Goal: Task Accomplishment & Management: Manage account settings

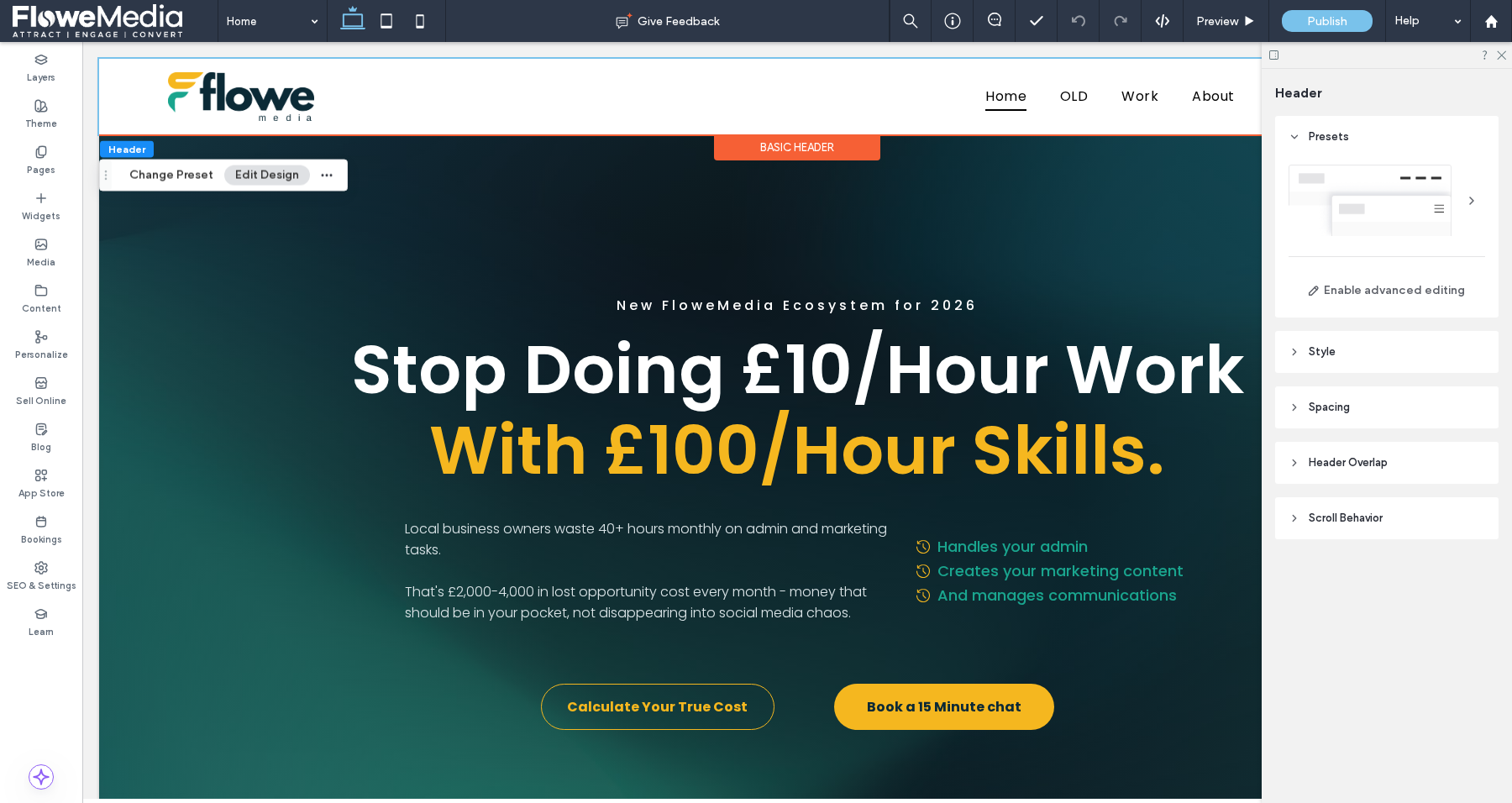
click at [1334, 511] on span "Scroll Behavior" at bounding box center [1345, 518] width 74 height 17
click at [1481, 559] on div "toggle" at bounding box center [1473, 561] width 24 height 15
click at [1499, 55] on icon at bounding box center [1500, 53] width 11 height 11
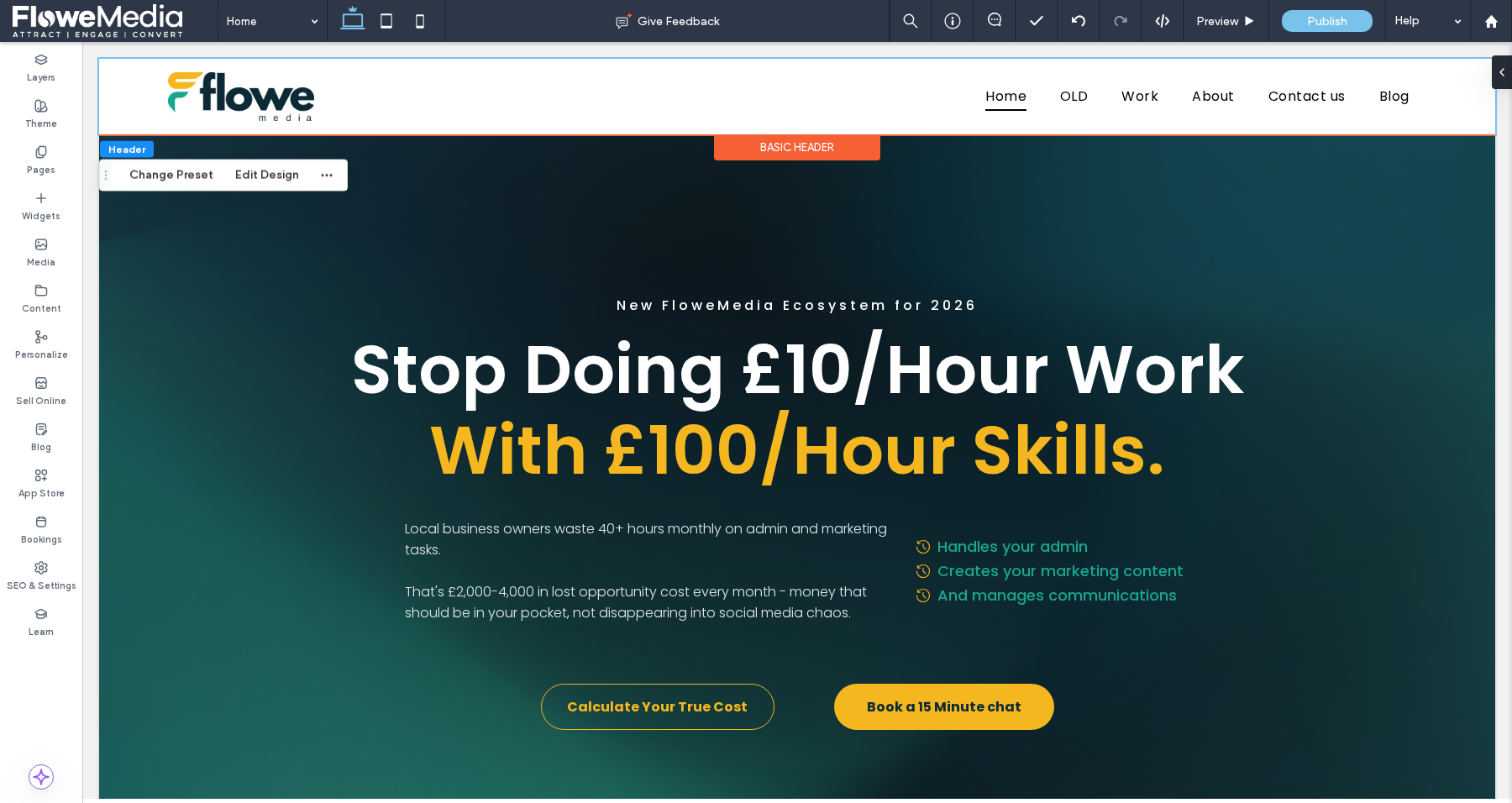
click at [824, 145] on div "Basic Header" at bounding box center [797, 147] width 166 height 26
click at [781, 147] on div "Basic Header" at bounding box center [797, 147] width 166 height 26
click at [262, 173] on button "Edit Design" at bounding box center [267, 176] width 86 height 20
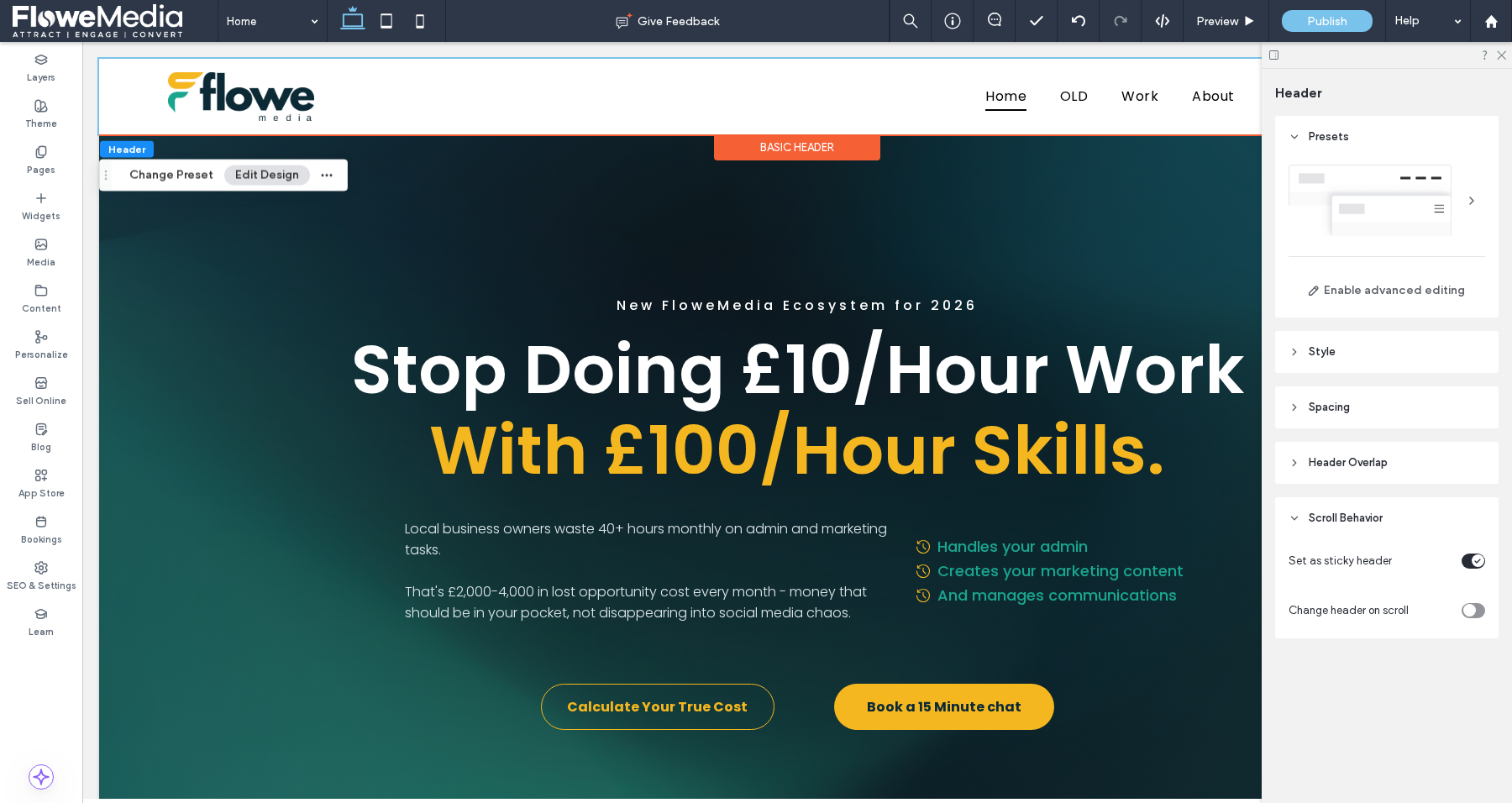
click at [1477, 608] on div "toggle" at bounding box center [1473, 610] width 24 height 15
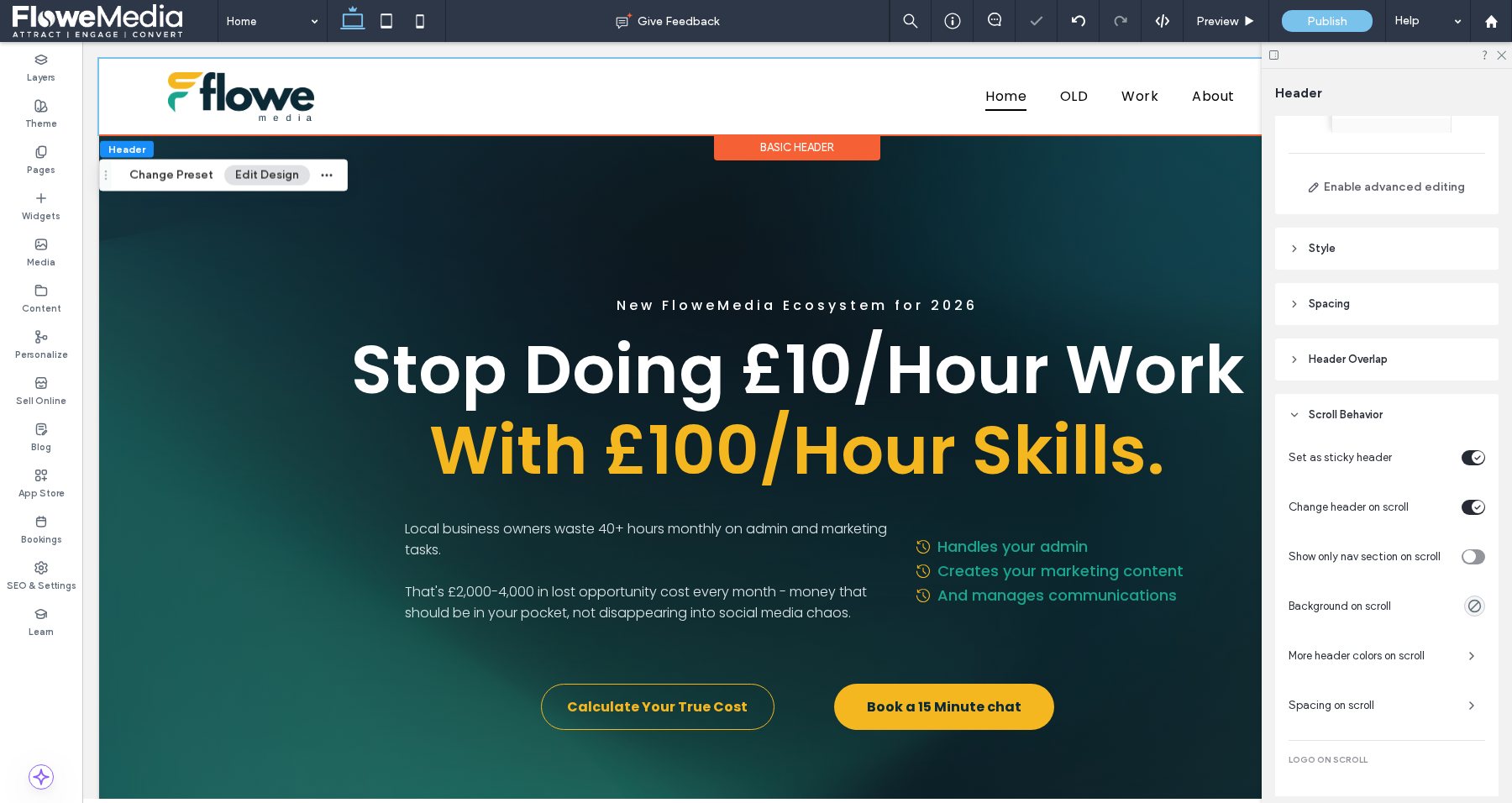
scroll to position [112, 0]
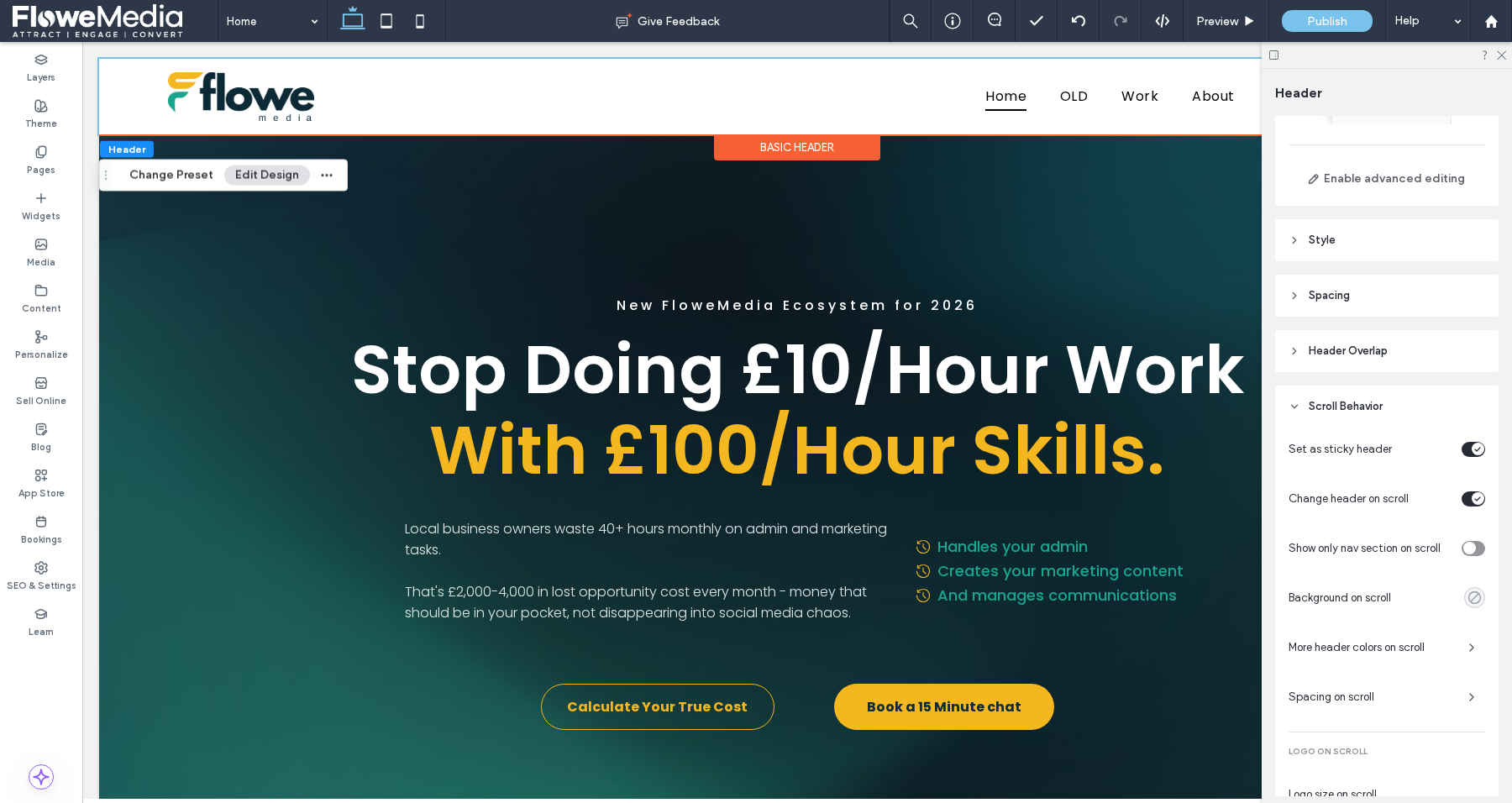
click at [1469, 599] on use "rgba(0, 0, 0, 0)" at bounding box center [1474, 598] width 13 height 13
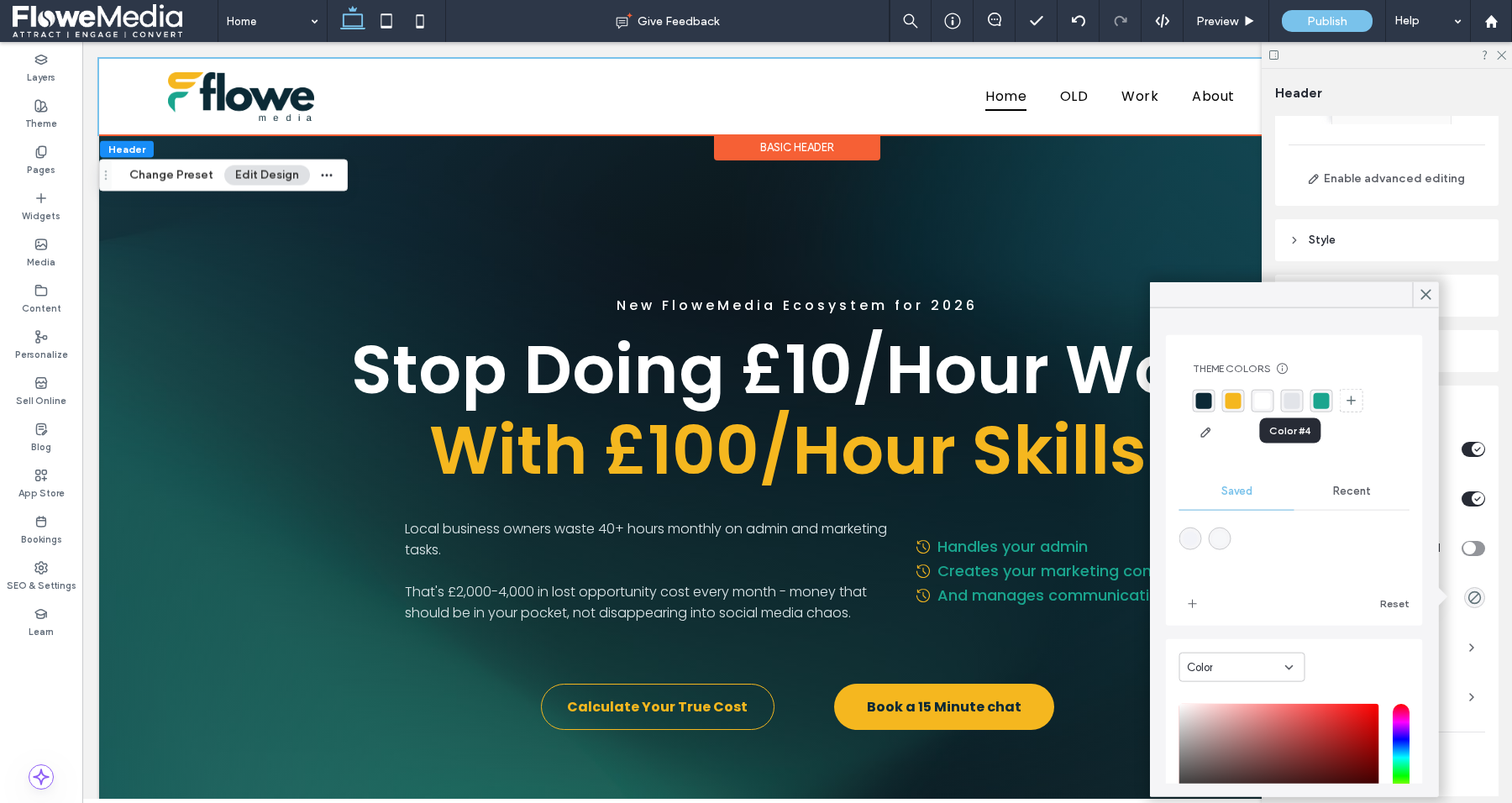
click at [1289, 402] on div "rgba(226,228,233,1)" at bounding box center [1293, 400] width 16 height 16
click at [1427, 293] on use at bounding box center [1425, 293] width 9 height 9
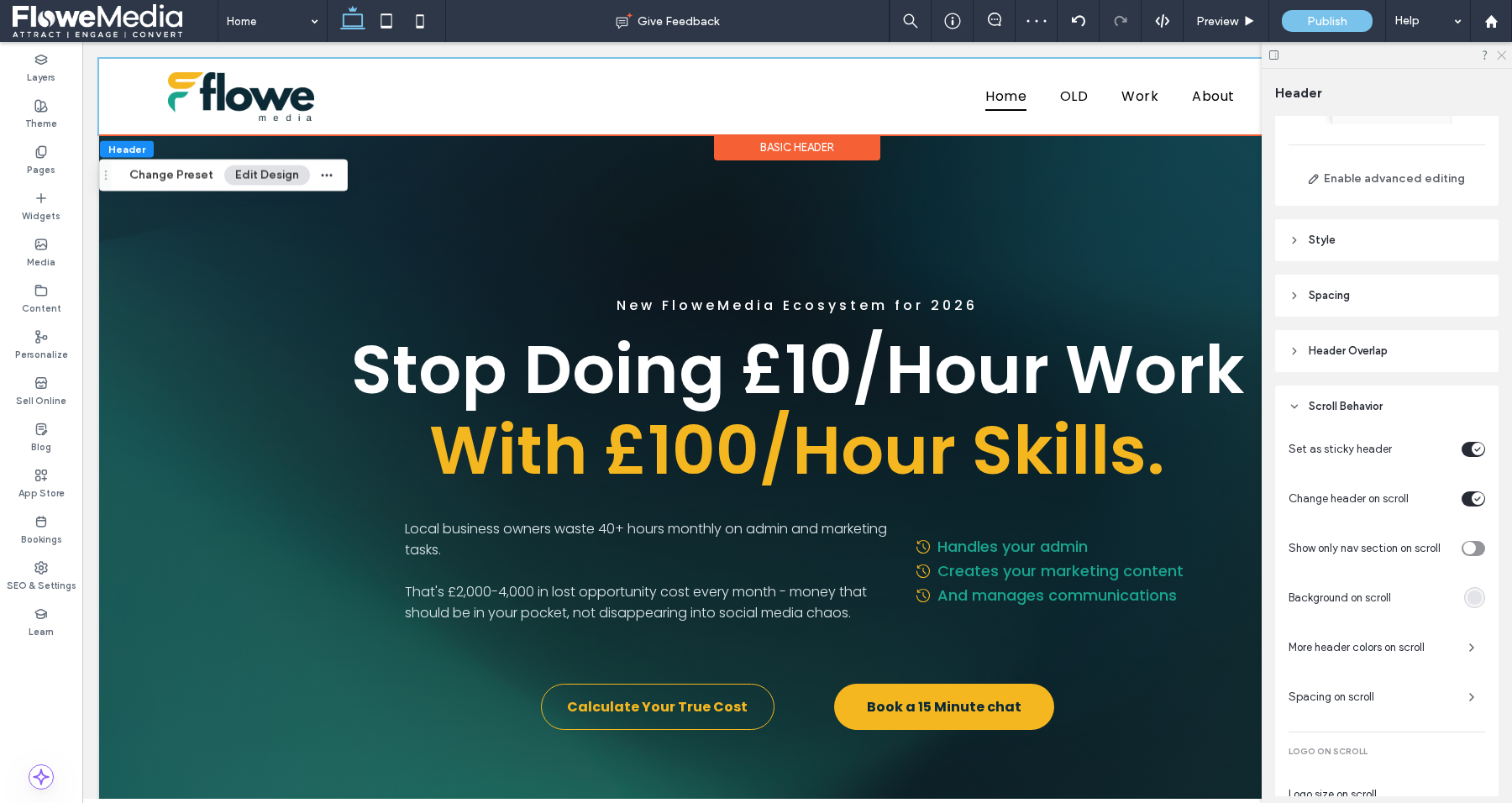
click at [1504, 59] on icon at bounding box center [1500, 53] width 11 height 11
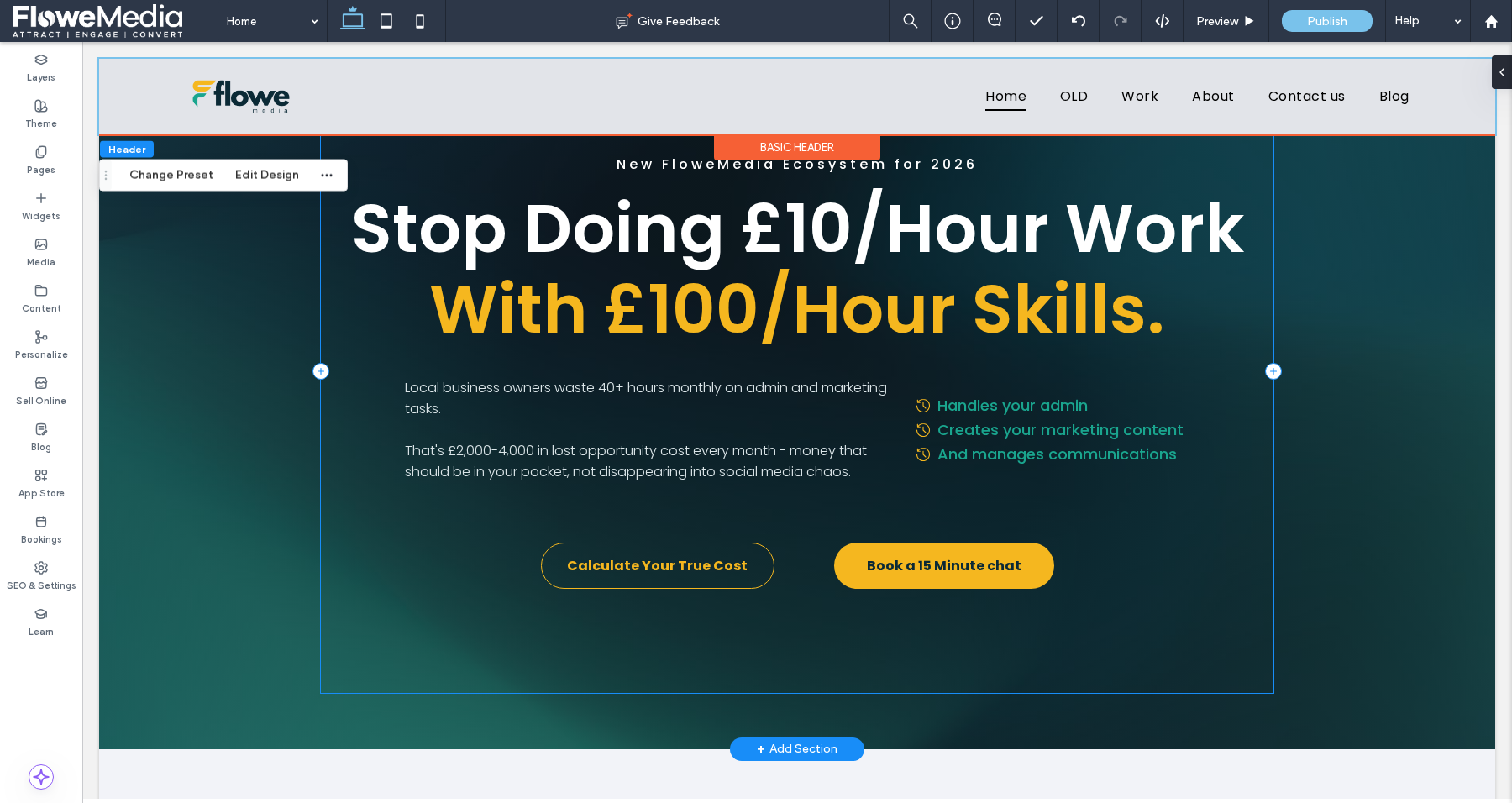
scroll to position [0, 0]
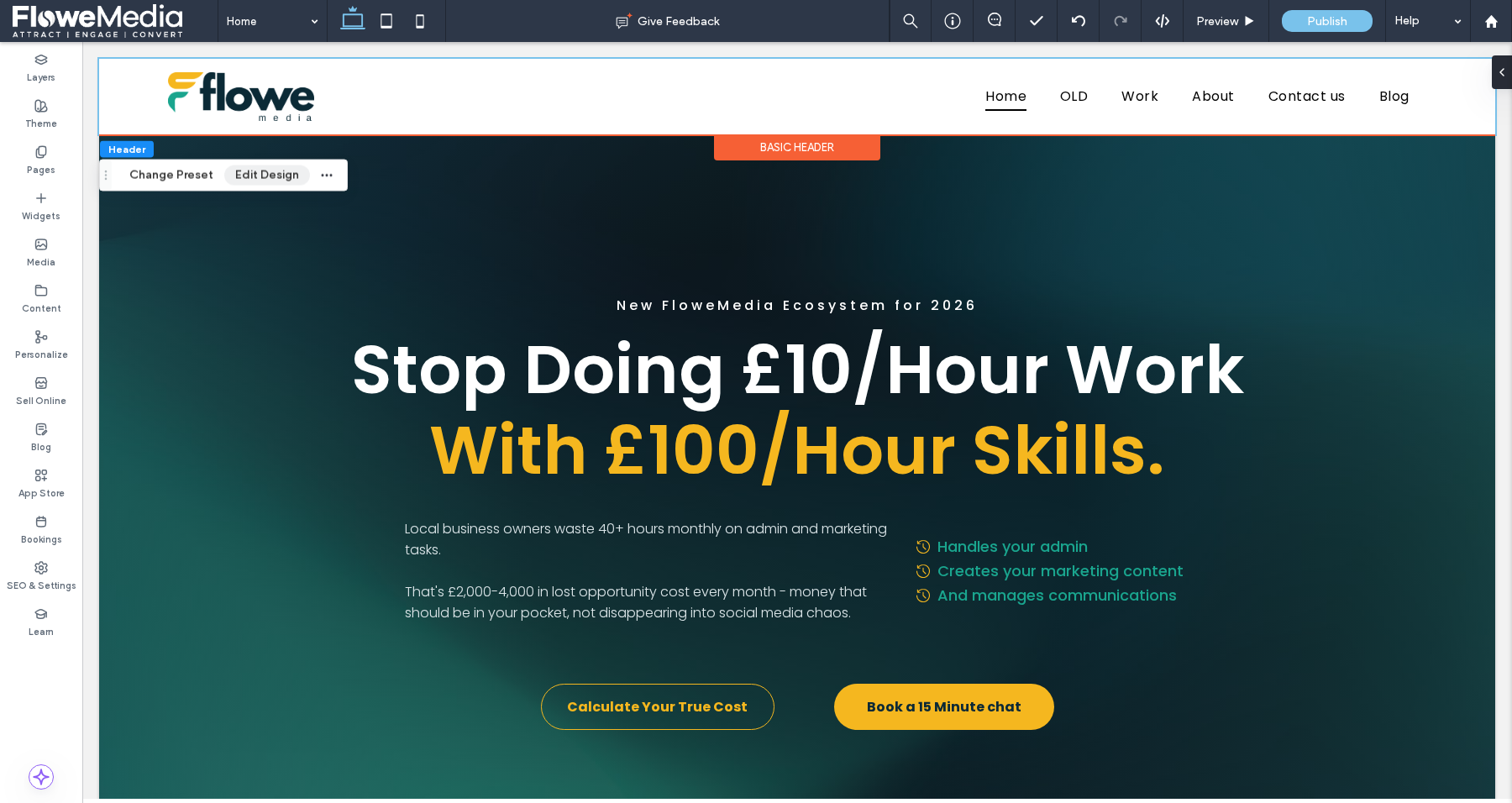
click at [259, 170] on button "Edit Design" at bounding box center [267, 176] width 86 height 20
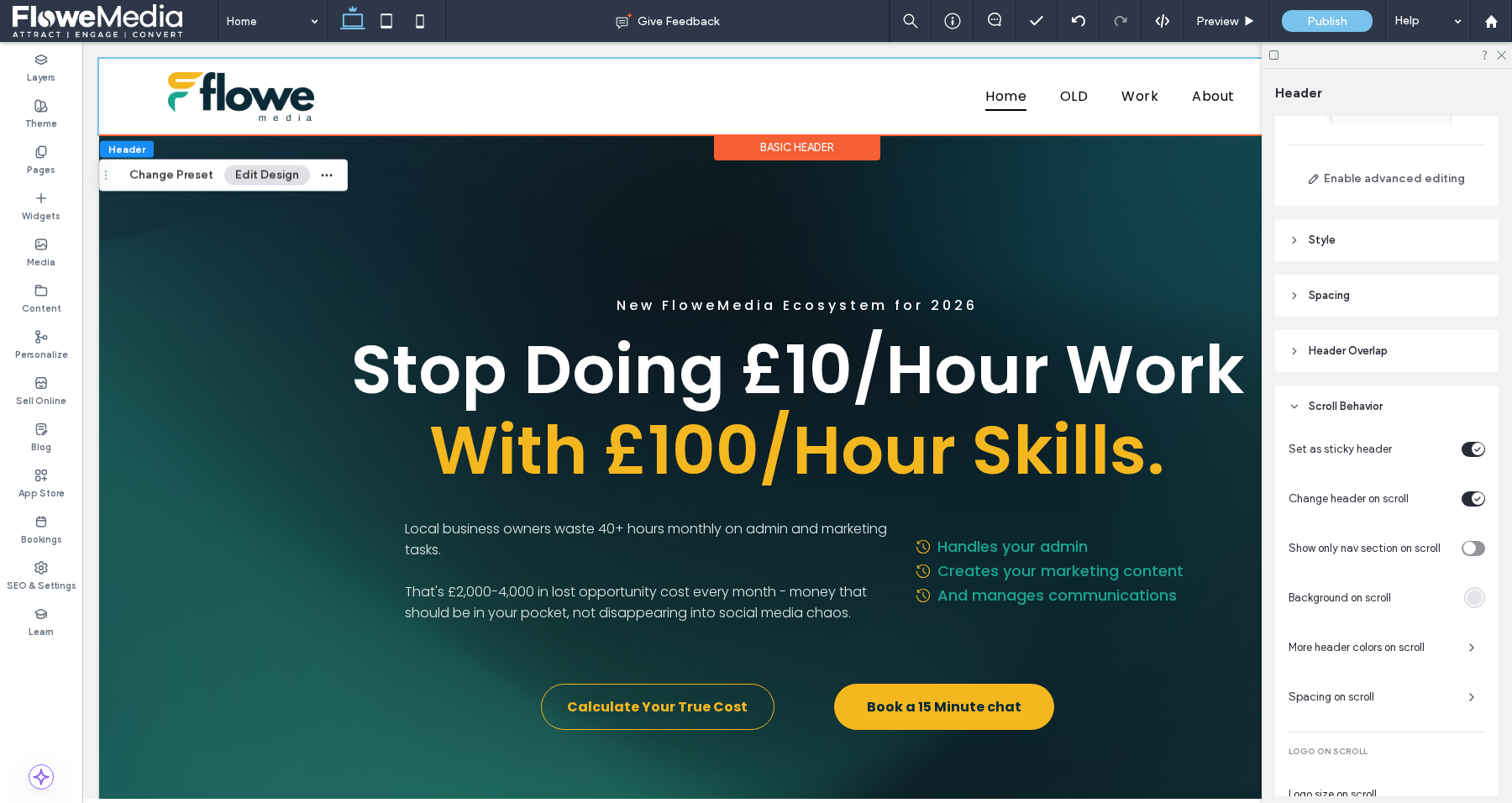
scroll to position [286, 0]
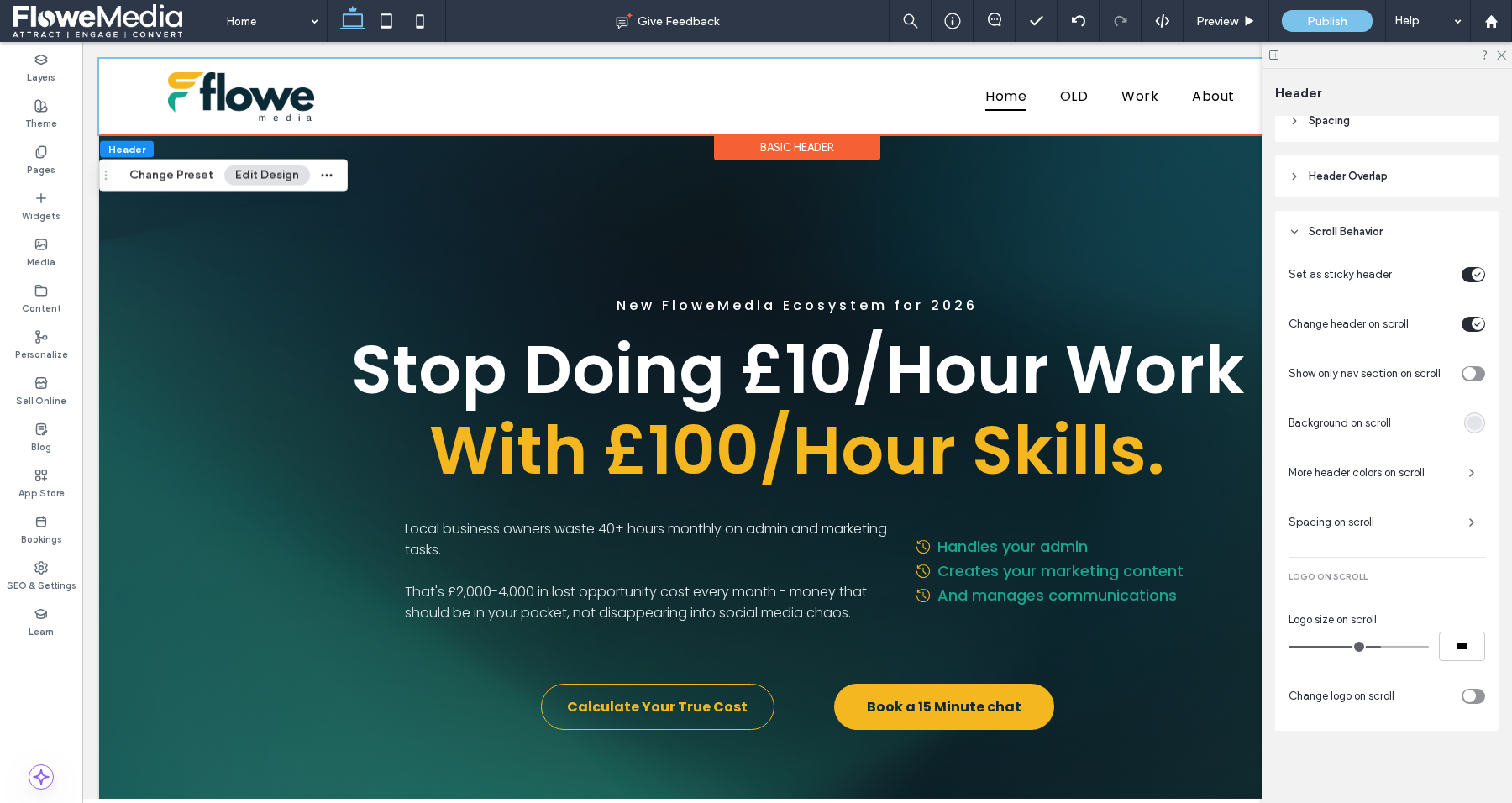
click at [1469, 417] on div "rgba(226,228,233,1)" at bounding box center [1474, 423] width 14 height 14
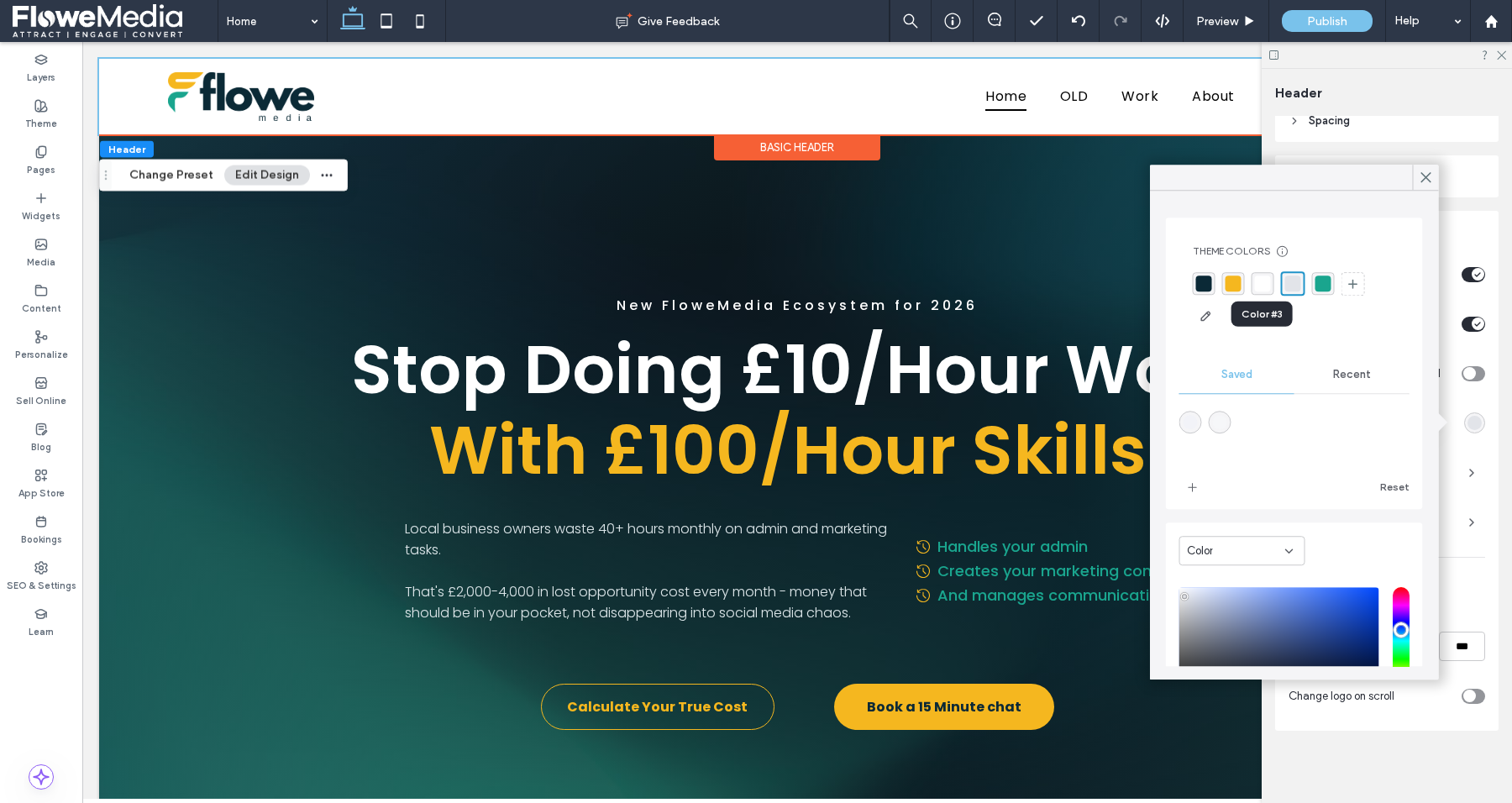
click at [1258, 285] on div "rgba(255, 255, 255, 1)" at bounding box center [1263, 283] width 16 height 16
click at [1433, 171] on icon at bounding box center [1426, 177] width 15 height 15
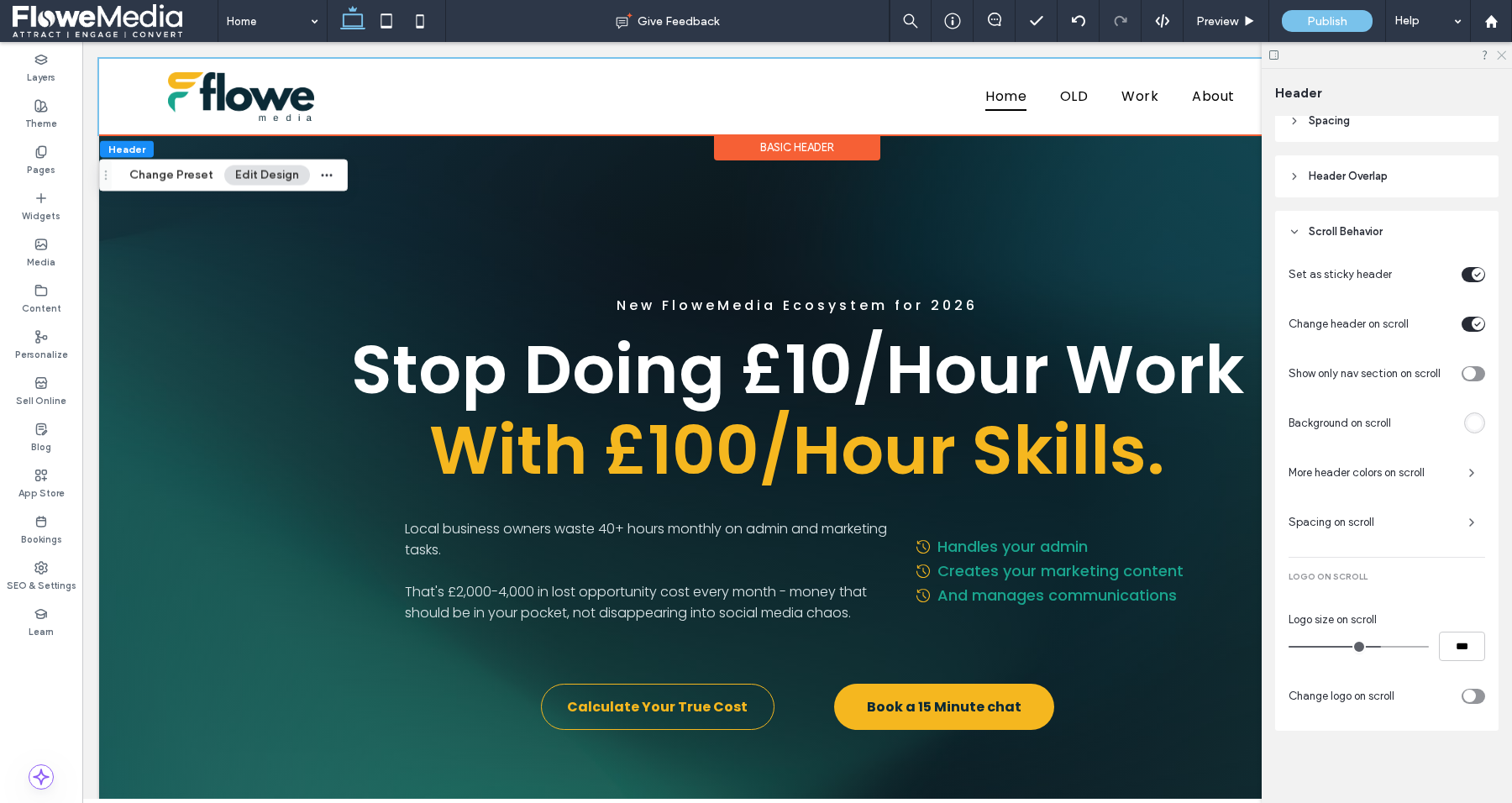
click at [1501, 53] on icon at bounding box center [1500, 53] width 11 height 11
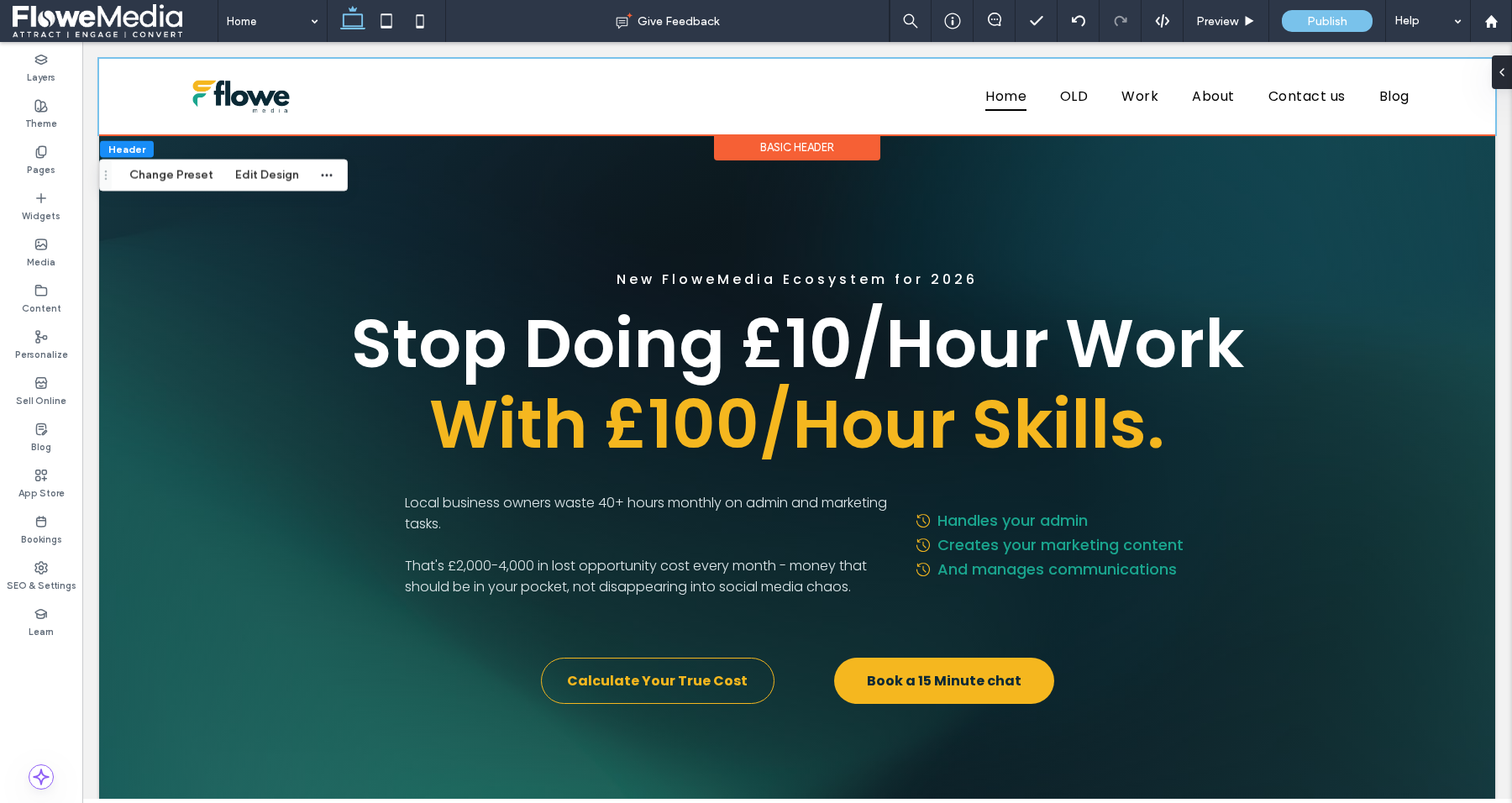
scroll to position [0, 0]
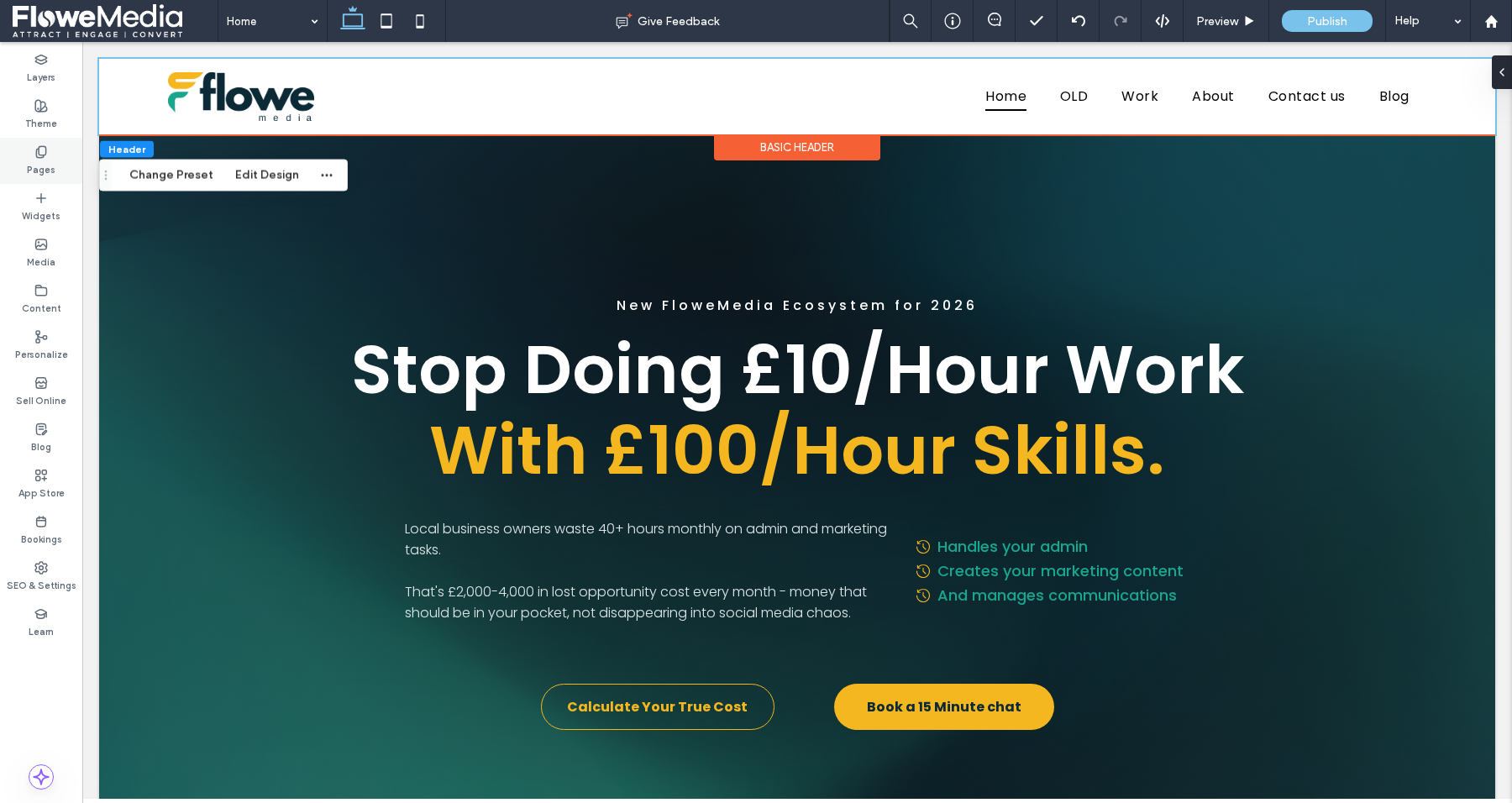
click at [42, 156] on use at bounding box center [40, 151] width 9 height 11
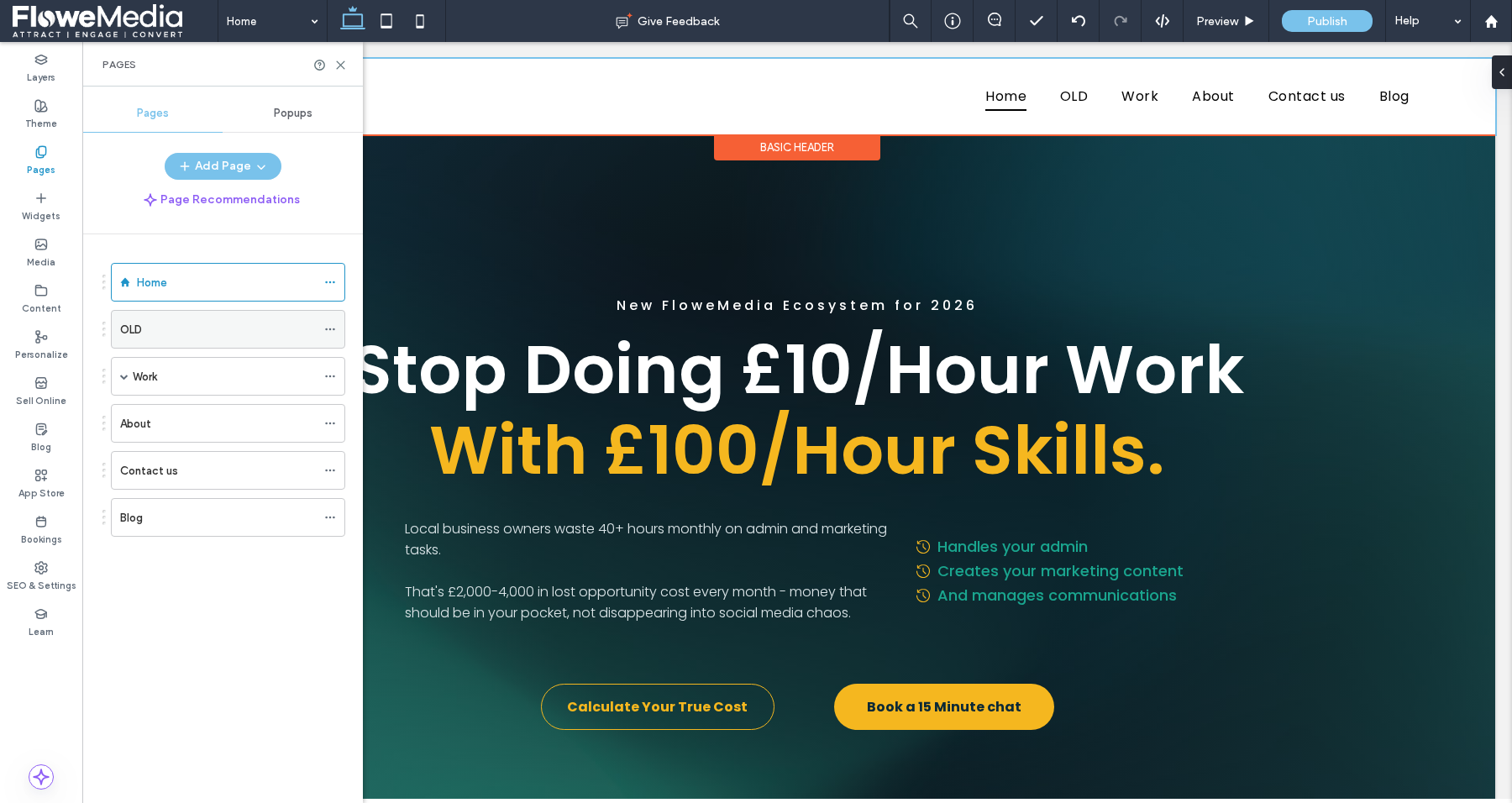
click at [329, 324] on icon at bounding box center [330, 330] width 12 height 12
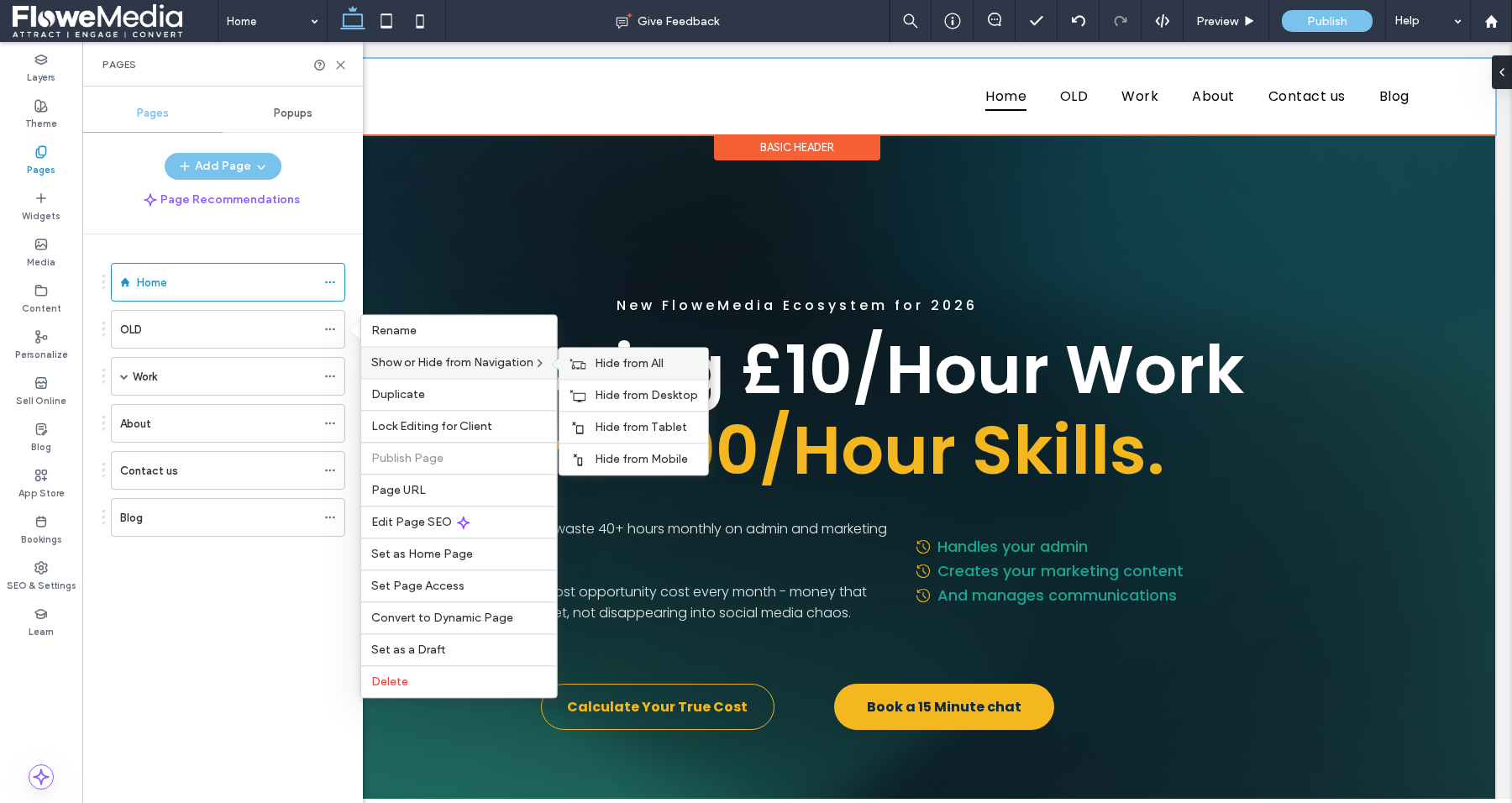
click at [605, 360] on span "Hide from All" at bounding box center [629, 363] width 69 height 14
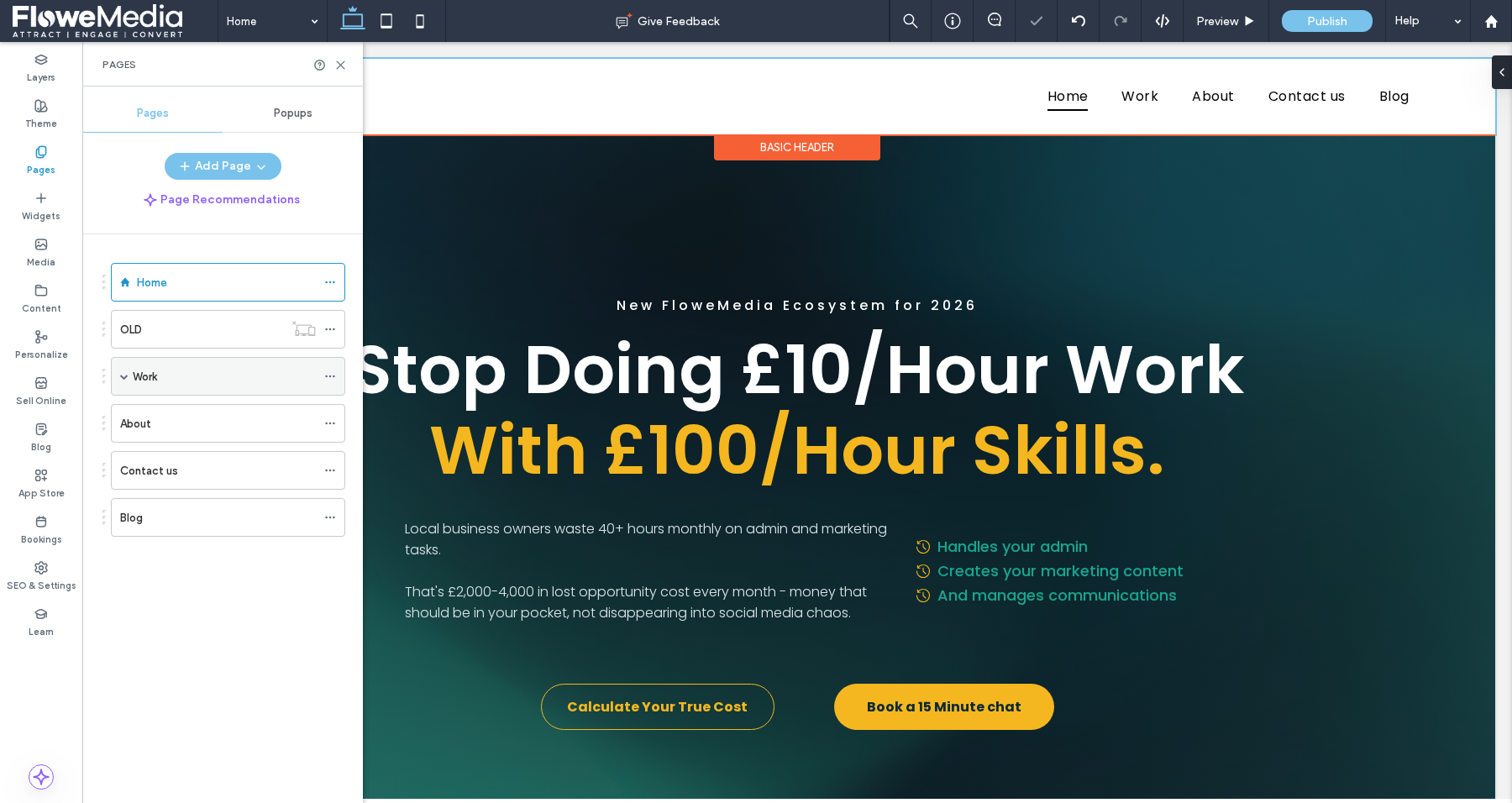
click at [337, 372] on div at bounding box center [334, 376] width 20 height 26
click at [329, 372] on icon at bounding box center [330, 376] width 12 height 12
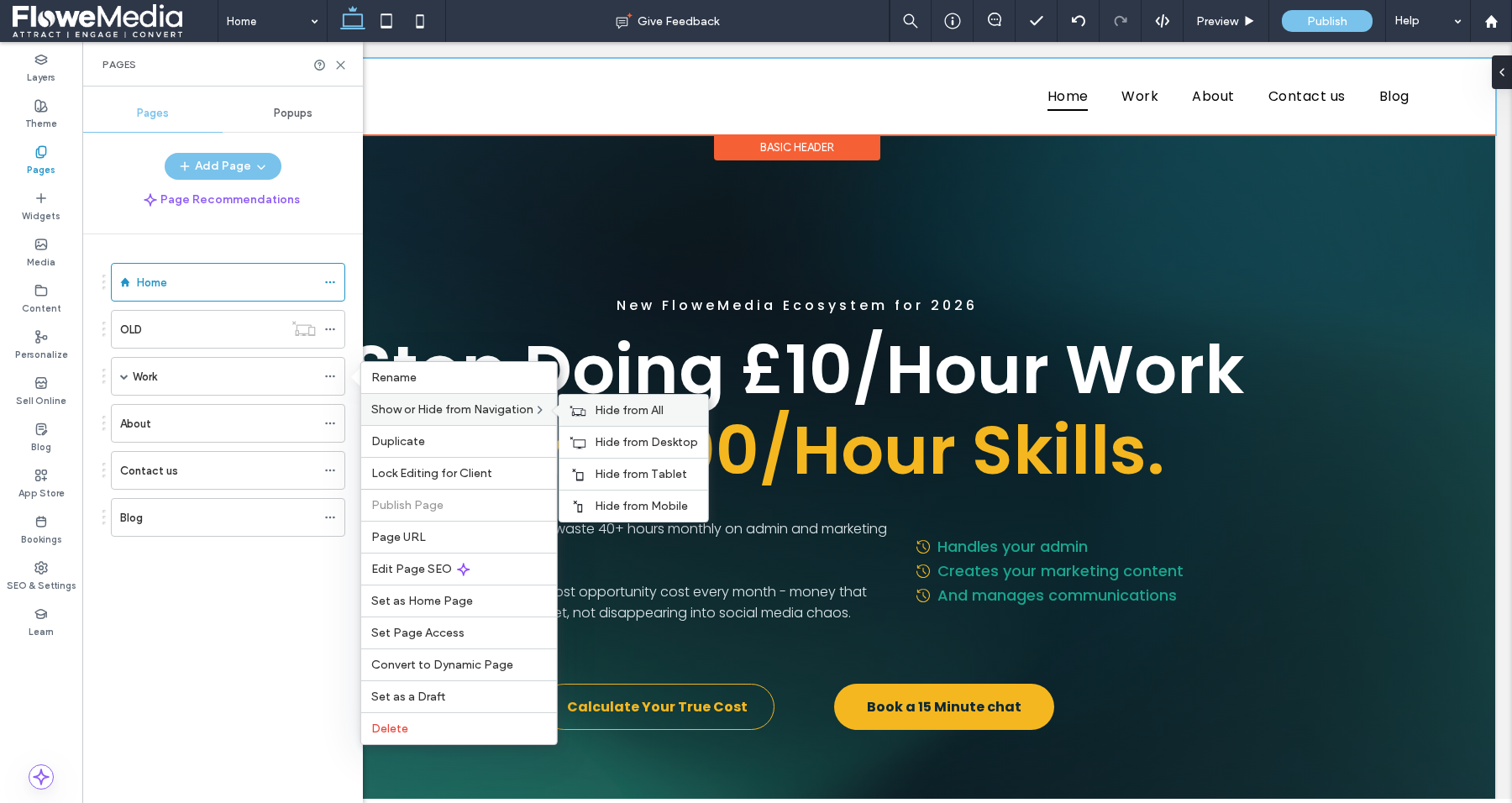
click at [613, 408] on span "Hide from All" at bounding box center [629, 410] width 69 height 14
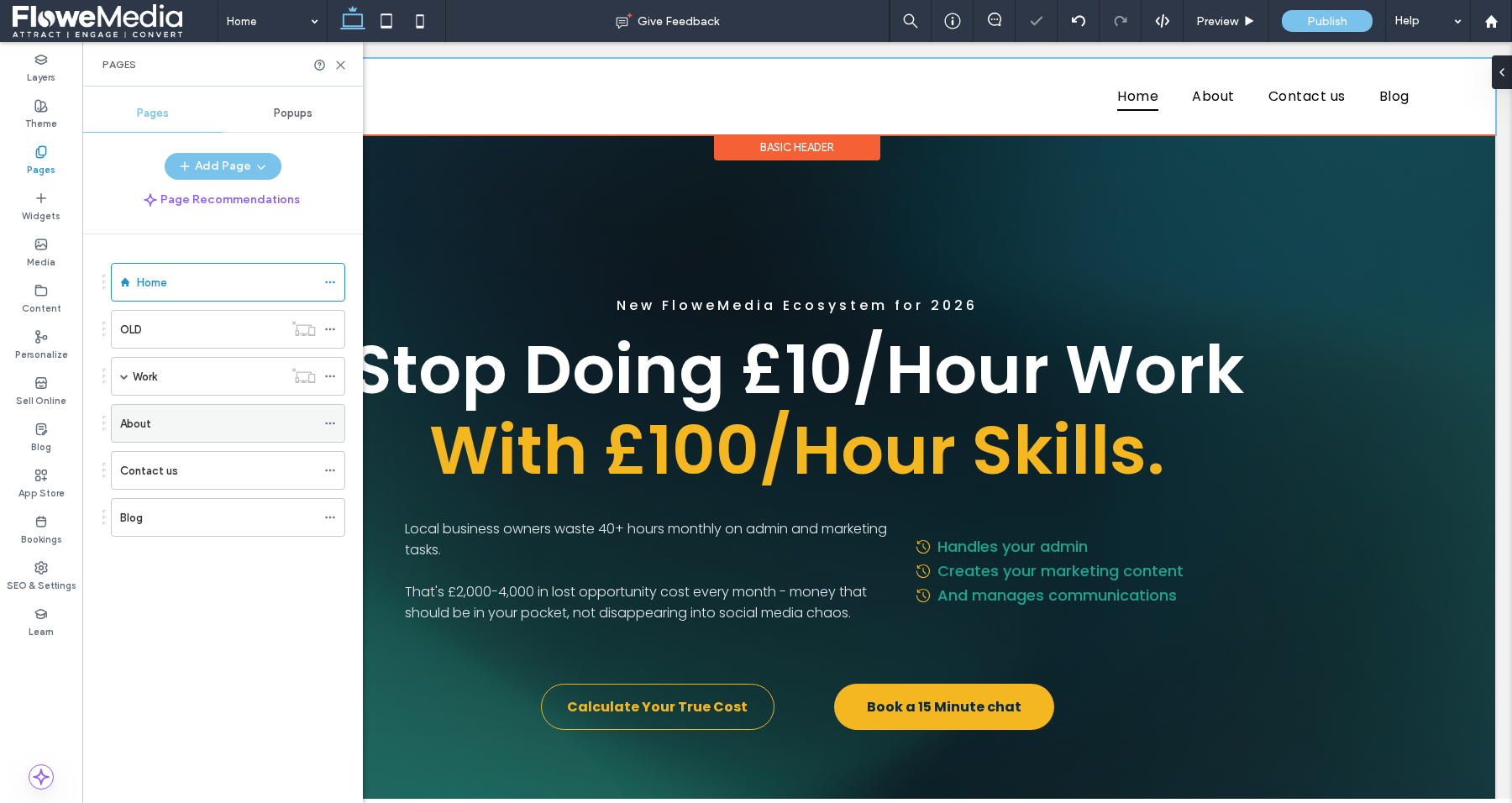
click at [328, 418] on icon at bounding box center [330, 424] width 12 height 12
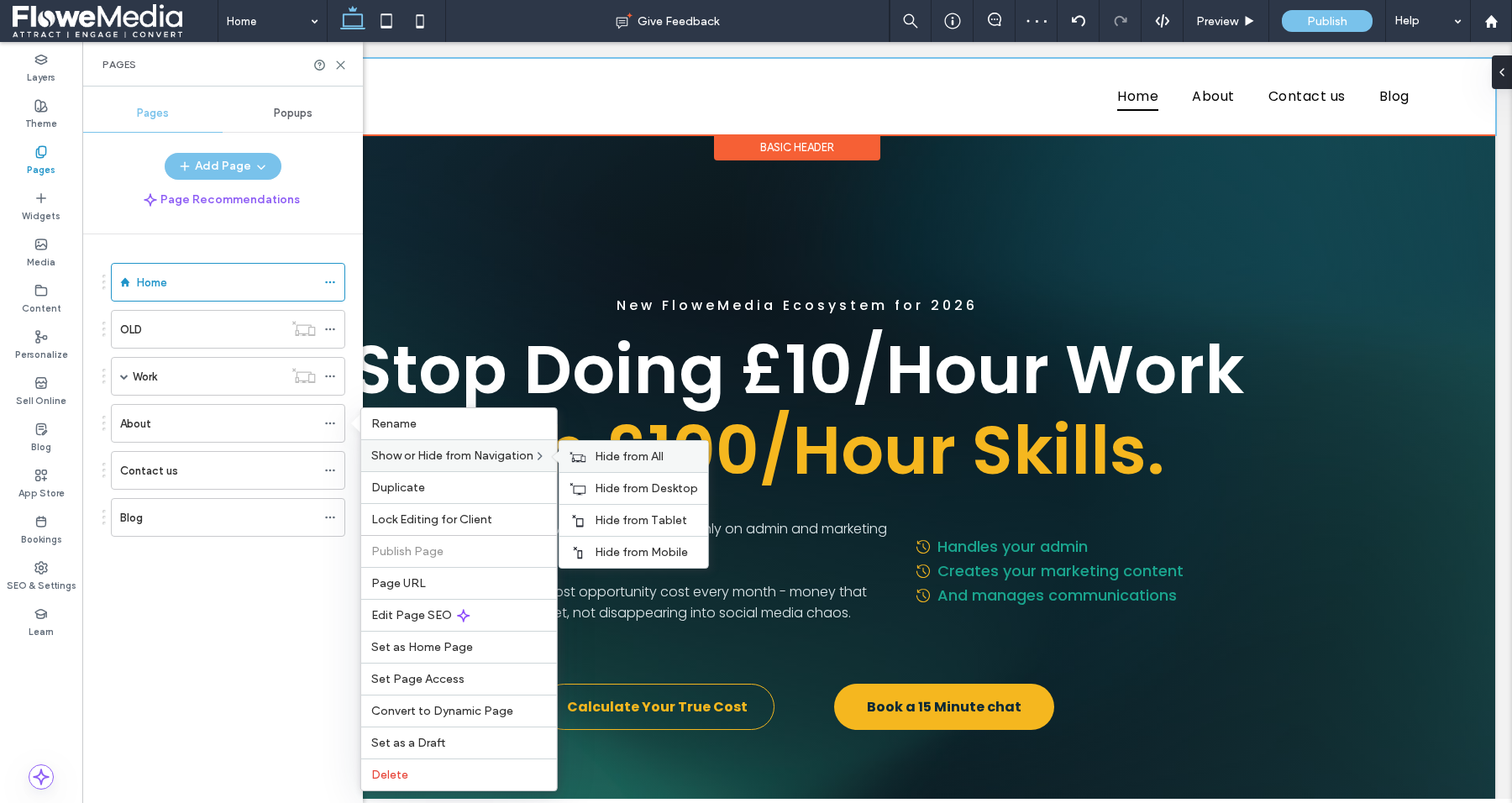
click at [614, 453] on span "Hide from All" at bounding box center [629, 456] width 69 height 14
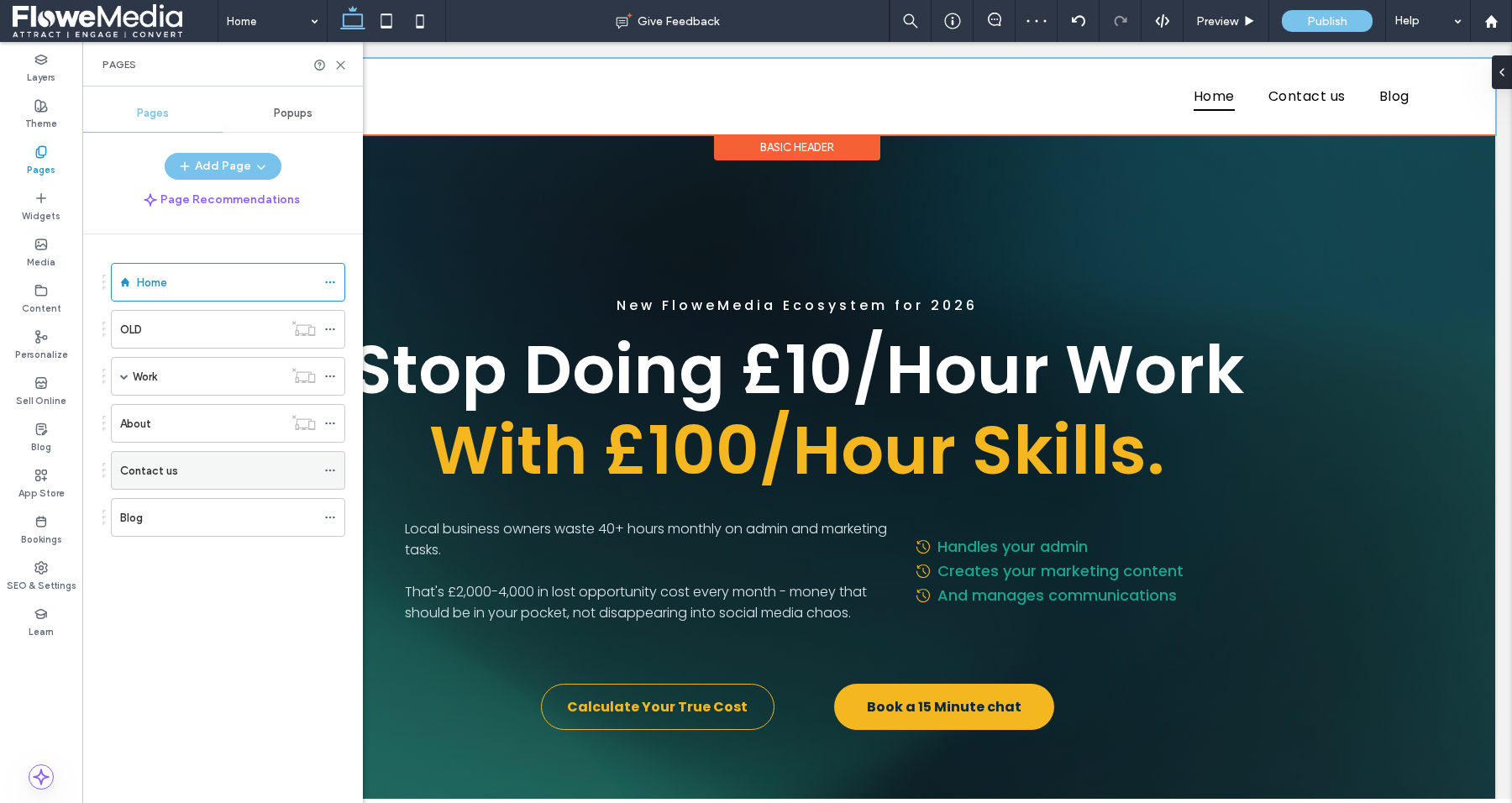
click at [331, 470] on use at bounding box center [329, 471] width 9 height 3
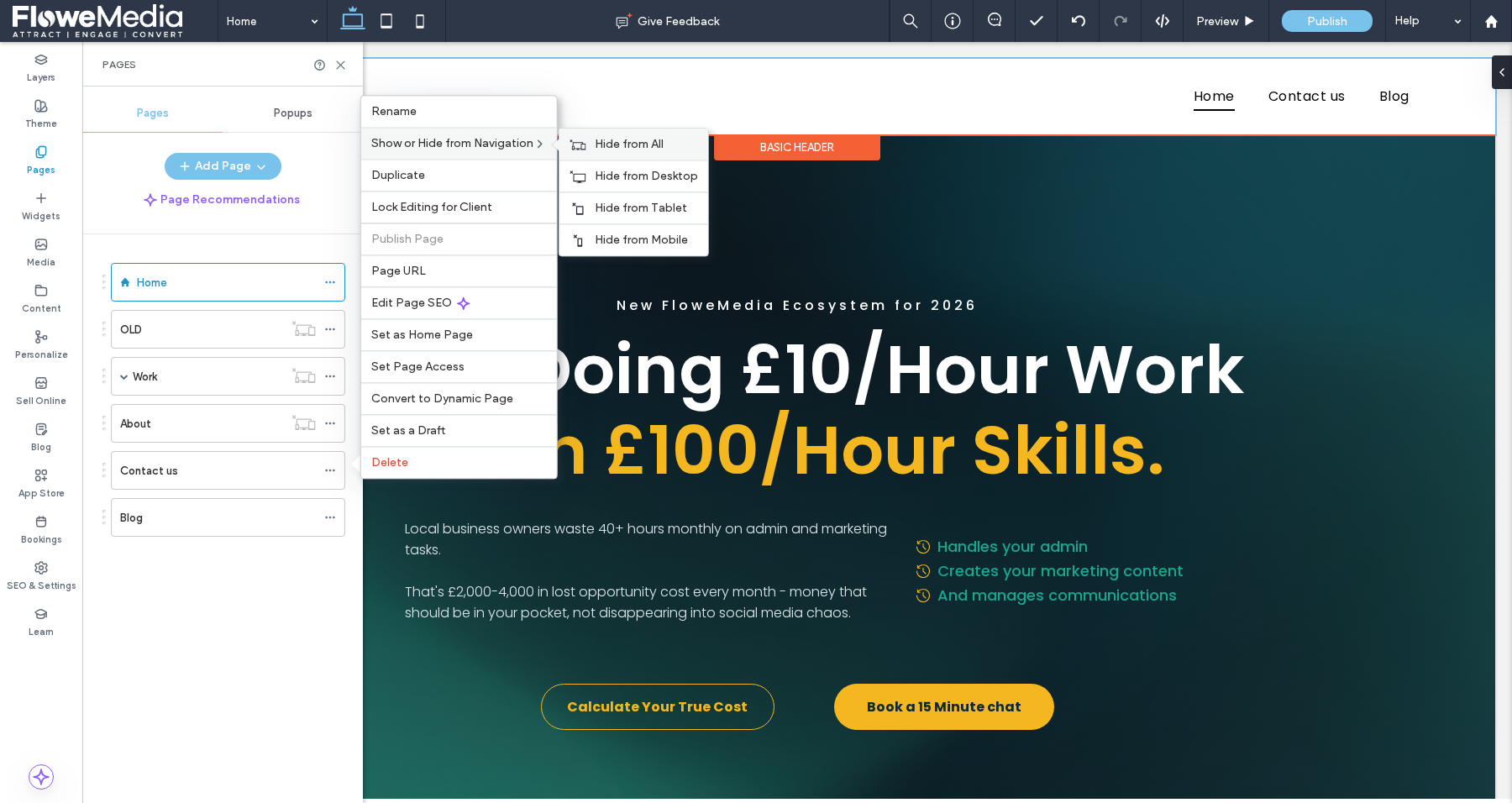
click at [614, 147] on span "Hide from All" at bounding box center [629, 144] width 69 height 14
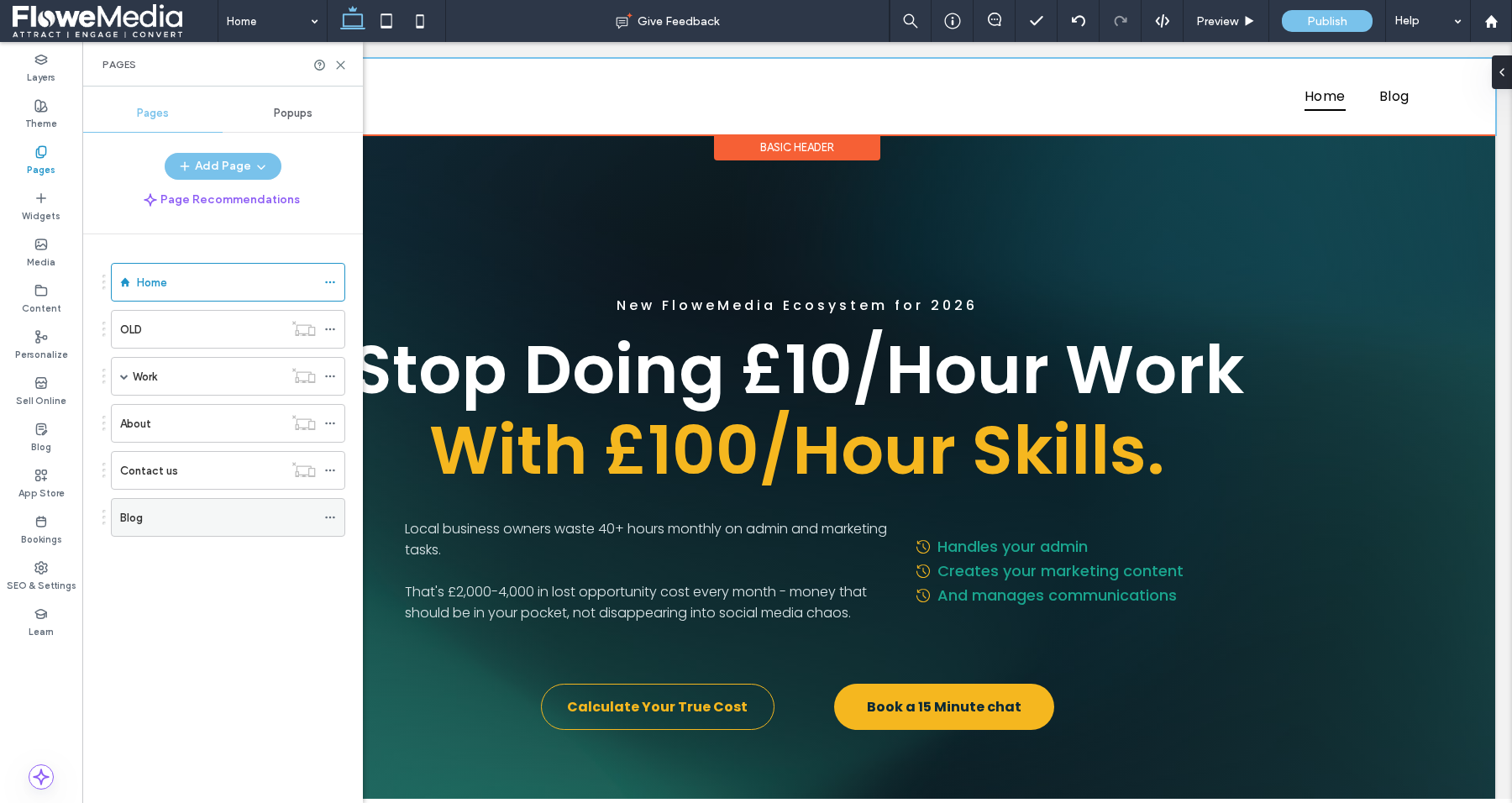
click at [130, 514] on label "Blog" at bounding box center [131, 519] width 23 height 30
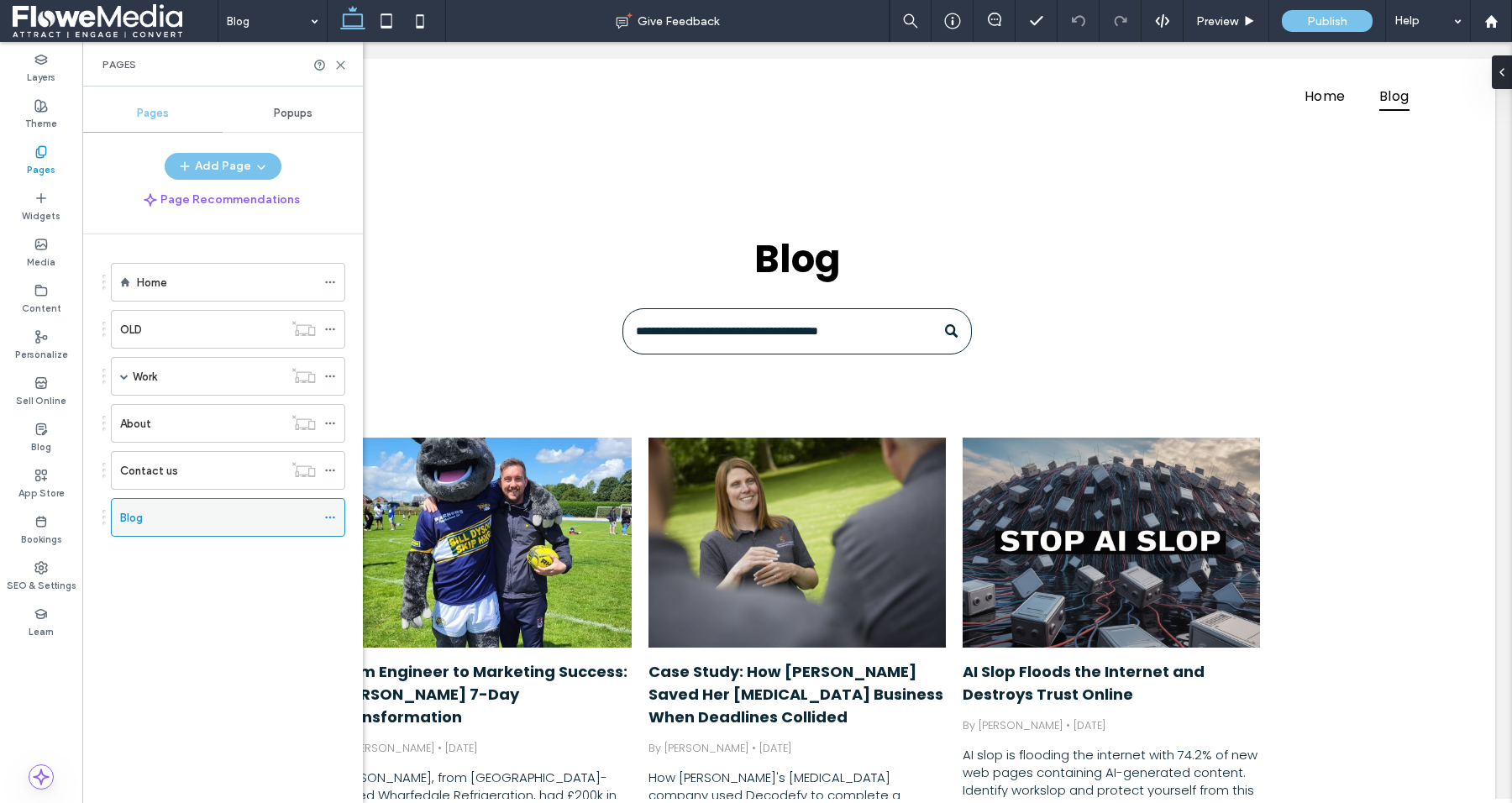
click at [331, 512] on icon at bounding box center [330, 518] width 12 height 12
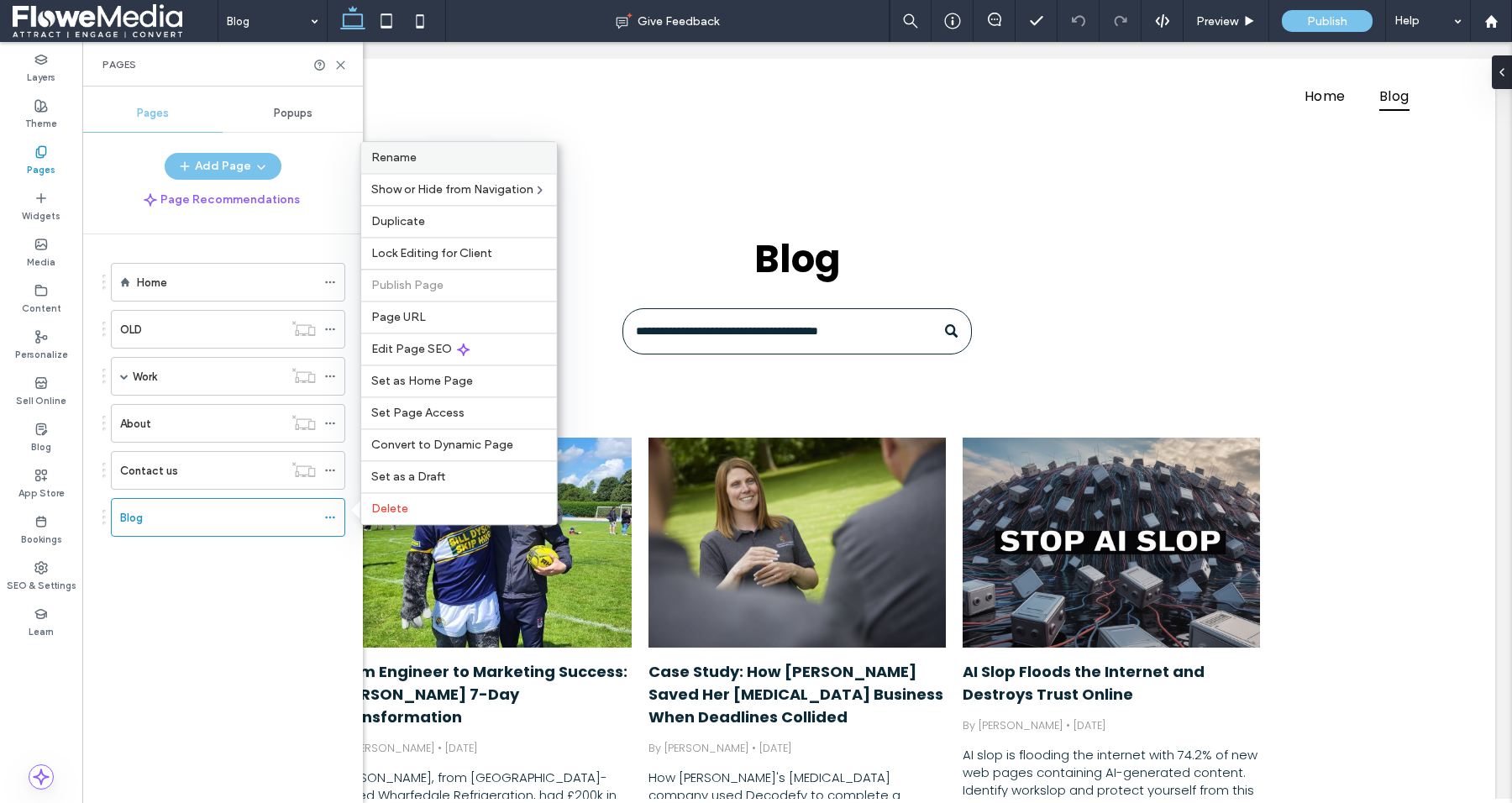
click at [402, 154] on span "Rename" at bounding box center [394, 157] width 45 height 14
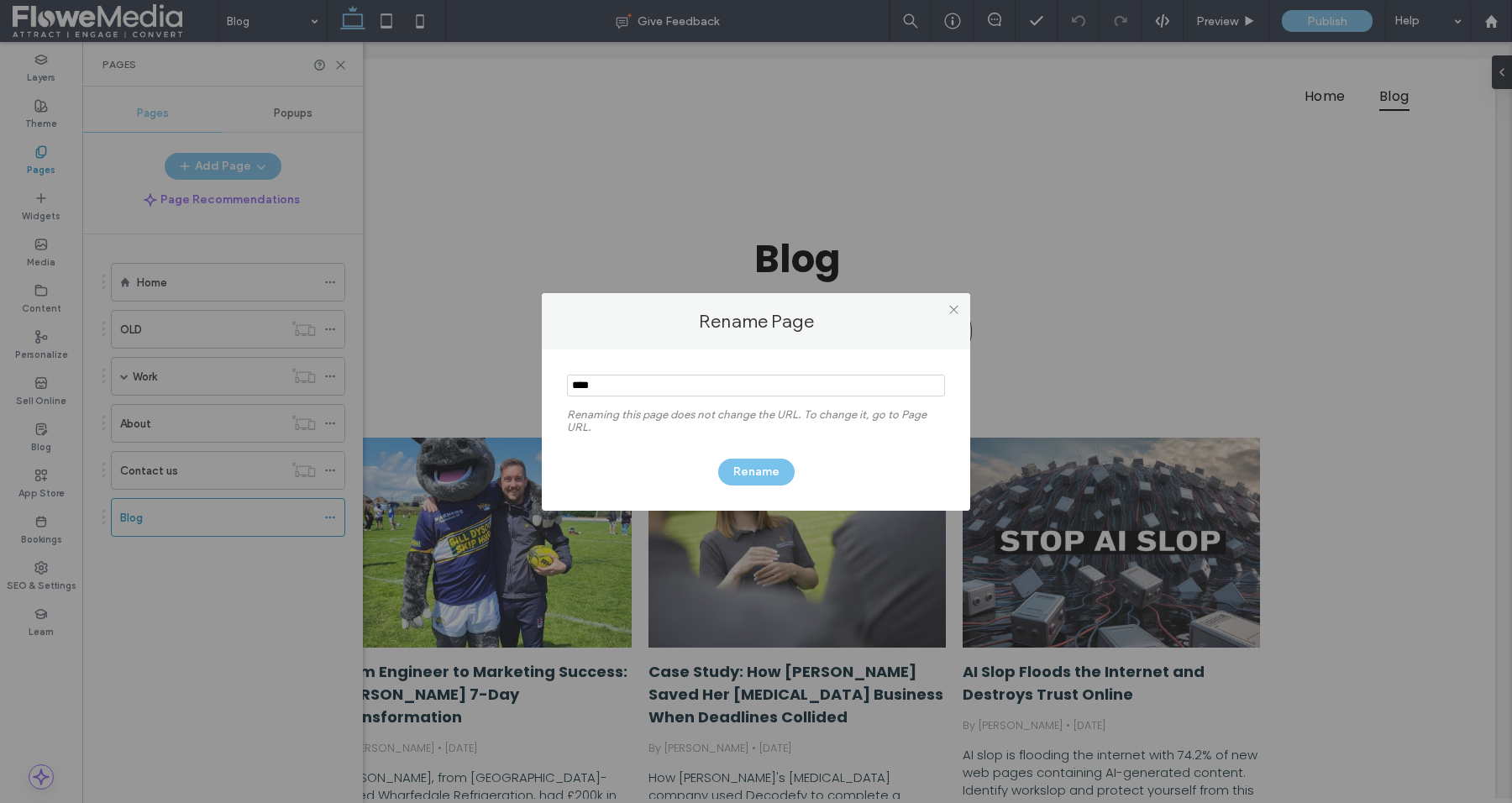
drag, startPoint x: 599, startPoint y: 389, endPoint x: 571, endPoint y: 389, distance: 28.0
click at [571, 389] on input "notEmpty" at bounding box center [756, 385] width 378 height 22
type input "*********"
click at [744, 472] on button "Rename" at bounding box center [756, 471] width 76 height 27
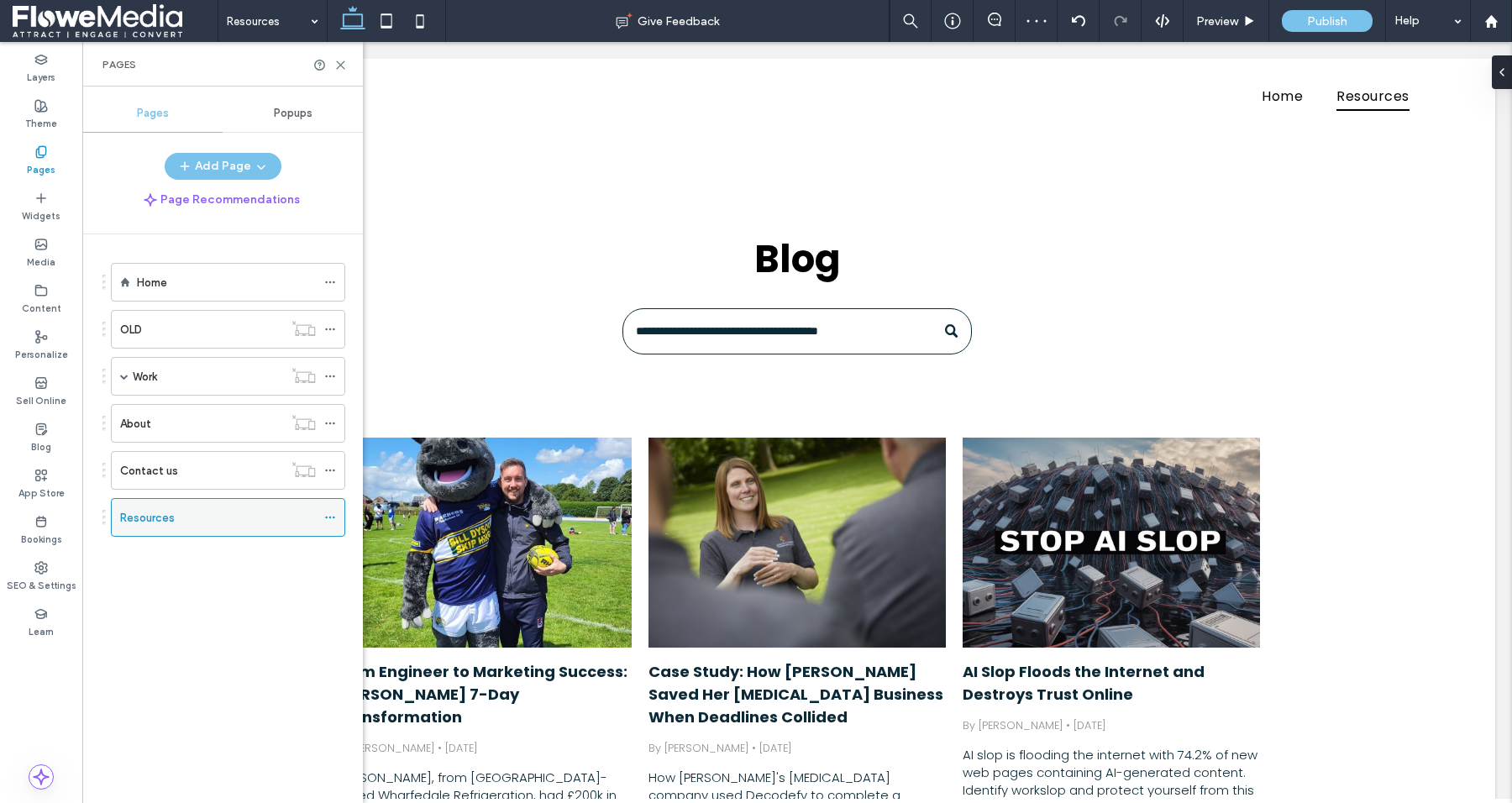
click at [332, 505] on span at bounding box center [330, 518] width 12 height 26
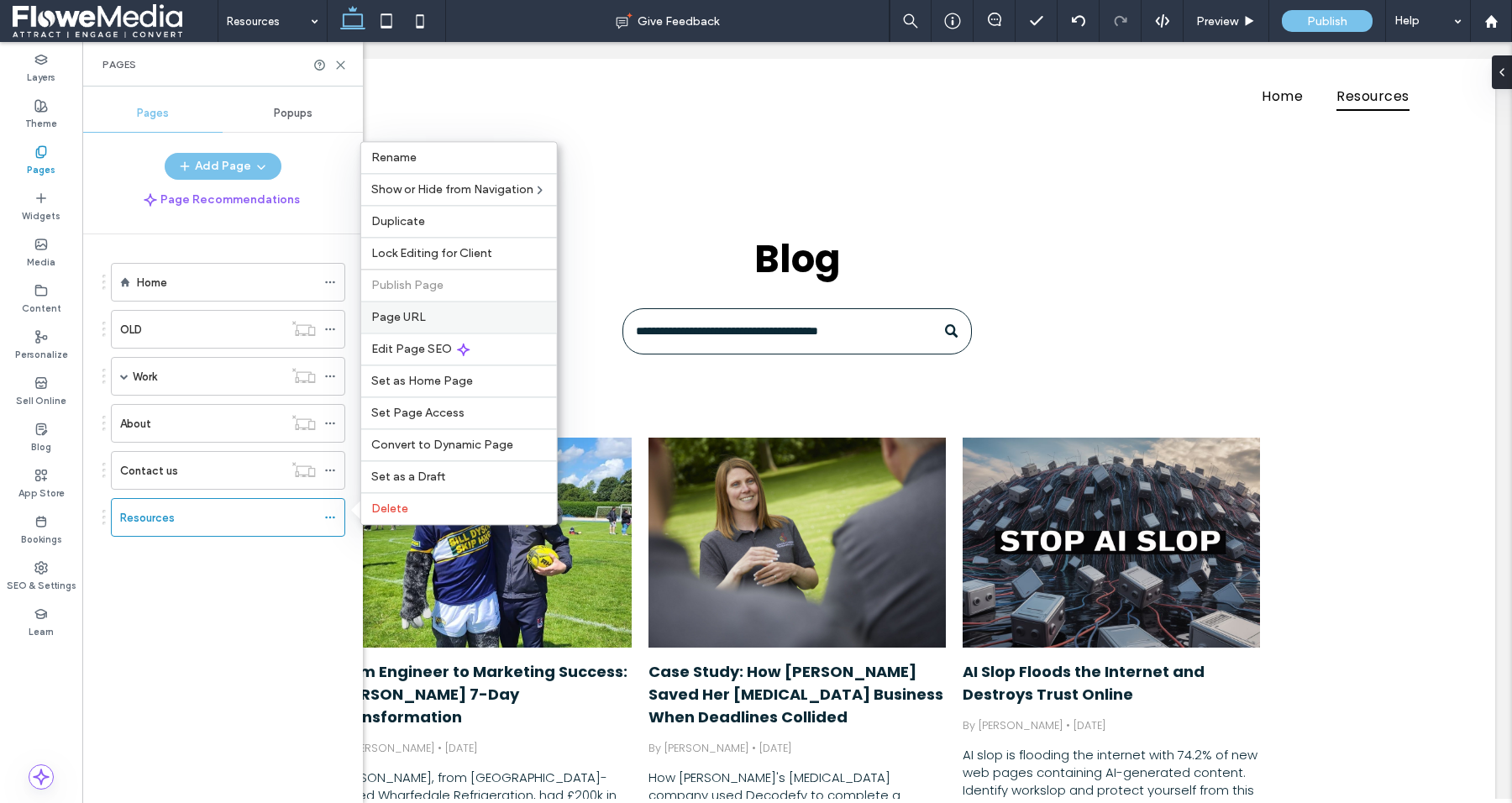
click at [397, 307] on div "Page URL" at bounding box center [459, 317] width 196 height 32
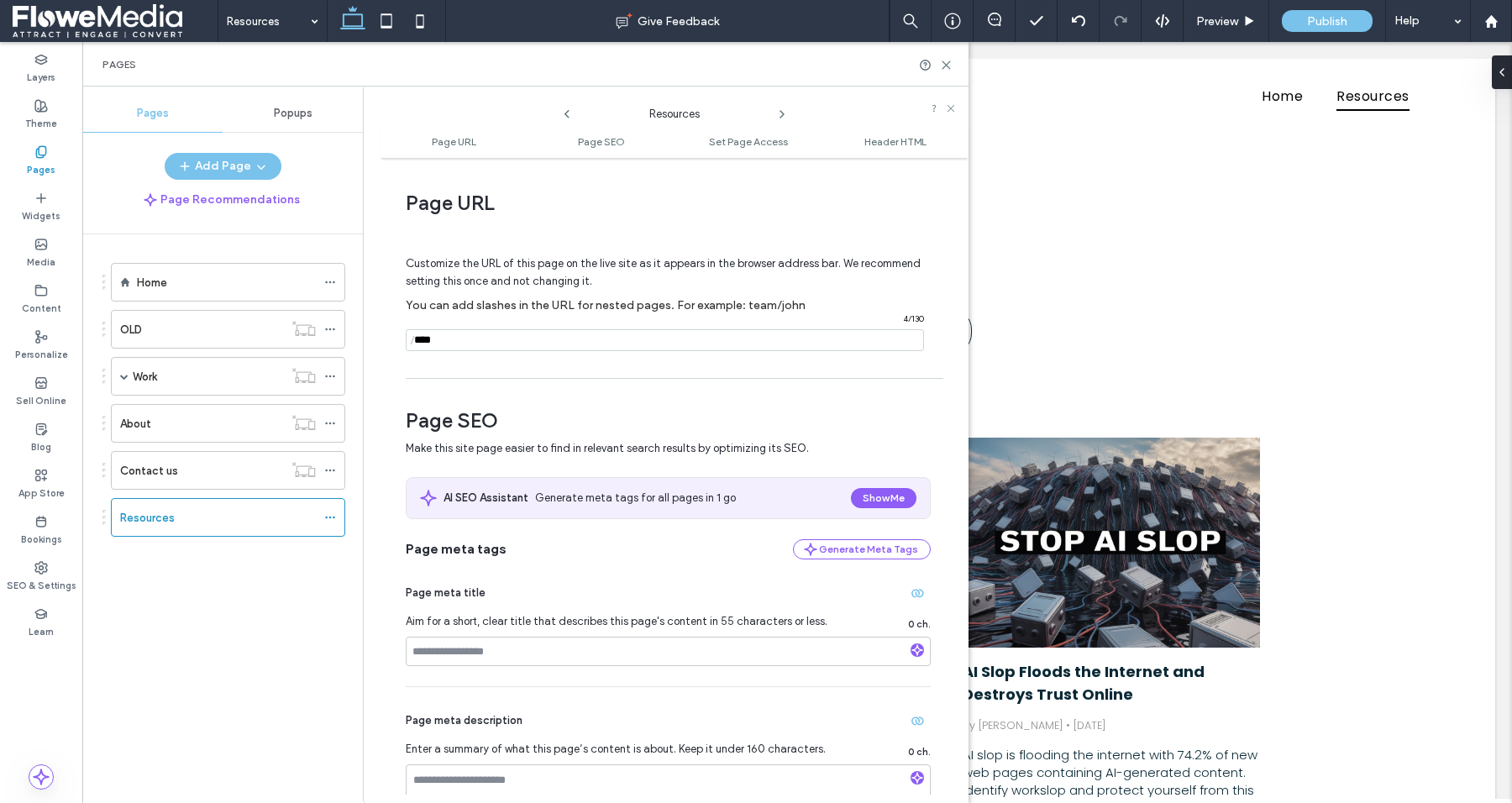
click at [441, 340] on input "notEmpty" at bounding box center [665, 340] width 518 height 22
type input "*"
type input "*********"
click at [949, 61] on use at bounding box center [947, 65] width 8 height 8
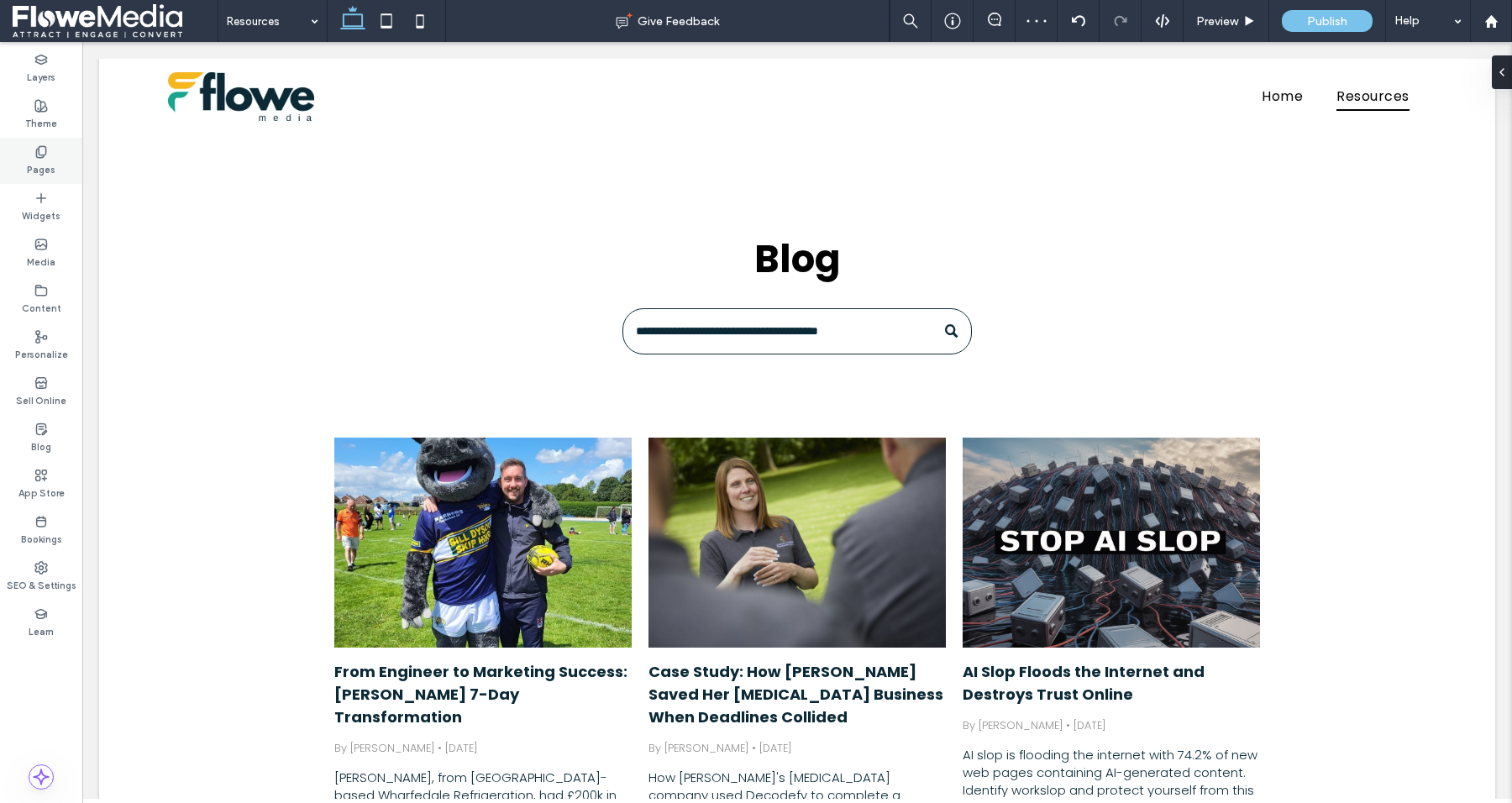
click at [31, 155] on div "Pages" at bounding box center [40, 161] width 82 height 46
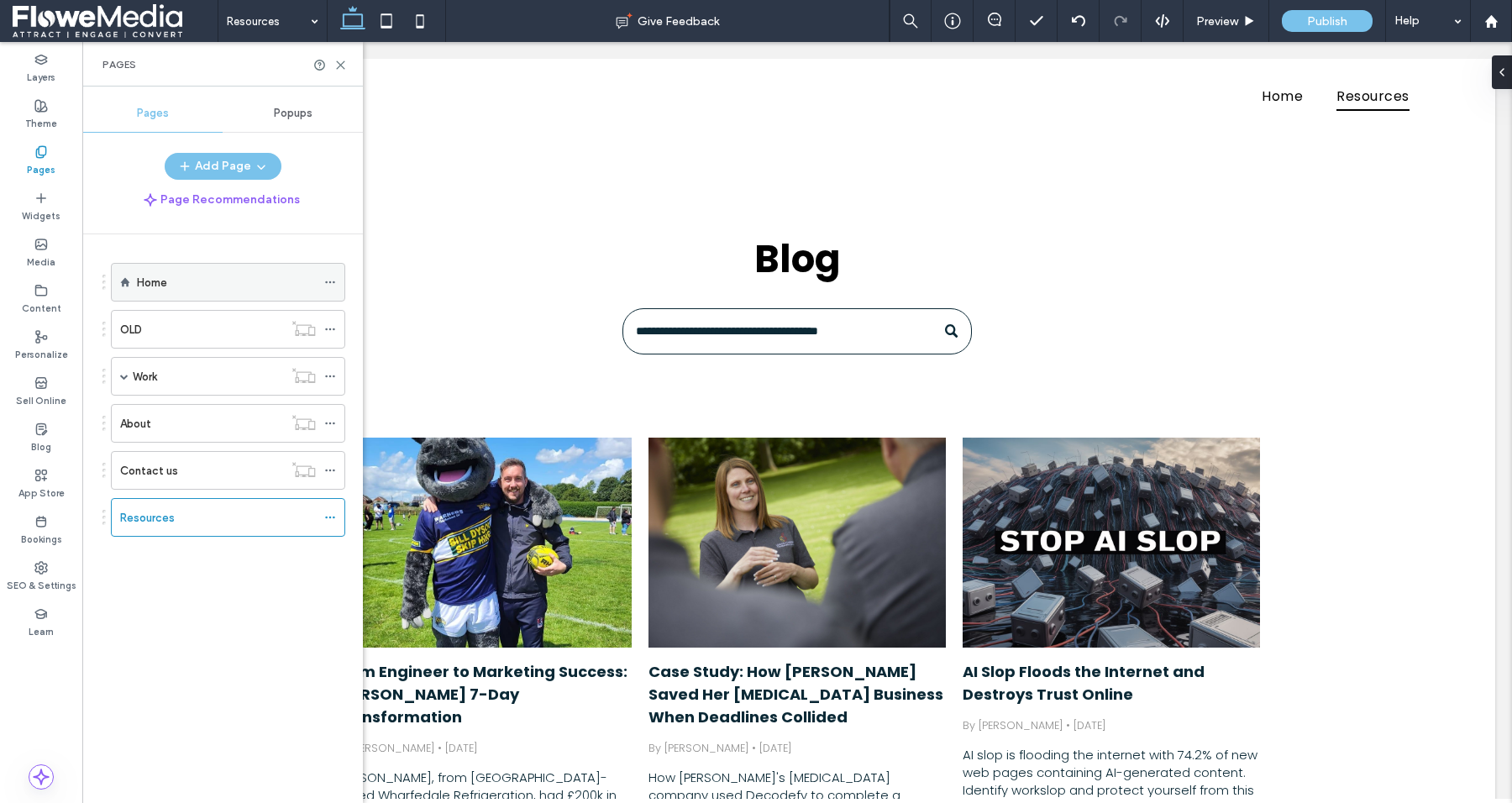
click at [151, 276] on label "Home" at bounding box center [152, 282] width 31 height 30
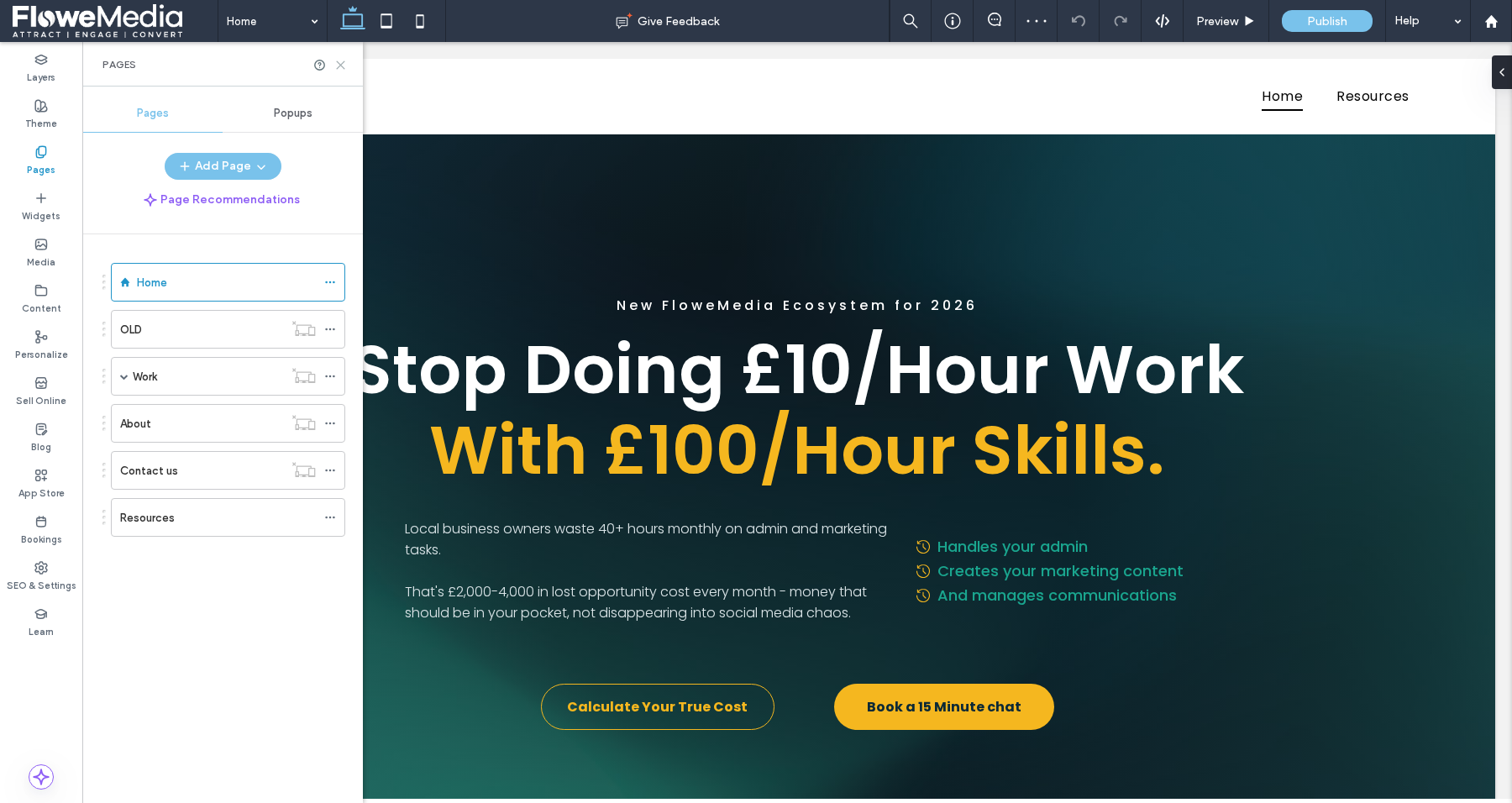
click at [339, 65] on icon at bounding box center [341, 65] width 13 height 13
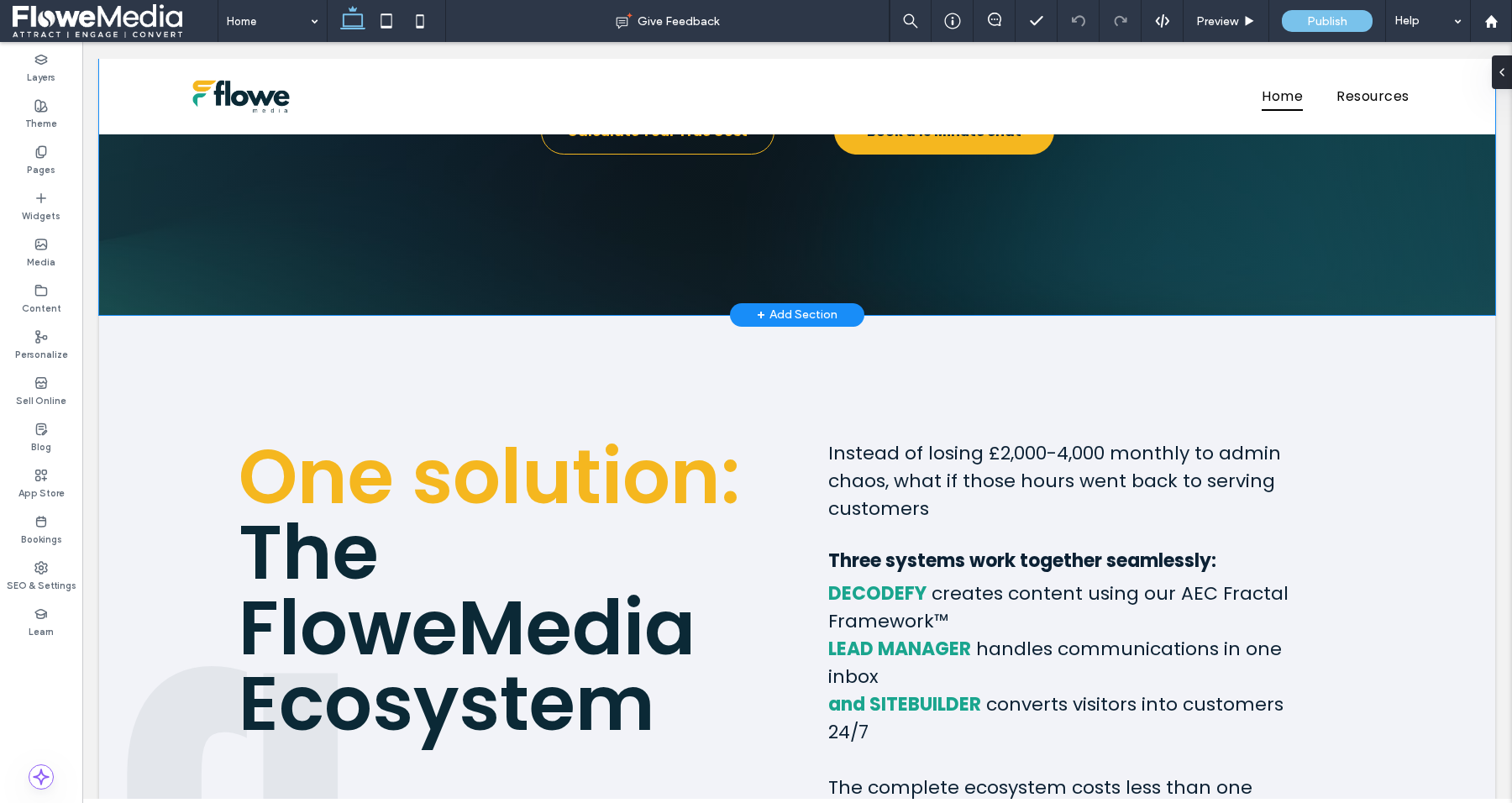
scroll to position [577, 0]
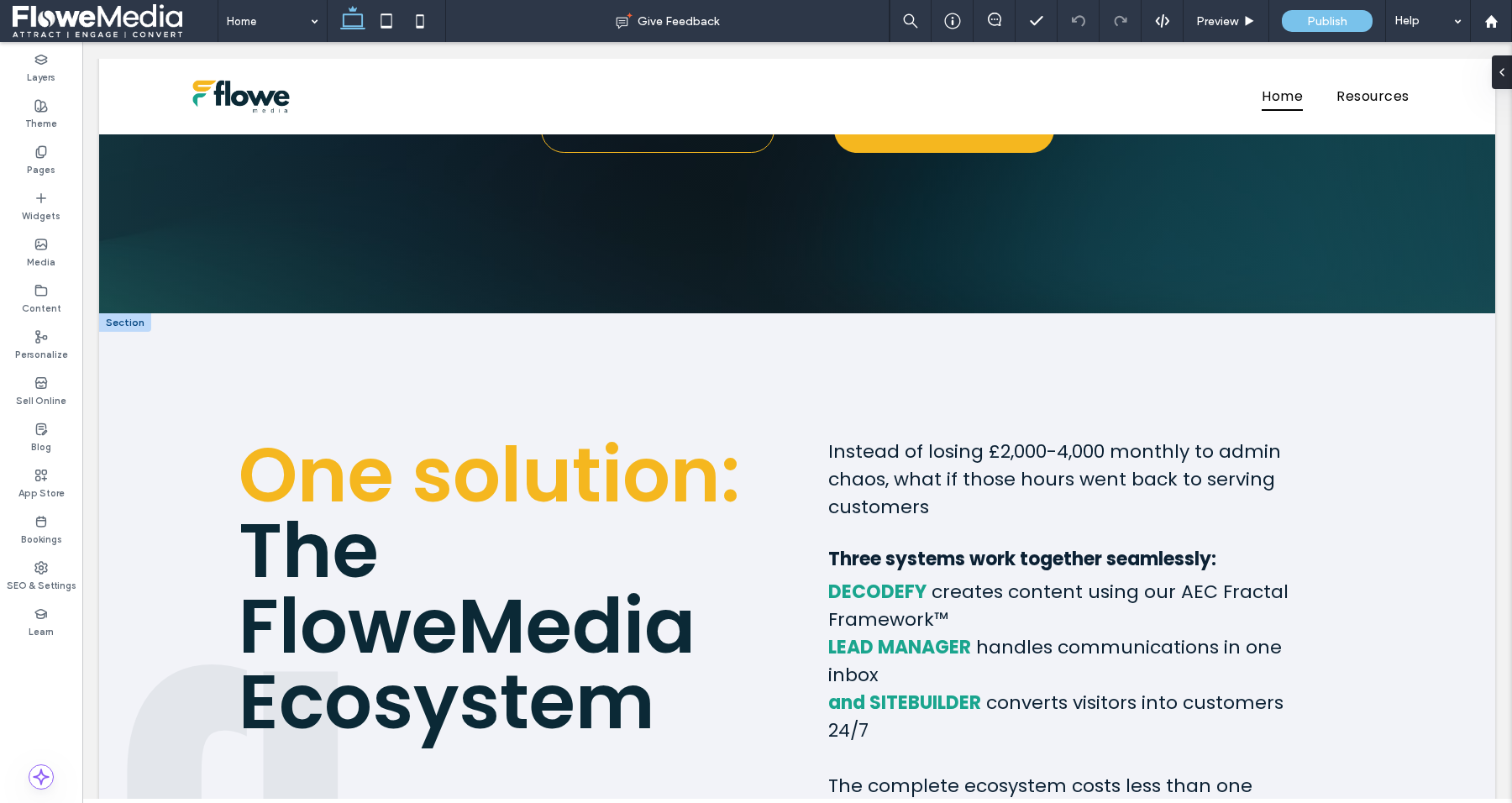
click at [135, 321] on div at bounding box center [124, 322] width 52 height 19
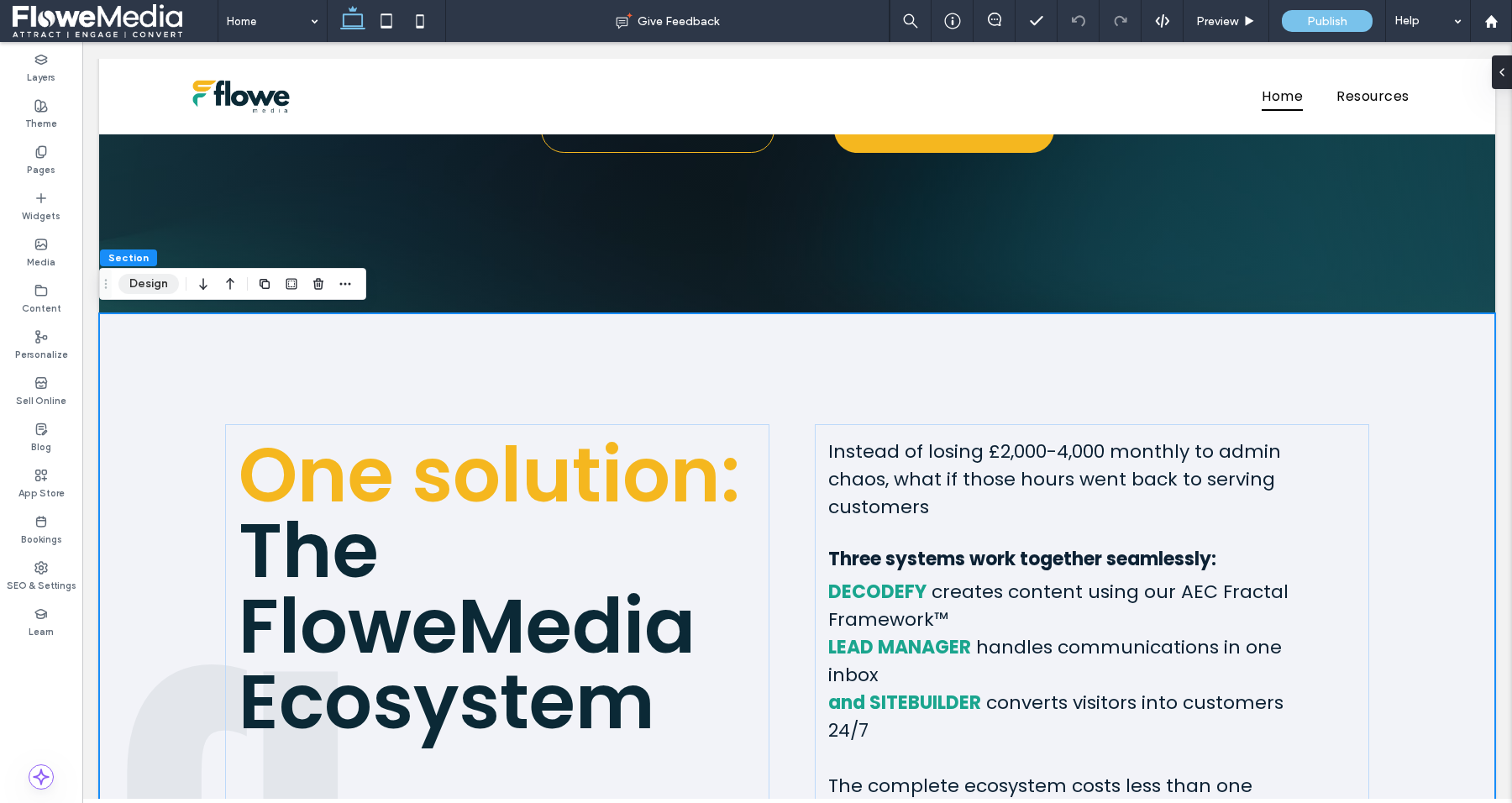
click at [150, 282] on button "Design" at bounding box center [148, 283] width 60 height 20
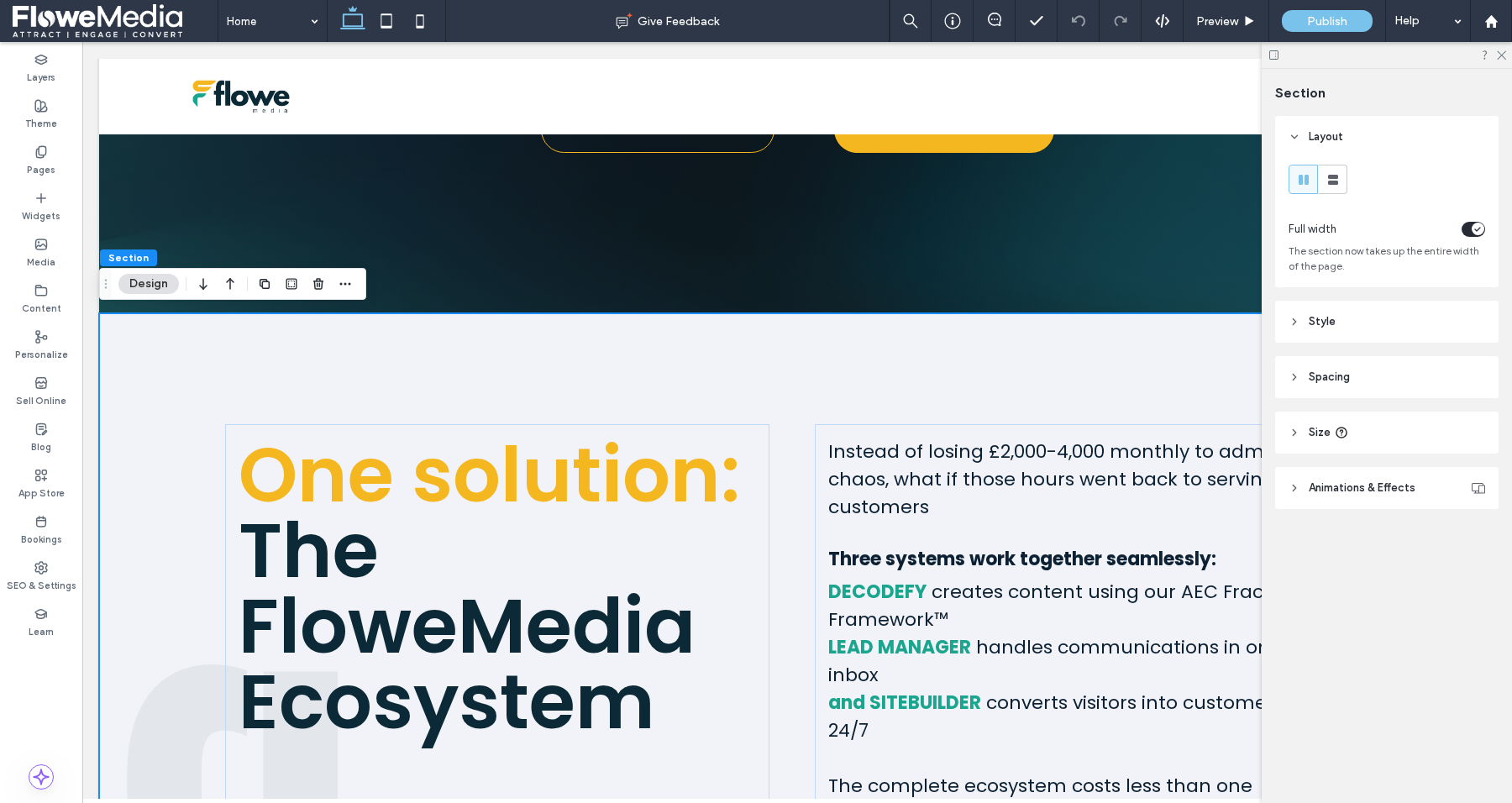
click at [208, 370] on div "One solution: T he FloweMedia Ecosystem Instead of losing £2,000-4,000 monthly …" at bounding box center [797, 661] width 1396 height 695
click at [341, 286] on icon "button" at bounding box center [346, 284] width 14 height 14
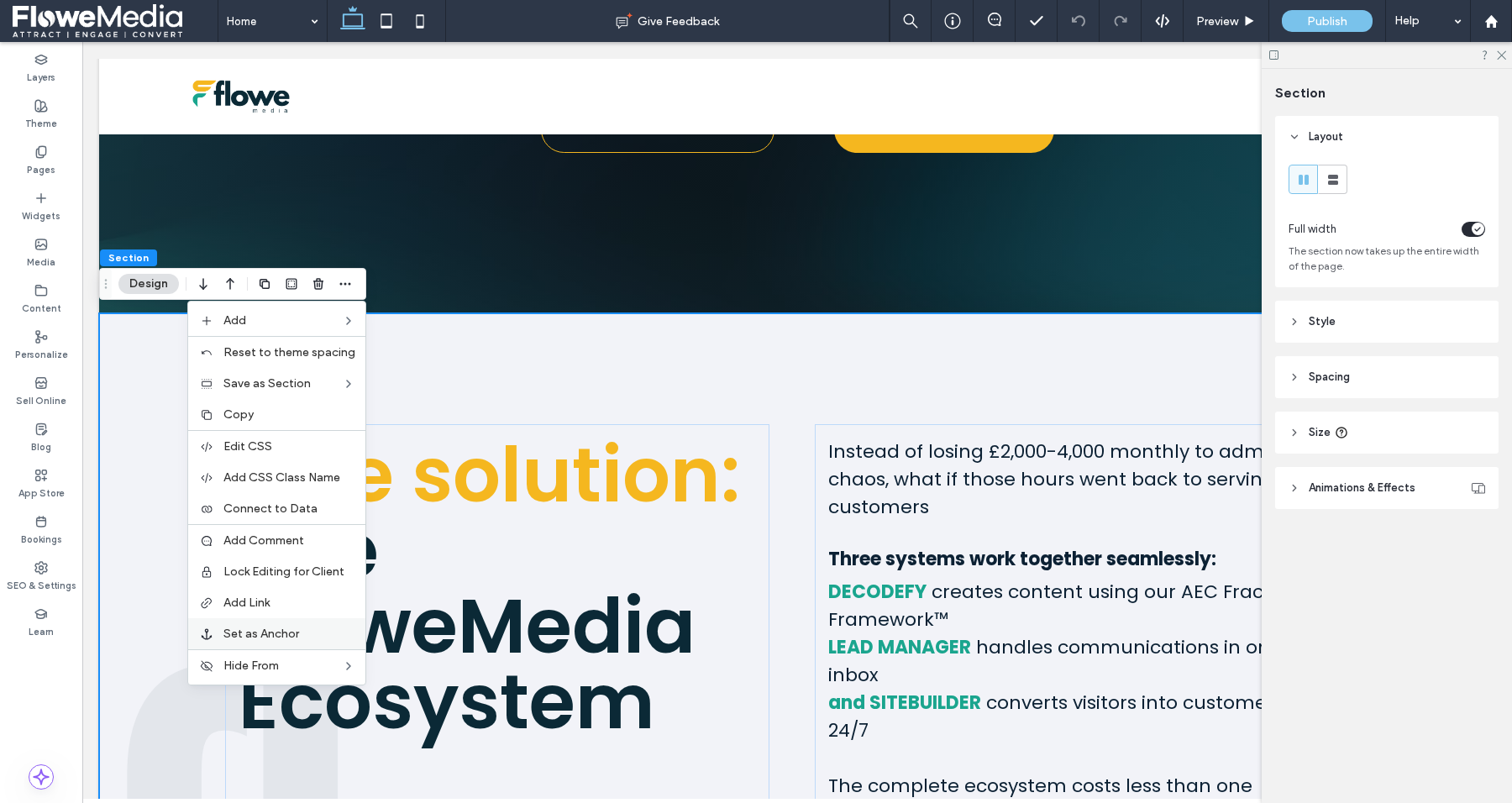
click at [248, 630] on span "Set as Anchor" at bounding box center [261, 634] width 76 height 14
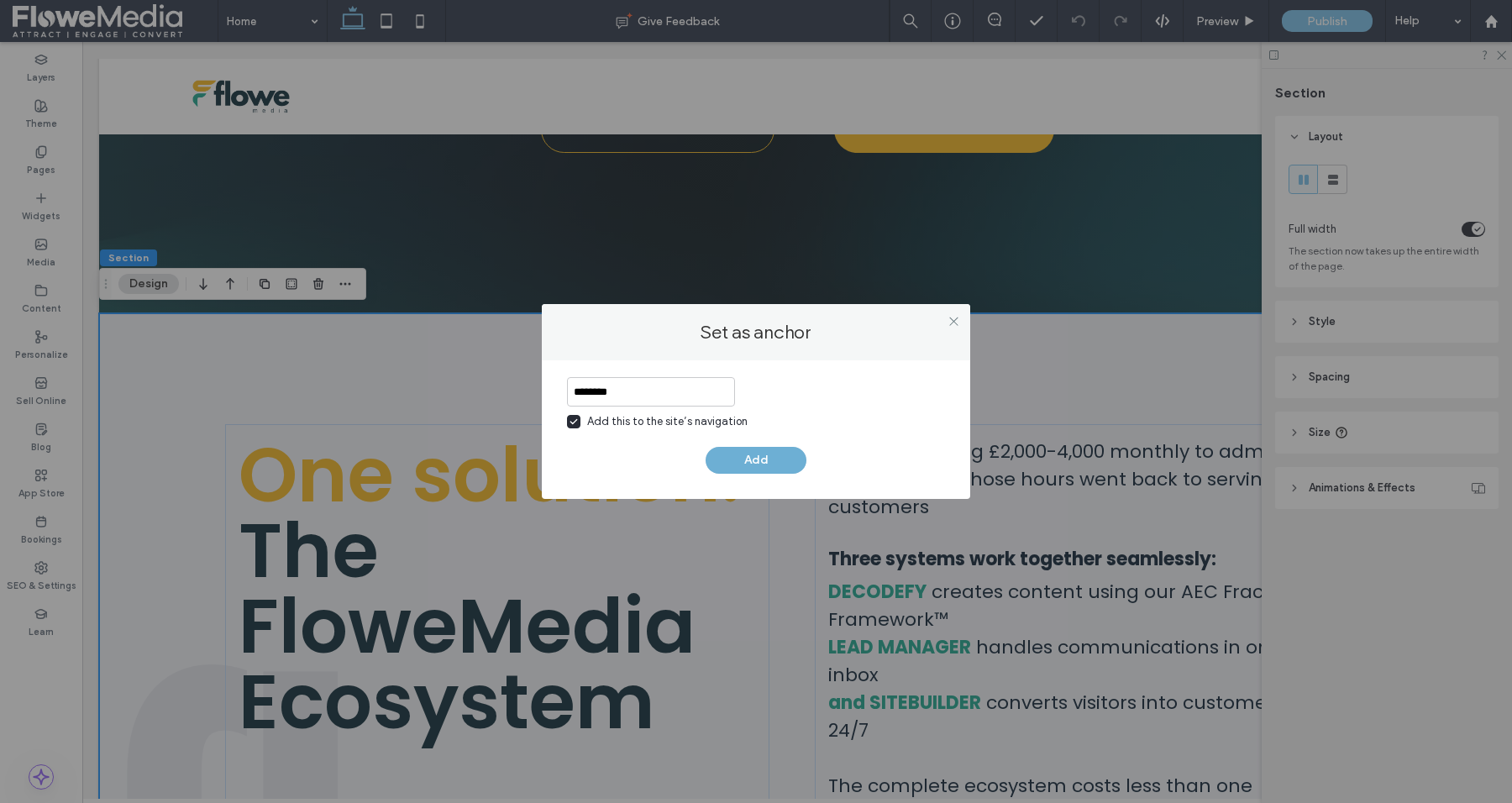
type input "********"
click at [743, 465] on button "Add" at bounding box center [756, 460] width 101 height 27
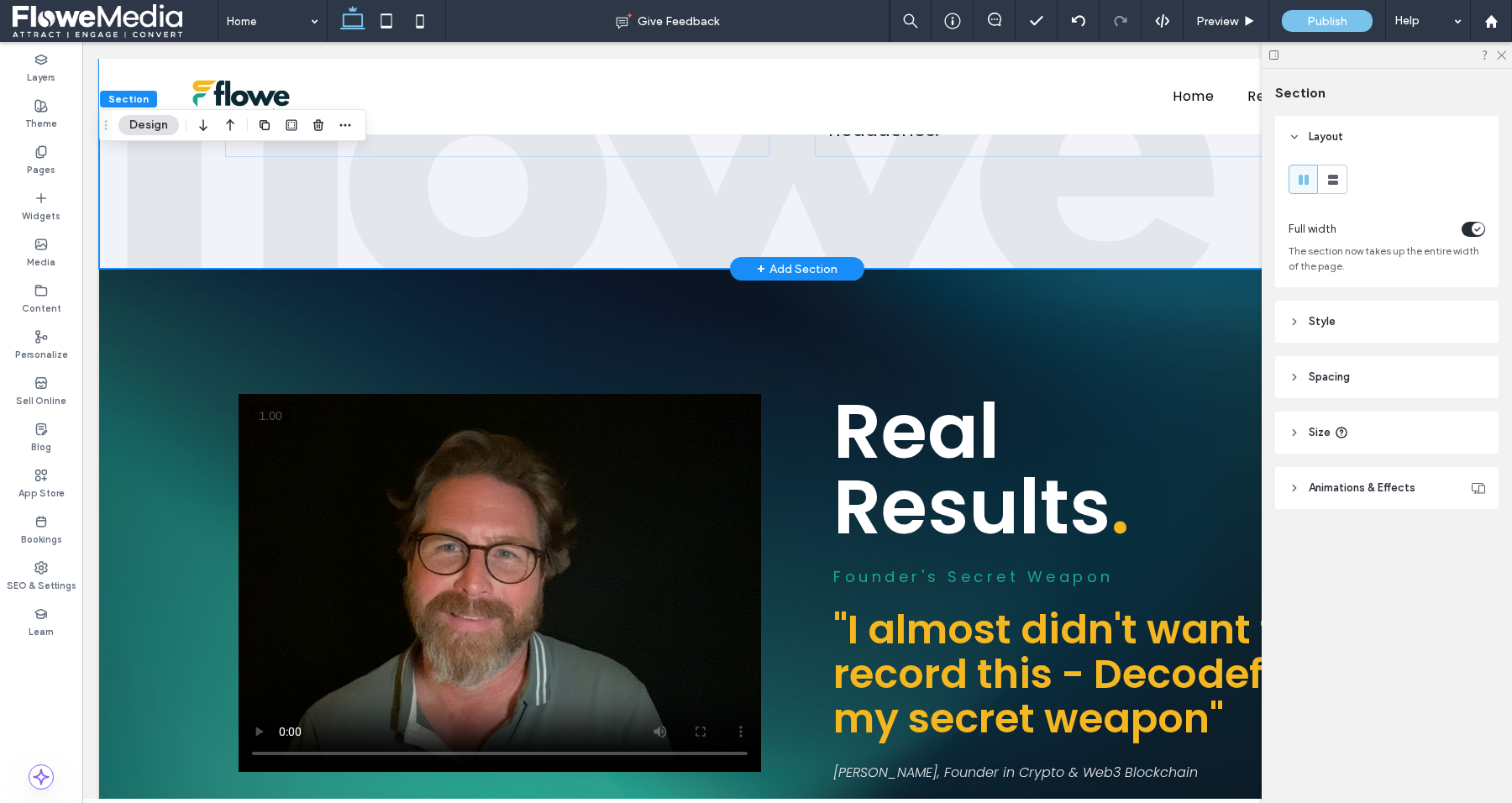
scroll to position [1273, 0]
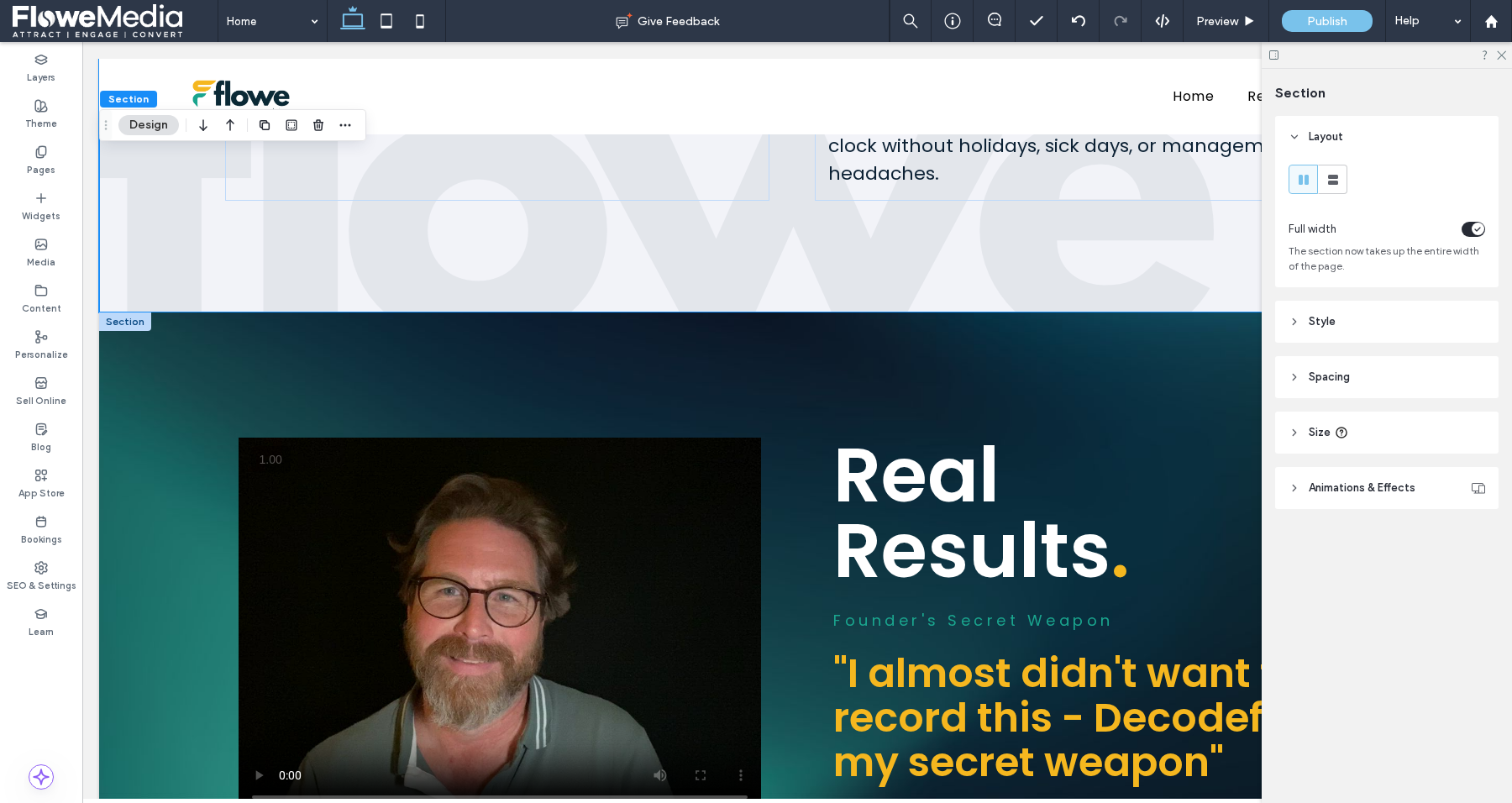
click at [135, 324] on div at bounding box center [124, 321] width 52 height 19
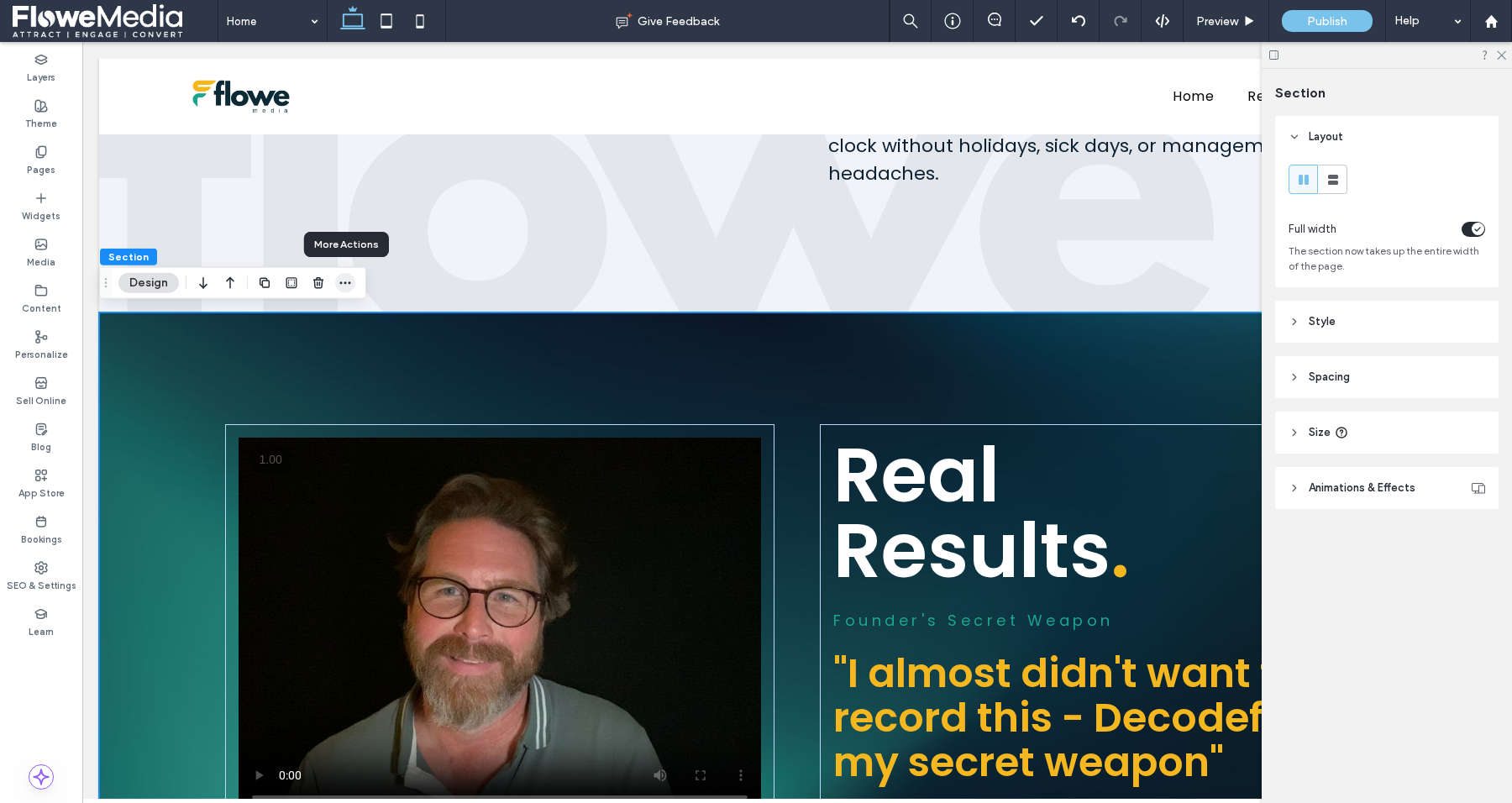
click at [341, 281] on icon "button" at bounding box center [346, 283] width 14 height 14
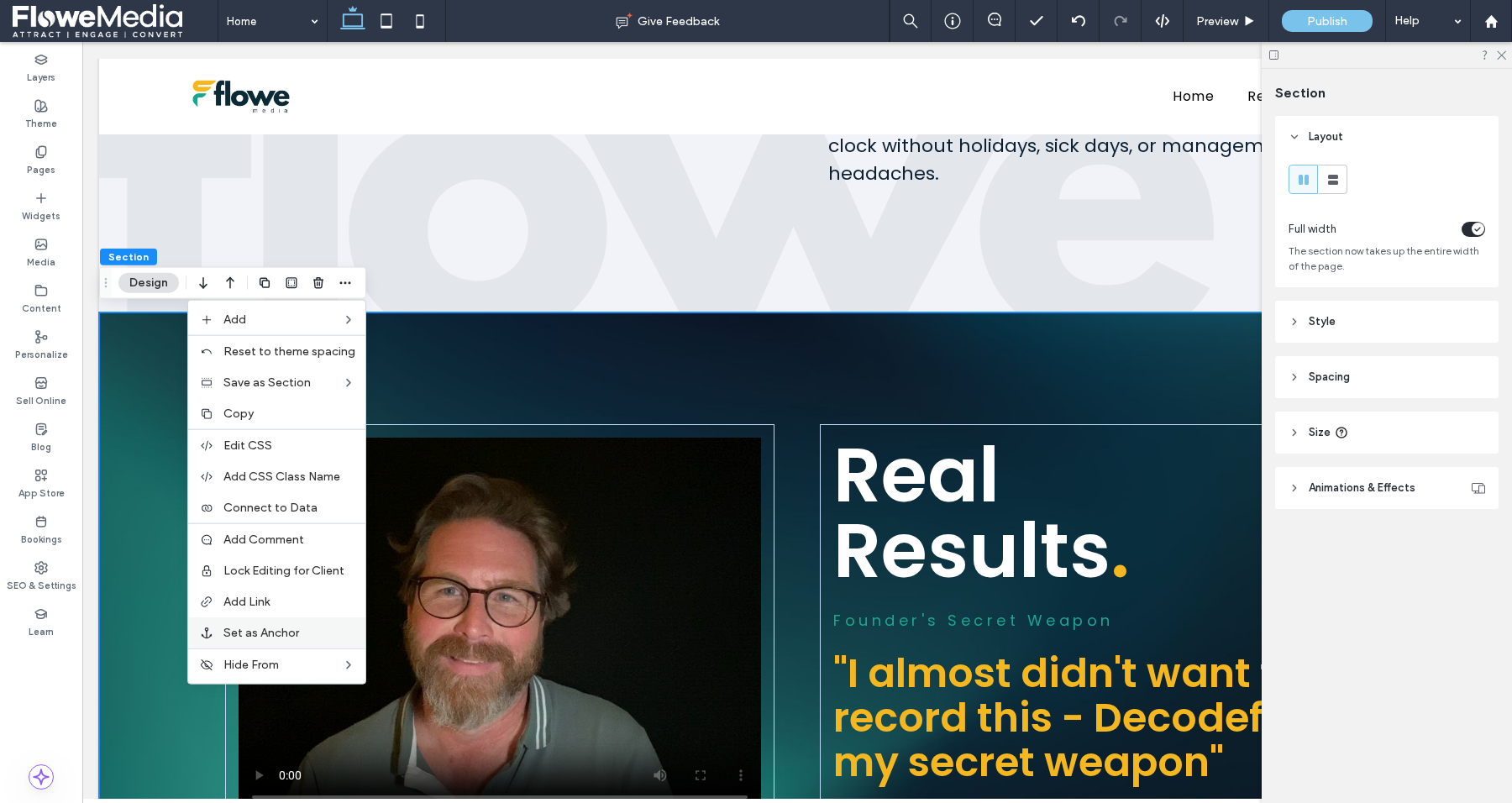
click at [245, 637] on span "Set as Anchor" at bounding box center [261, 633] width 76 height 14
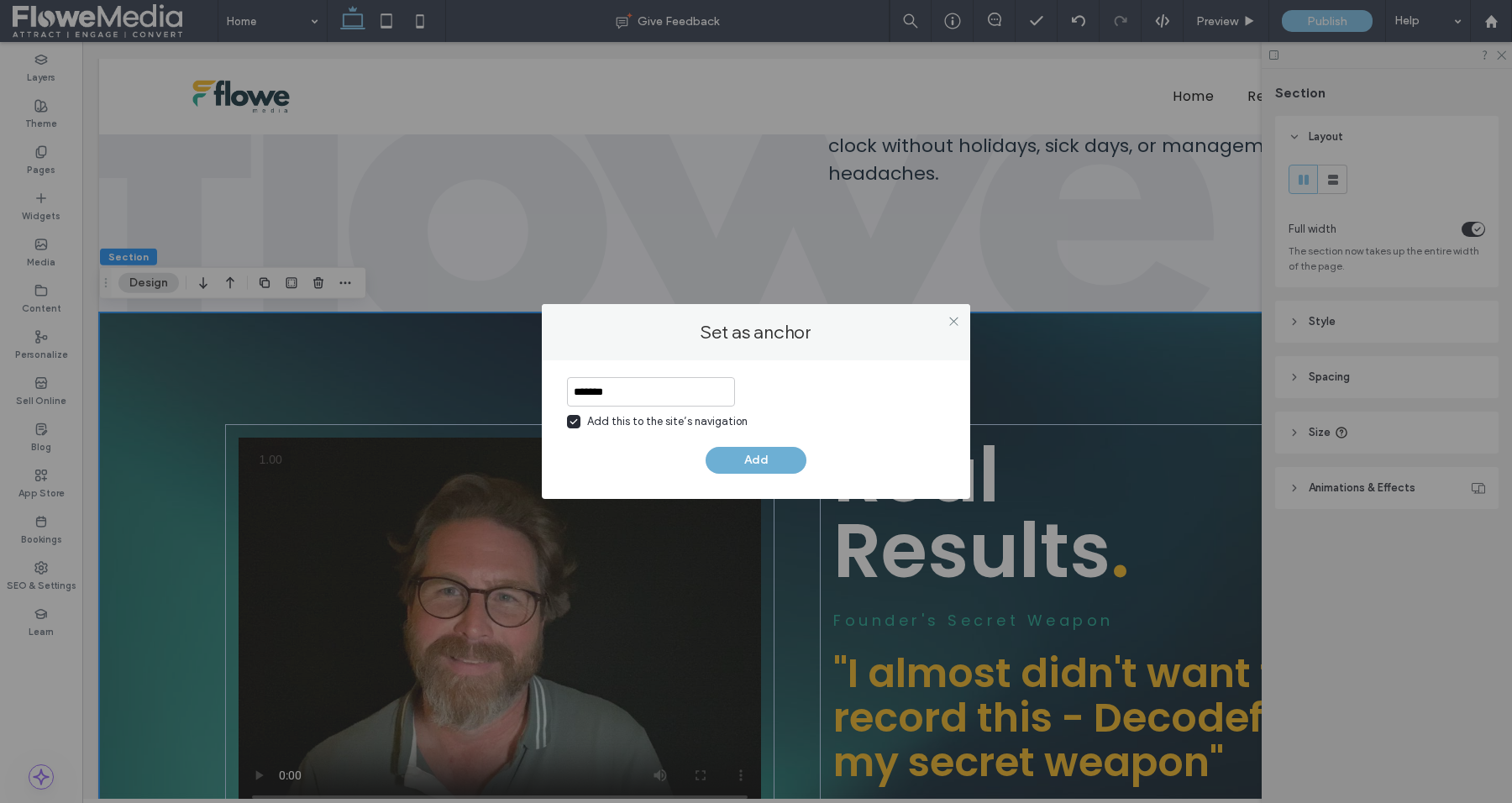
type input "*******"
click at [762, 466] on button "Add" at bounding box center [756, 460] width 101 height 27
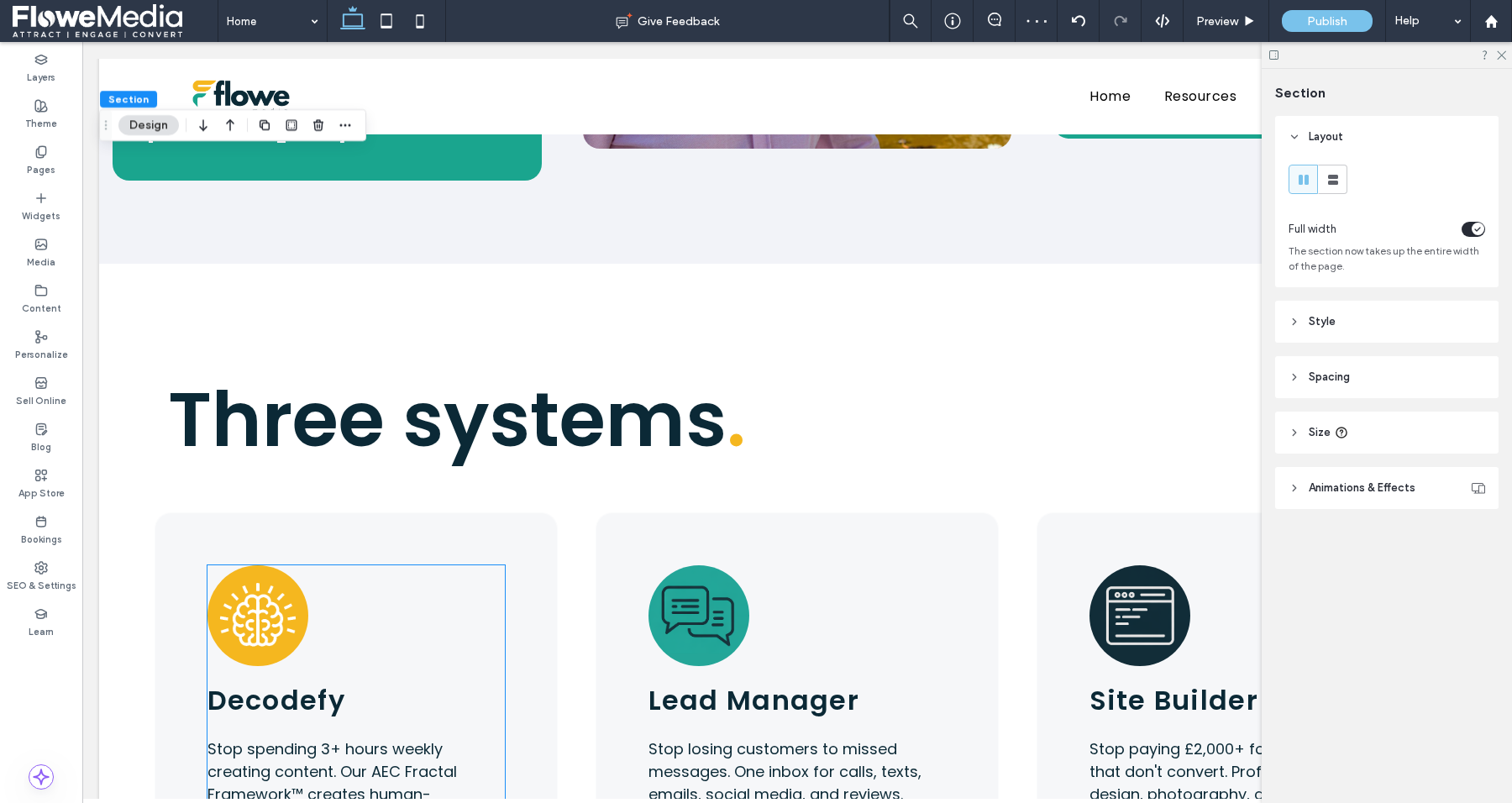
scroll to position [2941, 0]
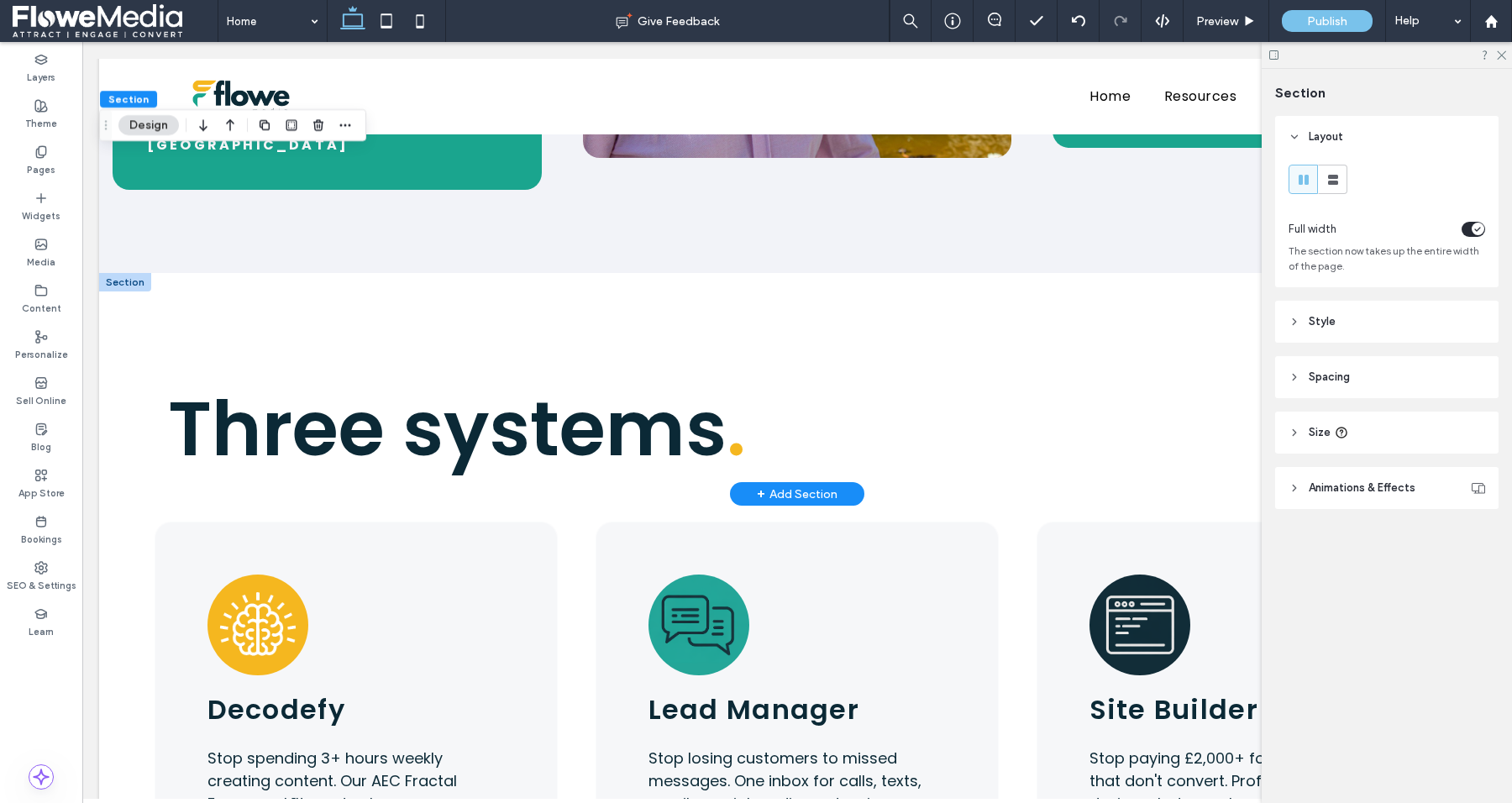
click at [132, 273] on div at bounding box center [124, 281] width 52 height 19
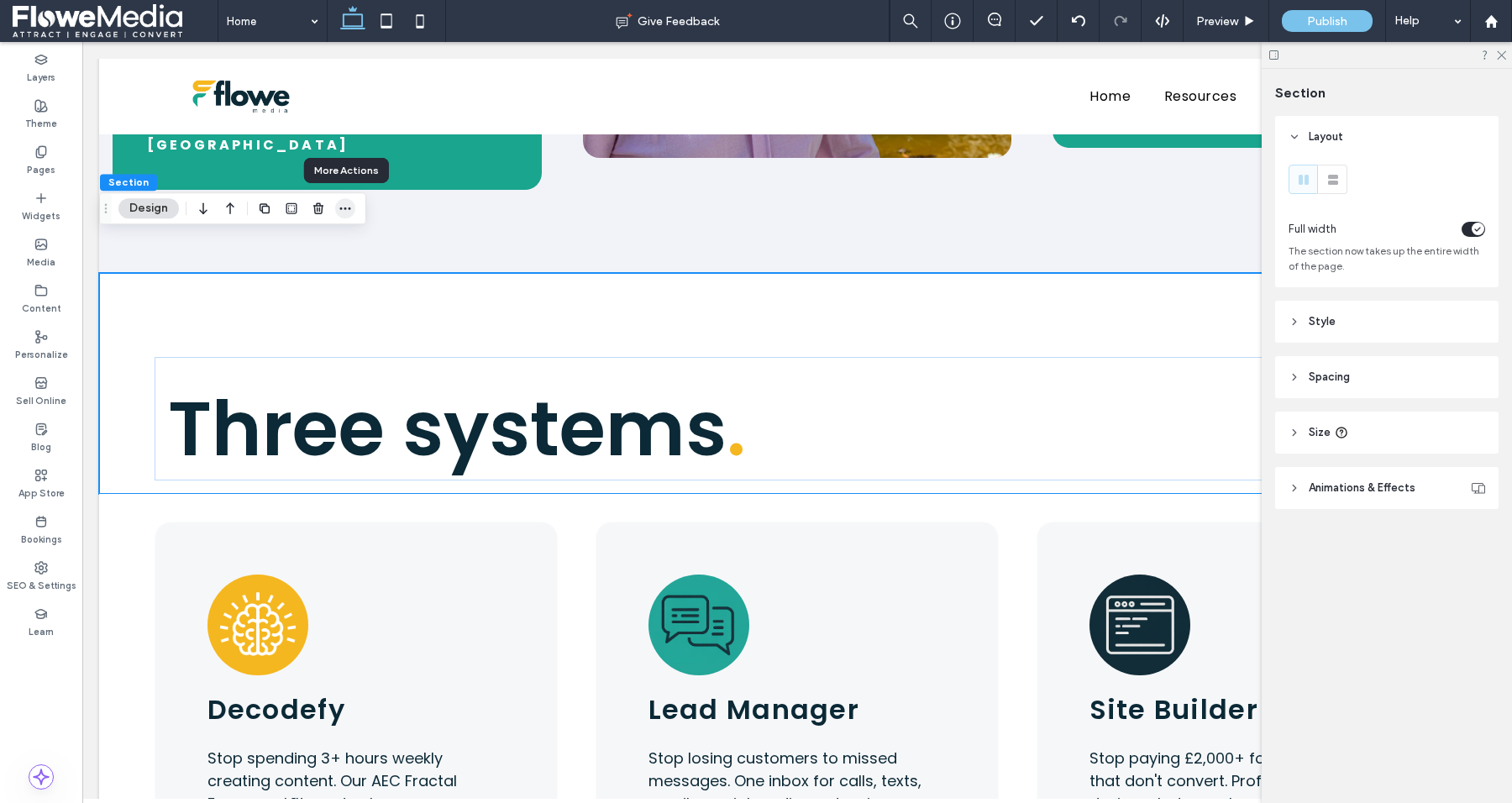
click at [340, 212] on icon "button" at bounding box center [346, 208] width 14 height 14
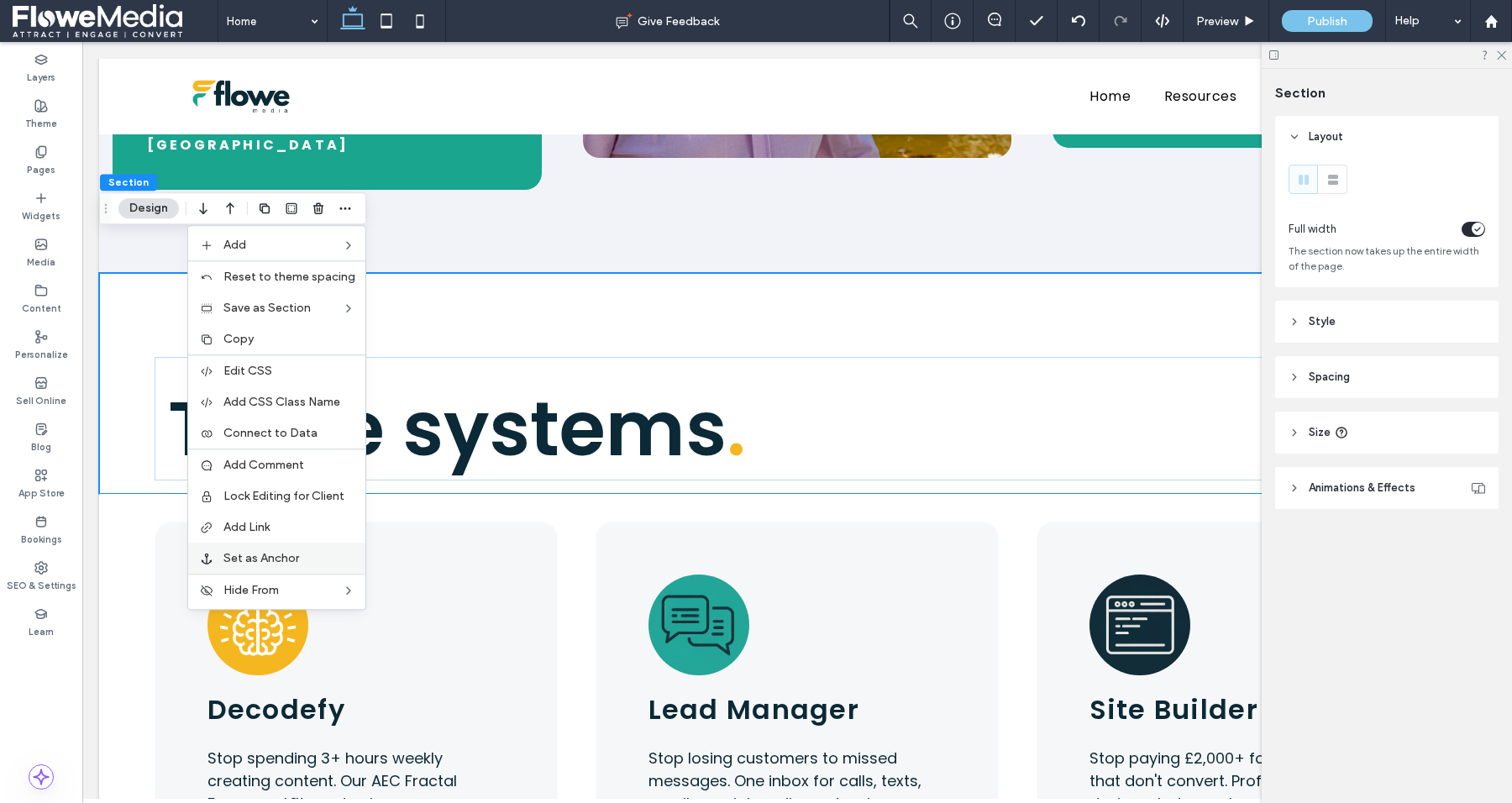
click at [253, 563] on span "Set as Anchor" at bounding box center [261, 558] width 76 height 14
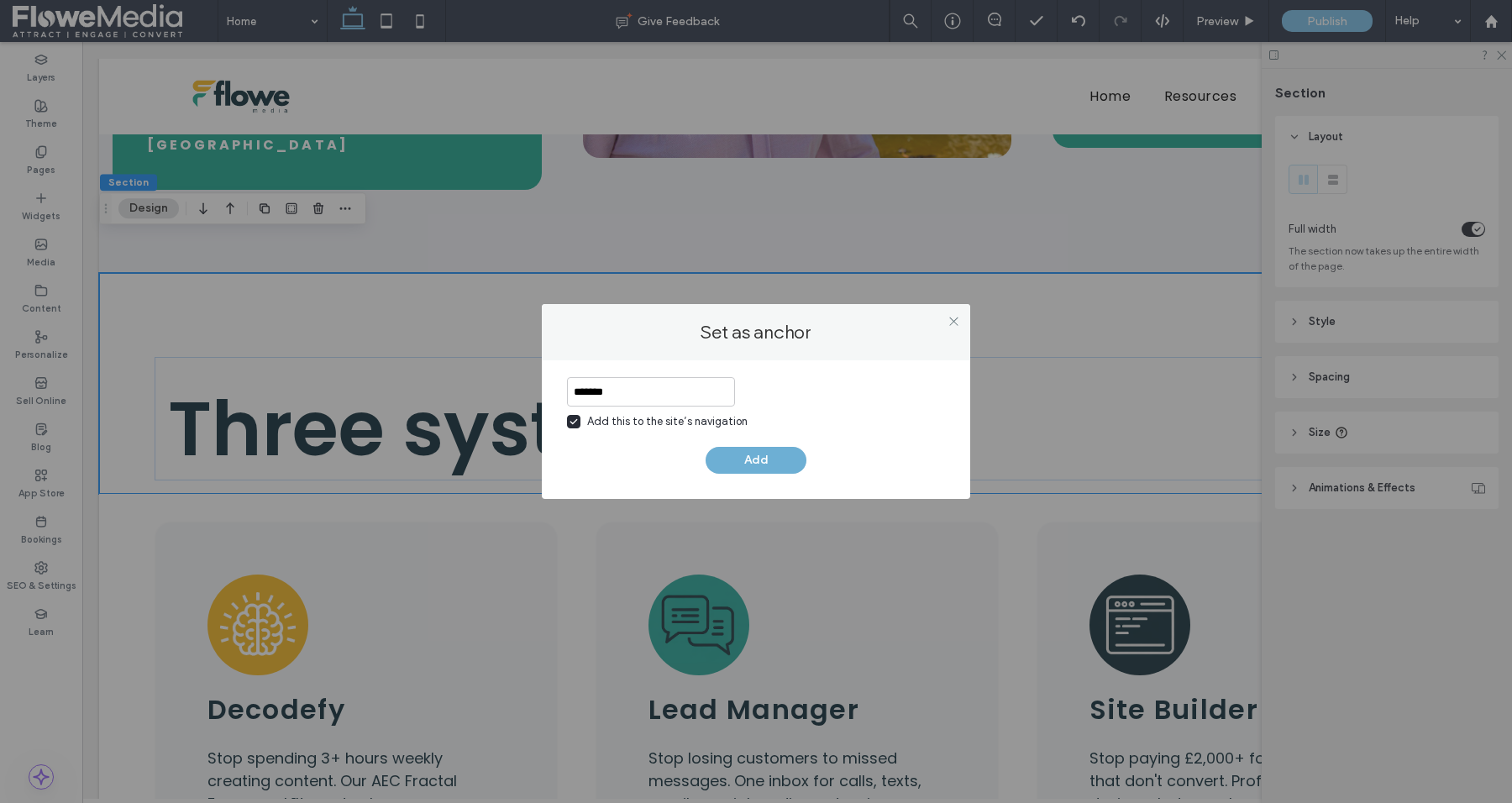
type input "*******"
click at [752, 455] on button "Add" at bounding box center [756, 460] width 101 height 27
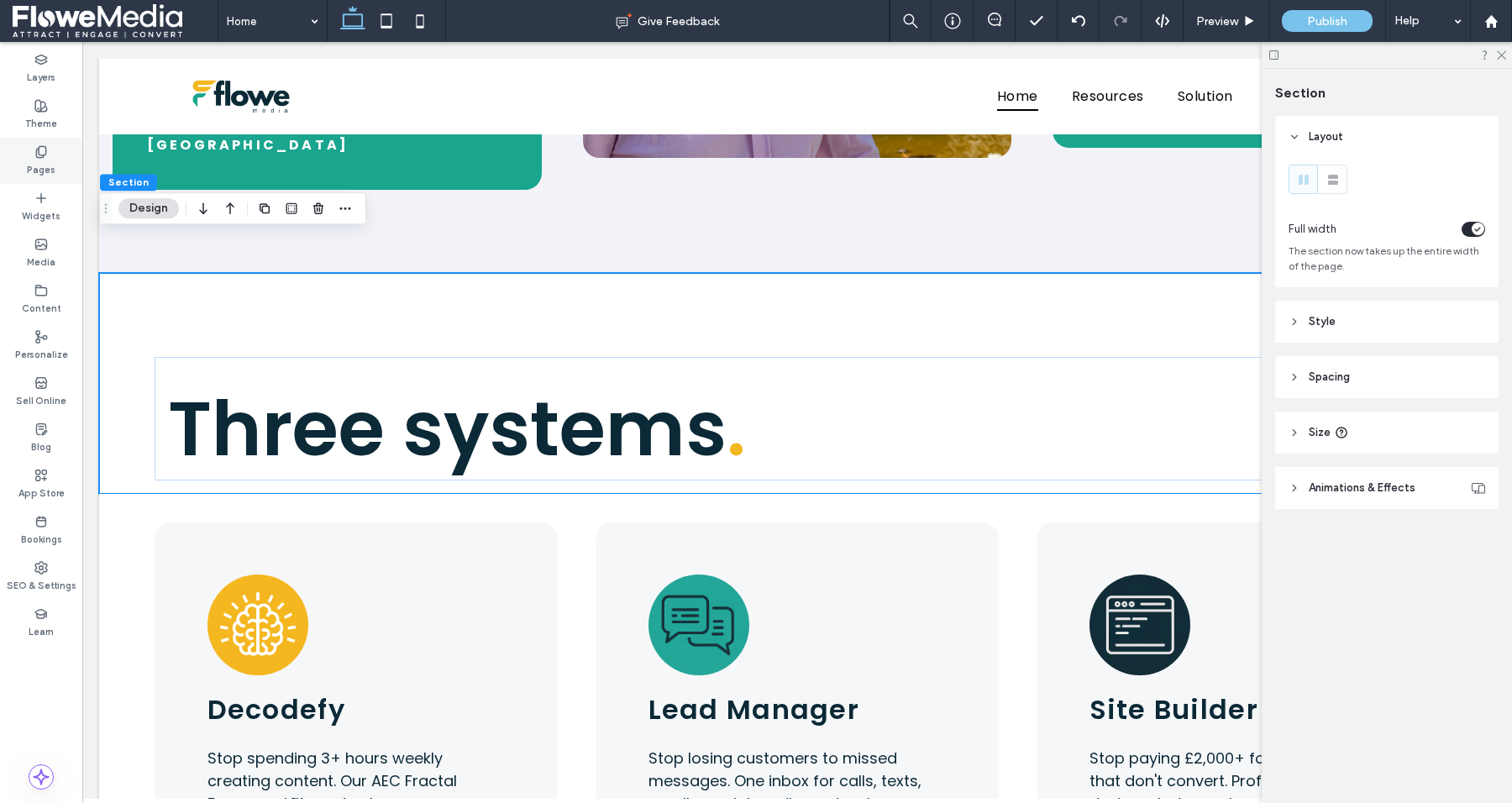
click at [46, 166] on label "Pages" at bounding box center [40, 168] width 29 height 19
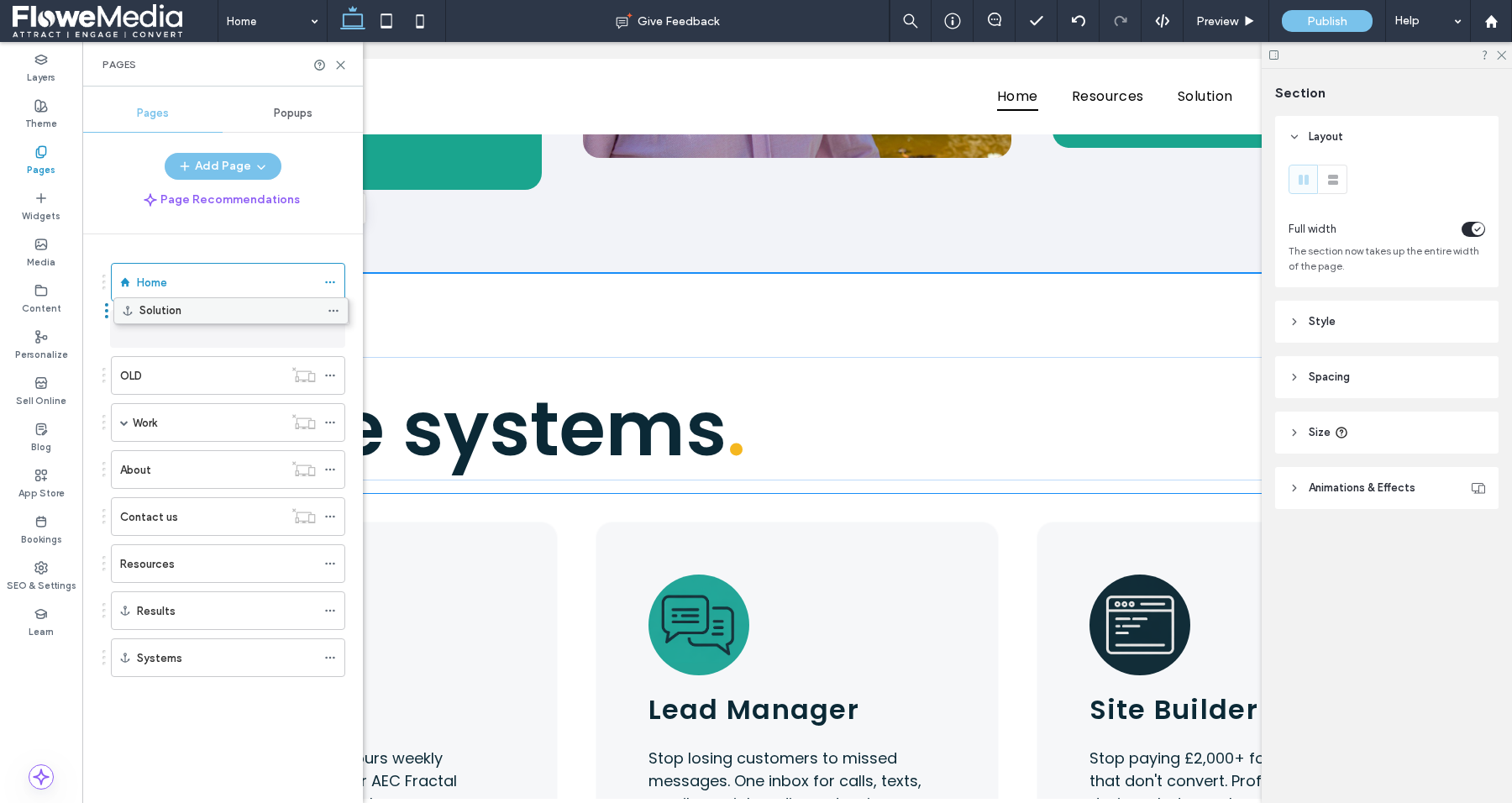
drag, startPoint x: 151, startPoint y: 554, endPoint x: 154, endPoint y: 311, distance: 243.0
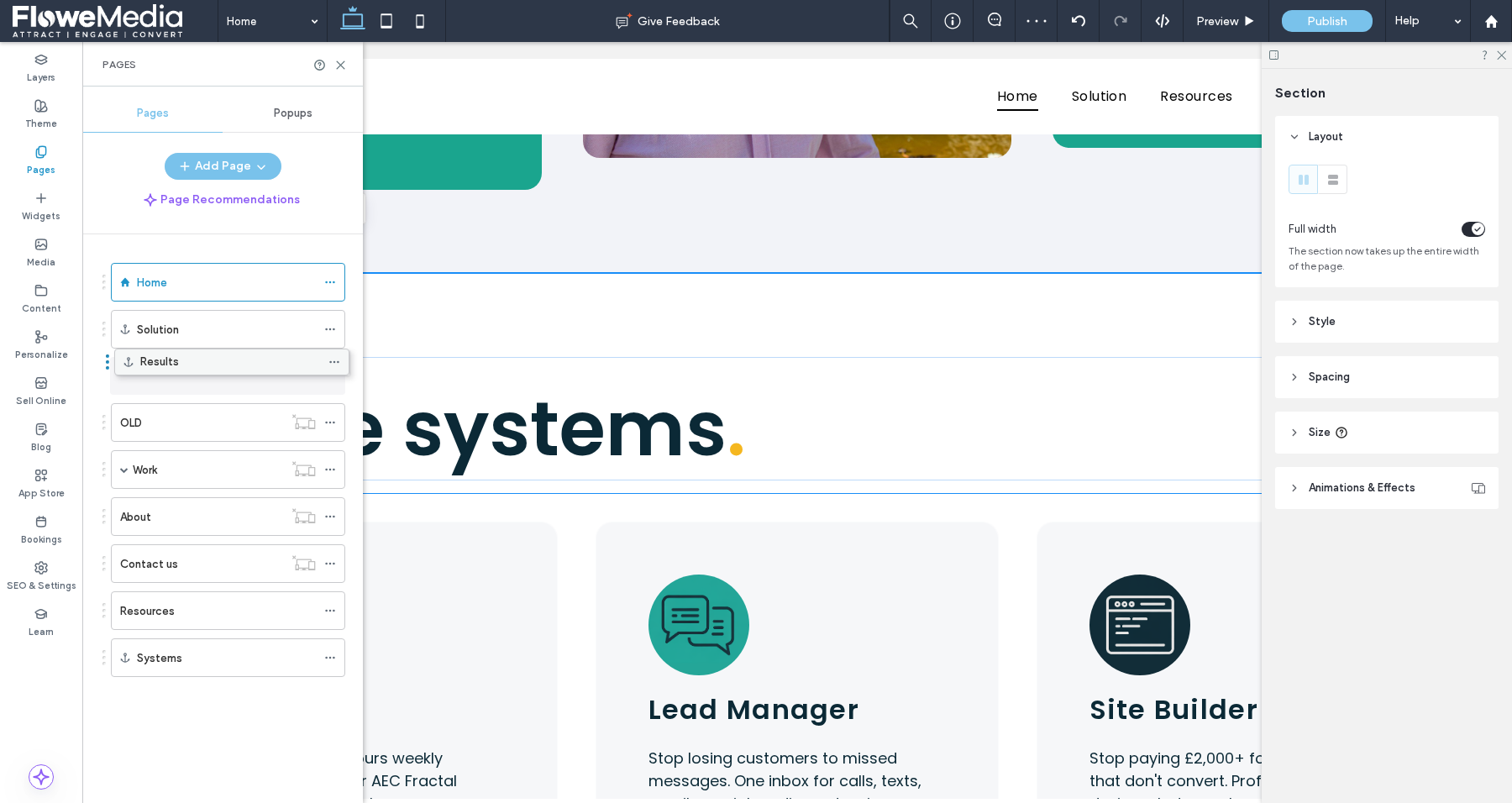
drag, startPoint x: 139, startPoint y: 601, endPoint x: 143, endPoint y: 362, distance: 239.0
drag, startPoint x: 149, startPoint y: 654, endPoint x: 154, endPoint y: 404, distance: 250.0
click at [340, 59] on icon at bounding box center [341, 65] width 13 height 13
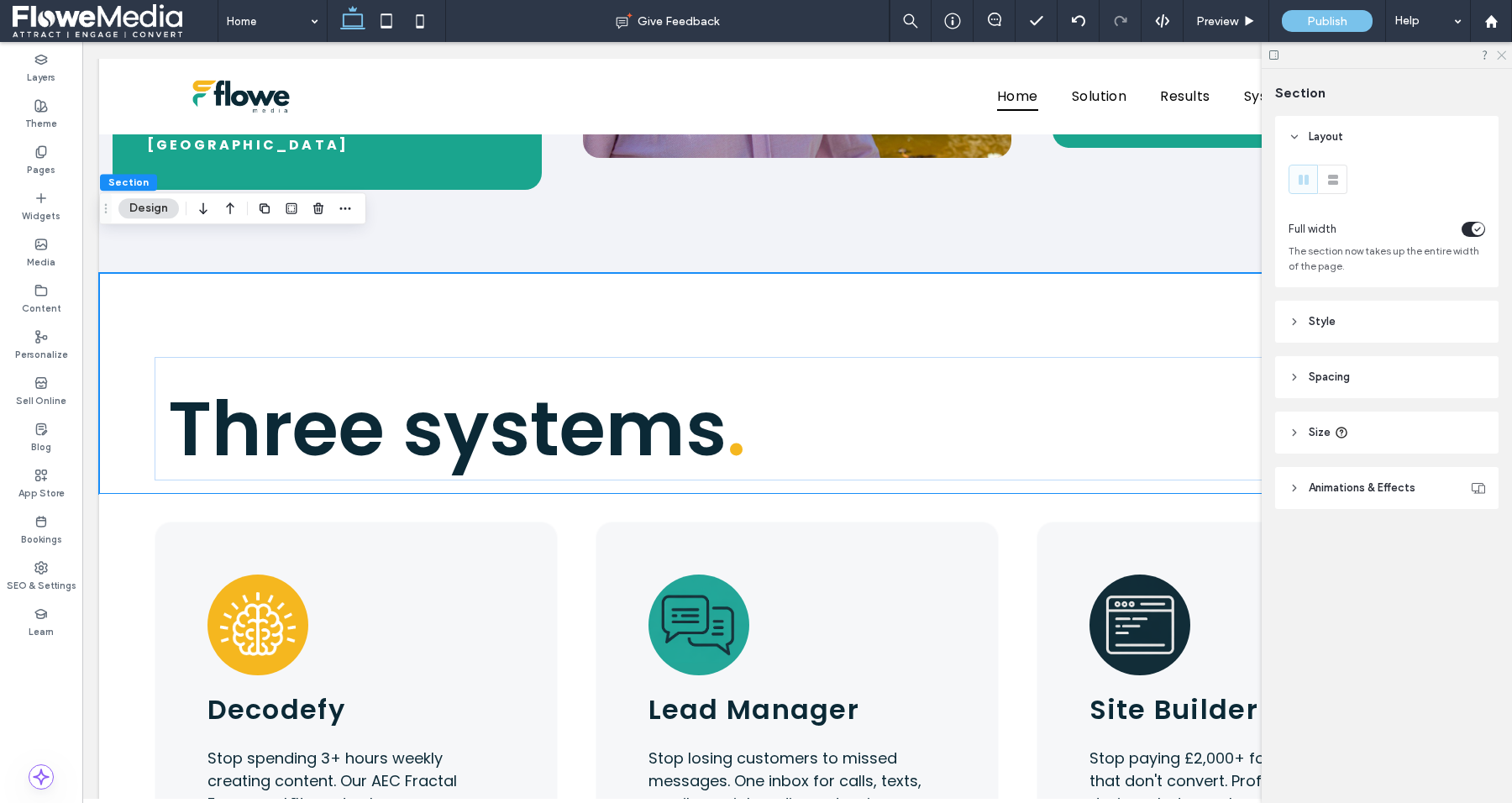
click at [1505, 50] on icon at bounding box center [1500, 53] width 11 height 11
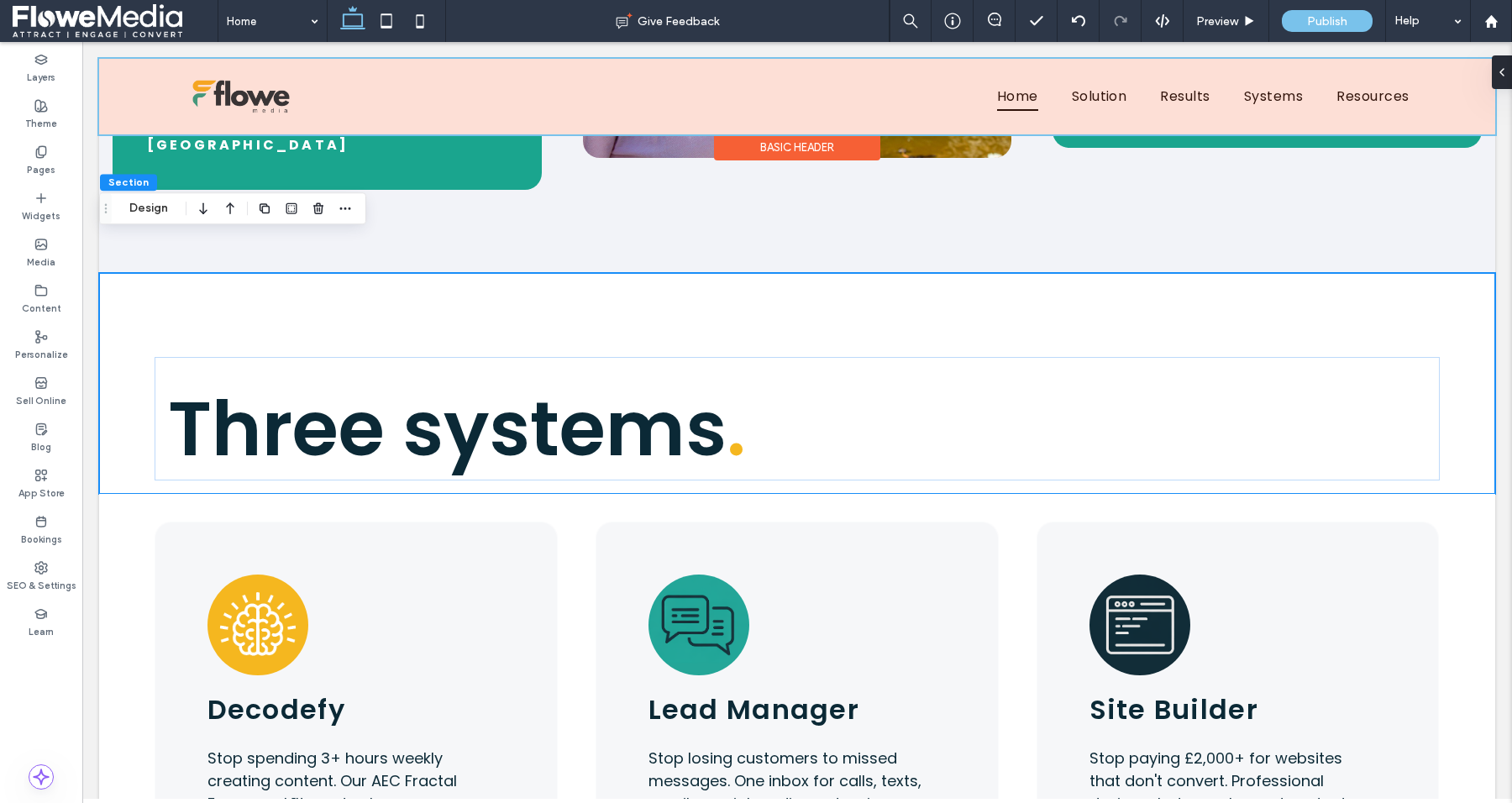
click at [793, 143] on div "Basic Header" at bounding box center [797, 147] width 166 height 26
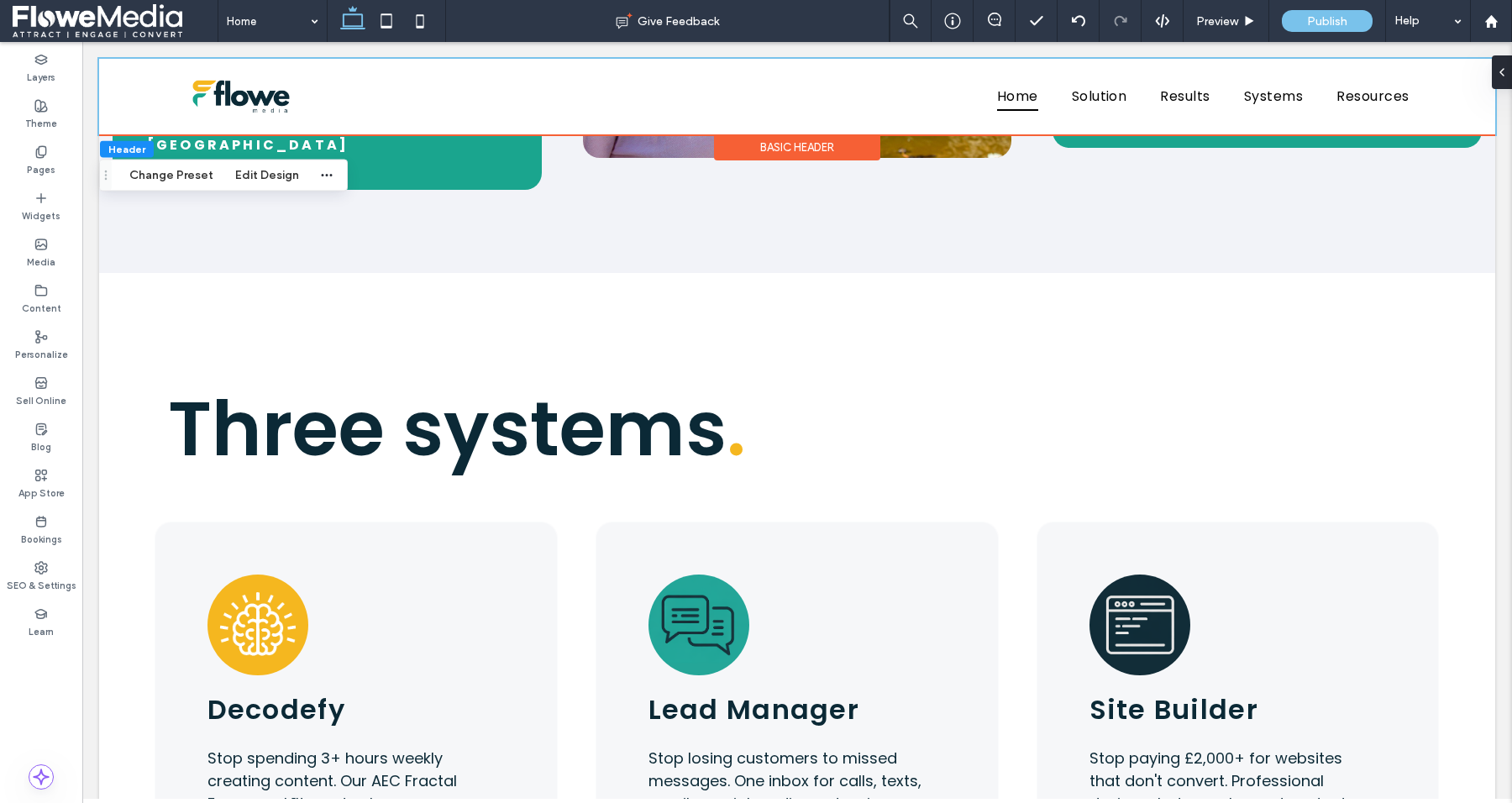
click at [793, 143] on div "Basic Header" at bounding box center [797, 147] width 166 height 26
click at [272, 178] on button "Edit Design" at bounding box center [267, 176] width 86 height 20
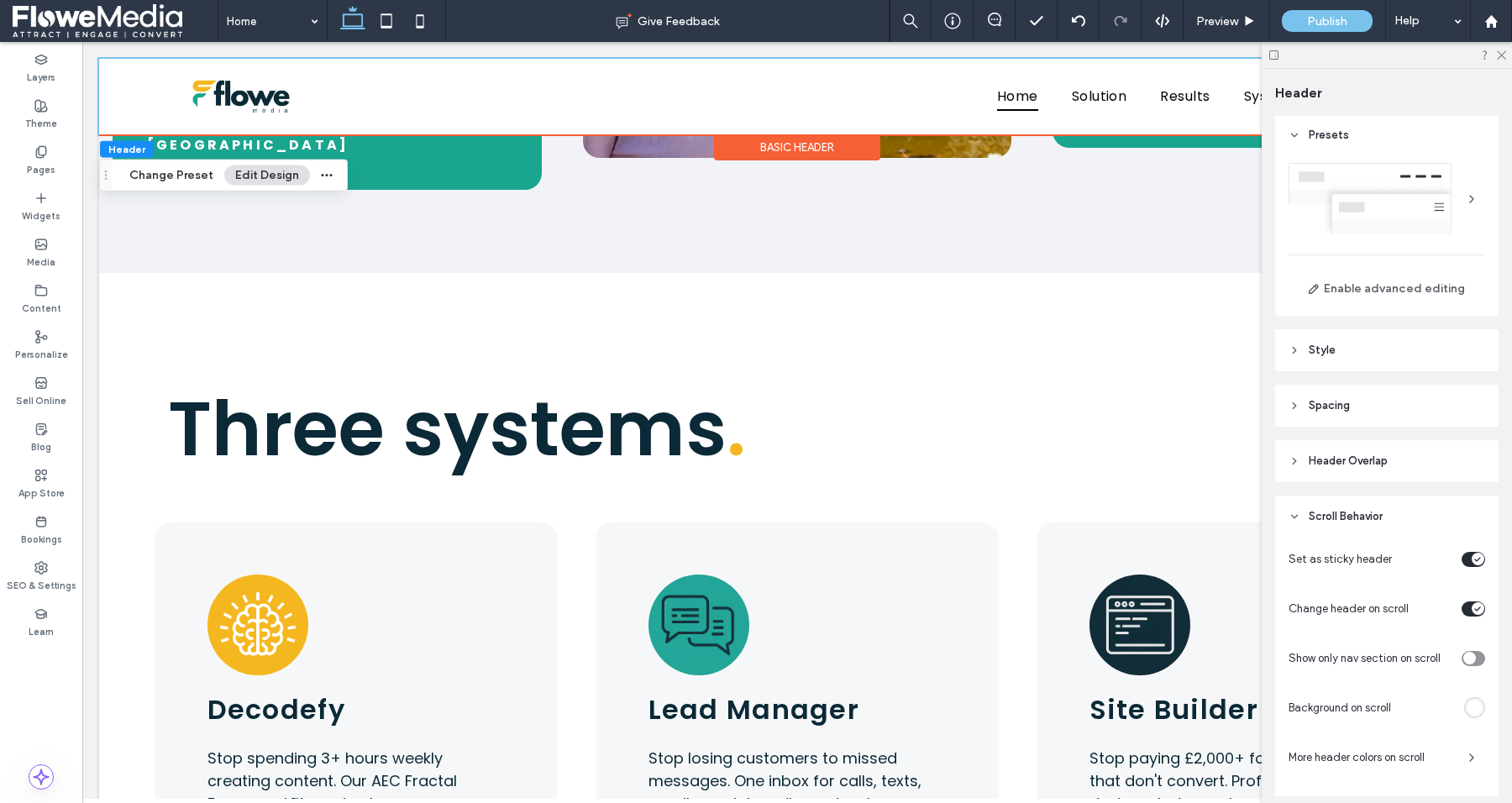
scroll to position [0, 0]
click at [1462, 196] on div at bounding box center [1472, 201] width 27 height 27
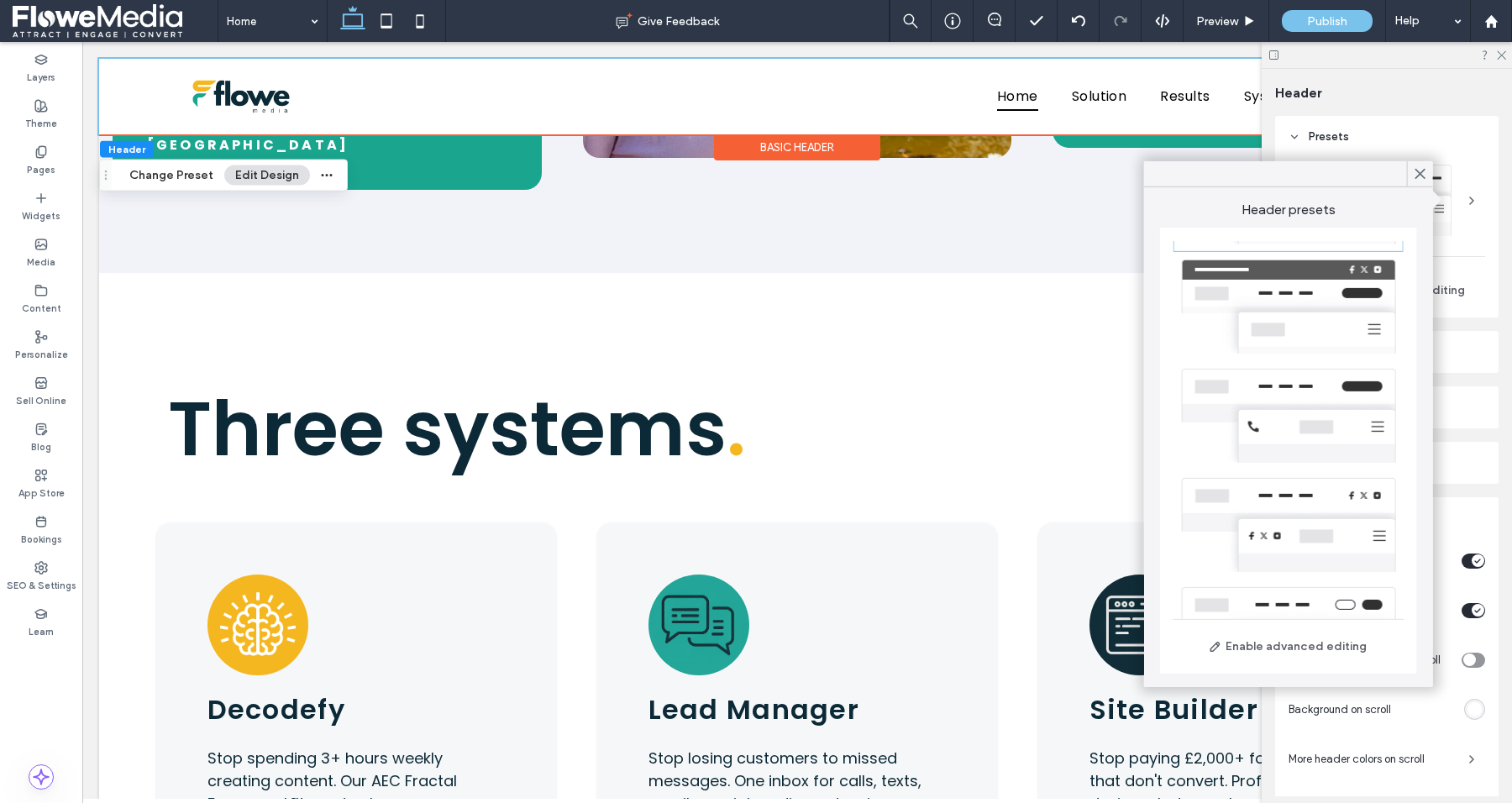
scroll to position [203, 0]
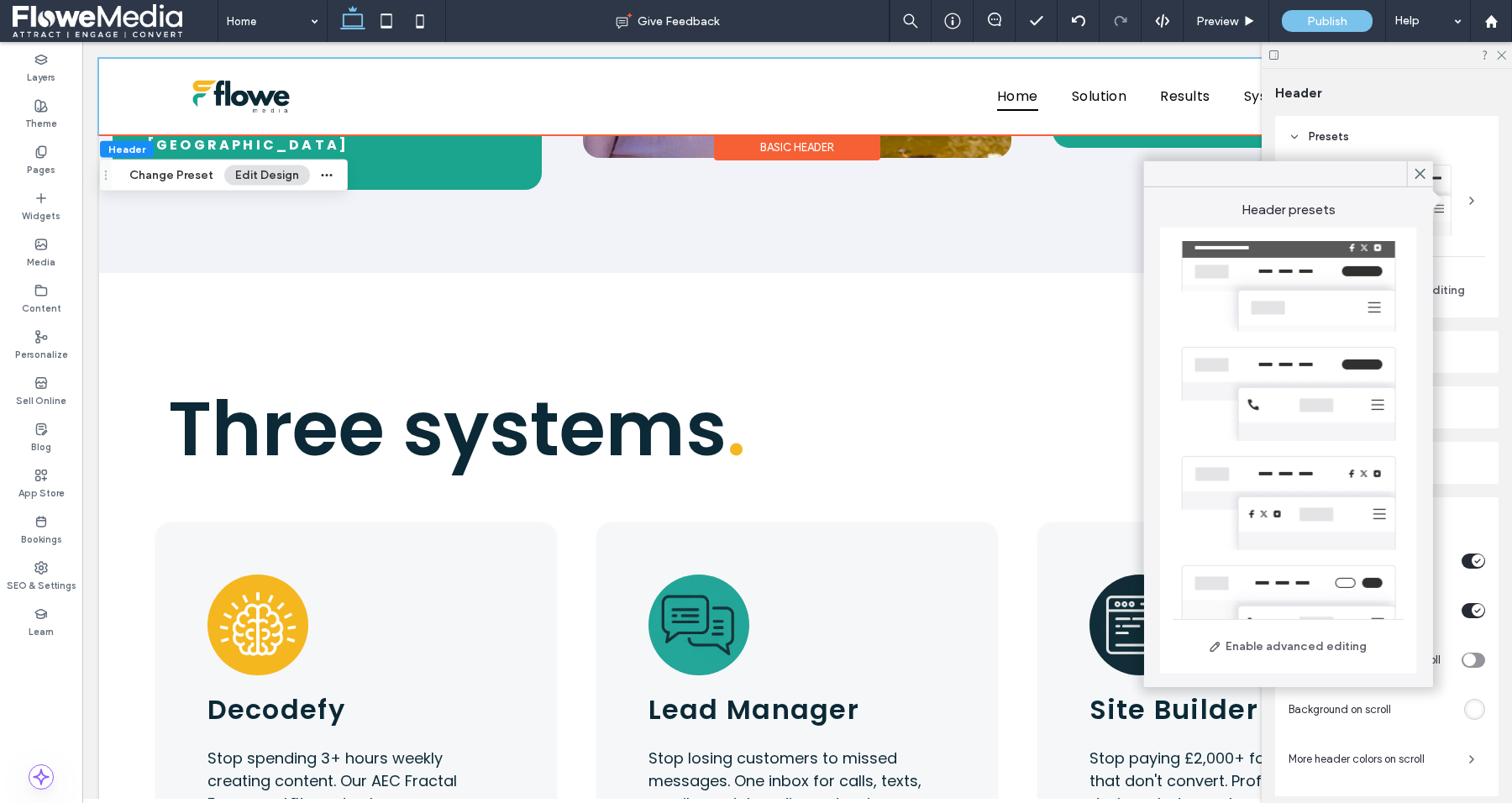
click at [1298, 381] on div at bounding box center [1288, 394] width 230 height 110
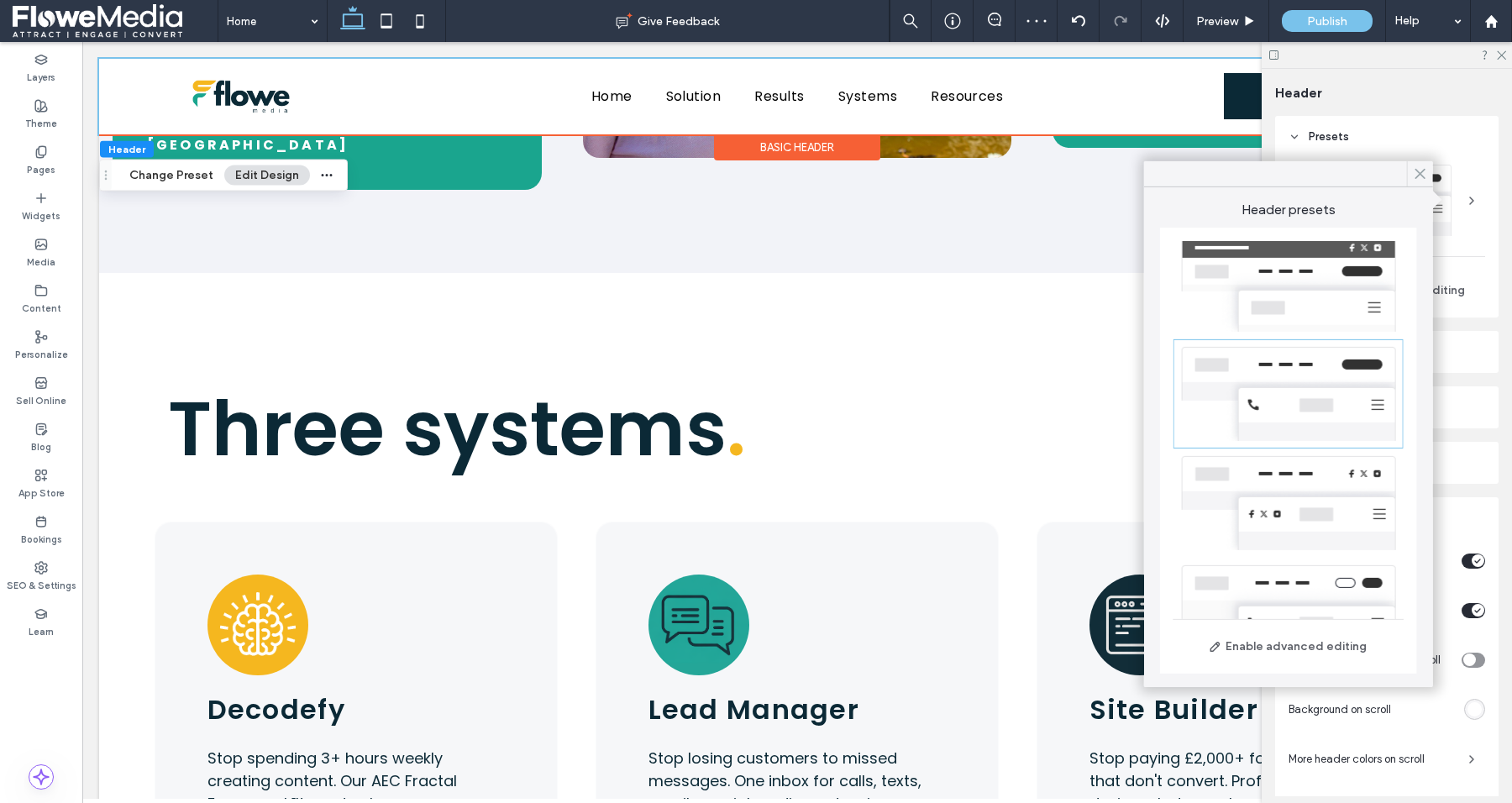
click at [1415, 173] on icon at bounding box center [1420, 173] width 15 height 15
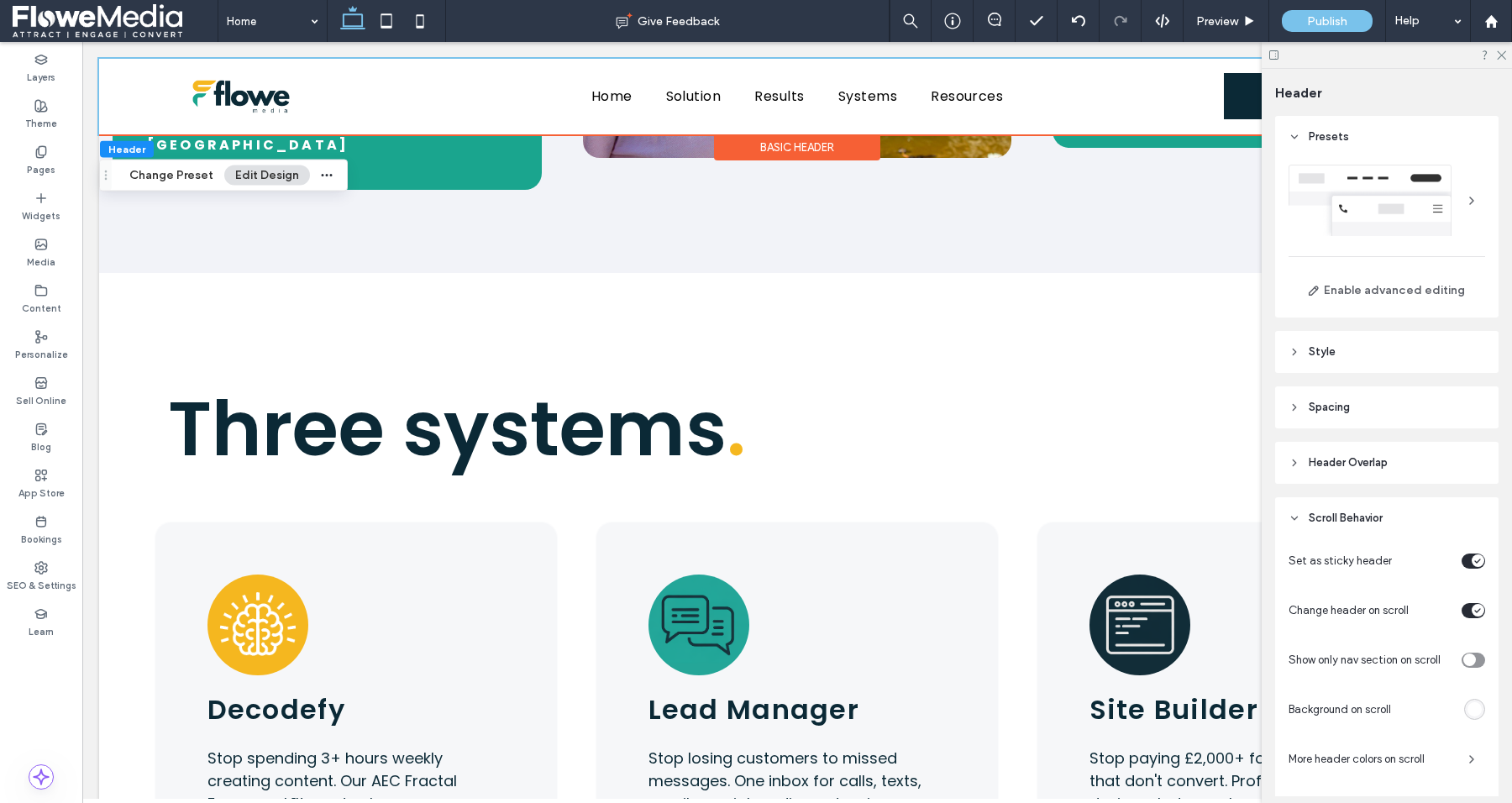
click at [1506, 48] on div at bounding box center [1388, 55] width 251 height 26
click at [1505, 53] on icon at bounding box center [1500, 53] width 11 height 11
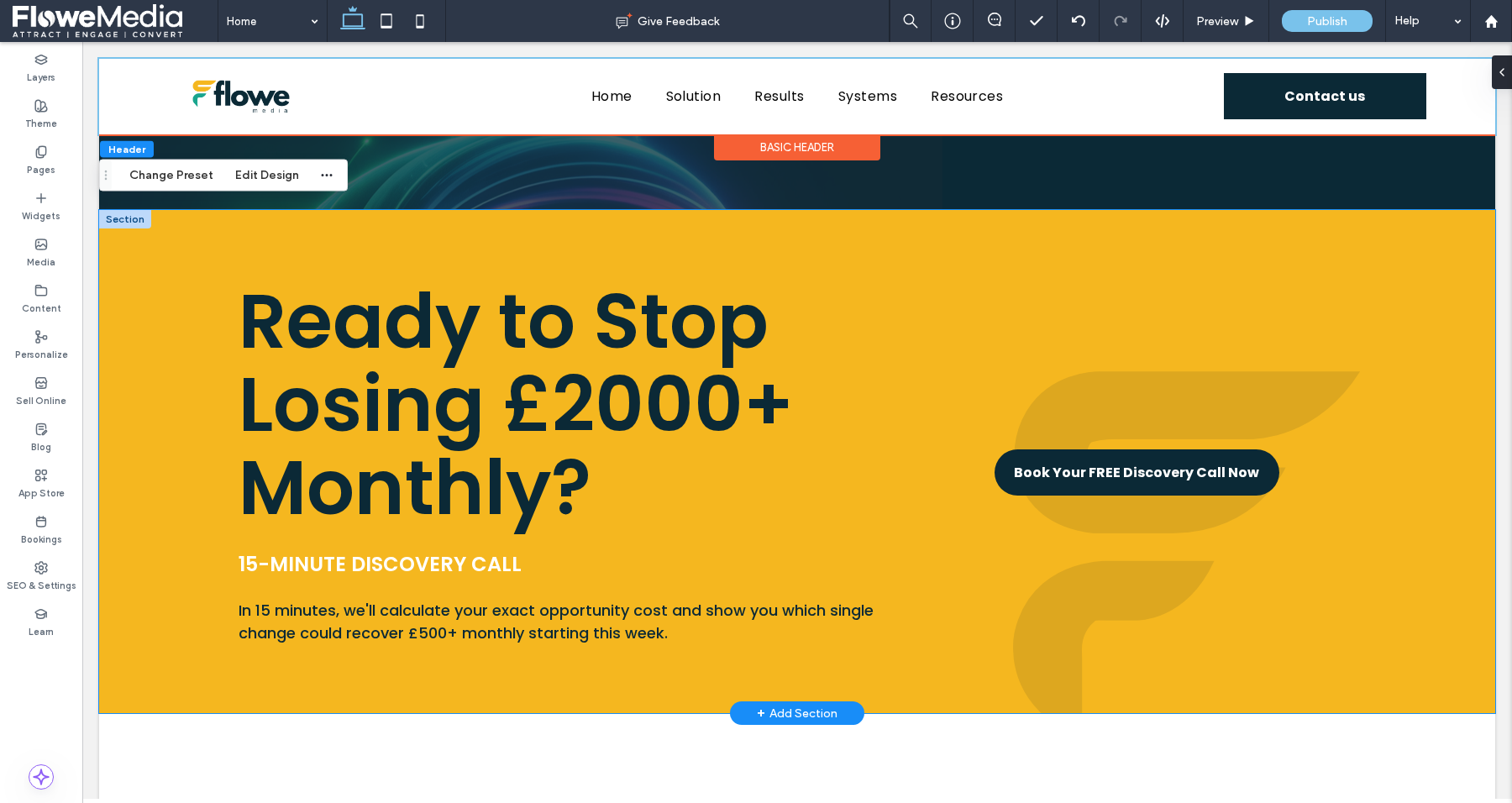
scroll to position [4577, 0]
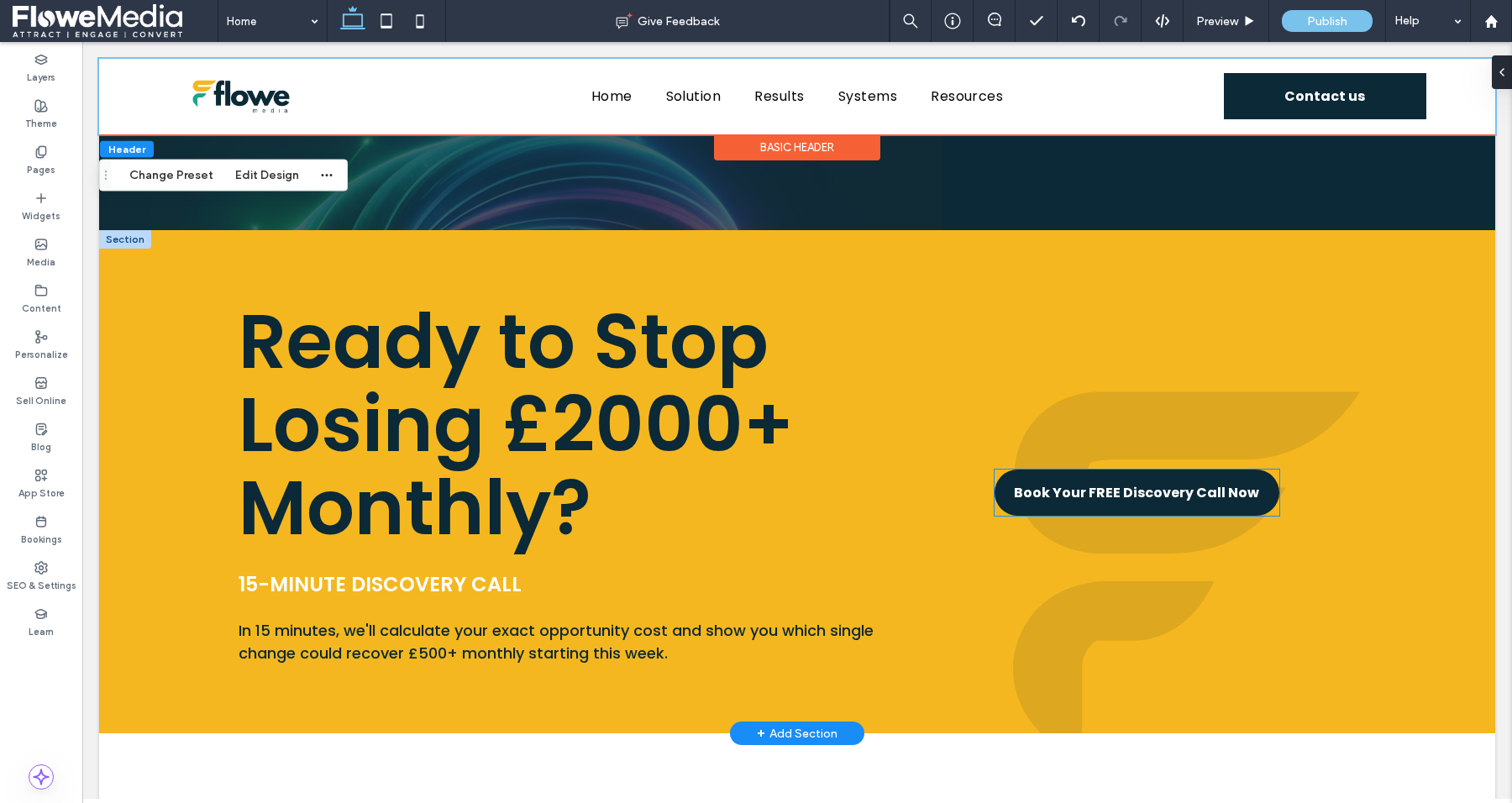
click at [1061, 470] on link "Book Your FREE Discovery Call Now" at bounding box center [1137, 493] width 284 height 46
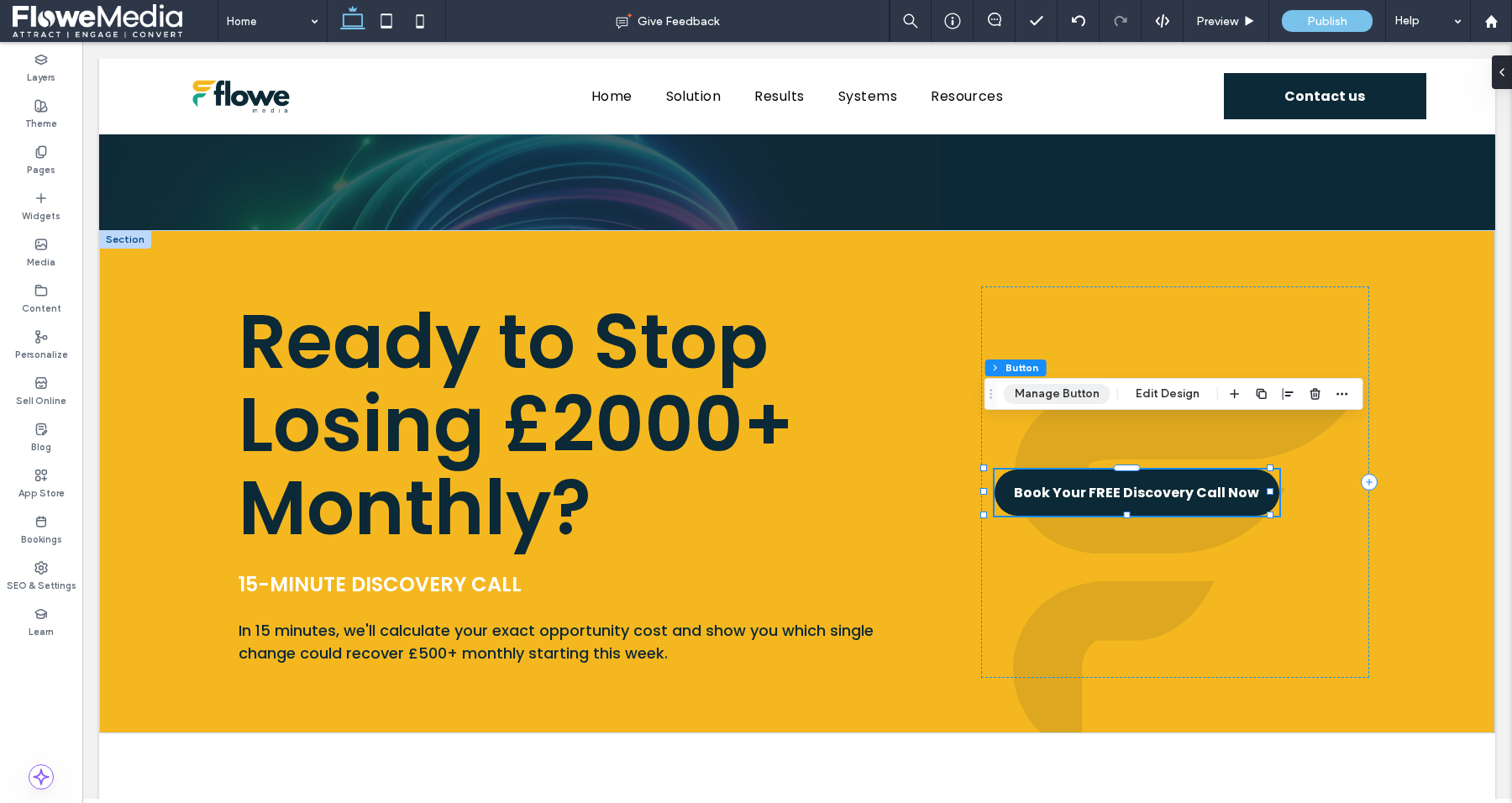
click at [1058, 397] on button "Manage Button" at bounding box center [1058, 394] width 107 height 20
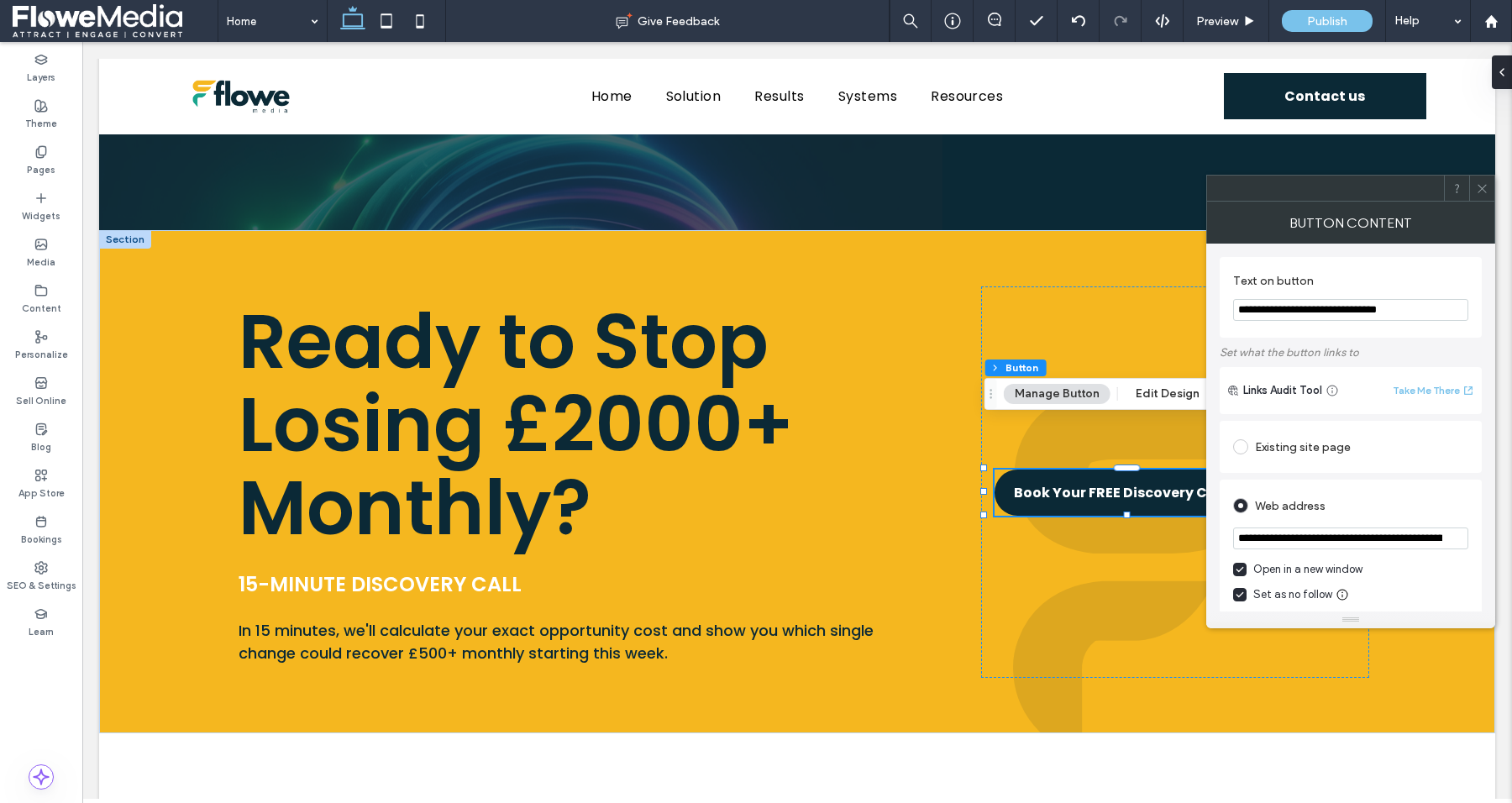
click at [1277, 536] on input "**********" at bounding box center [1351, 538] width 235 height 22
drag, startPoint x: 1277, startPoint y: 536, endPoint x: 1483, endPoint y: 188, distance: 404.4
click at [1483, 188] on icon at bounding box center [1482, 189] width 13 height 13
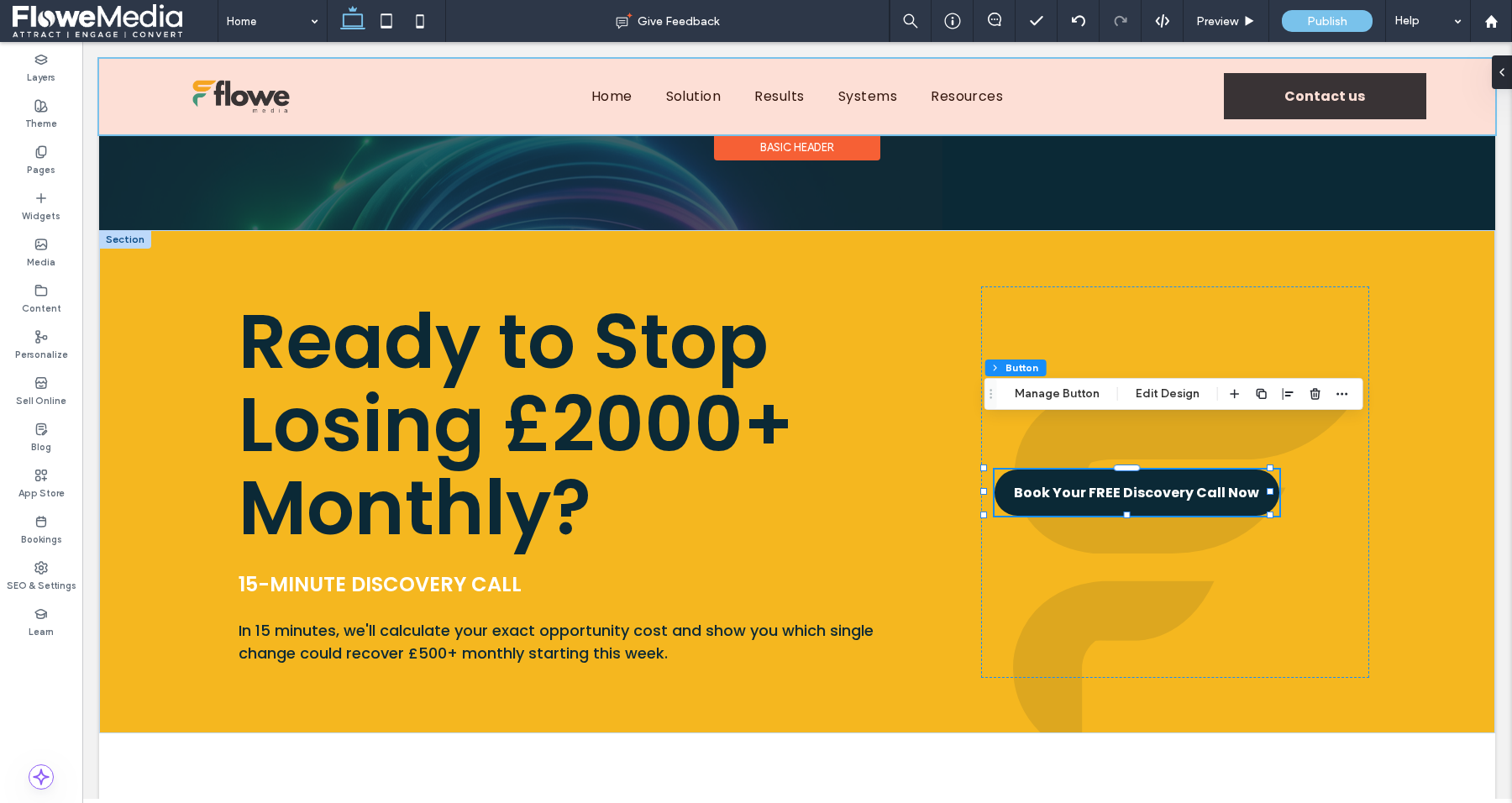
click at [1295, 93] on div at bounding box center [797, 97] width 1396 height 76
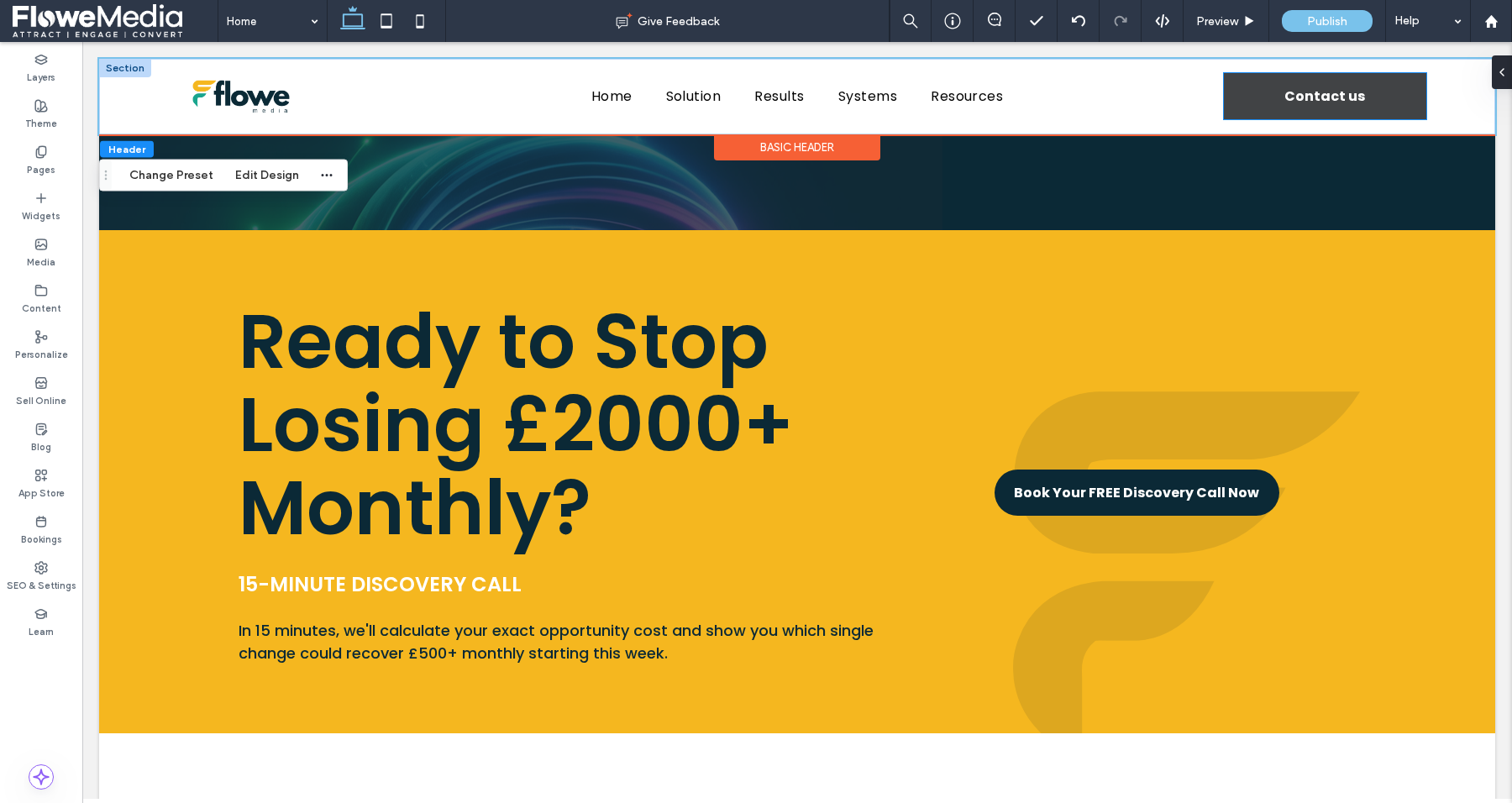
click at [1231, 95] on link "Contact us" at bounding box center [1325, 96] width 202 height 46
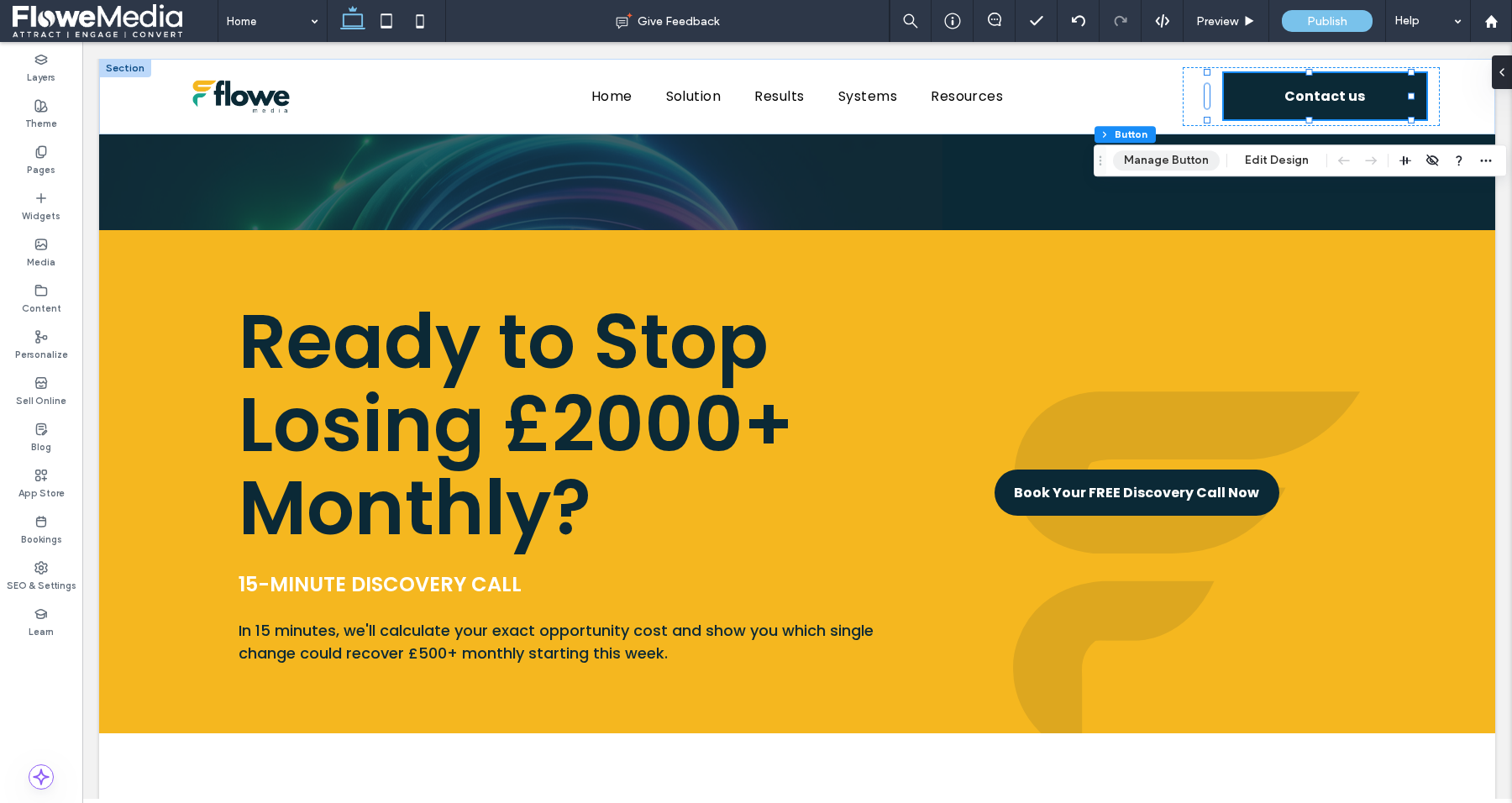
click at [1185, 160] on button "Manage Button" at bounding box center [1166, 160] width 107 height 20
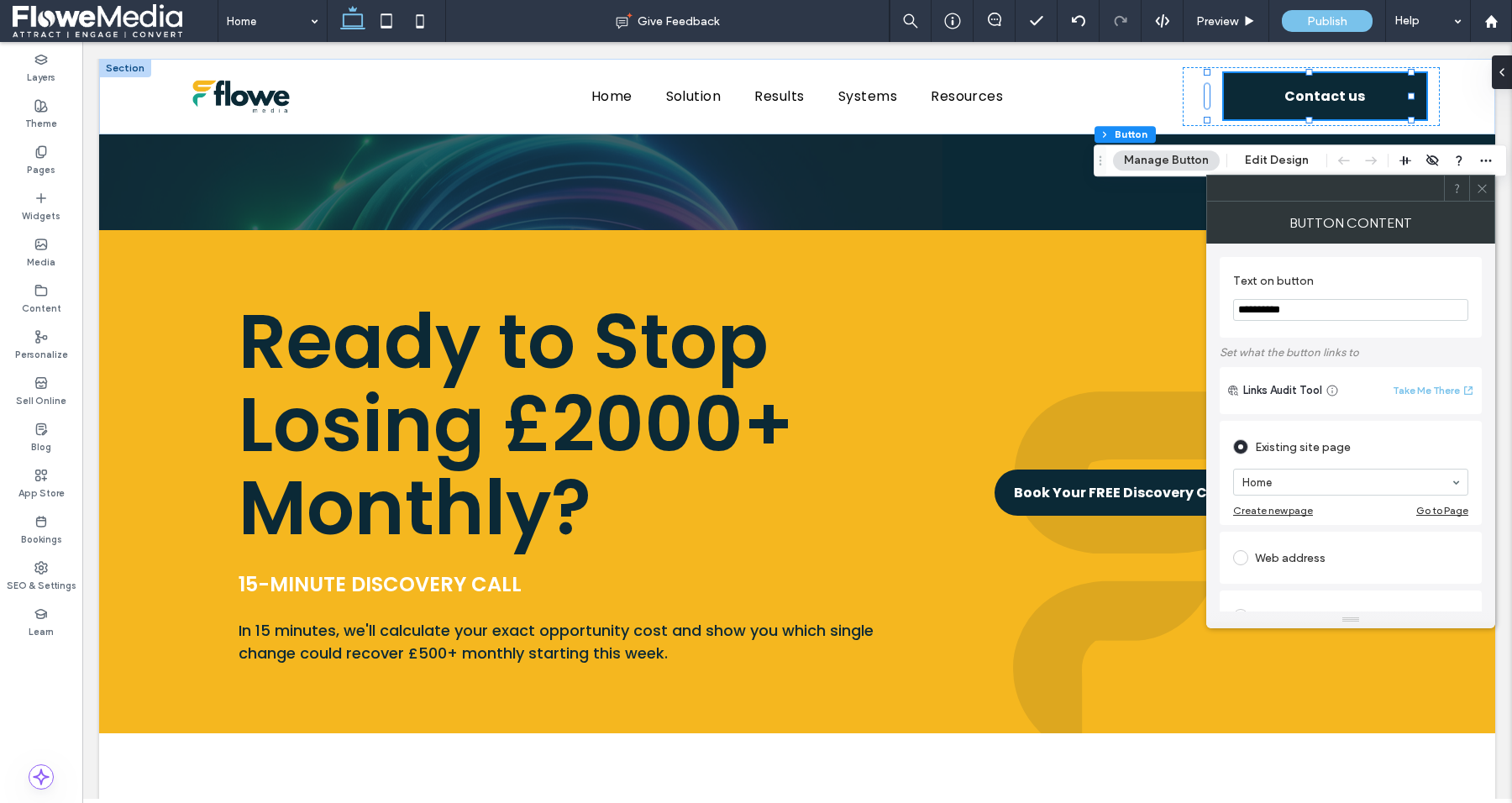
click at [1265, 551] on div "Web address" at bounding box center [1351, 557] width 235 height 27
click at [1271, 543] on input "url" at bounding box center [1351, 538] width 235 height 22
paste input "**********"
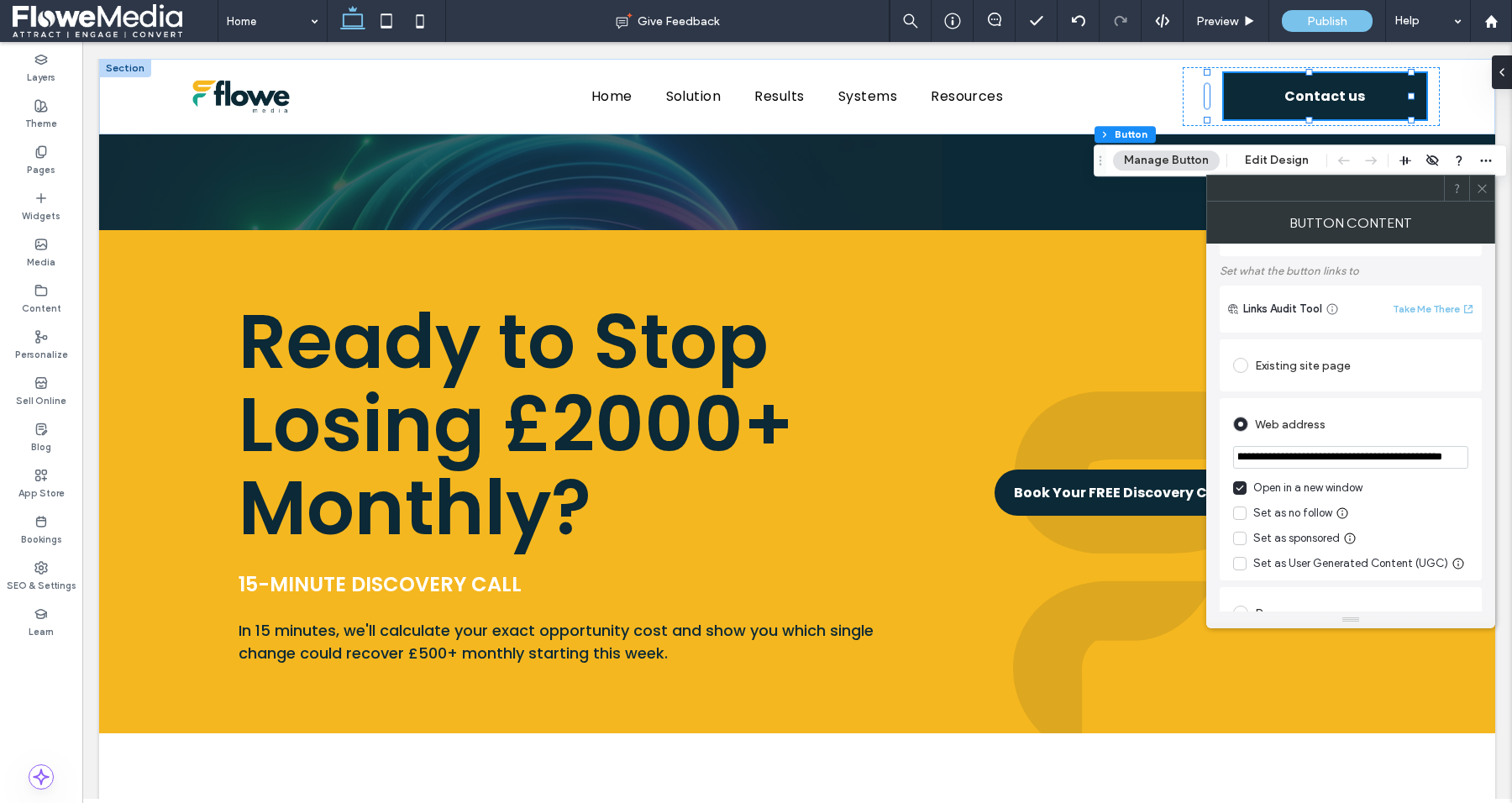
scroll to position [88, 0]
type input "**********"
click at [1286, 505] on div "Set as no follow" at bounding box center [1293, 506] width 79 height 17
click at [1372, 403] on div "Web address" at bounding box center [1351, 415] width 235 height 31
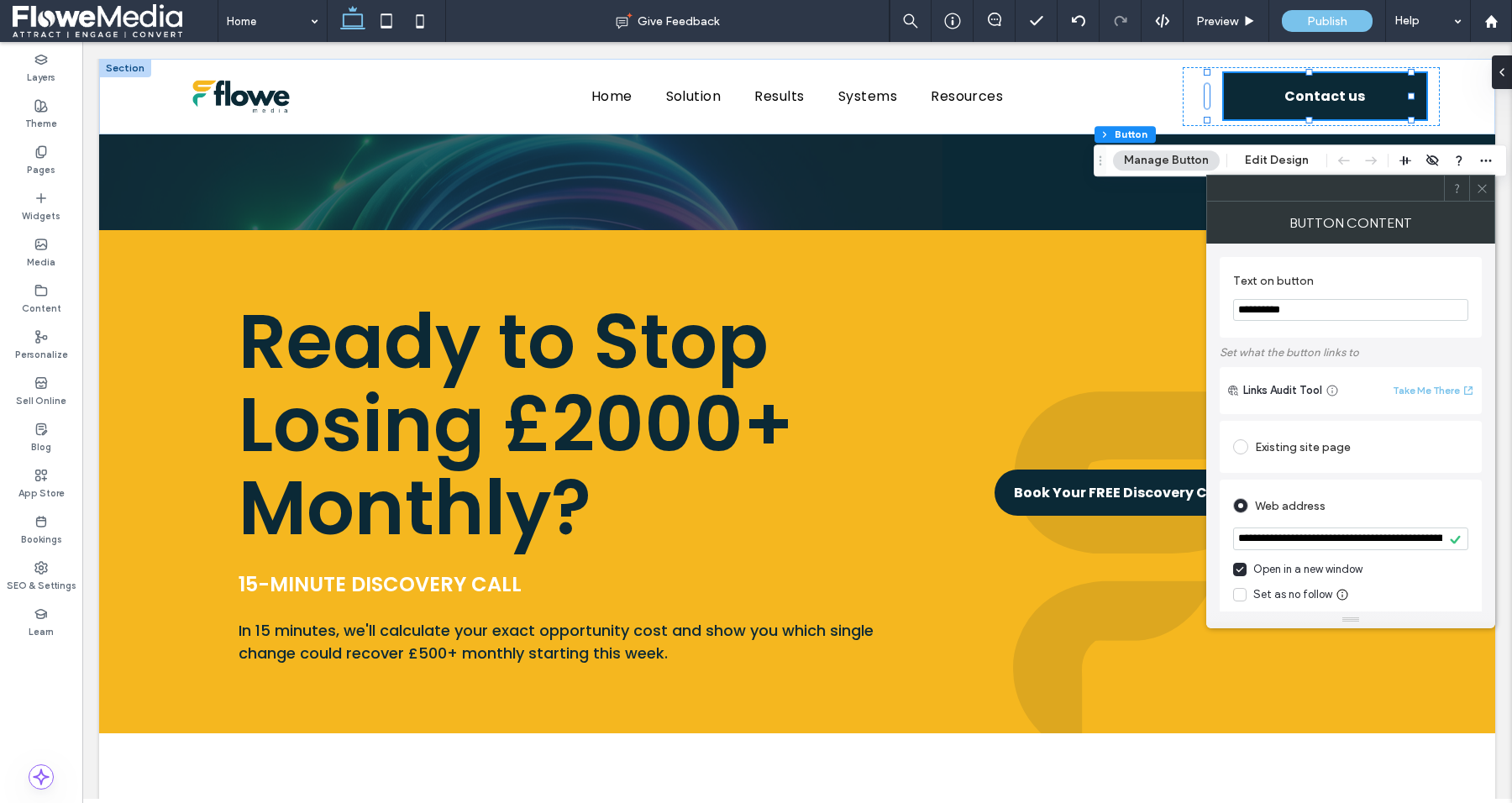
click at [1312, 300] on input "**********" at bounding box center [1351, 310] width 235 height 22
drag, startPoint x: 1312, startPoint y: 300, endPoint x: 1235, endPoint y: 307, distance: 77.3
click at [1235, 307] on input "**********" at bounding box center [1351, 310] width 235 height 22
type input "**********"
click at [1477, 187] on icon at bounding box center [1482, 189] width 13 height 13
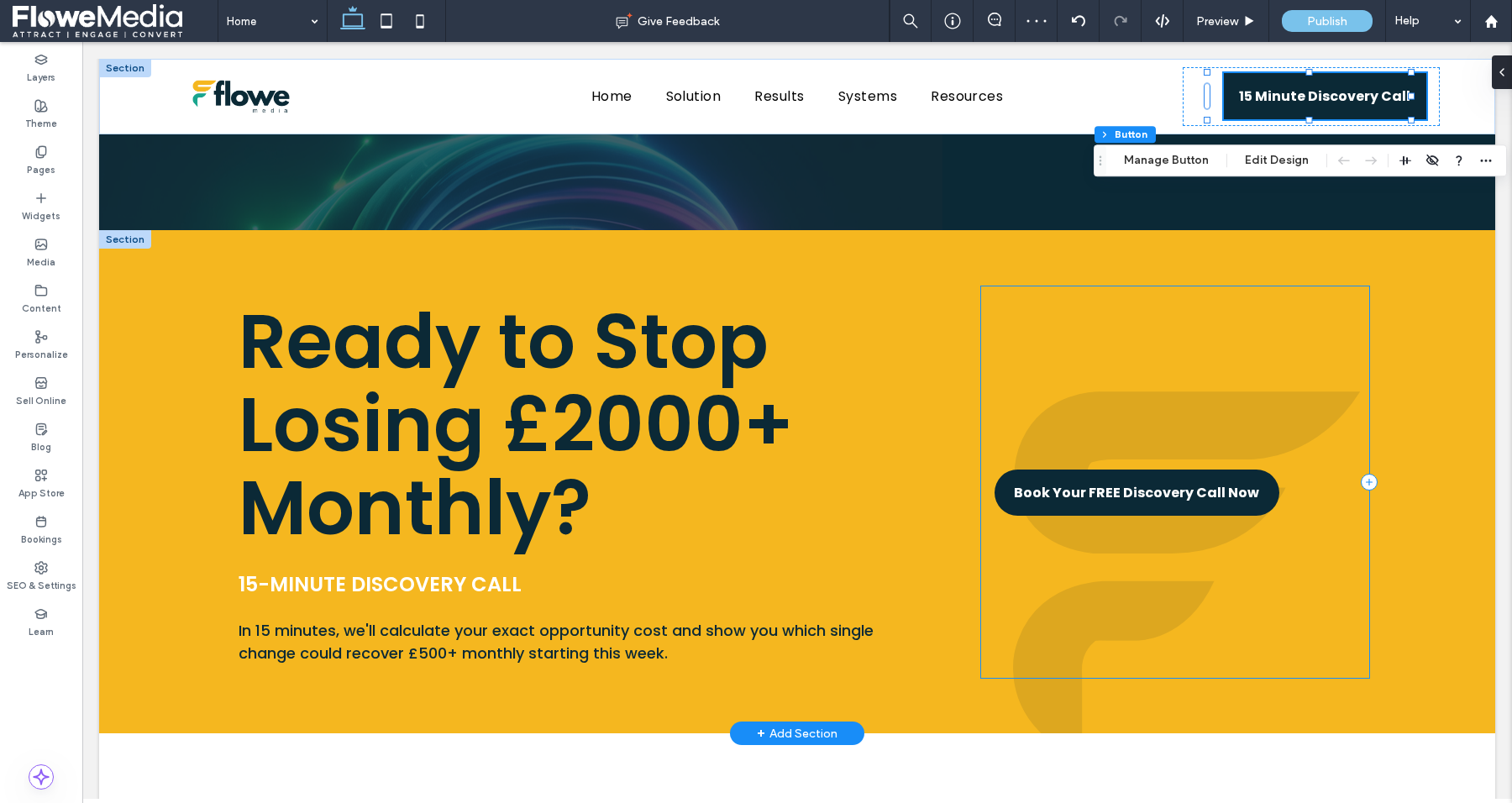
click at [1311, 286] on div "Book Your FREE Discovery Call Now" at bounding box center [1176, 482] width 389 height 391
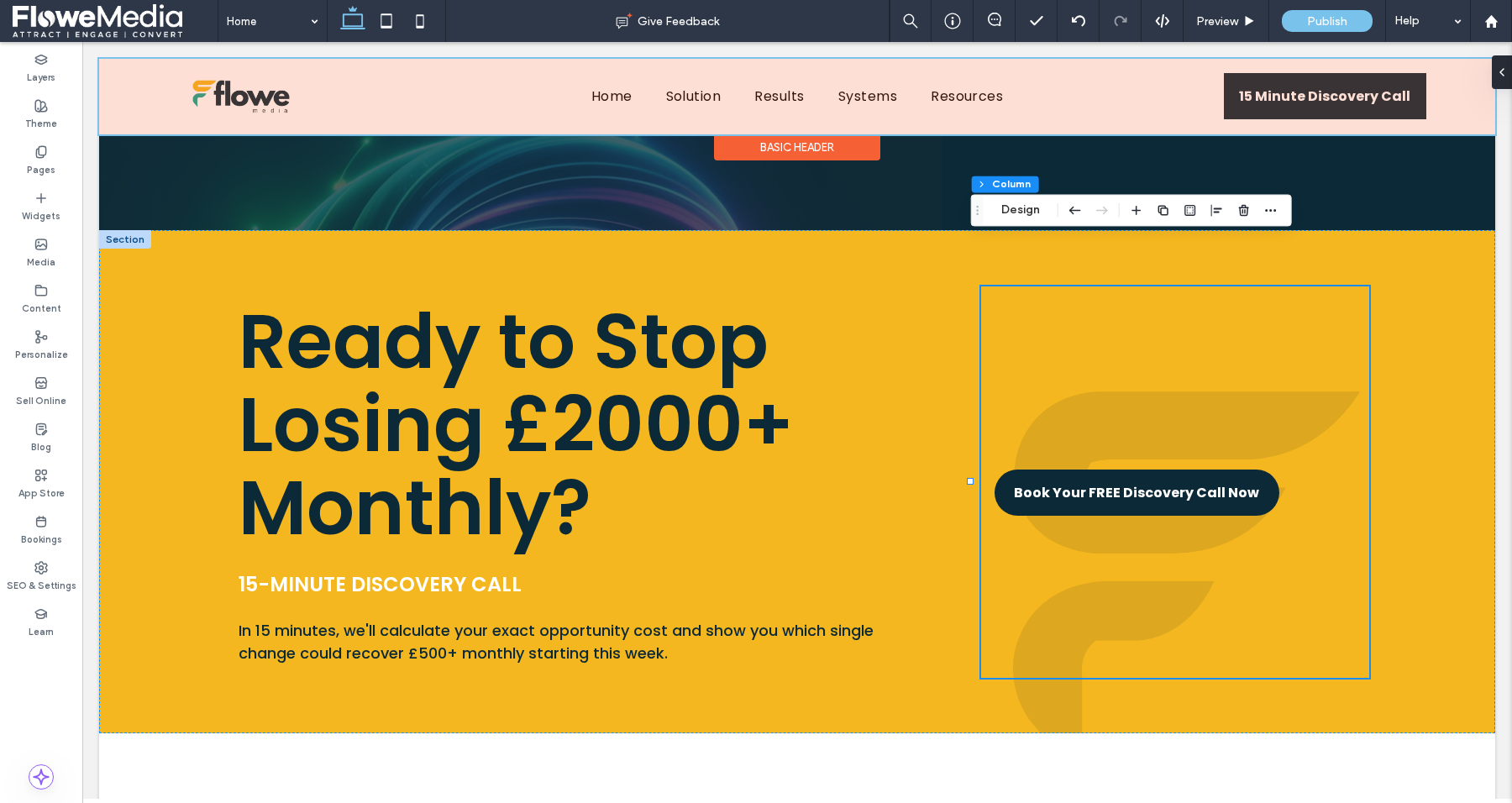
click at [1299, 95] on div at bounding box center [797, 97] width 1396 height 76
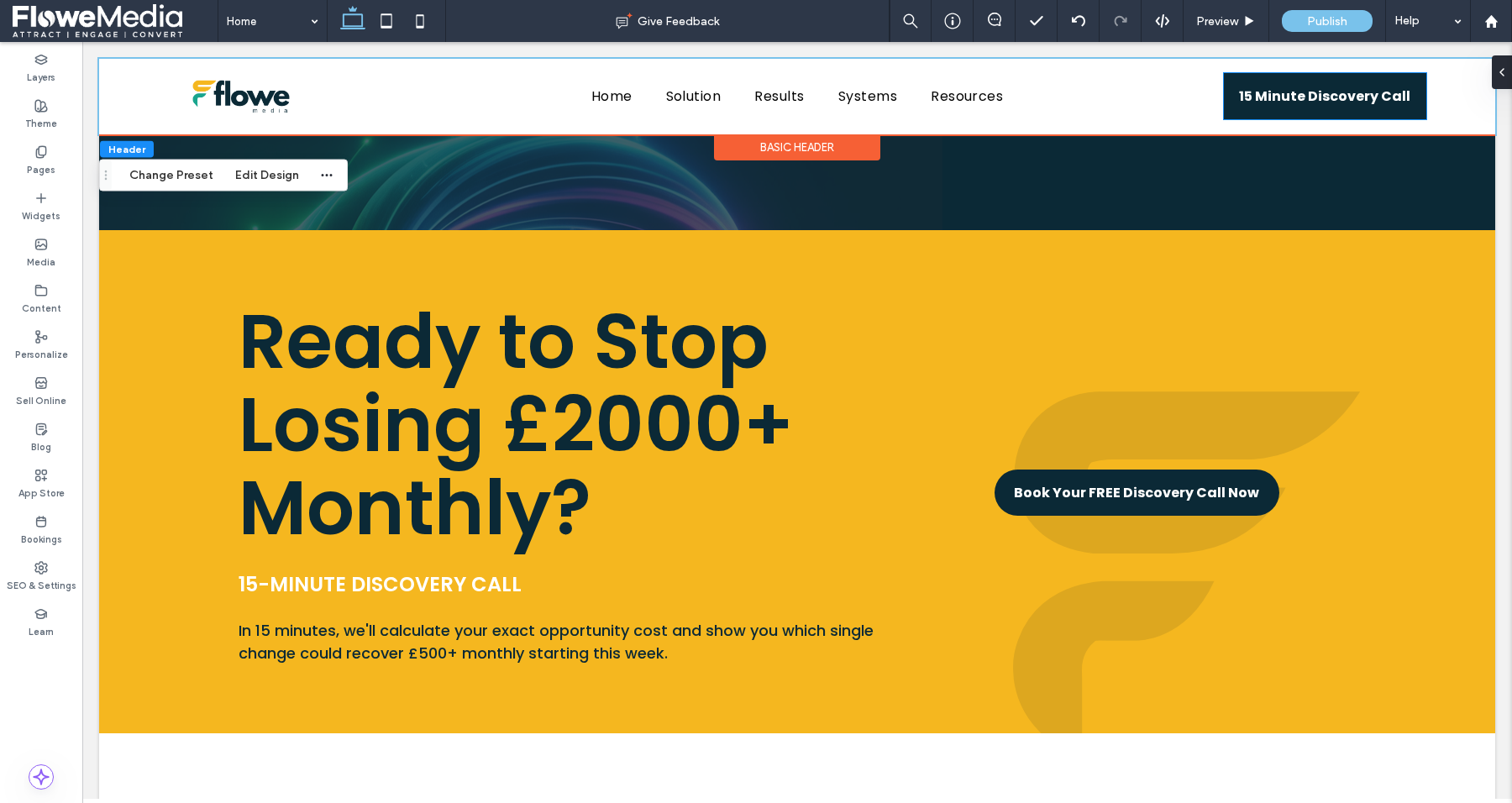
click at [1299, 95] on span "15 Minute Discovery Call" at bounding box center [1325, 96] width 172 height 38
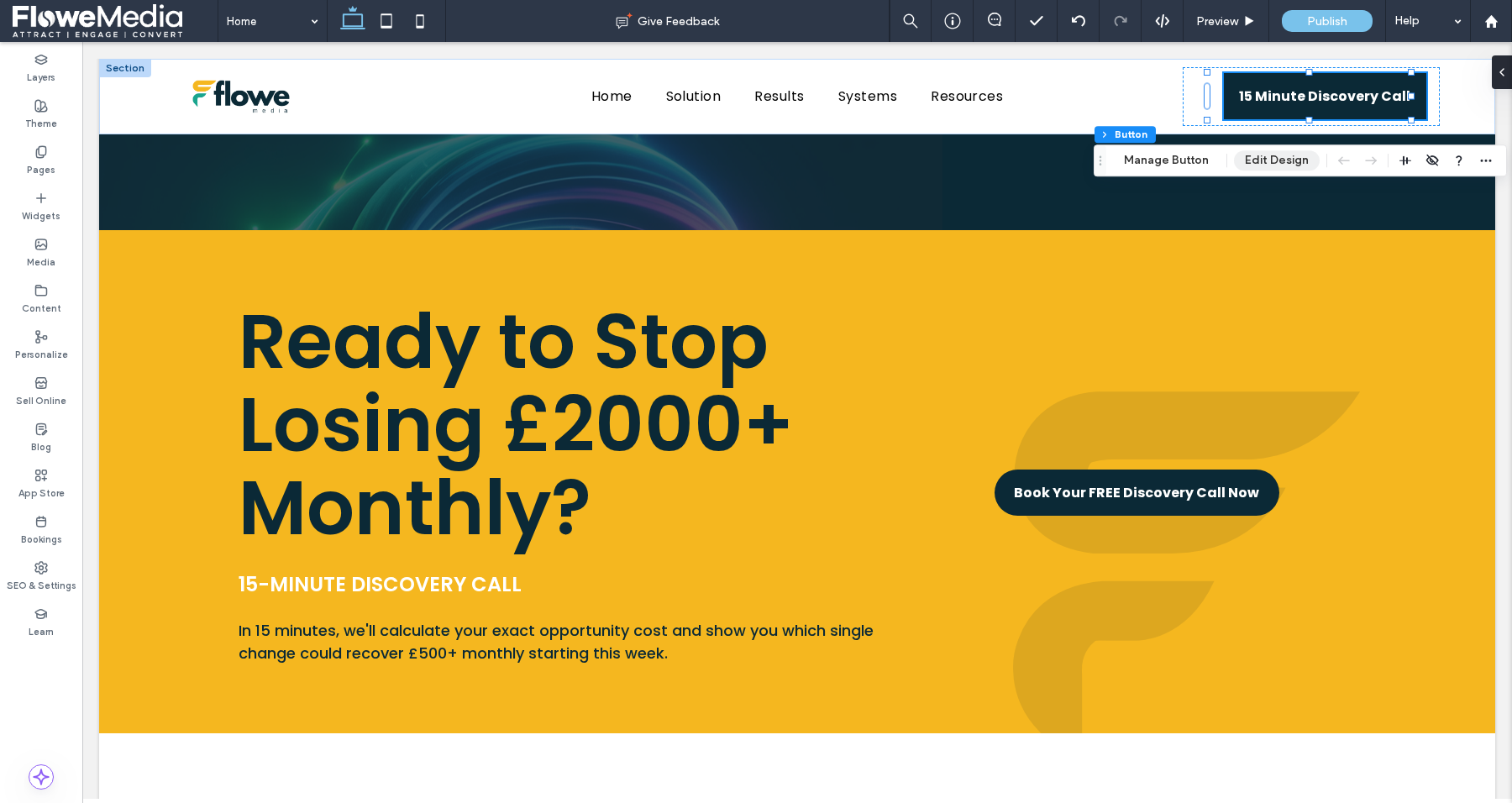
click at [1263, 150] on button "Edit Design" at bounding box center [1277, 160] width 86 height 20
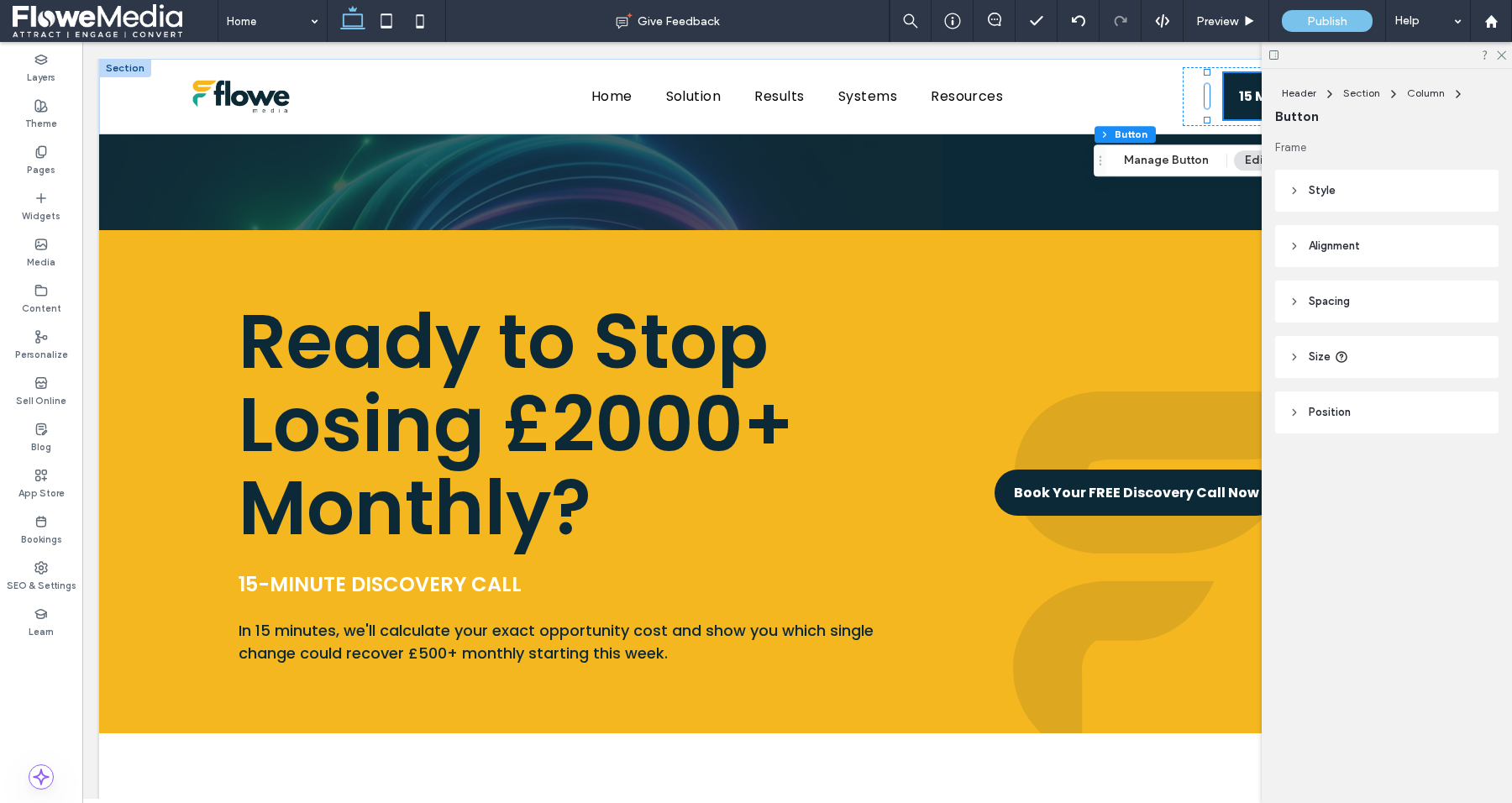
click at [1319, 189] on span "Style" at bounding box center [1321, 191] width 27 height 17
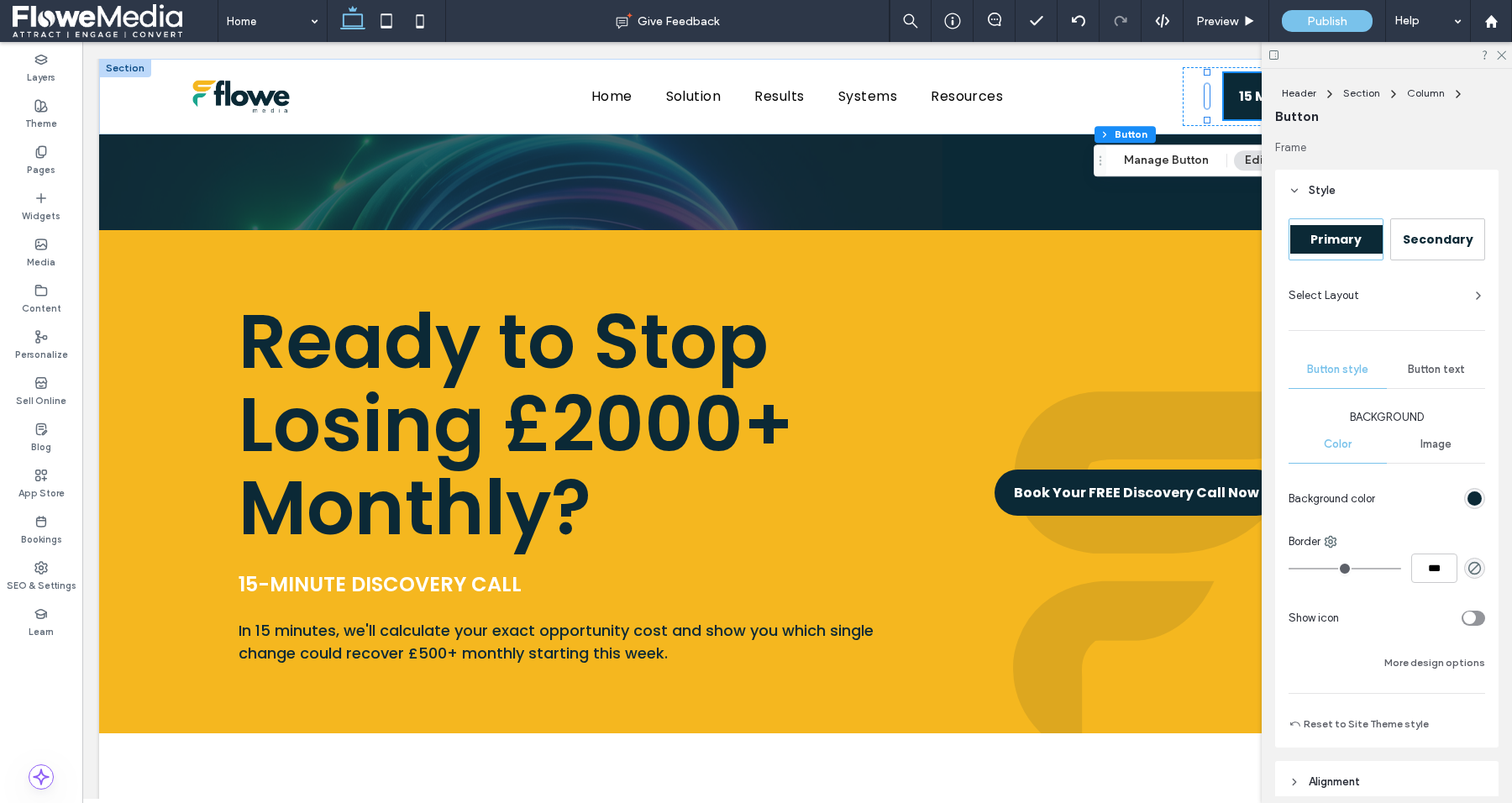
click at [1342, 287] on span "Select Layout" at bounding box center [1323, 295] width 70 height 17
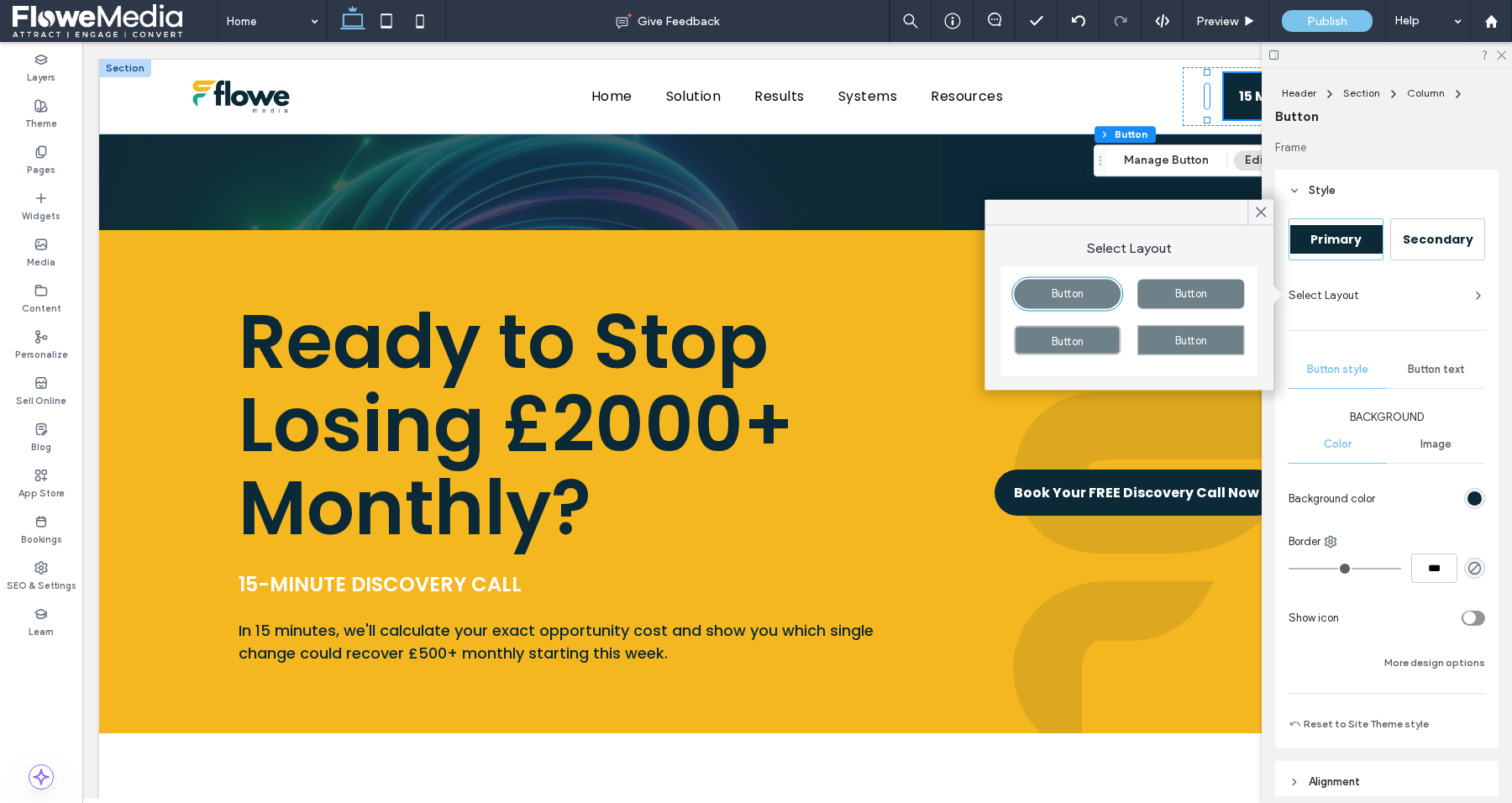
click at [1167, 290] on div "Button" at bounding box center [1191, 294] width 107 height 30
click at [1499, 51] on icon at bounding box center [1500, 53] width 11 height 11
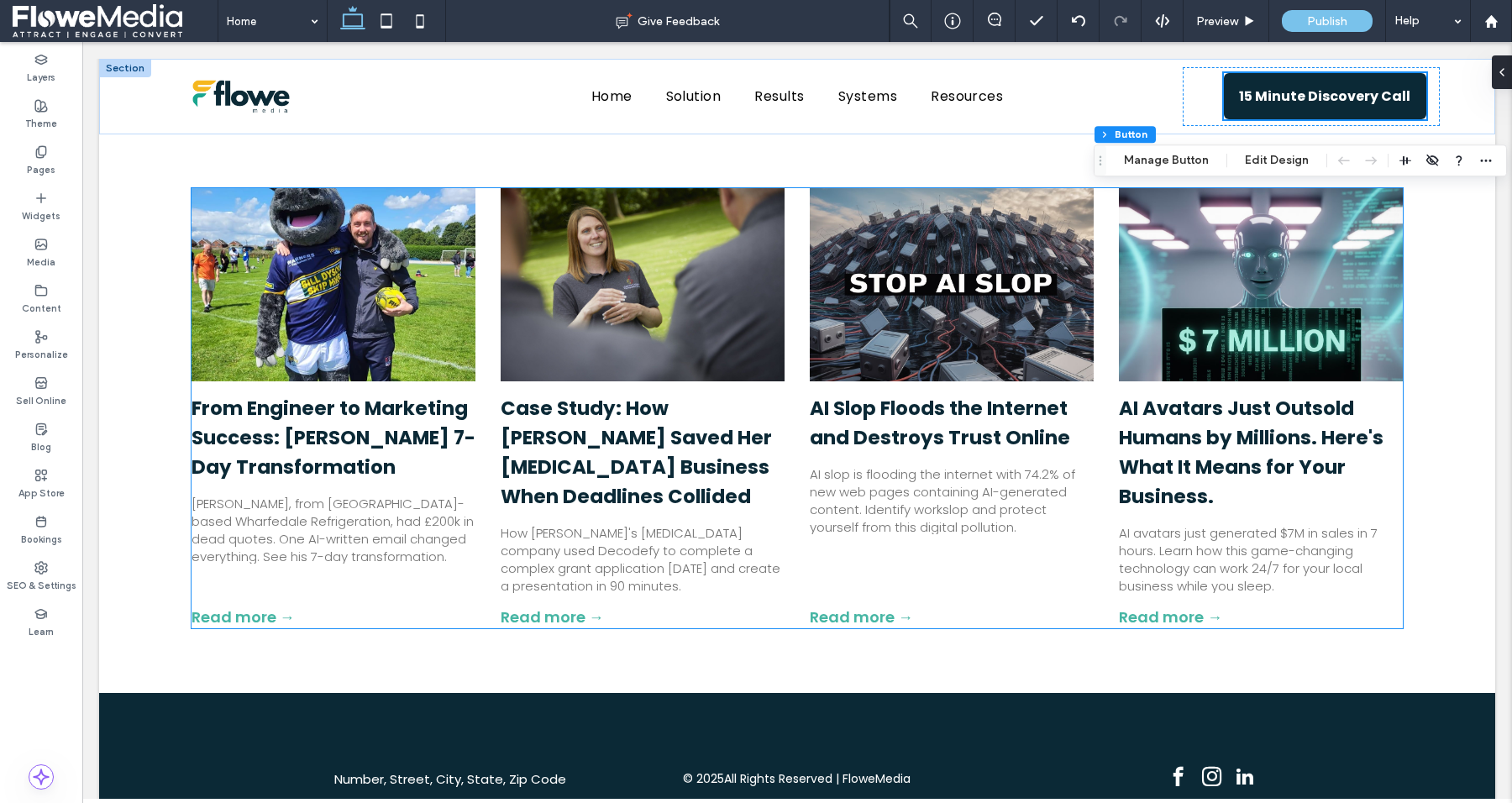
scroll to position [5363, 0]
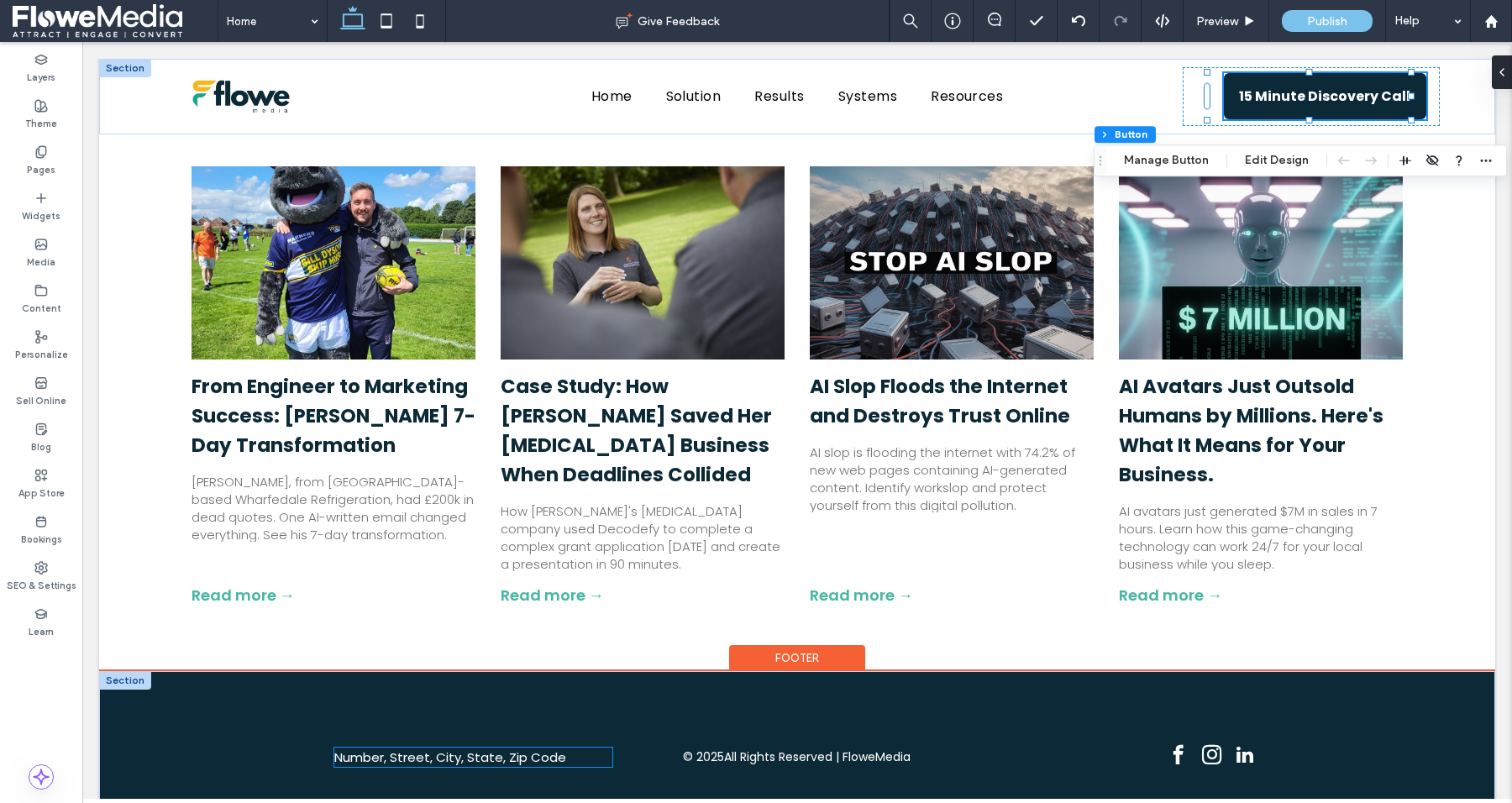
click at [463, 749] on span "Number, Street, City, State, Zip Code" at bounding box center [450, 758] width 232 height 18
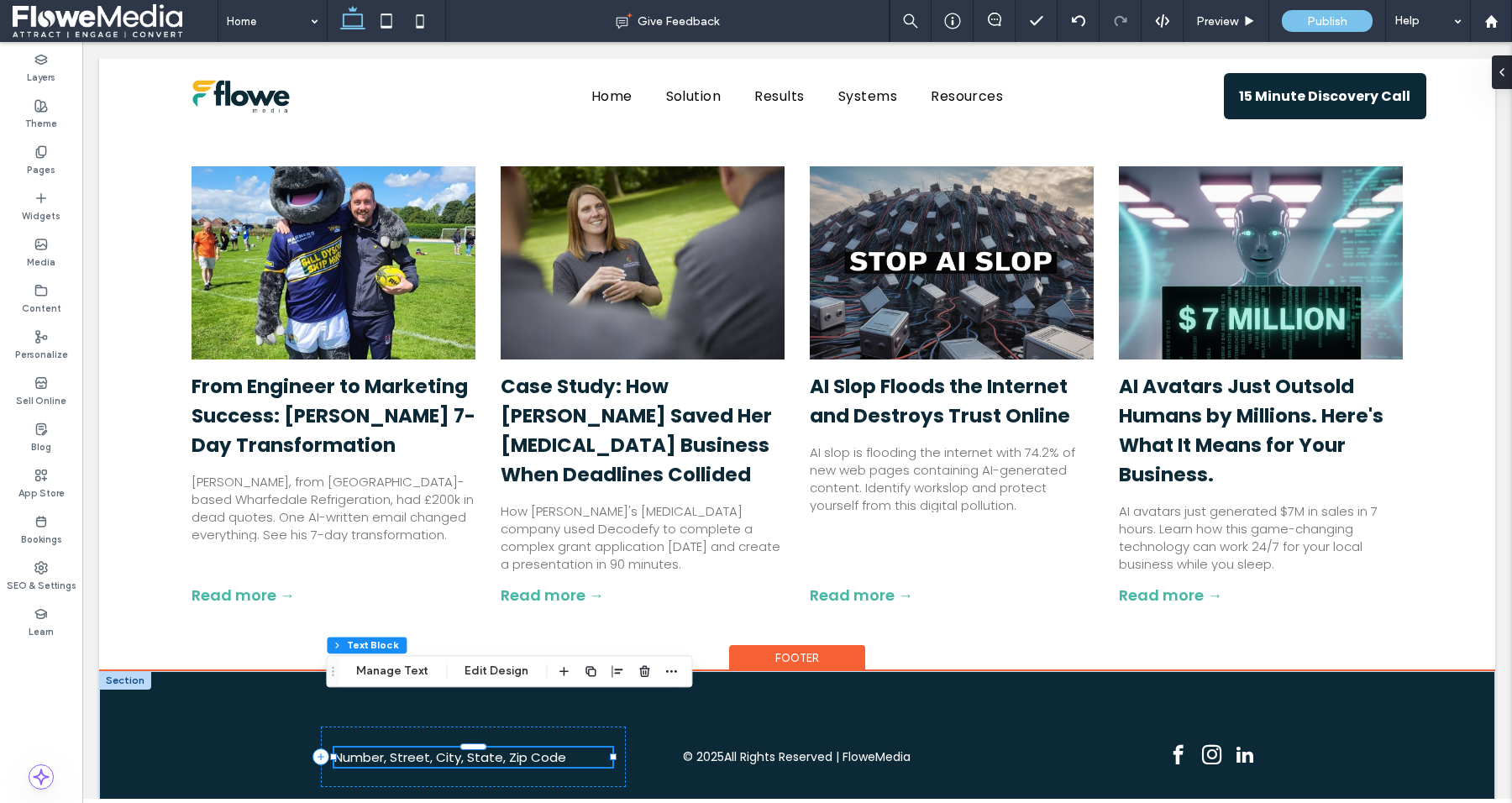
click at [463, 749] on span "Number, Street, City, State, Zip Code" at bounding box center [450, 758] width 232 height 18
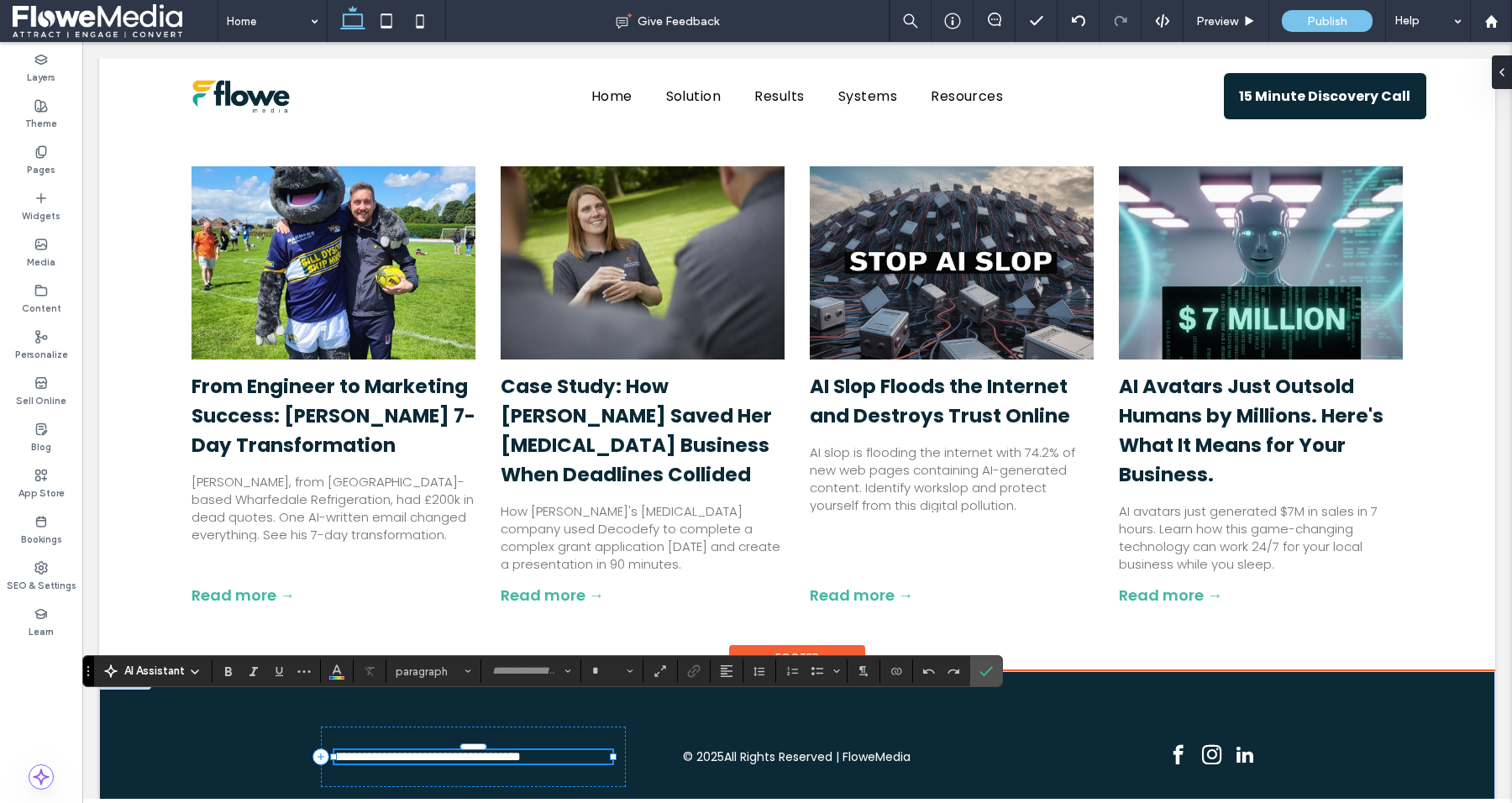
type input "*******"
type input "**"
click at [463, 751] on span "**********" at bounding box center [428, 757] width 187 height 13
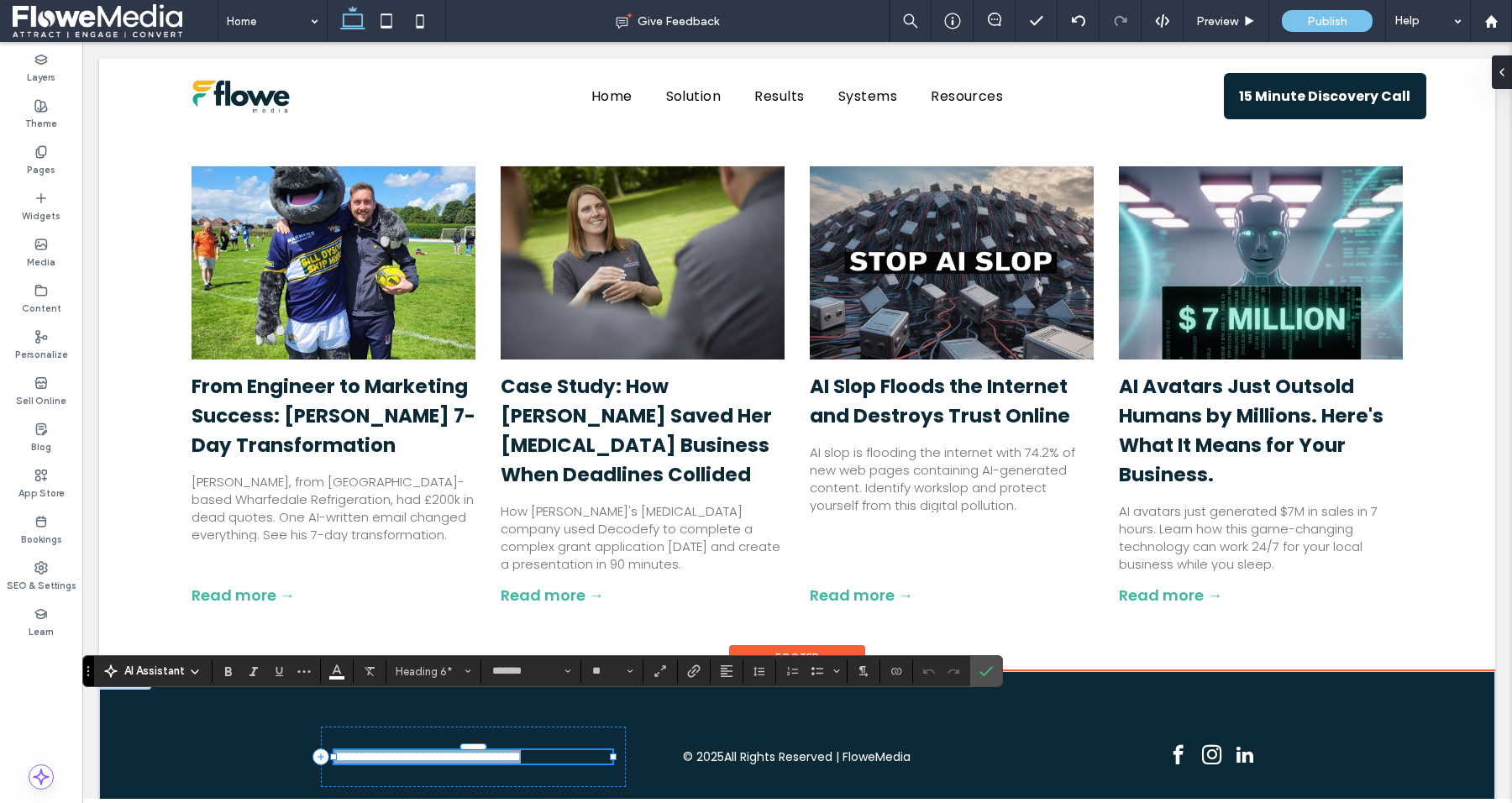
click at [463, 751] on span "**********" at bounding box center [428, 757] width 187 height 13
click at [356, 751] on span "**********" at bounding box center [395, 757] width 121 height 13
click at [402, 751] on span "**********" at bounding box center [382, 757] width 96 height 13
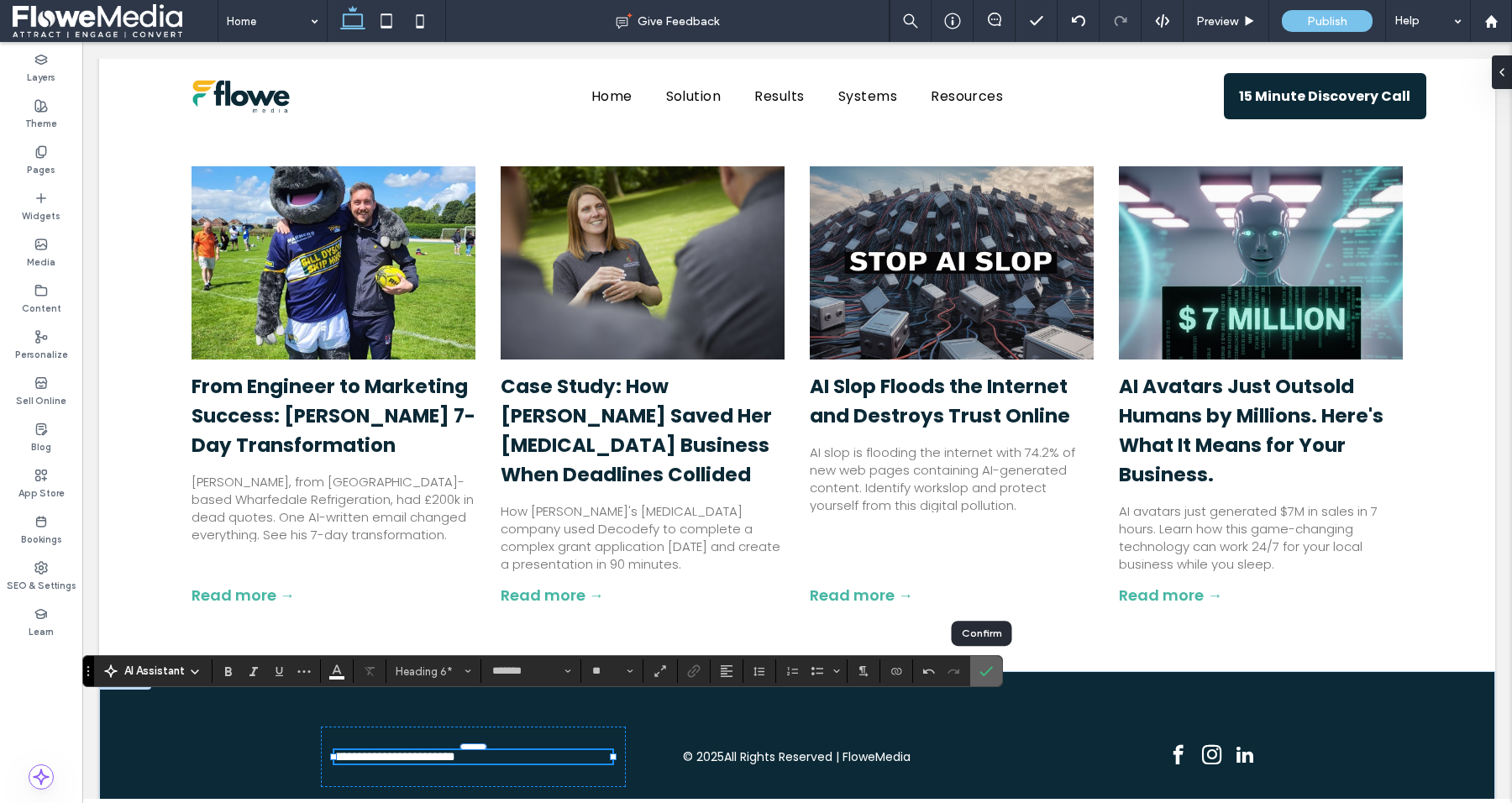
click at [982, 673] on use "Confirm" at bounding box center [988, 672] width 14 height 10
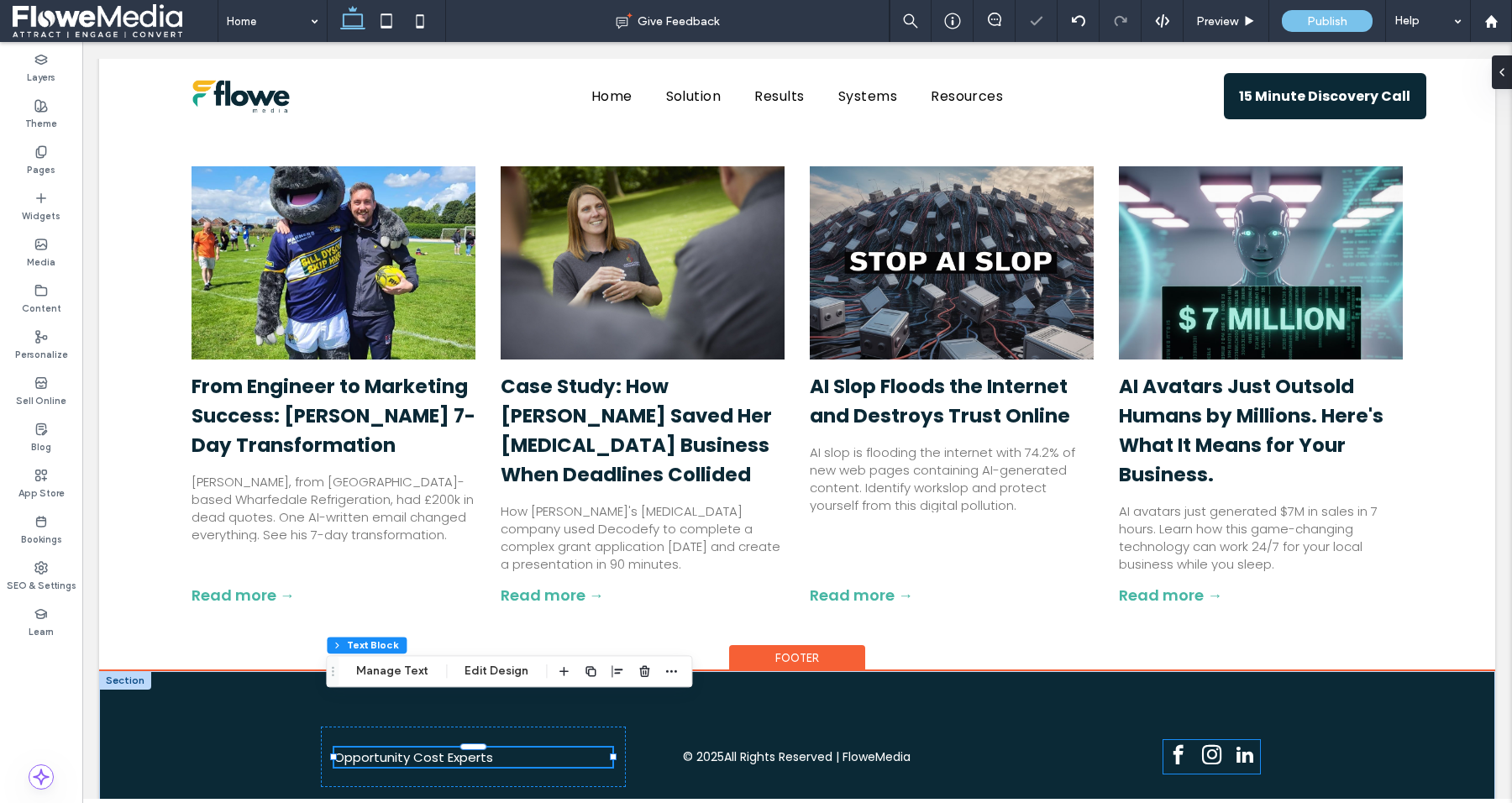
click at [1197, 740] on span "instagram" at bounding box center [1212, 755] width 30 height 30
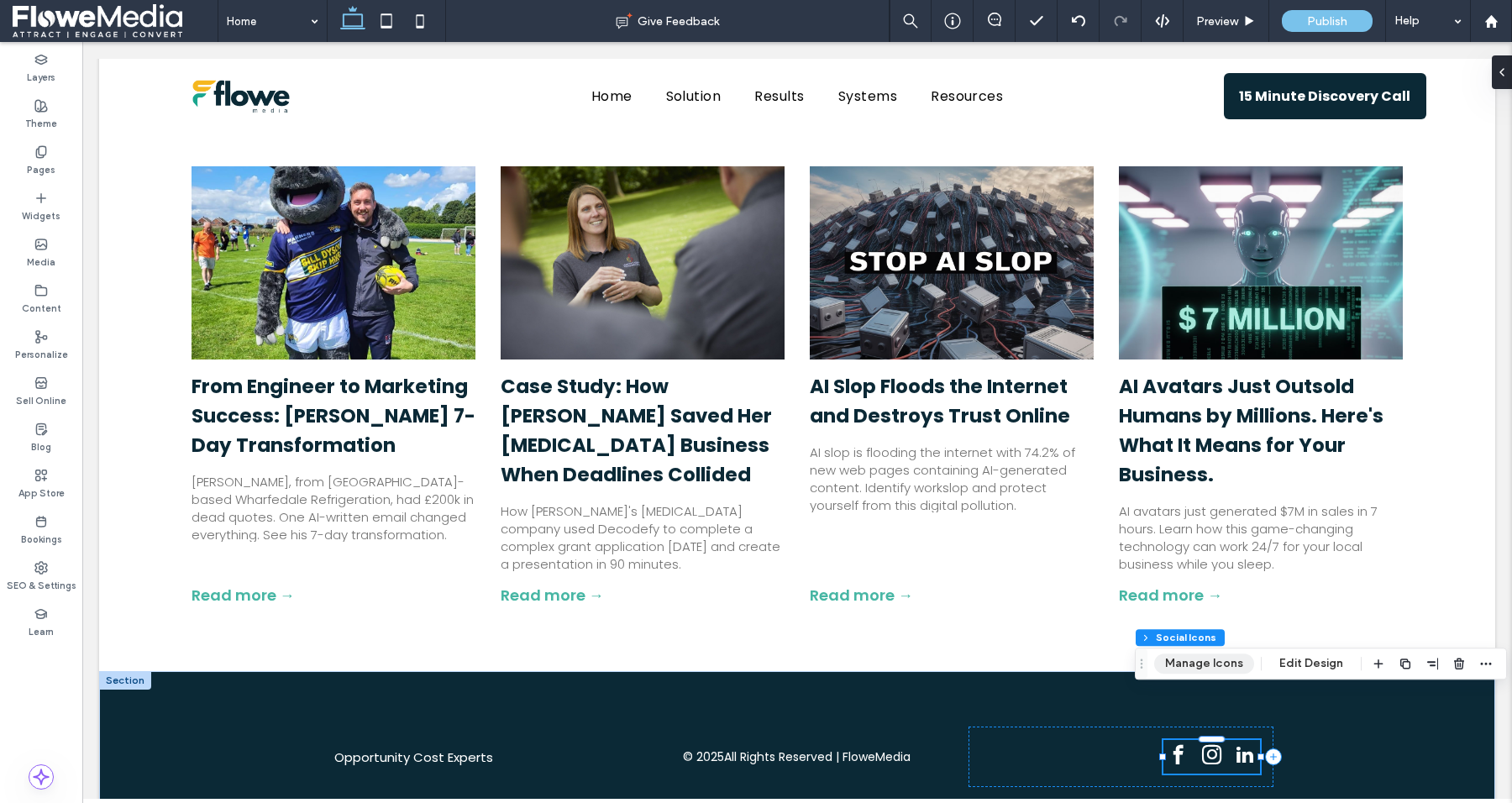
click at [1212, 662] on button "Manage Icons" at bounding box center [1204, 664] width 100 height 20
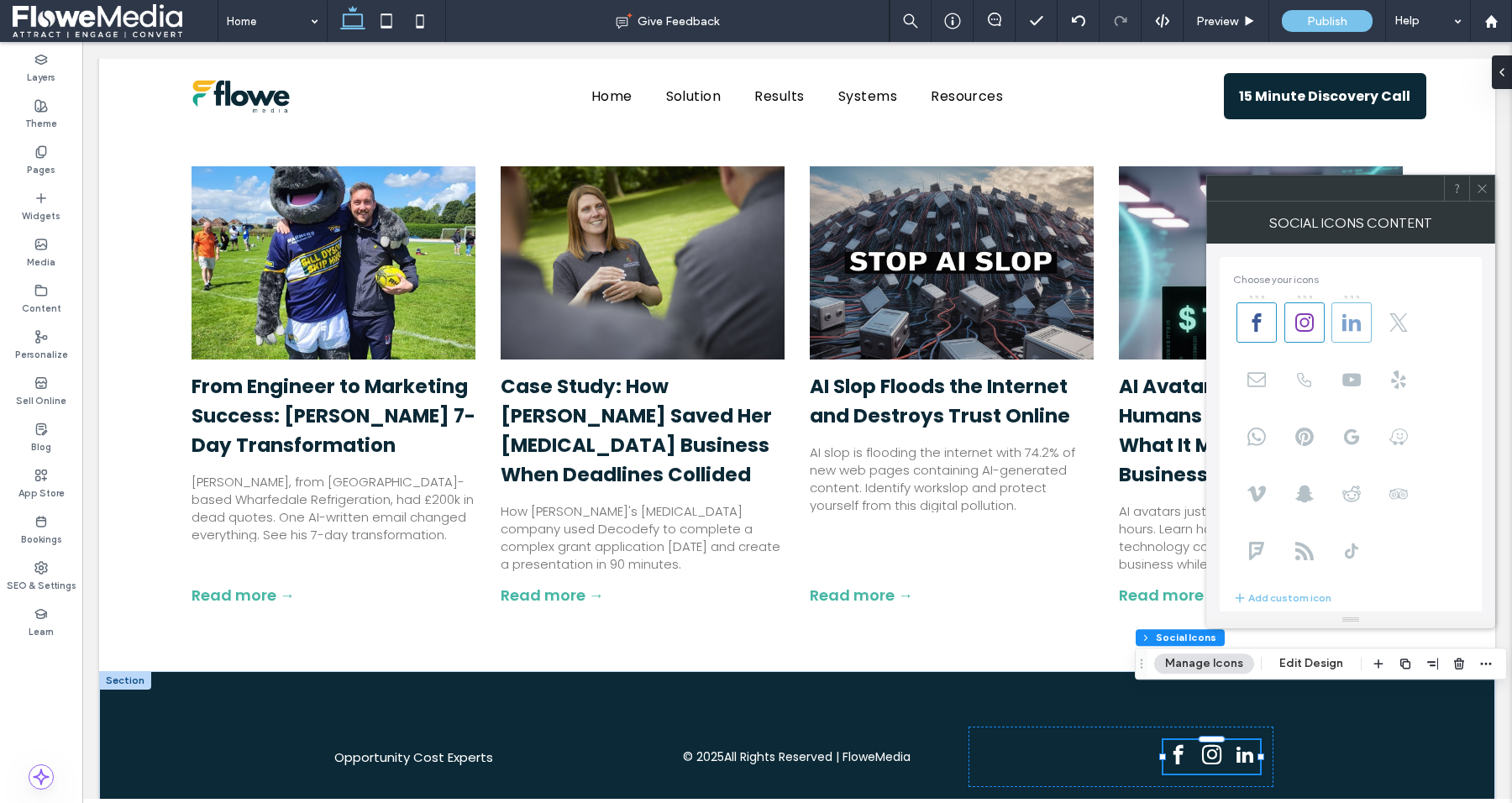
click at [1352, 318] on icon at bounding box center [1351, 322] width 19 height 19
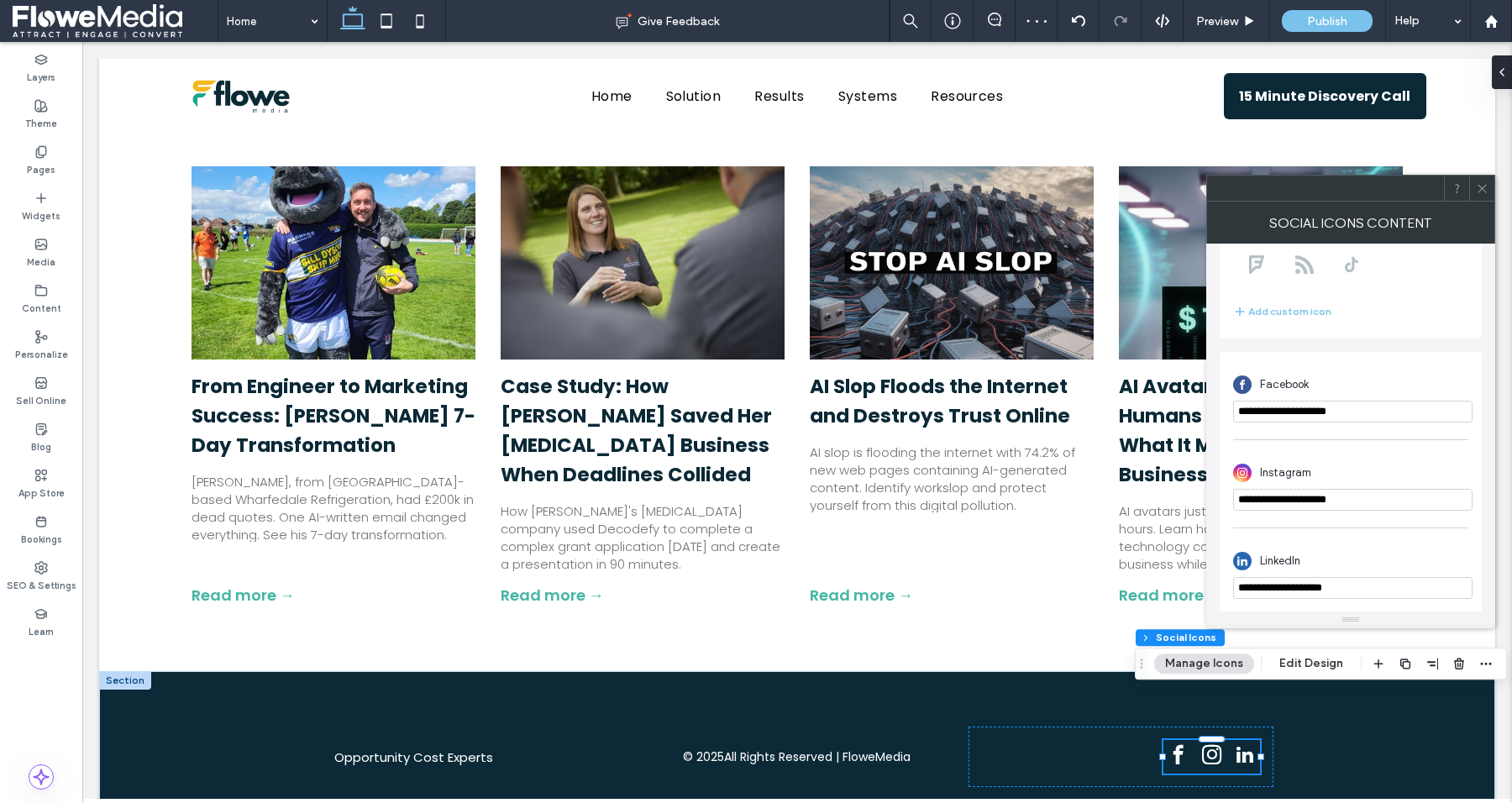
scroll to position [290, 0]
click at [1295, 583] on input "**********" at bounding box center [1353, 584] width 239 height 22
paste input "**********"
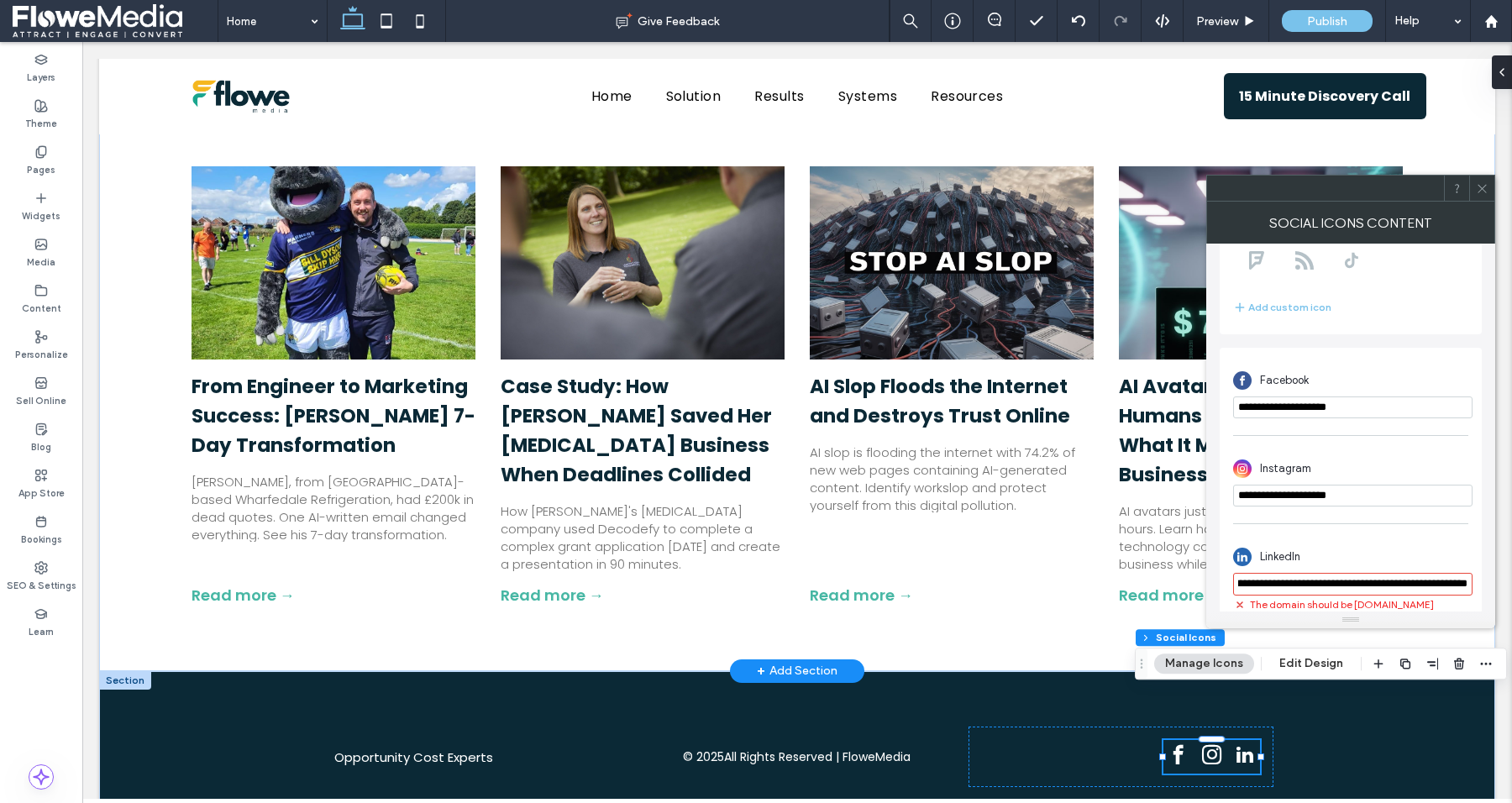
scroll to position [0, 0]
click at [1315, 585] on input "**********" at bounding box center [1353, 584] width 239 height 23
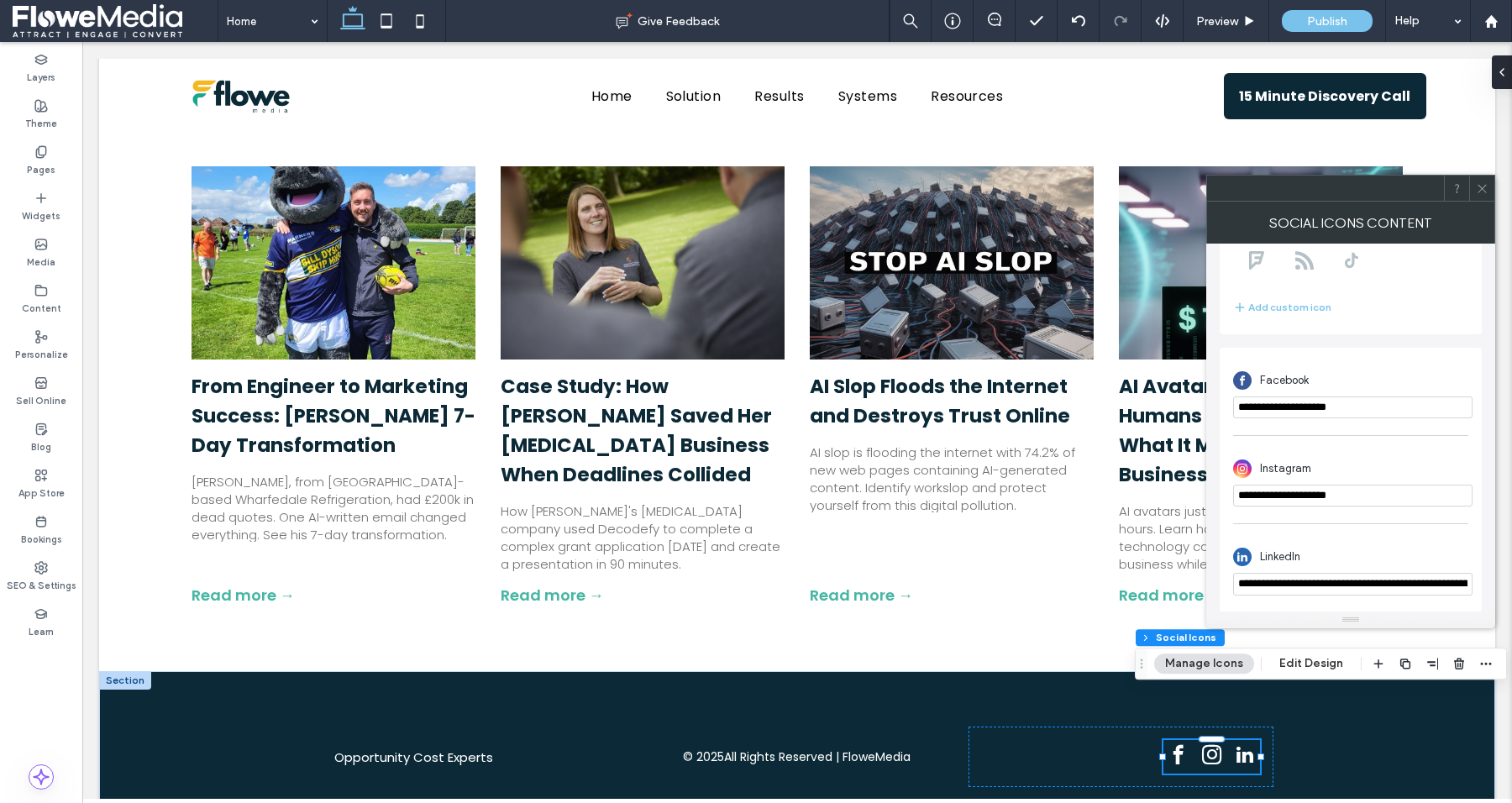
paste input "url"
type input "**********"
click at [1341, 527] on div "**********" at bounding box center [1351, 559] width 235 height 89
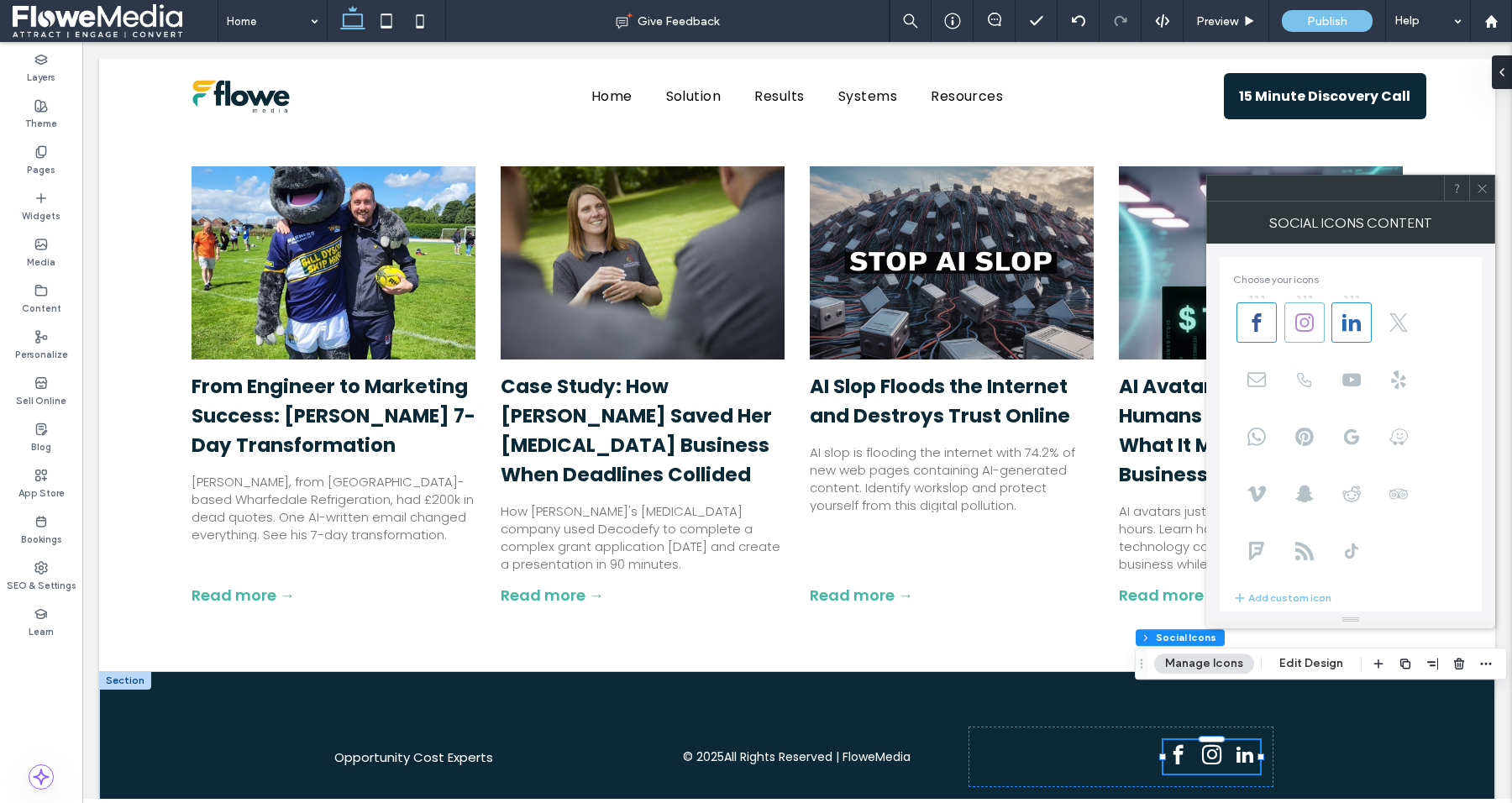
click at [1308, 322] on use at bounding box center [1305, 322] width 19 height 19
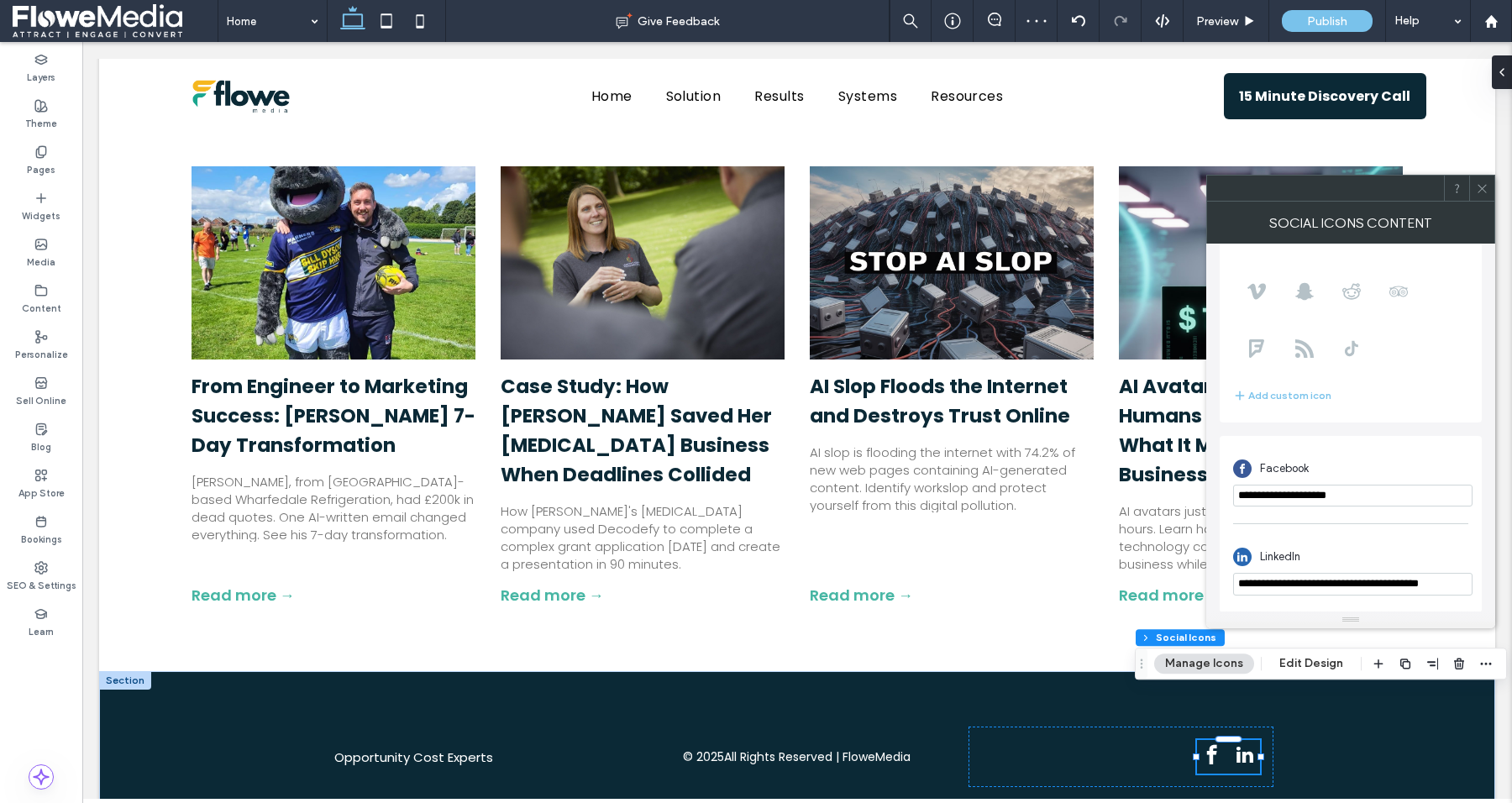
click at [1286, 490] on input "**********" at bounding box center [1353, 496] width 239 height 22
paste input "**********"
type input "**********"
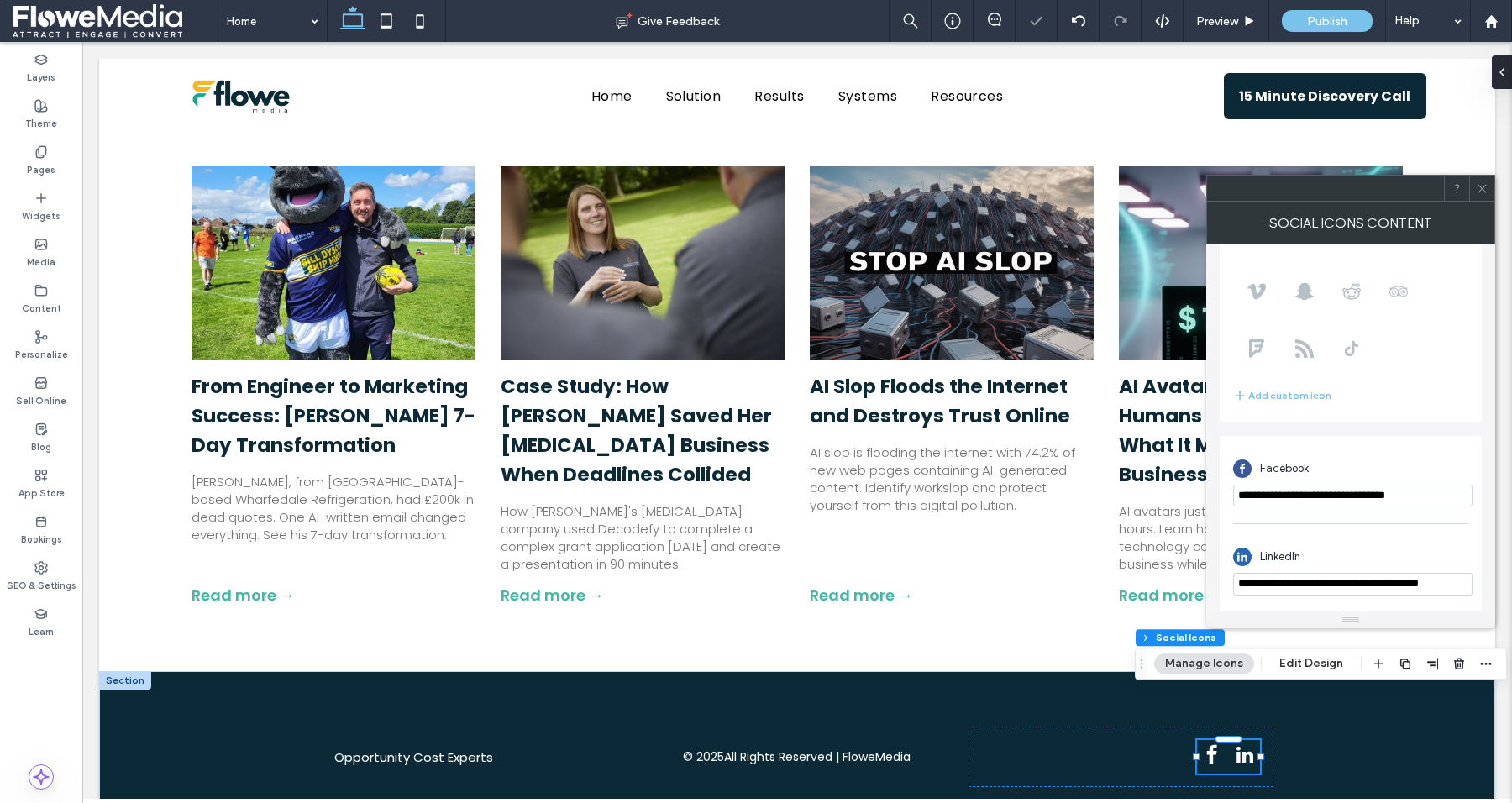
click at [1347, 442] on div "**********" at bounding box center [1350, 524] width 262 height 177
click at [1477, 185] on icon at bounding box center [1482, 189] width 13 height 13
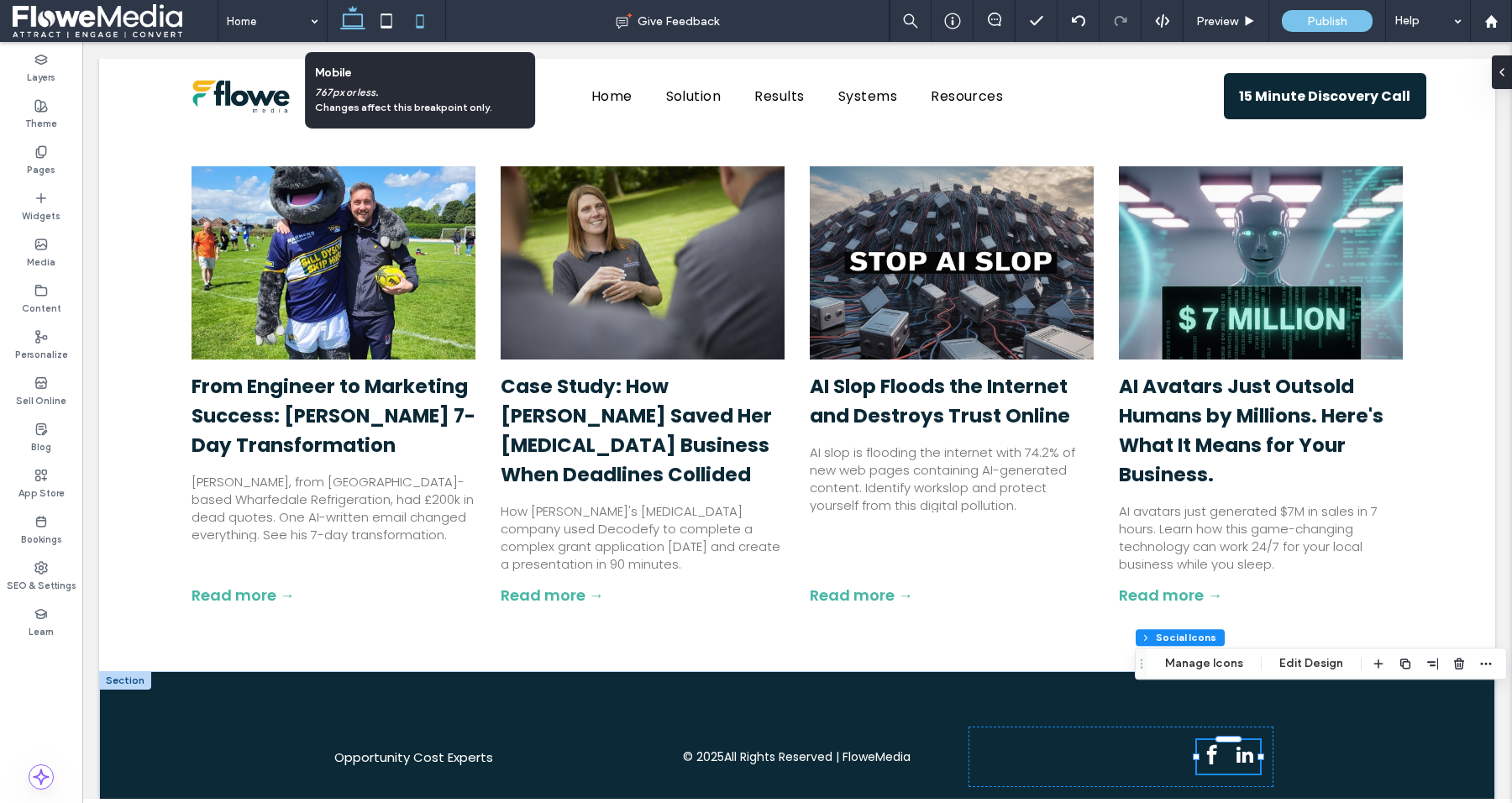
click at [408, 28] on icon at bounding box center [420, 21] width 34 height 34
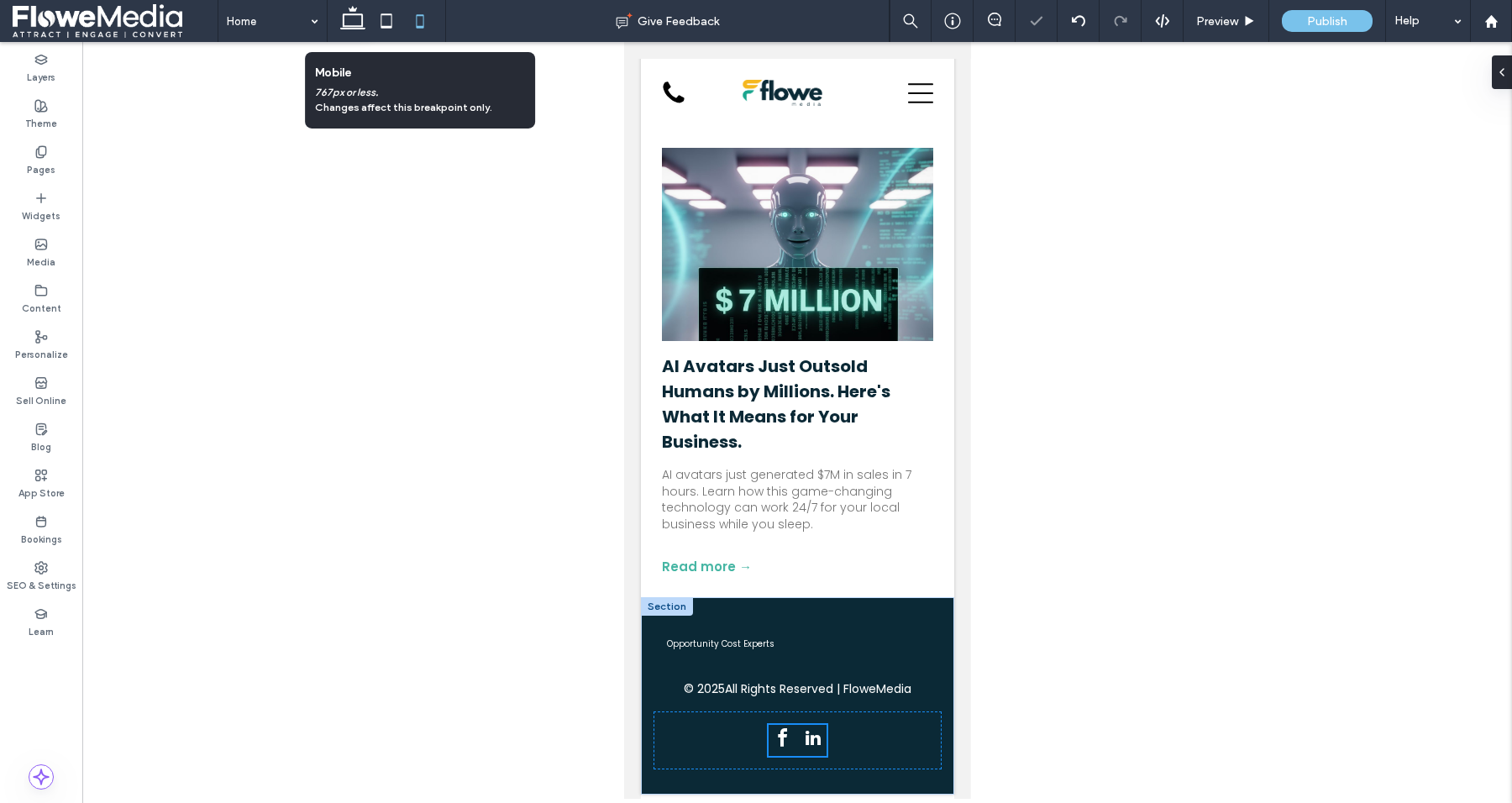
type input "**"
type input "****"
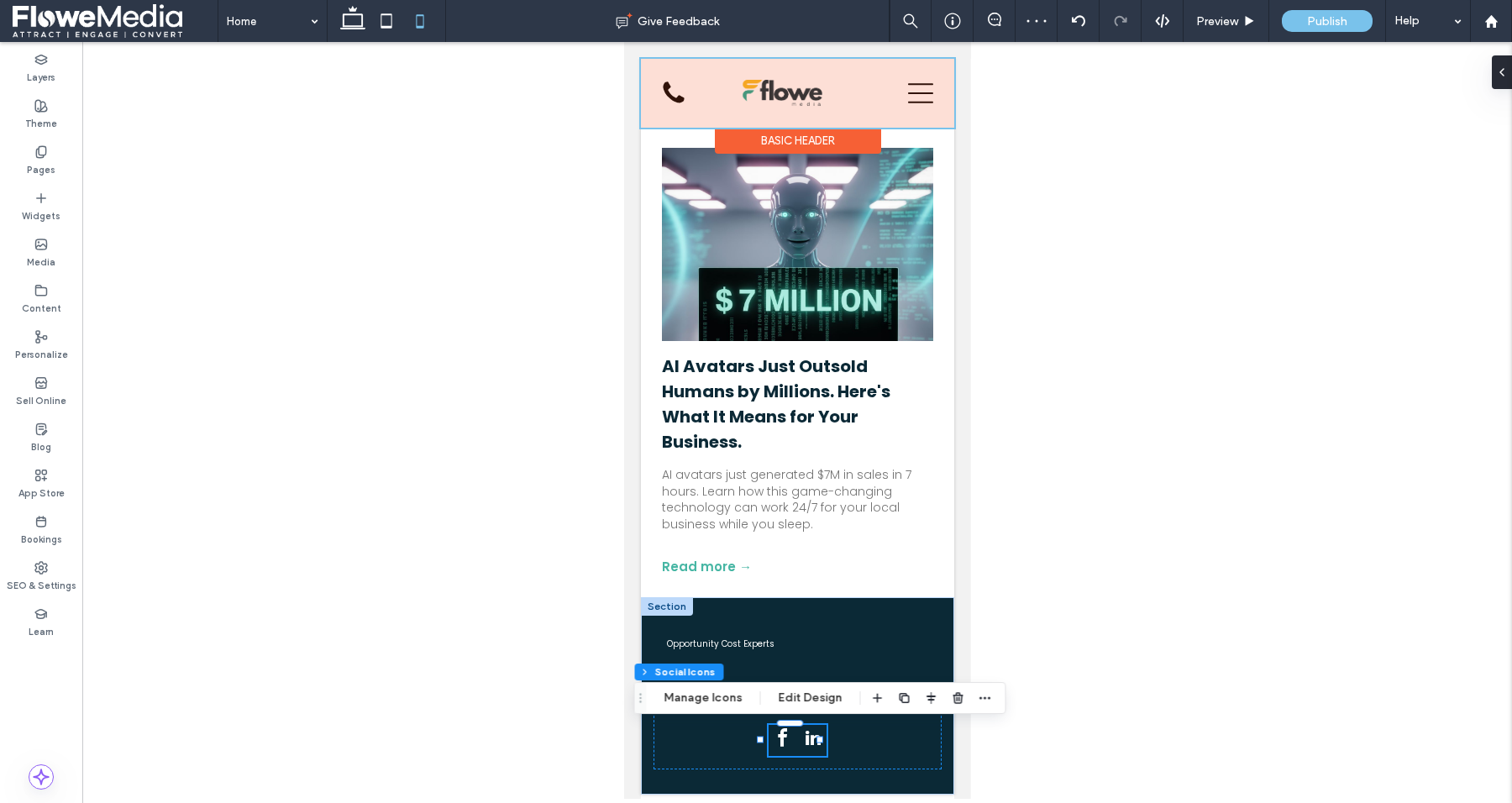
click at [668, 93] on div at bounding box center [796, 94] width 313 height 69
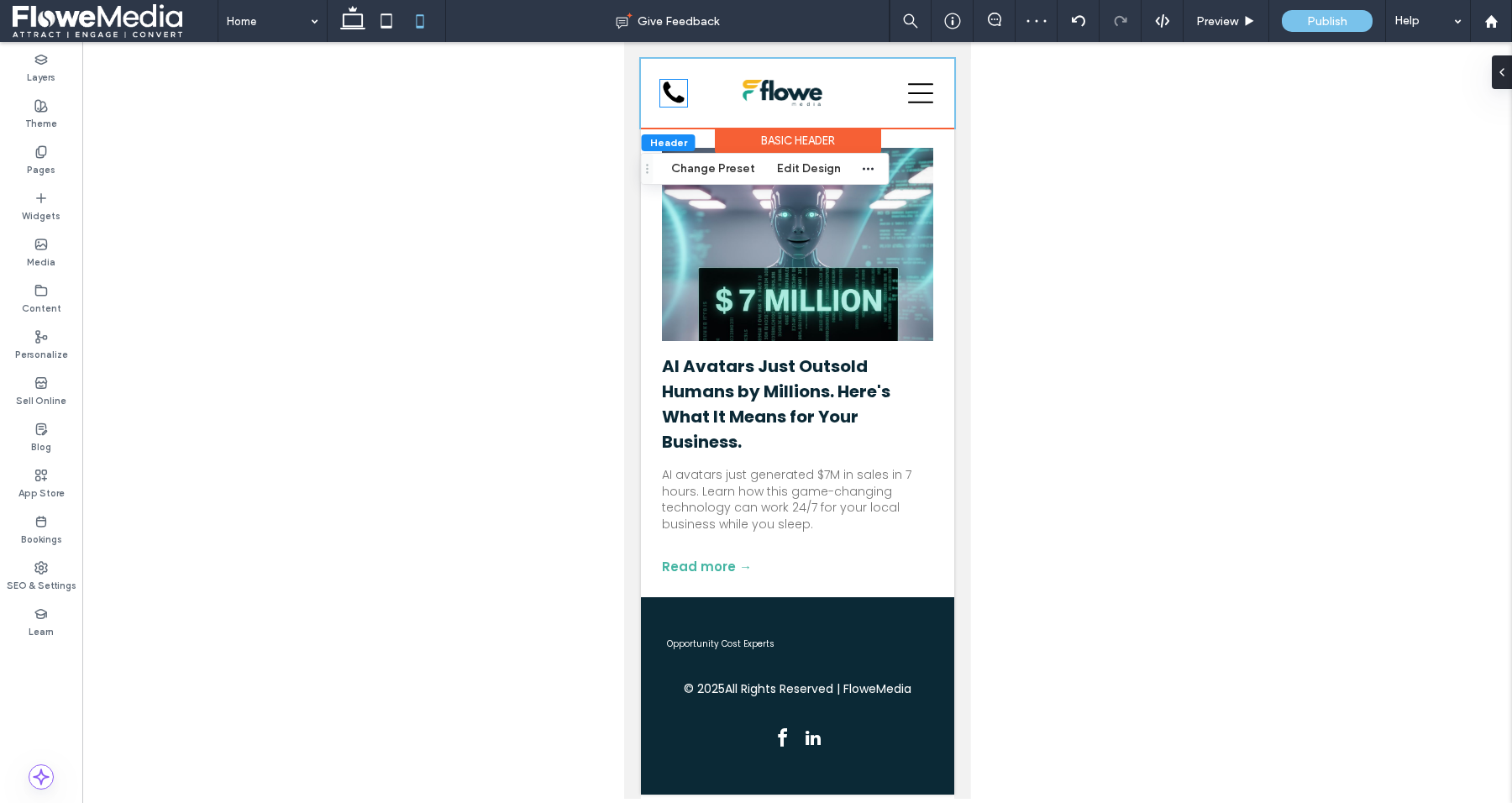
click at [668, 93] on icon at bounding box center [673, 92] width 21 height 21
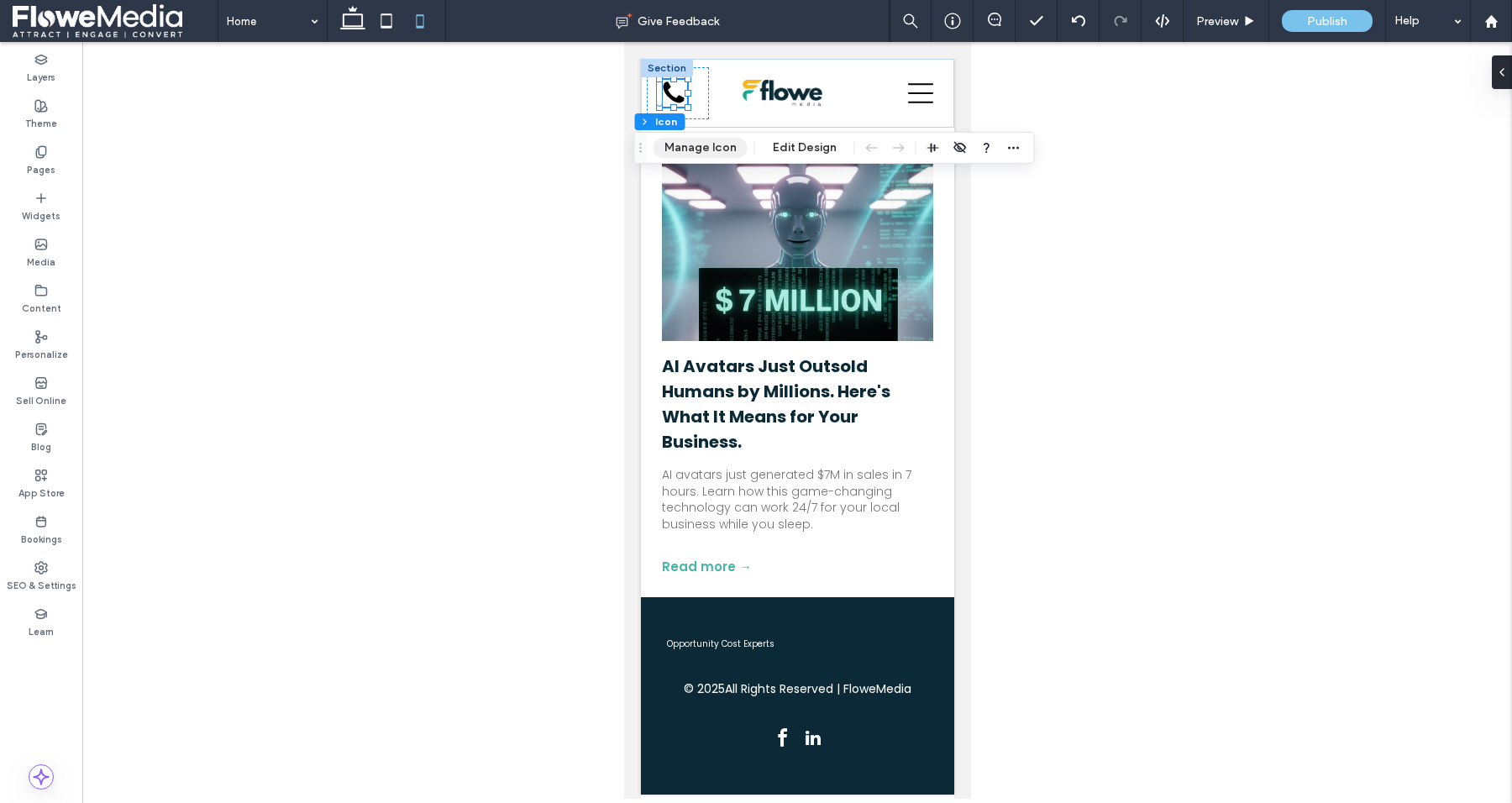
click at [701, 145] on button "Manage Icon" at bounding box center [700, 148] width 94 height 20
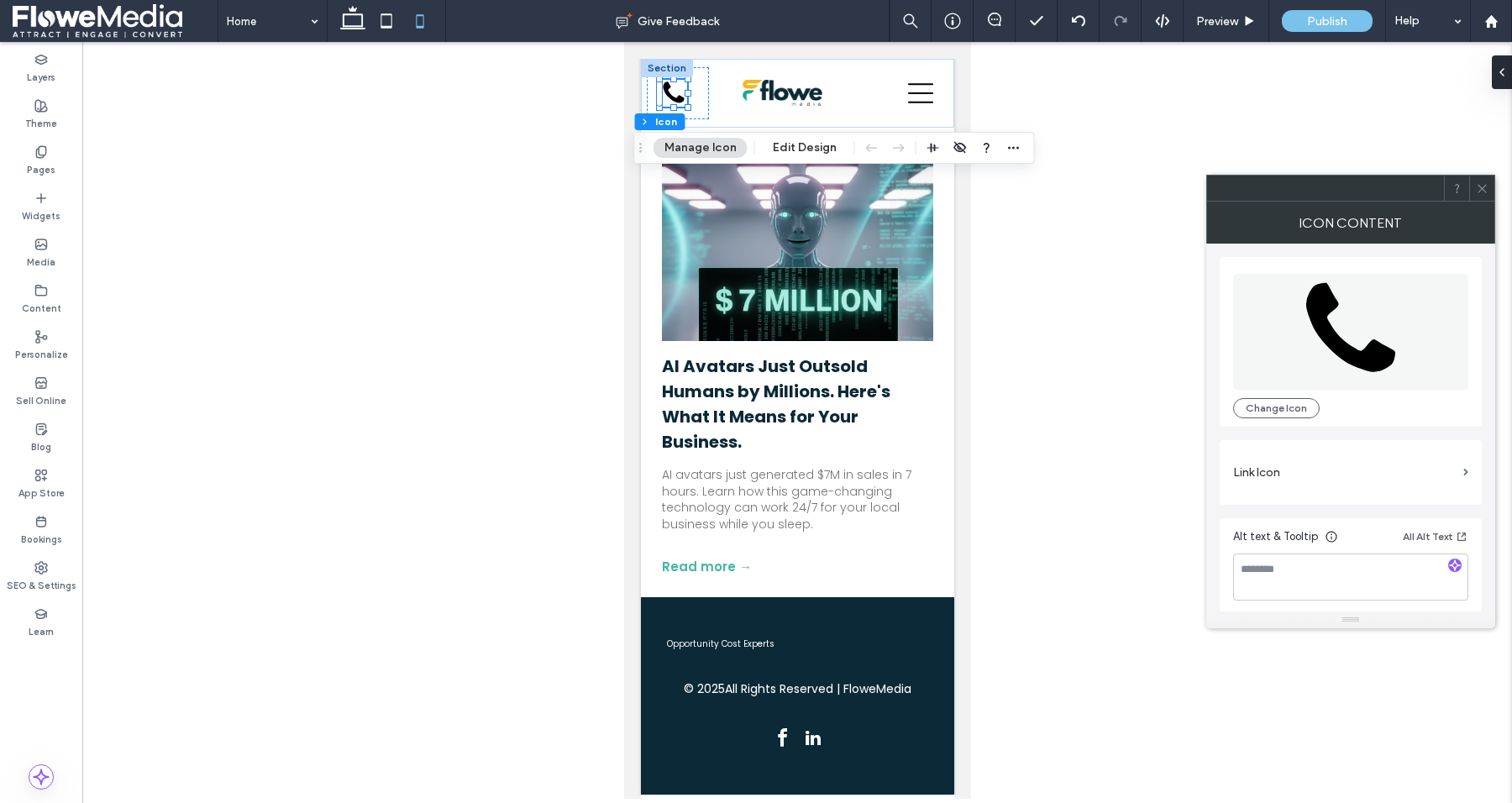
click at [1275, 477] on label "Link Icon" at bounding box center [1345, 472] width 223 height 31
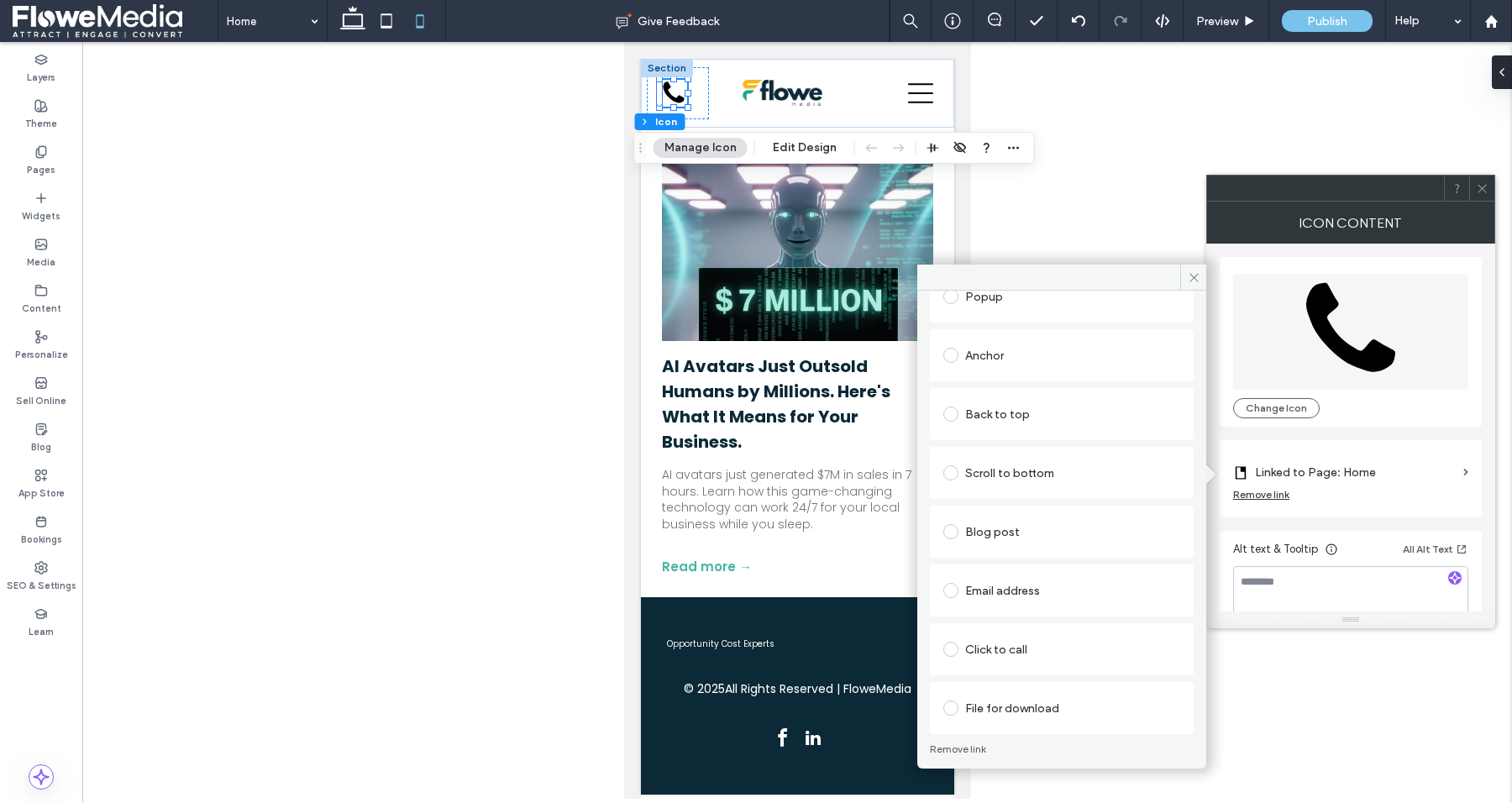
scroll to position [281, 0]
click at [1001, 645] on div "Click to call" at bounding box center [1062, 645] width 237 height 27
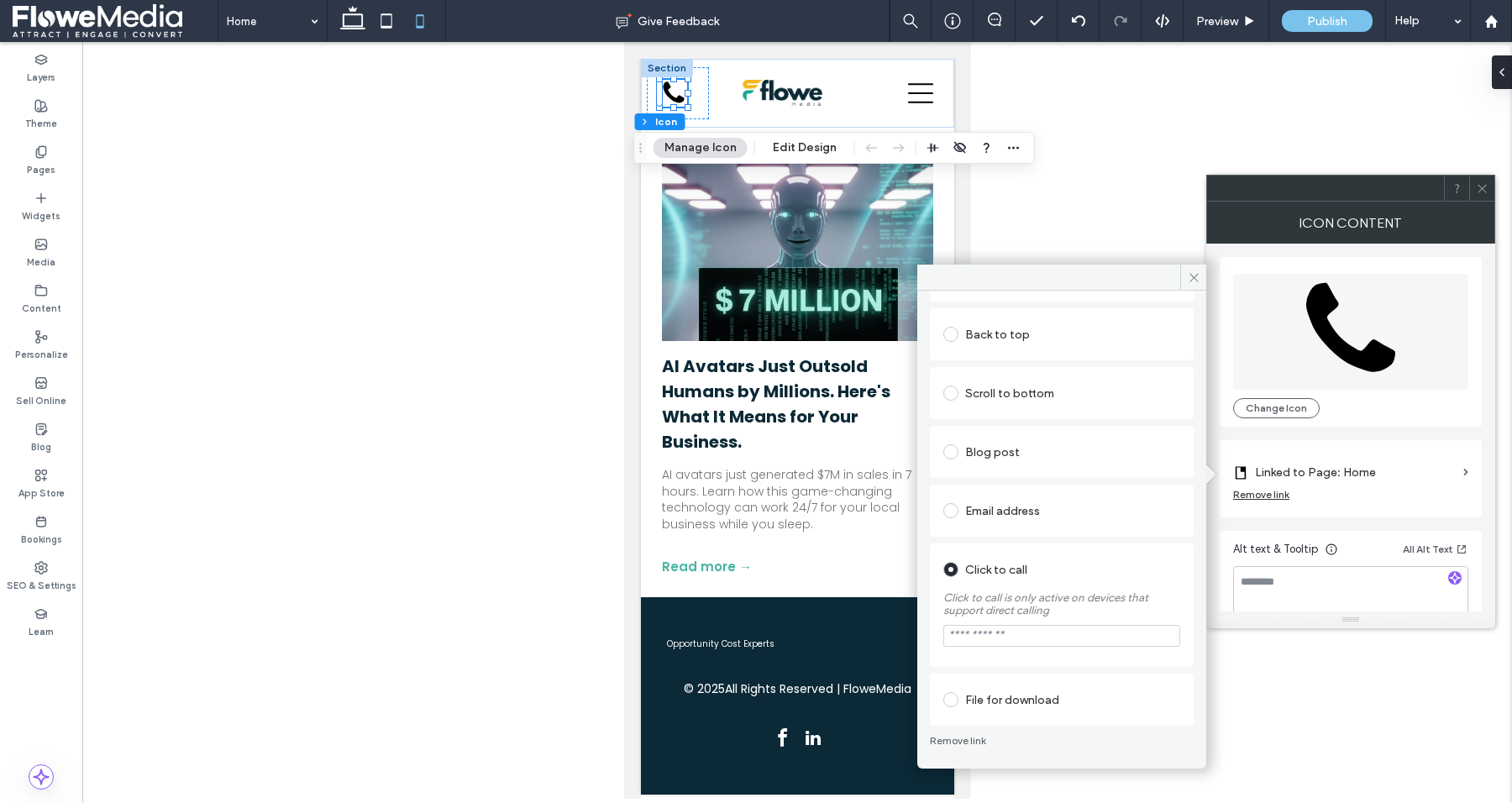
click at [999, 633] on input "tel" at bounding box center [1062, 636] width 237 height 22
click at [1347, 469] on label "Linked to Page: Home" at bounding box center [1356, 472] width 201 height 31
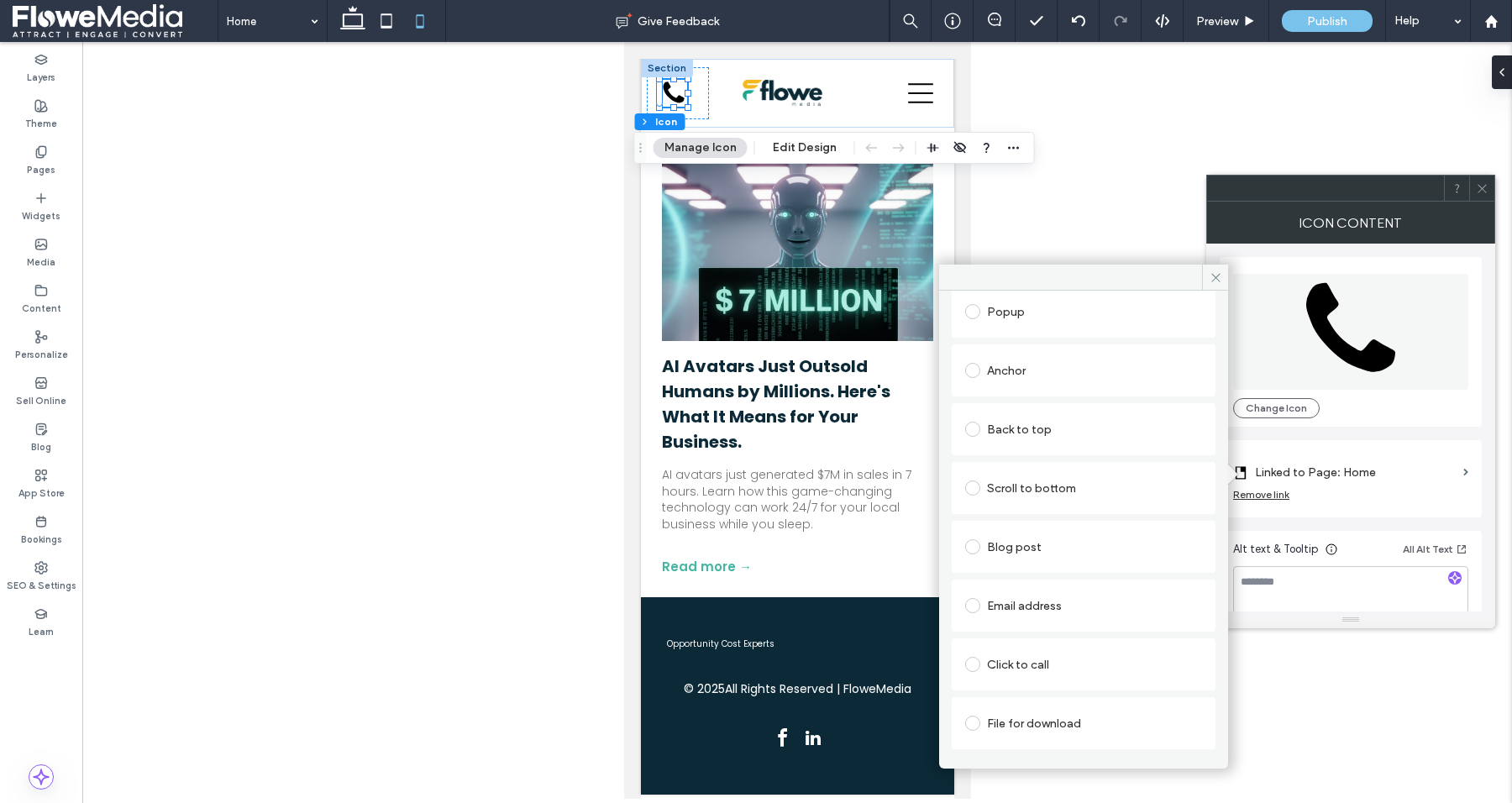
scroll to position [284, 0]
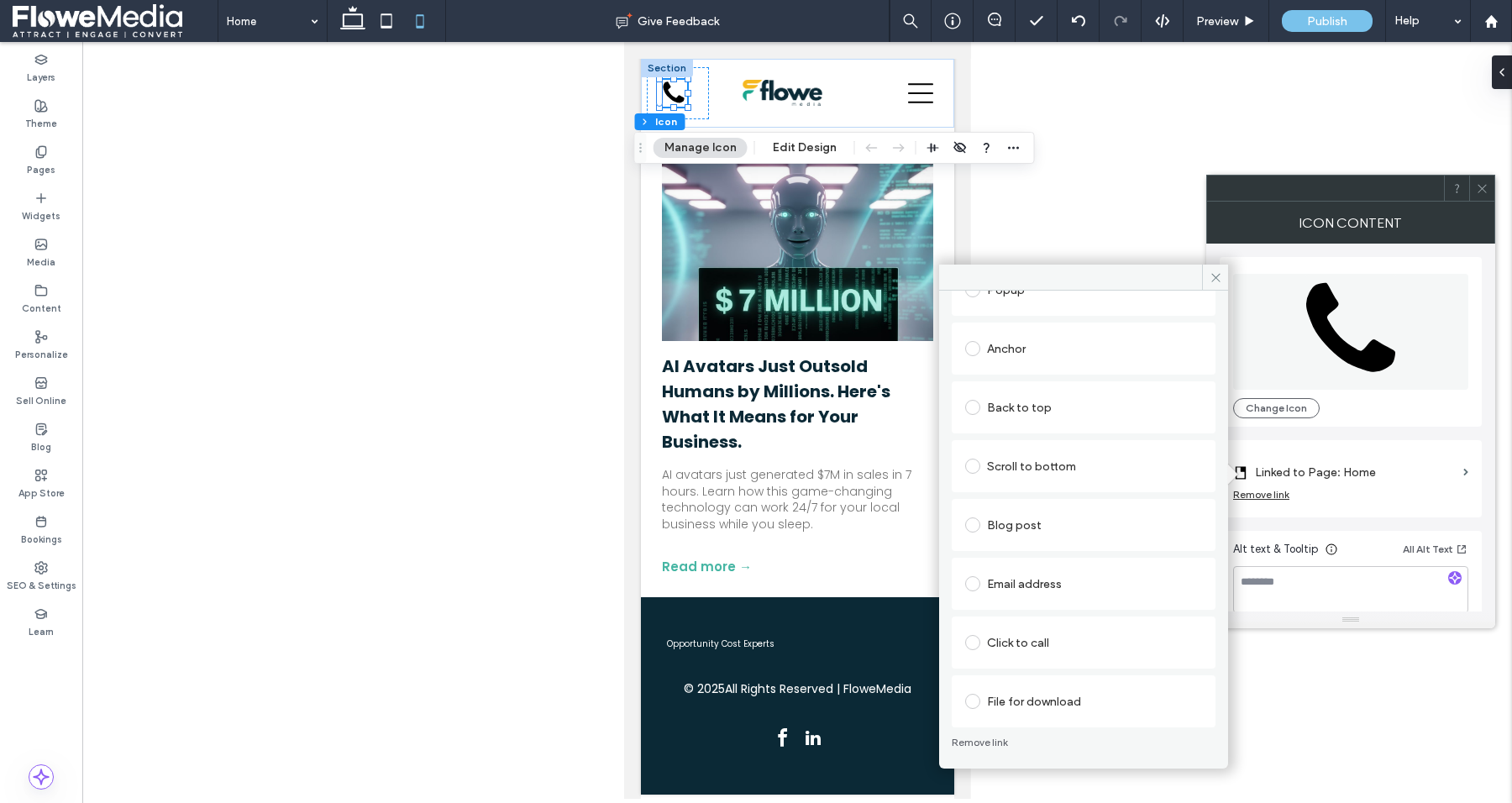
click at [1004, 633] on div "Click to call" at bounding box center [1083, 642] width 237 height 27
click at [1016, 706] on input "tel" at bounding box center [1083, 708] width 237 height 22
paste input "**********"
click at [971, 706] on input "**********" at bounding box center [1083, 708] width 237 height 22
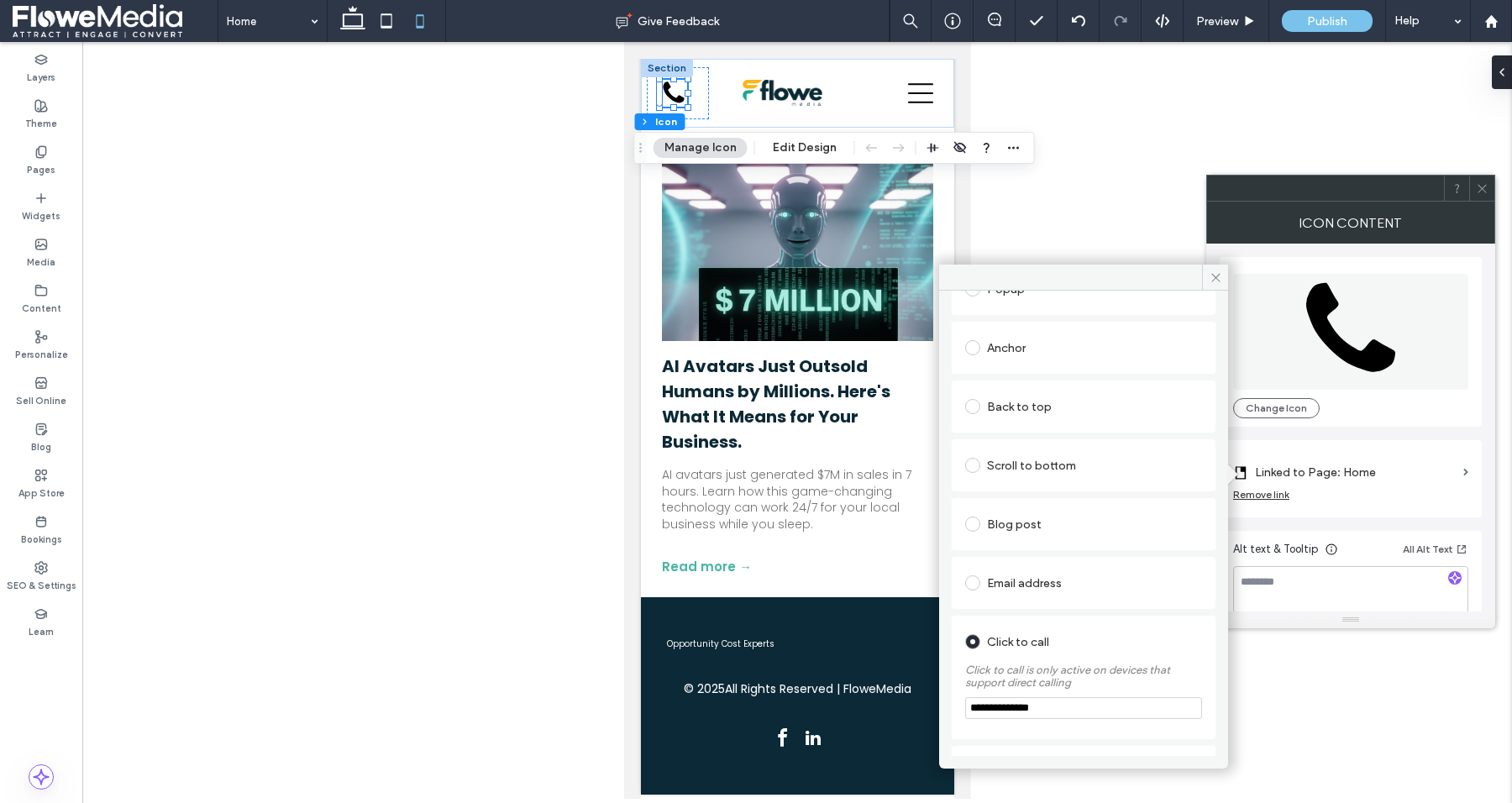
type input "**********"
click at [948, 563] on div "Link Icon Links Audit Tool Take Me There Existing site page Home Create new pag…" at bounding box center [1083, 522] width 289 height 465
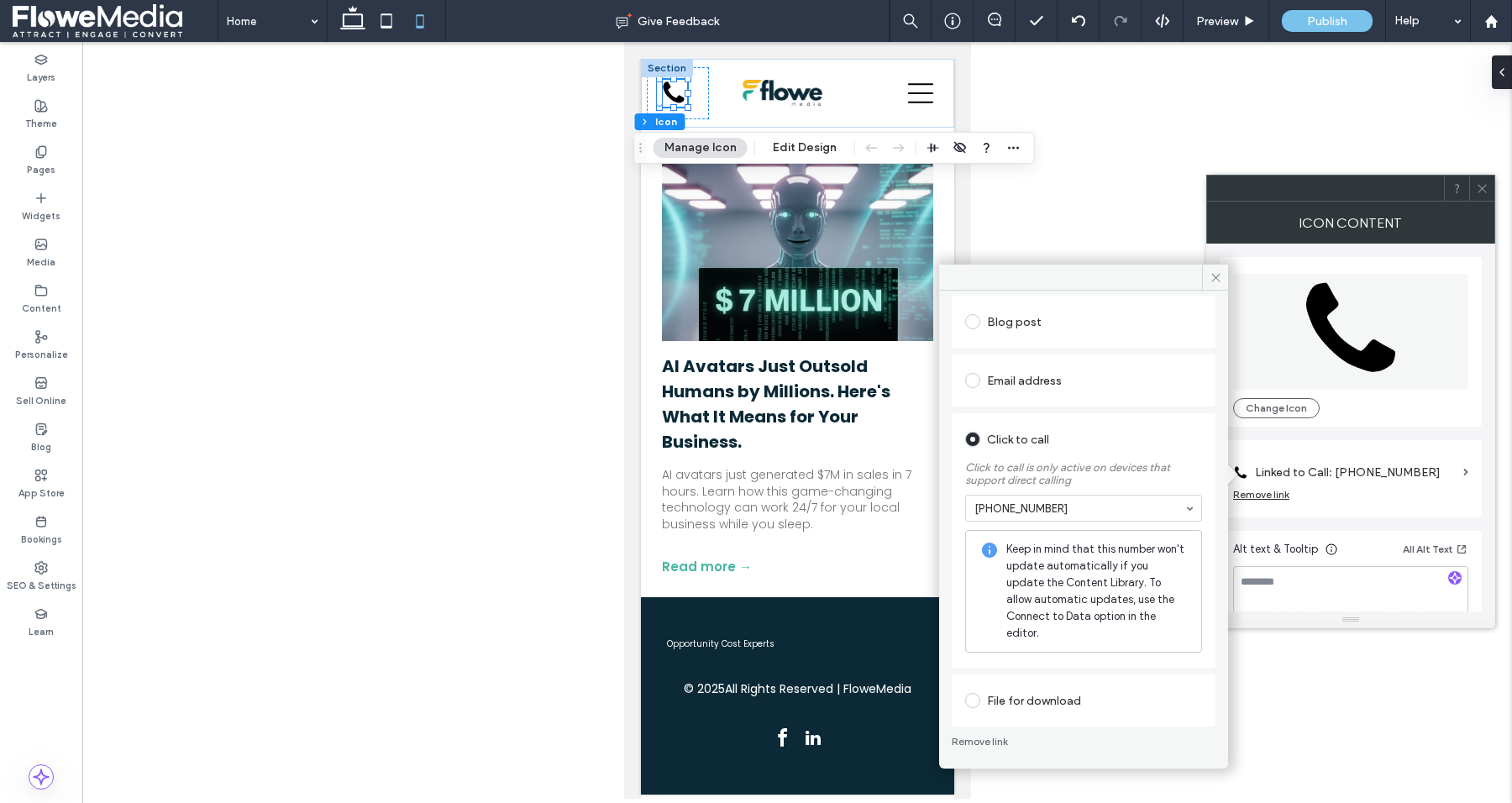
click at [1189, 509] on div "[PHONE_NUMBER]" at bounding box center [1083, 508] width 237 height 27
click at [1212, 279] on icon at bounding box center [1216, 278] width 13 height 13
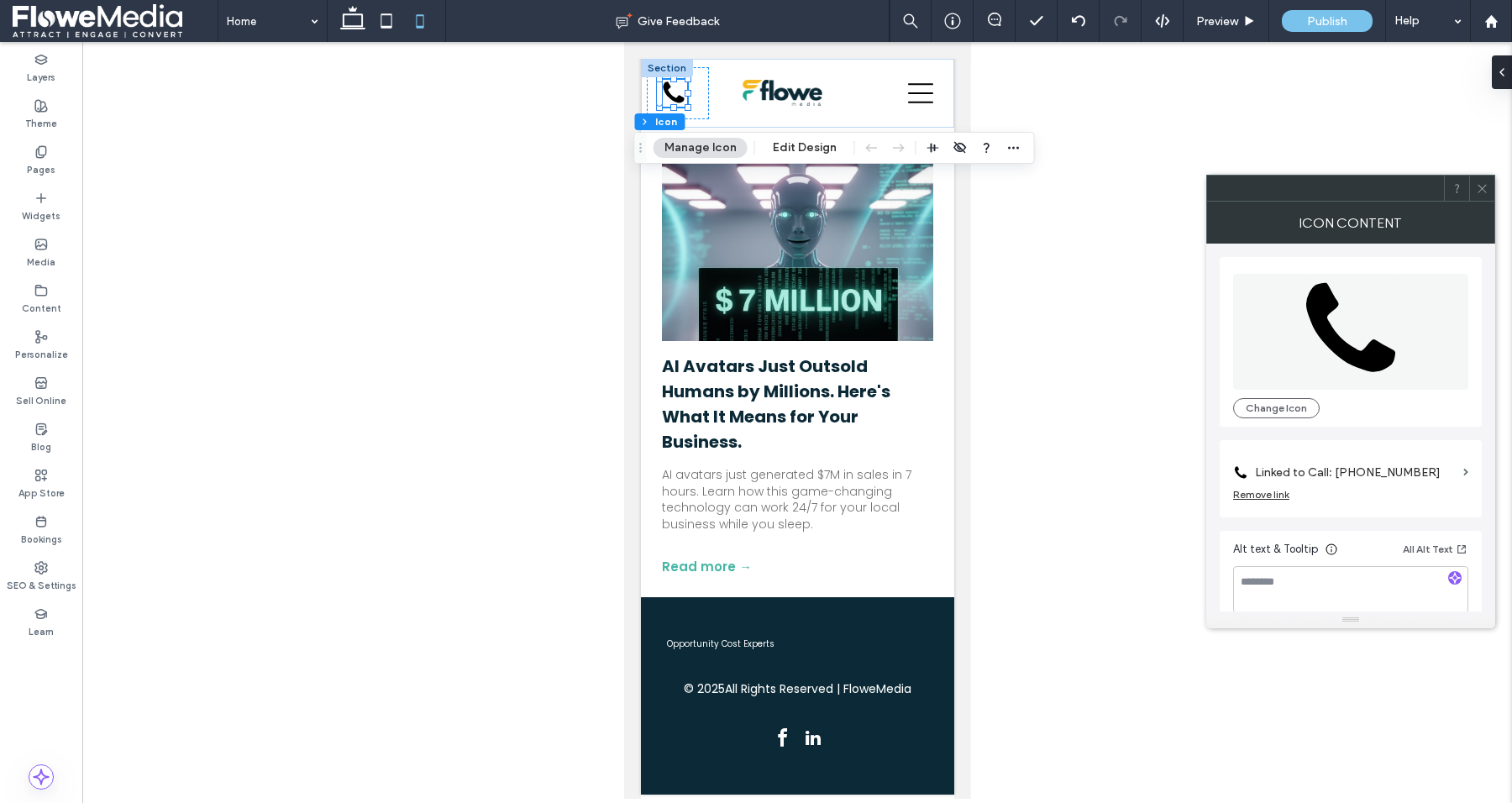
click at [1485, 183] on icon at bounding box center [1482, 189] width 13 height 13
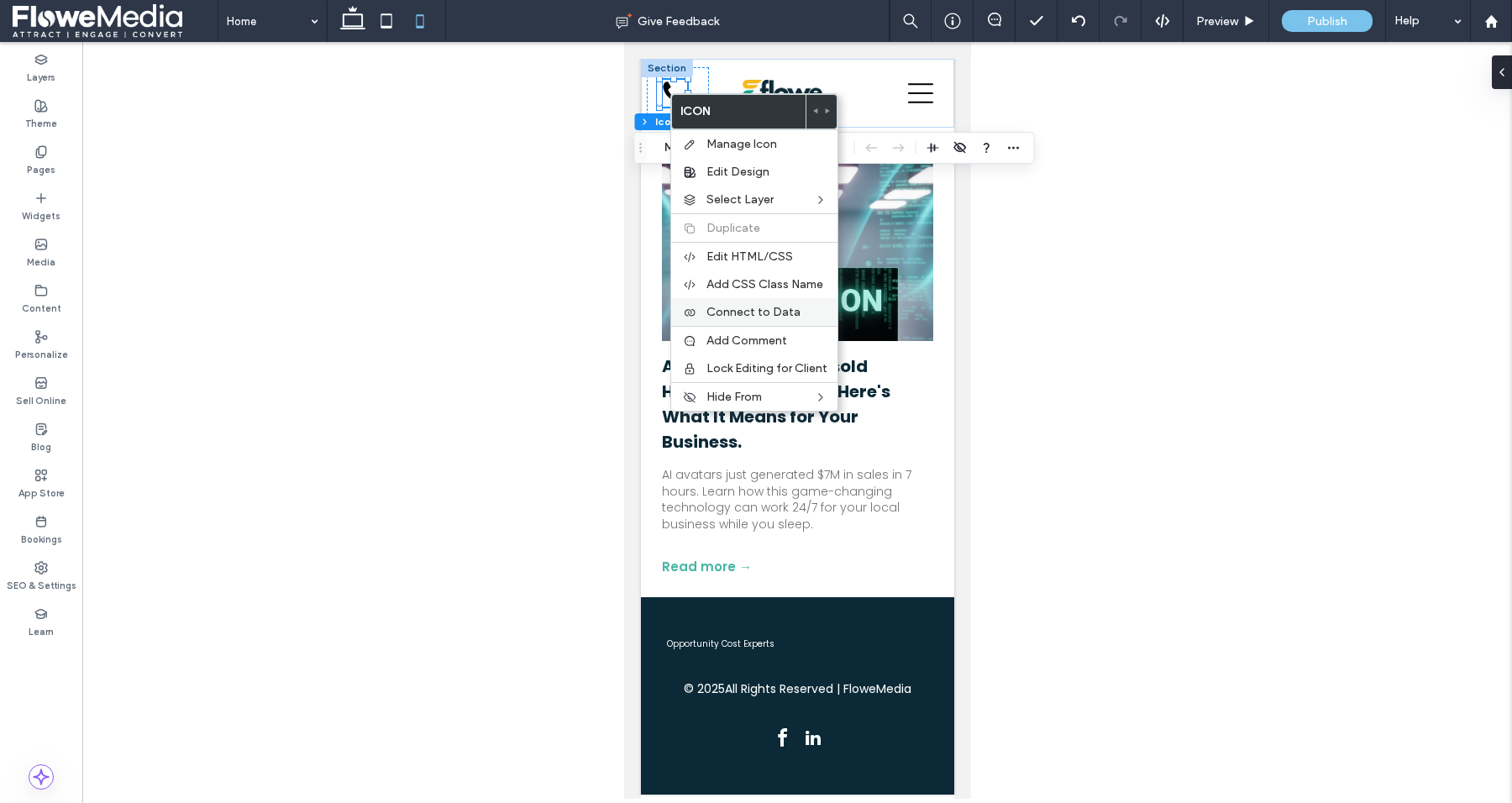
click at [735, 312] on span "Connect to Data" at bounding box center [753, 312] width 94 height 14
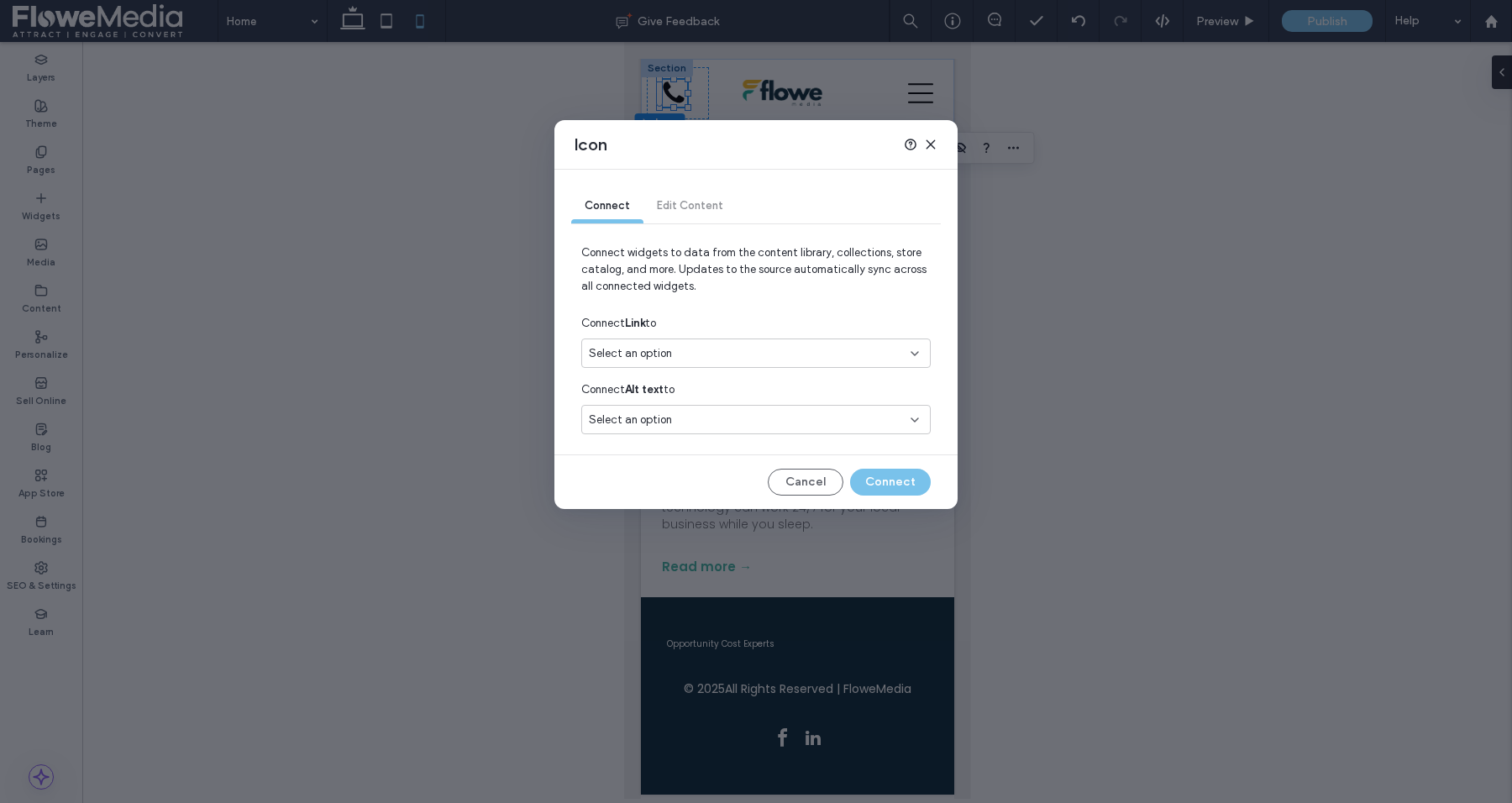
click at [689, 352] on div "Select an option" at bounding box center [746, 354] width 314 height 17
click at [661, 414] on span "Phone Number" at bounding box center [654, 411] width 70 height 17
click at [695, 419] on div "Select an option" at bounding box center [746, 420] width 314 height 17
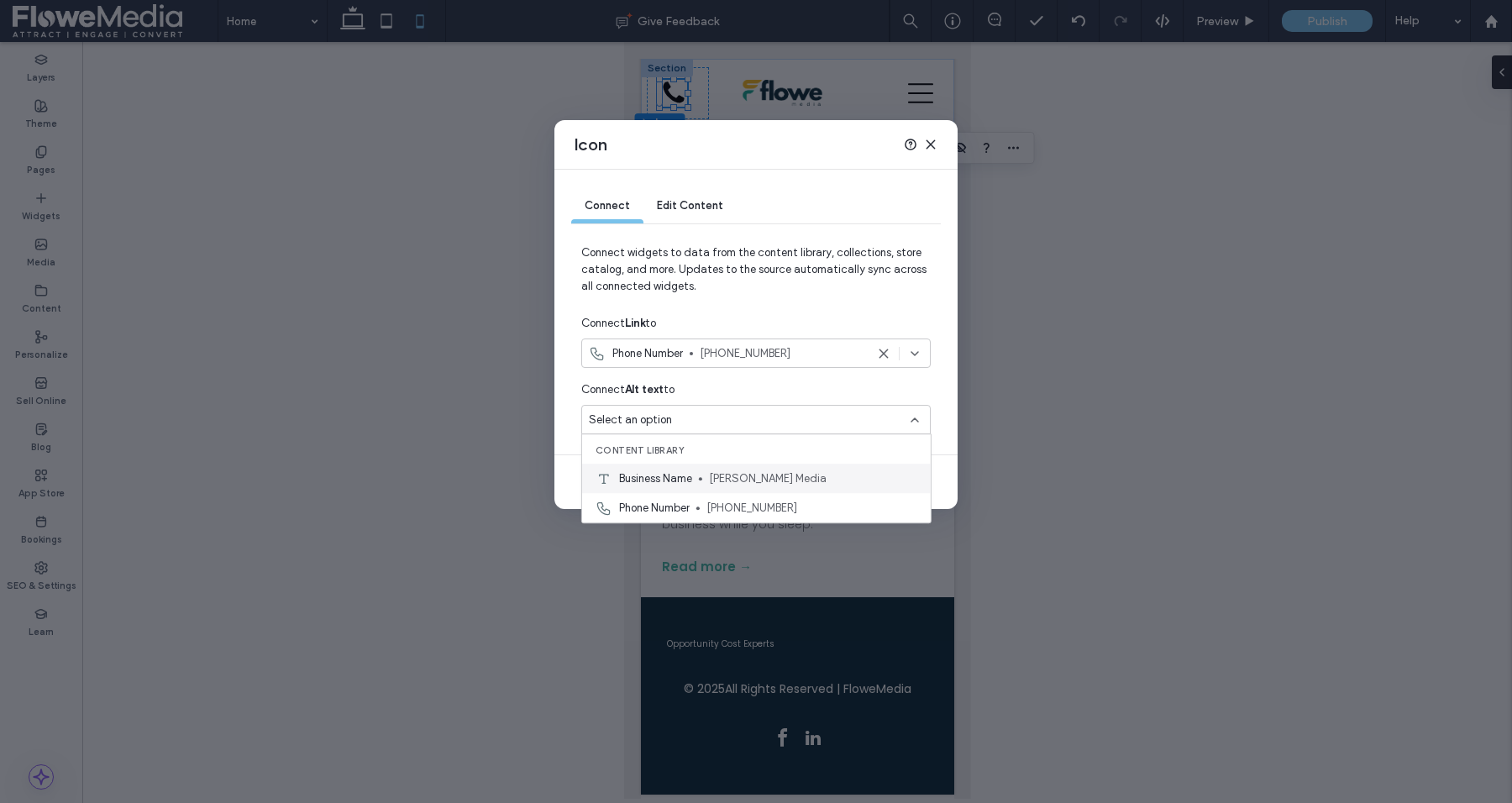
click at [667, 481] on span "Business Name" at bounding box center [656, 478] width 73 height 17
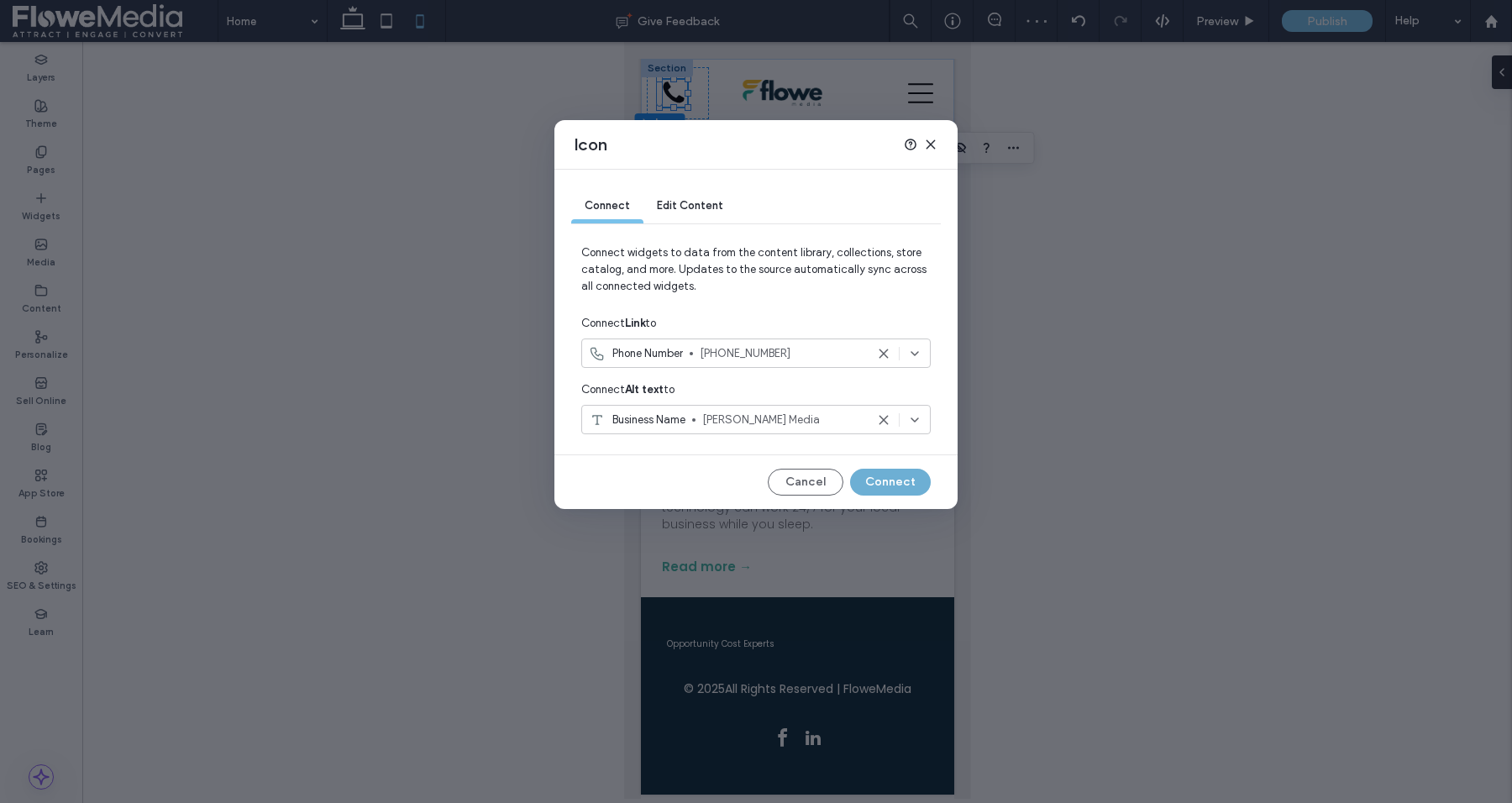
click at [887, 481] on button "Connect" at bounding box center [891, 482] width 81 height 27
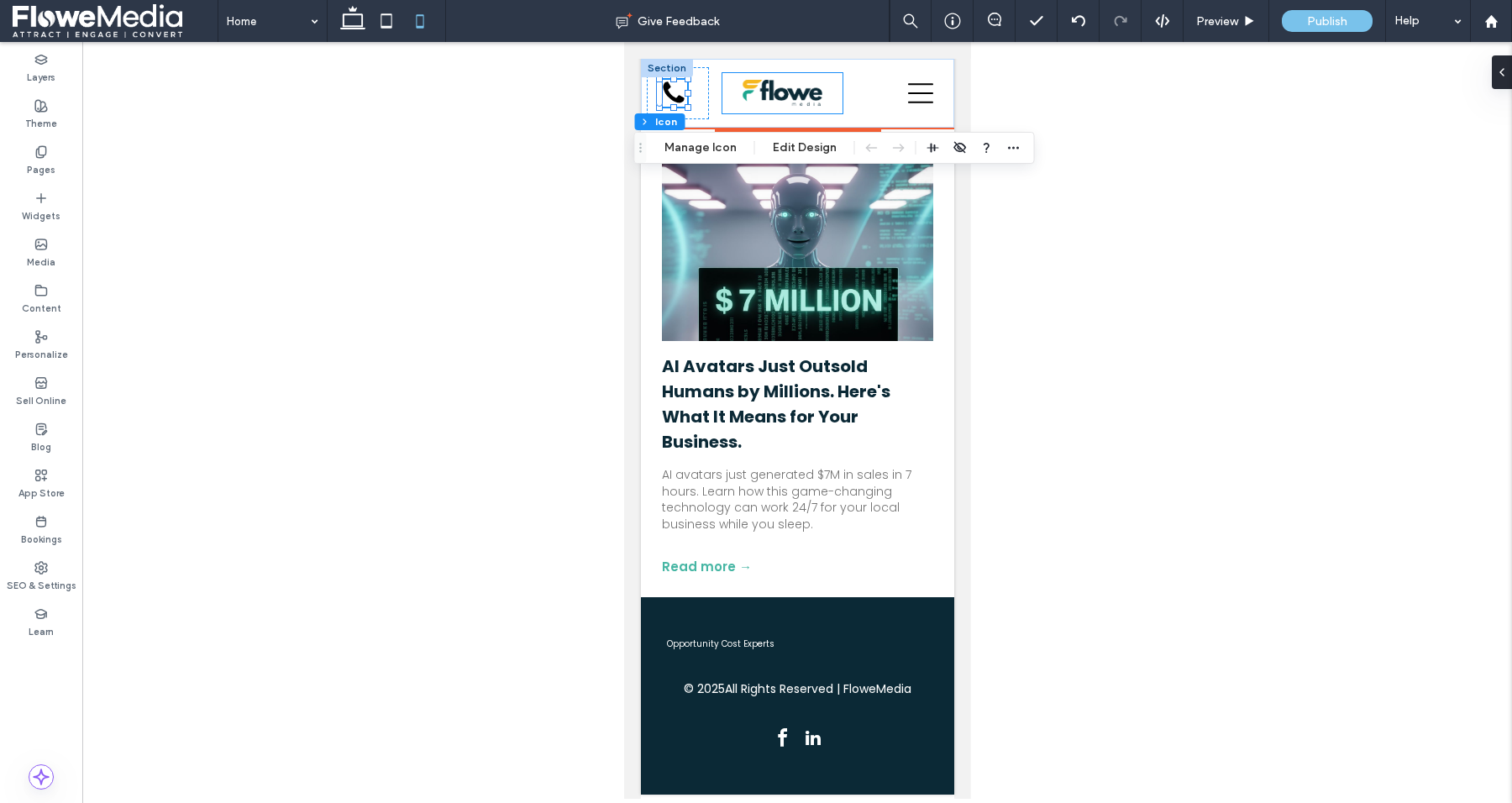
click at [790, 99] on img at bounding box center [781, 93] width 79 height 26
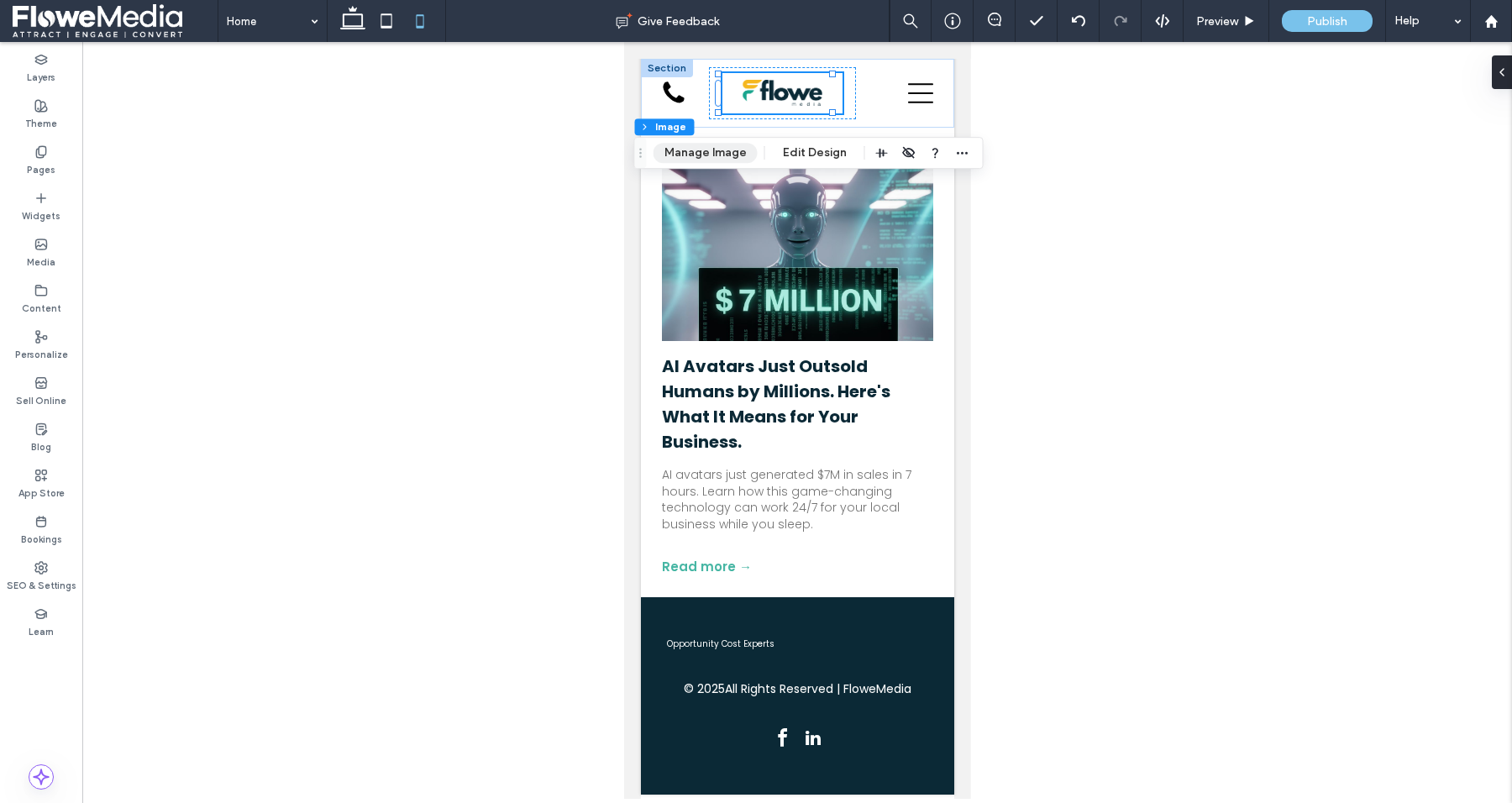
click at [740, 157] on button "Manage Image" at bounding box center [705, 153] width 104 height 20
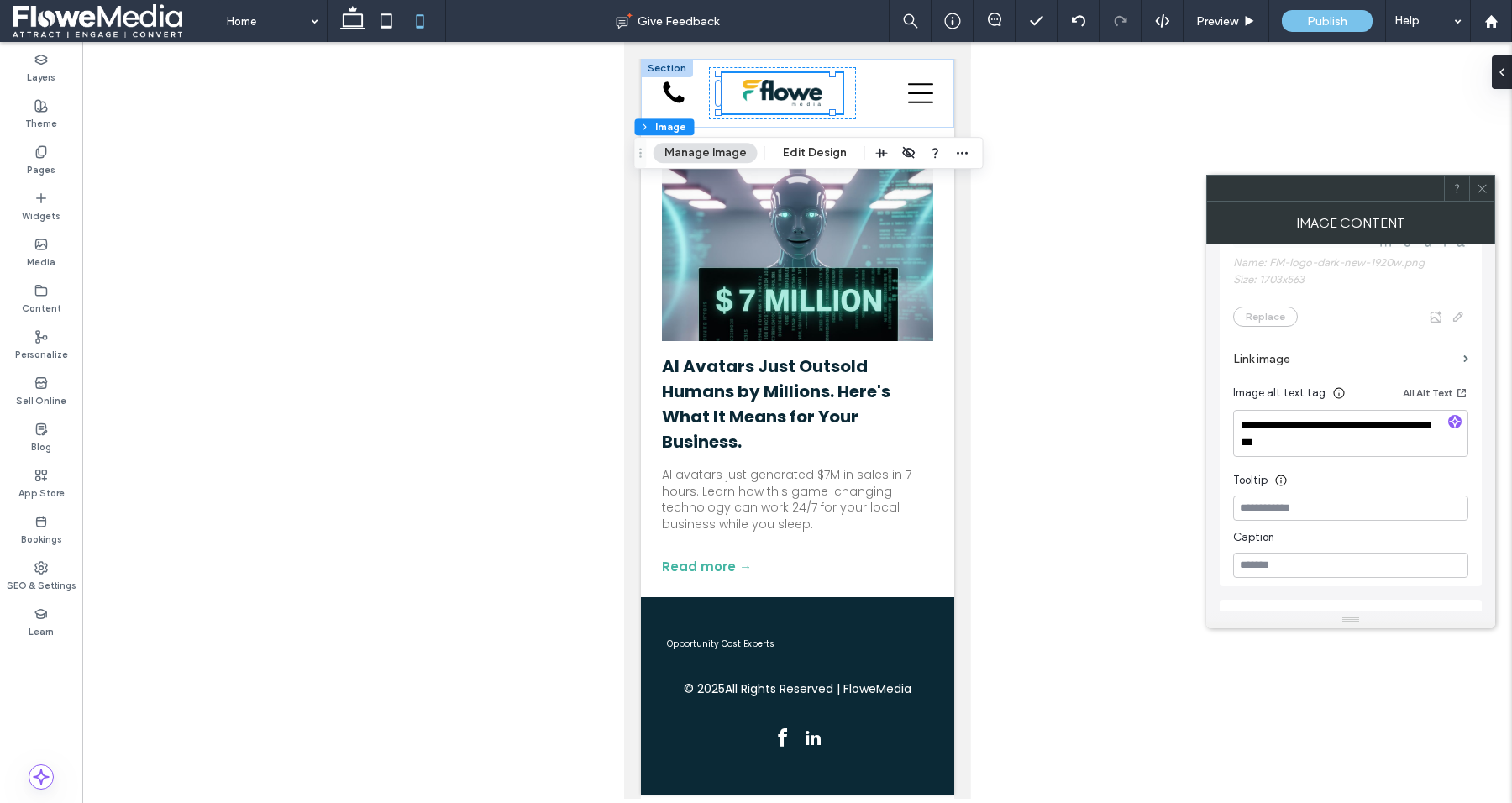
scroll to position [399, 0]
click at [1292, 440] on textarea "**********" at bounding box center [1351, 427] width 235 height 47
type textarea "**********"
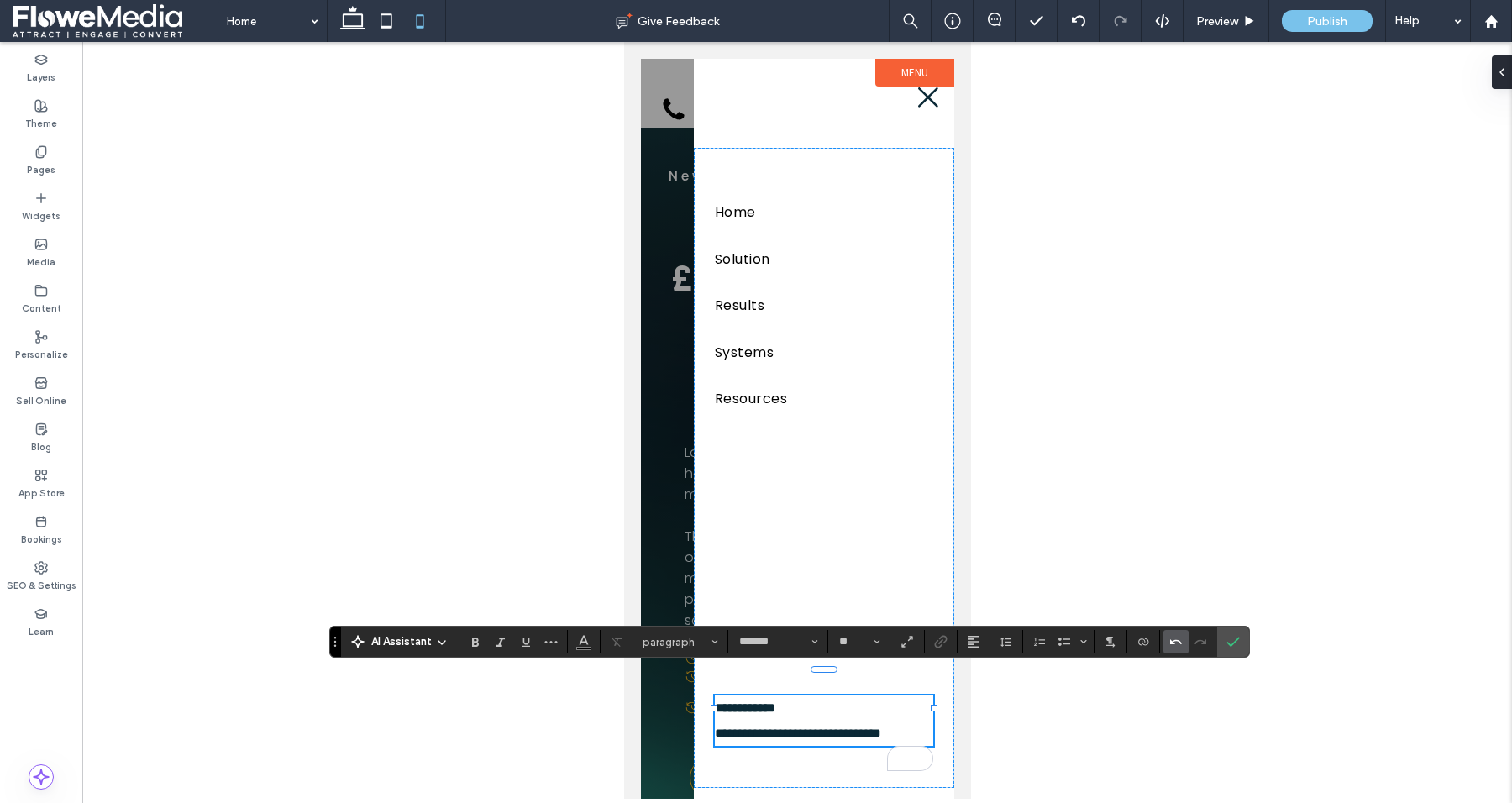
click at [1170, 641] on use "Undo" at bounding box center [1176, 641] width 12 height 5
drag, startPoint x: 804, startPoint y: 702, endPoint x: 716, endPoint y: 701, distance: 88.0
click at [716, 701] on span "**********" at bounding box center [744, 707] width 60 height 13
drag, startPoint x: 777, startPoint y: 712, endPoint x: 738, endPoint y: 709, distance: 39.1
click at [738, 709] on span "**********" at bounding box center [744, 707] width 60 height 13
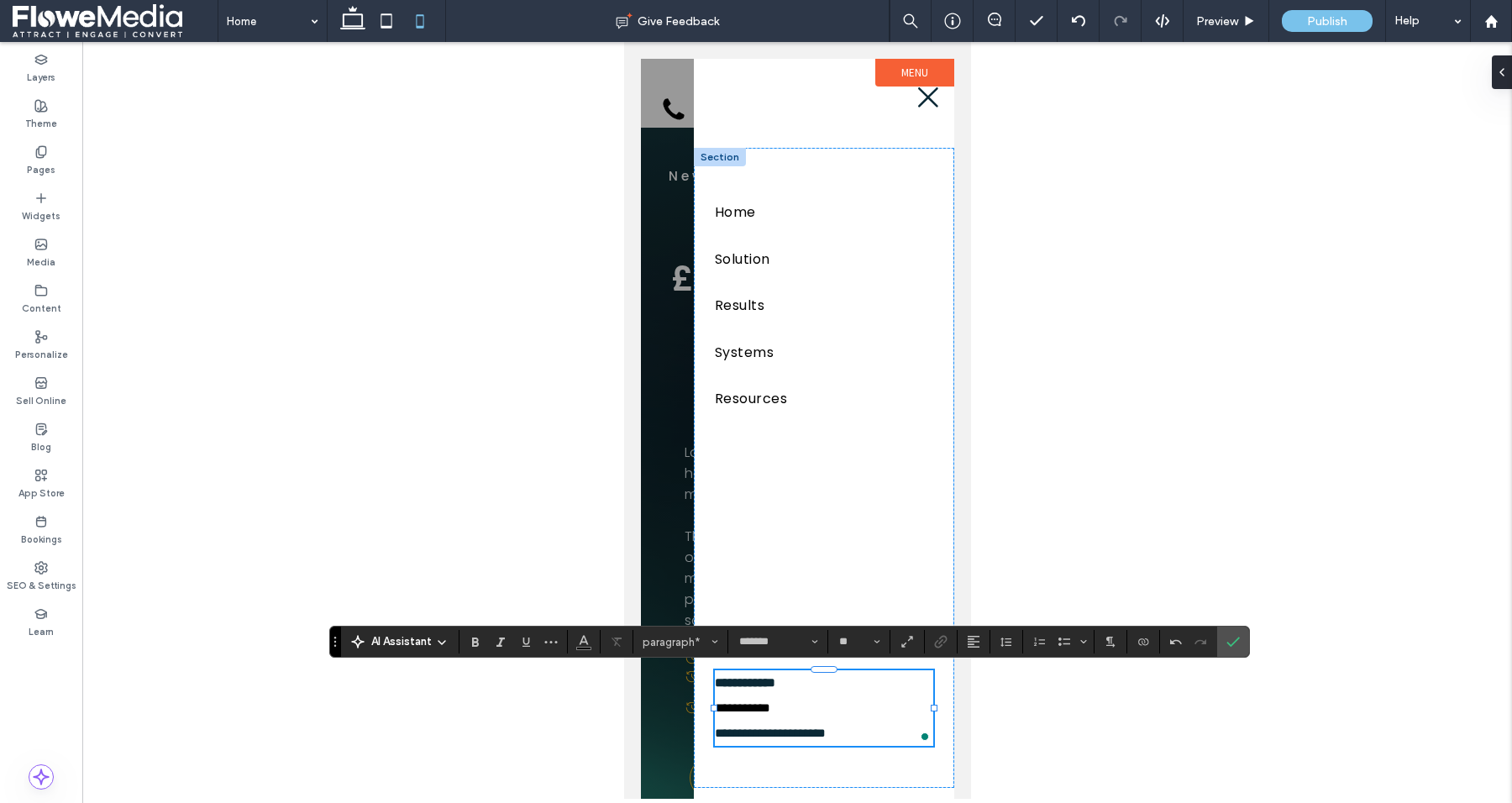
click at [738, 709] on span "**********" at bounding box center [742, 707] width 55 height 13
click at [758, 703] on span "**********" at bounding box center [742, 707] width 55 height 13
click at [874, 635] on span "Size" at bounding box center [877, 642] width 7 height 22
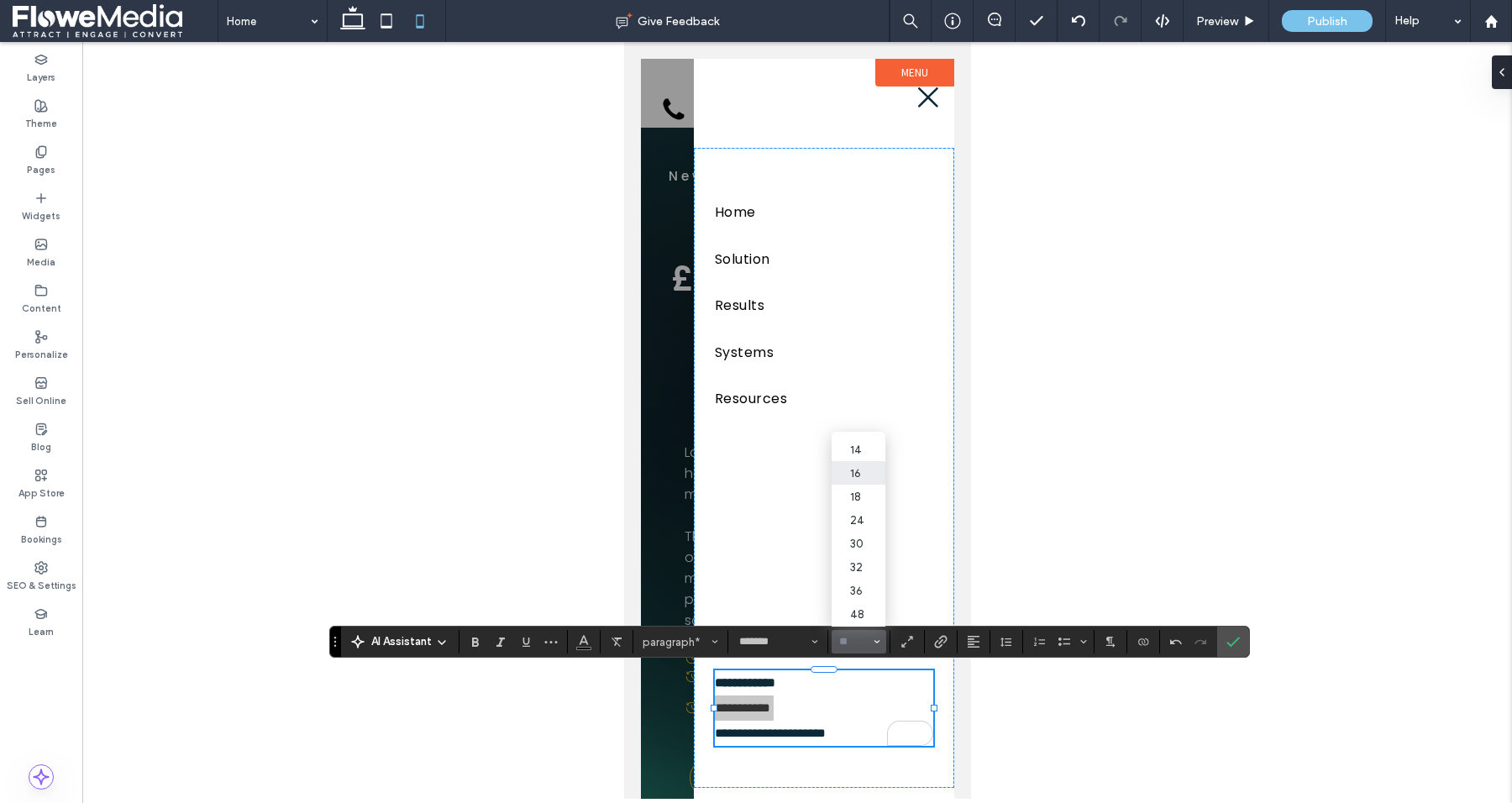
scroll to position [115, 0]
click at [852, 511] on label "24" at bounding box center [858, 518] width 53 height 24
type input "**"
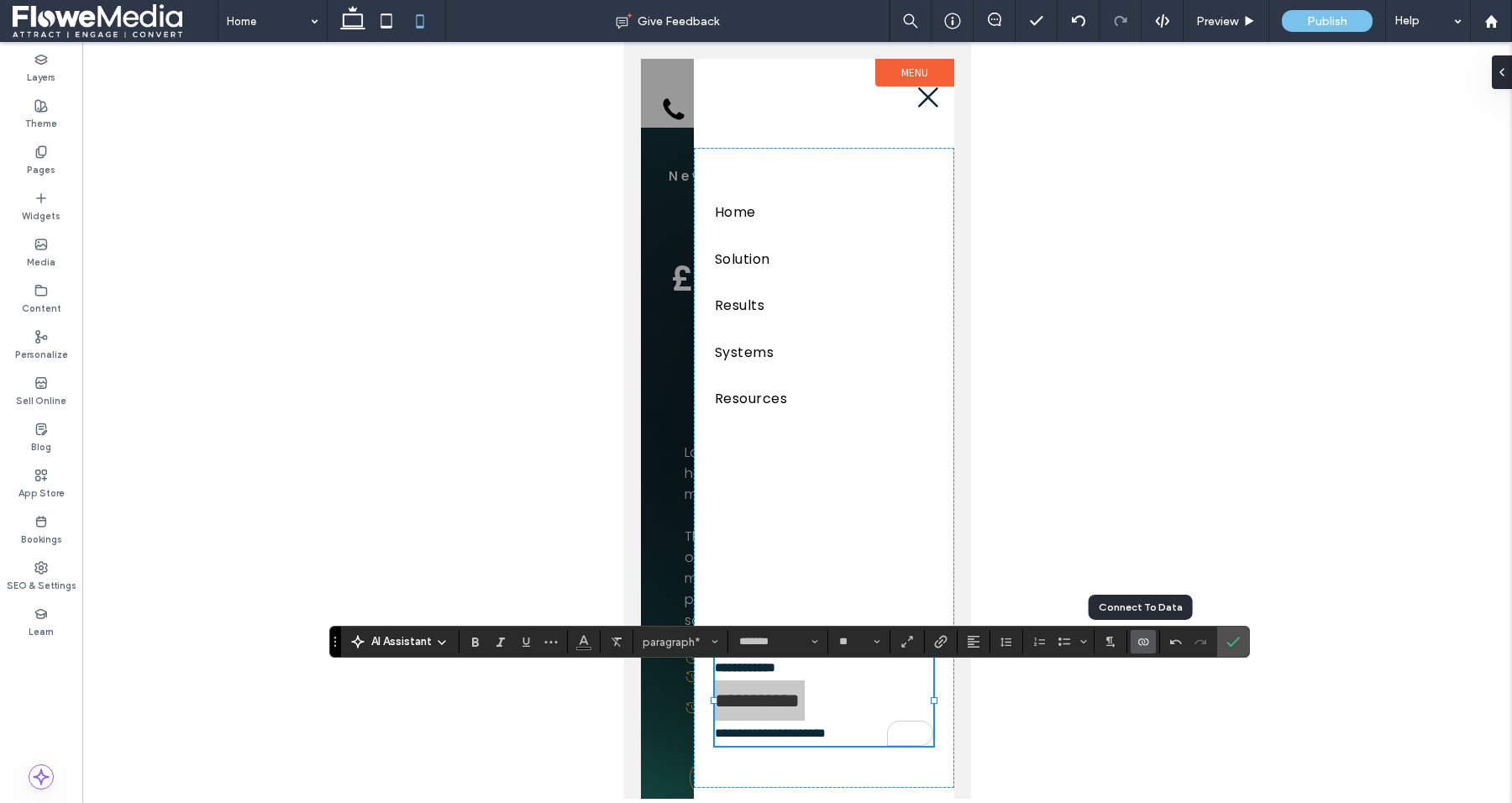
click at [1140, 639] on use "Connect To Data" at bounding box center [1144, 642] width 10 height 7
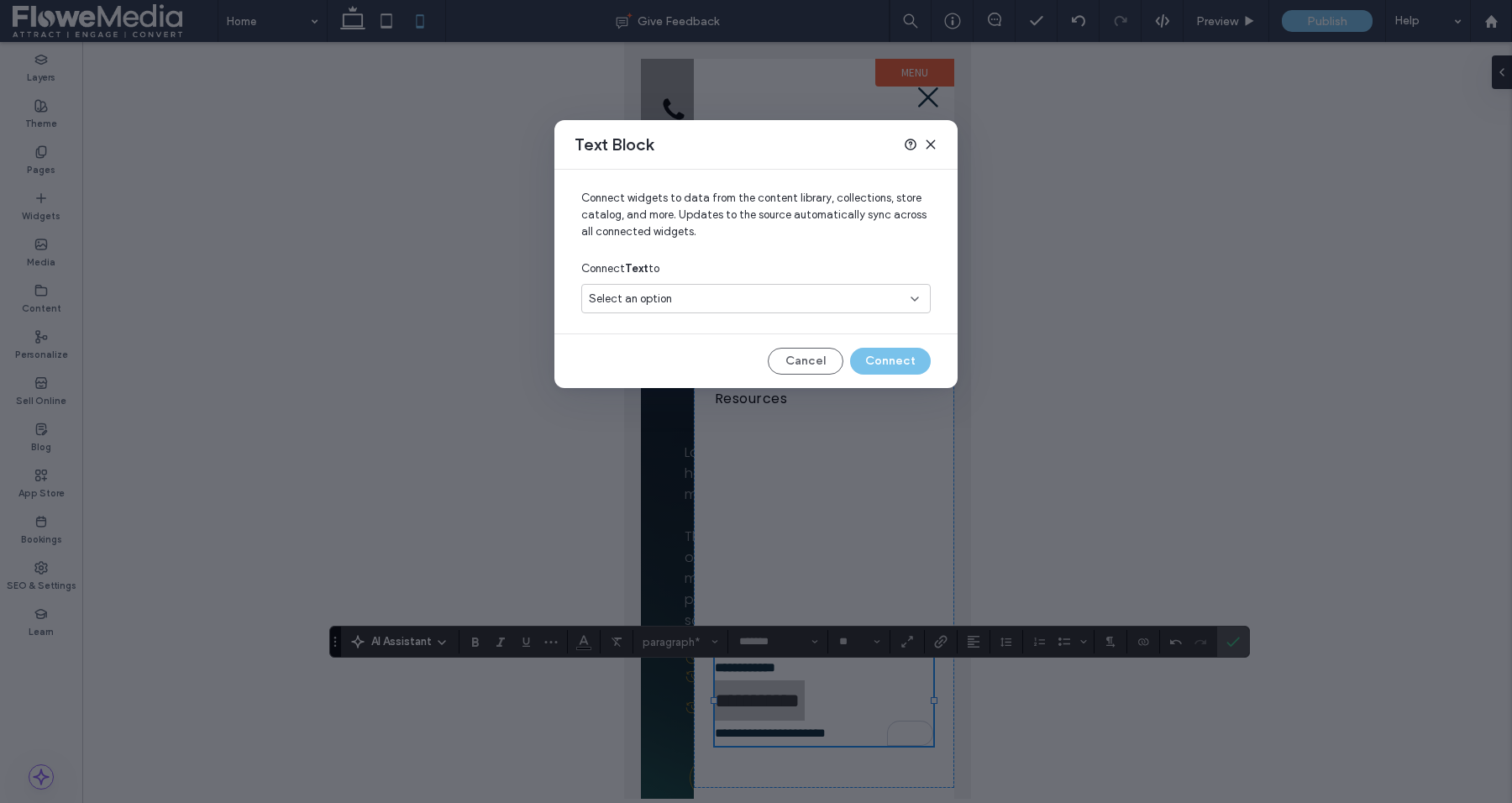
click at [721, 300] on div "Select an option" at bounding box center [746, 298] width 314 height 17
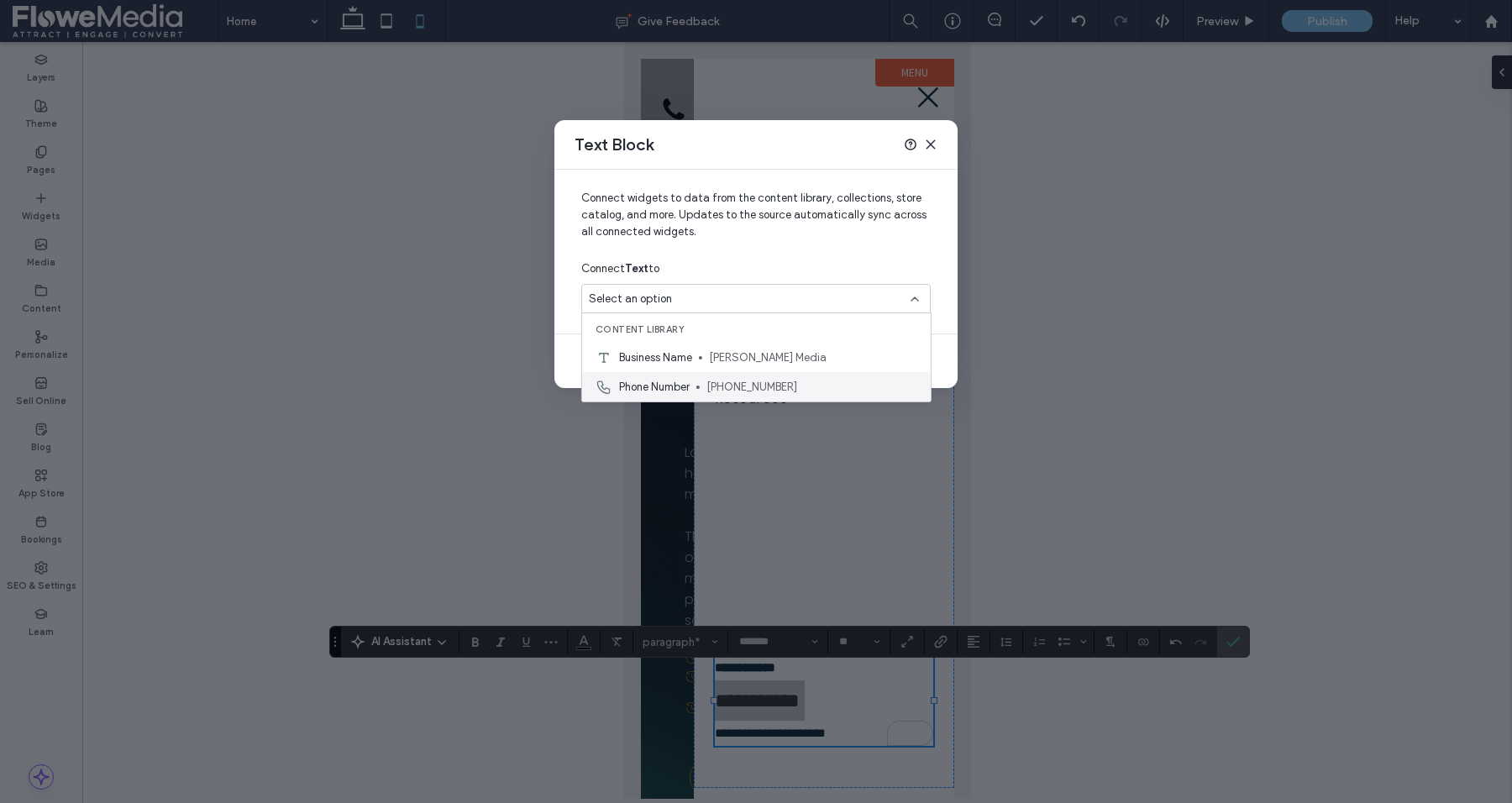
click at [664, 384] on span "Phone Number" at bounding box center [654, 386] width 70 height 17
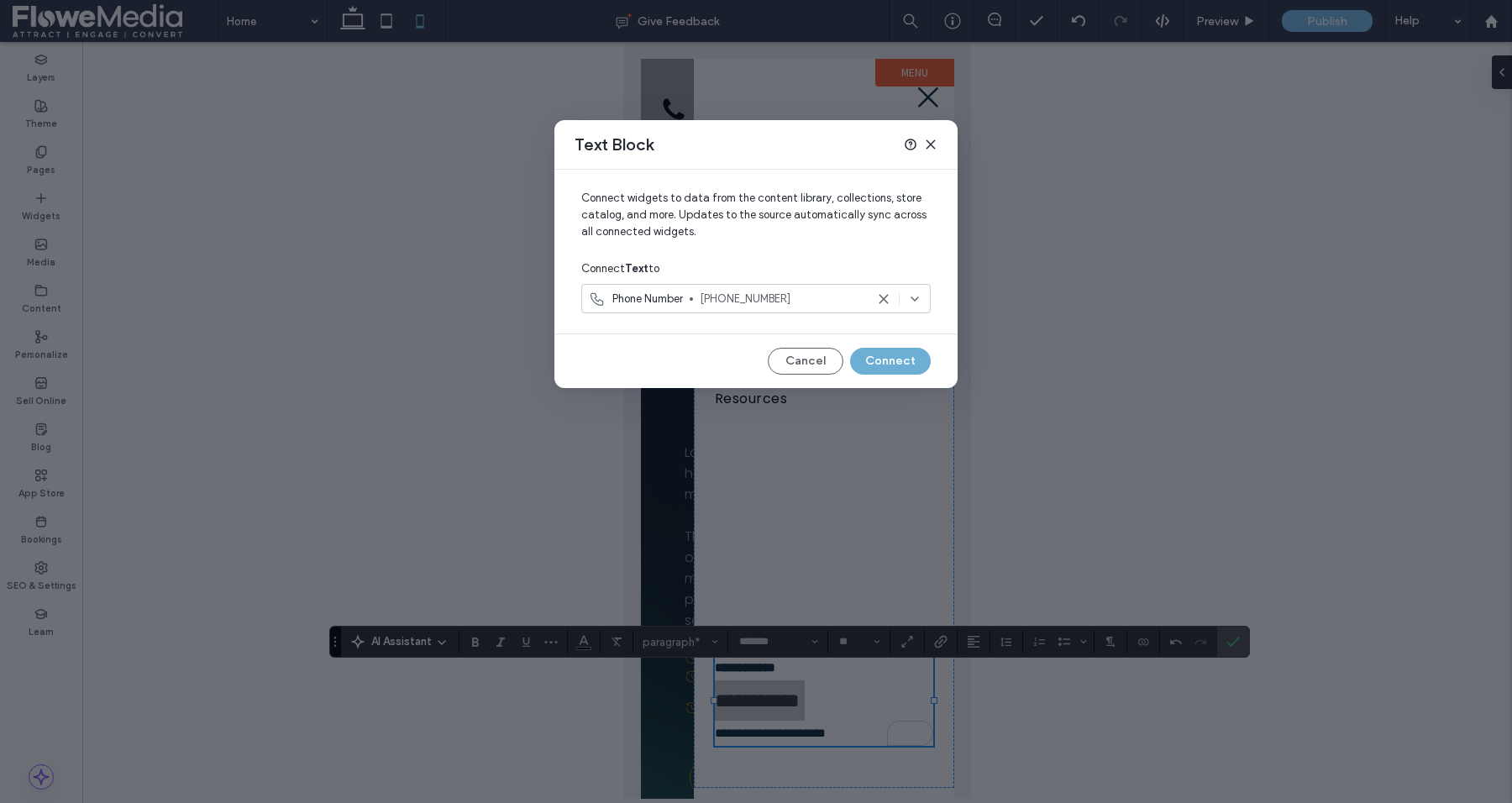
click at [880, 365] on button "Connect" at bounding box center [891, 361] width 81 height 27
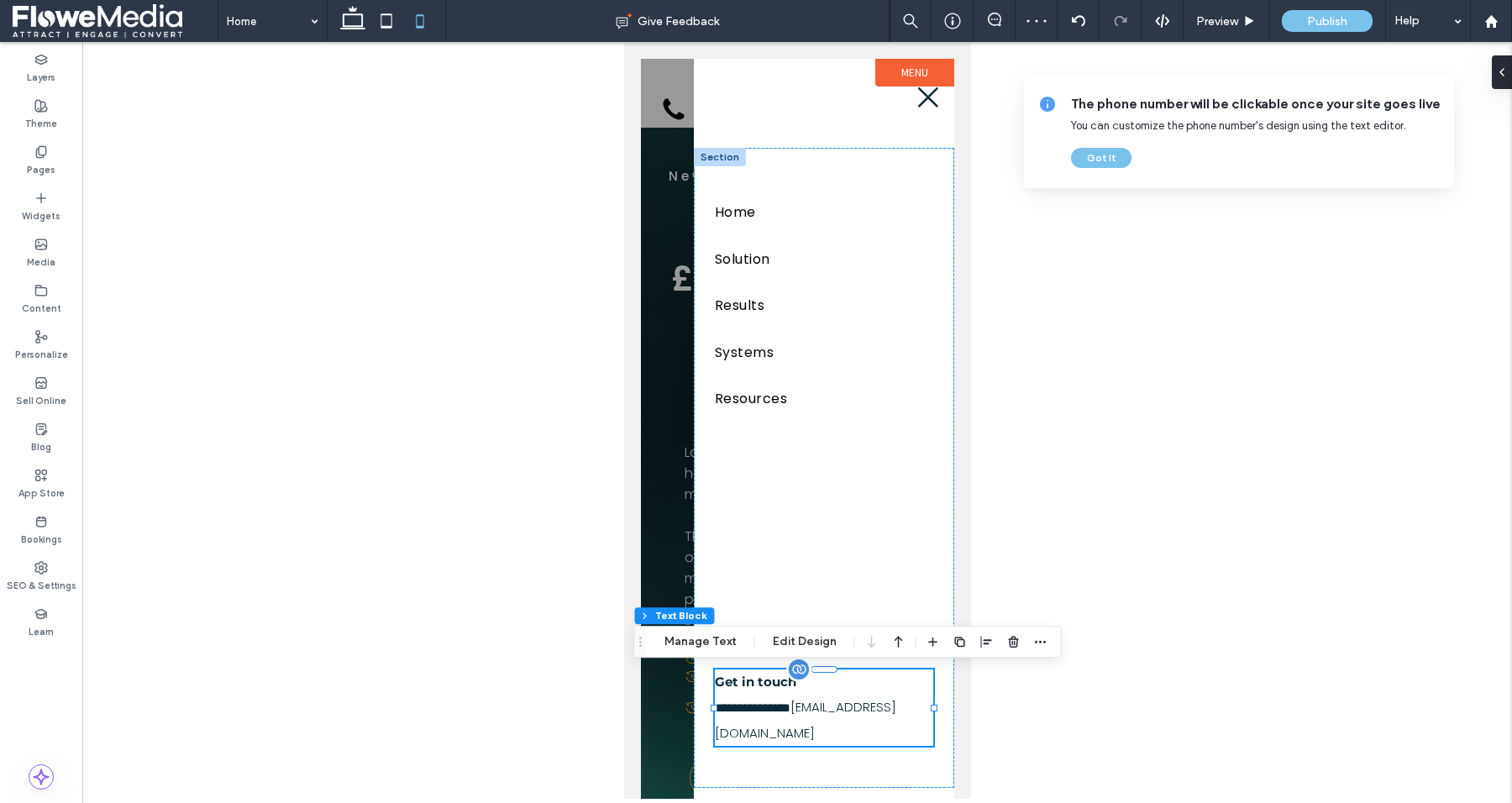
click at [803, 702] on p "**********" at bounding box center [823, 721] width 218 height 51
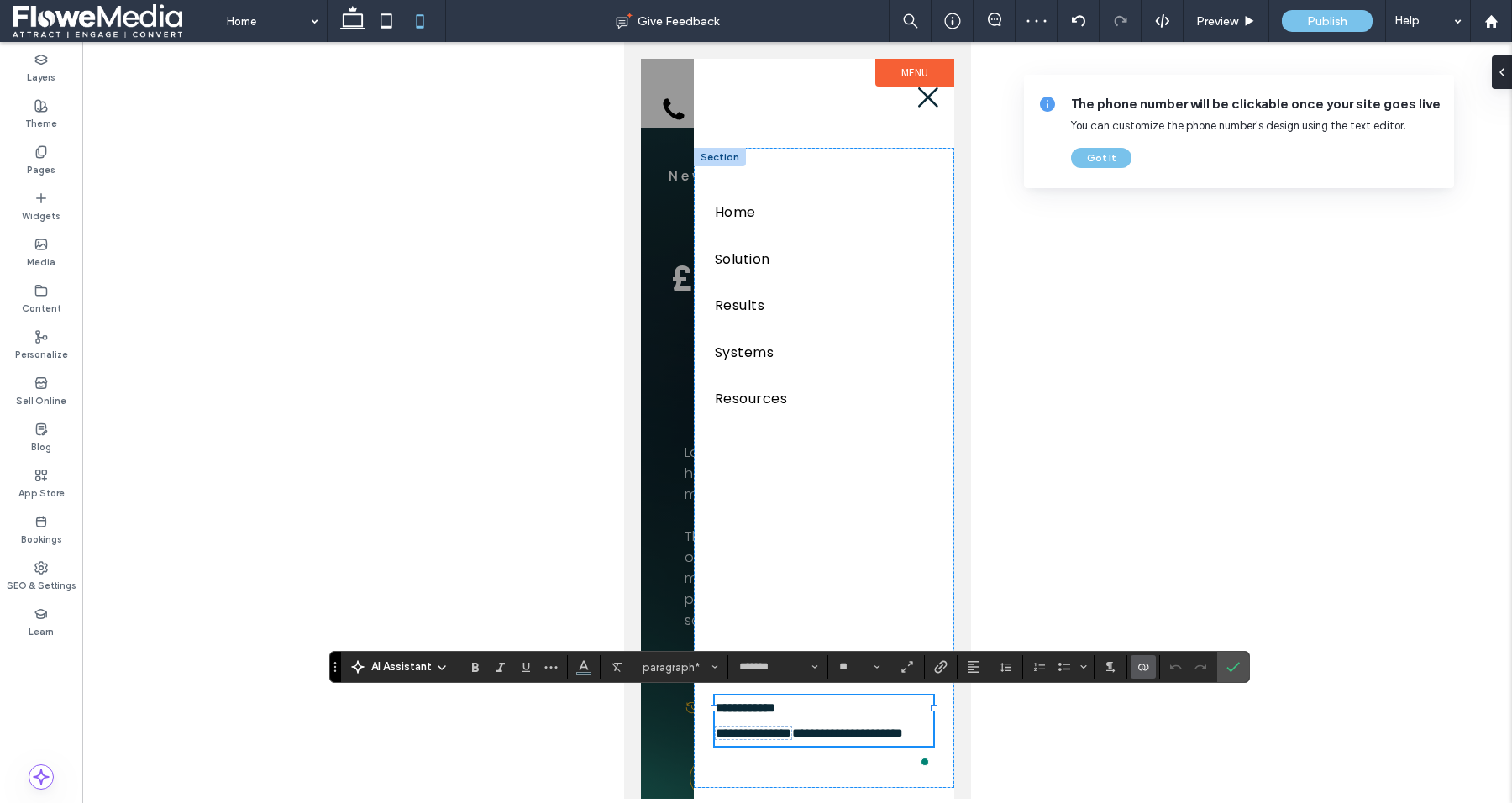
click at [776, 721] on p "**********" at bounding box center [823, 734] width 218 height 26
click at [768, 727] on span "**********" at bounding box center [753, 733] width 76 height 13
click at [1230, 666] on icon "Confirm" at bounding box center [1233, 668] width 14 height 14
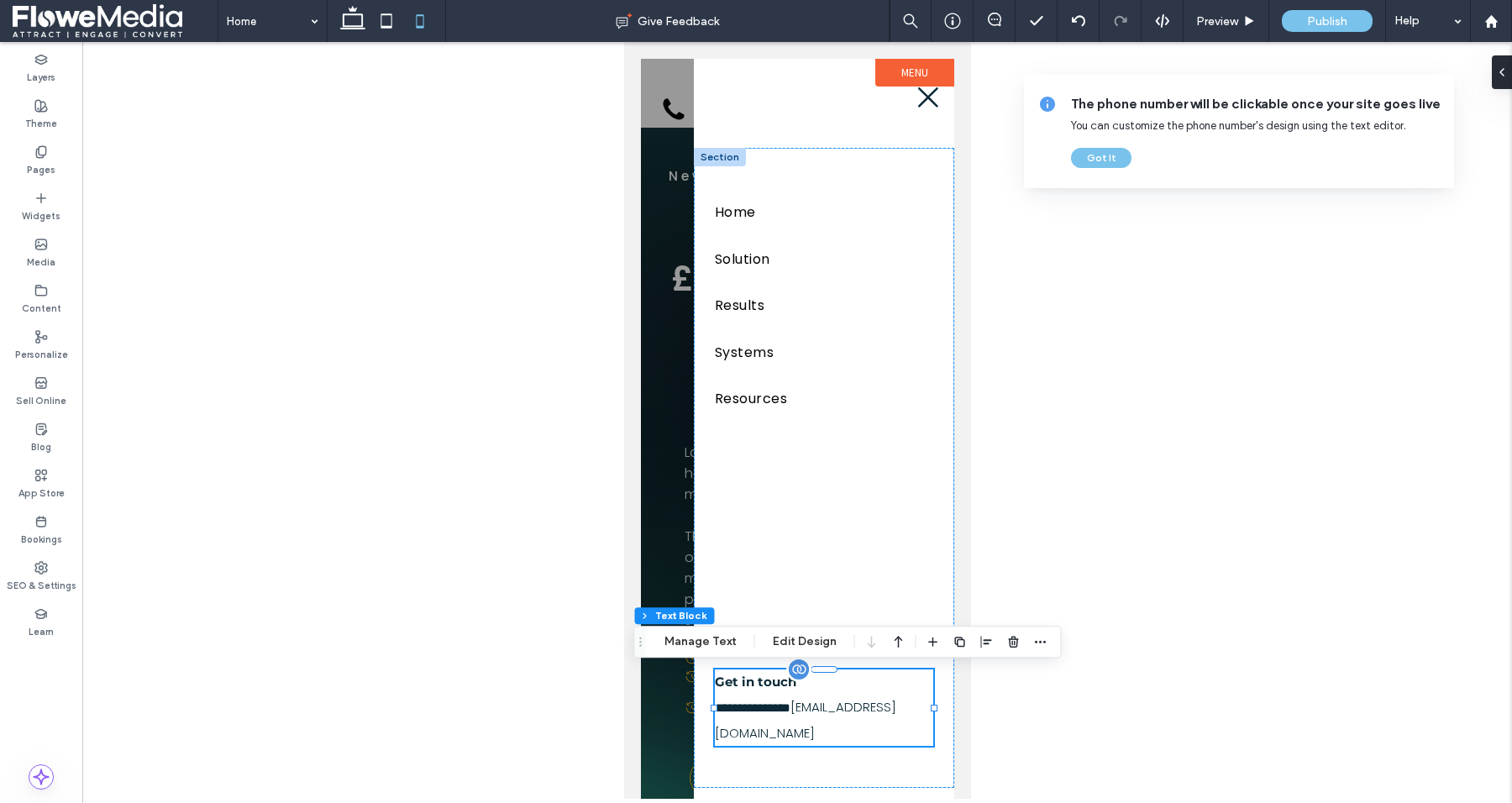
click at [757, 712] on span "**********" at bounding box center [752, 707] width 76 height 13
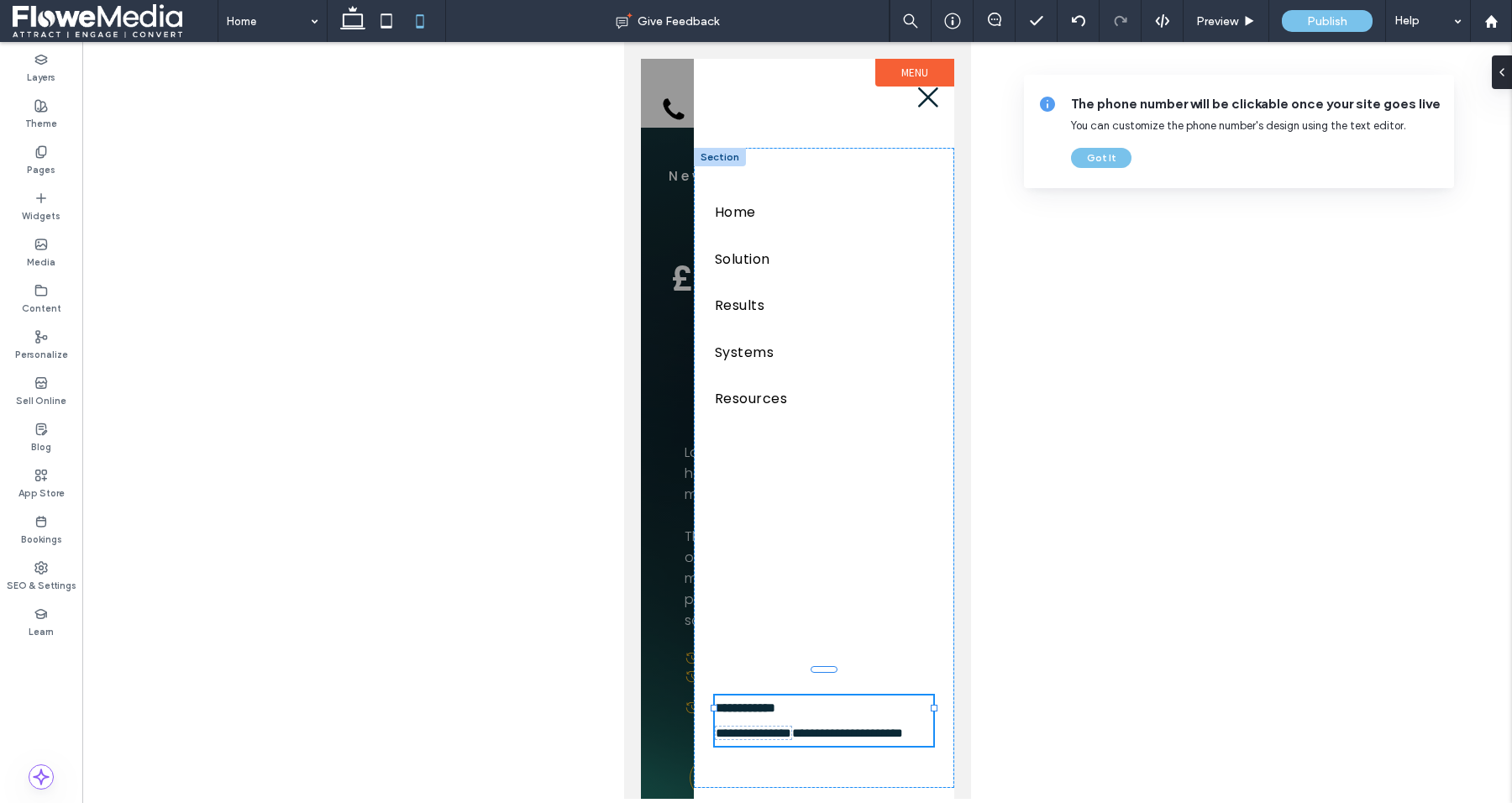
type input "*******"
type input "**"
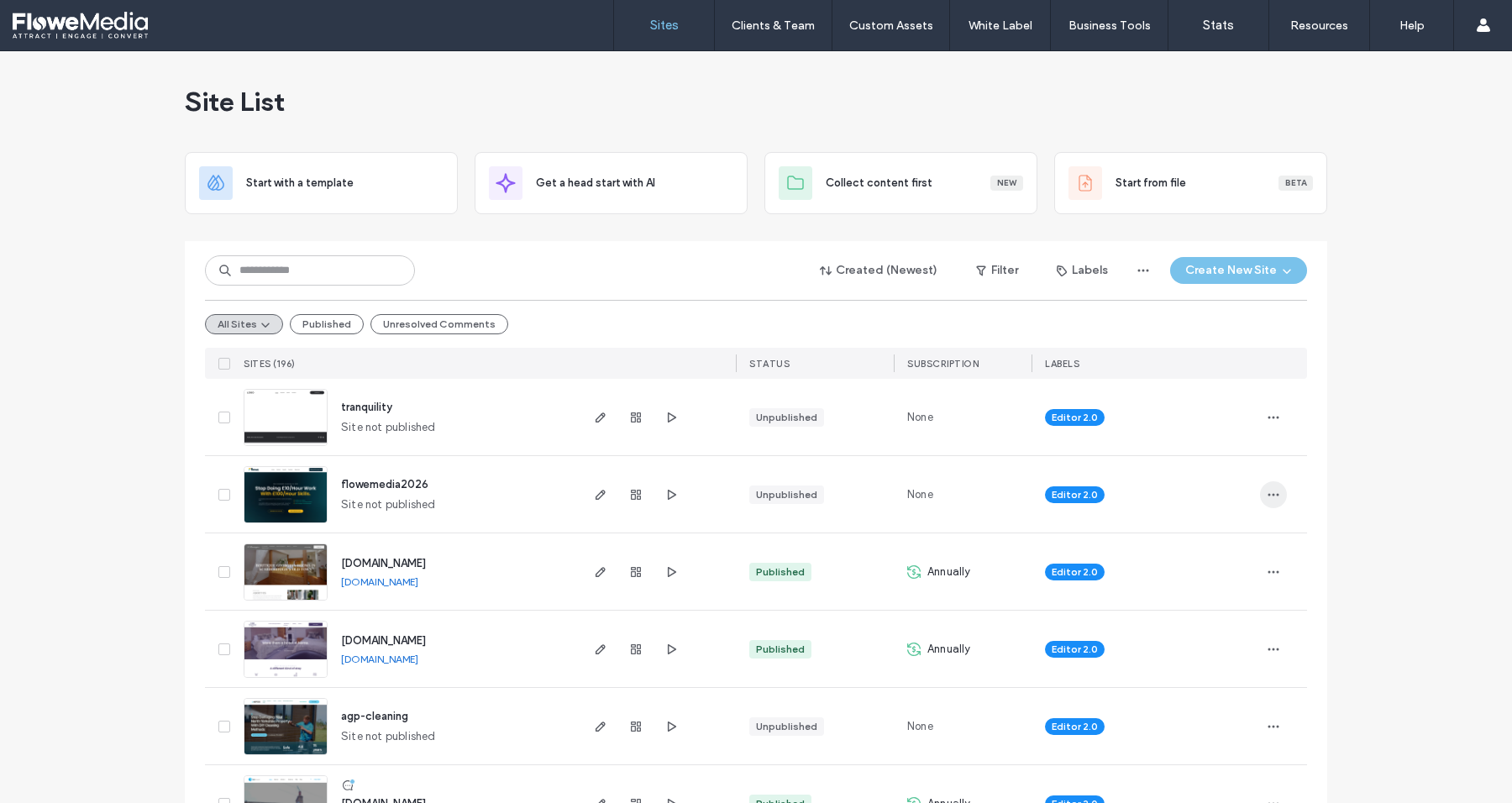
click at [1269, 491] on icon "button" at bounding box center [1274, 495] width 14 height 14
click at [1194, 598] on span "Save as Template" at bounding box center [1207, 601] width 90 height 17
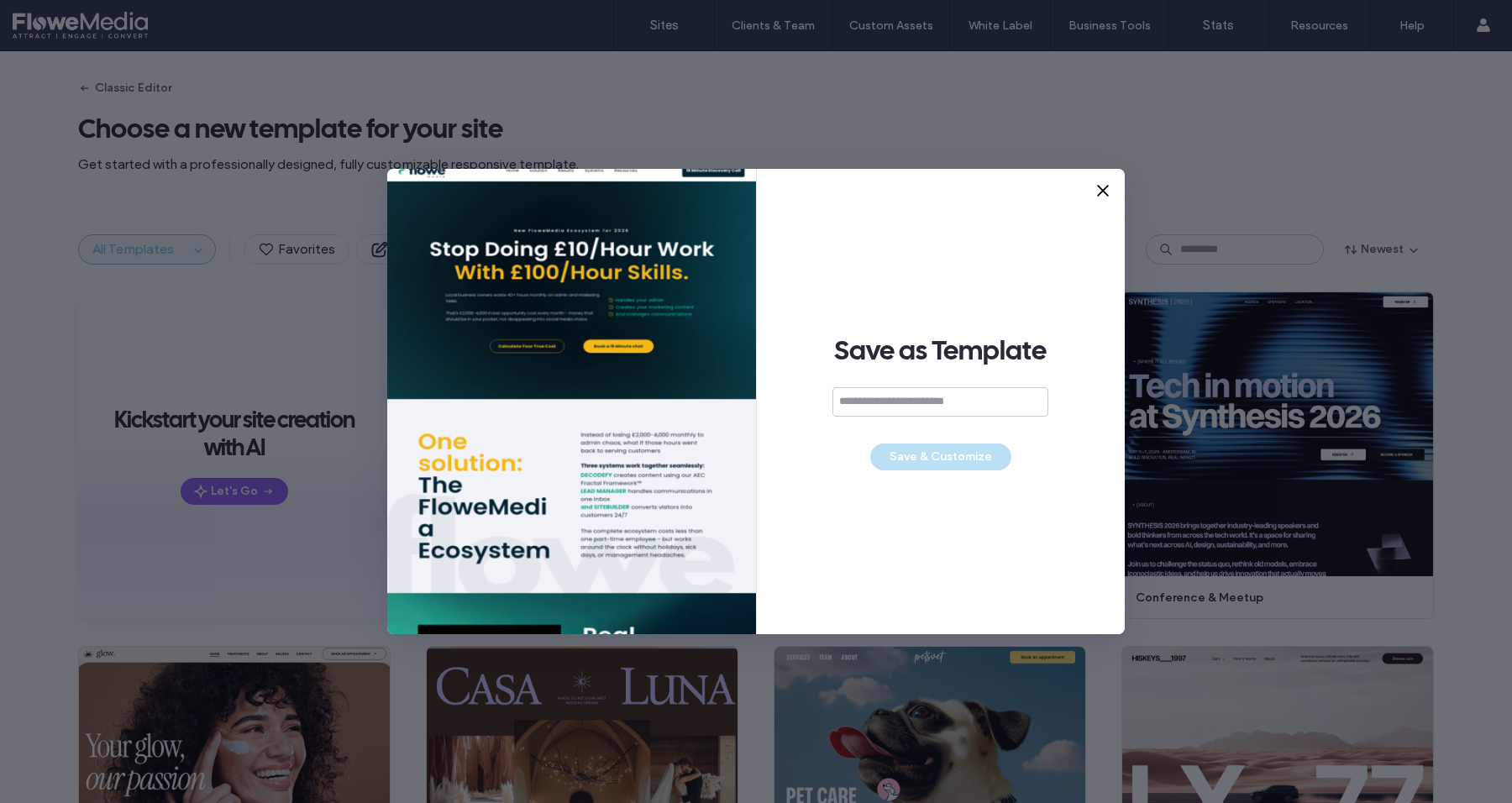
click at [859, 408] on input at bounding box center [940, 402] width 216 height 30
type input "*******"
click at [935, 458] on button "Save & Customize" at bounding box center [940, 456] width 141 height 27
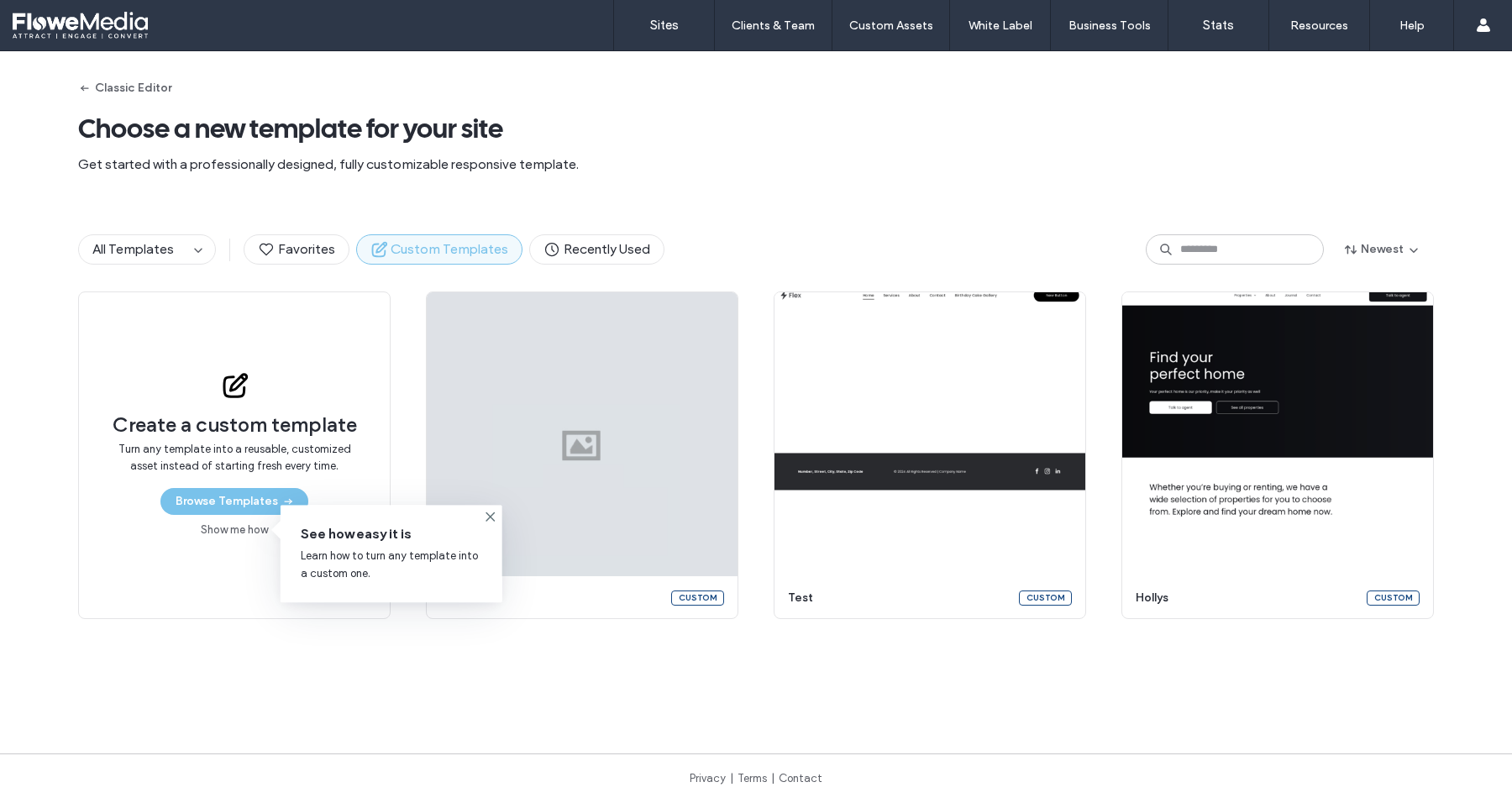
click at [399, 256] on span "Custom Templates" at bounding box center [439, 249] width 138 height 19
click at [654, 26] on label "Sites" at bounding box center [664, 25] width 29 height 15
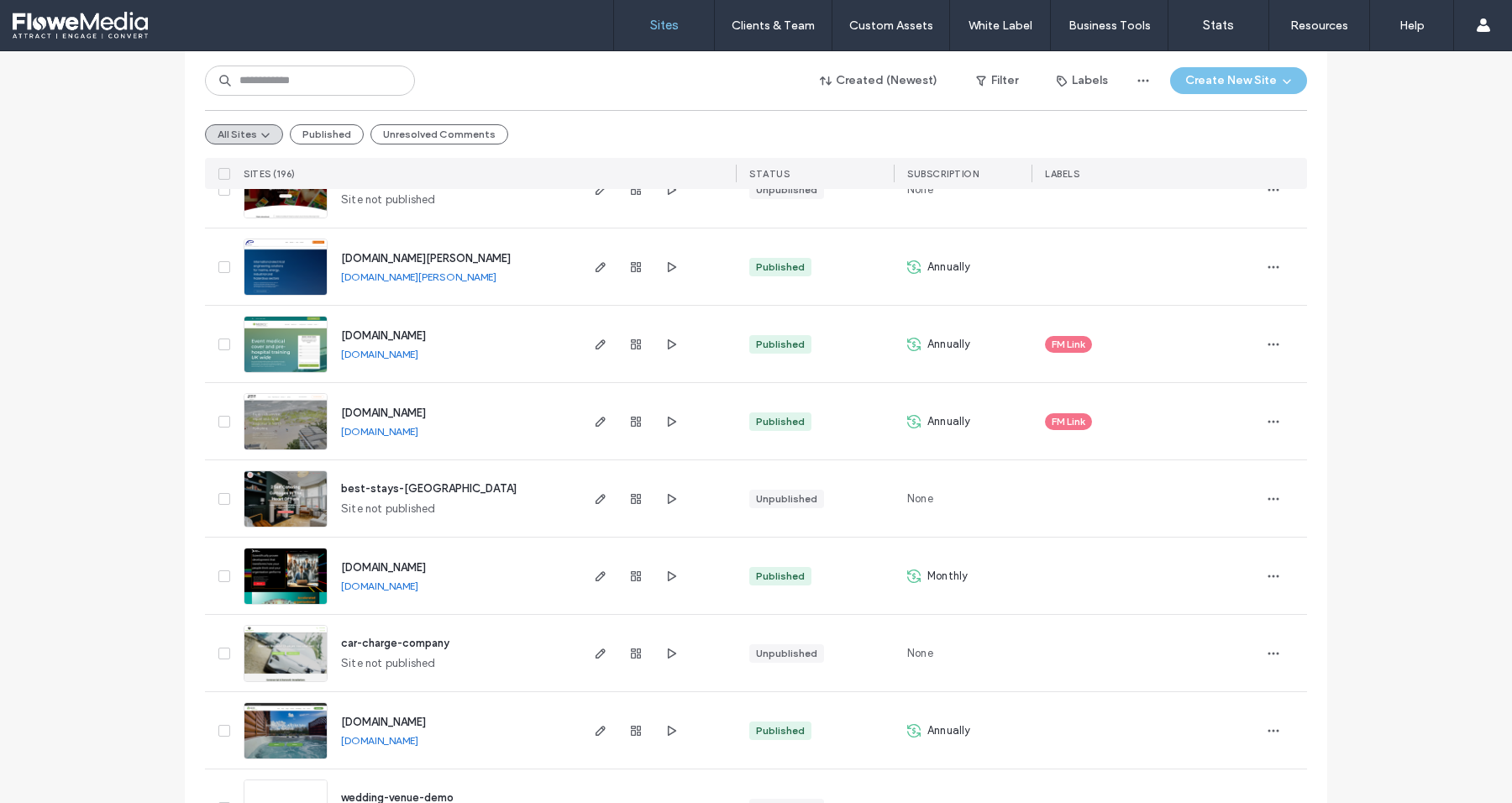
scroll to position [5432, 0]
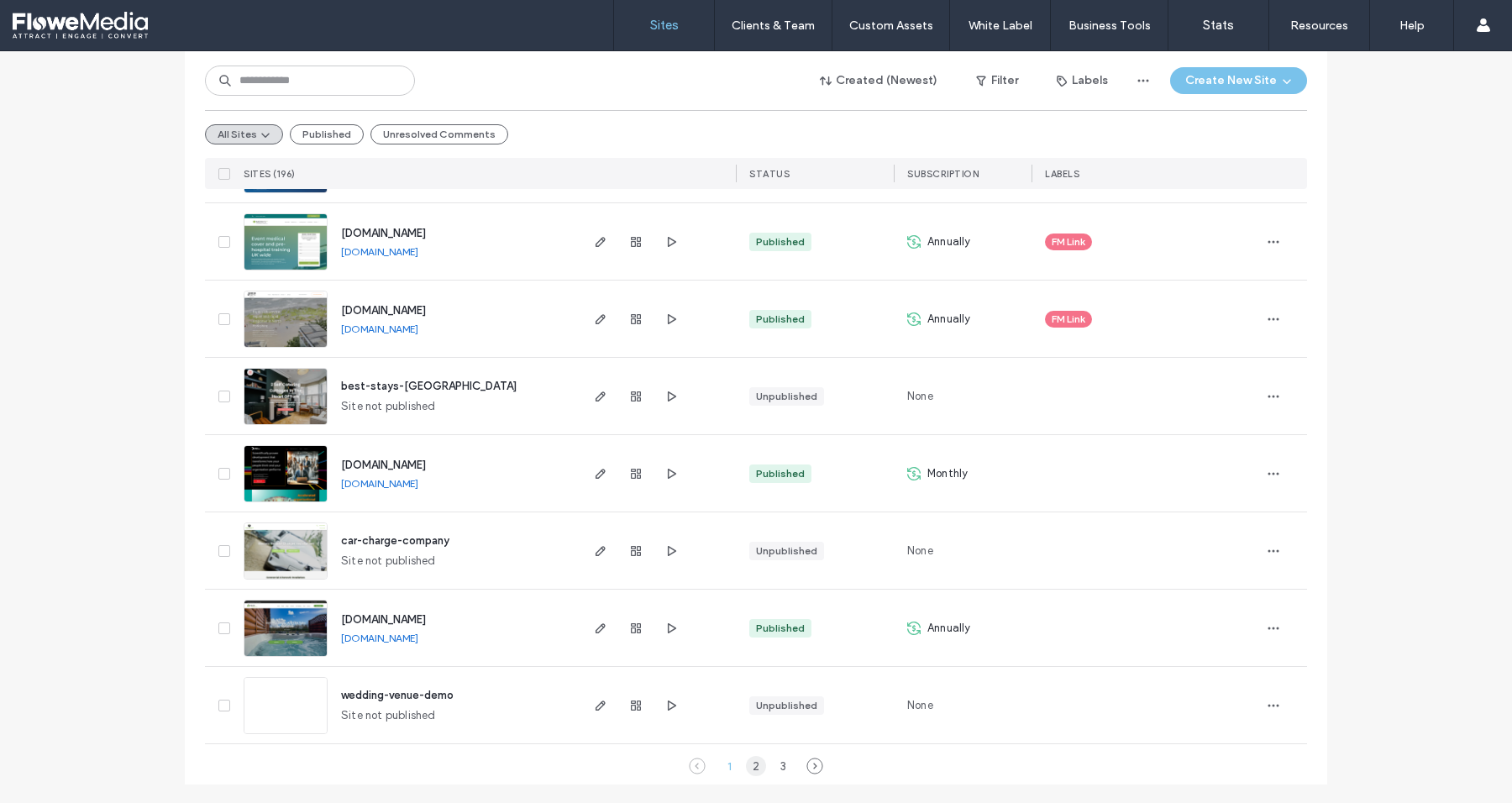
click at [753, 763] on div "2" at bounding box center [756, 766] width 20 height 20
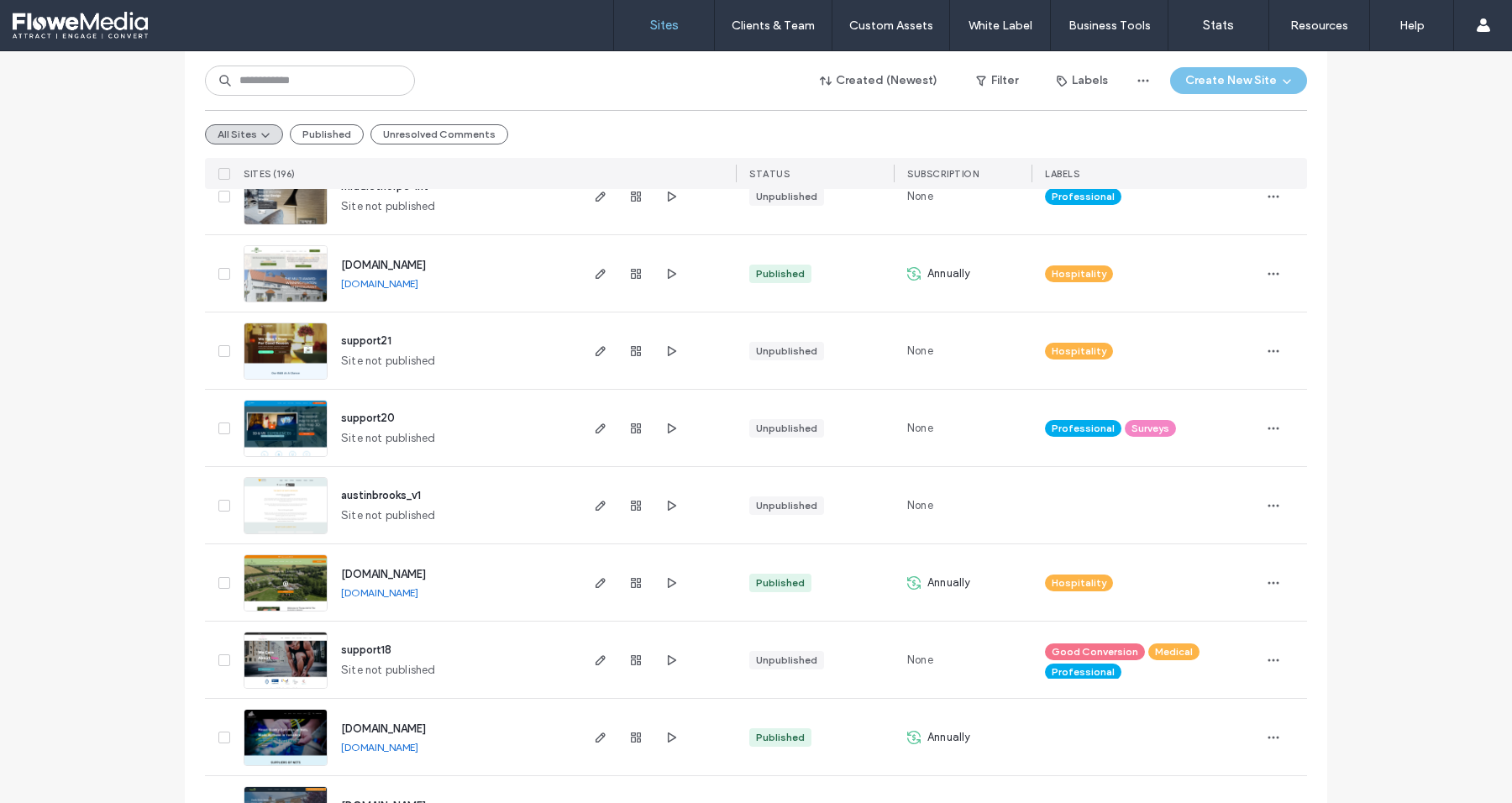
scroll to position [5220, 0]
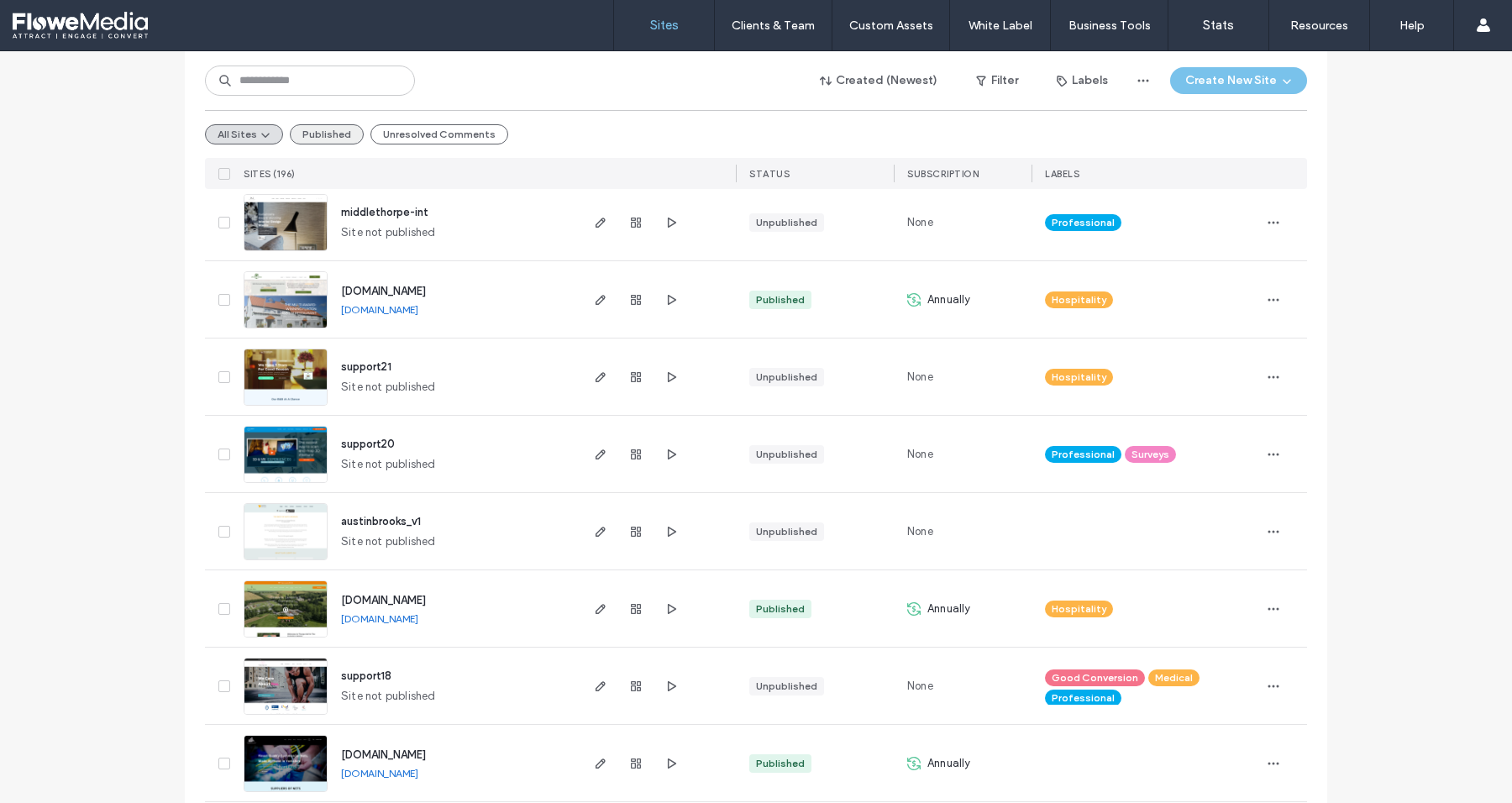
click at [331, 126] on button "Published" at bounding box center [326, 134] width 74 height 20
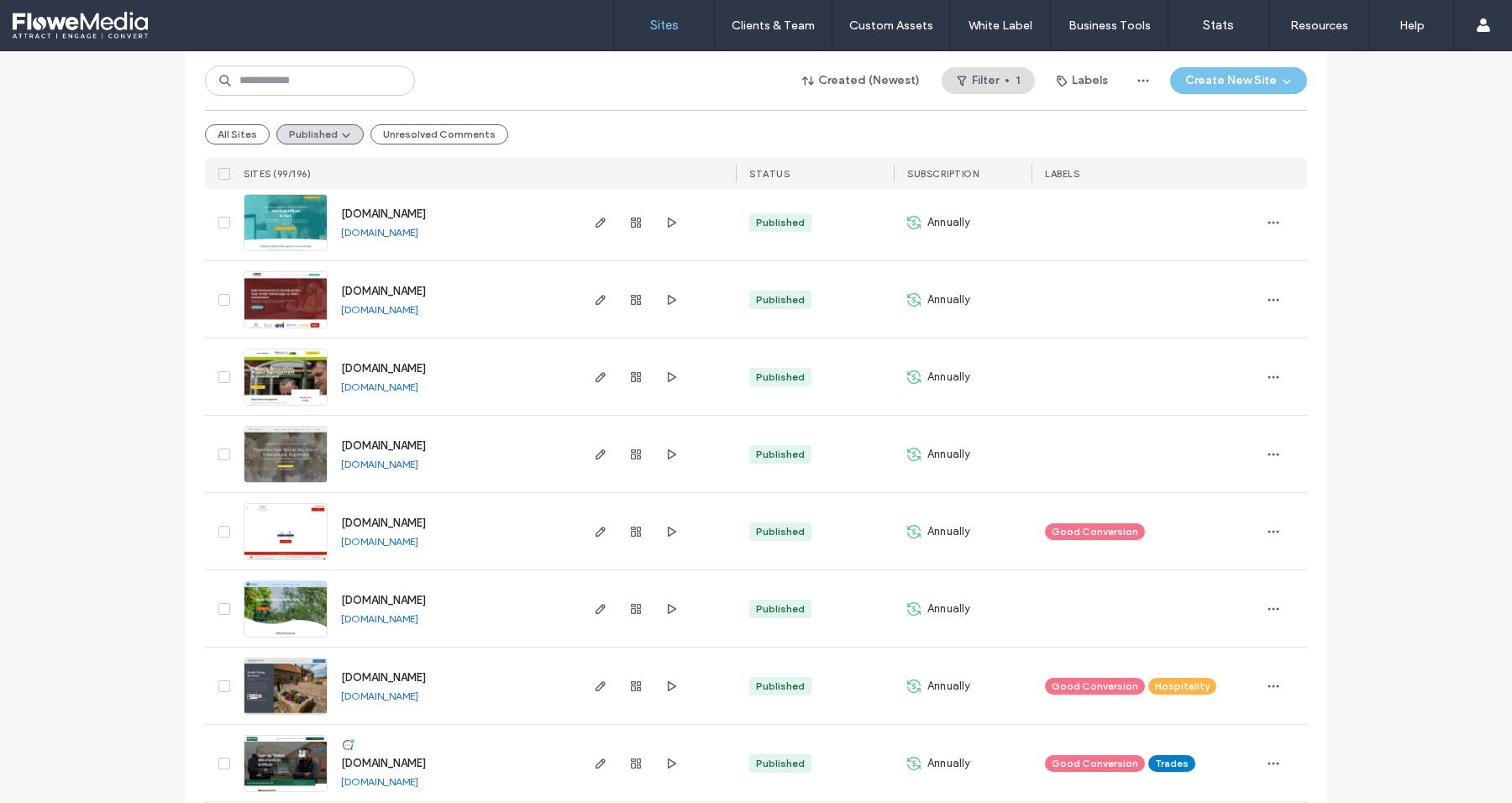
scroll to position [5432, 0]
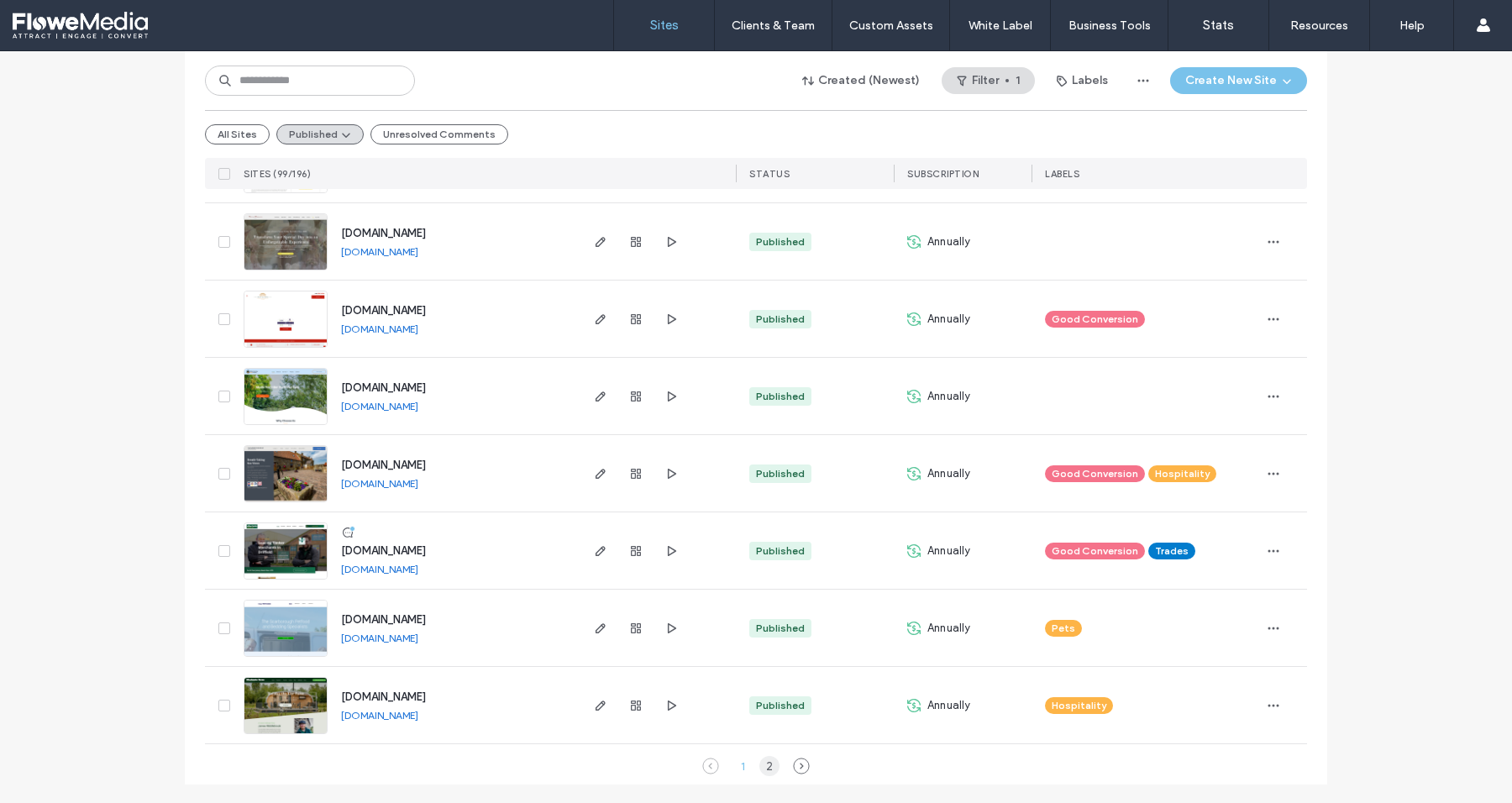
click at [768, 759] on div "2" at bounding box center [769, 766] width 20 height 20
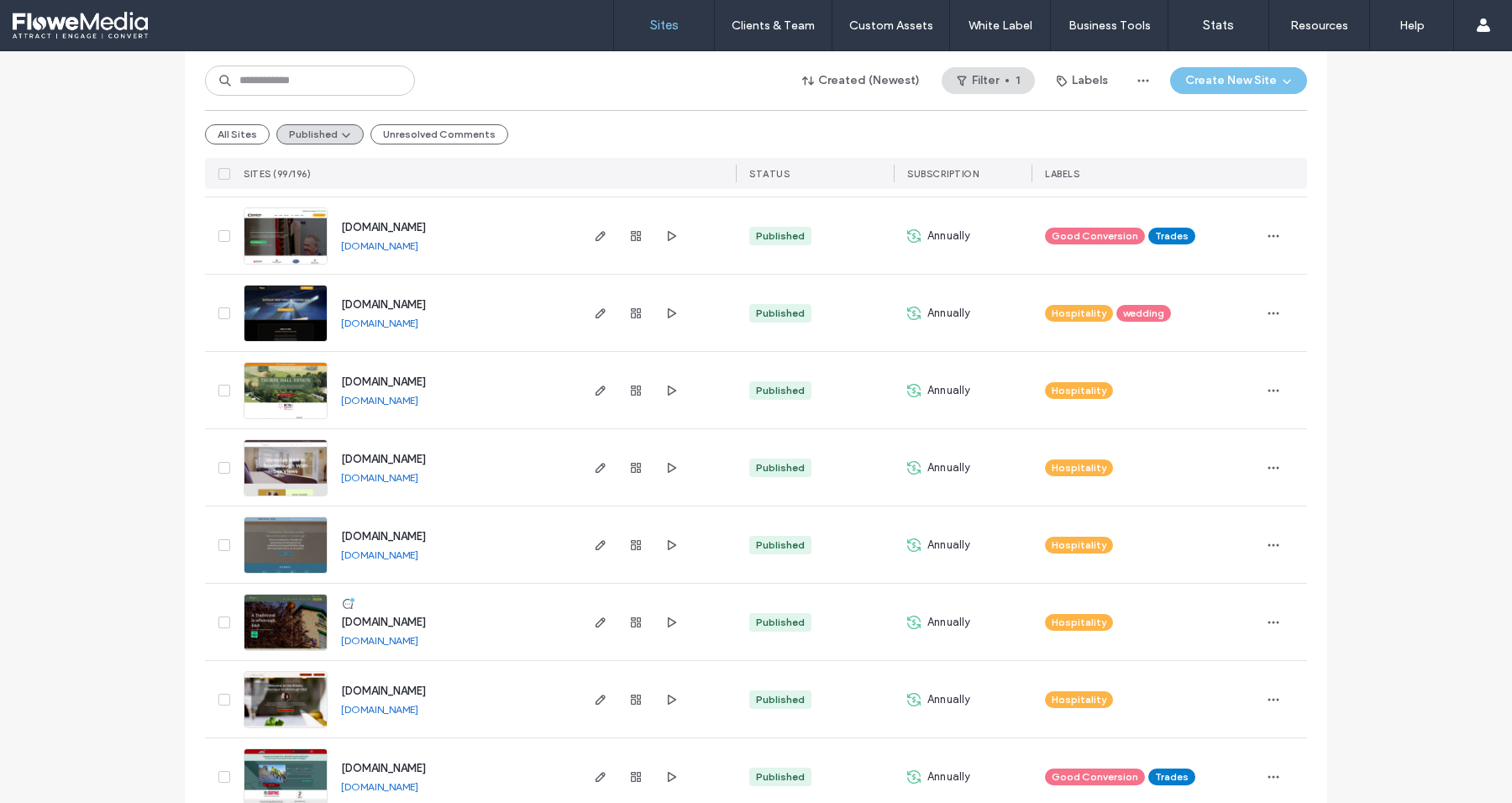
scroll to position [1489, 0]
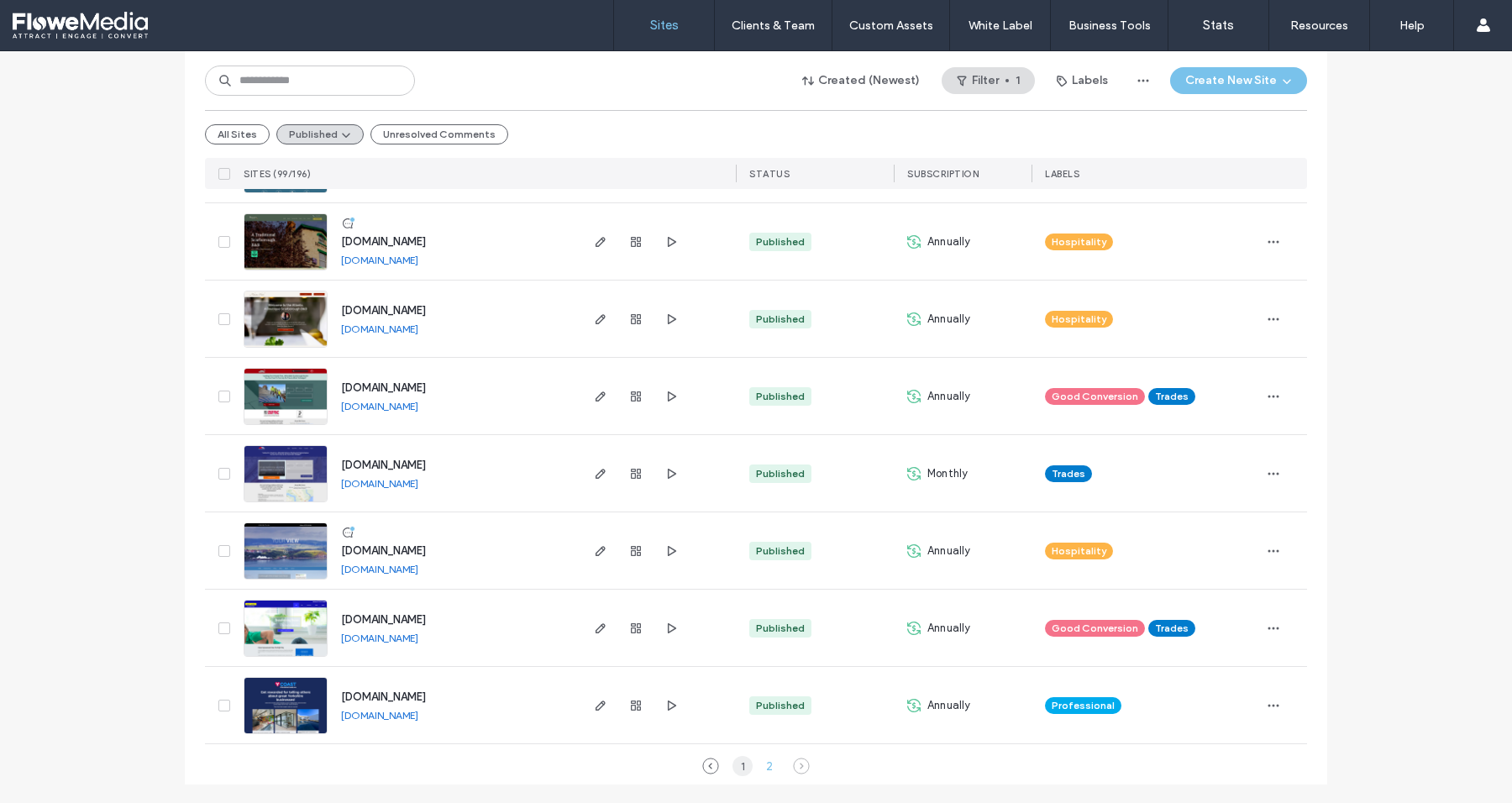
click at [736, 774] on div "1" at bounding box center [743, 766] width 20 height 20
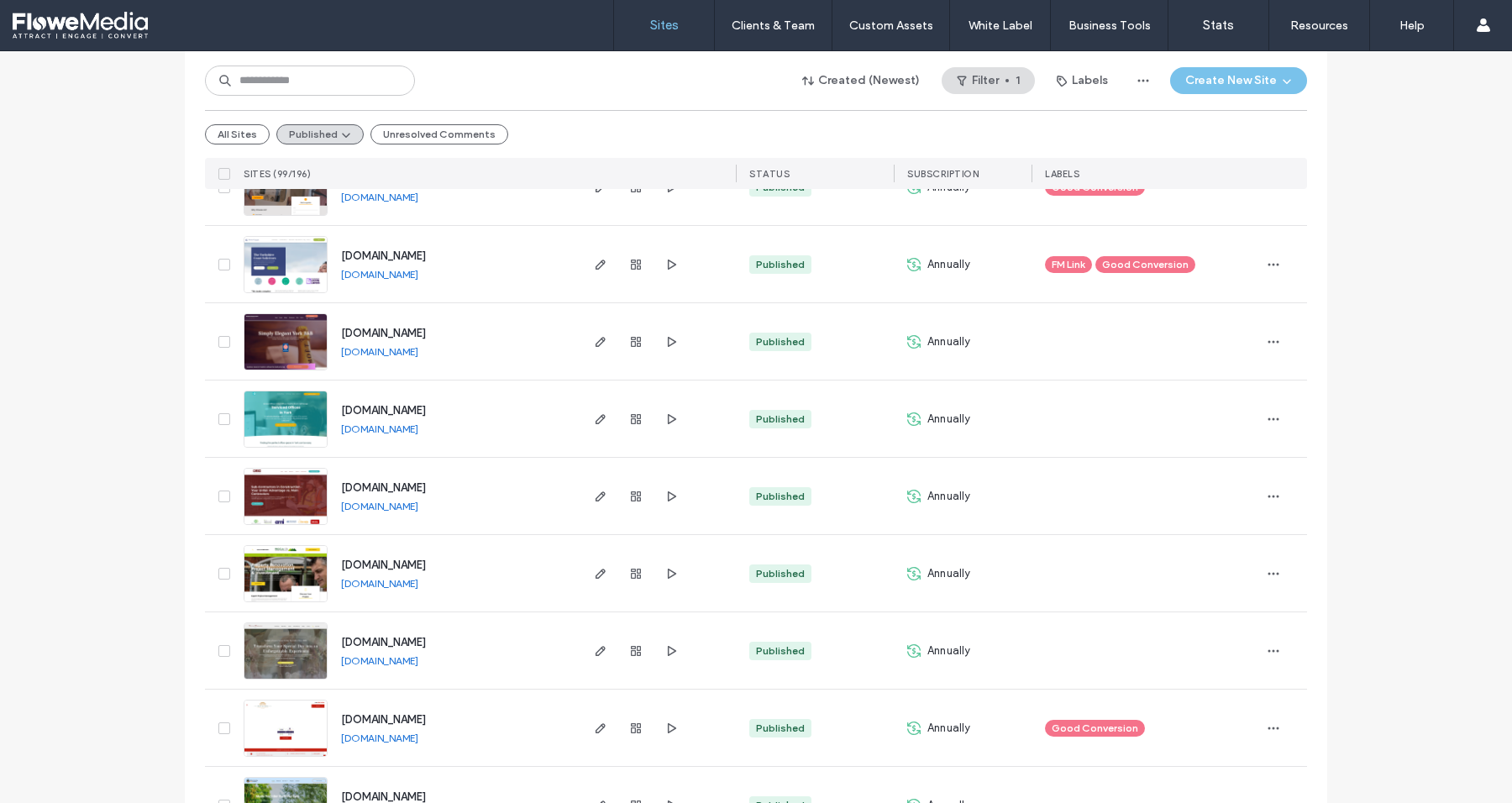
scroll to position [5432, 0]
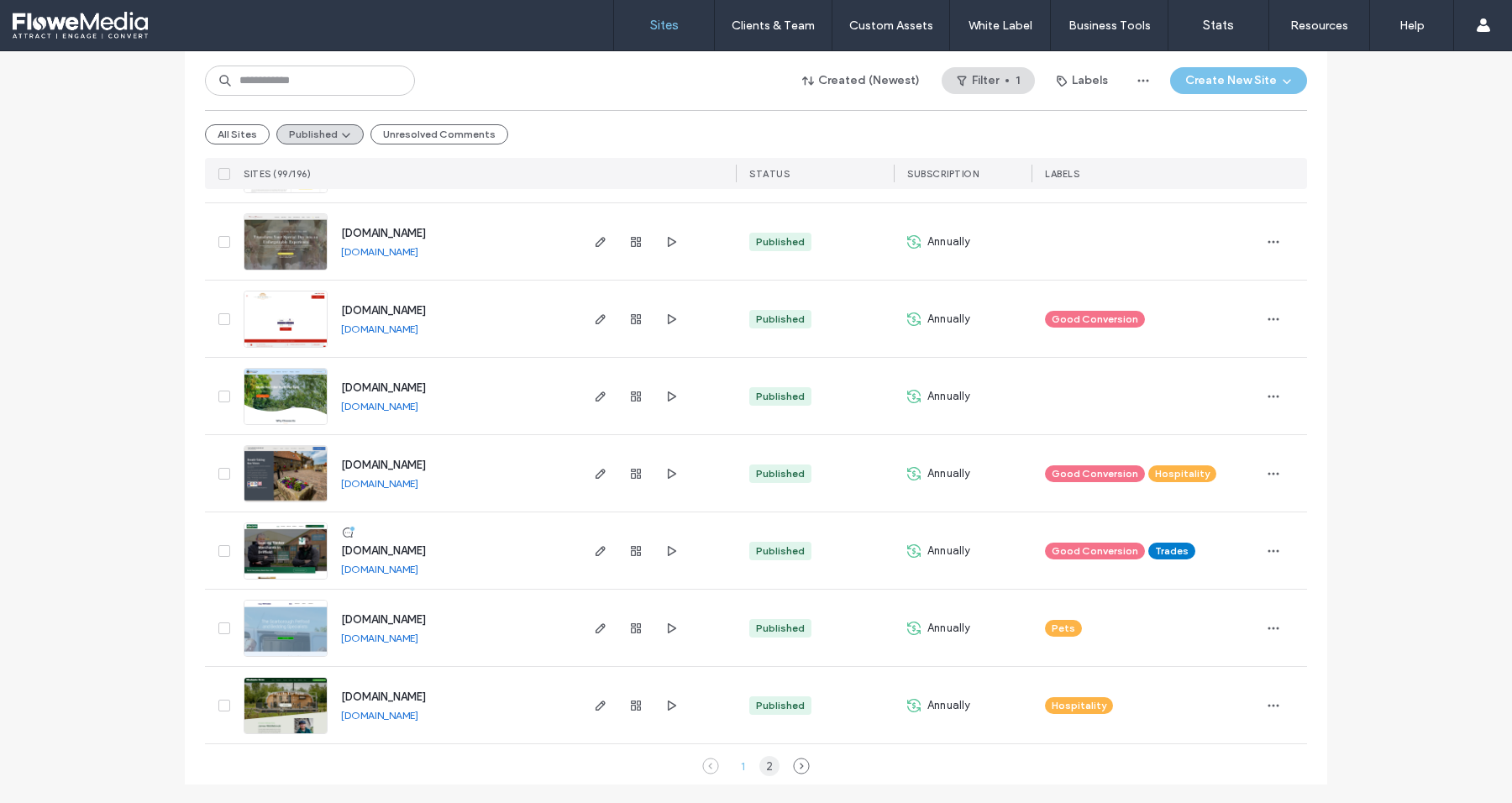
click at [762, 771] on div "2" at bounding box center [769, 766] width 20 height 20
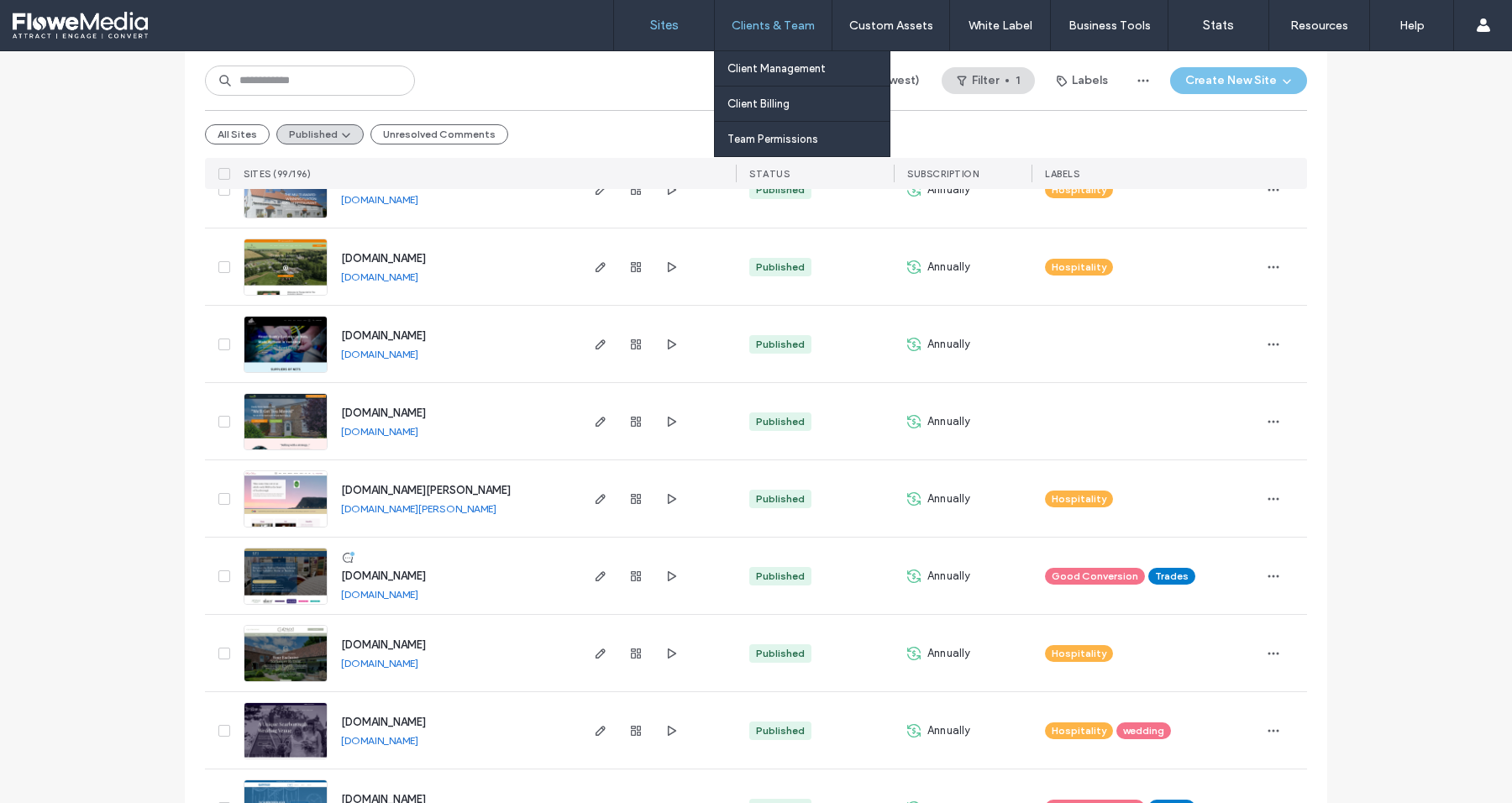
scroll to position [233, 0]
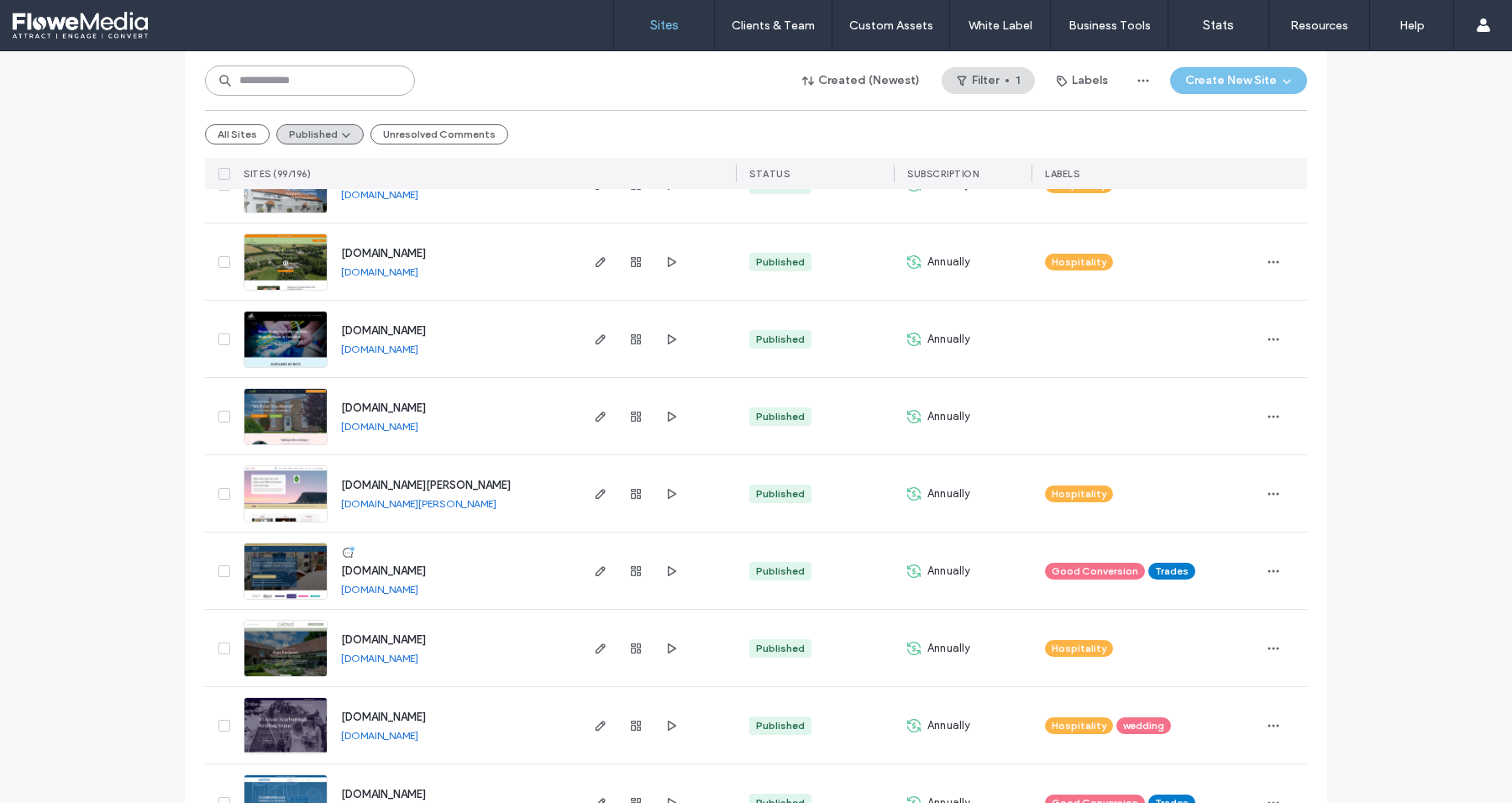
click at [270, 84] on input at bounding box center [310, 80] width 210 height 31
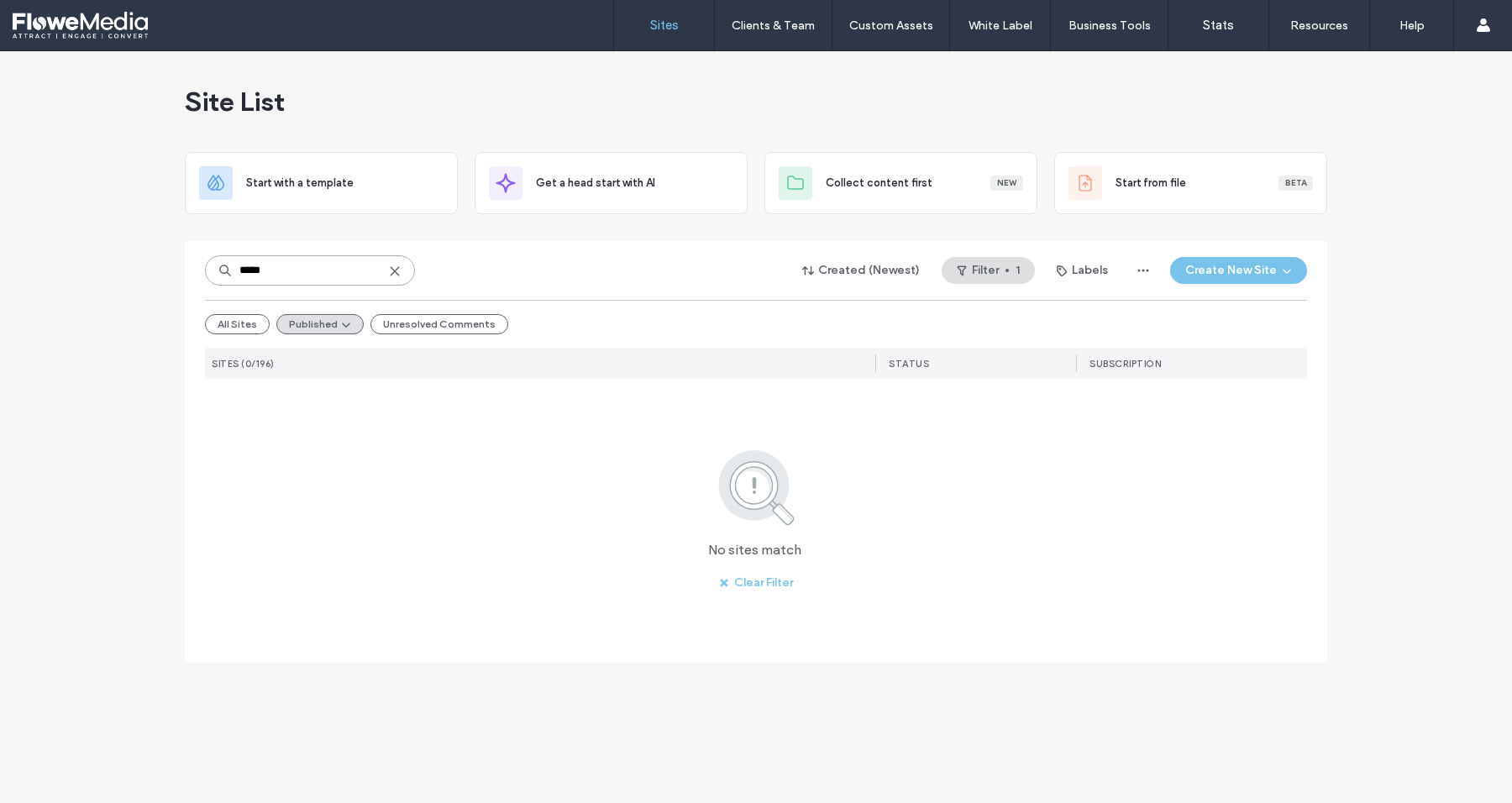
scroll to position [0, 0]
type input "*****"
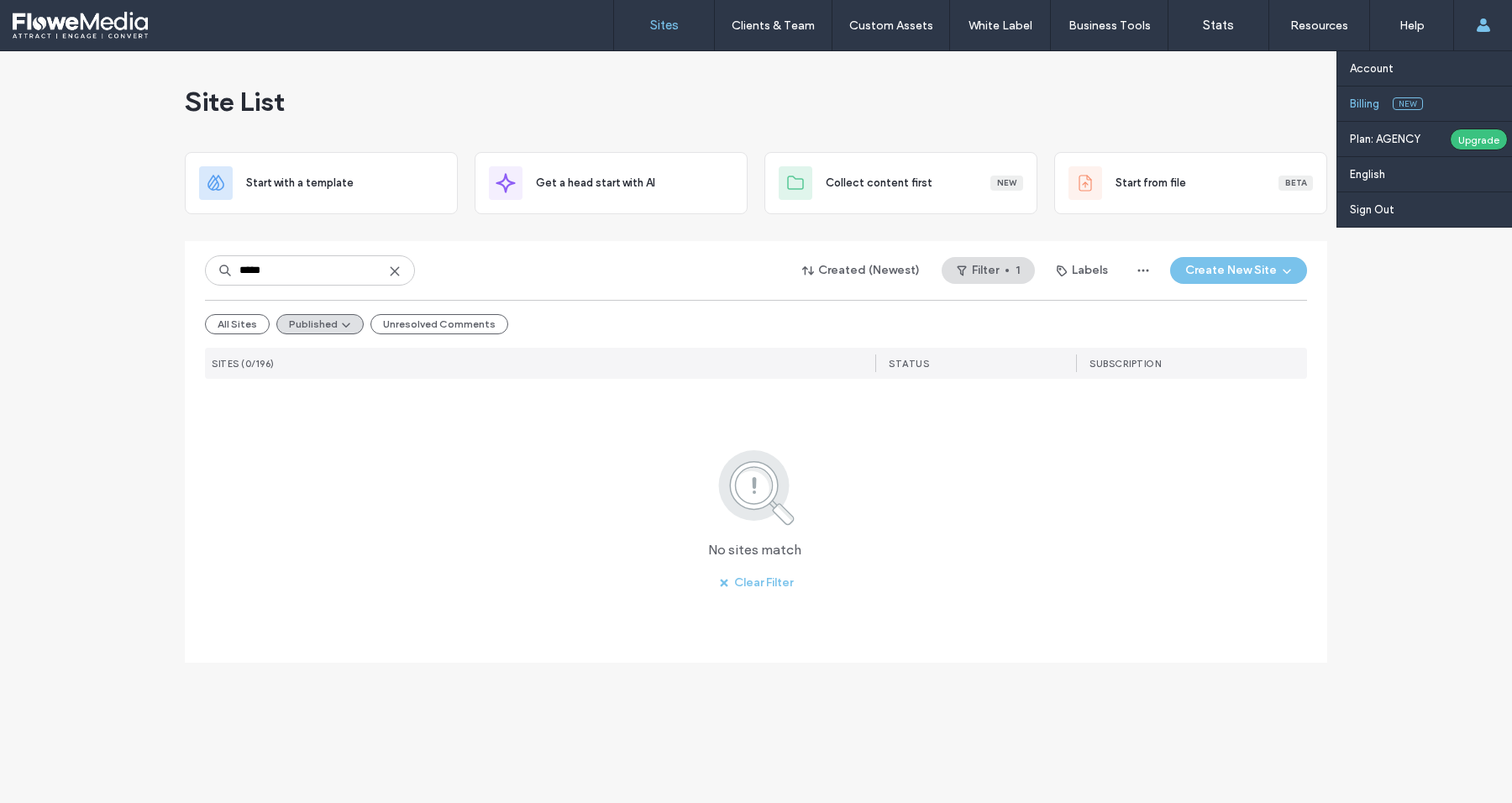
click at [1359, 110] on label "Billing" at bounding box center [1365, 104] width 30 height 13
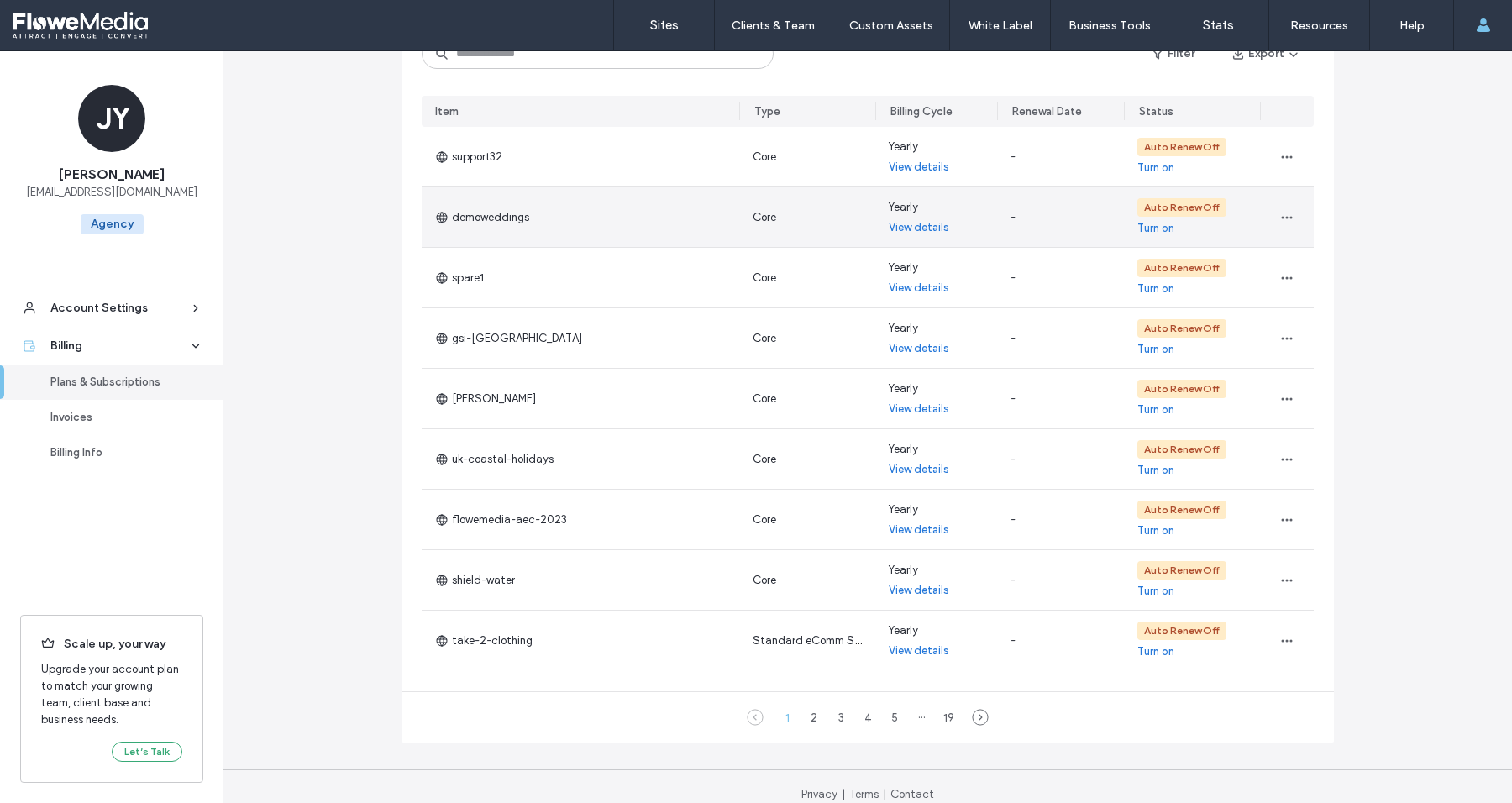
scroll to position [324, 0]
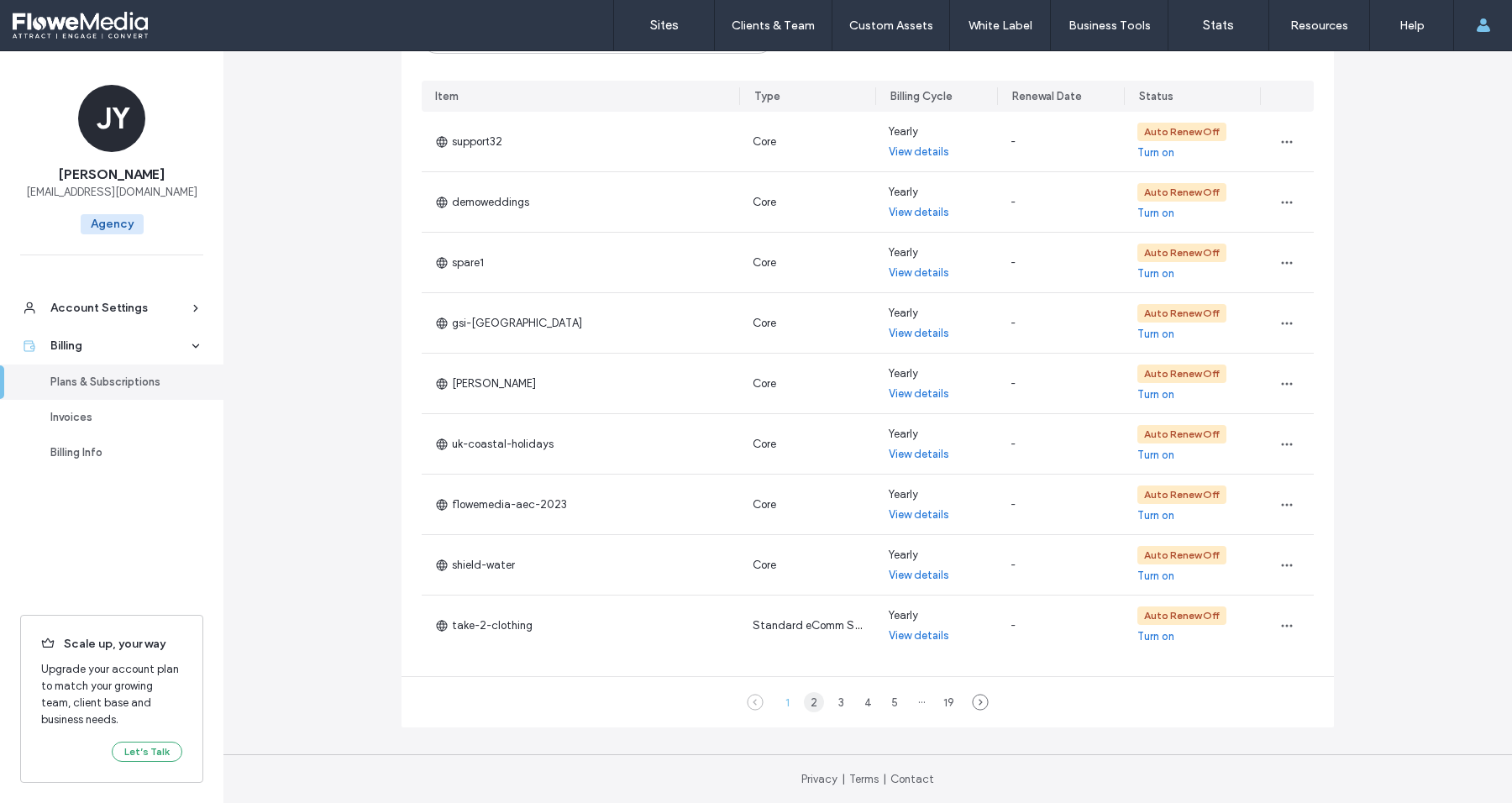
click at [808, 702] on div "2" at bounding box center [814, 702] width 20 height 20
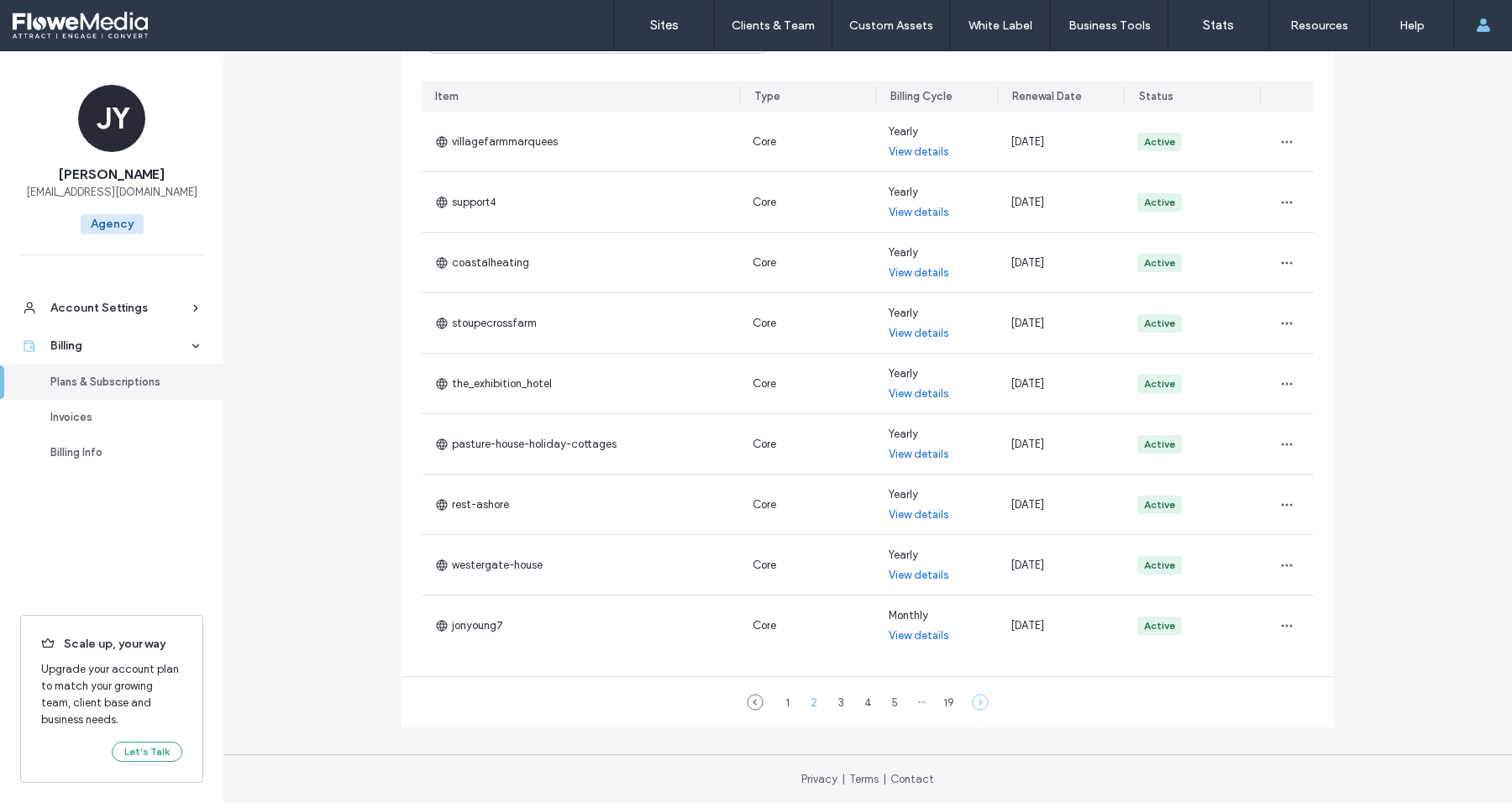
click at [977, 695] on icon at bounding box center [980, 702] width 17 height 17
click at [858, 702] on div "4" at bounding box center [868, 702] width 20 height 20
click at [986, 695] on icon at bounding box center [994, 702] width 17 height 17
click at [999, 708] on icon at bounding box center [1007, 702] width 17 height 17
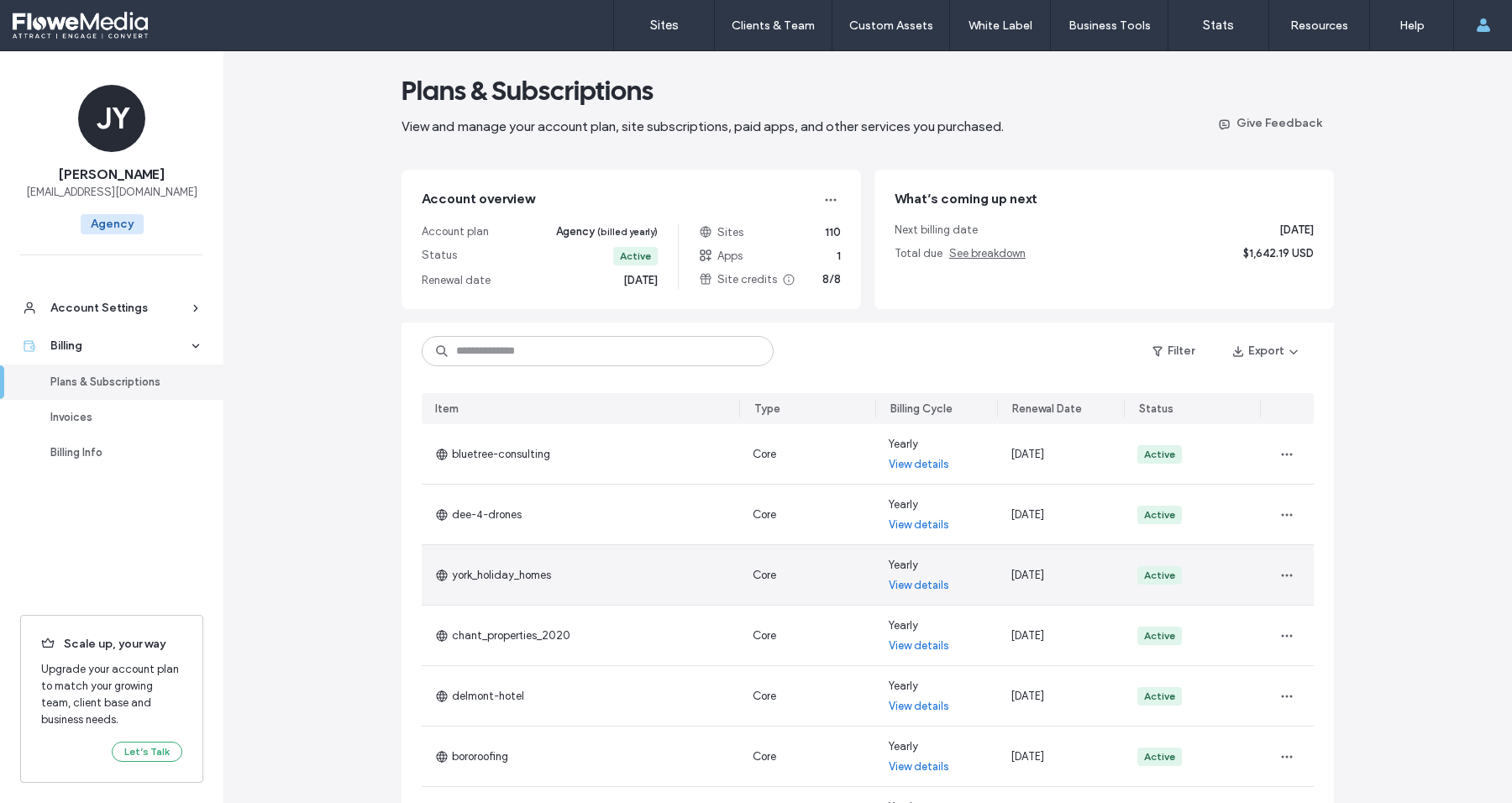
scroll to position [19, 0]
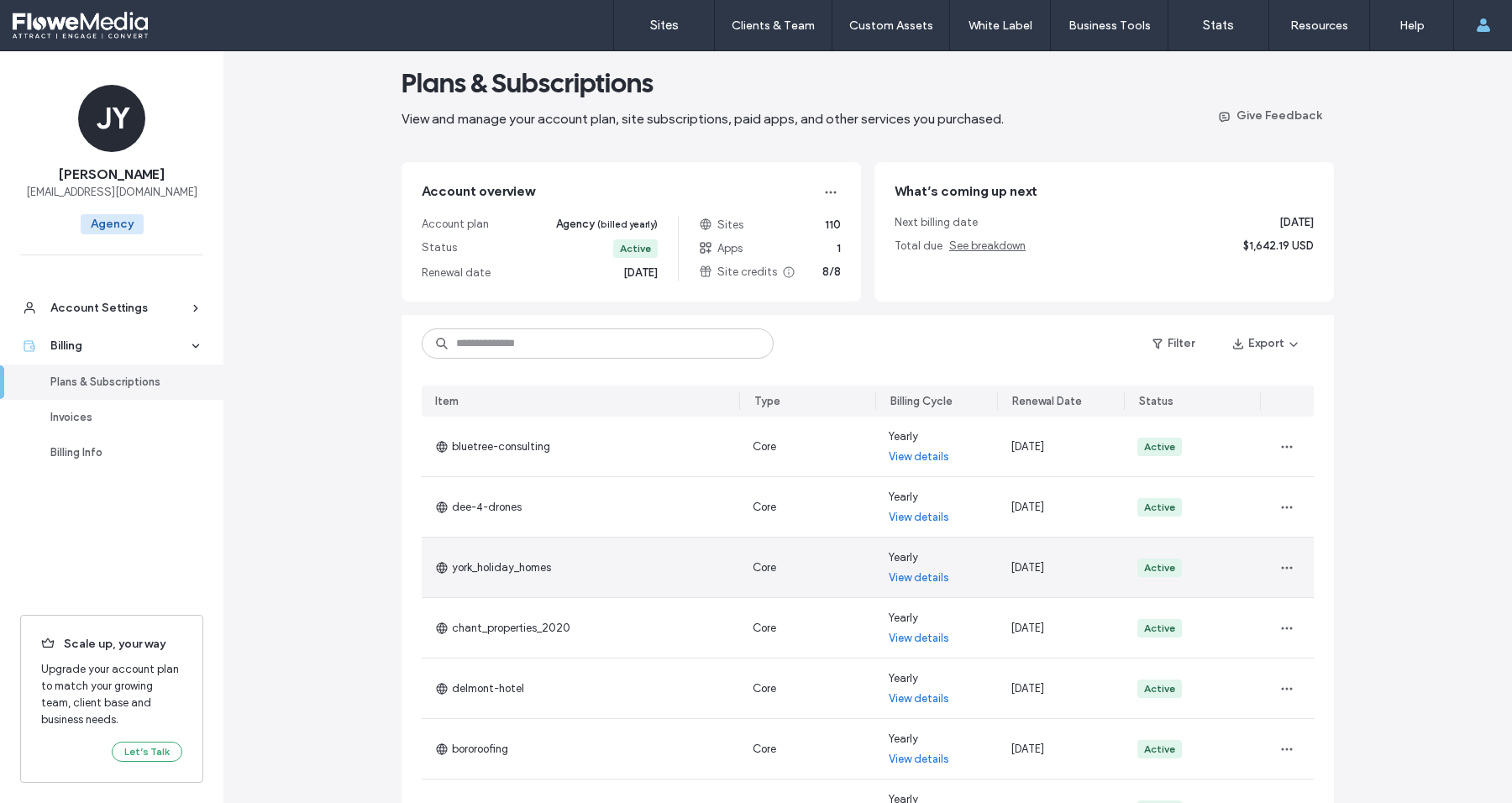
click at [895, 579] on link "View details" at bounding box center [918, 578] width 60 height 17
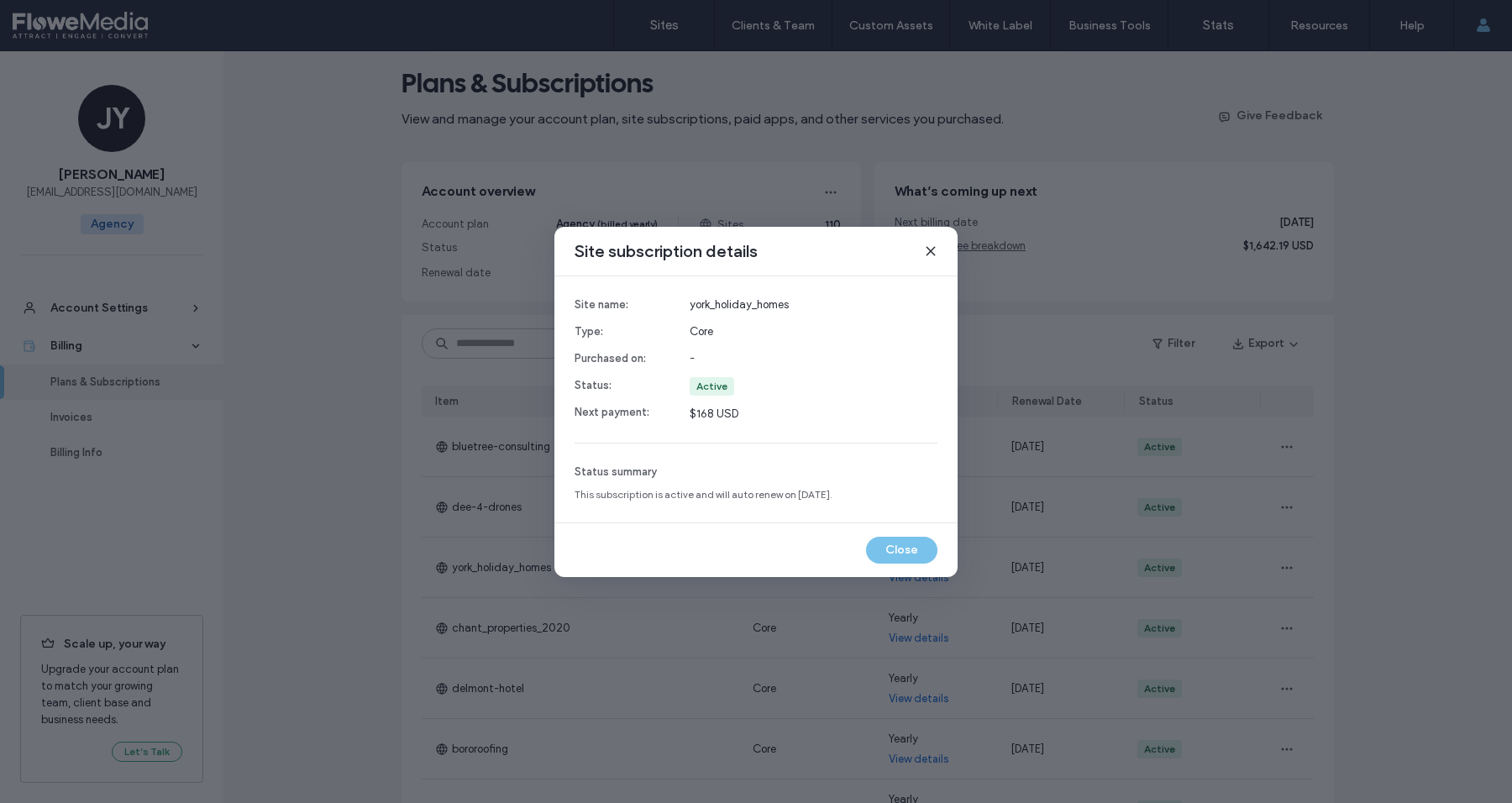
click at [927, 252] on icon at bounding box center [931, 252] width 14 height 14
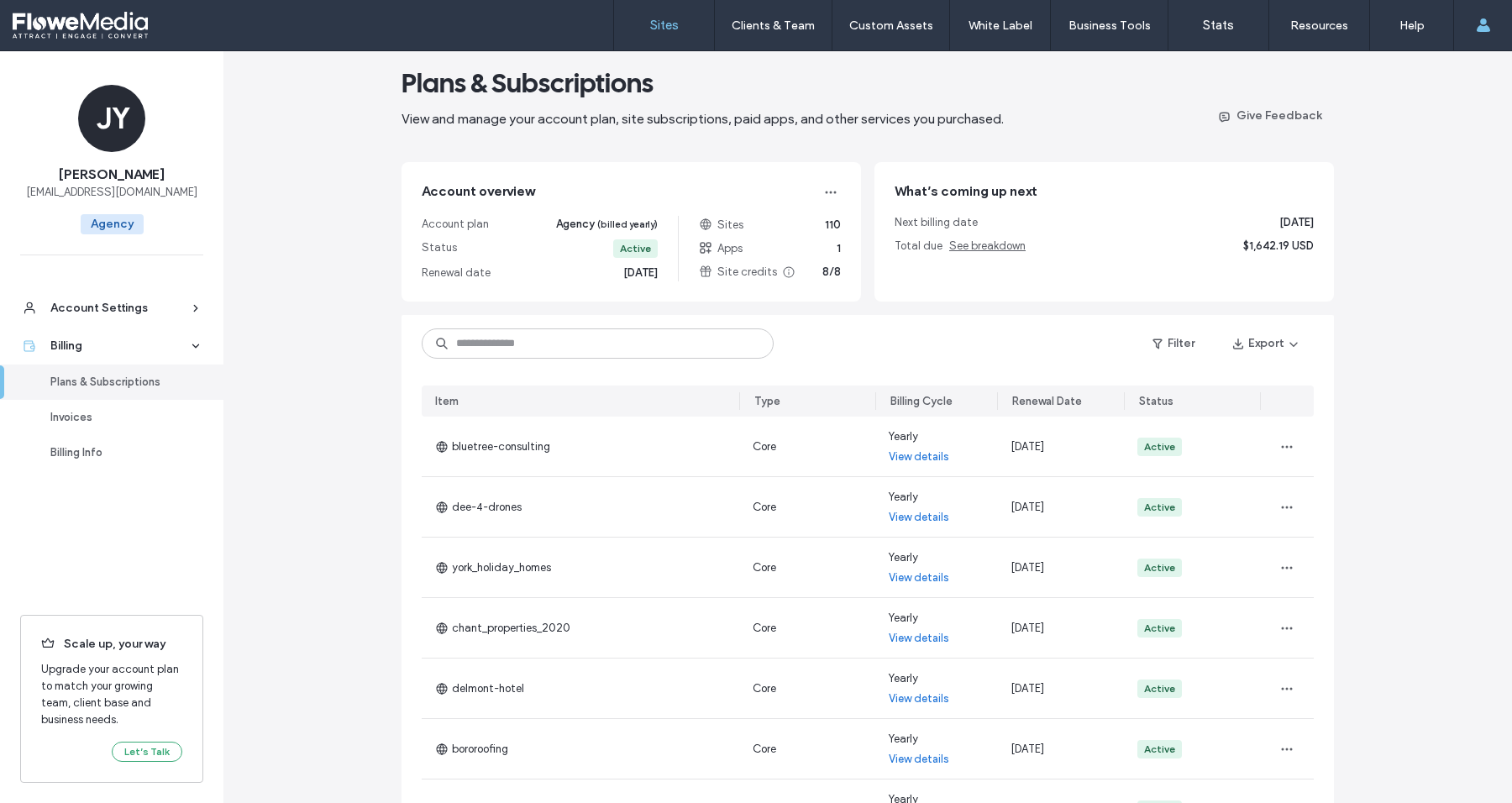
click at [661, 26] on label "Sites" at bounding box center [664, 25] width 29 height 15
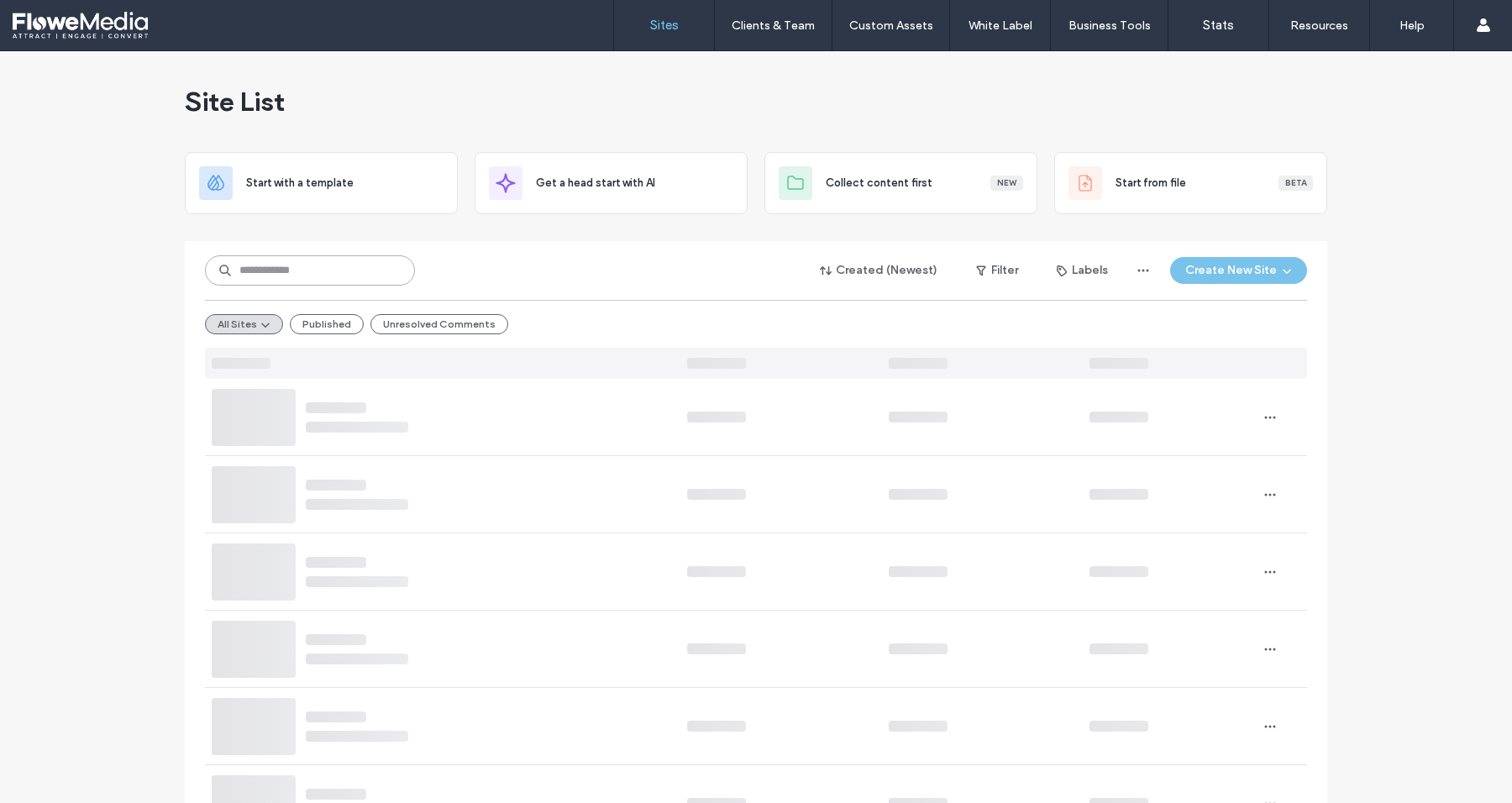
click at [345, 269] on input at bounding box center [310, 271] width 210 height 31
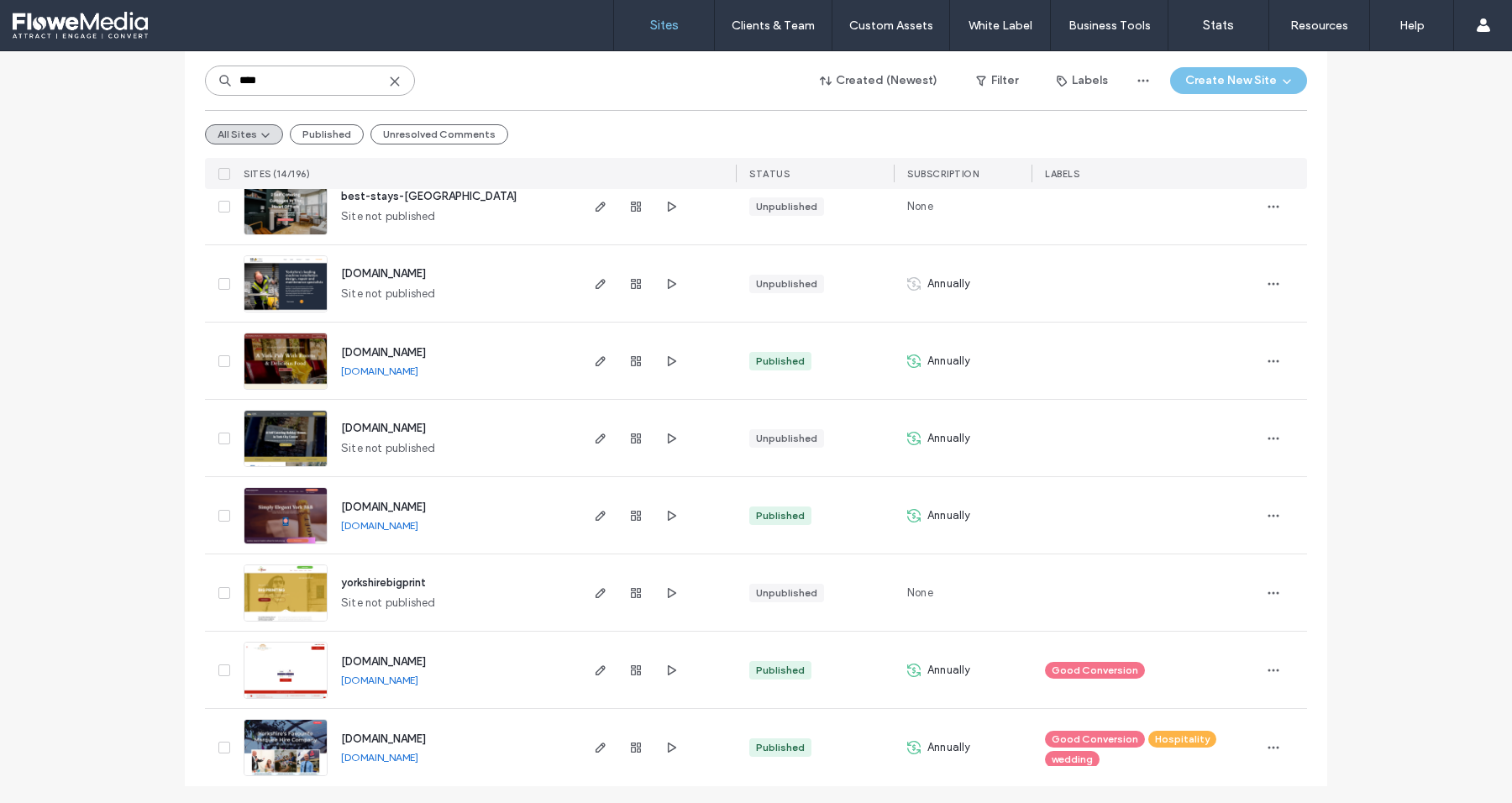
scroll to position [677, 0]
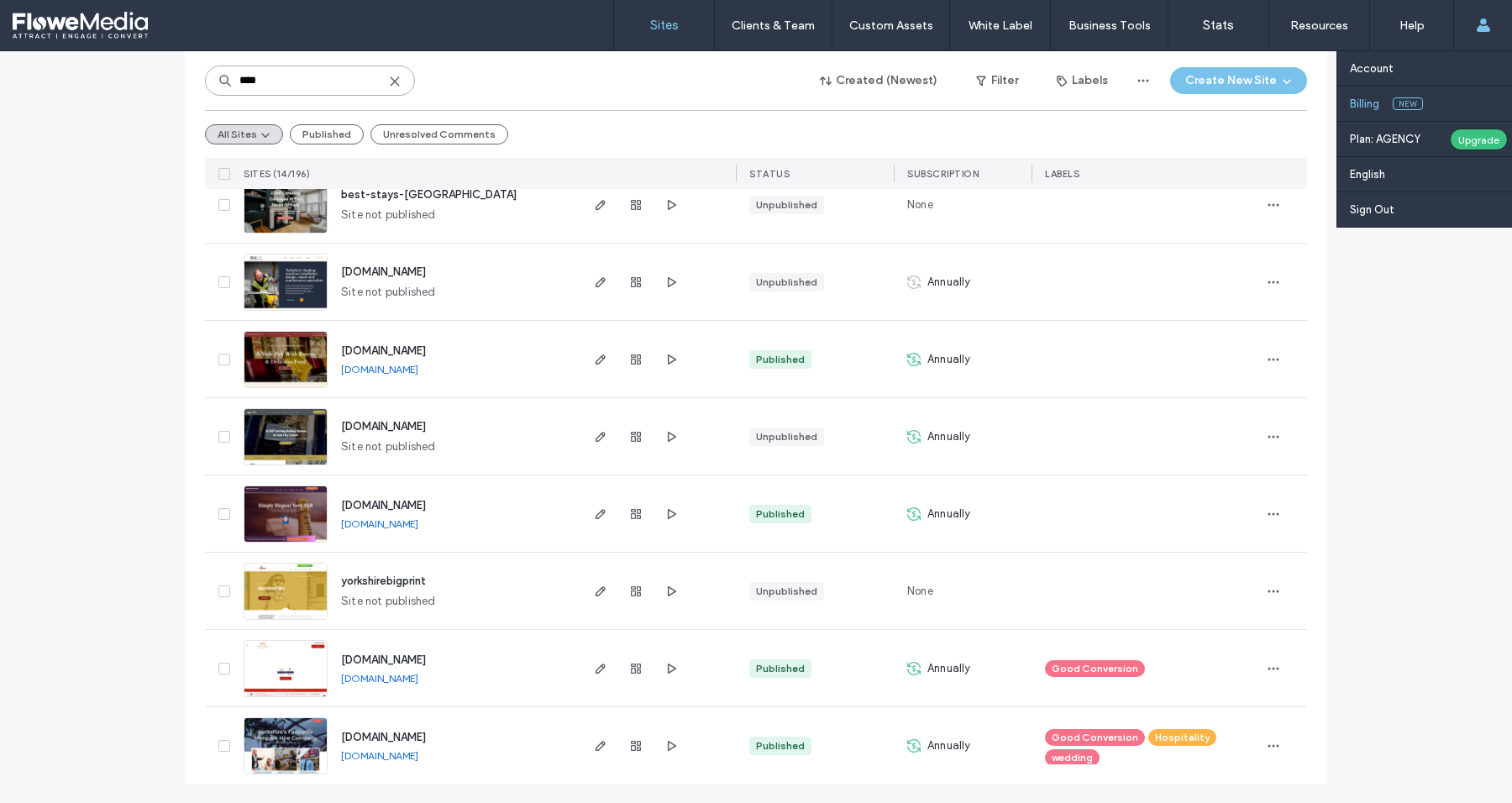
type input "****"
click at [1361, 108] on label "Billing" at bounding box center [1365, 104] width 30 height 13
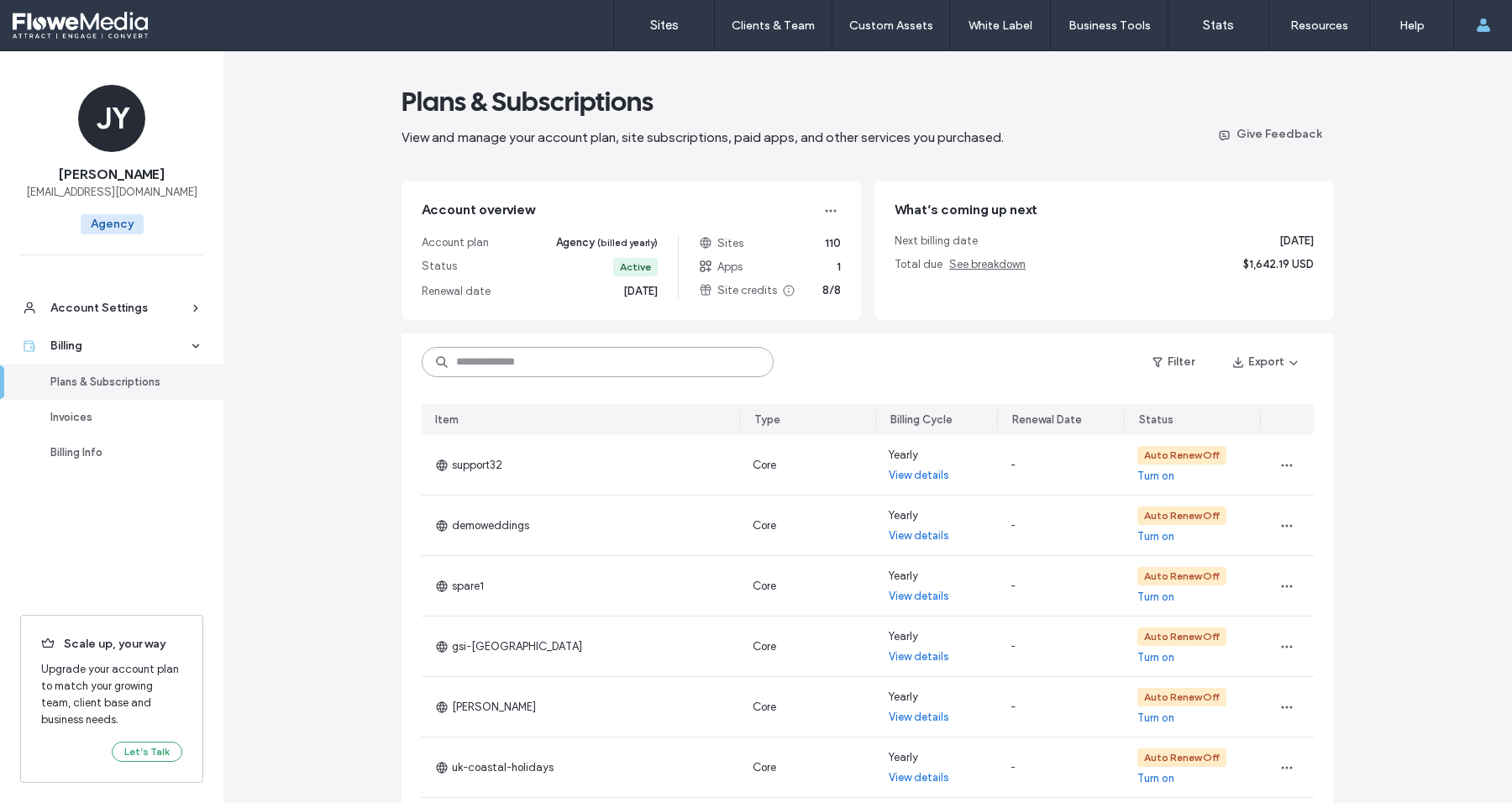
click at [537, 358] on input at bounding box center [597, 361] width 352 height 31
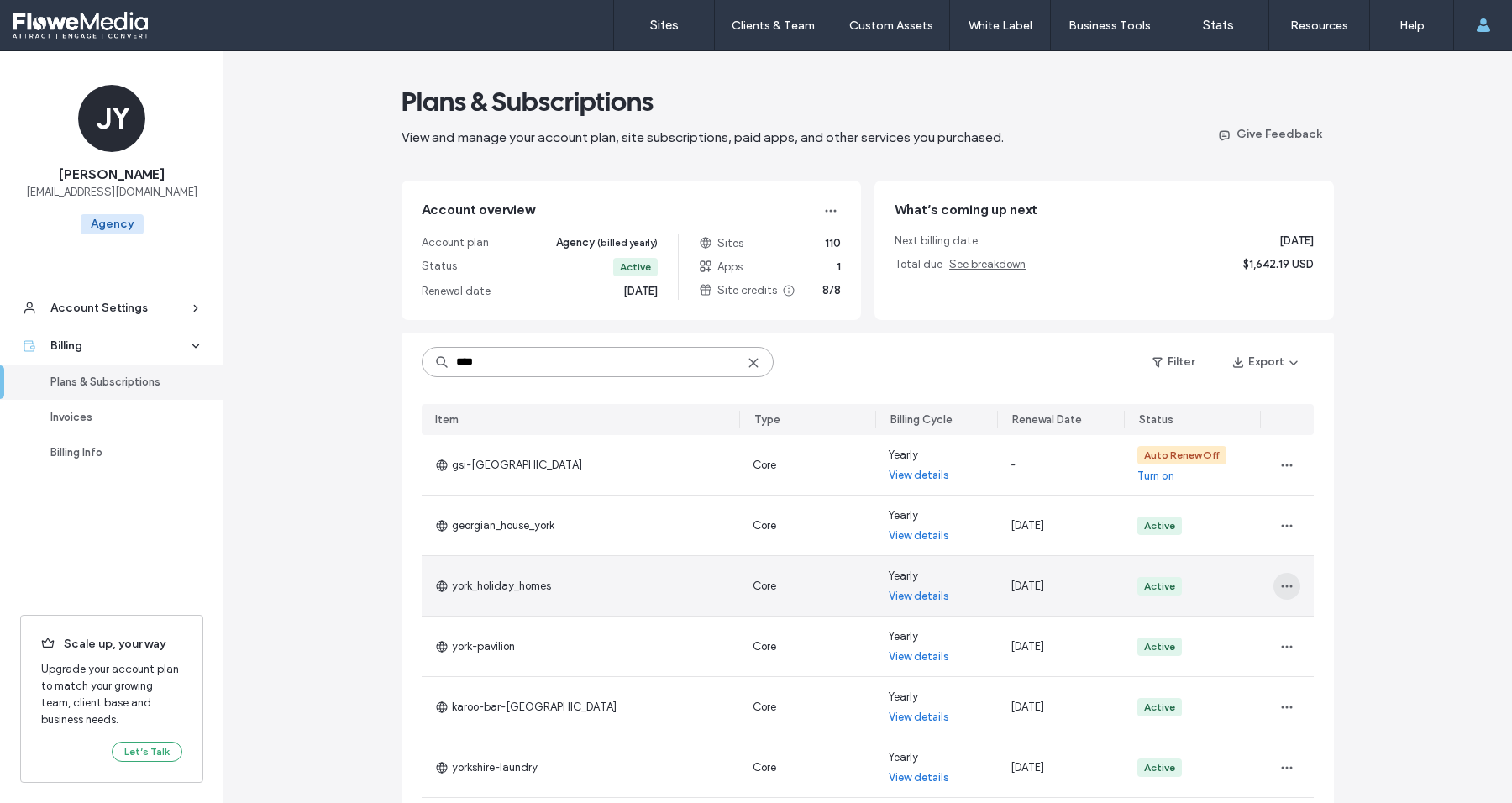
type input "****"
click at [1282, 582] on icon "button" at bounding box center [1288, 587] width 14 height 14
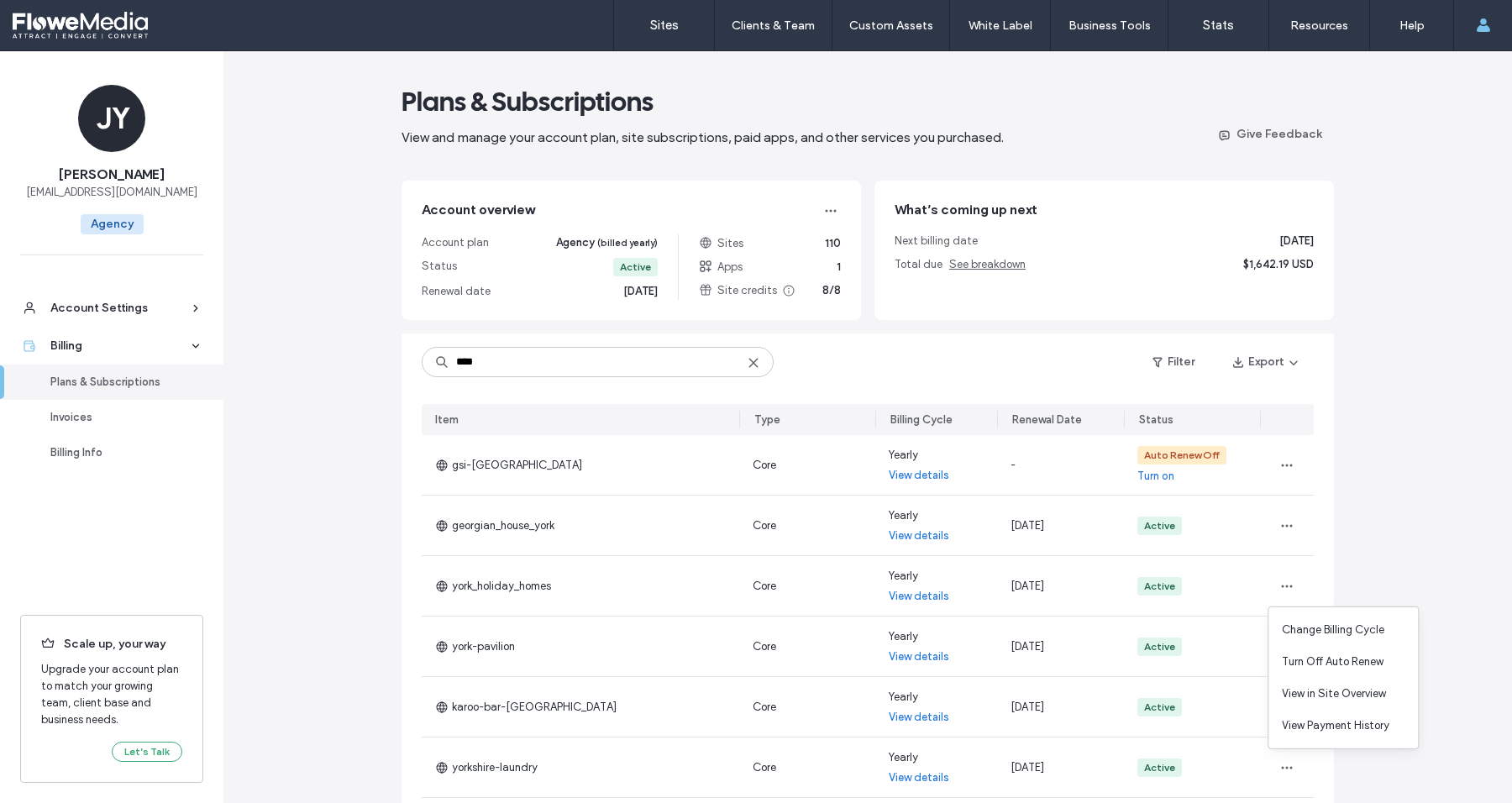
click at [750, 361] on use at bounding box center [754, 362] width 8 height 8
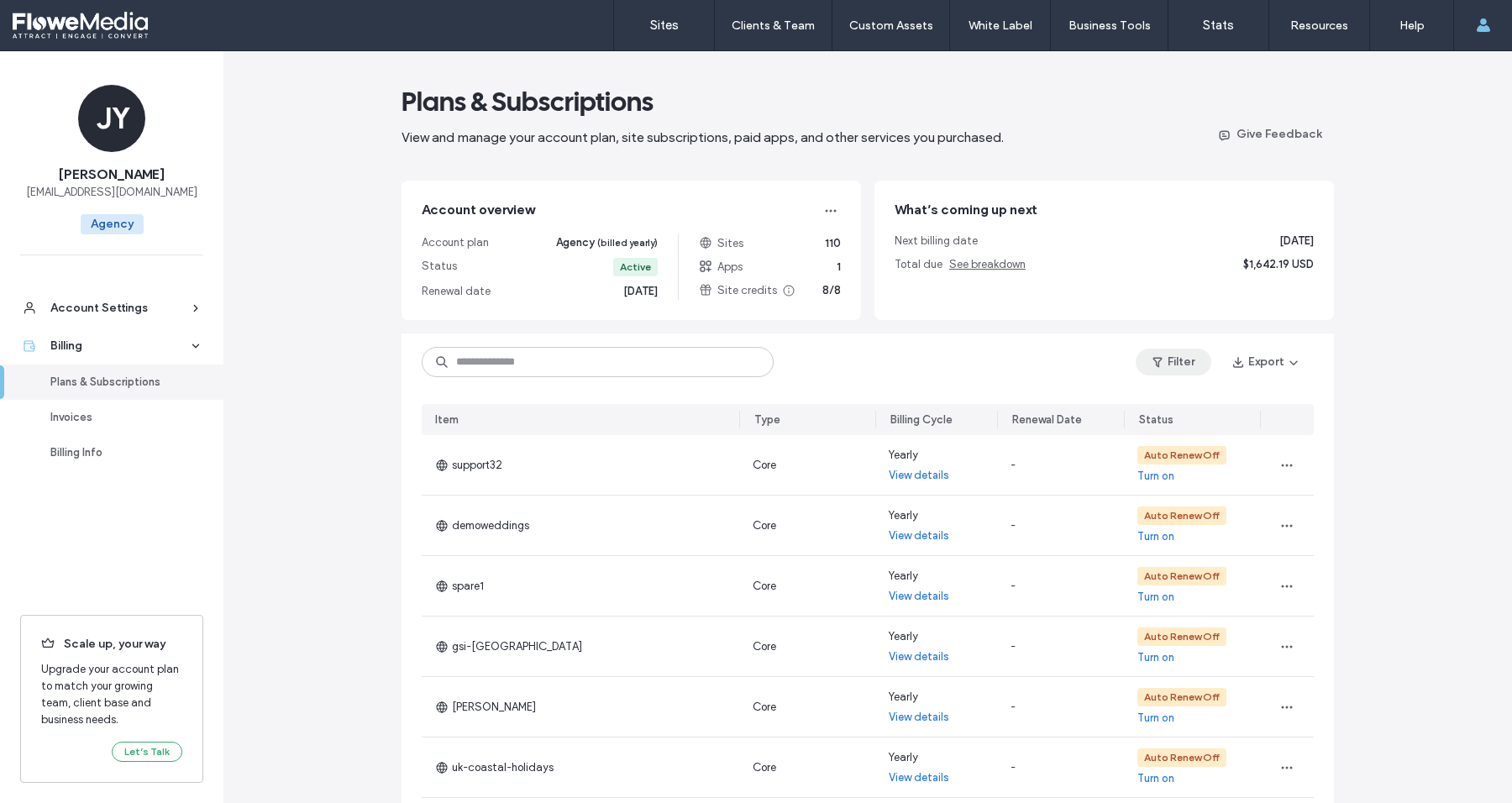
click at [1158, 358] on span "button" at bounding box center [1158, 362] width 17 height 26
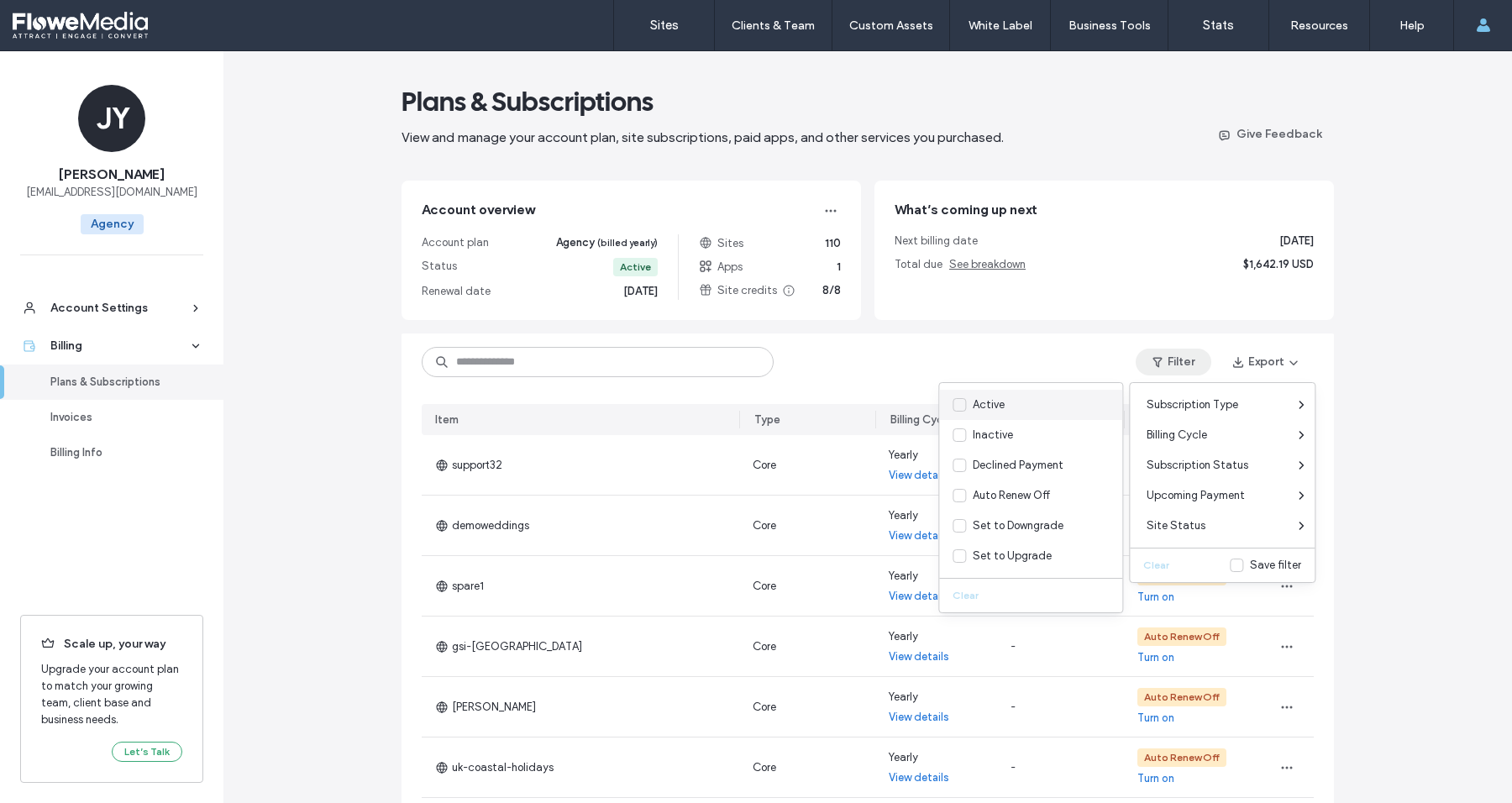
click at [992, 403] on div "Active" at bounding box center [989, 405] width 32 height 17
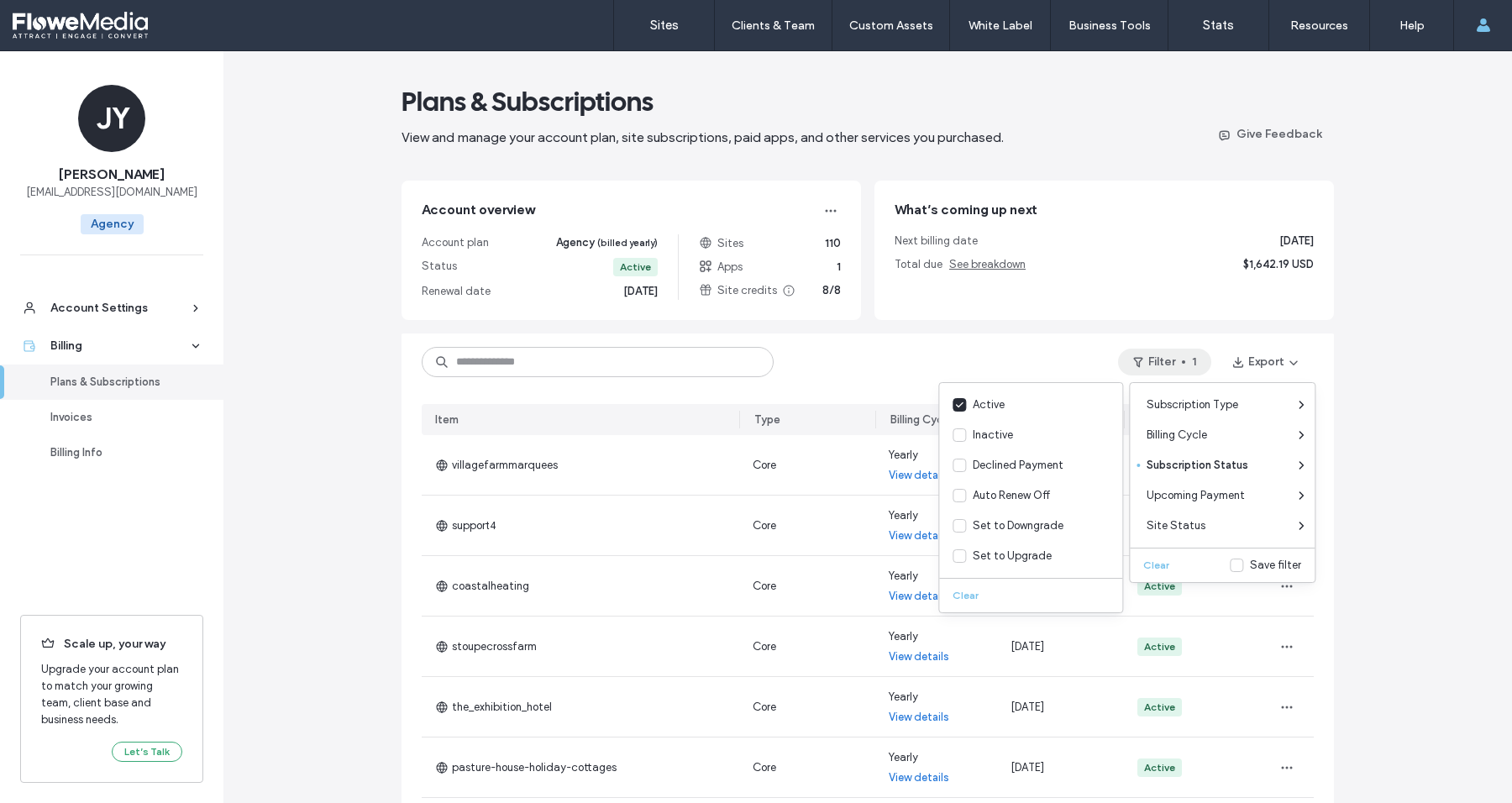
click at [975, 349] on div "Filter 1 Export" at bounding box center [868, 362] width 932 height 57
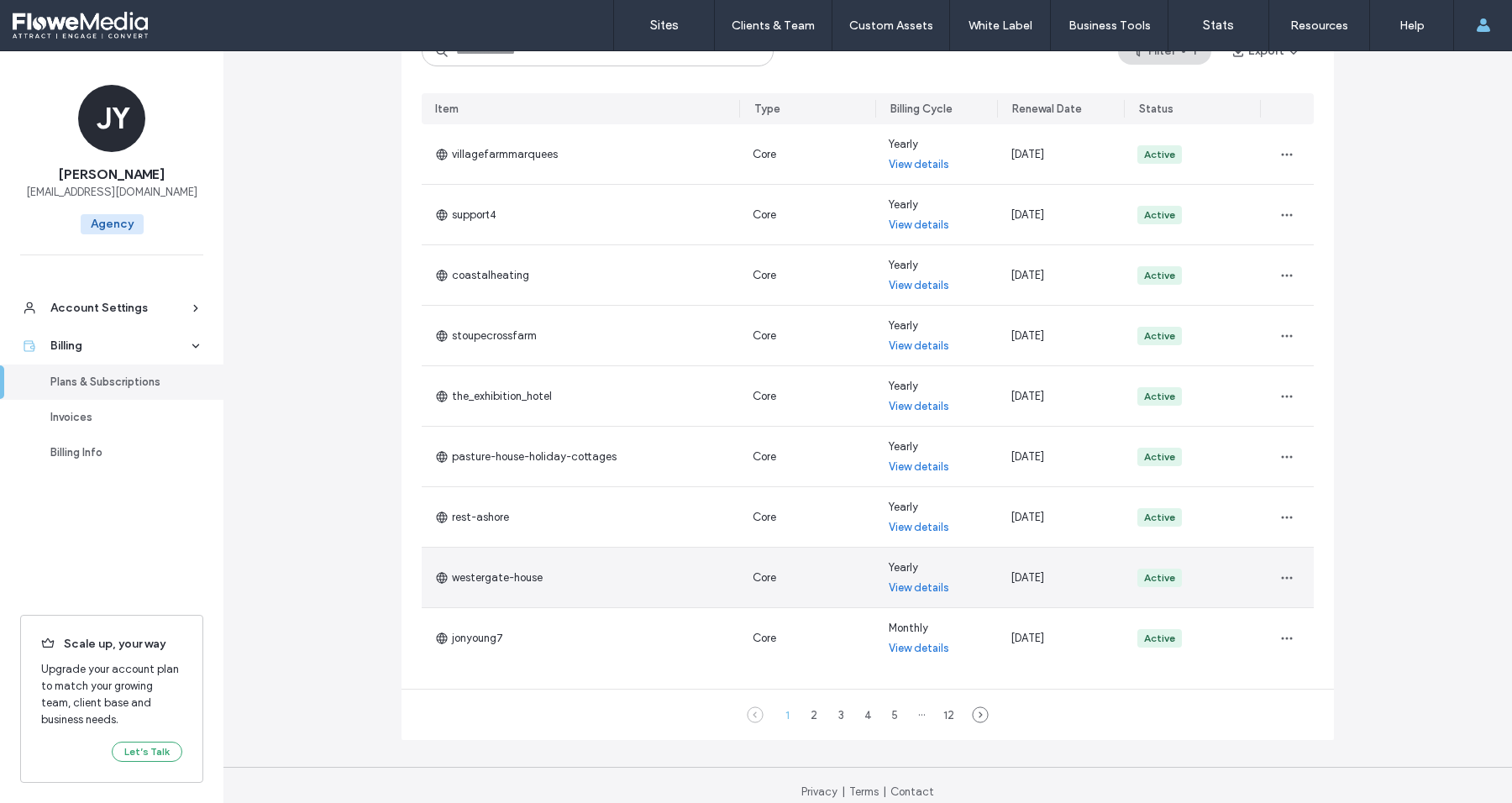
scroll to position [324, 0]
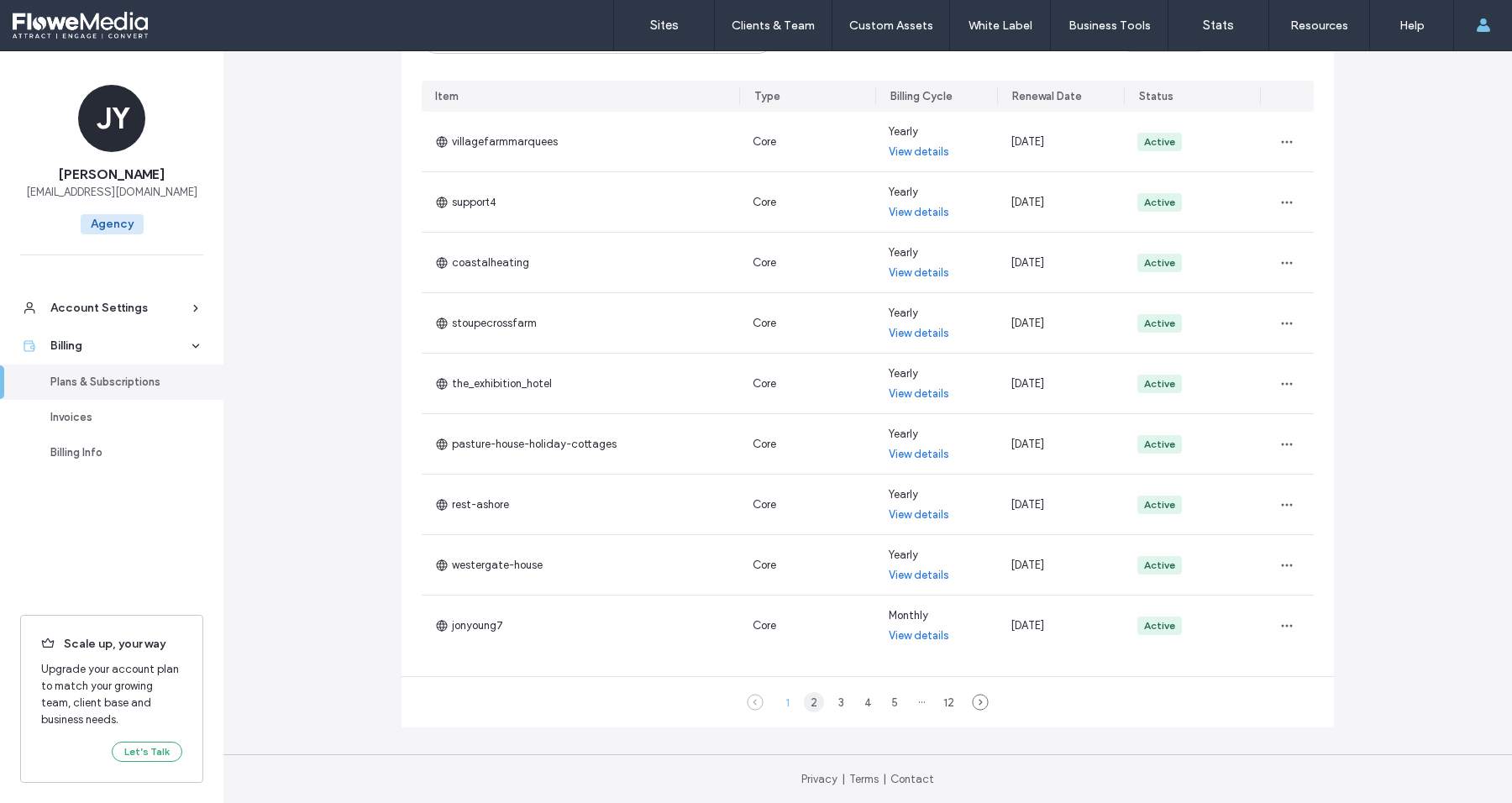
click at [807, 703] on div "2" at bounding box center [814, 702] width 20 height 20
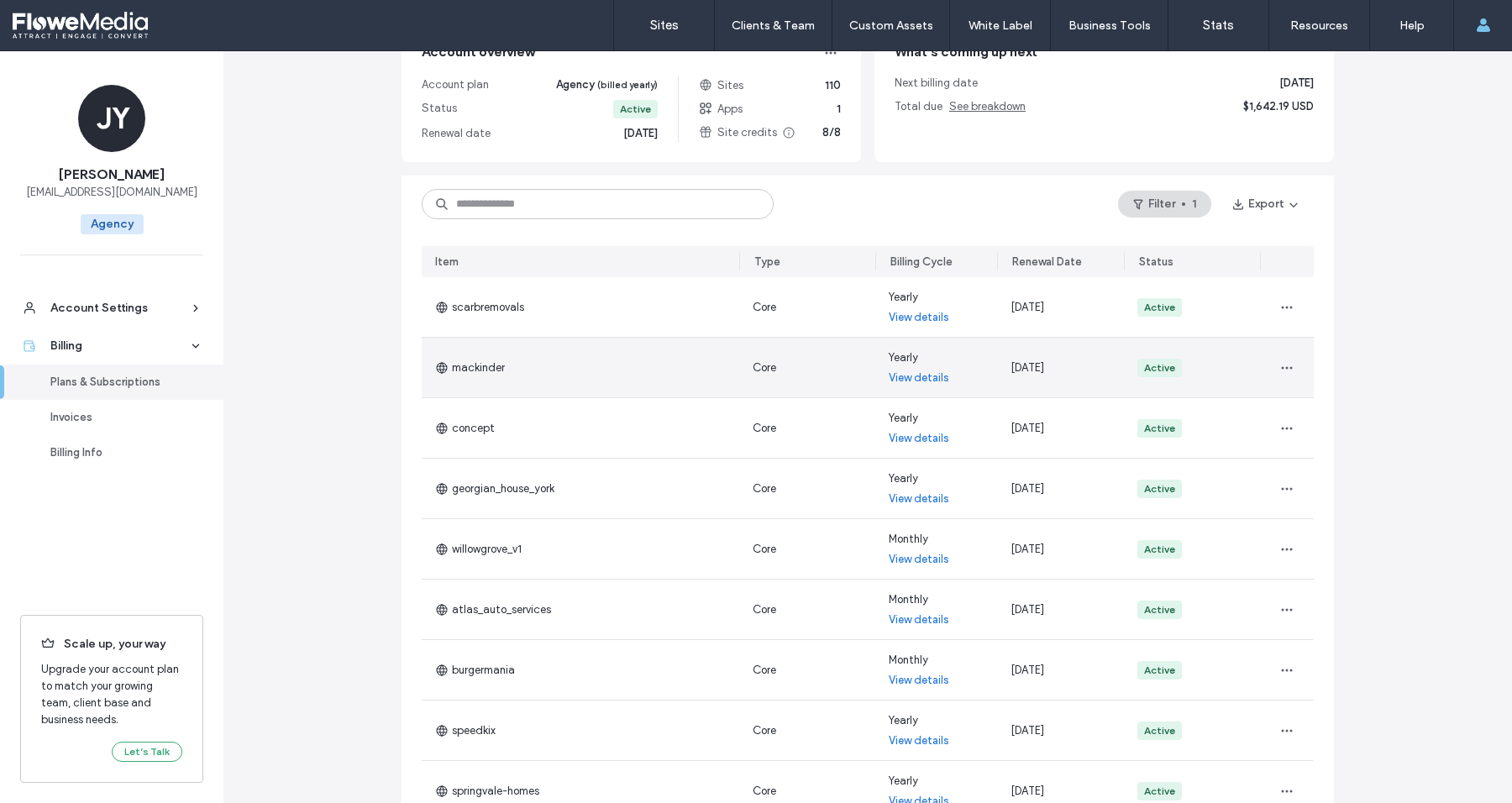
scroll to position [157, 0]
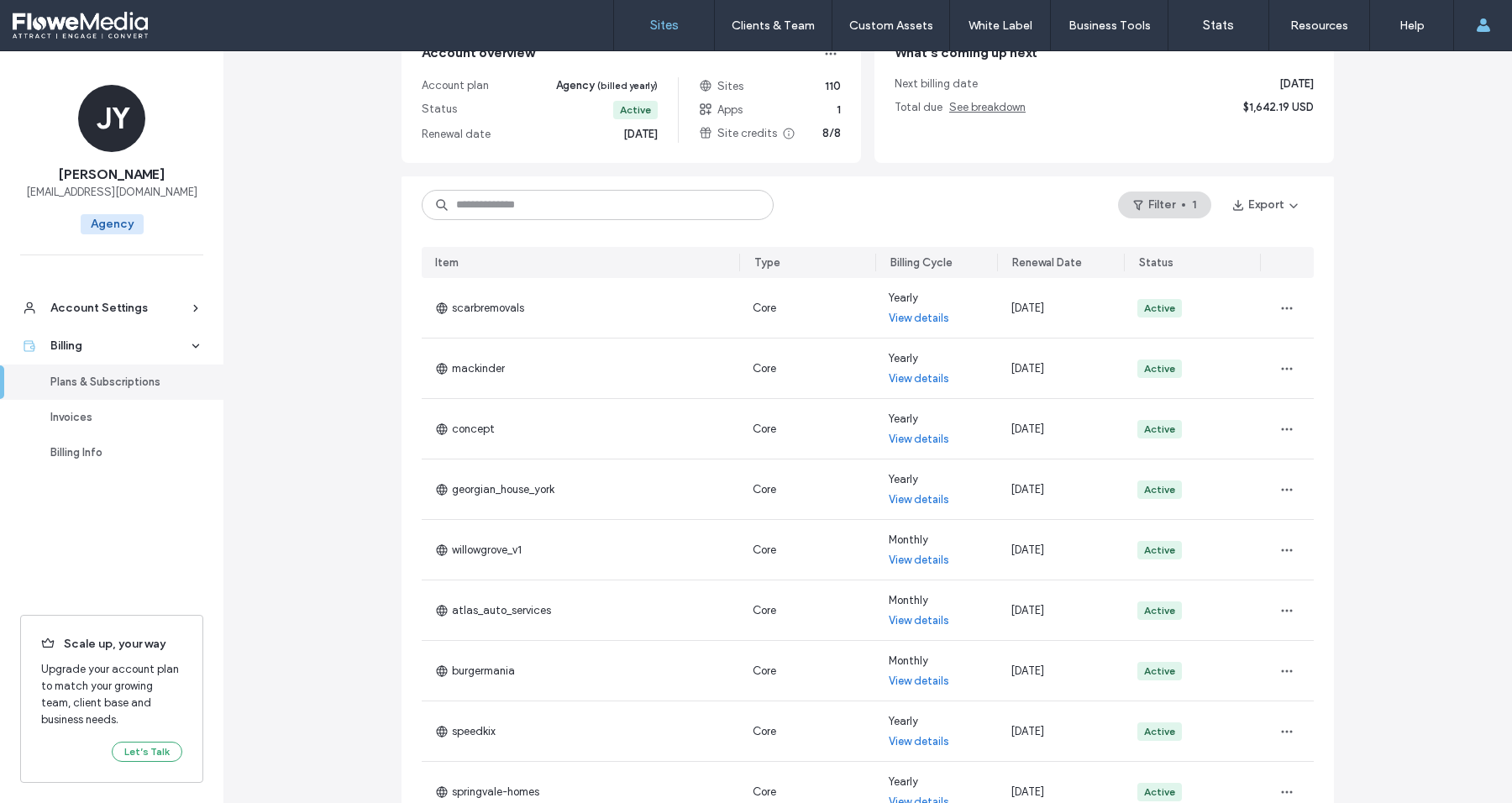
click at [665, 18] on label "Sites" at bounding box center [664, 25] width 29 height 15
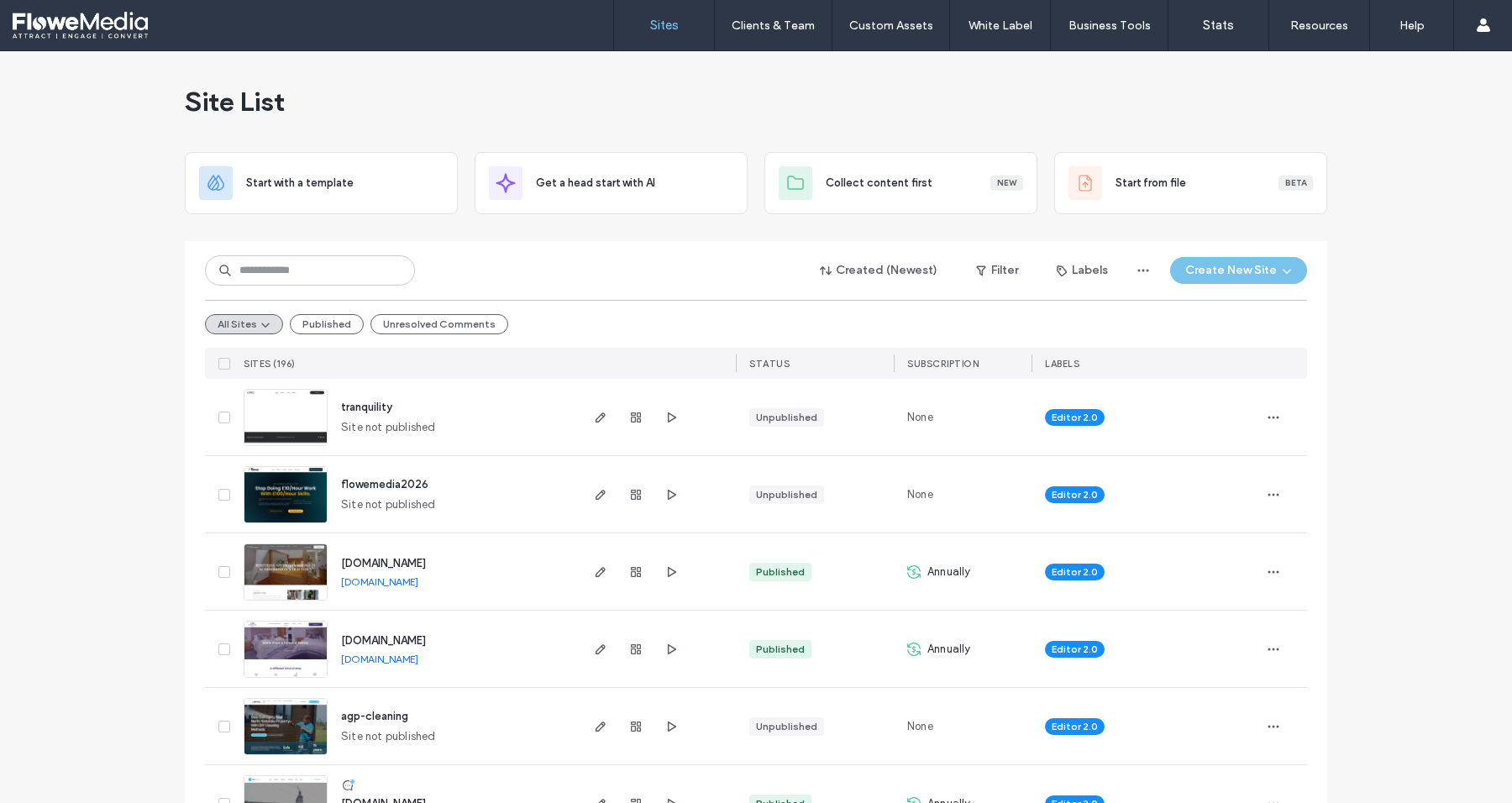
click at [309, 252] on div "Created (Newest) Filter Labels Create New Site All Sites Published Unresolved C…" at bounding box center [756, 310] width 1102 height 138
click at [307, 265] on input at bounding box center [310, 271] width 210 height 31
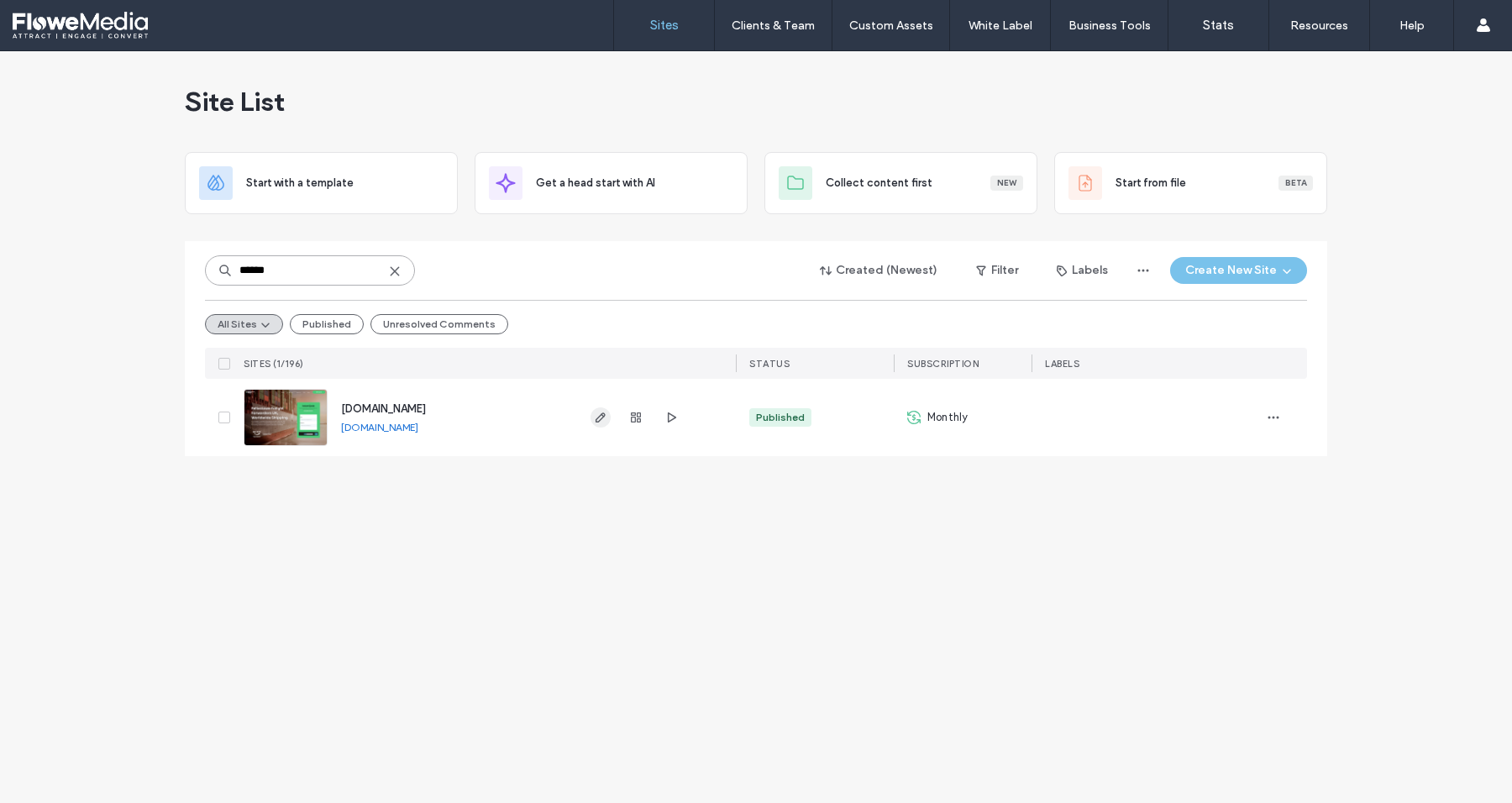
type input "******"
click at [599, 415] on use "button" at bounding box center [600, 418] width 10 height 10
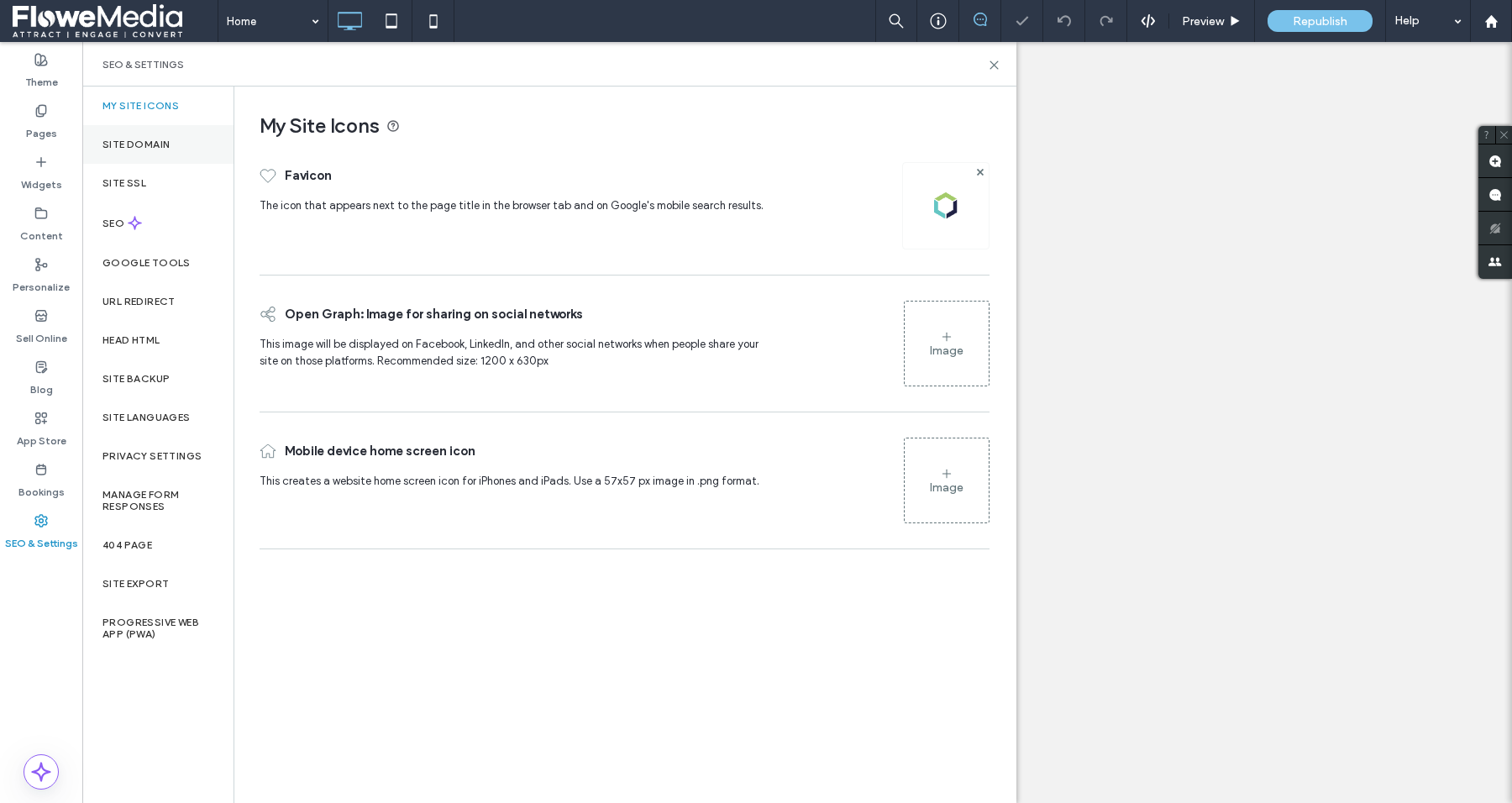
click at [139, 138] on label "Site Domain" at bounding box center [136, 144] width 67 height 12
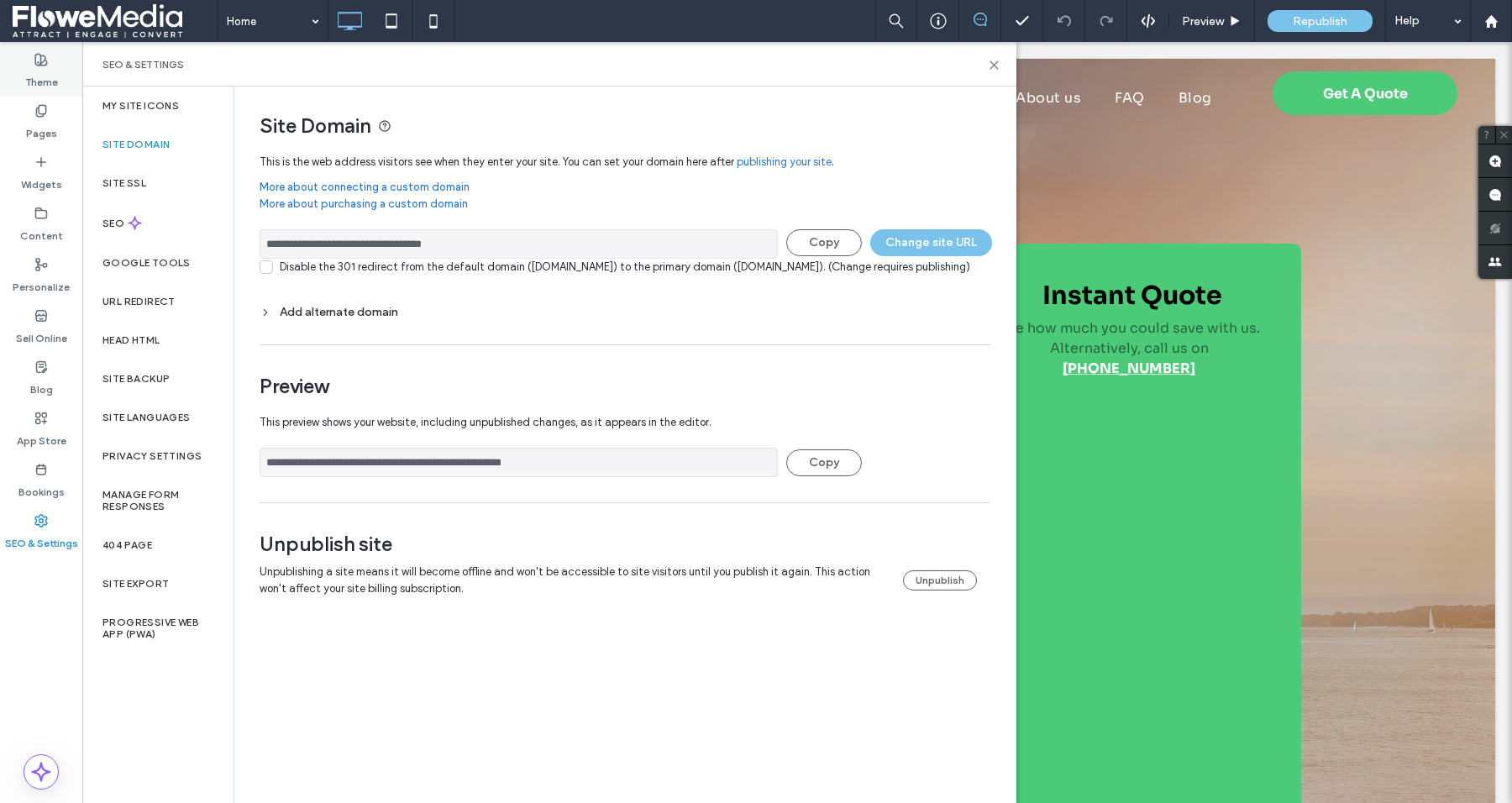
click at [41, 75] on label "Theme" at bounding box center [41, 78] width 33 height 24
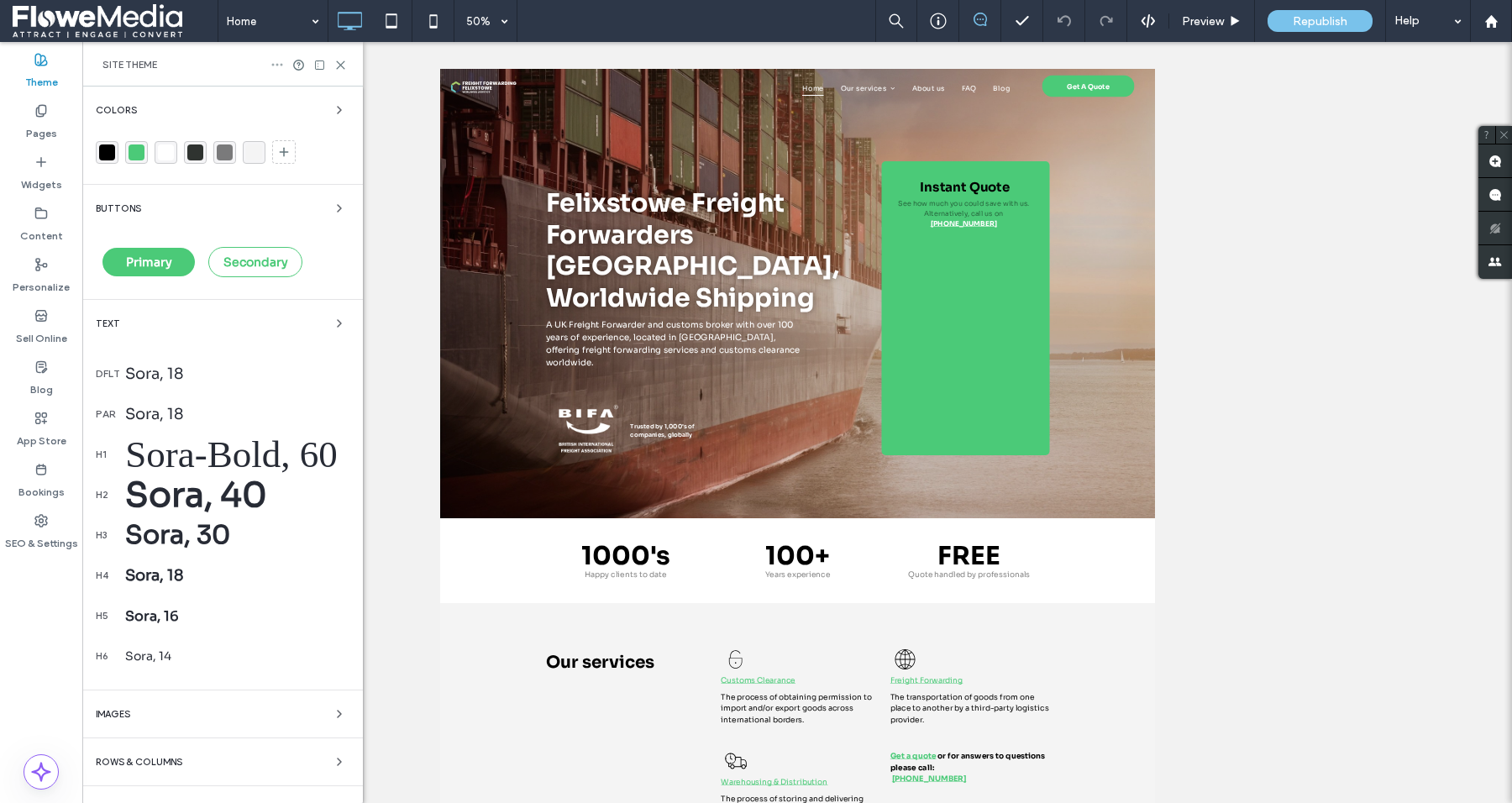
click at [276, 58] on icon at bounding box center [278, 65] width 14 height 14
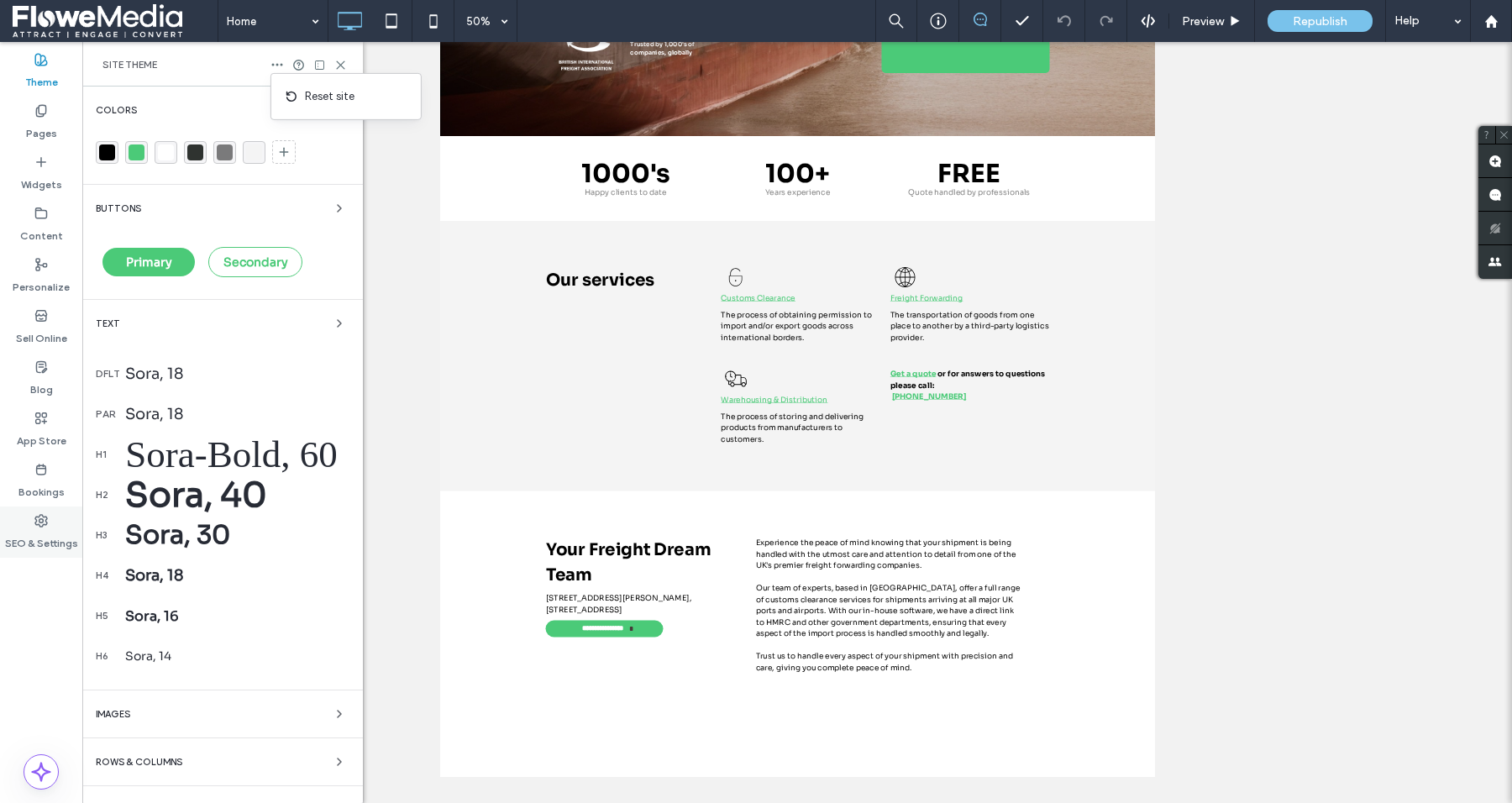
click at [38, 543] on label "SEO & Settings" at bounding box center [41, 539] width 73 height 24
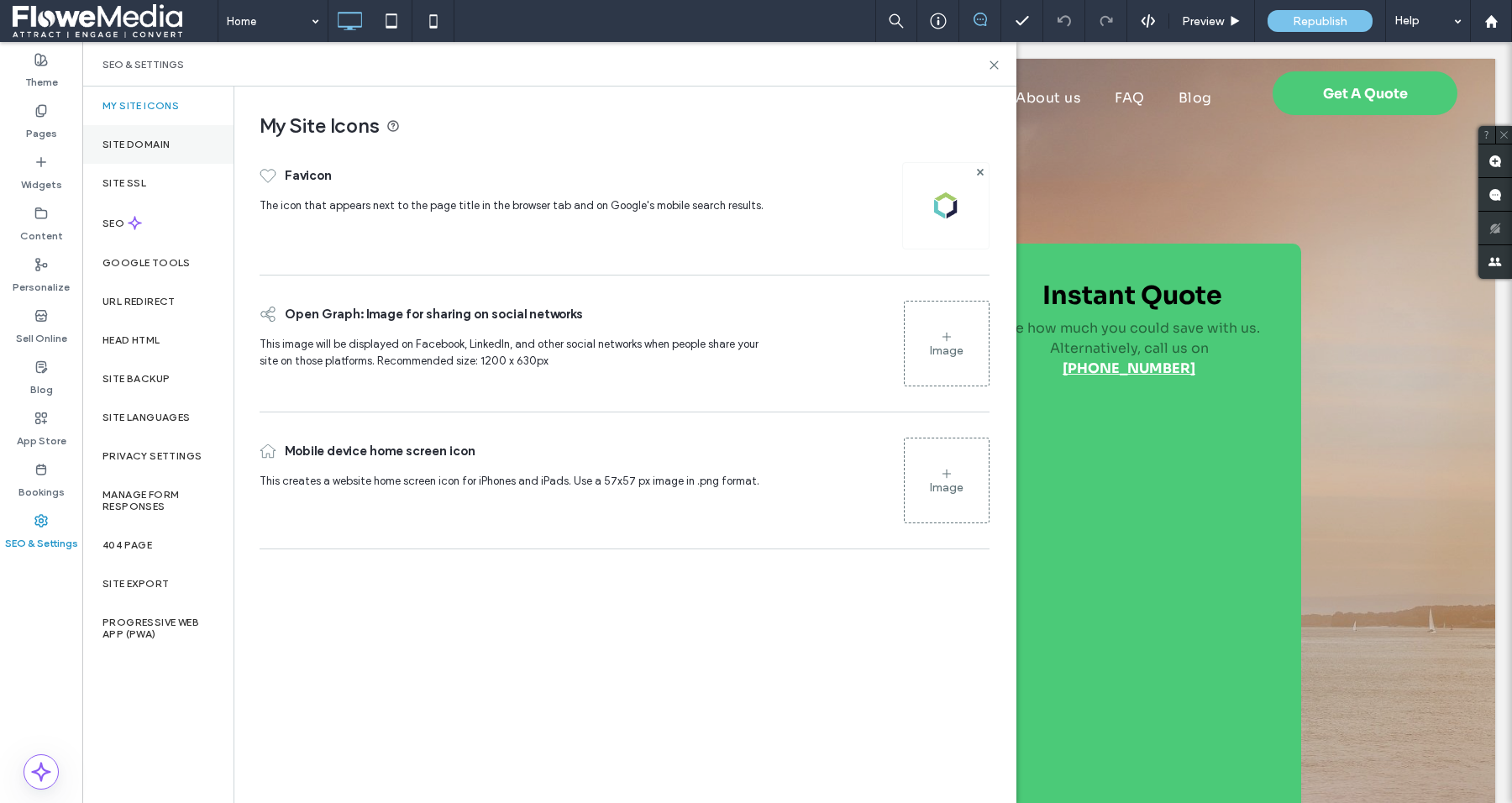
click at [158, 147] on label "Site Domain" at bounding box center [136, 144] width 67 height 12
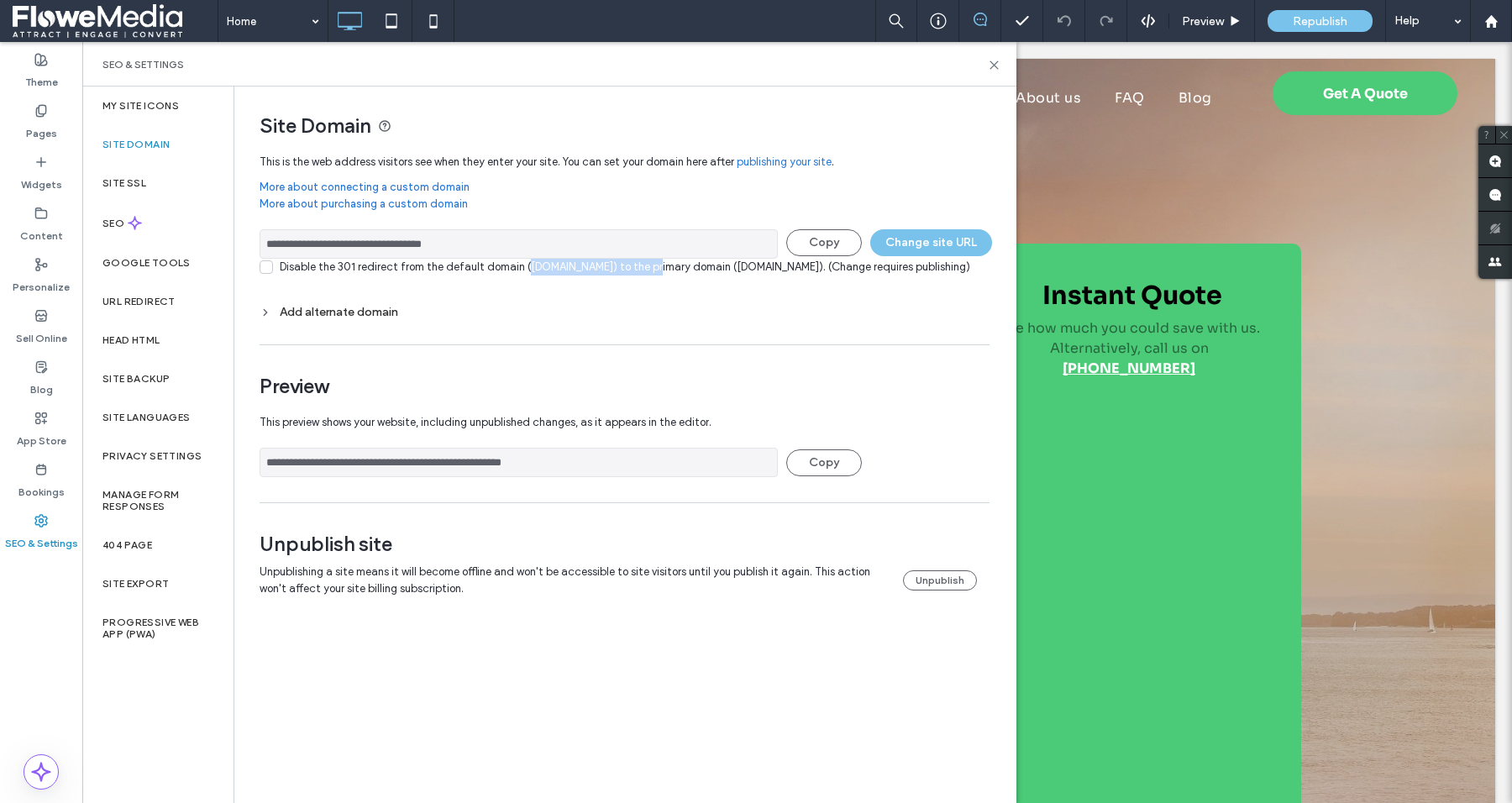
drag, startPoint x: 660, startPoint y: 262, endPoint x: 524, endPoint y: 266, distance: 136.1
click at [524, 266] on div "Disable the 301 redirect from the default domain (burgermania.floweapp.com) to …" at bounding box center [624, 267] width 690 height 17
copy div "burgermania.floweapp.com"
click at [994, 59] on icon at bounding box center [994, 65] width 13 height 13
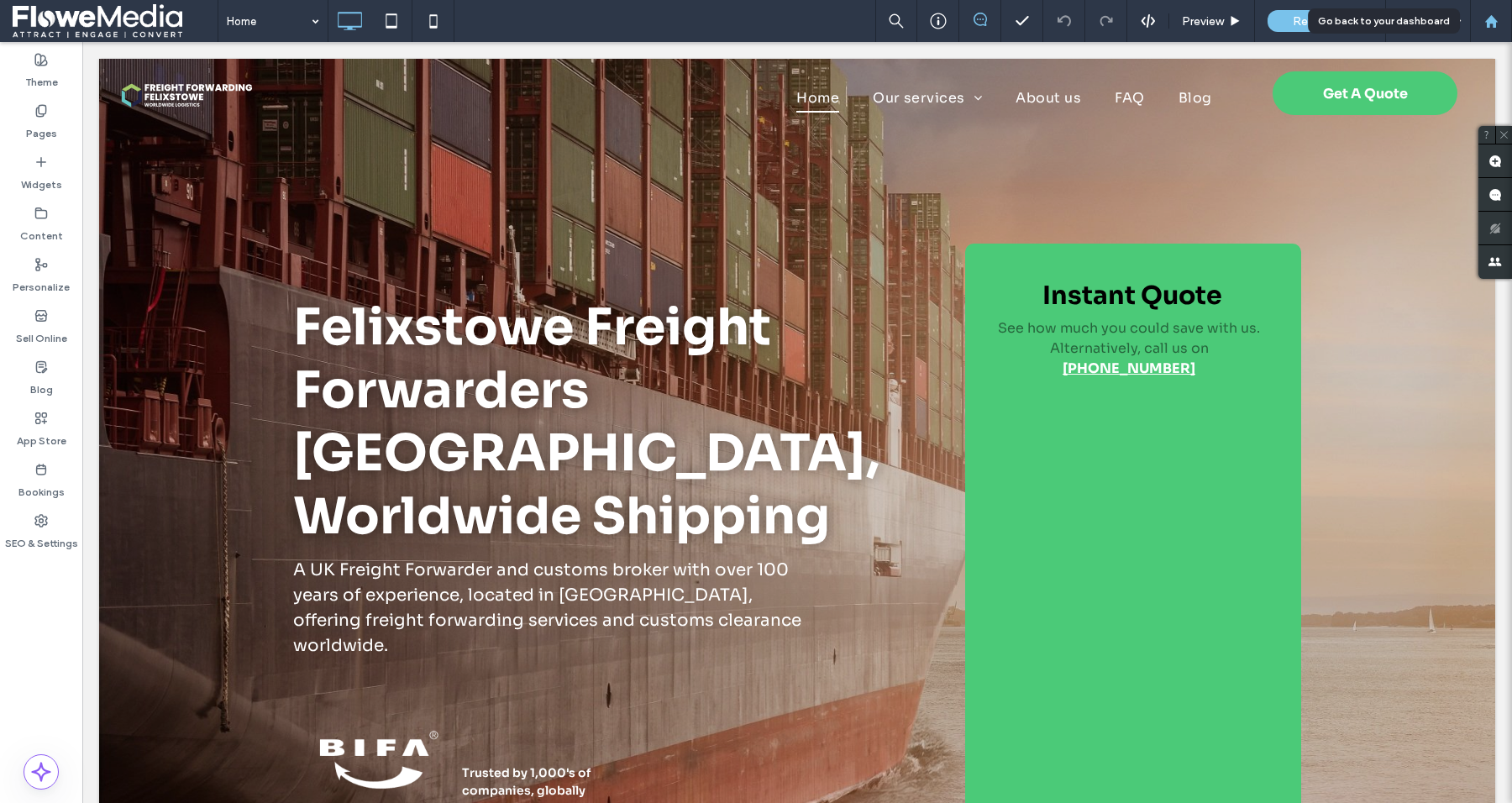
click at [1490, 13] on div at bounding box center [1491, 21] width 42 height 42
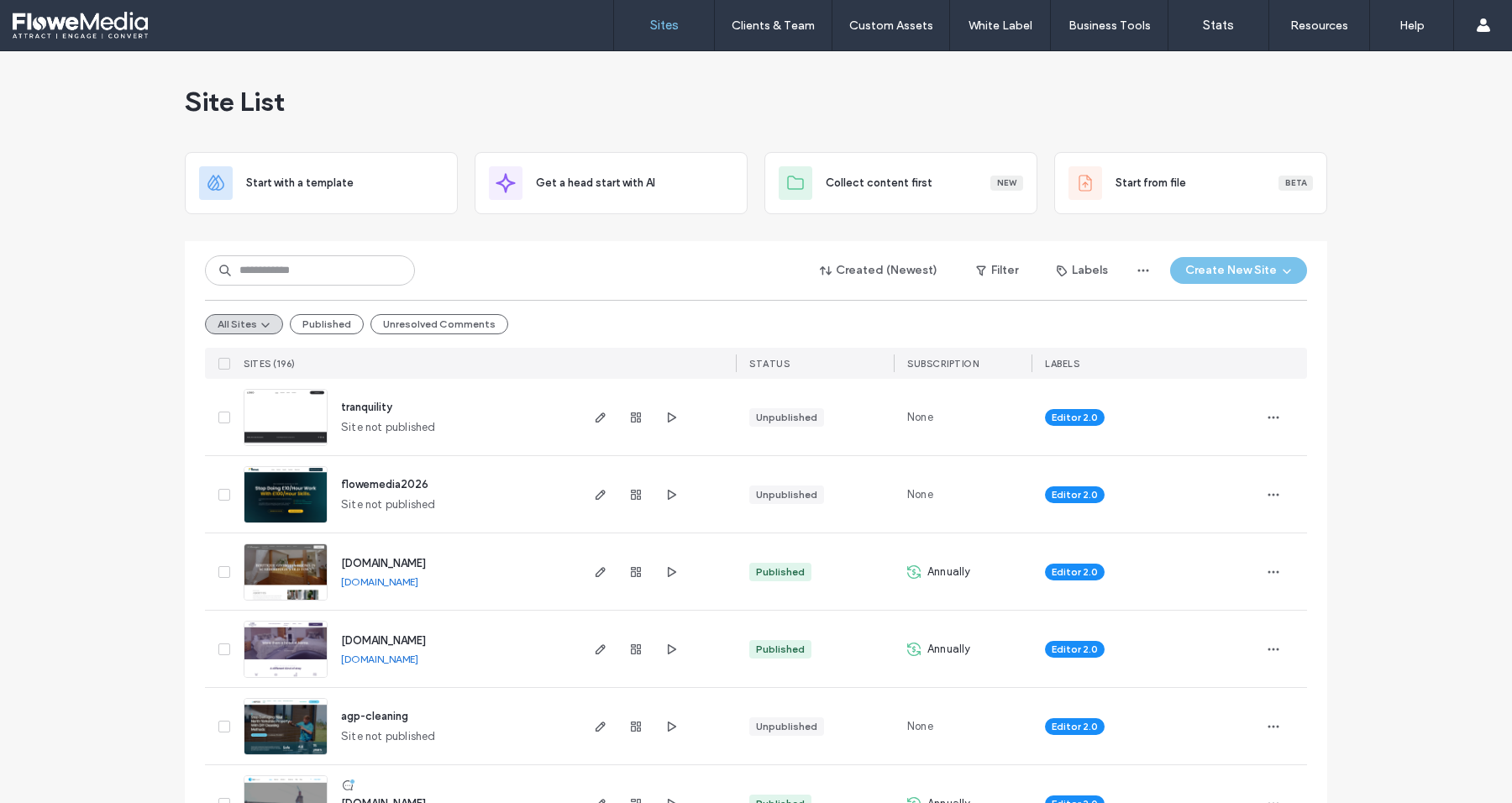
click at [1351, 108] on label "Billing" at bounding box center [1365, 104] width 30 height 13
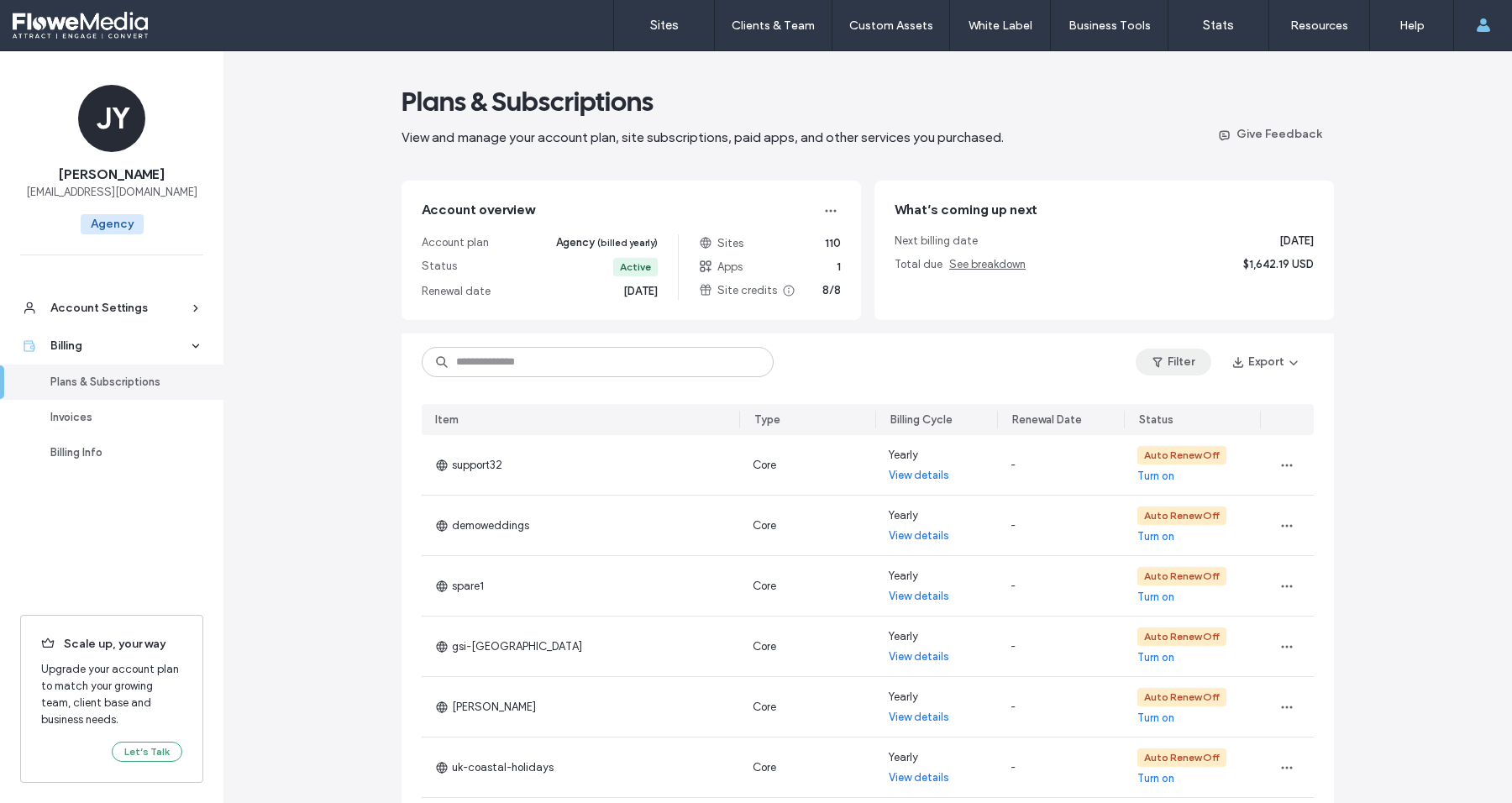
click at [1158, 361] on span "button" at bounding box center [1158, 362] width 17 height 26
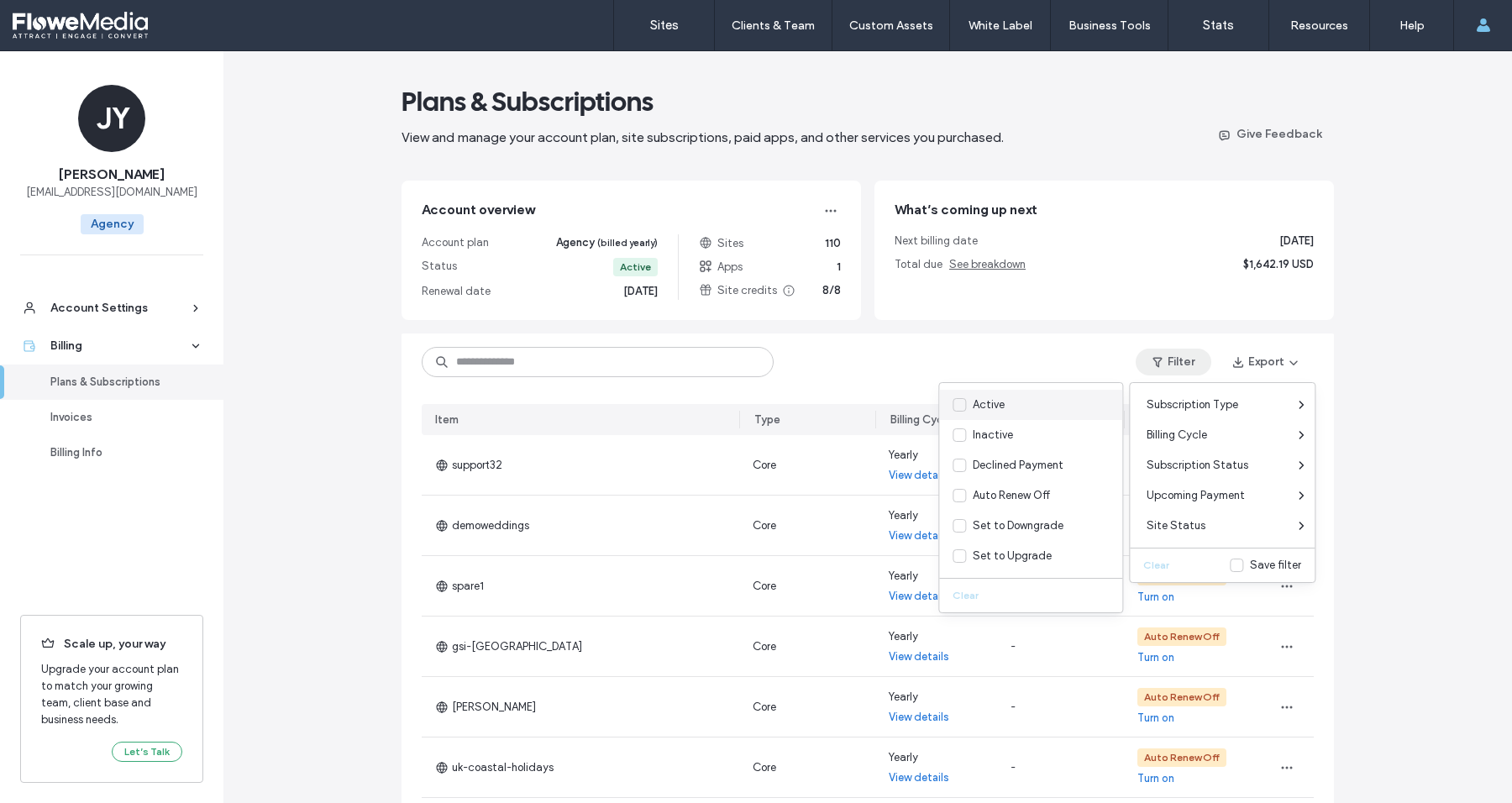
click at [988, 405] on div "Active" at bounding box center [989, 405] width 32 height 17
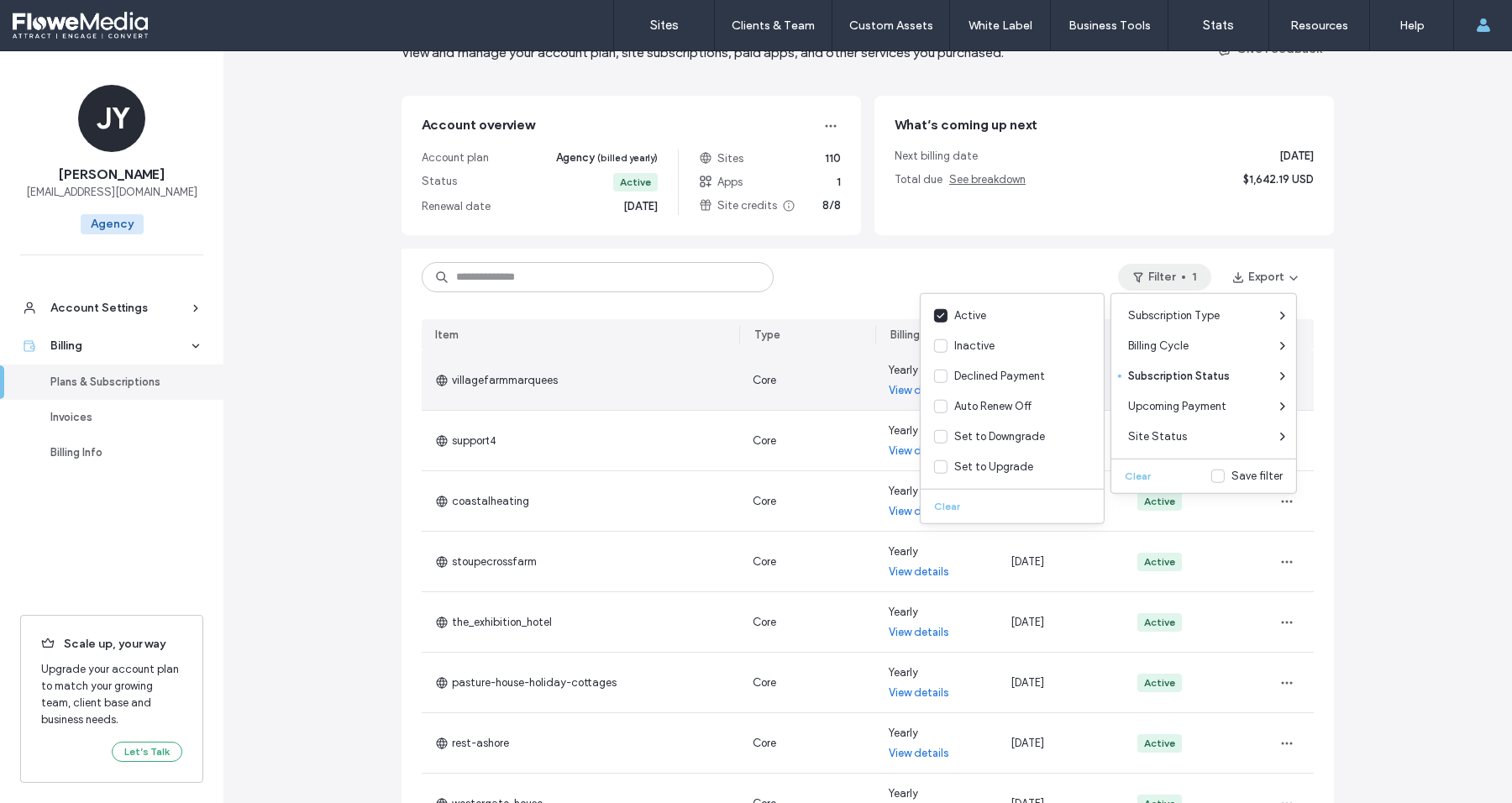
scroll to position [93, 0]
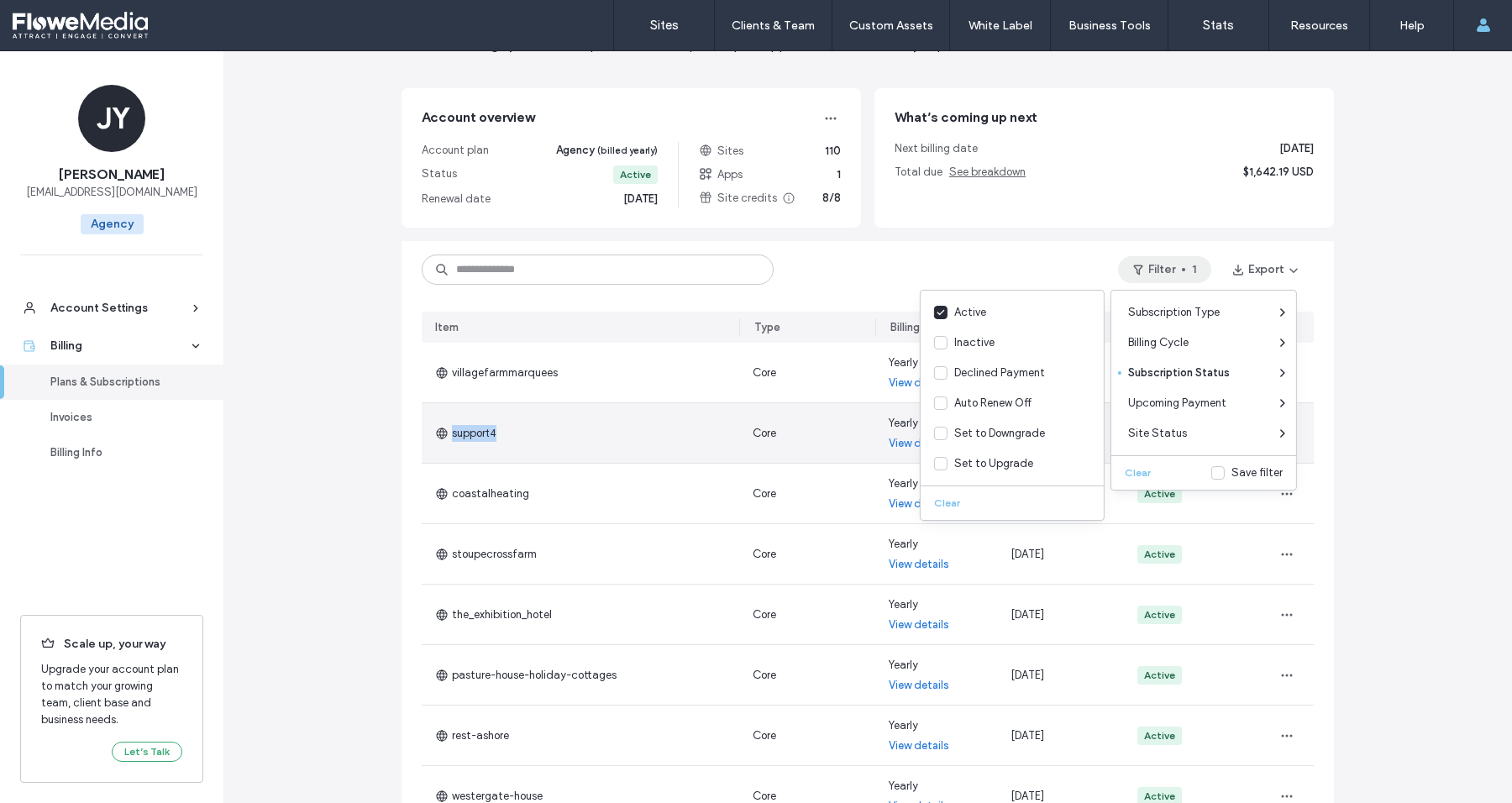
click at [491, 431] on div "support4" at bounding box center [581, 433] width 318 height 59
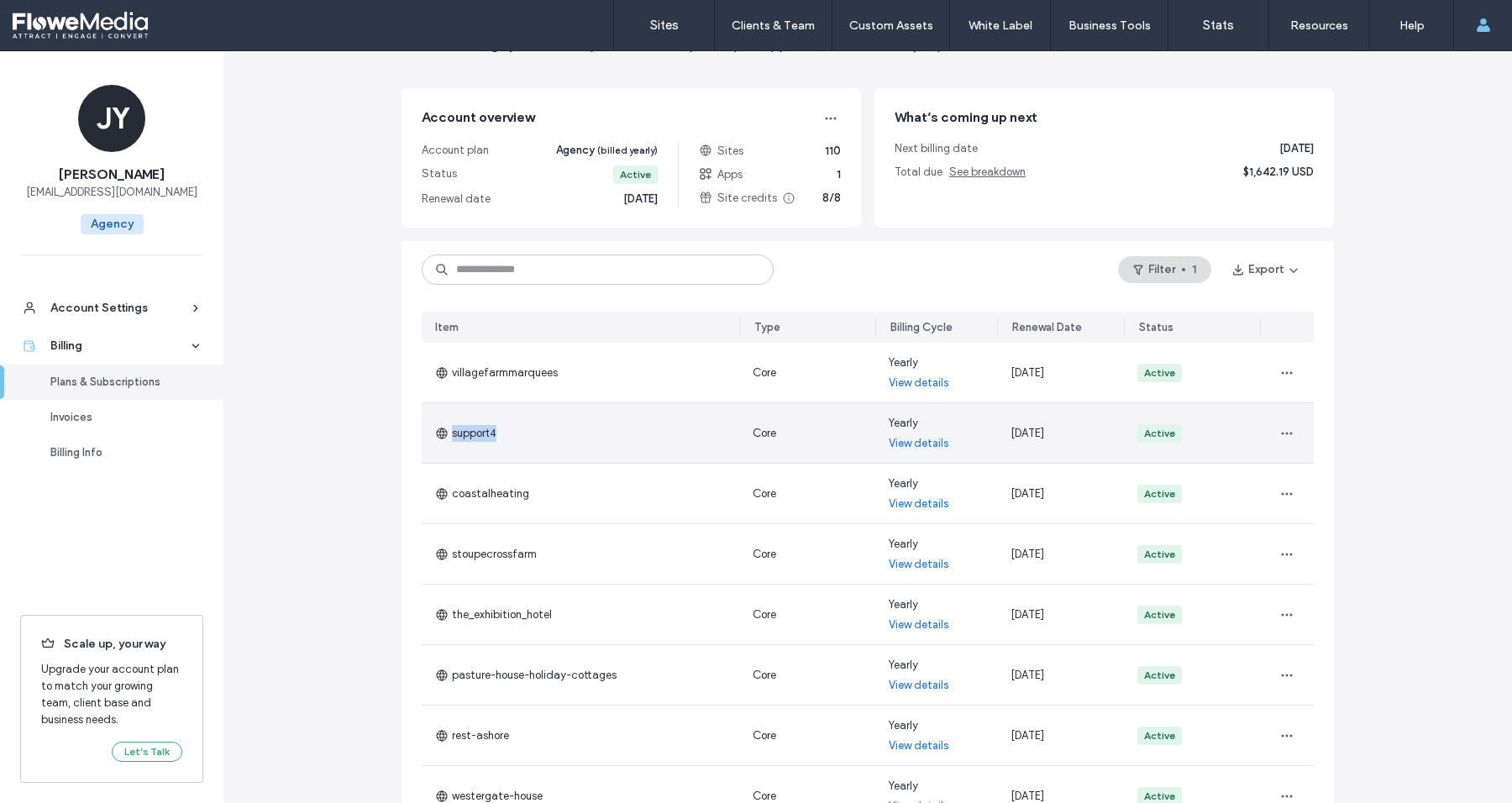
copy span "support4"
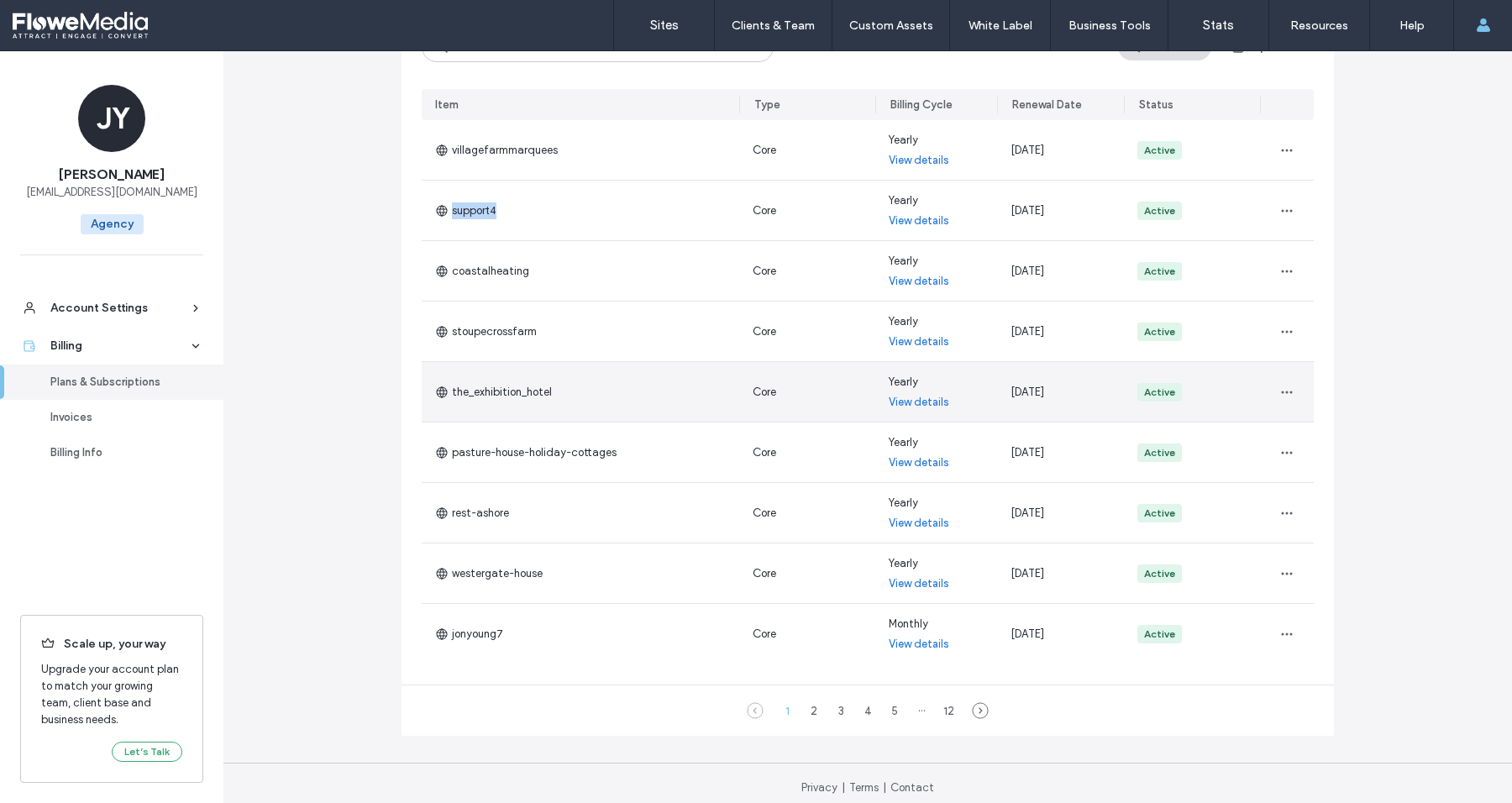
scroll to position [324, 0]
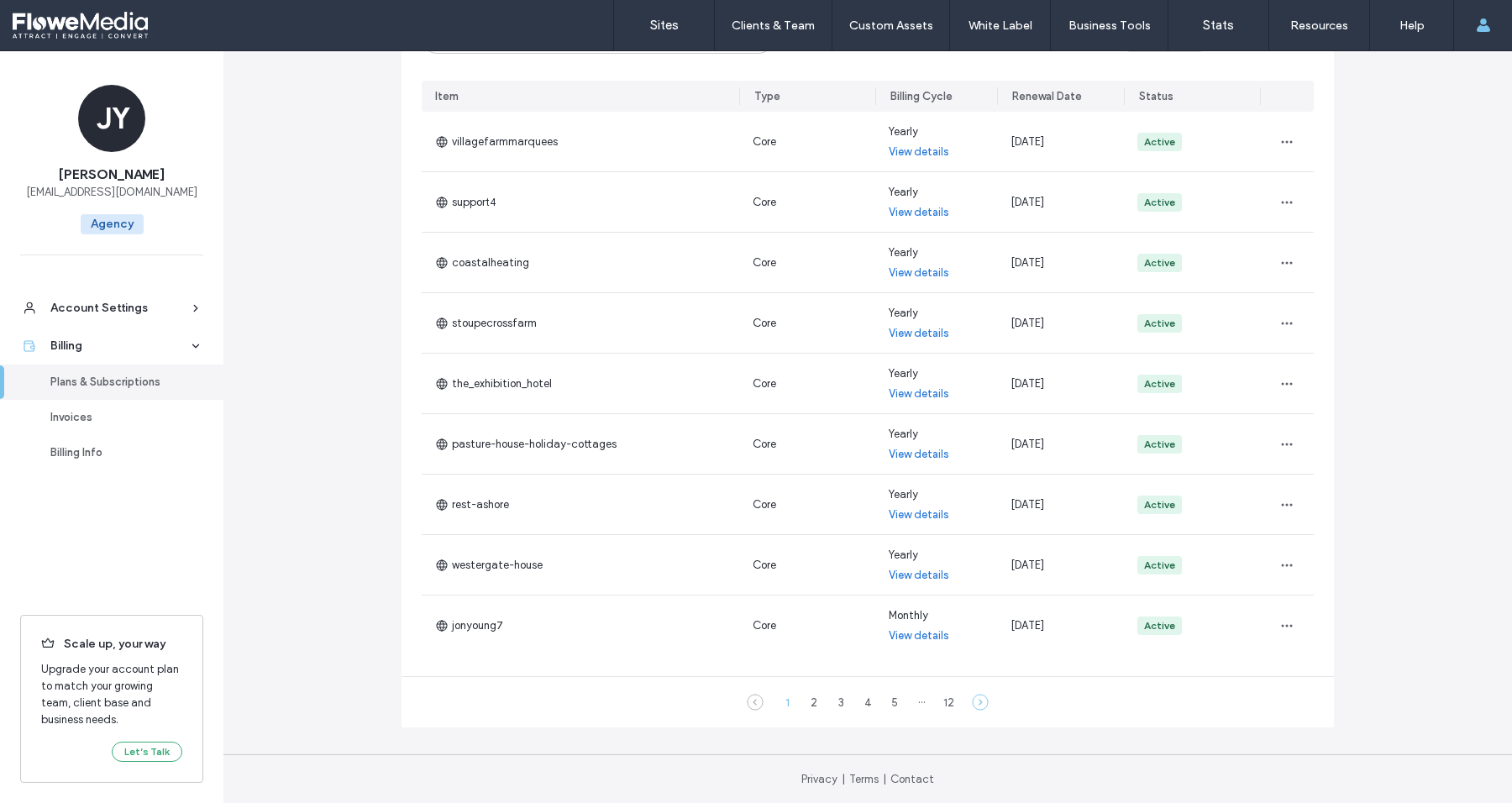
click at [973, 698] on icon at bounding box center [980, 702] width 17 height 17
click at [972, 698] on icon at bounding box center [980, 702] width 17 height 17
click at [972, 701] on icon at bounding box center [980, 702] width 17 height 17
click at [991, 695] on icon at bounding box center [994, 702] width 17 height 17
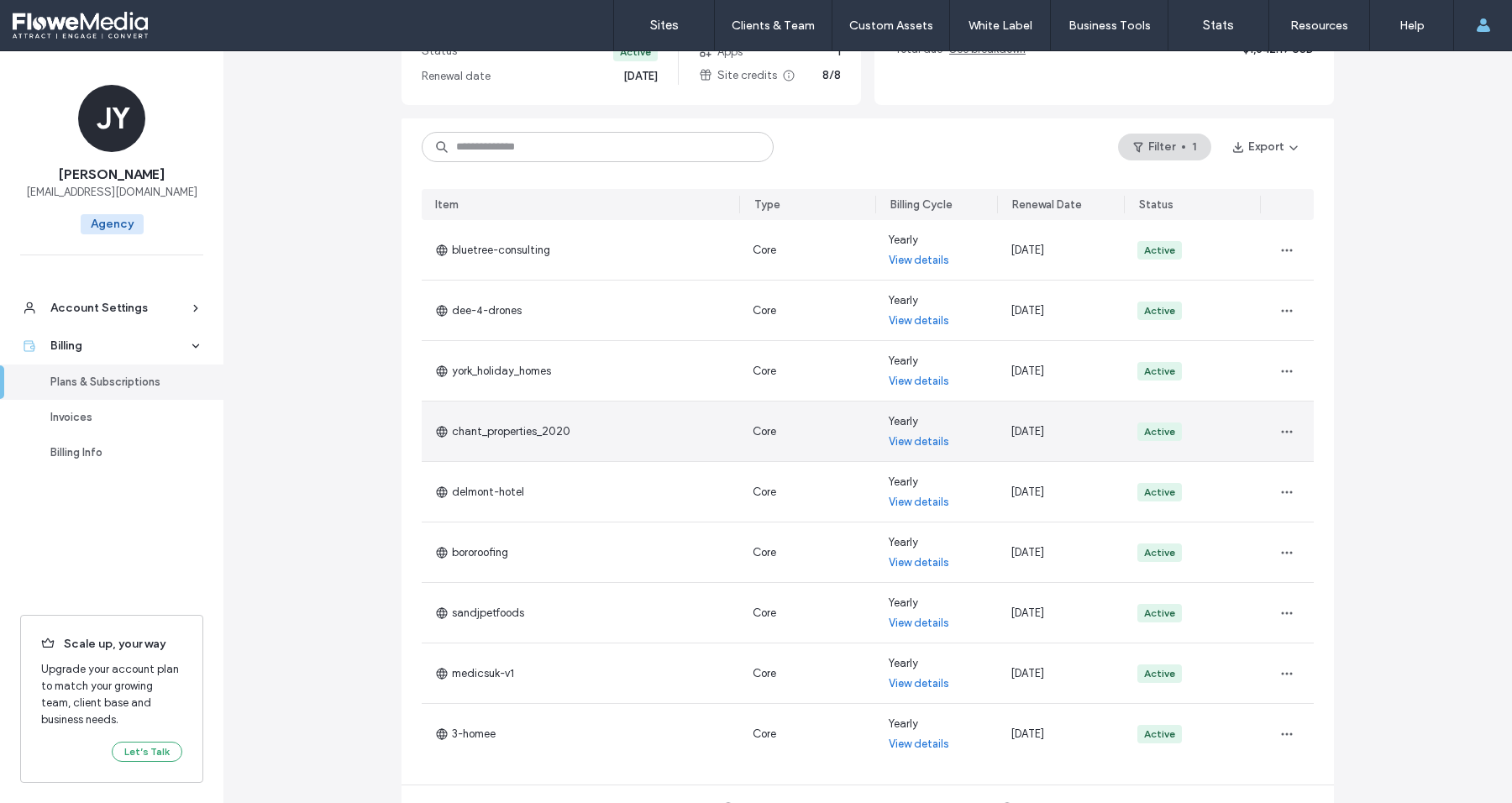
scroll to position [214, 0]
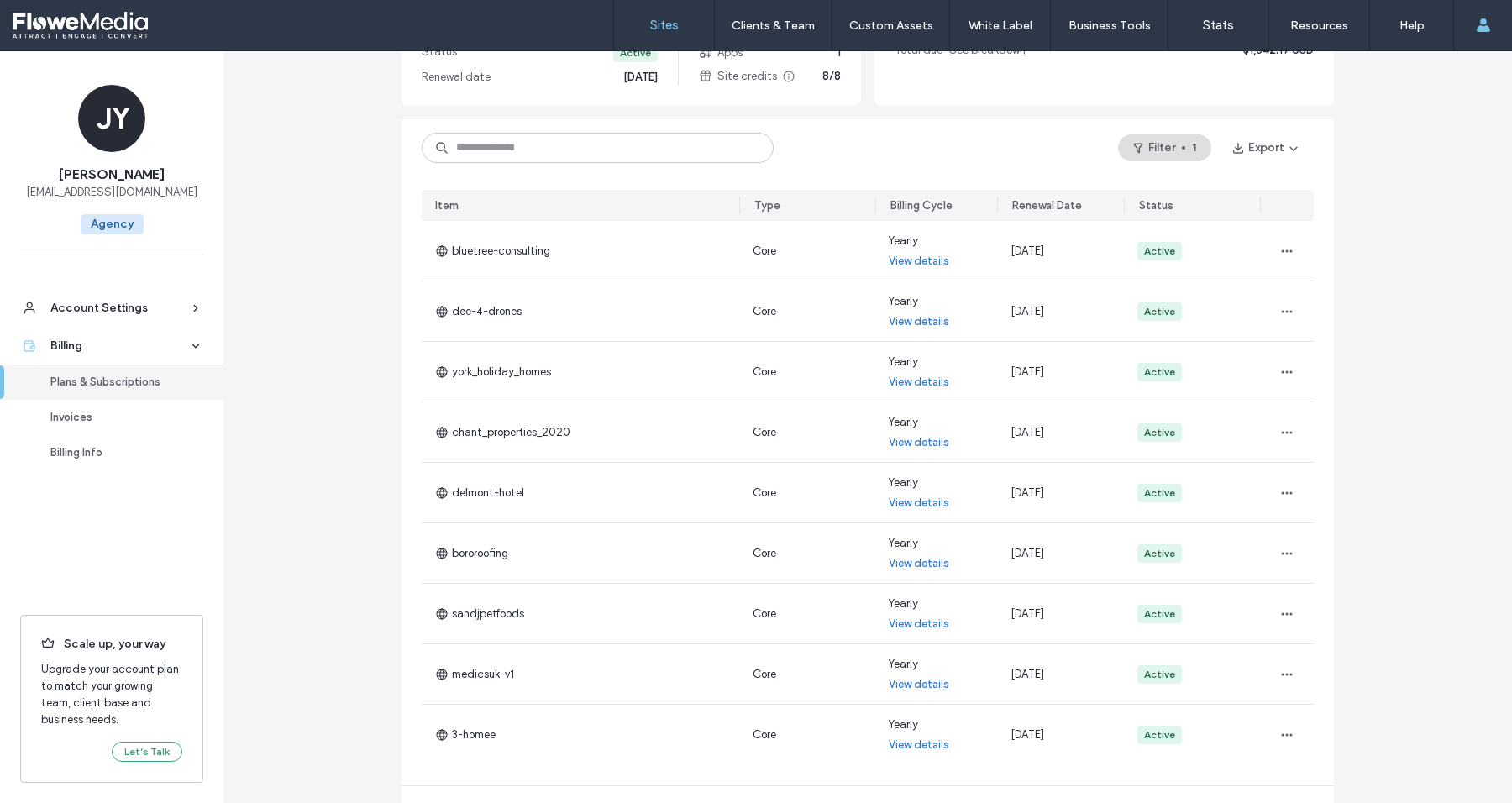
click at [668, 26] on label "Sites" at bounding box center [664, 25] width 29 height 15
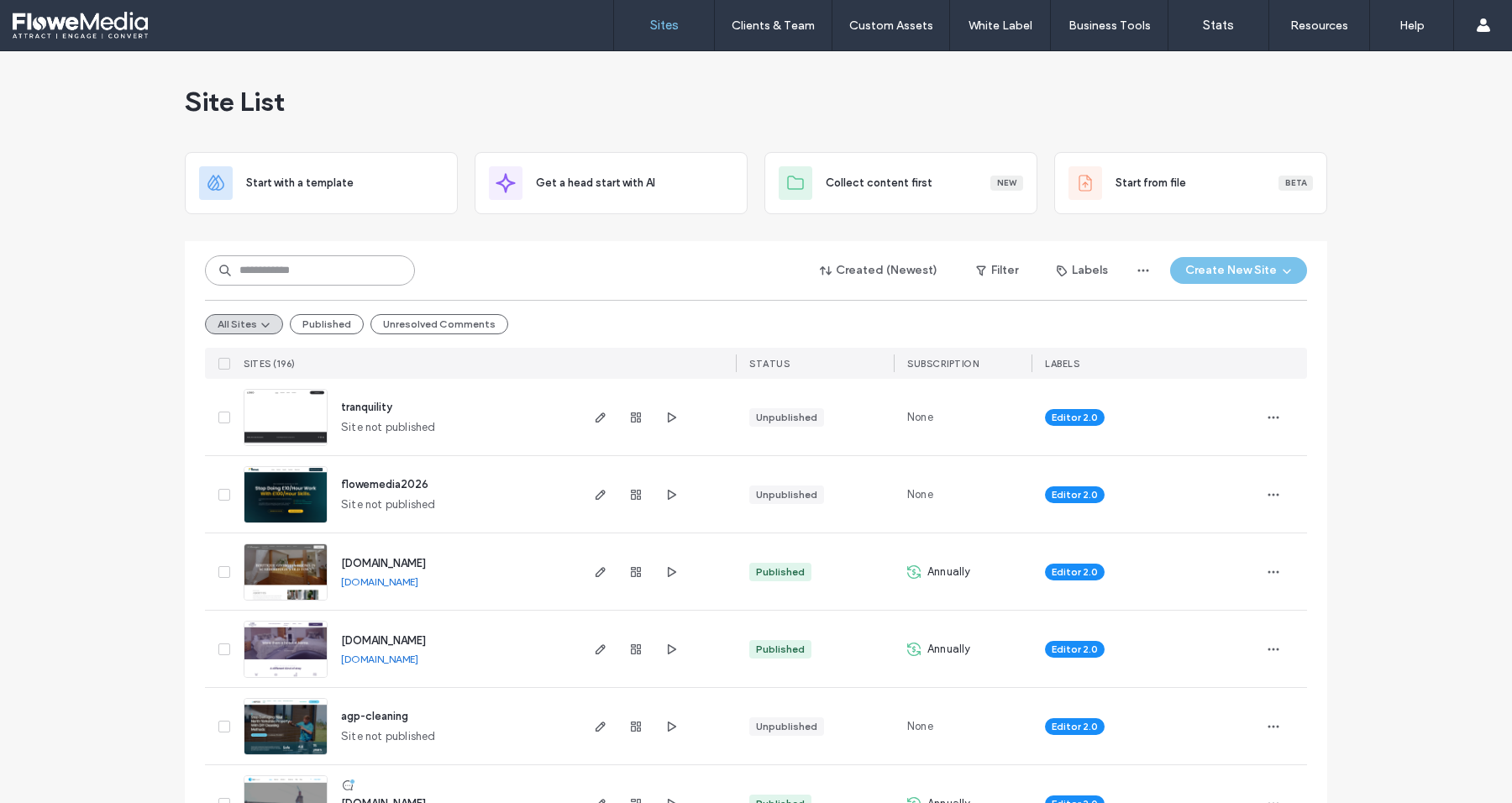
click at [299, 260] on input at bounding box center [310, 271] width 210 height 31
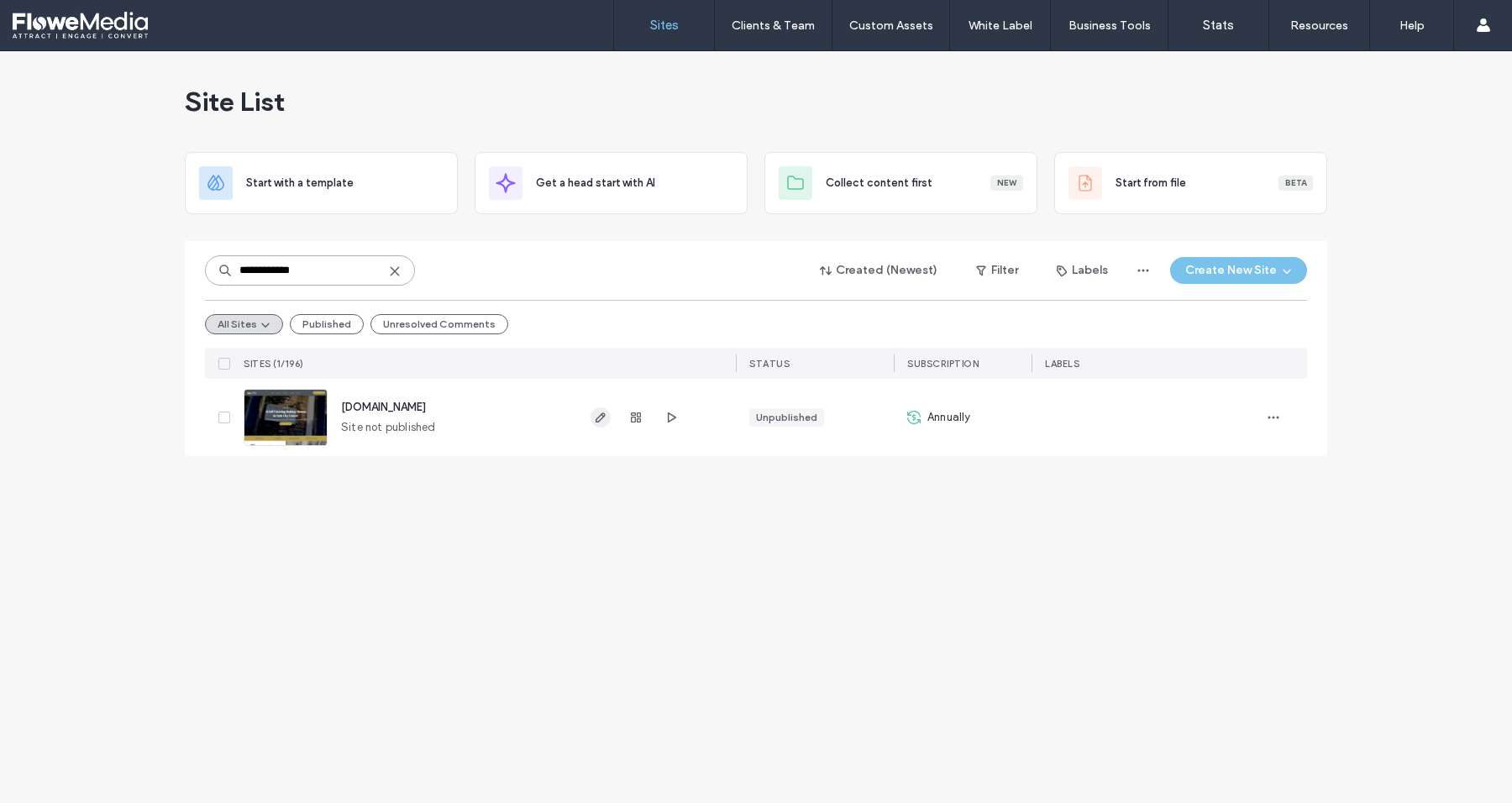
type input "**********"
click at [602, 413] on icon "button" at bounding box center [600, 418] width 14 height 14
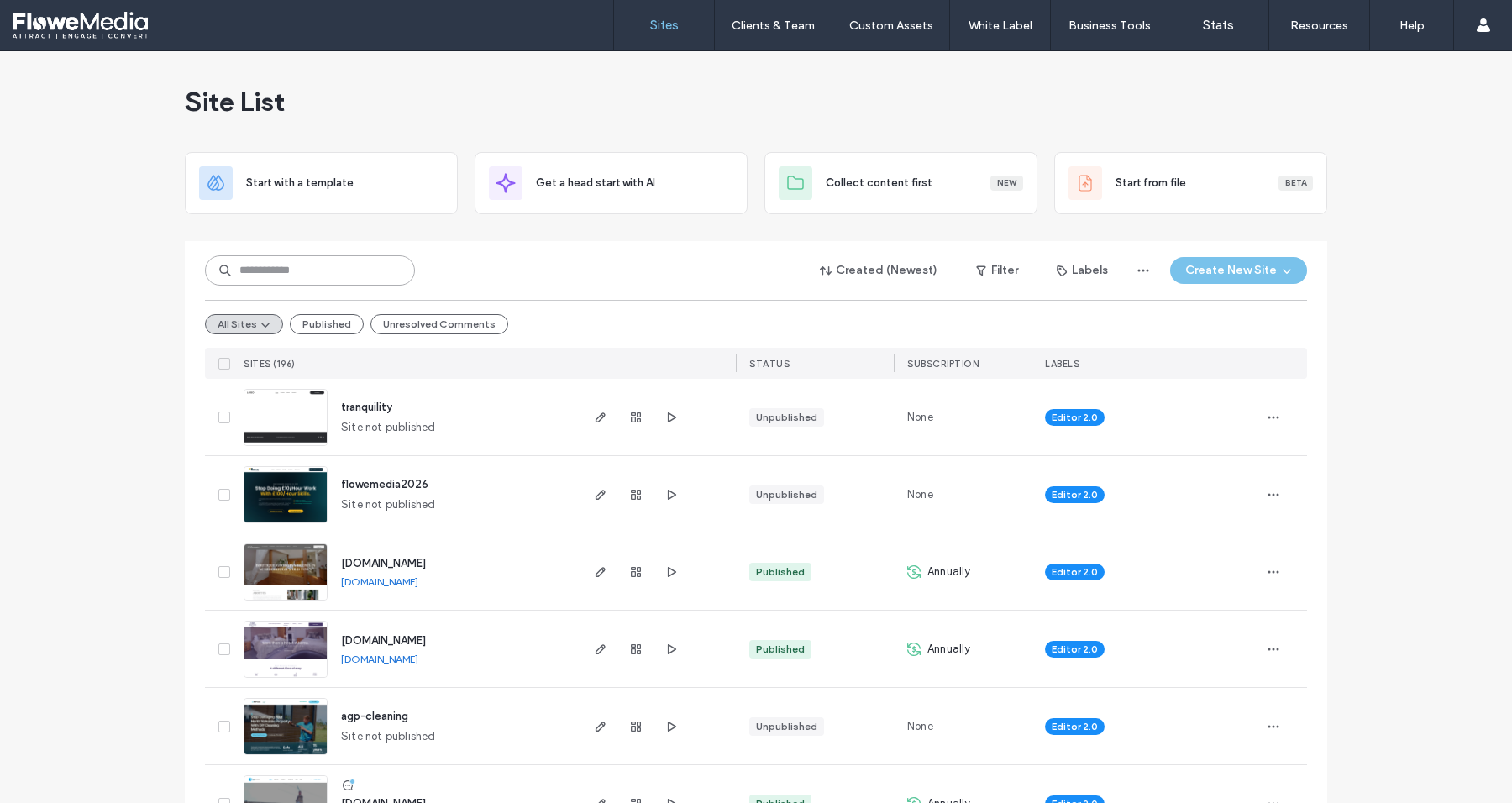
click at [295, 277] on input at bounding box center [310, 271] width 210 height 31
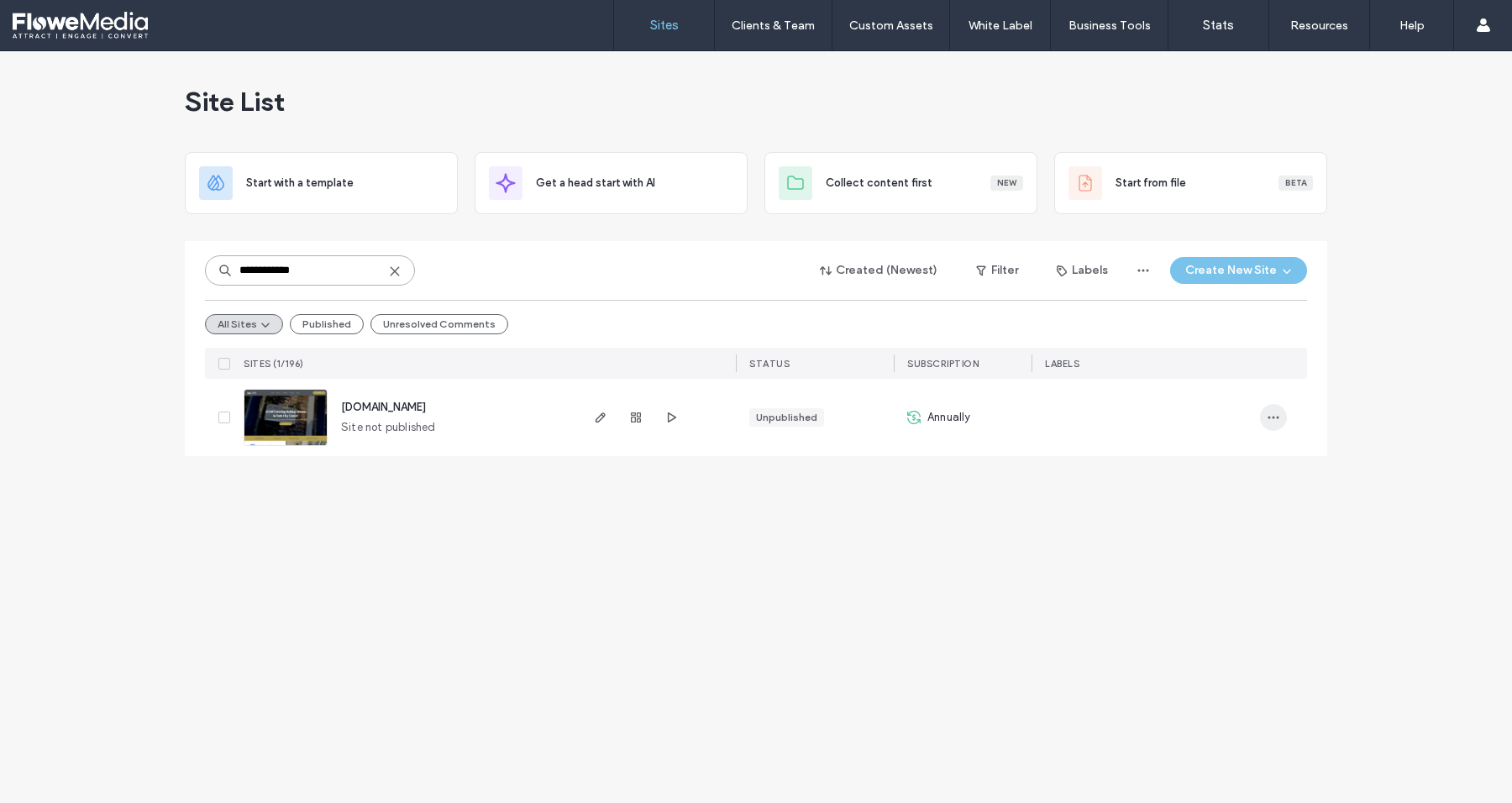
type input "**********"
click at [1269, 415] on icon "button" at bounding box center [1274, 418] width 14 height 14
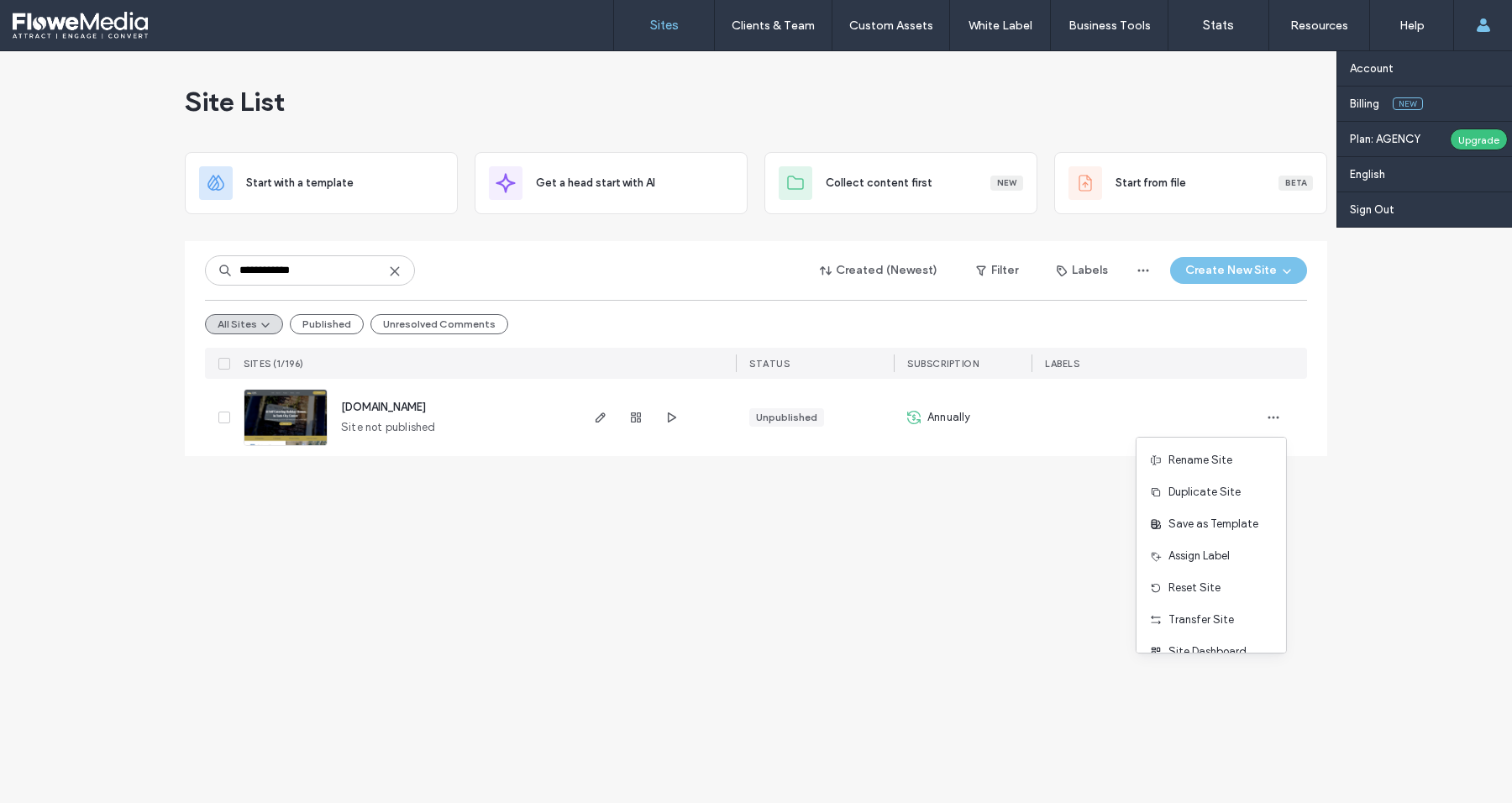
click at [1488, 23] on icon at bounding box center [1484, 26] width 14 height 14
click at [1358, 99] on label "Billing" at bounding box center [1365, 104] width 30 height 13
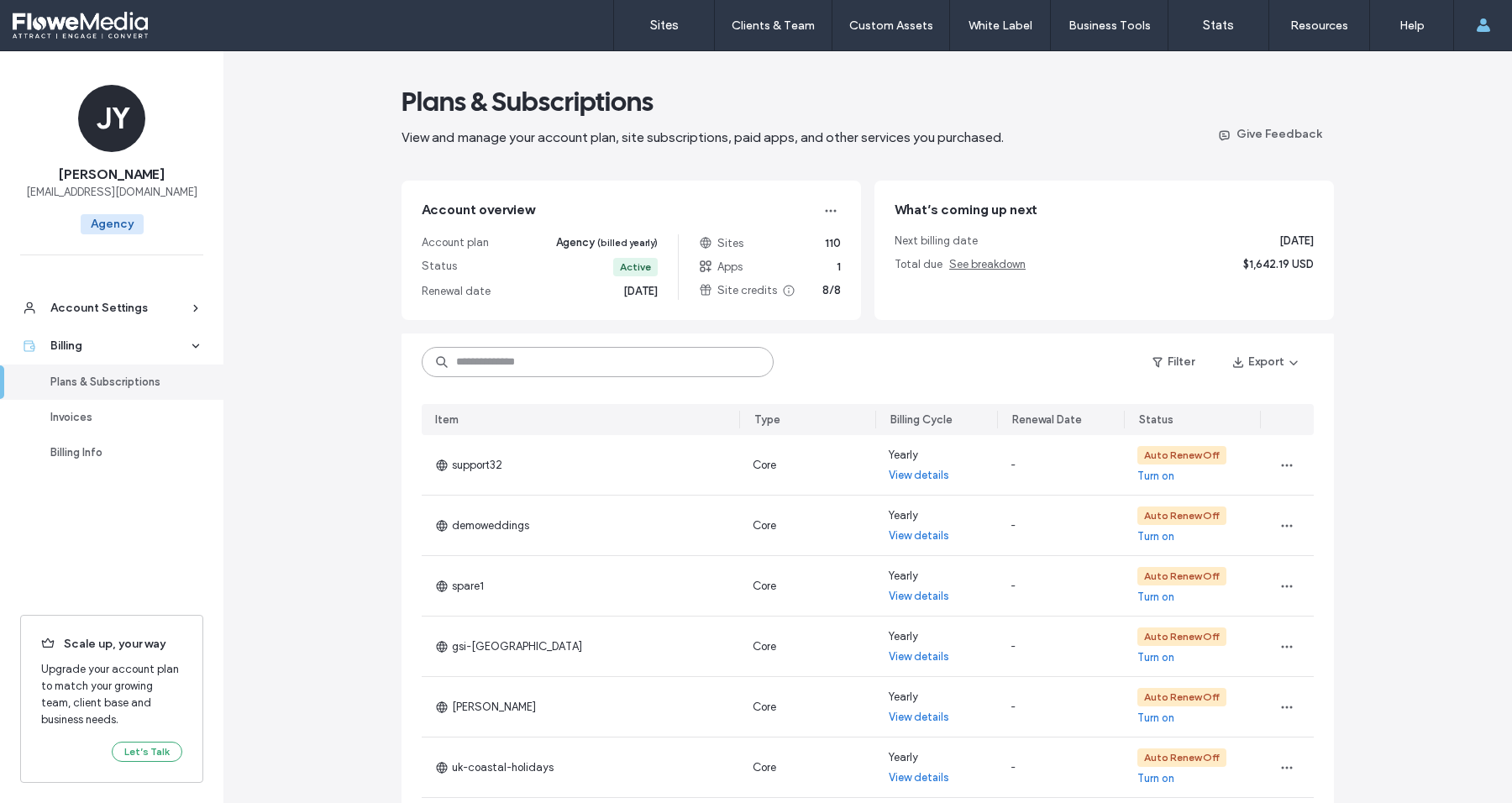
click at [526, 360] on input at bounding box center [597, 361] width 352 height 31
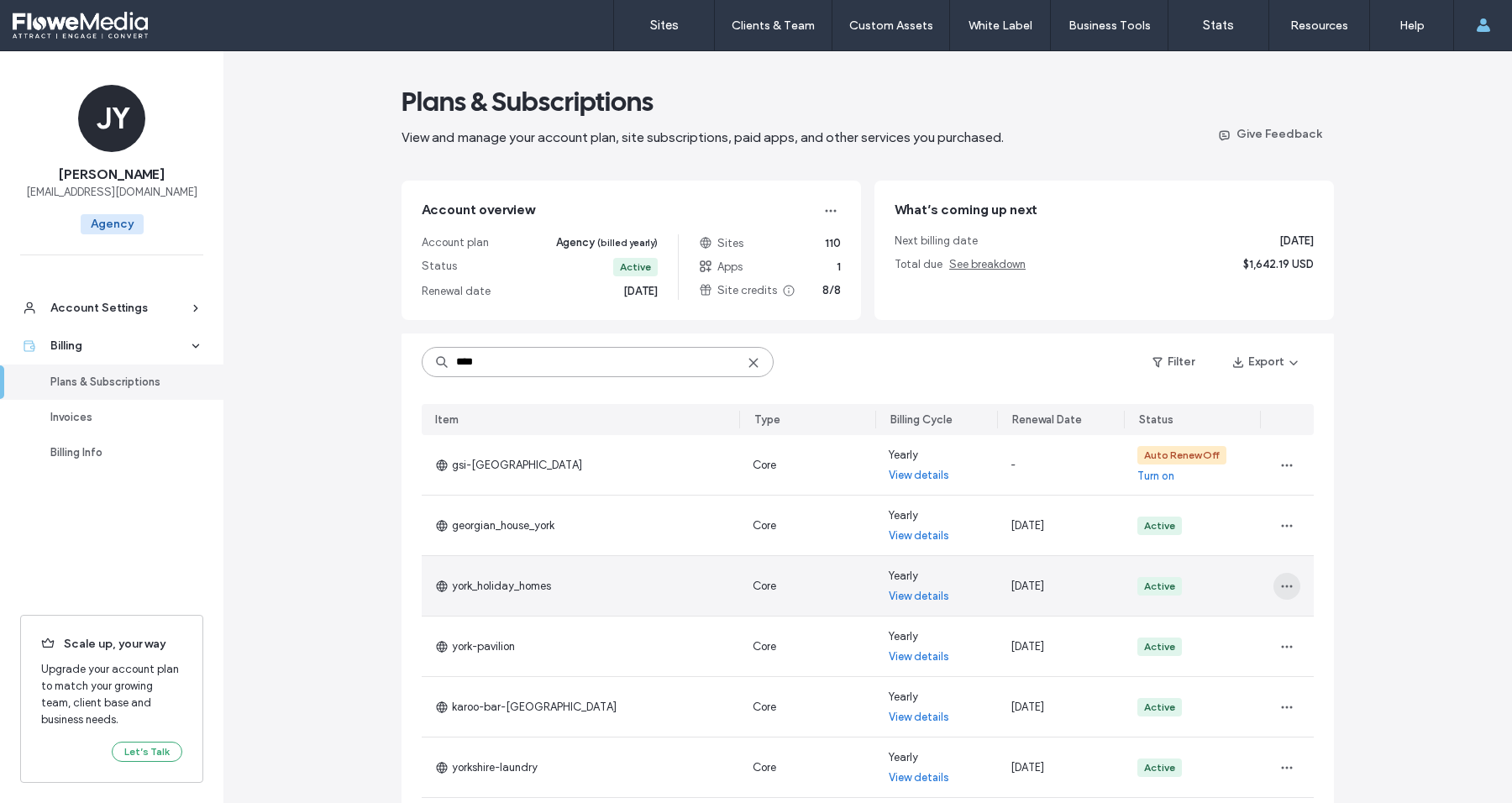
type input "****"
click at [1285, 583] on icon "button" at bounding box center [1288, 587] width 14 height 14
click at [1305, 627] on span "Change Billing Cycle" at bounding box center [1333, 630] width 103 height 17
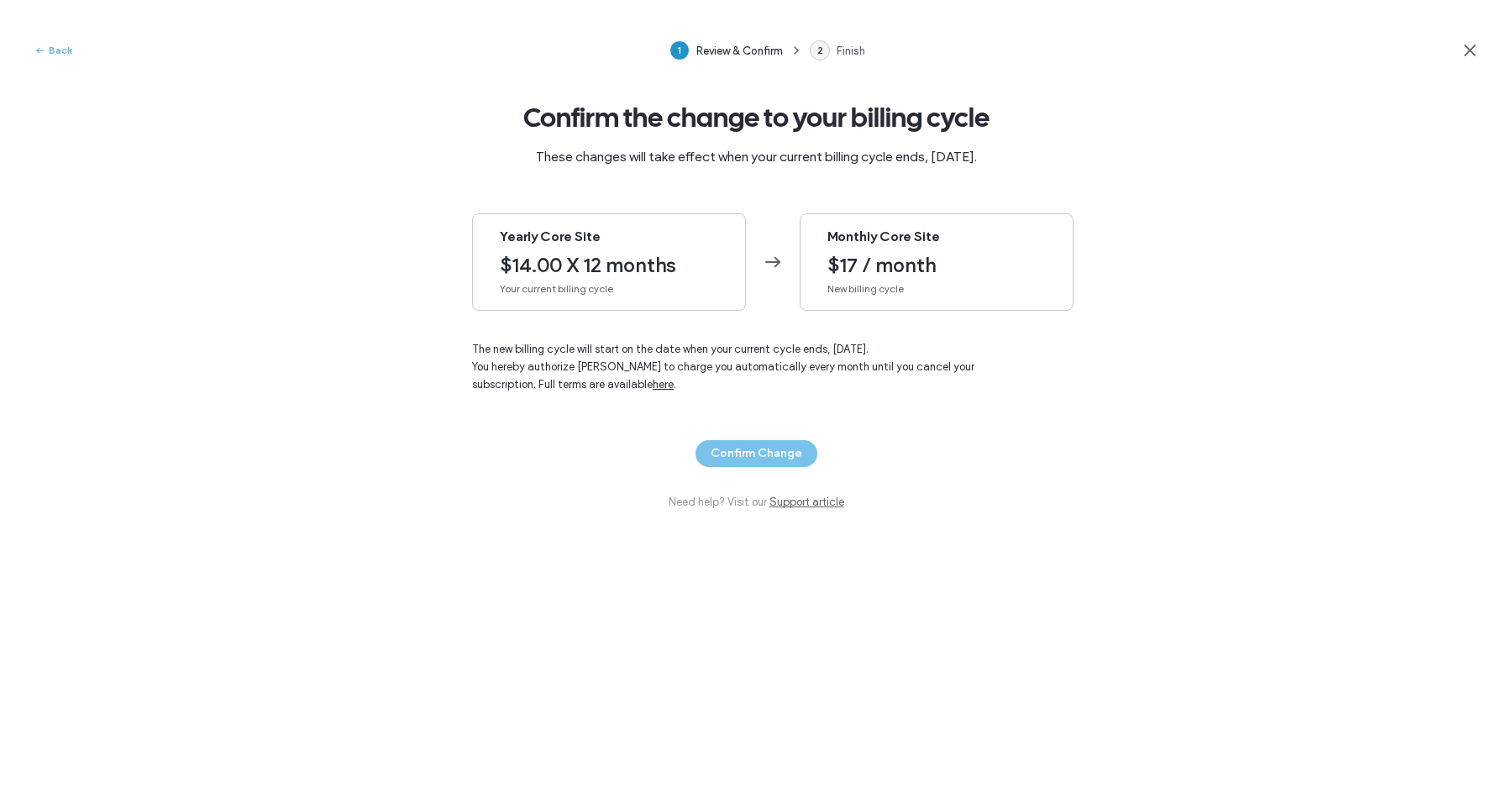
click at [50, 47] on button "Back" at bounding box center [52, 50] width 39 height 20
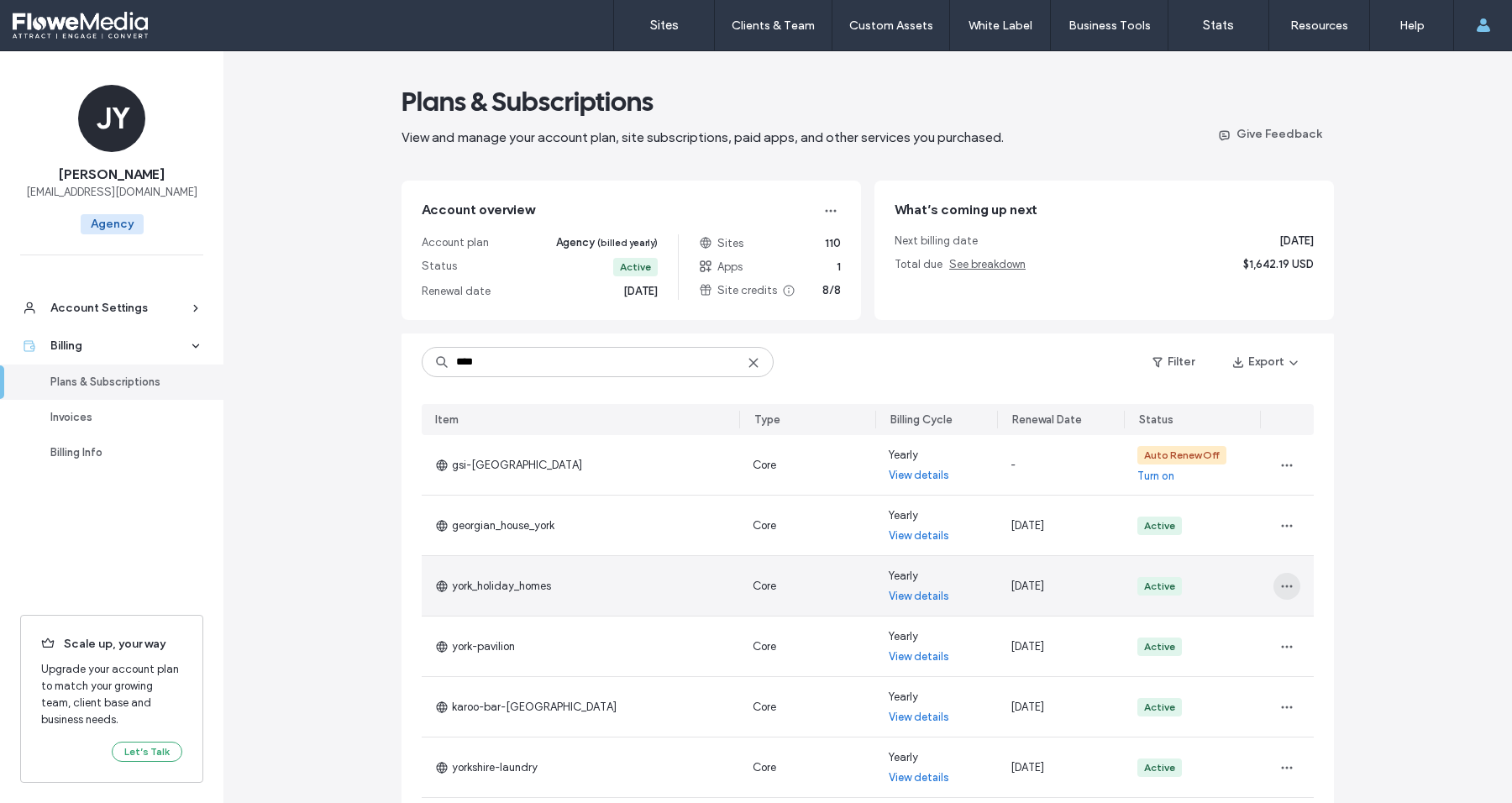
click at [1281, 583] on icon "button" at bounding box center [1288, 587] width 14 height 14
click at [1308, 660] on span "Turn Off Auto Renew" at bounding box center [1332, 662] width 102 height 17
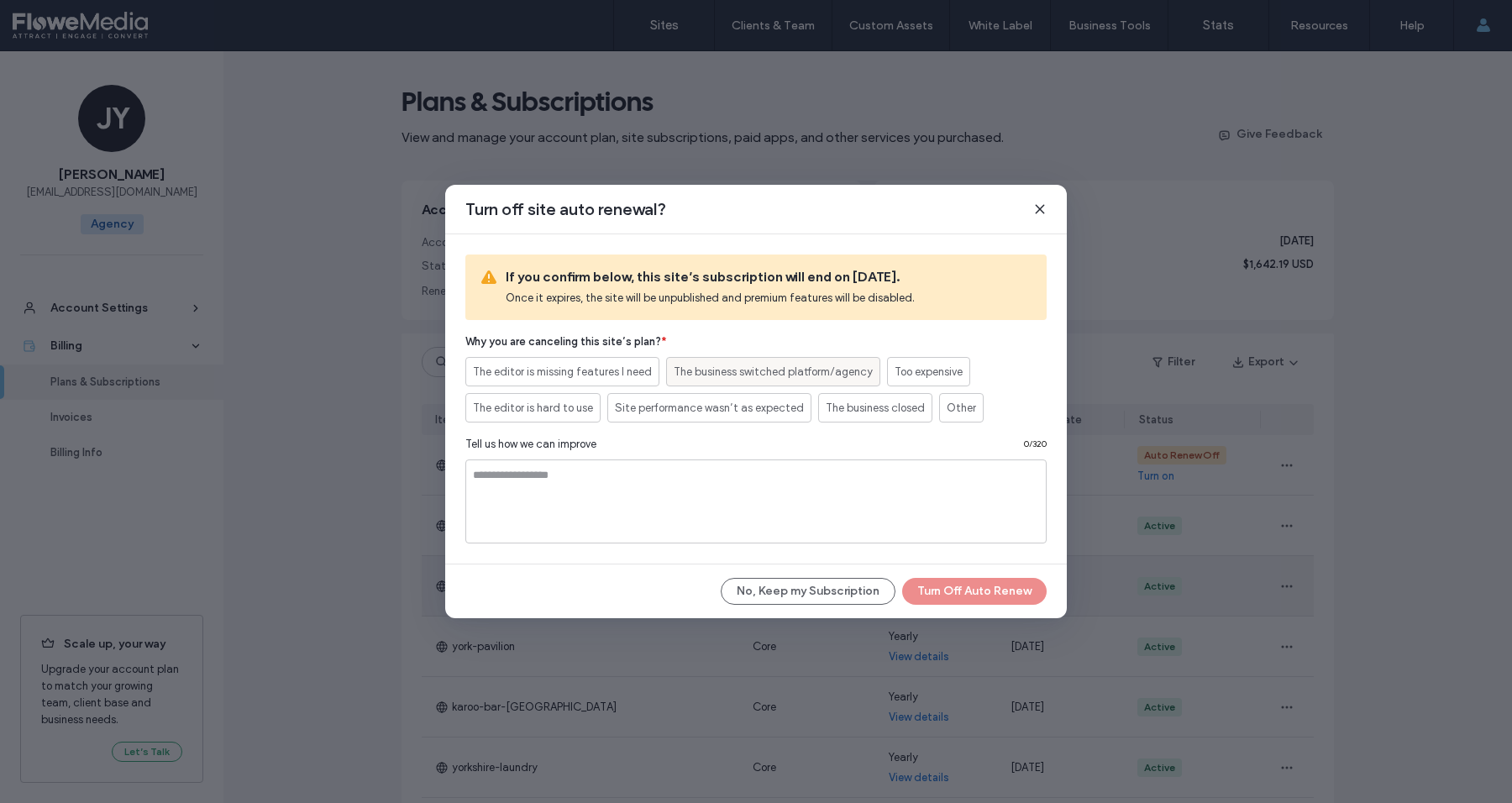
click at [796, 374] on span "The business switched platform/agency" at bounding box center [773, 371] width 199 height 17
click at [976, 589] on button "Turn Off Auto Renew" at bounding box center [975, 591] width 144 height 27
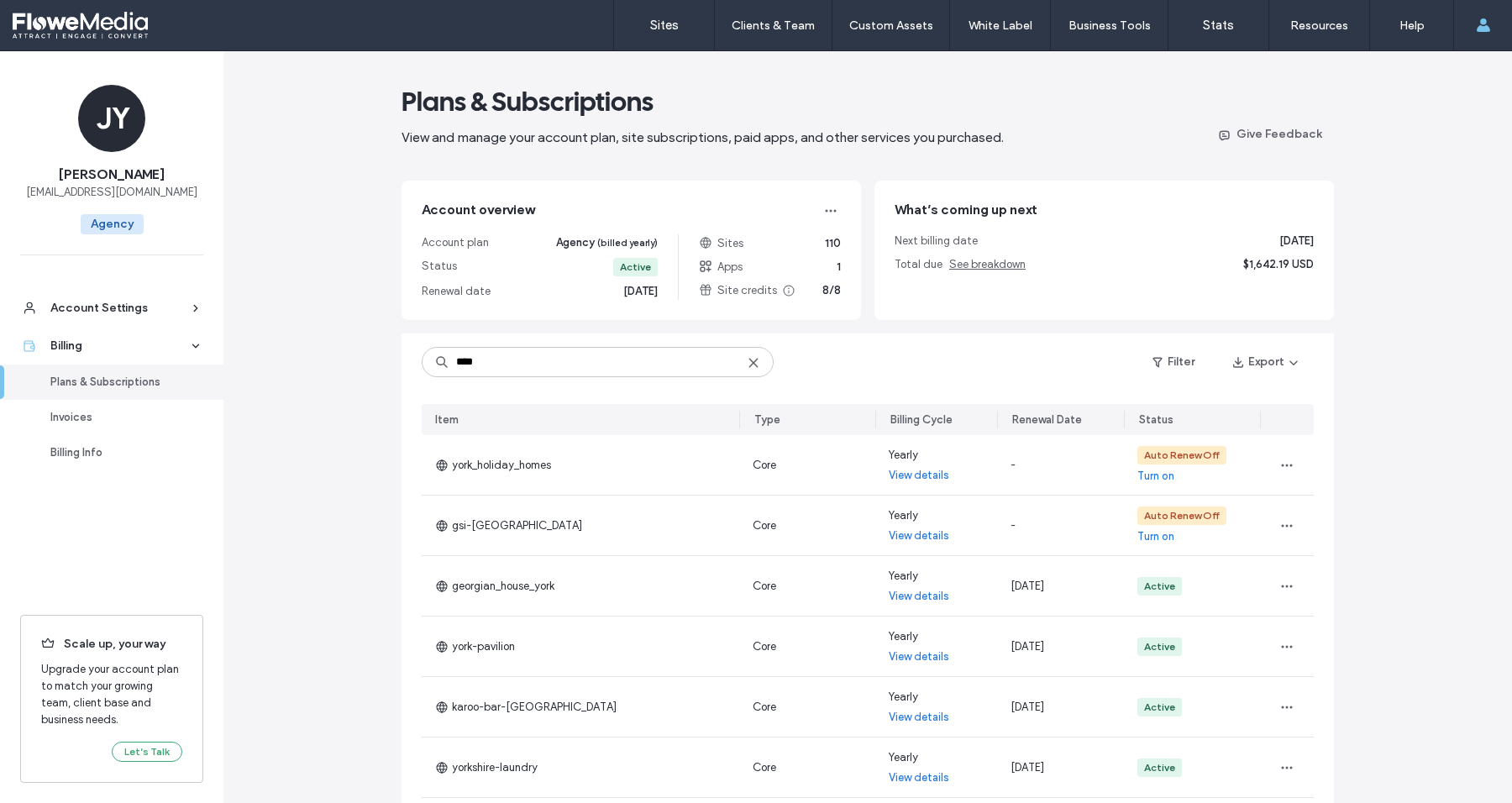
click at [750, 359] on use at bounding box center [754, 362] width 8 height 8
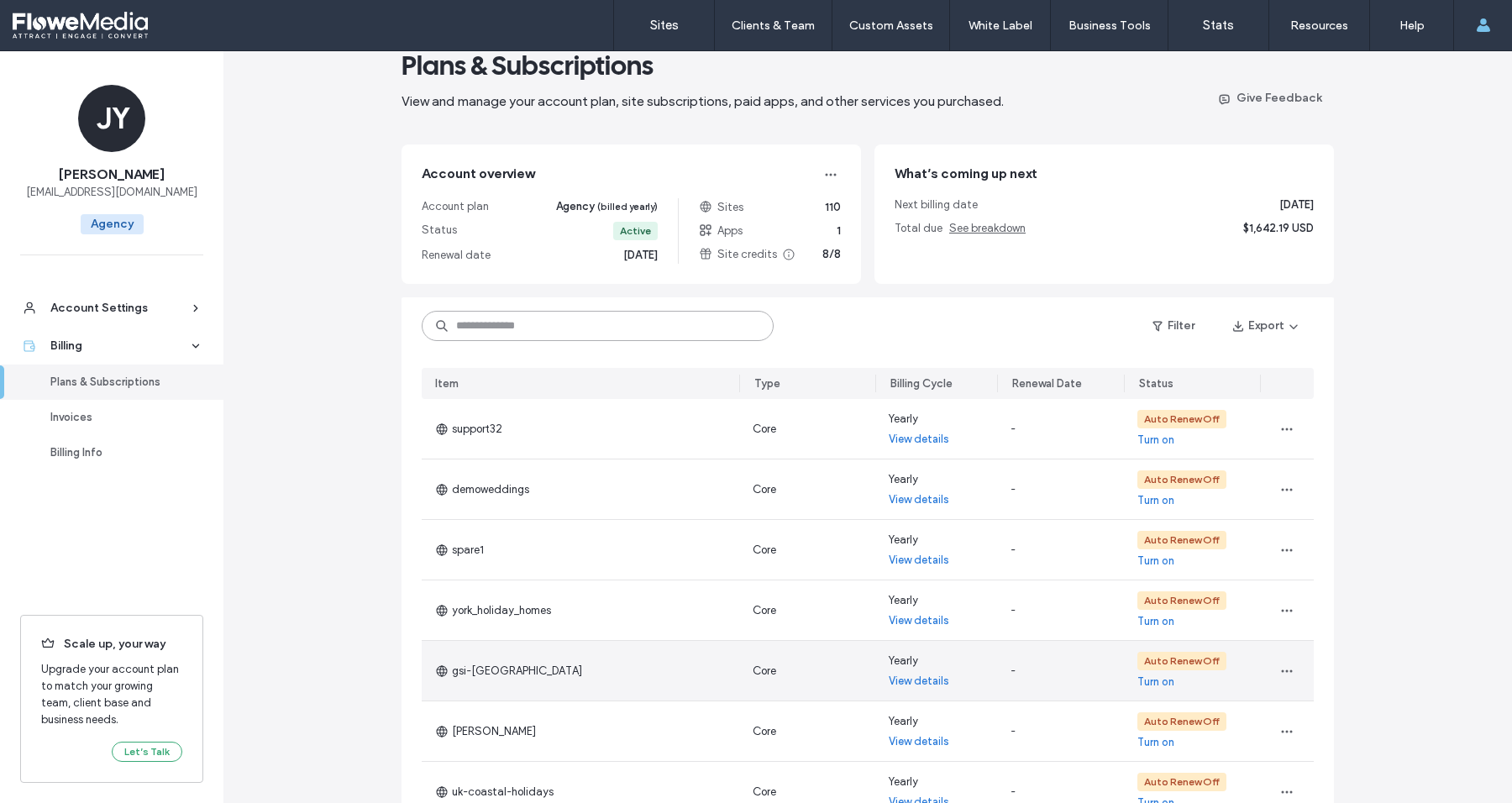
scroll to position [9, 0]
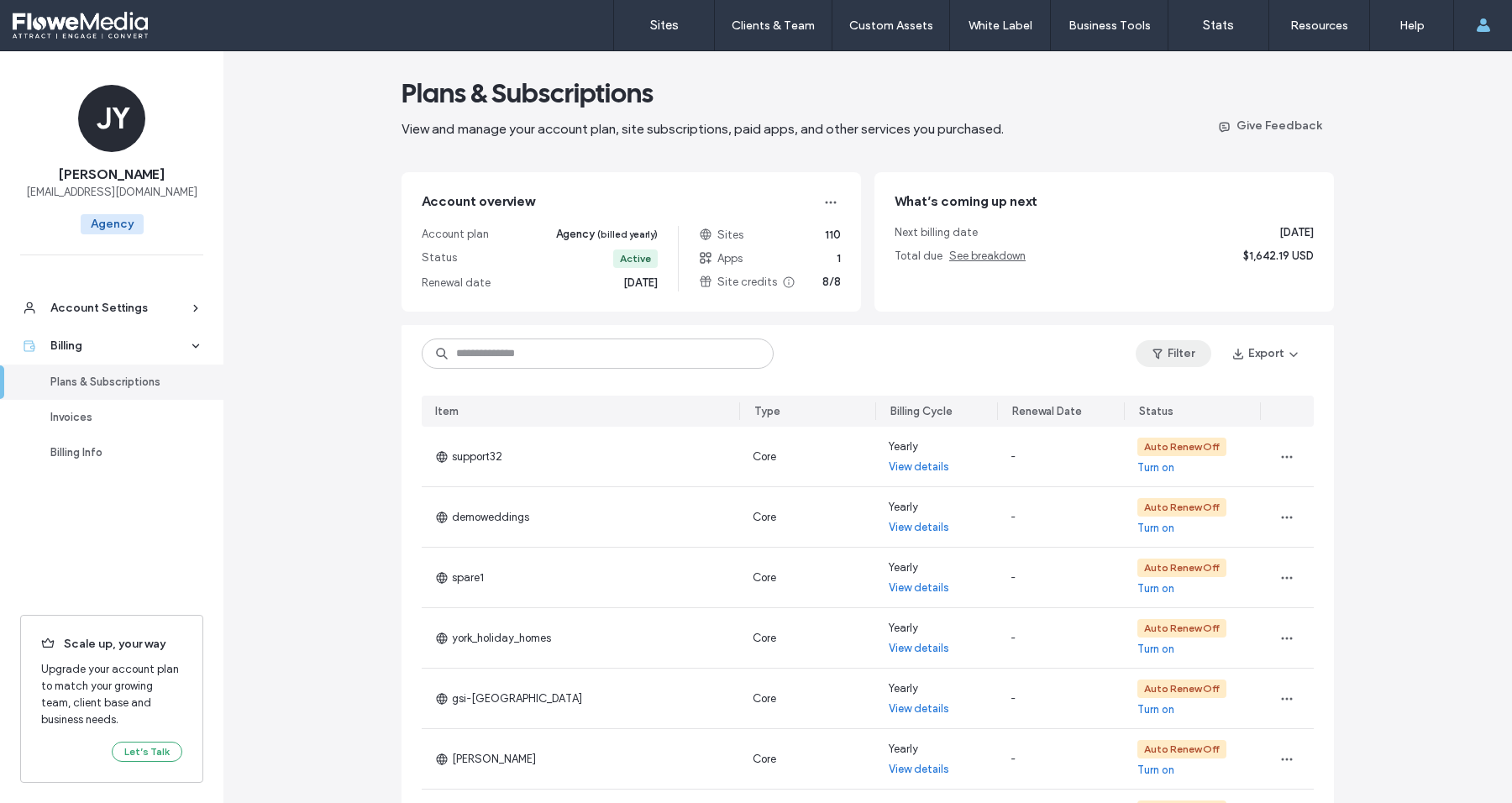
click at [1189, 357] on button "Filter" at bounding box center [1173, 354] width 76 height 27
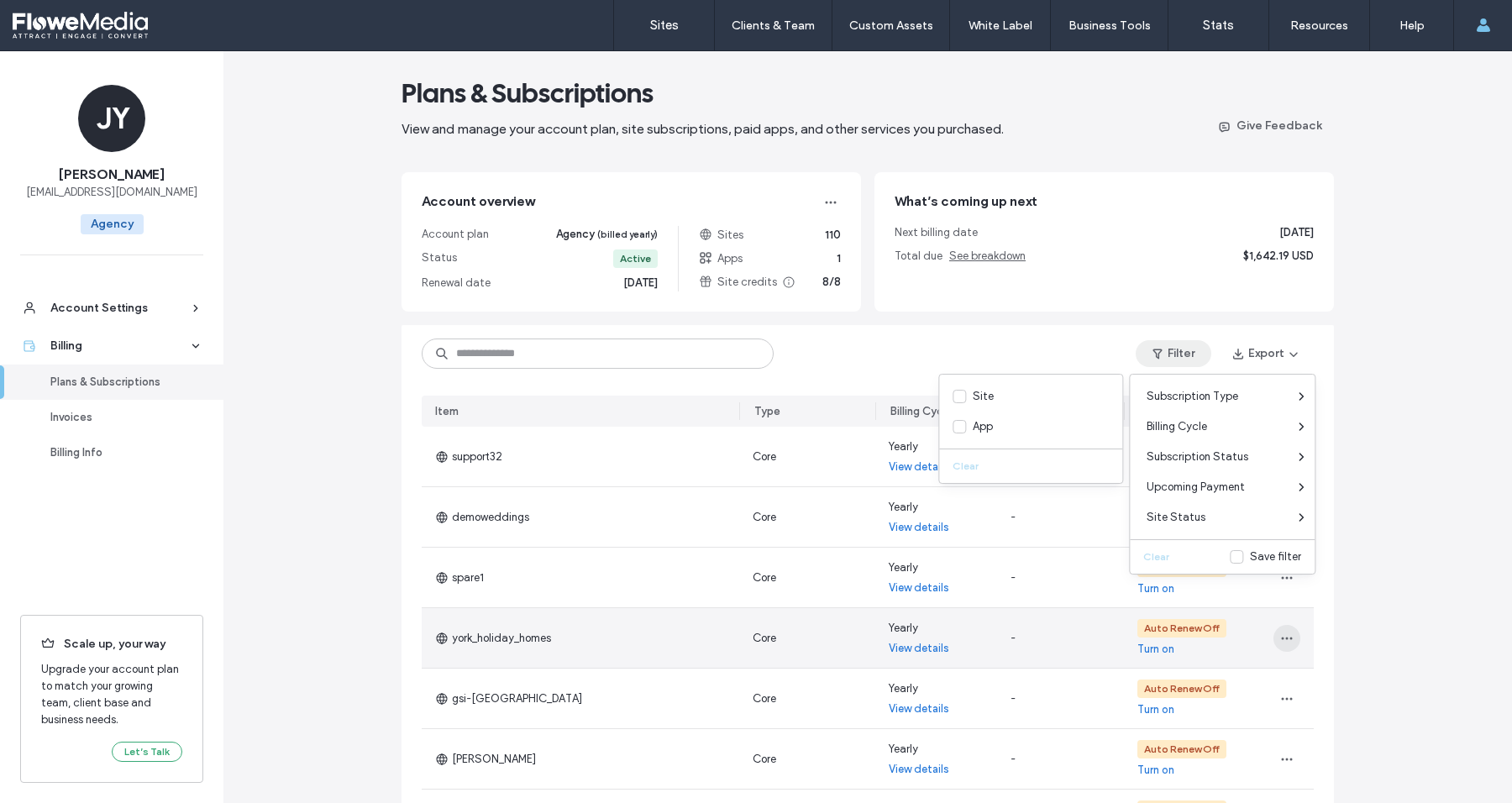
click at [1281, 639] on use "button" at bounding box center [1286, 638] width 11 height 3
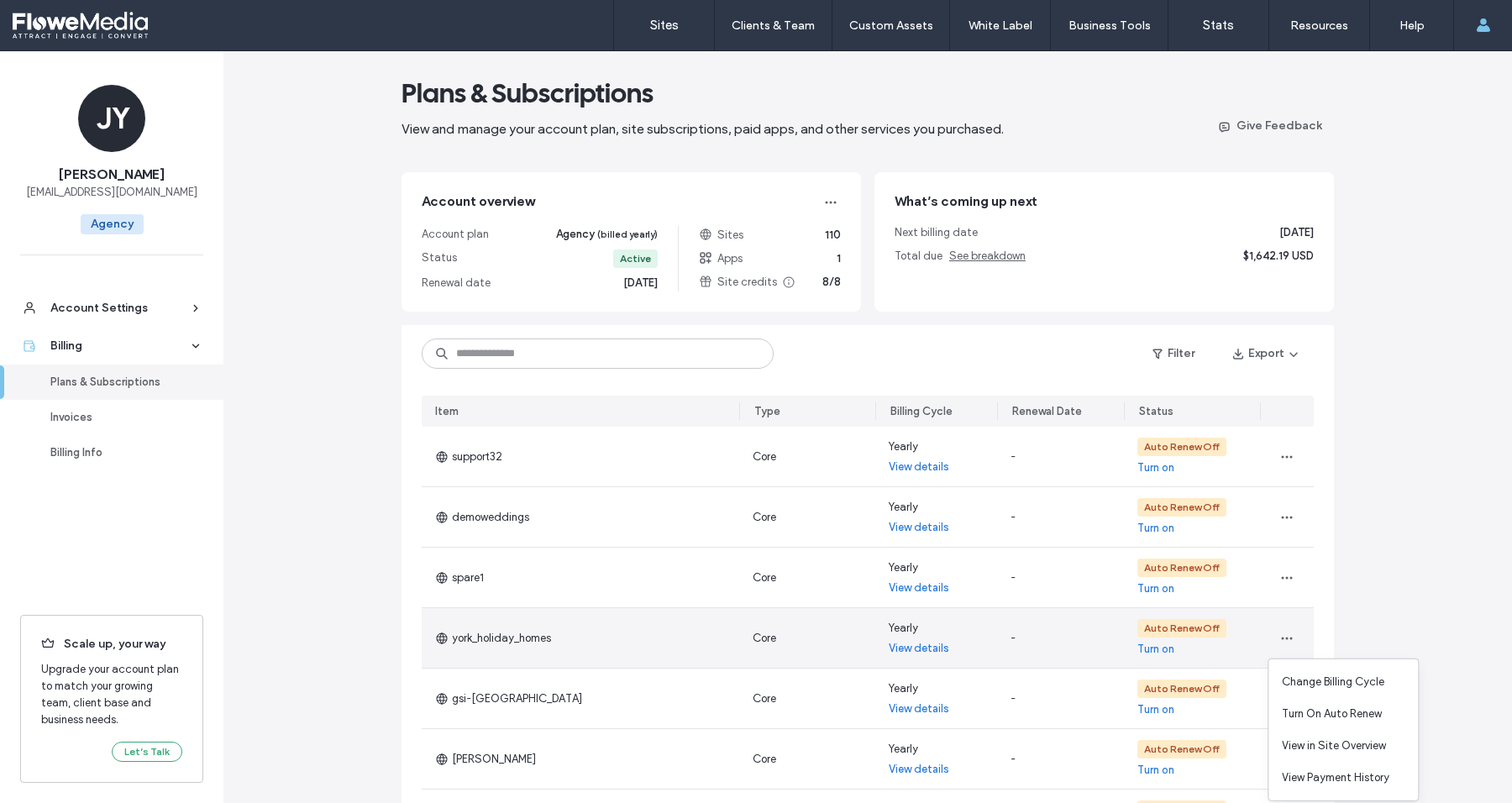
click at [1157, 641] on link "Turn on" at bounding box center [1155, 649] width 37 height 17
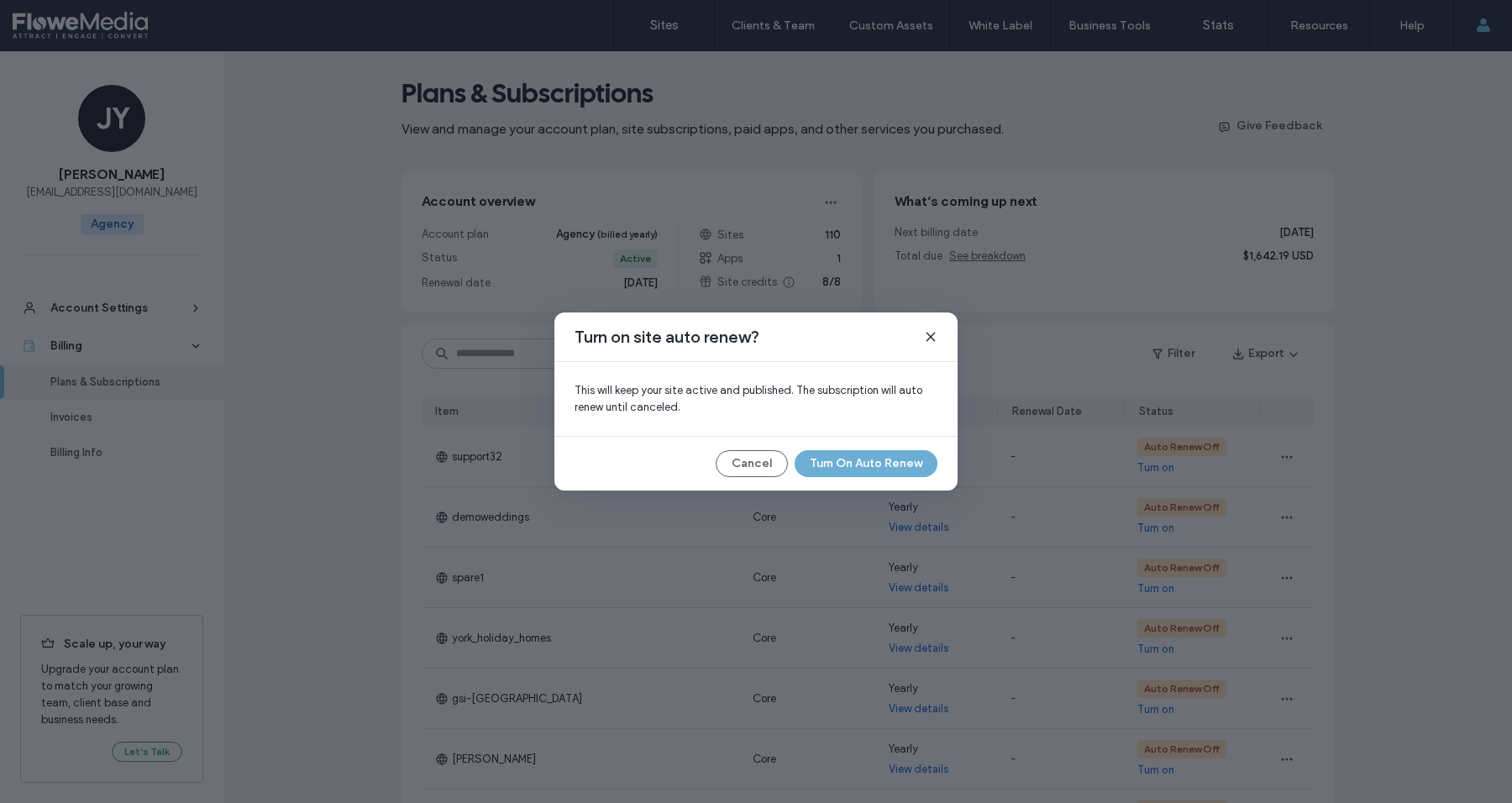
click at [857, 462] on button "Turn On Auto Renew" at bounding box center [866, 463] width 143 height 27
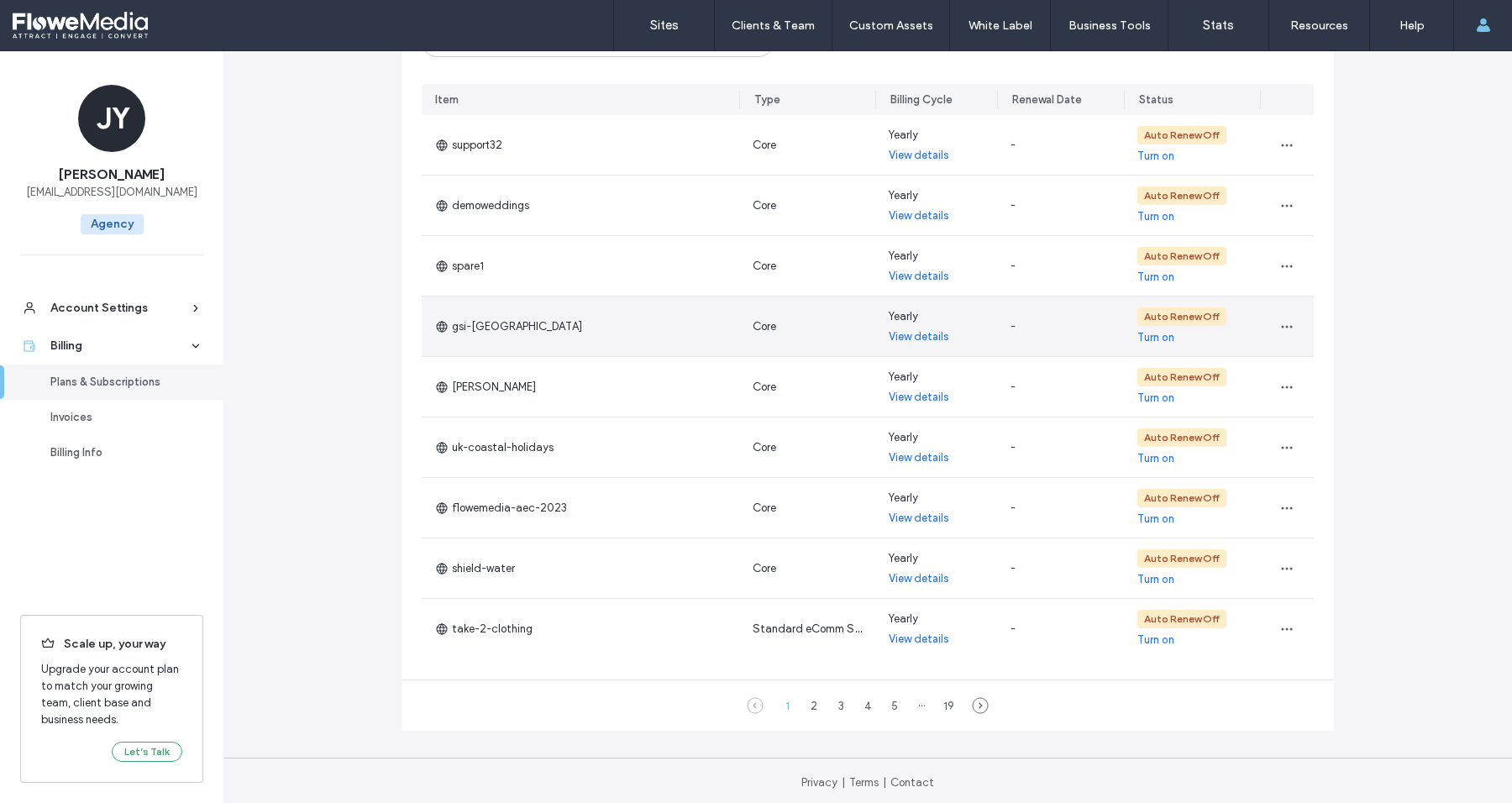
scroll to position [324, 0]
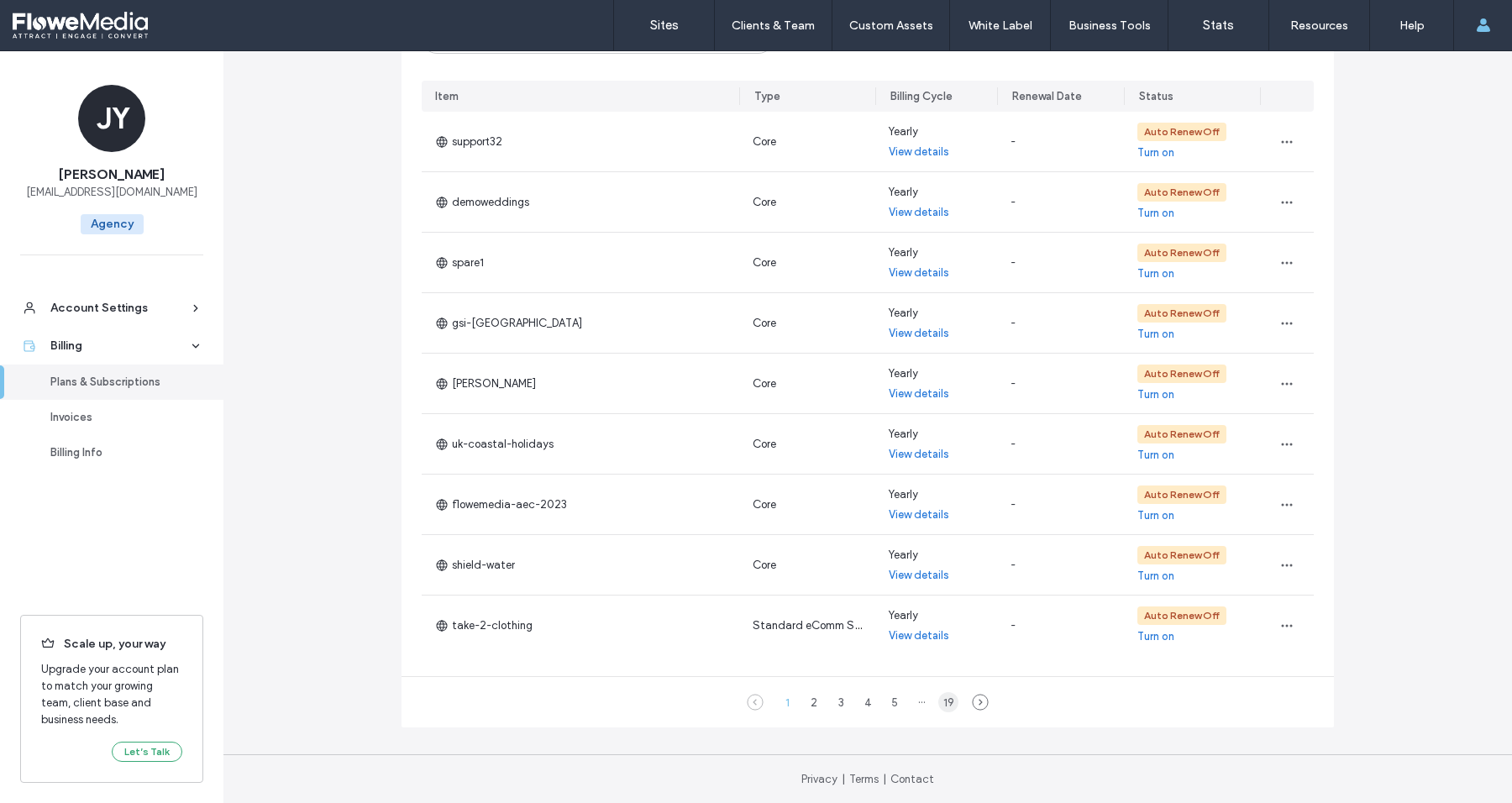
click at [945, 695] on div "19" at bounding box center [948, 702] width 20 height 20
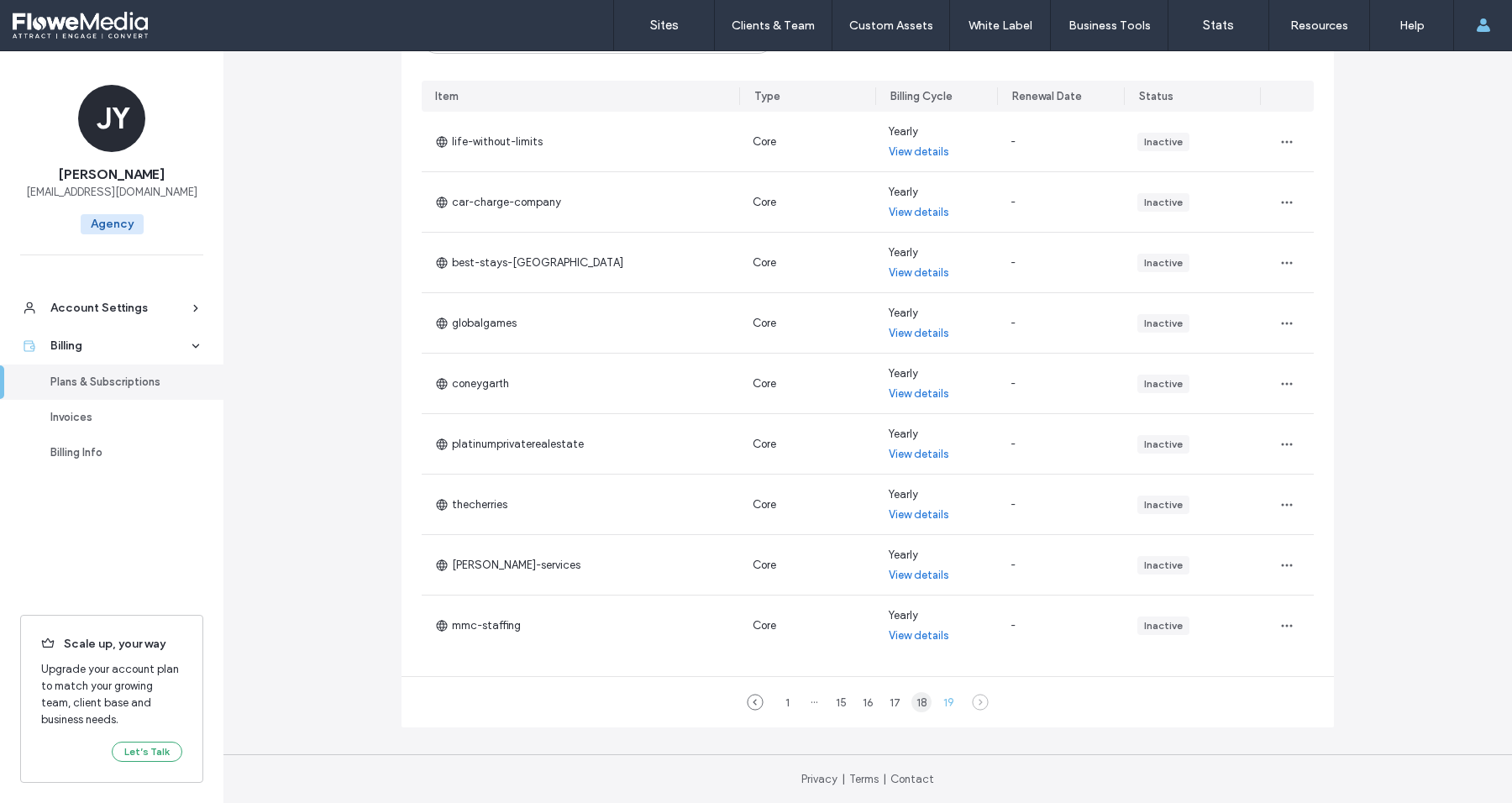
click at [916, 699] on div "18" at bounding box center [921, 702] width 20 height 20
click at [891, 699] on div "17" at bounding box center [895, 702] width 20 height 20
click at [861, 706] on div "16" at bounding box center [868, 702] width 20 height 20
click at [852, 701] on div "15" at bounding box center [854, 702] width 20 height 20
click at [840, 699] on div "14" at bounding box center [840, 702] width 20 height 20
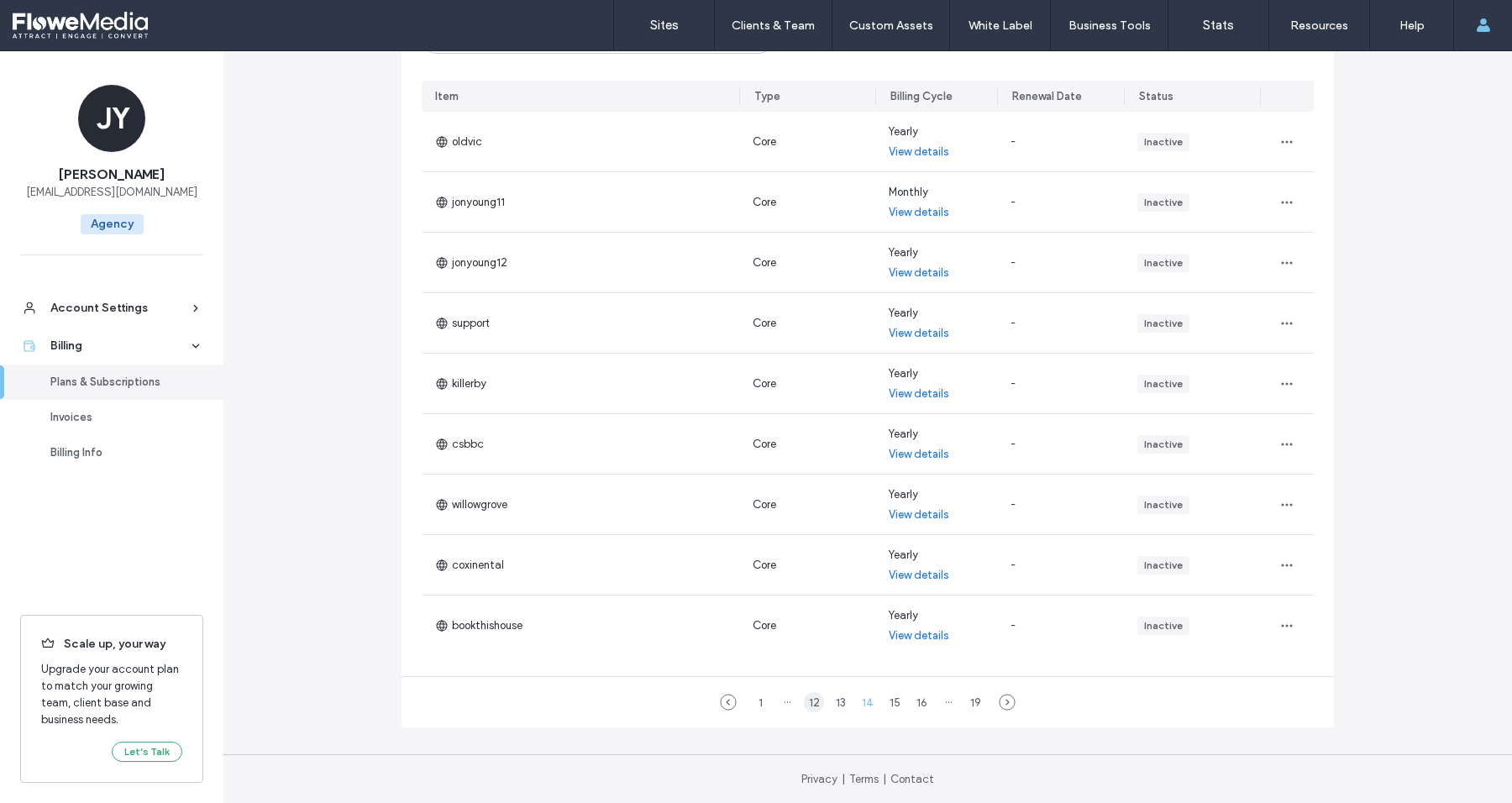
click at [811, 704] on div "12" at bounding box center [814, 702] width 20 height 20
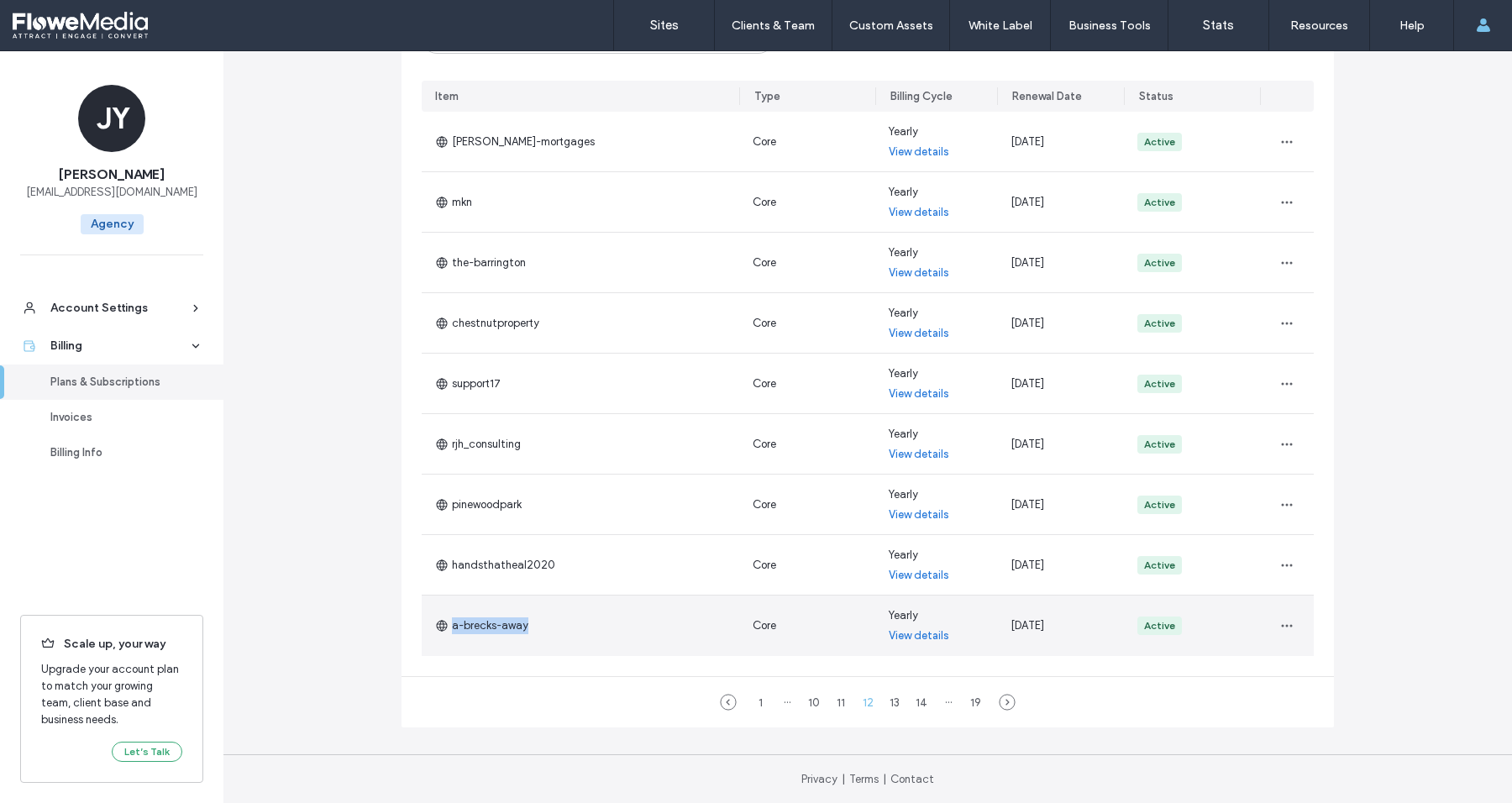
drag, startPoint x: 525, startPoint y: 630, endPoint x: 518, endPoint y: 621, distance: 11.4
click at [518, 621] on div "a-brecks-away" at bounding box center [581, 625] width 318 height 60
copy span "a-brecks-away"
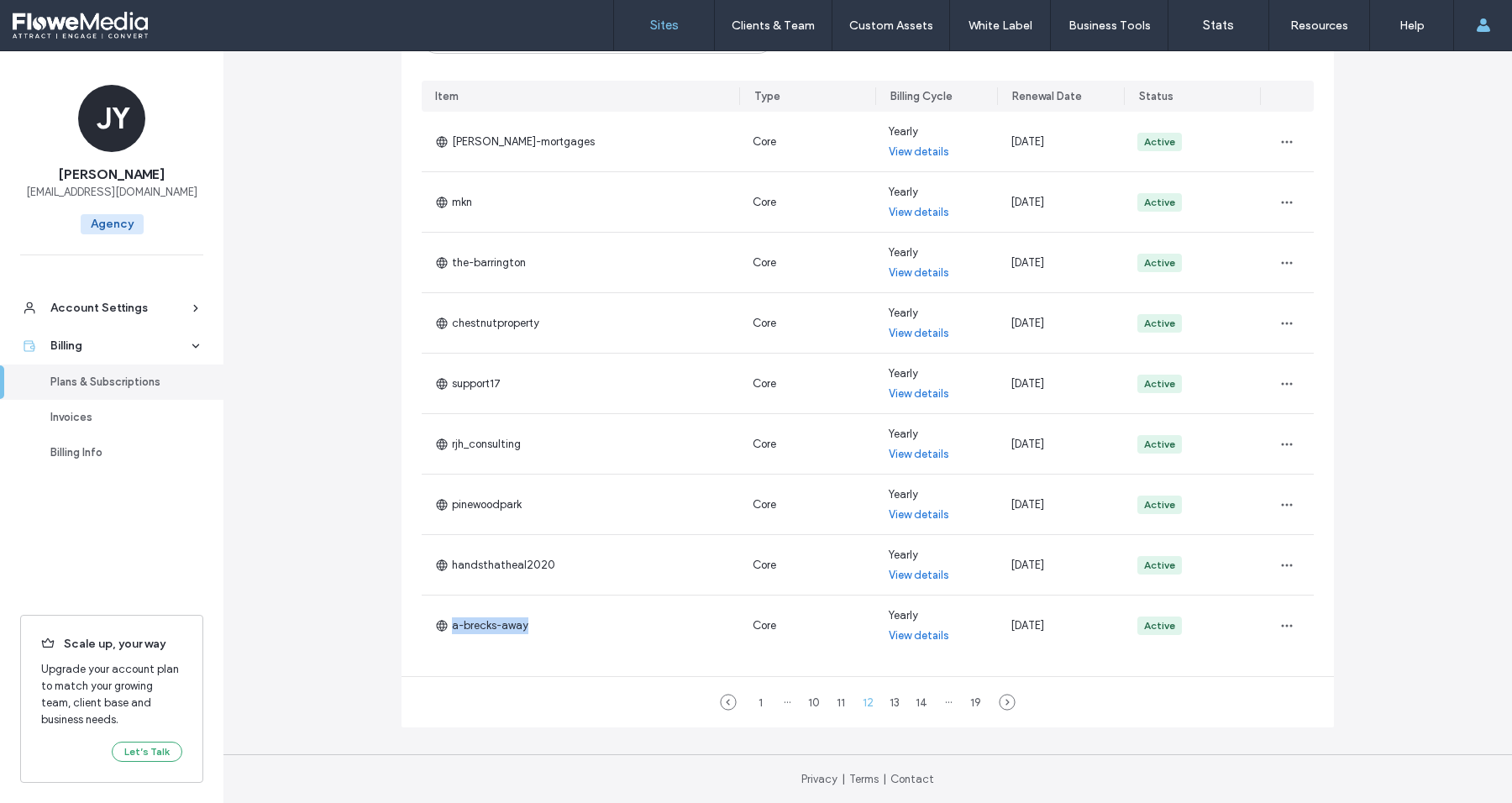
click at [662, 21] on label "Sites" at bounding box center [664, 25] width 29 height 15
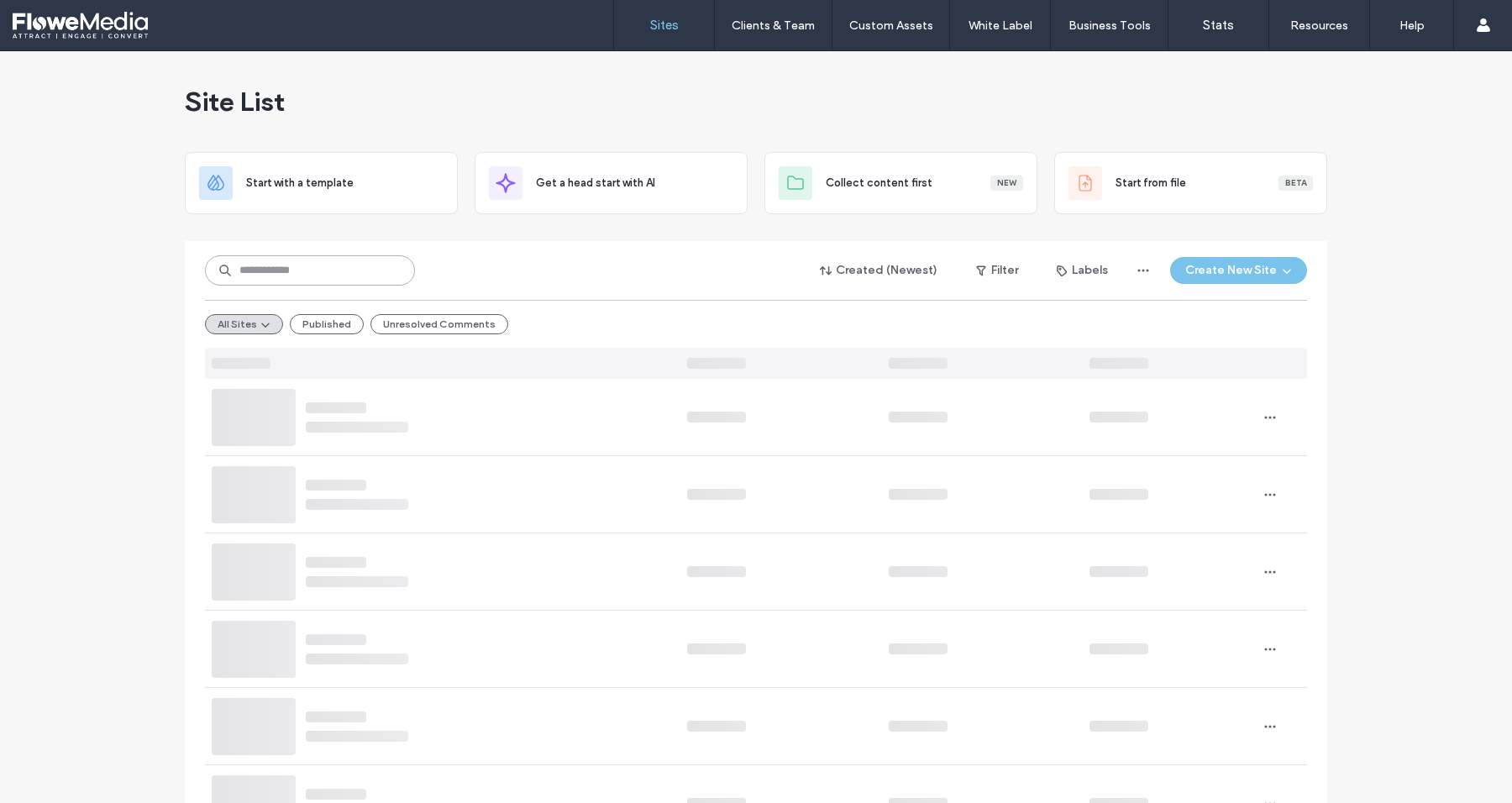
click at [265, 265] on input at bounding box center [310, 271] width 210 height 31
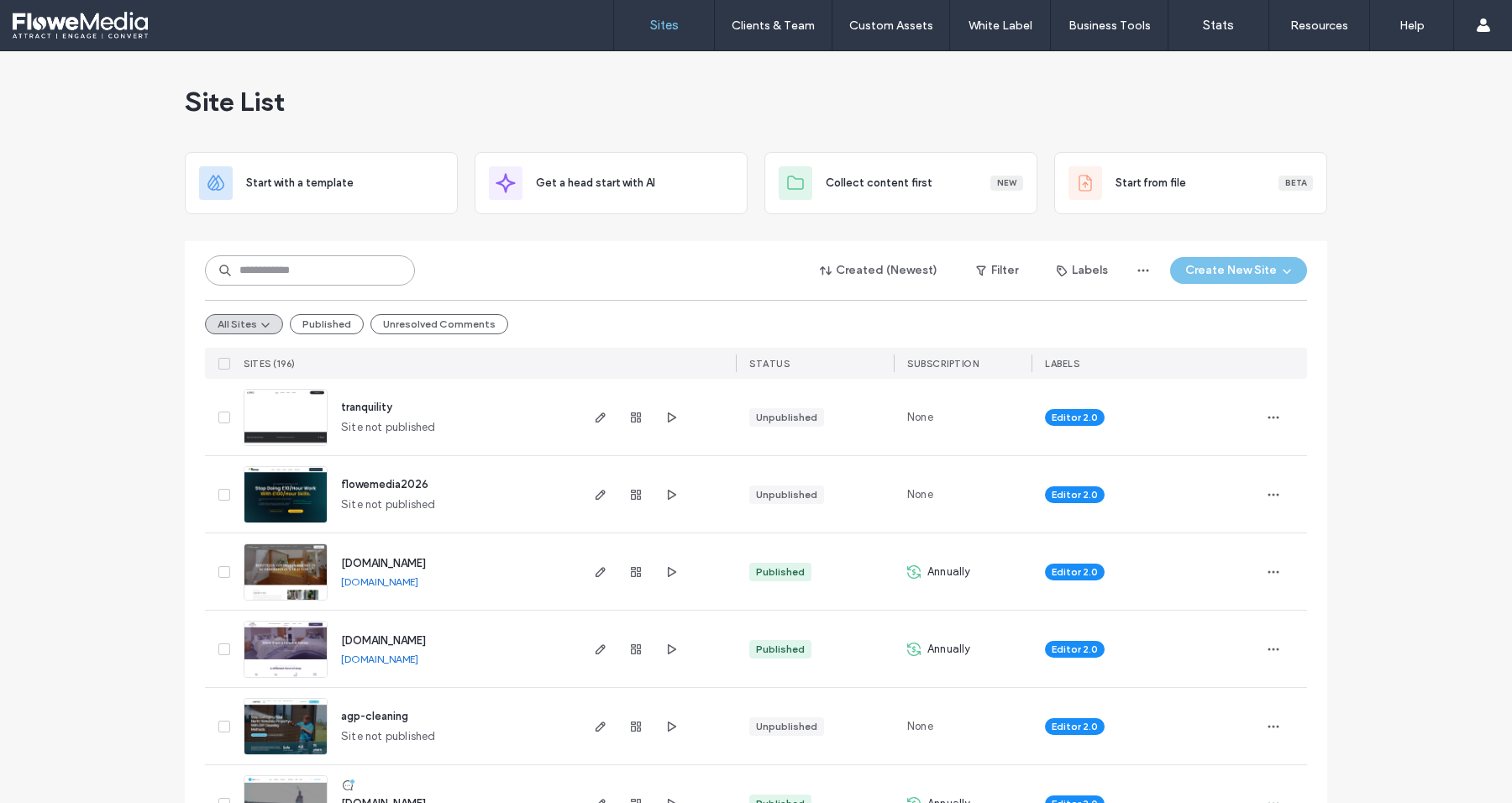
paste input "**********"
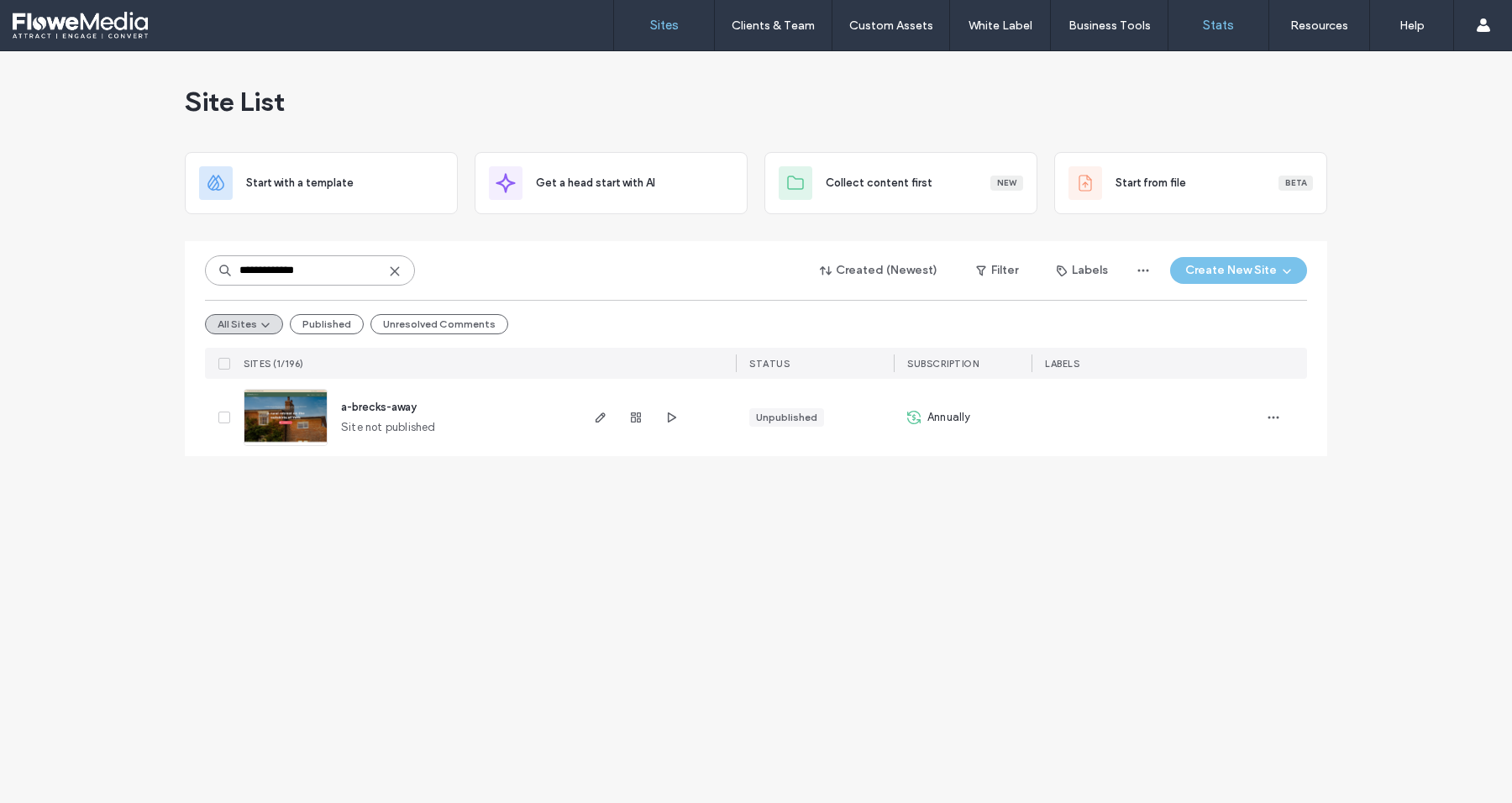
type input "**********"
click at [669, 488] on div "**********" at bounding box center [756, 427] width 1512 height 752
click at [598, 419] on icon "button" at bounding box center [600, 418] width 14 height 14
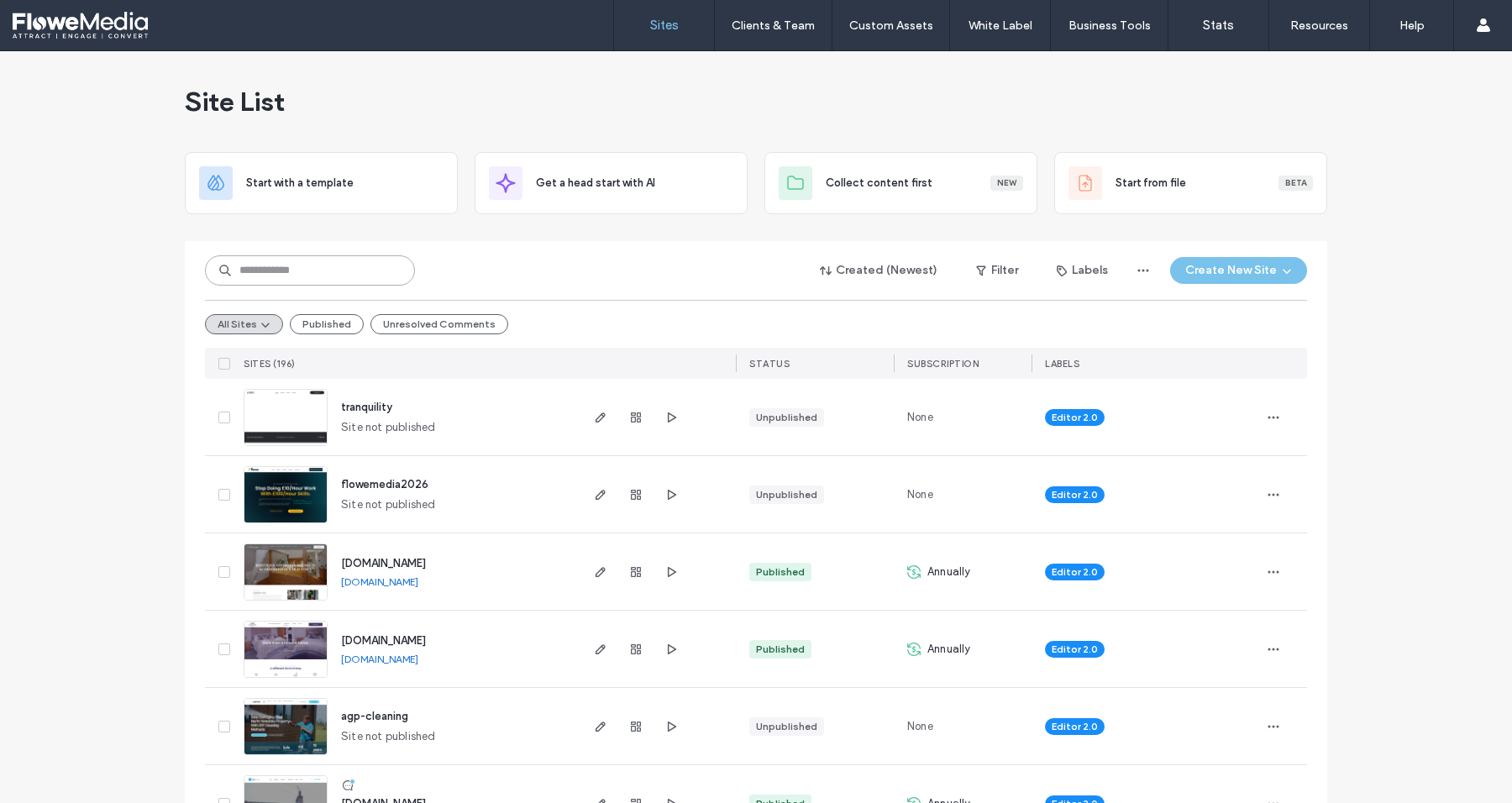
click at [350, 264] on input at bounding box center [310, 271] width 210 height 31
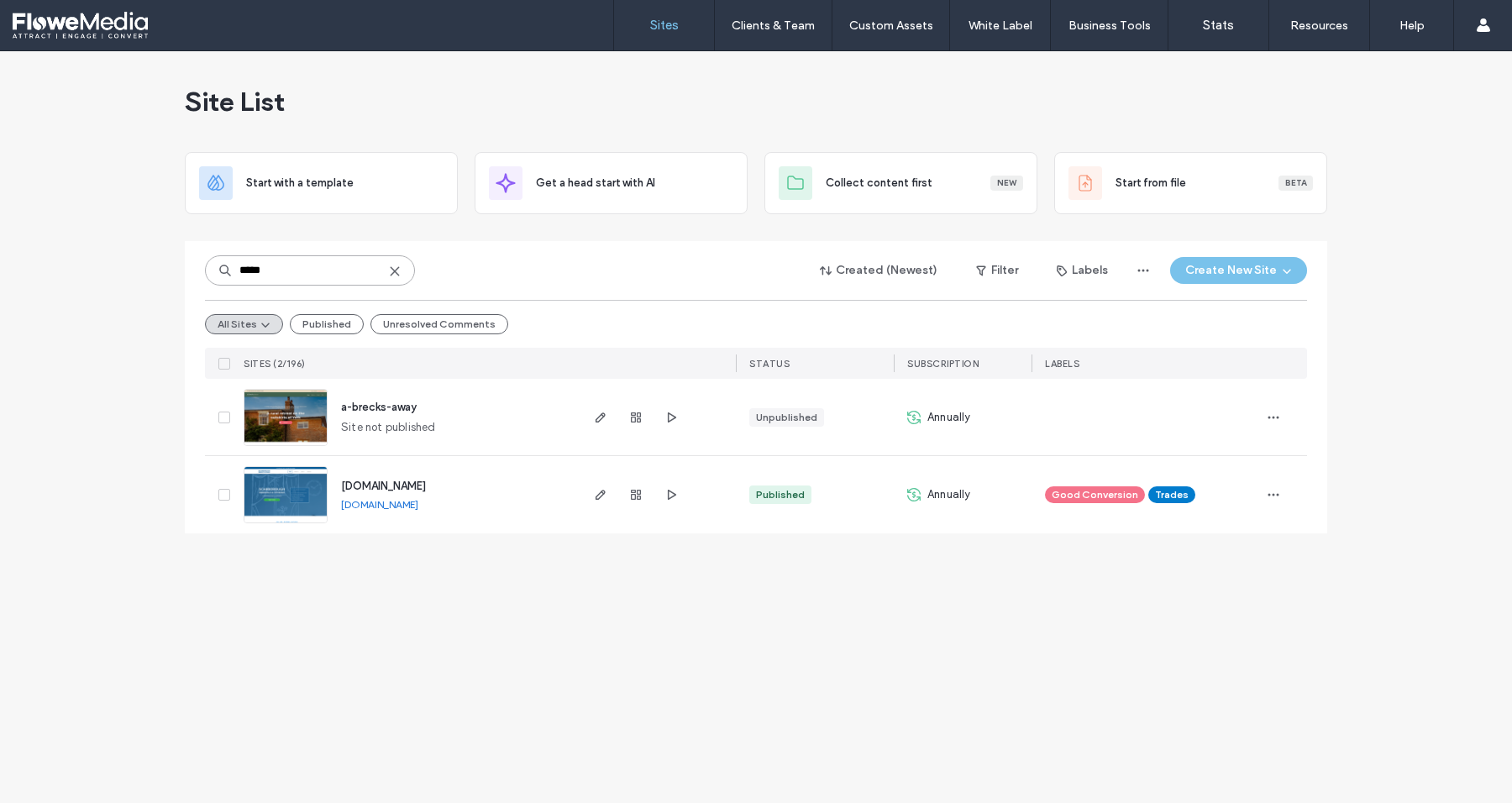
type input "*****"
click at [419, 506] on link "[DOMAIN_NAME]" at bounding box center [379, 504] width 77 height 13
click at [1278, 414] on icon "button" at bounding box center [1274, 418] width 14 height 14
click at [1198, 529] on span "Reset Site" at bounding box center [1194, 534] width 52 height 17
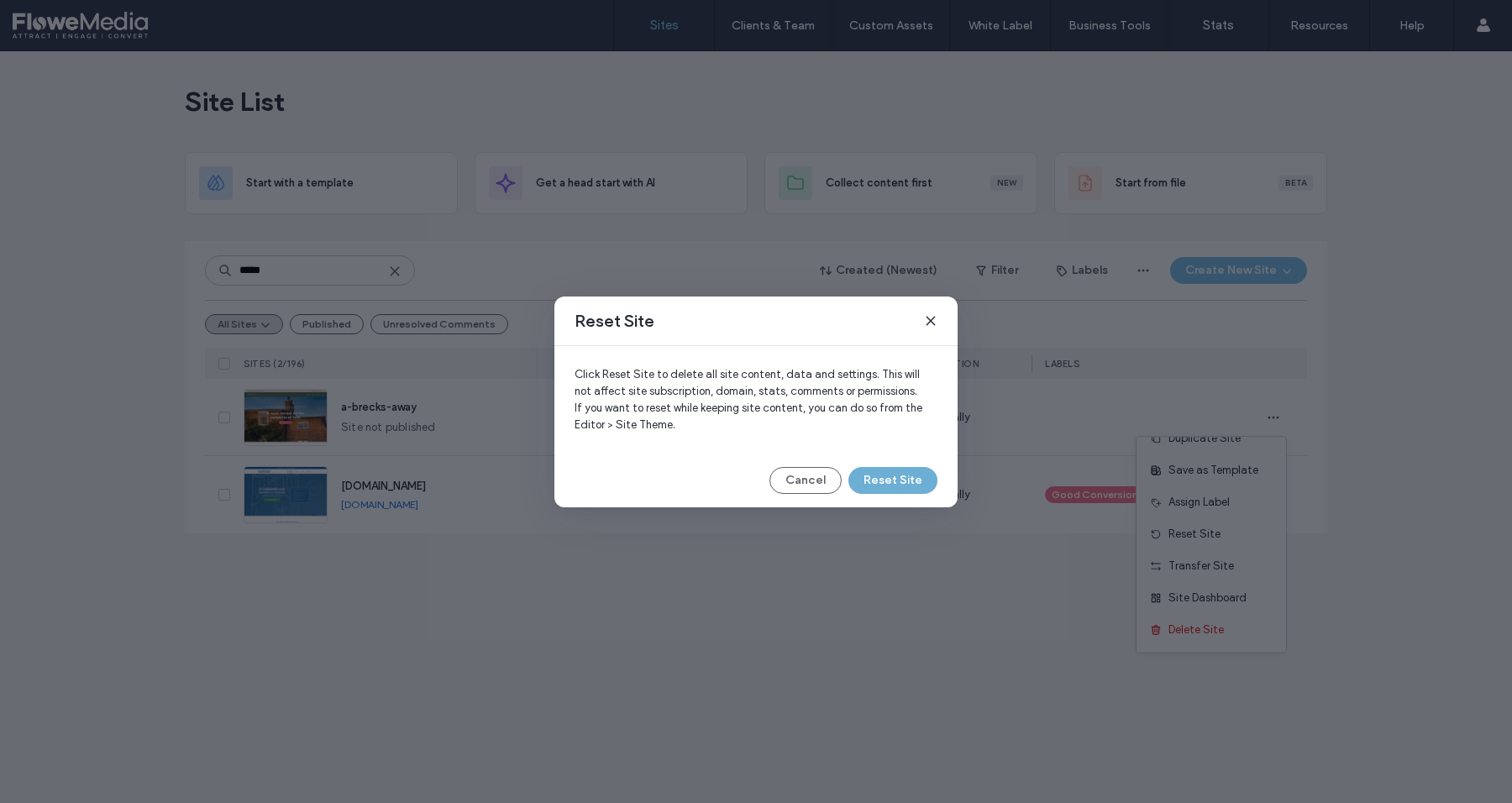
click at [887, 477] on button "Reset Site" at bounding box center [893, 480] width 89 height 27
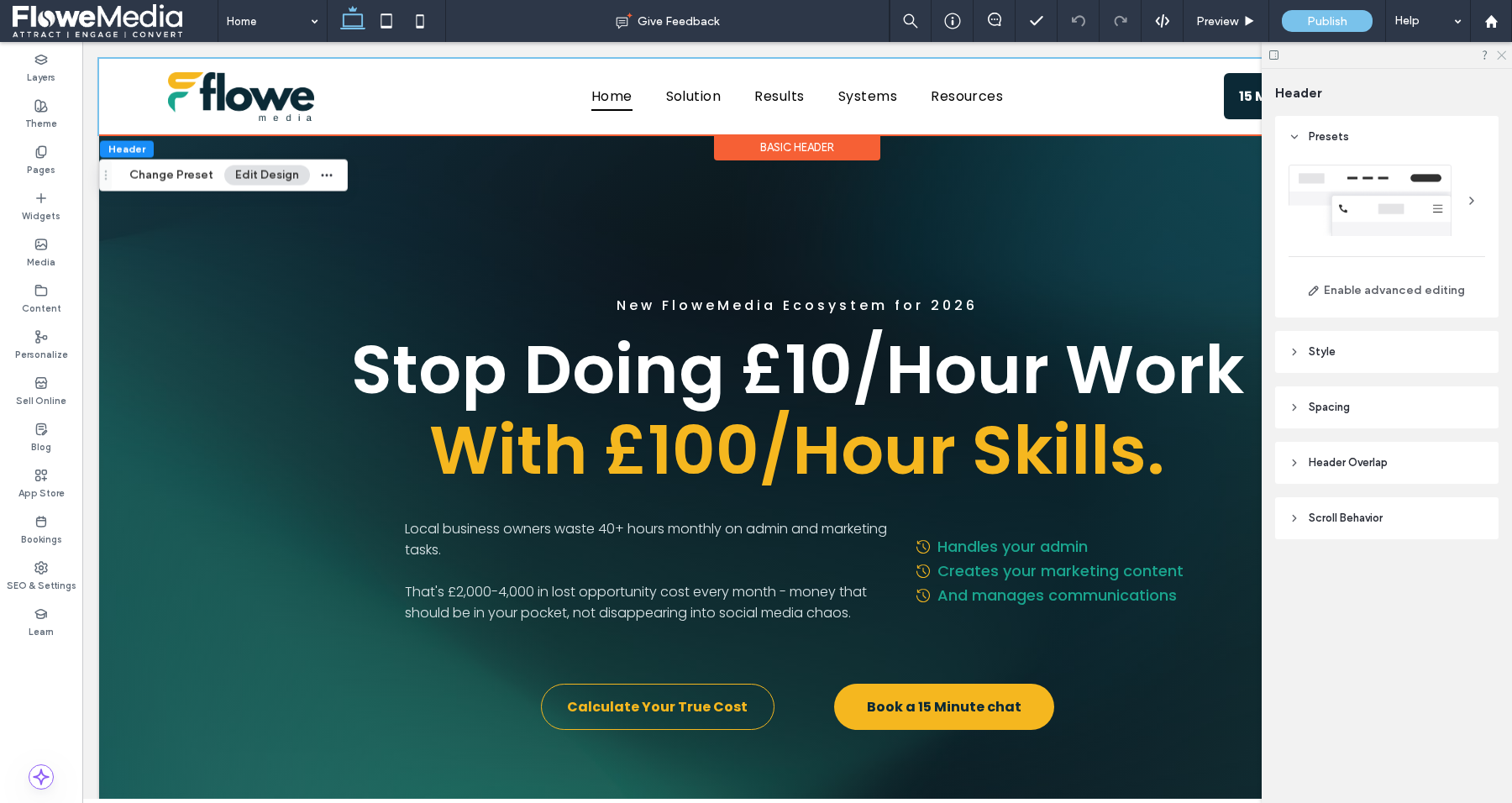
click at [1500, 54] on use at bounding box center [1501, 55] width 9 height 9
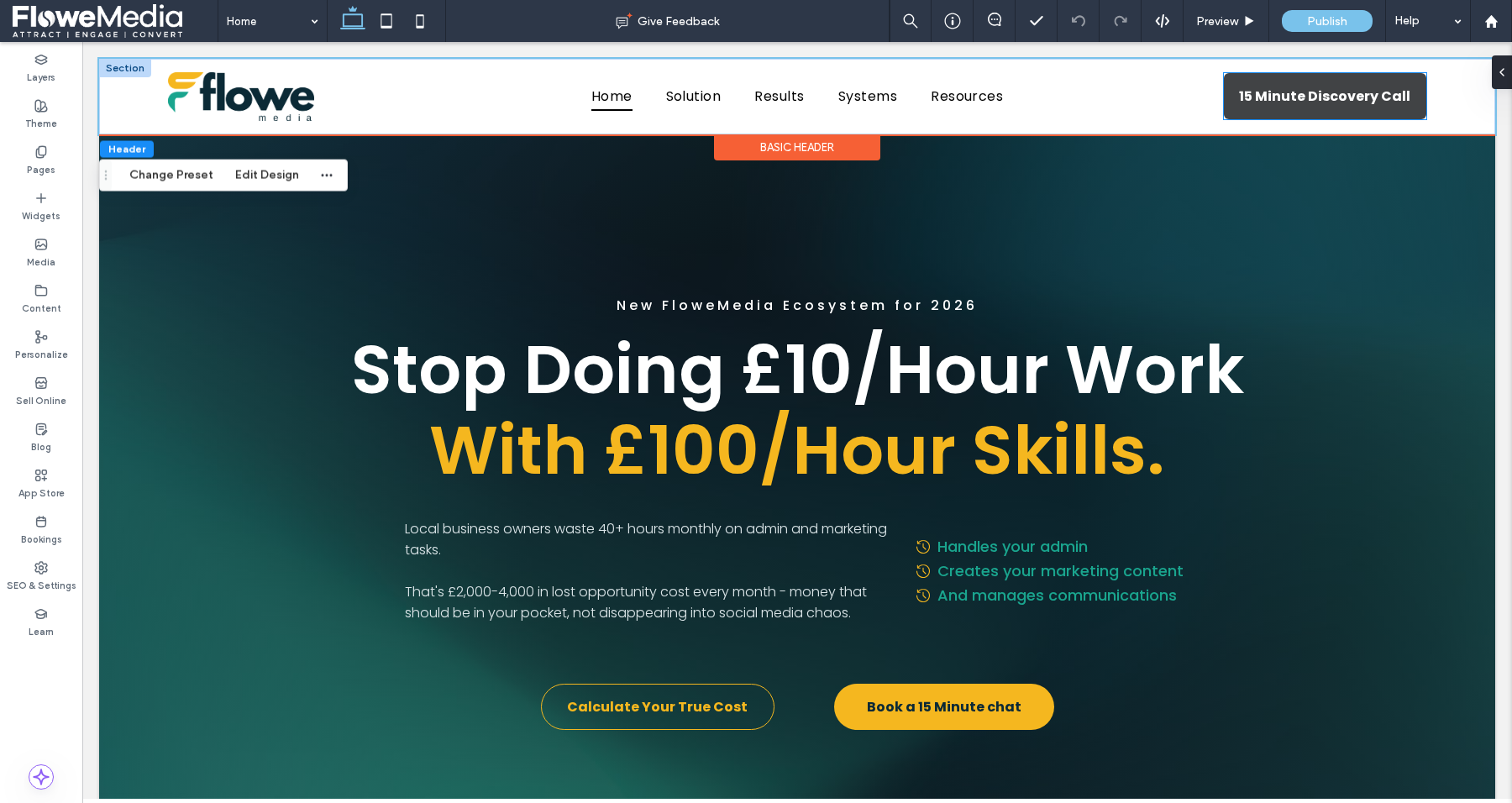
click at [1256, 109] on span "15 Minute Discovery Call" at bounding box center [1324, 96] width 183 height 38
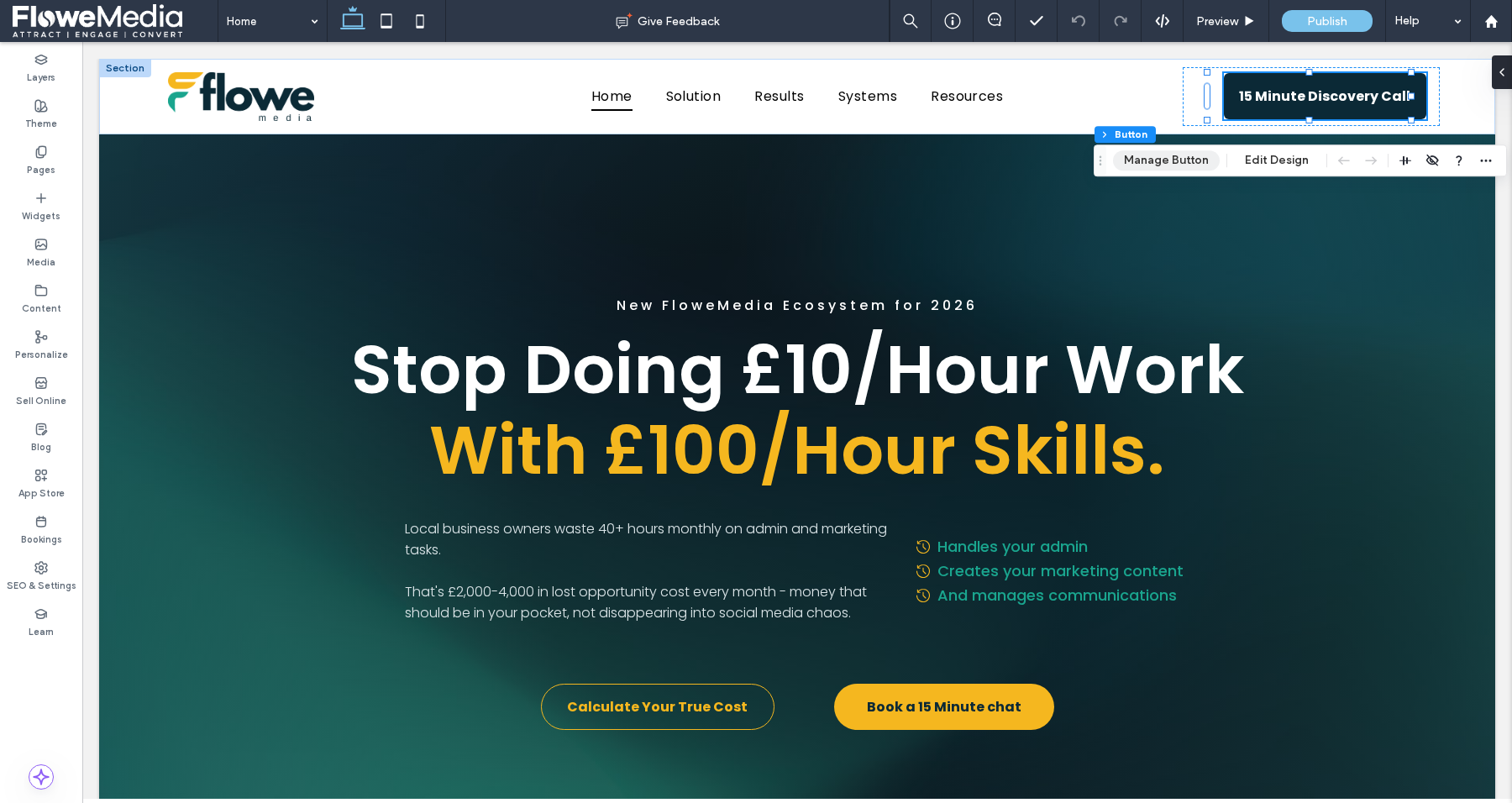
click at [1187, 168] on button "Manage Button" at bounding box center [1166, 160] width 107 height 20
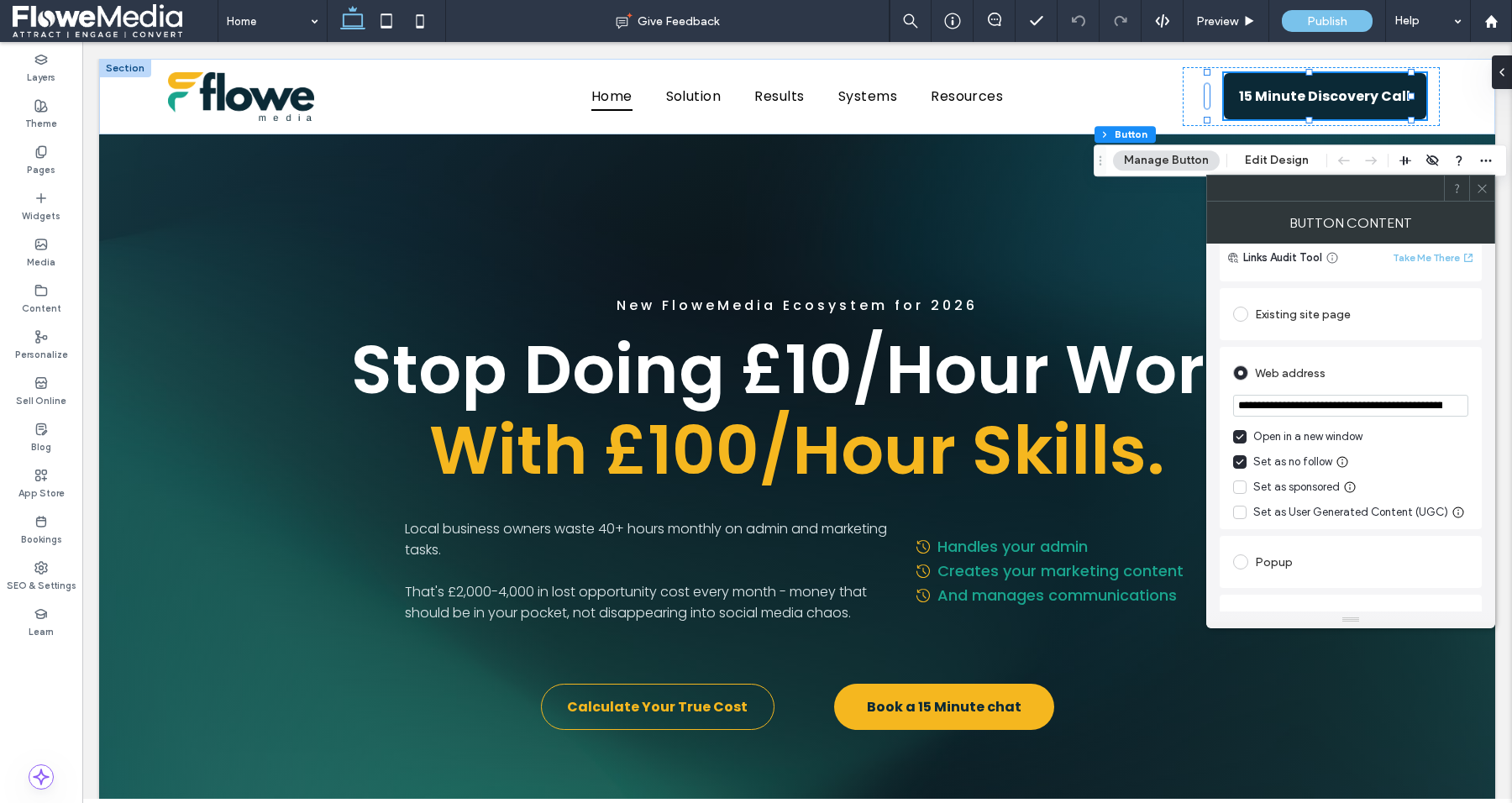
scroll to position [134, 0]
click at [1352, 402] on input "**********" at bounding box center [1351, 404] width 235 height 22
click at [1488, 194] on icon at bounding box center [1482, 189] width 13 height 13
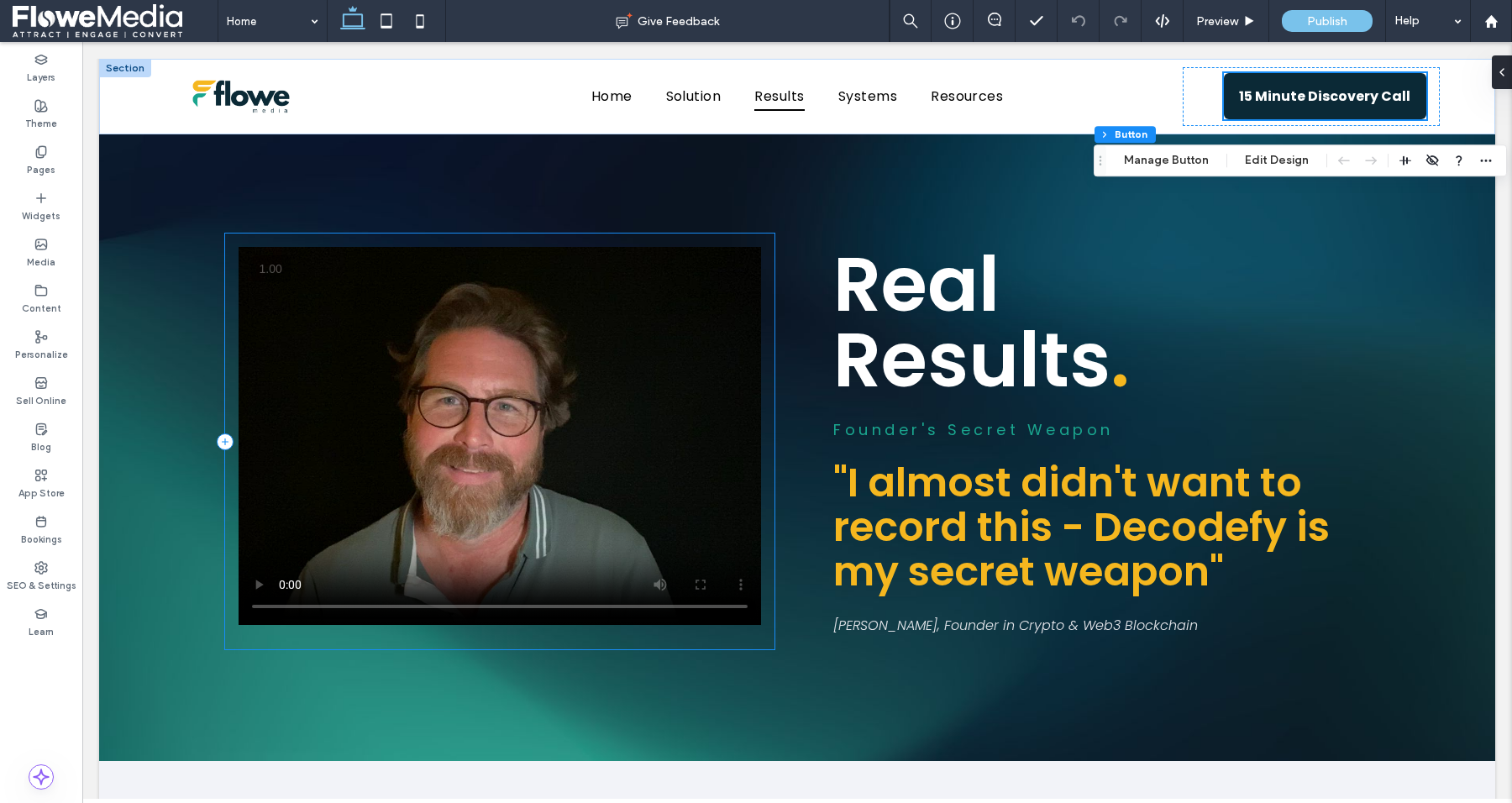
scroll to position [1464, 0]
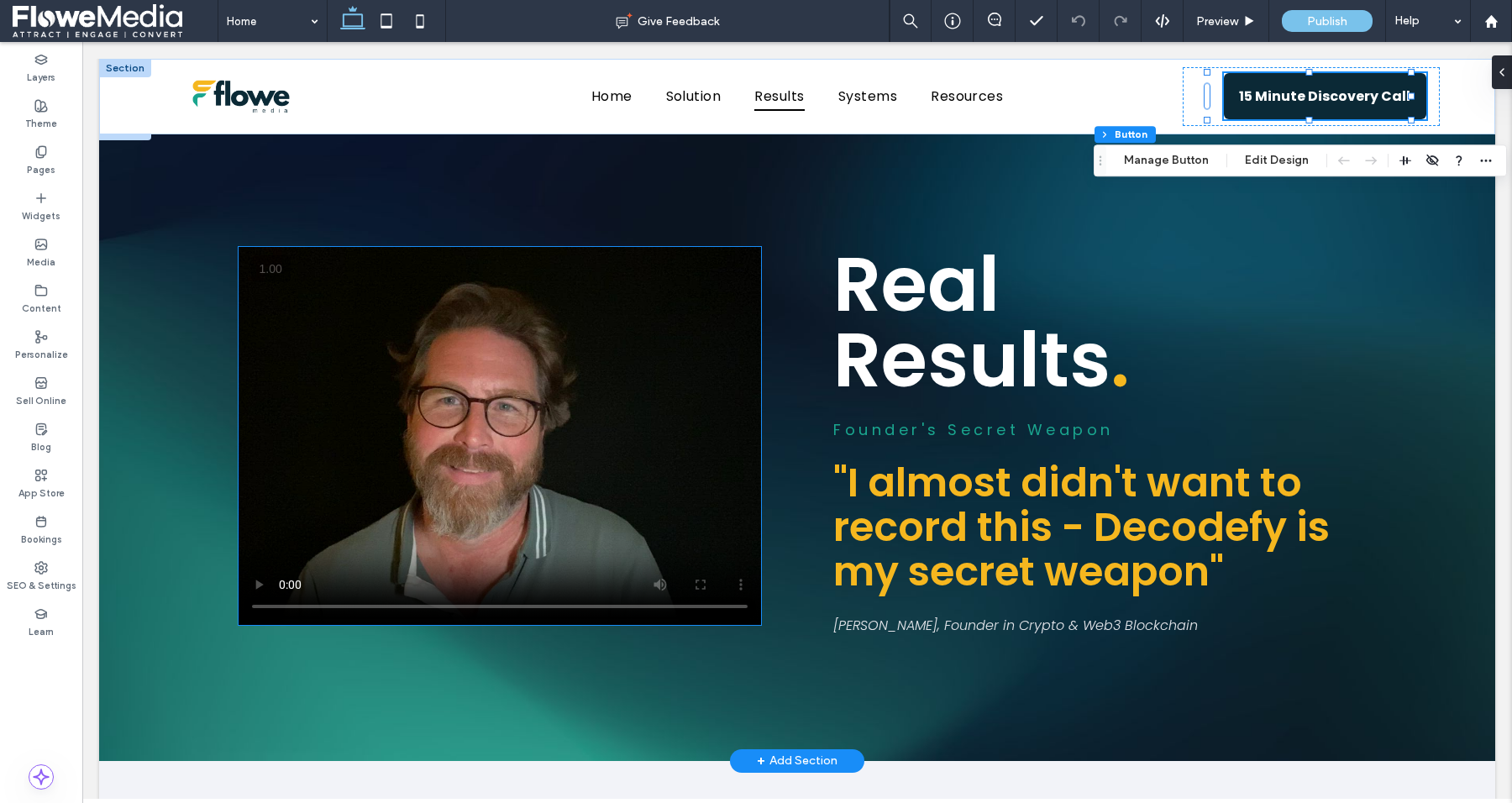
click at [540, 386] on video at bounding box center [500, 436] width 522 height 378
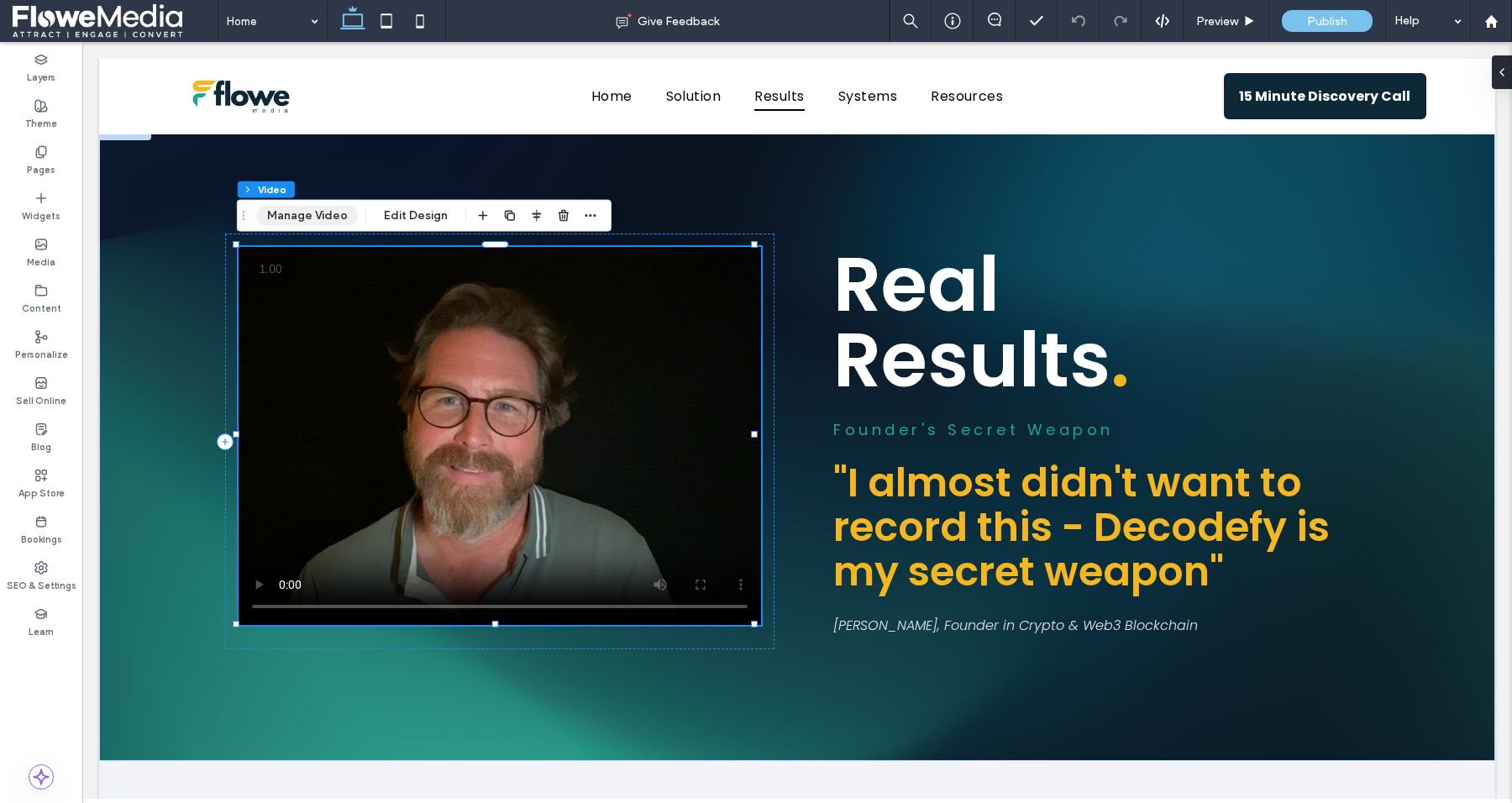
click at [332, 214] on button "Manage Video" at bounding box center [307, 215] width 103 height 20
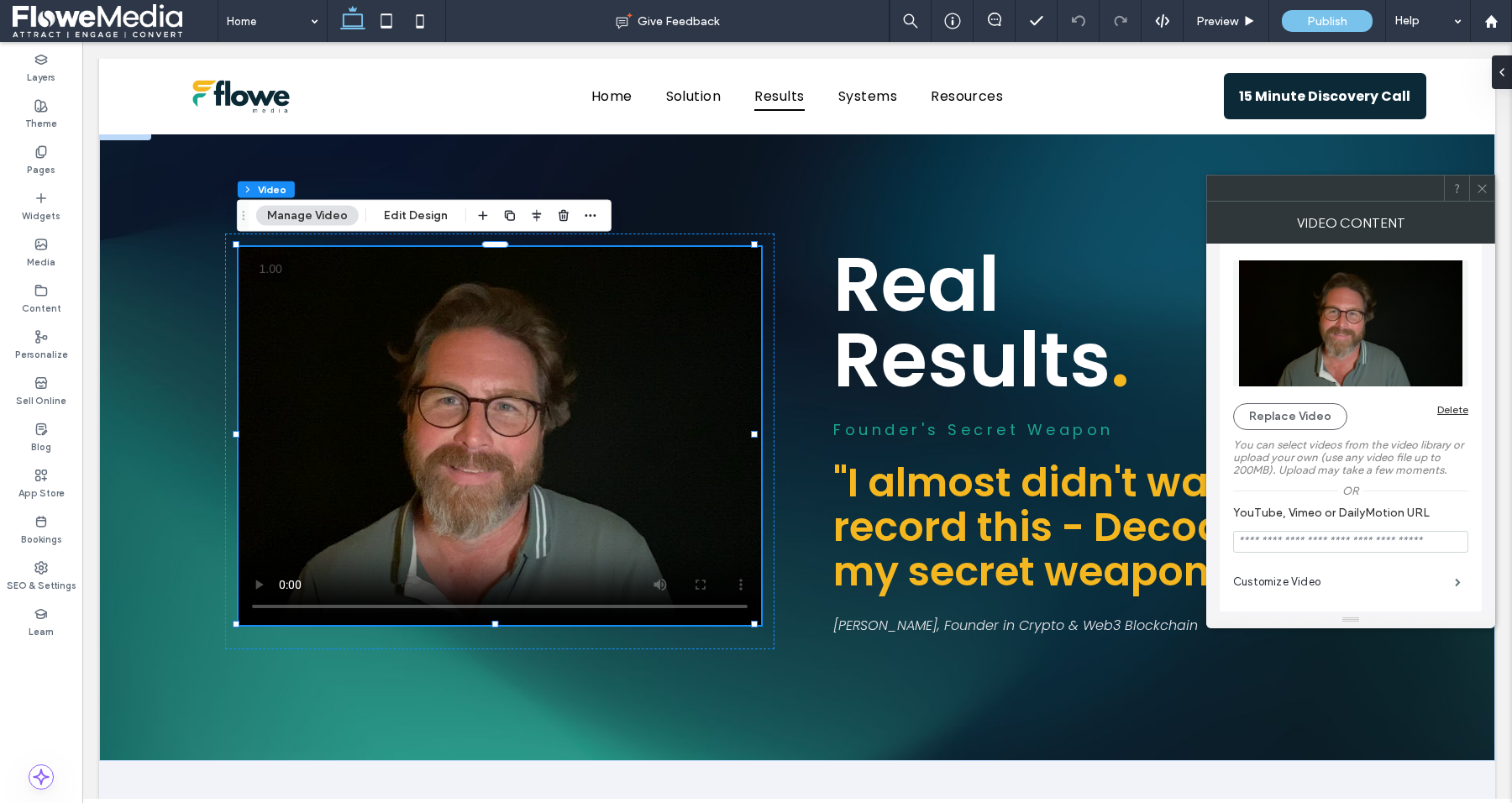
scroll to position [0, 0]
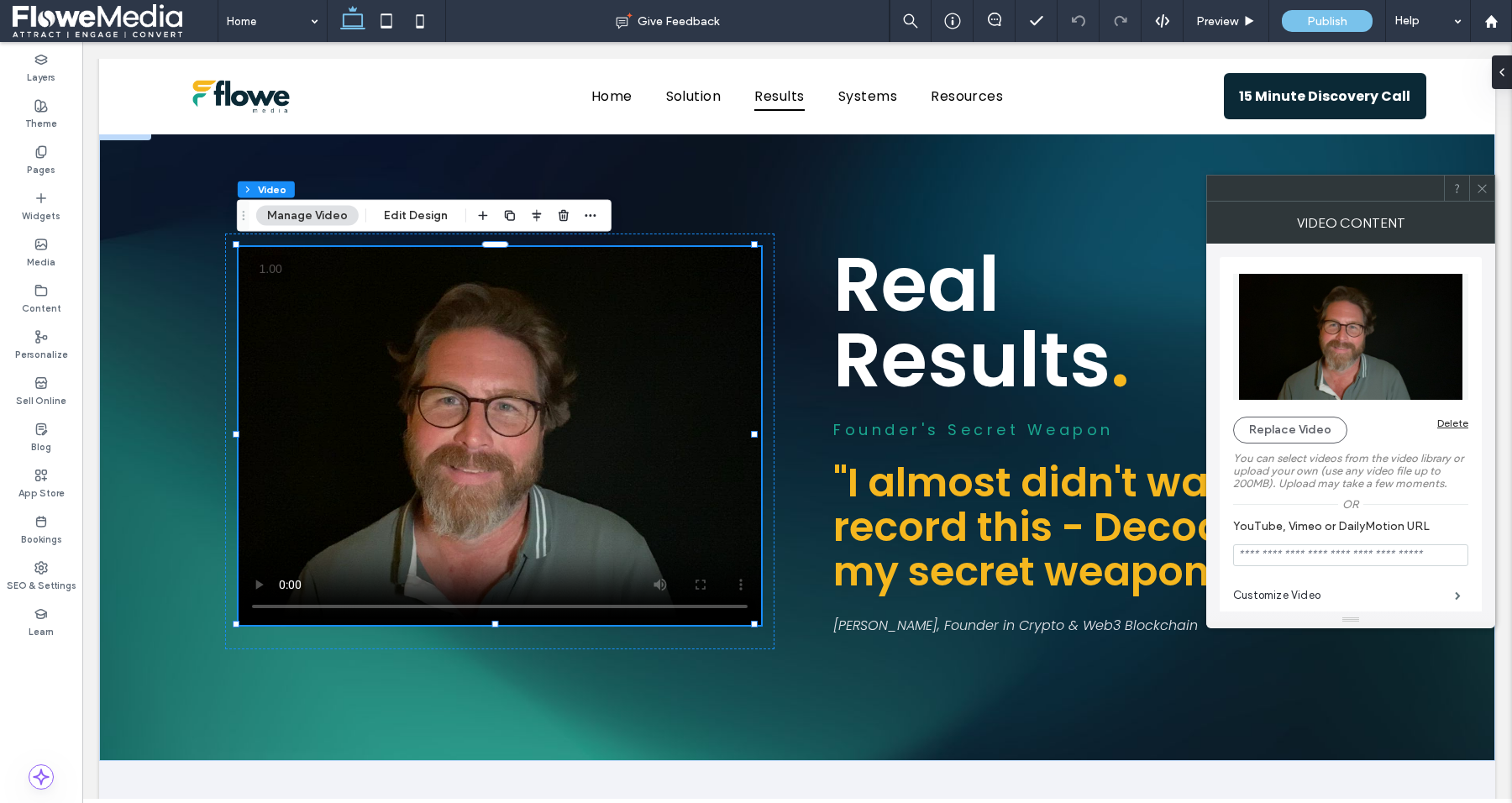
click at [1483, 184] on icon at bounding box center [1482, 189] width 13 height 13
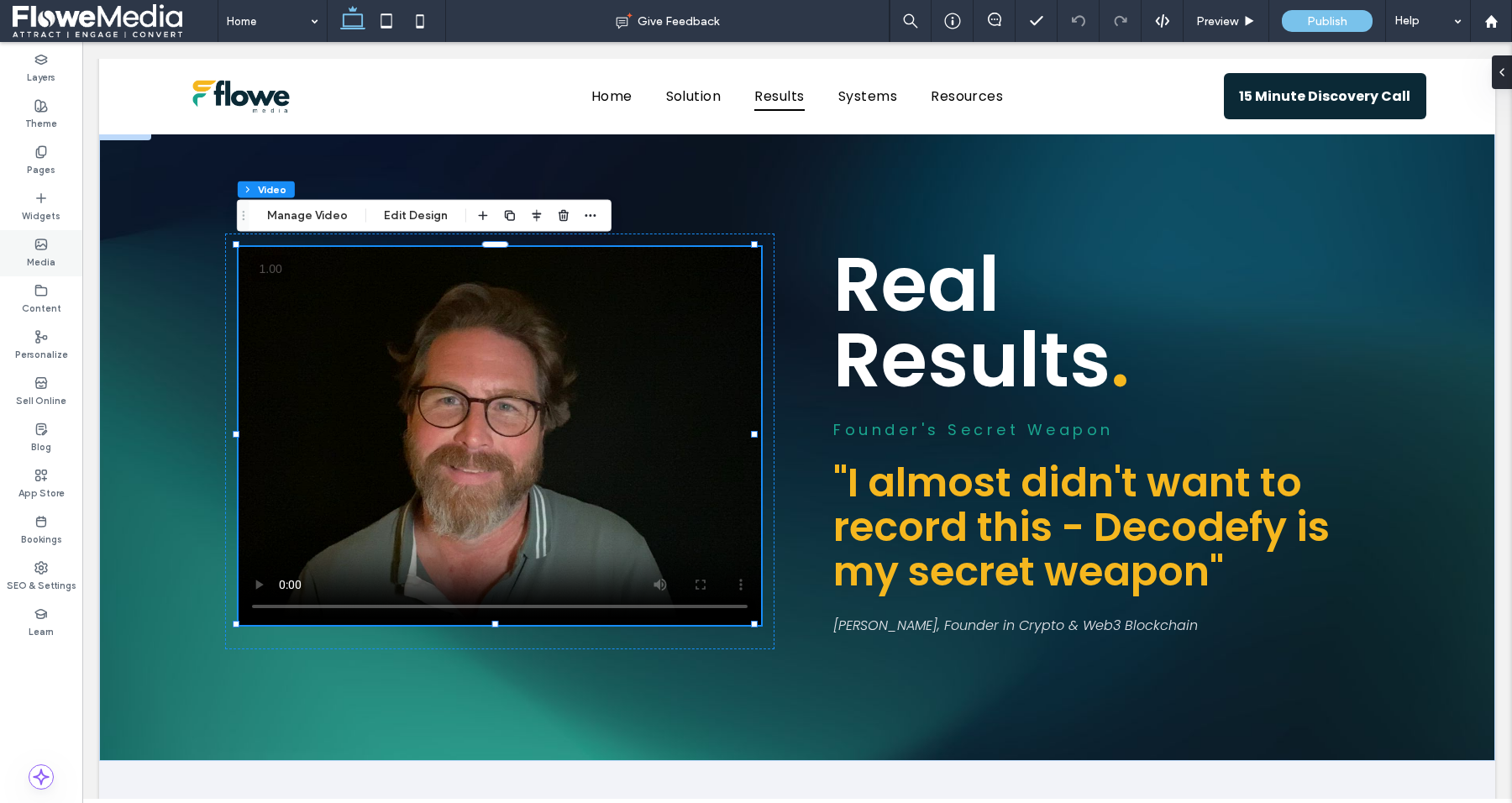
click at [40, 246] on icon at bounding box center [41, 245] width 14 height 14
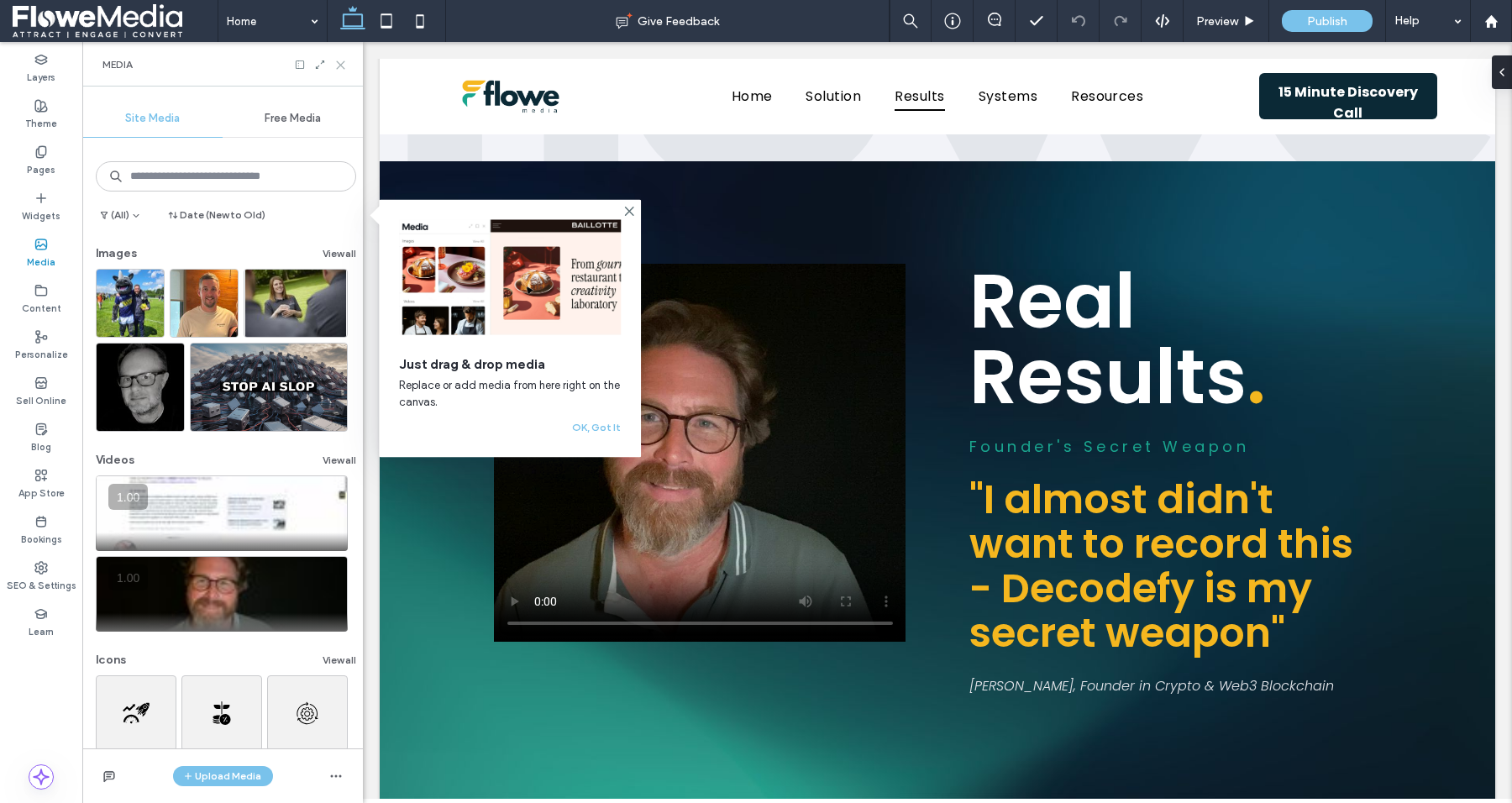
click at [337, 64] on icon at bounding box center [341, 65] width 13 height 13
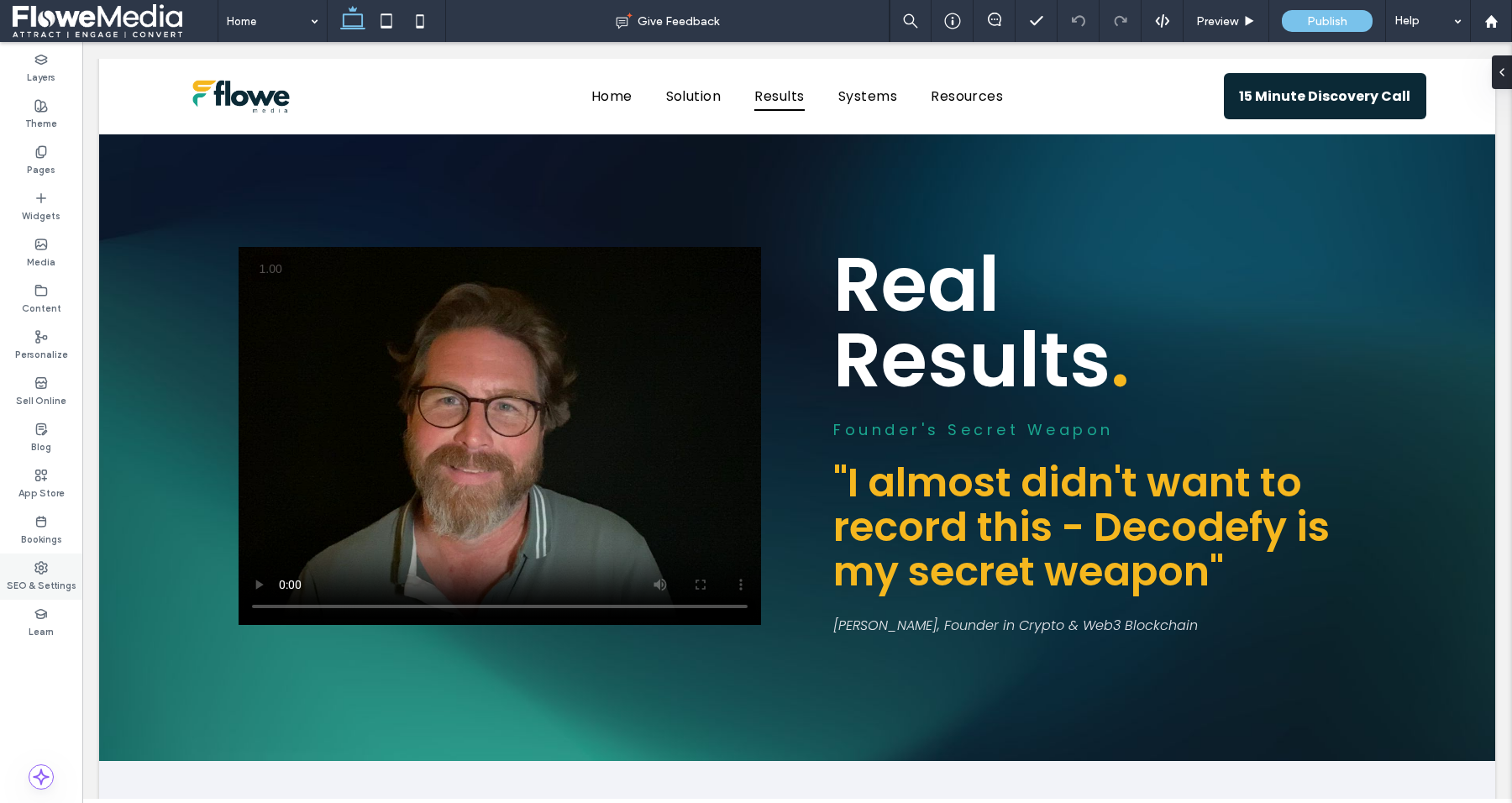
click at [42, 572] on use at bounding box center [41, 568] width 12 height 12
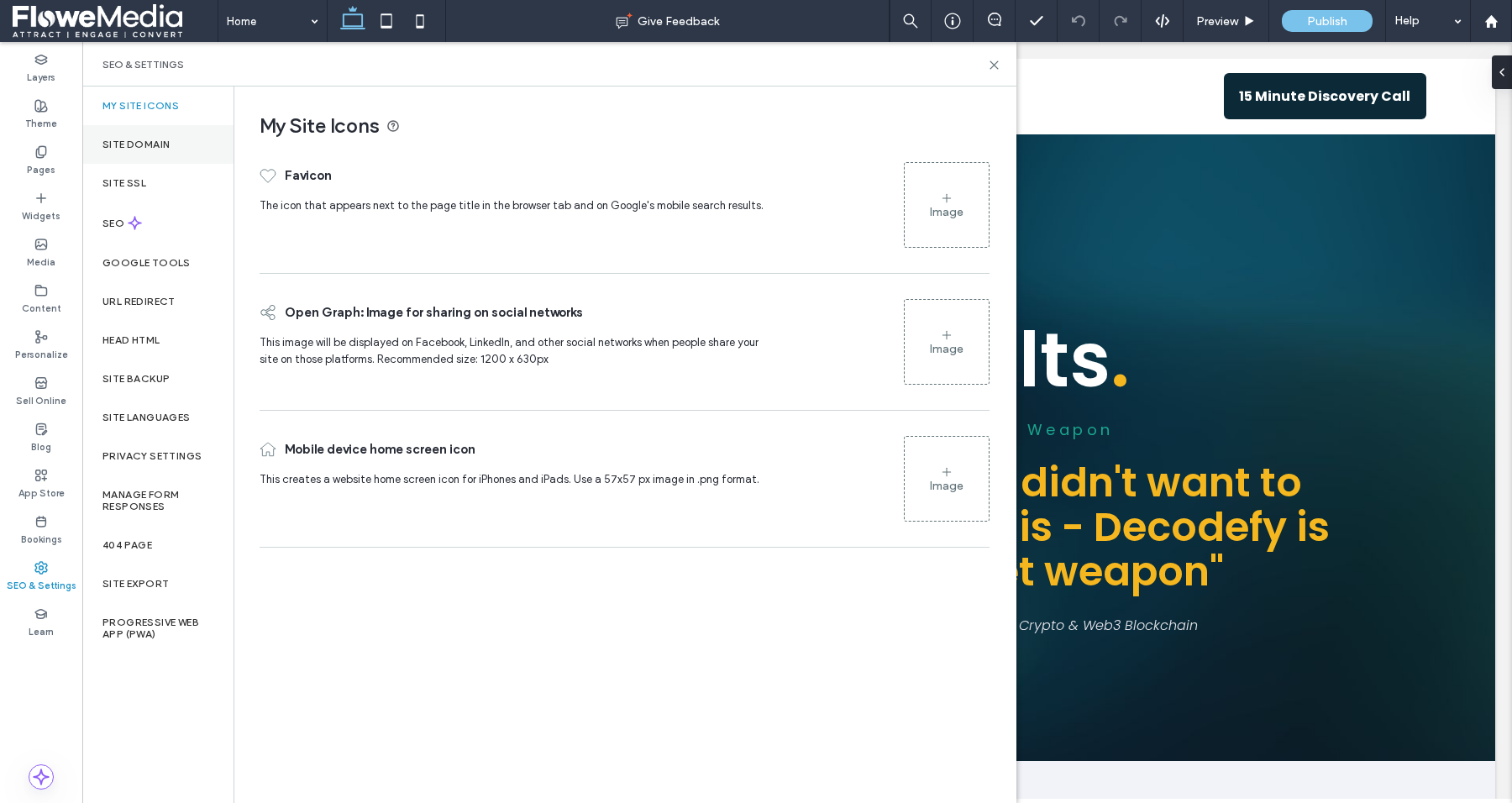
click at [133, 133] on div "Site Domain" at bounding box center [157, 144] width 151 height 39
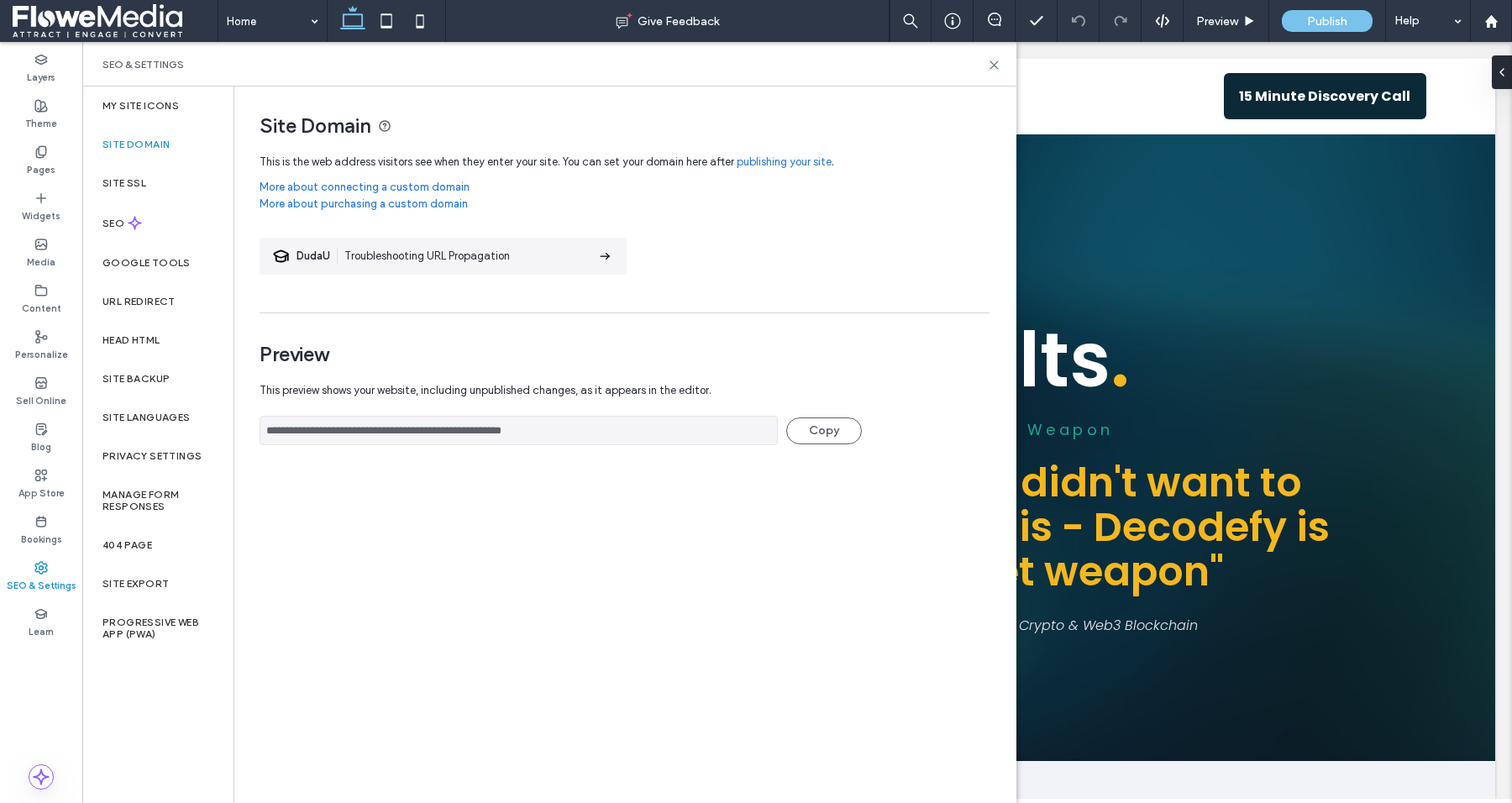
click at [779, 160] on link "publishing your site" at bounding box center [784, 162] width 95 height 17
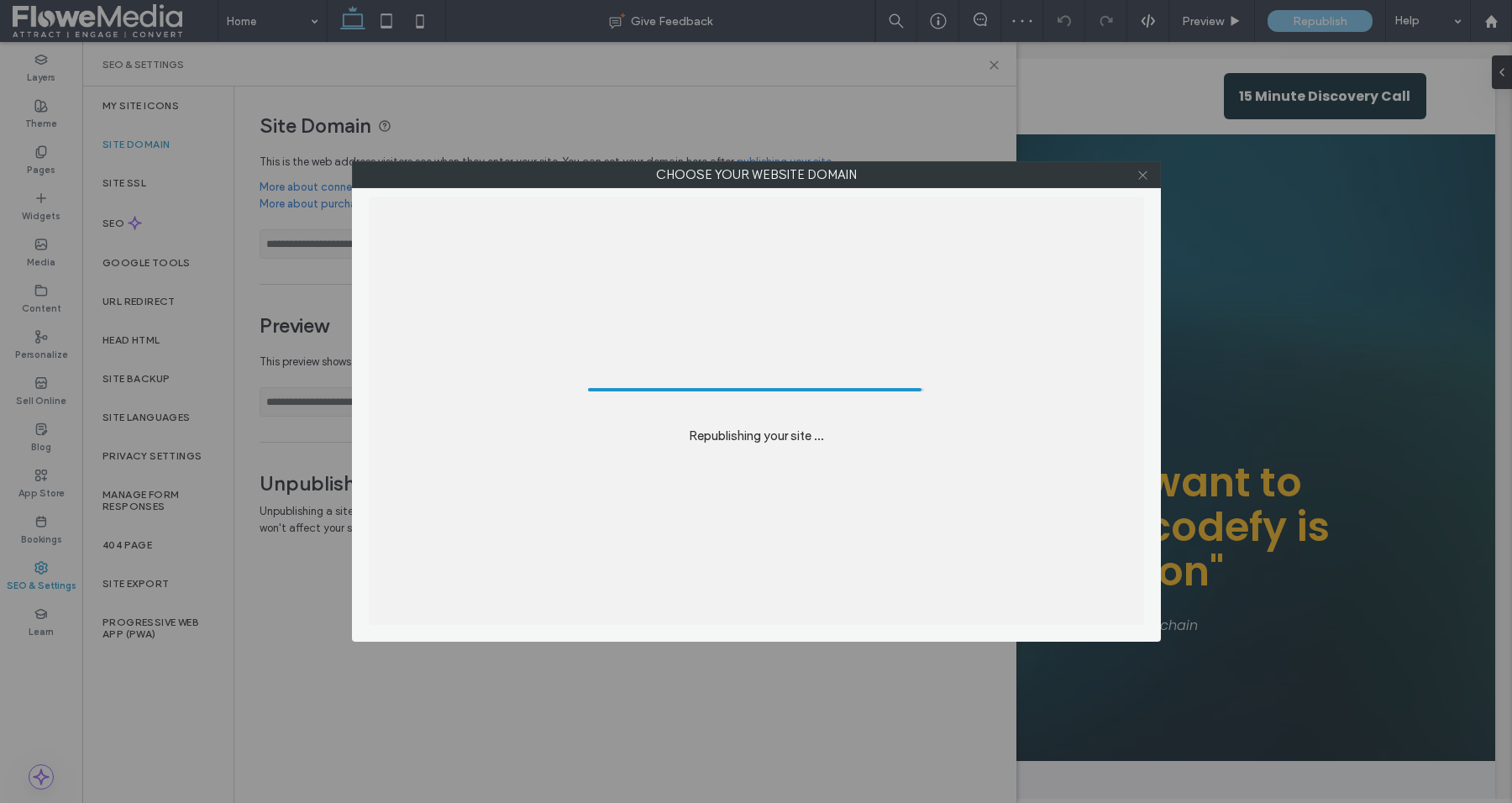
click at [1145, 171] on icon at bounding box center [1143, 175] width 13 height 13
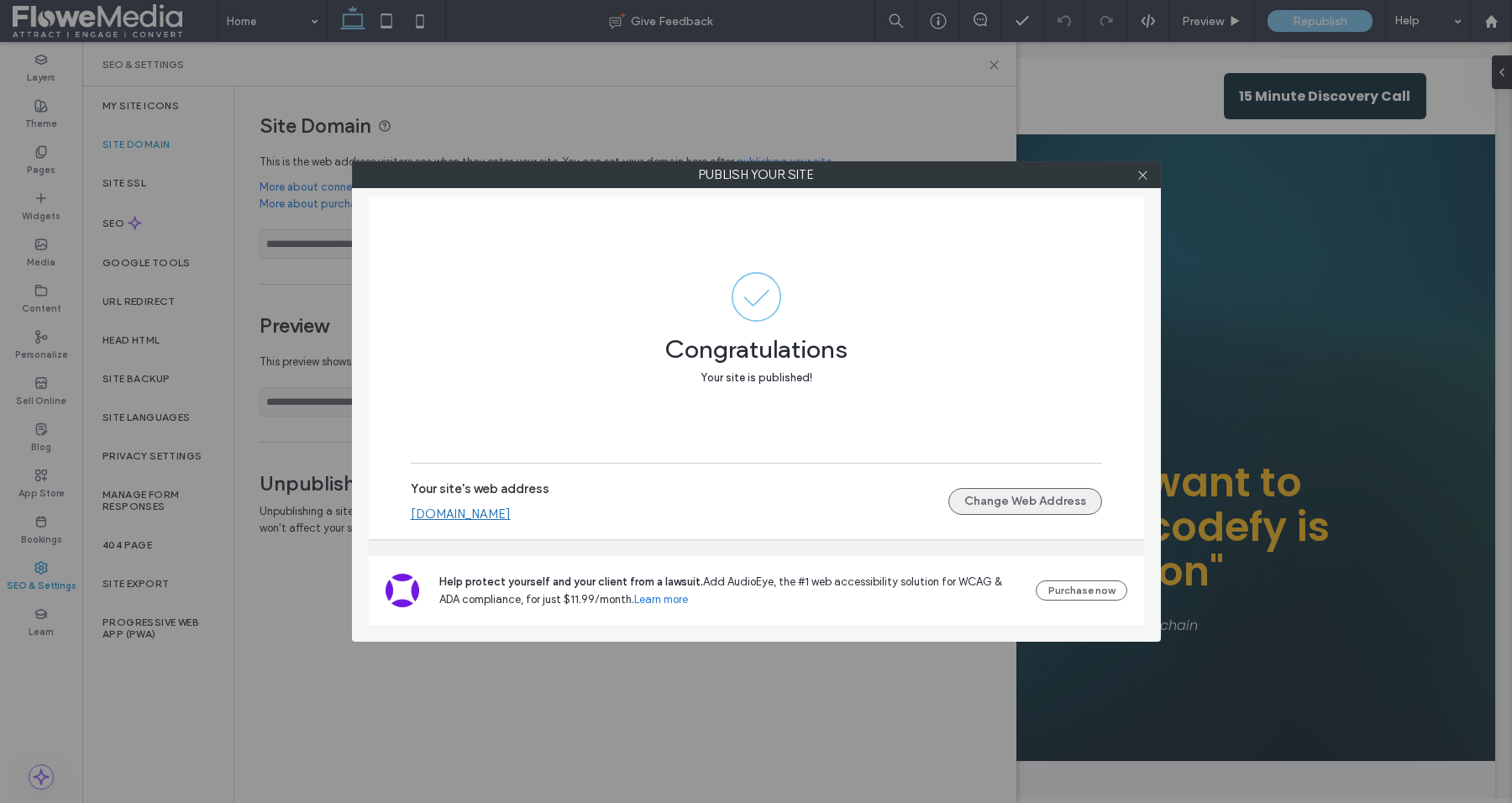
click at [1007, 493] on button "Change Web Address" at bounding box center [1025, 501] width 154 height 27
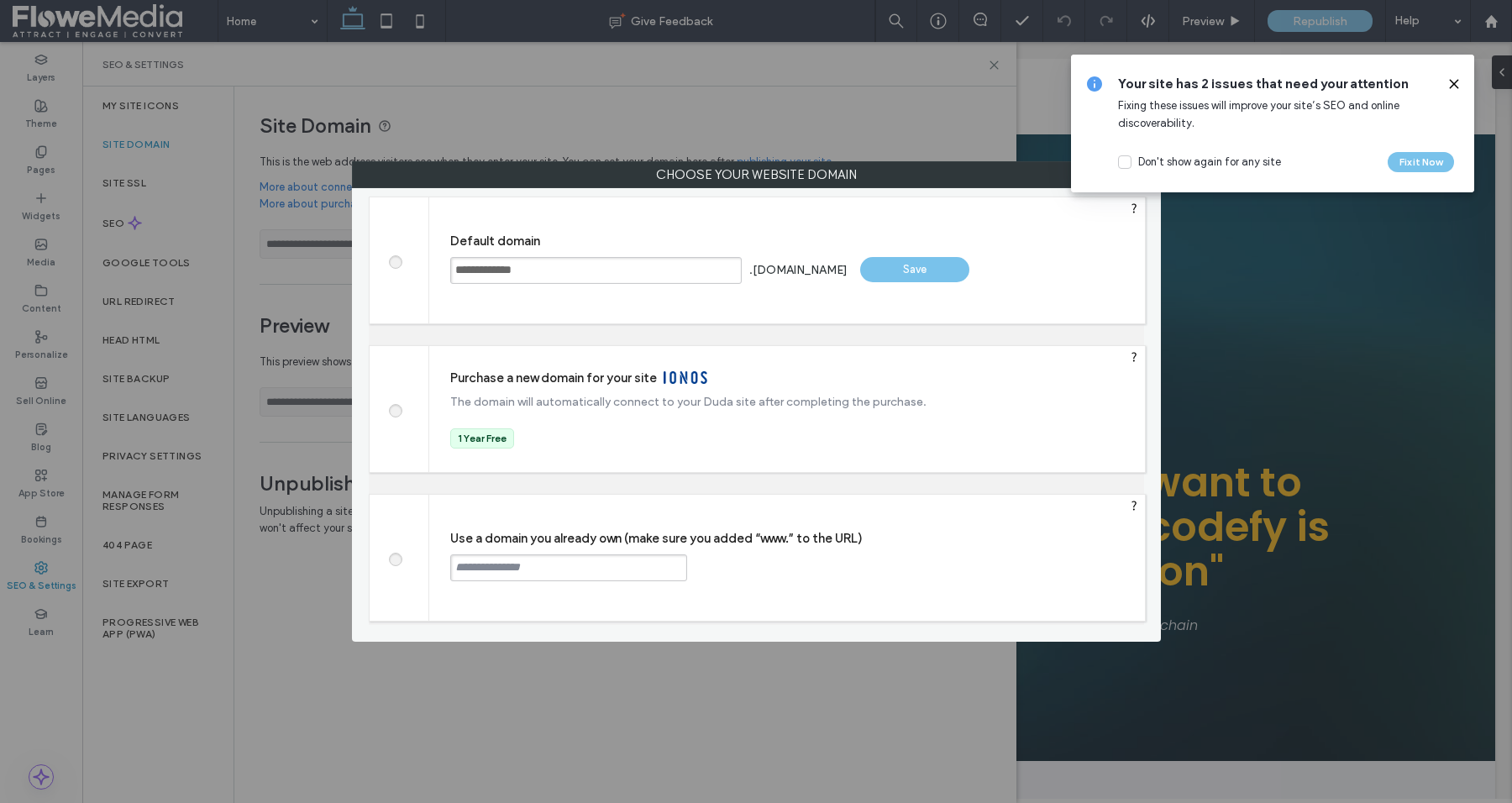
click at [549, 268] on input "**********" at bounding box center [596, 270] width 291 height 27
drag, startPoint x: 549, startPoint y: 268, endPoint x: 450, endPoint y: 268, distance: 99.0
click at [450, 268] on input "**********" at bounding box center [596, 270] width 291 height 27
type input "**********"
click at [885, 271] on div "Save" at bounding box center [915, 270] width 110 height 26
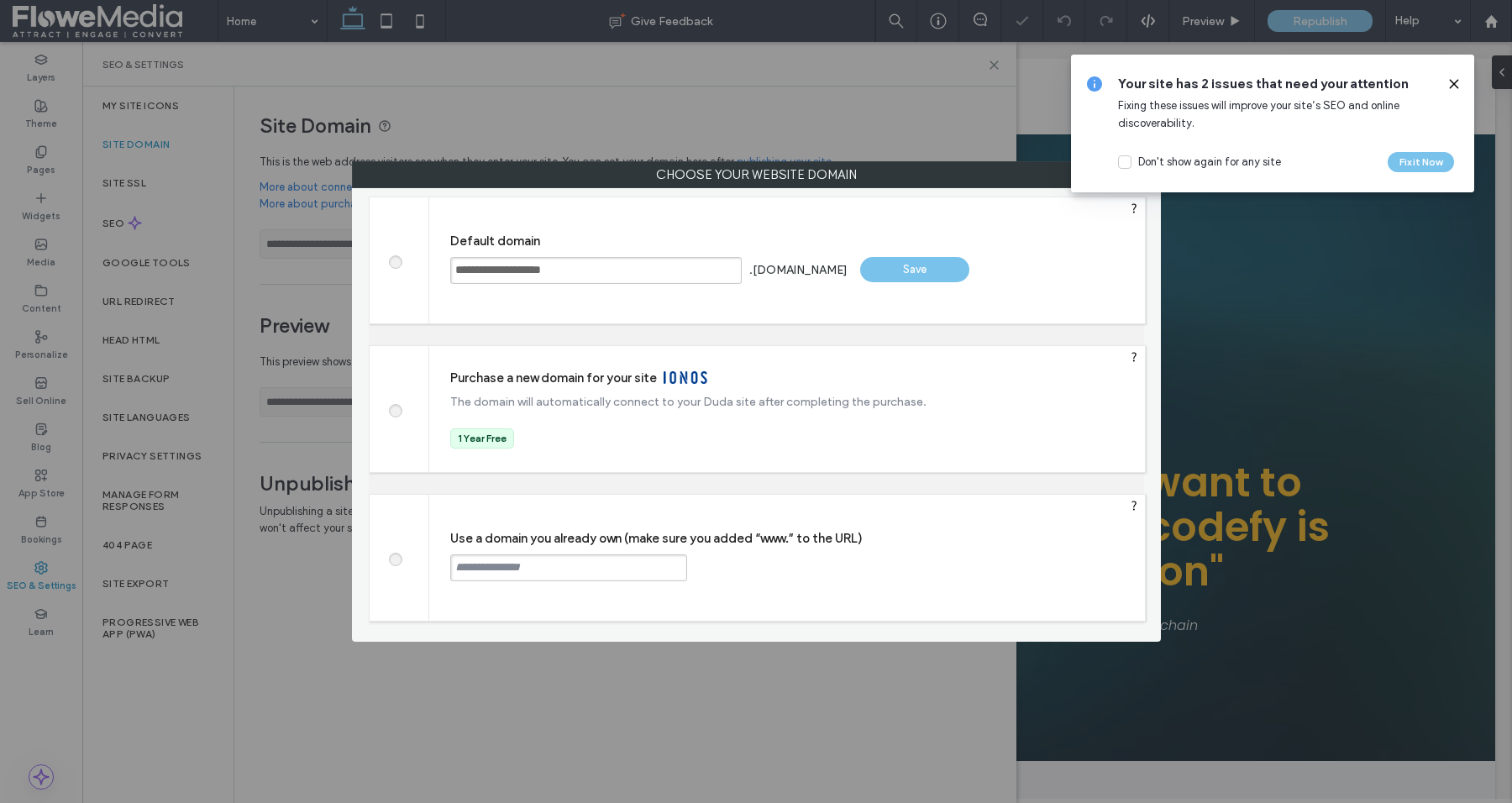
type input "**********"
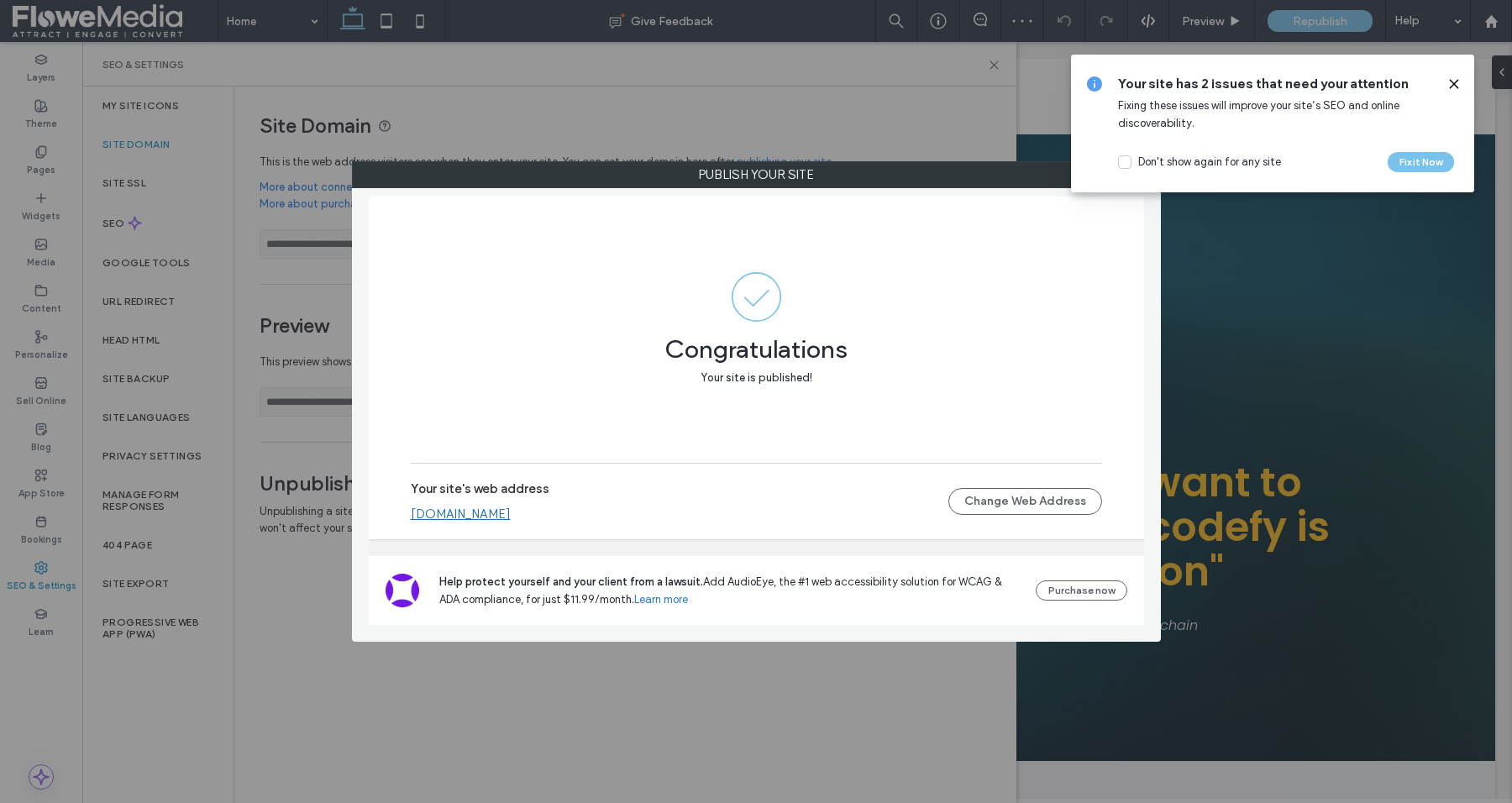
click at [511, 516] on link "flowemedia-ecosystem.floweapp.com" at bounding box center [460, 514] width 100 height 15
click at [1454, 84] on use at bounding box center [1454, 84] width 8 height 8
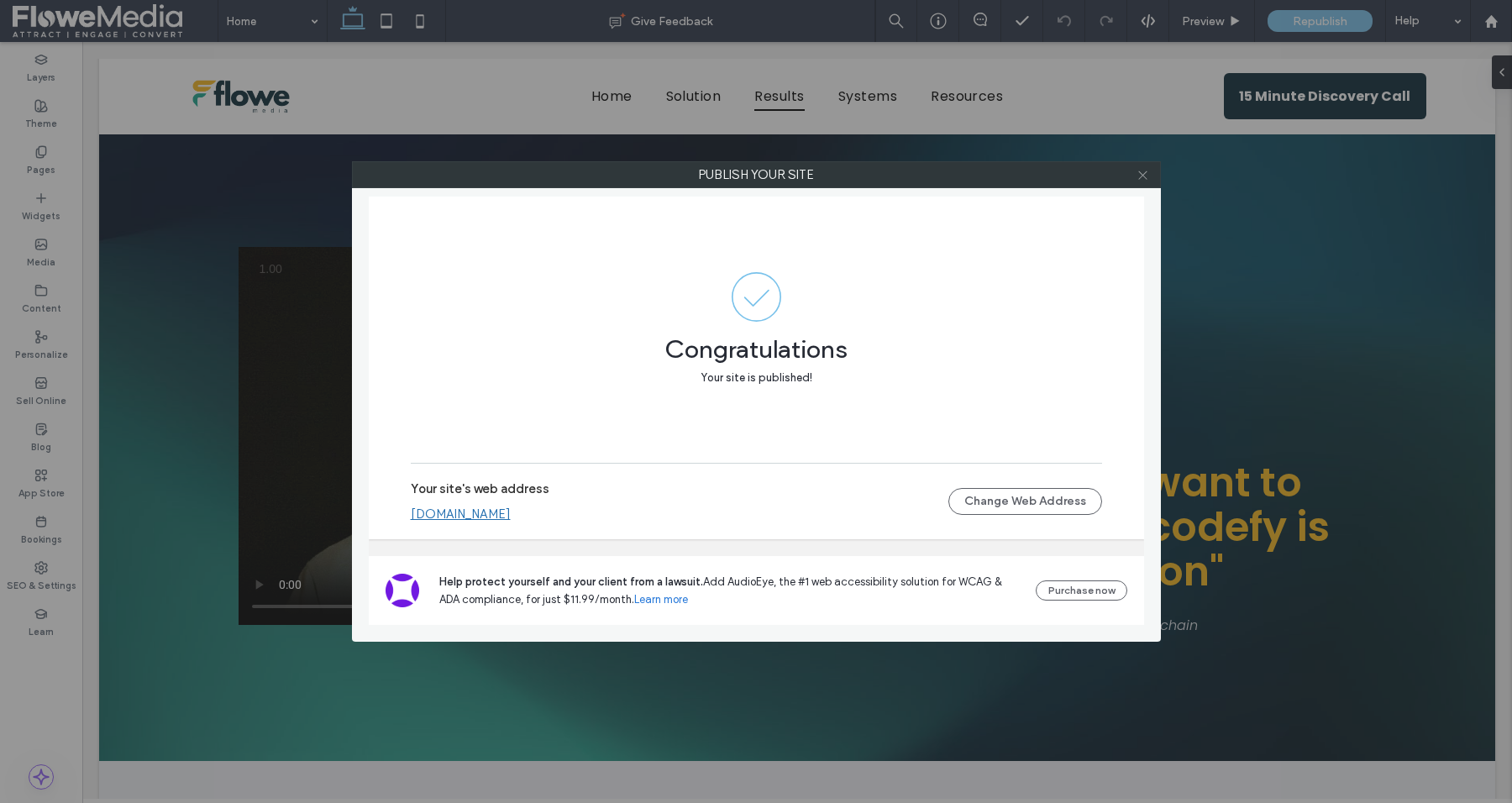
click at [1146, 170] on icon at bounding box center [1143, 175] width 13 height 13
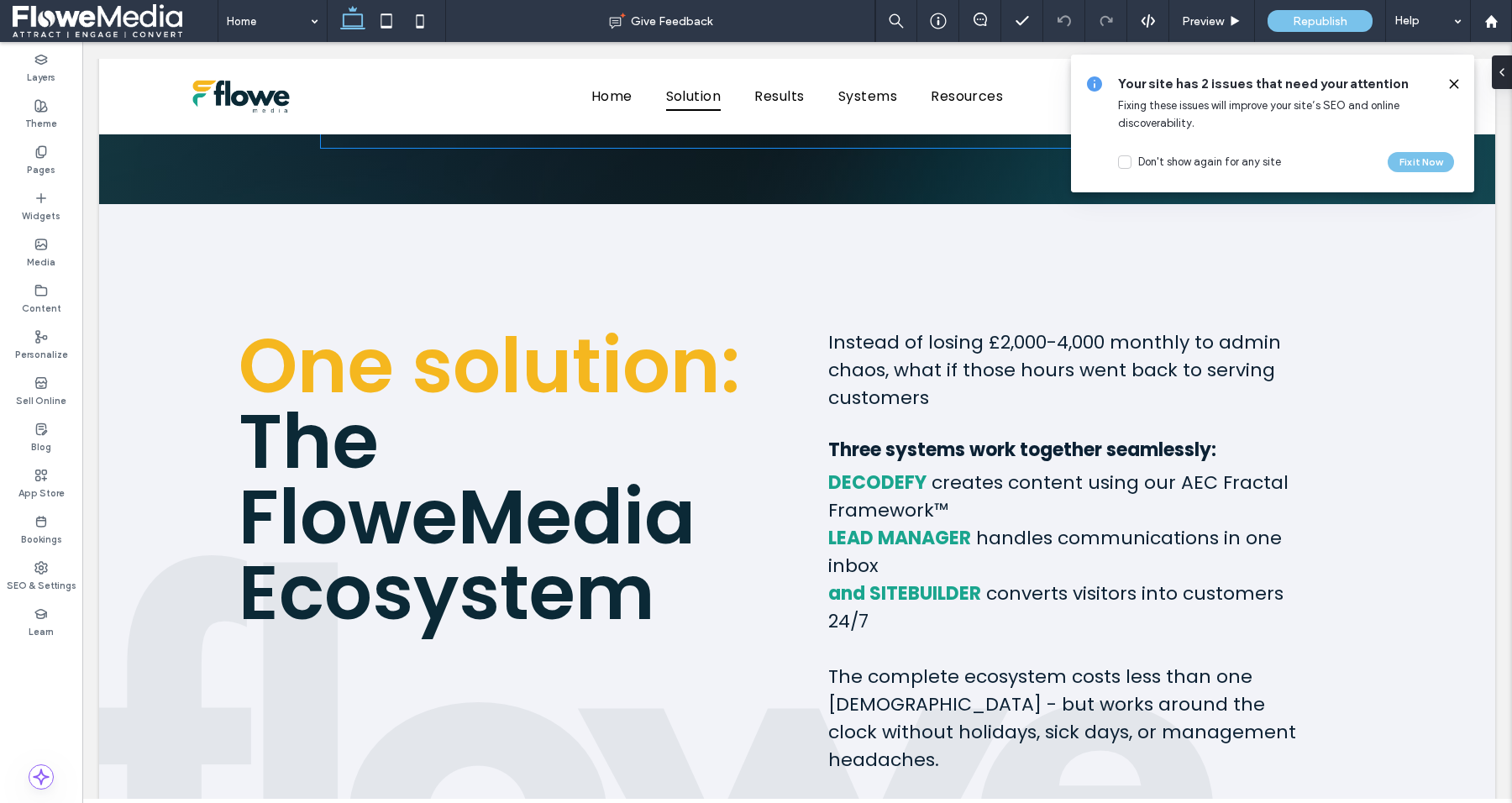
scroll to position [698, 0]
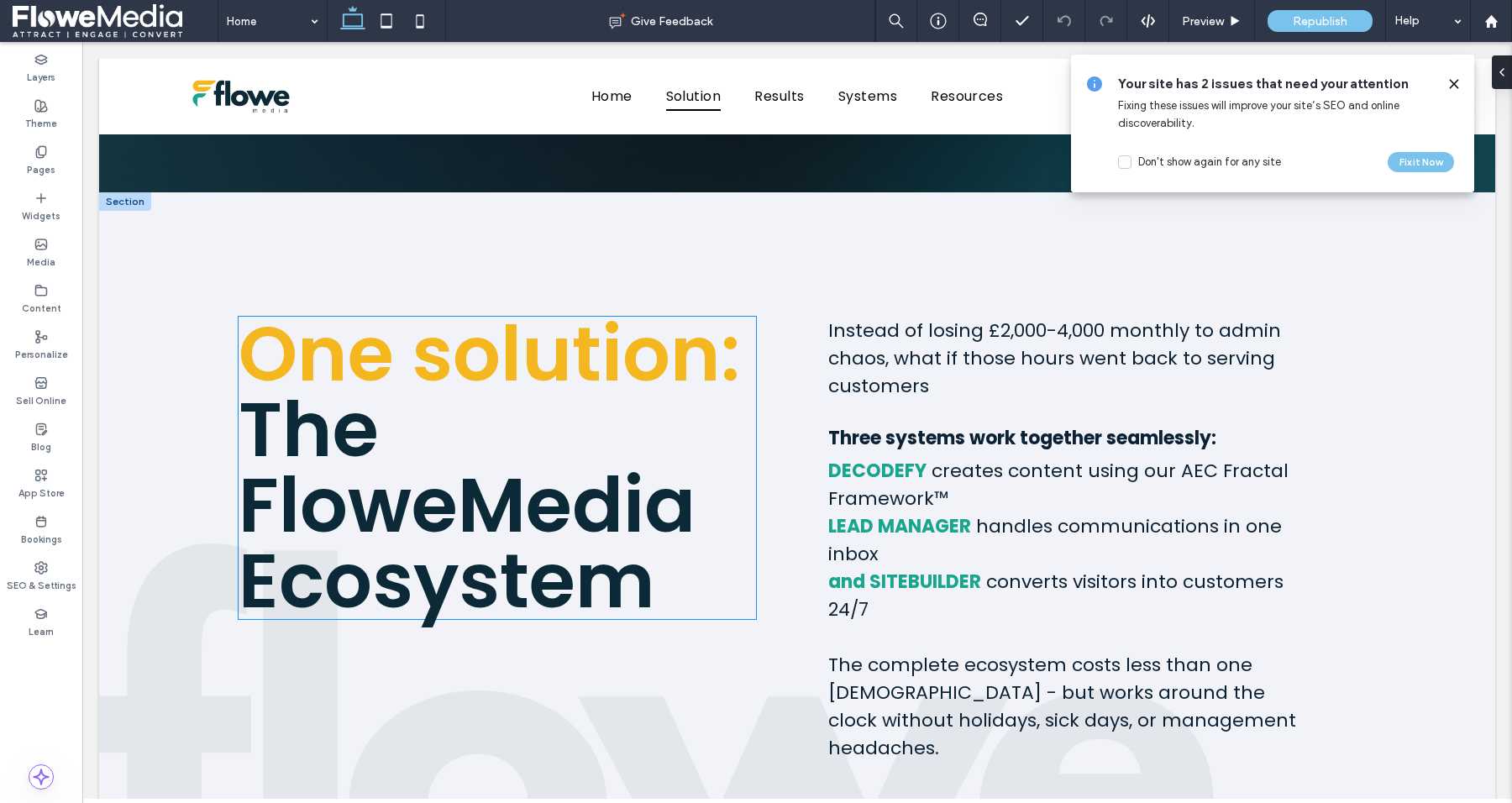
click at [486, 525] on link "he FloweMedia Ecosystem" at bounding box center [467, 505] width 457 height 258
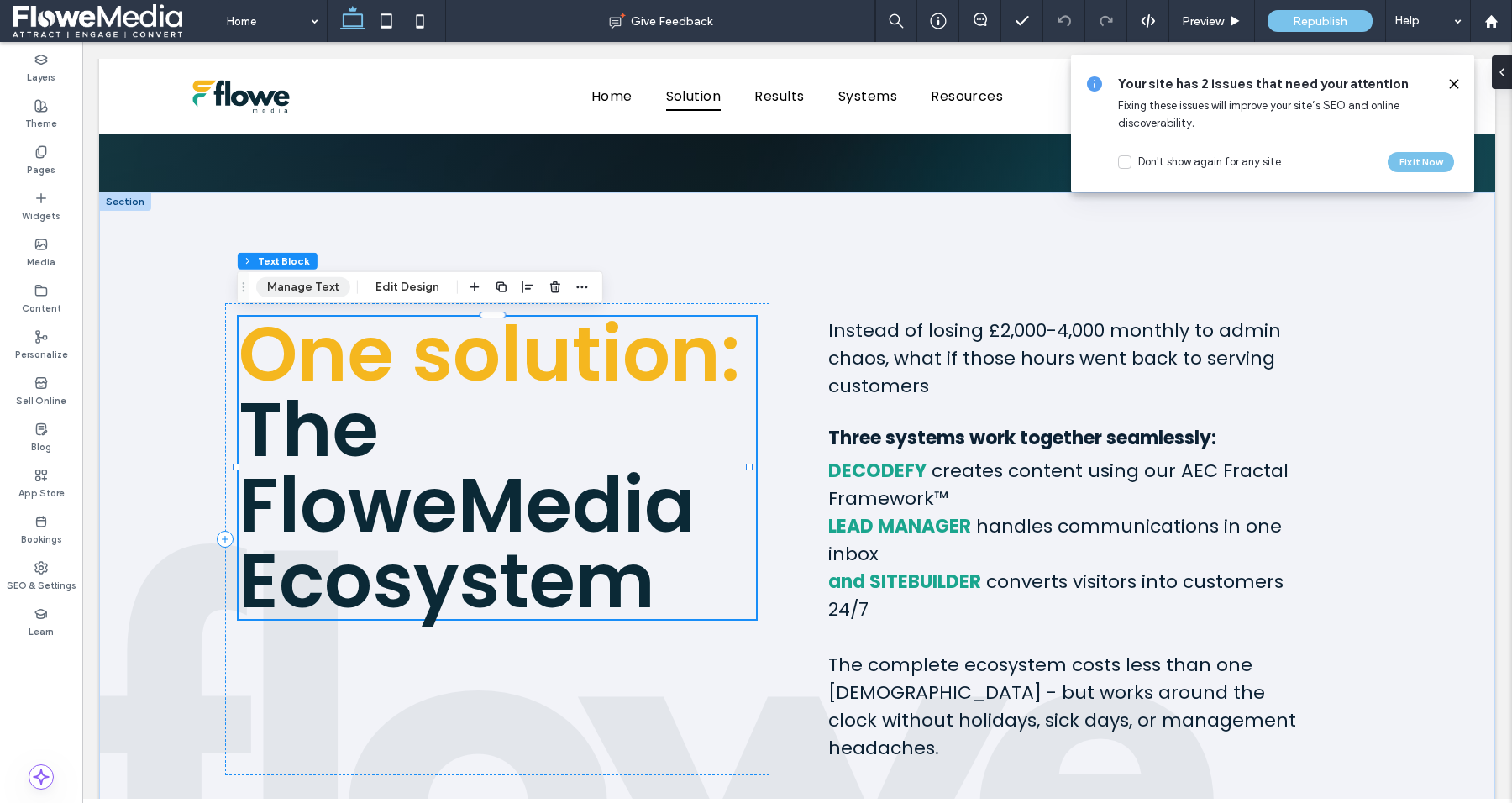
click at [318, 284] on button "Manage Text" at bounding box center [302, 287] width 94 height 20
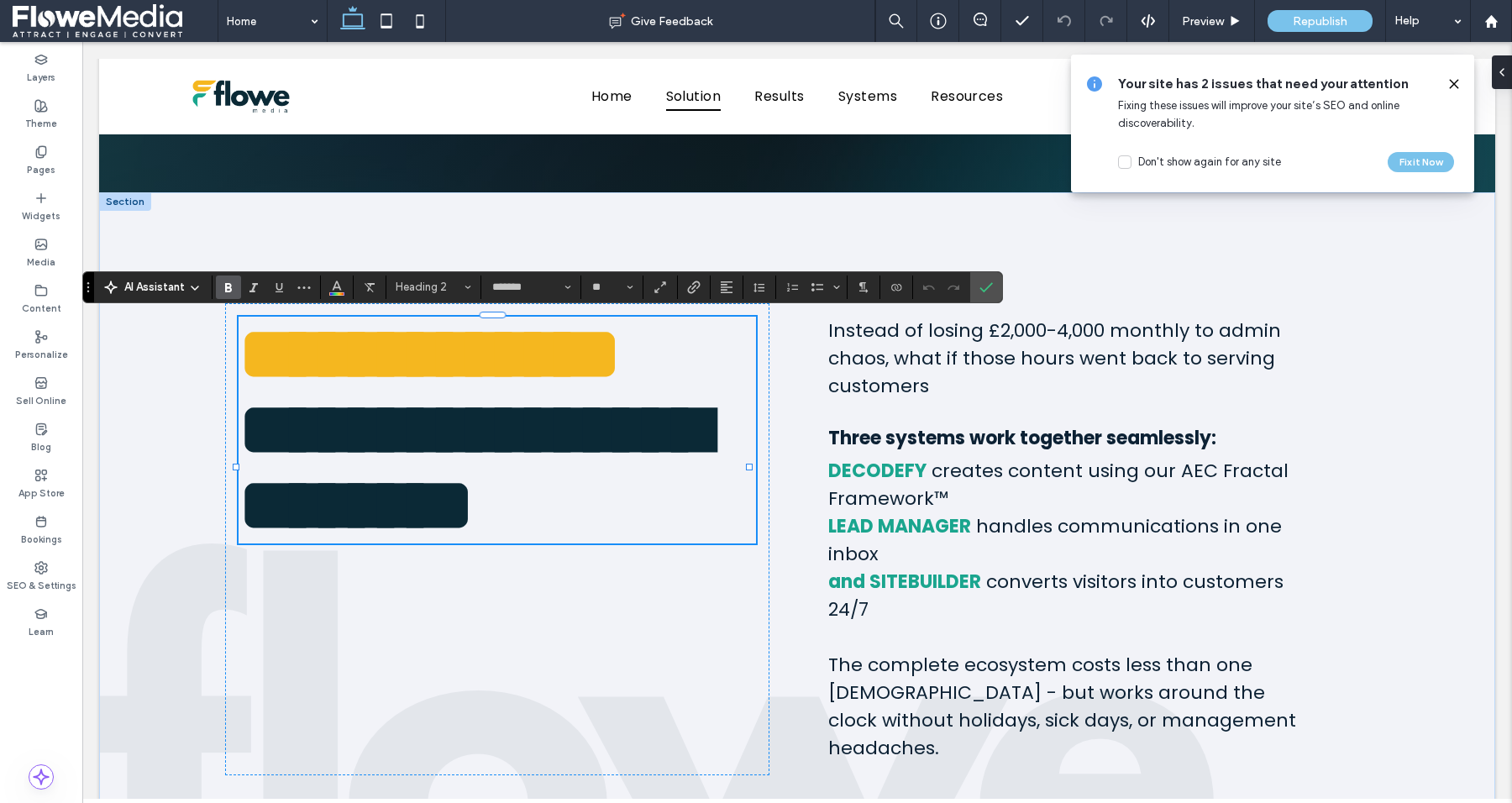
type input "*******"
type input "**"
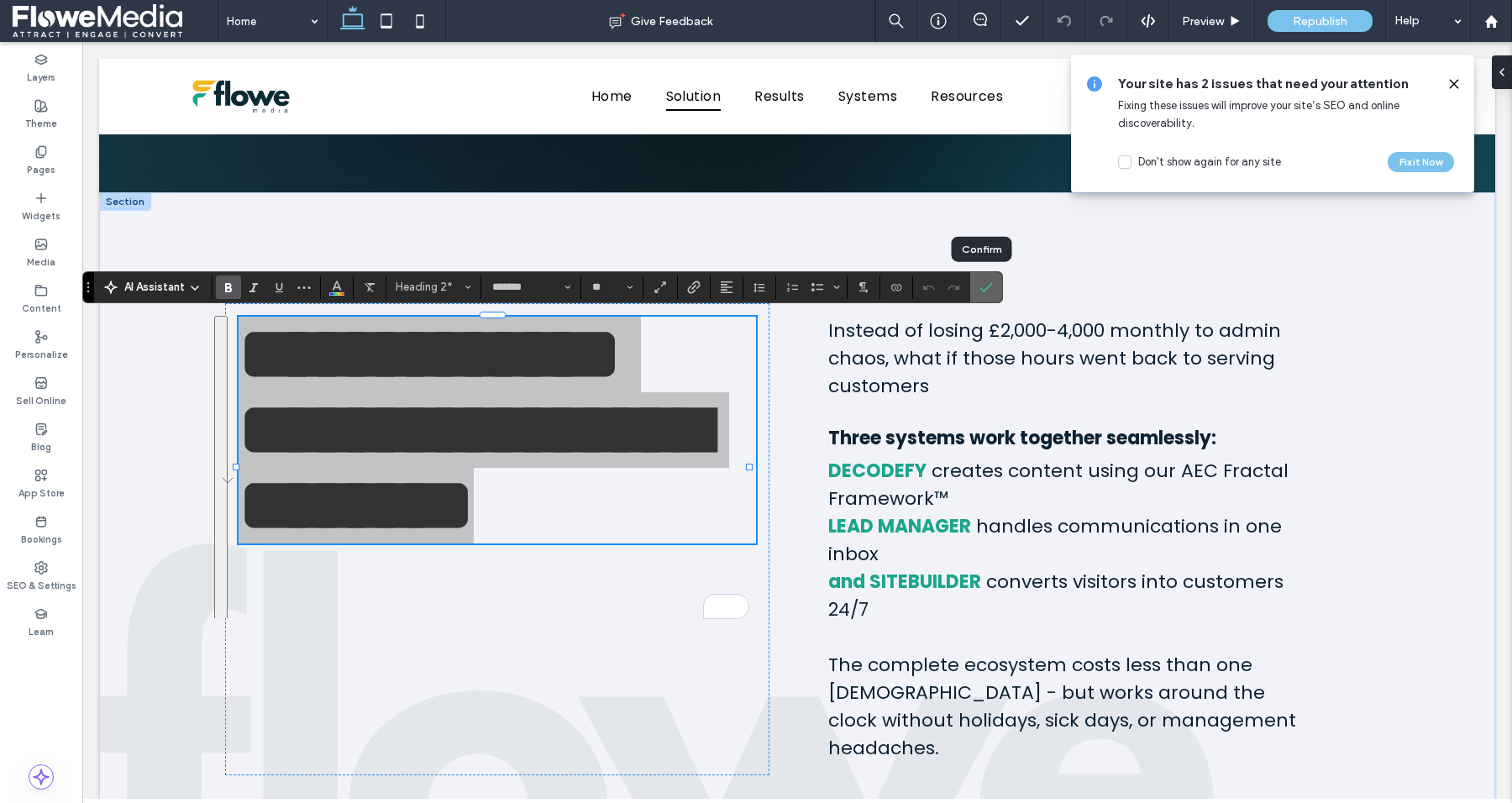
click at [982, 283] on icon "Confirm" at bounding box center [987, 287] width 14 height 14
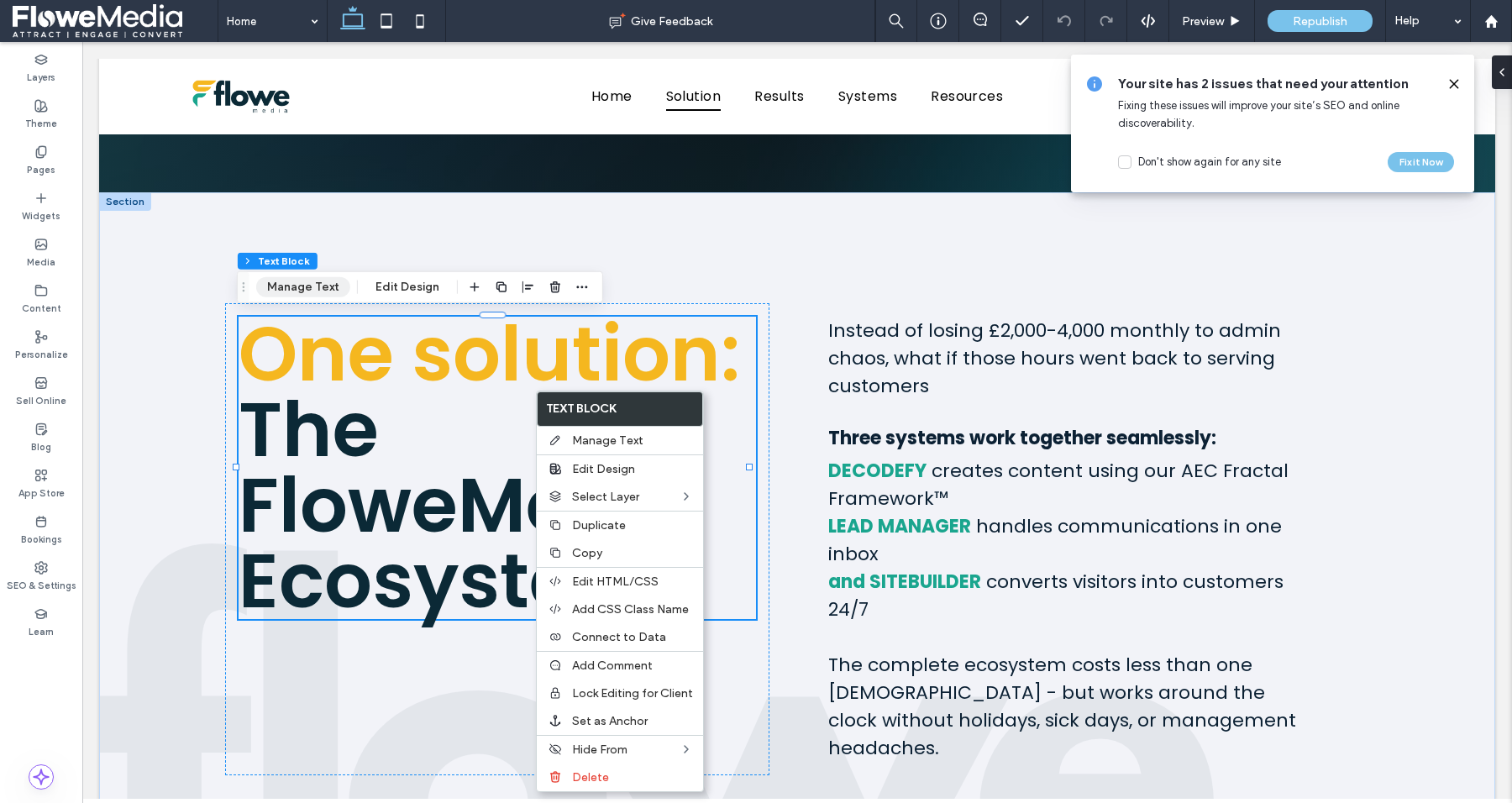
click at [305, 284] on button "Manage Text" at bounding box center [302, 287] width 94 height 20
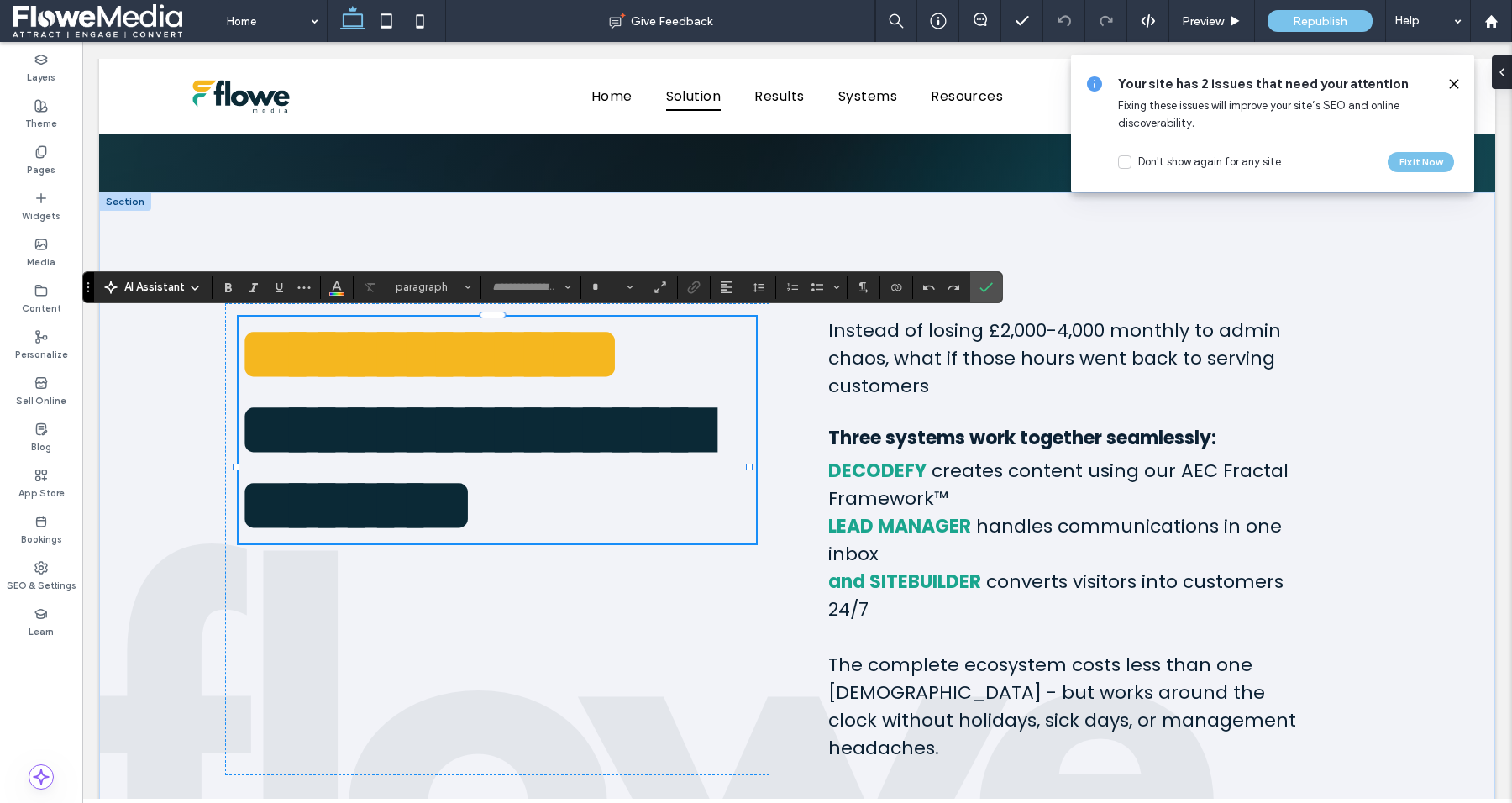
type input "*******"
type input "**"
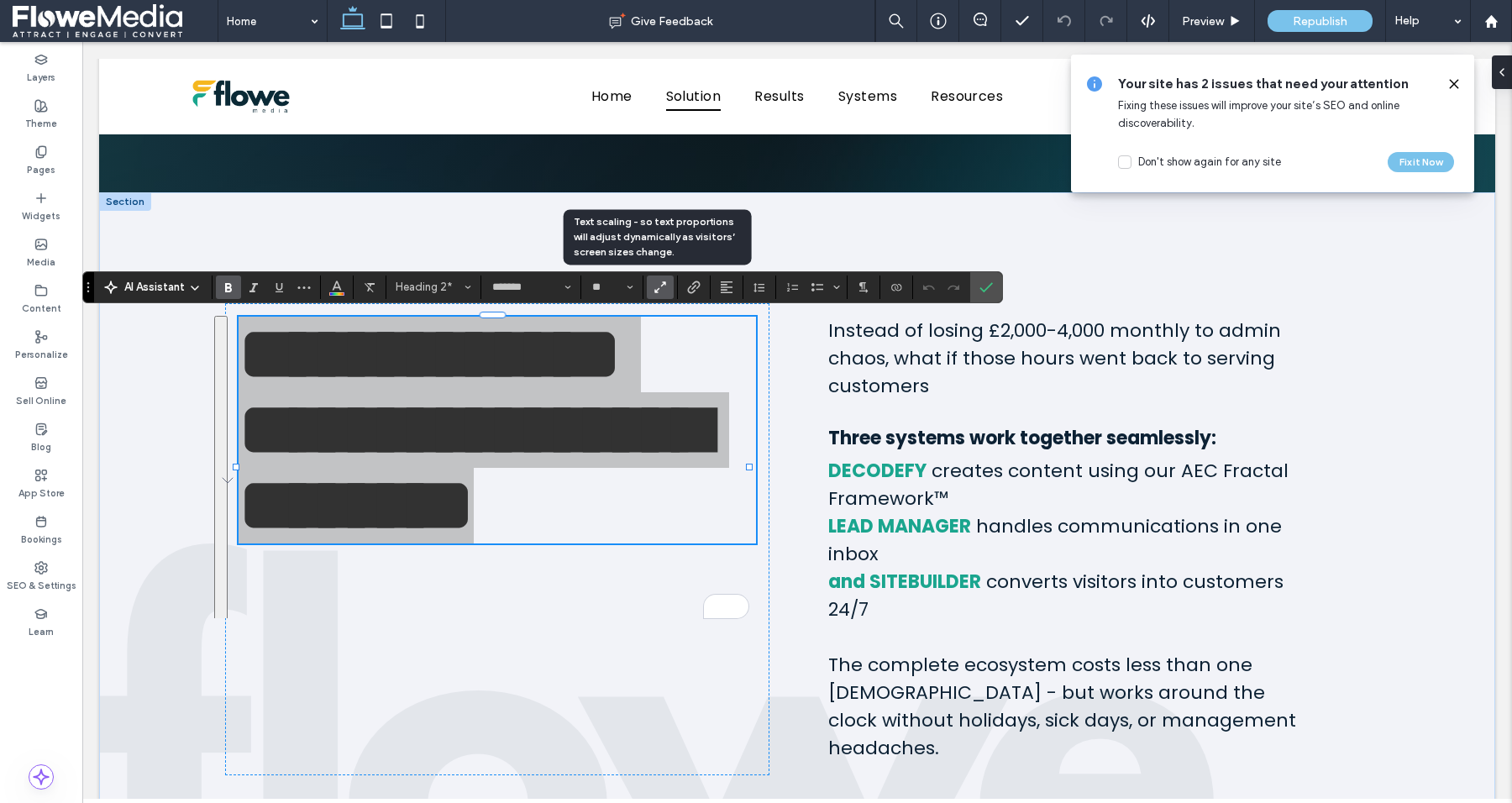
click at [662, 288] on icon "Text scaling - so text proportions will adjust dynamically as visitors’ screen …" at bounding box center [660, 286] width 15 height 15
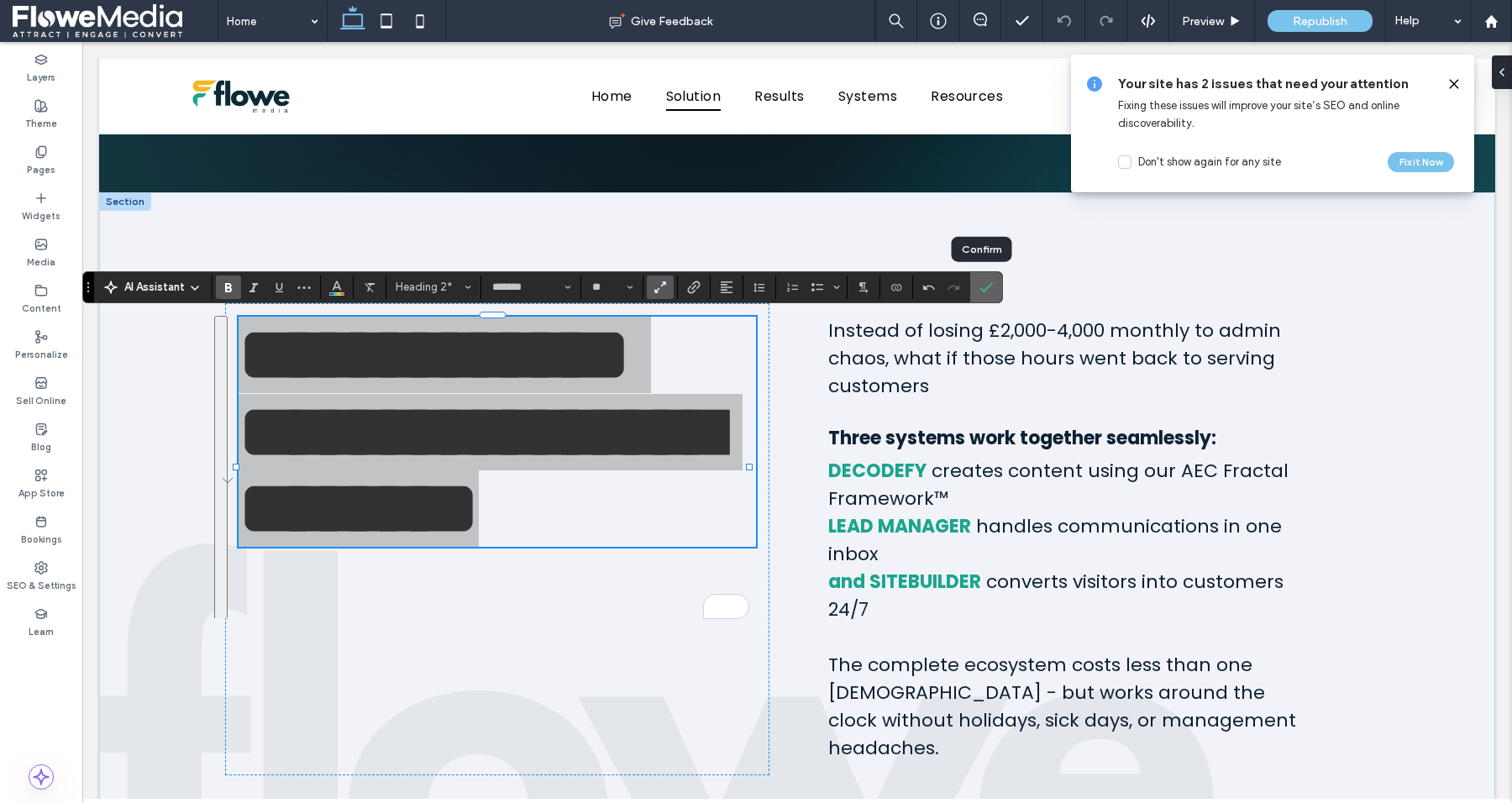
click at [988, 292] on icon "Confirm" at bounding box center [987, 287] width 14 height 14
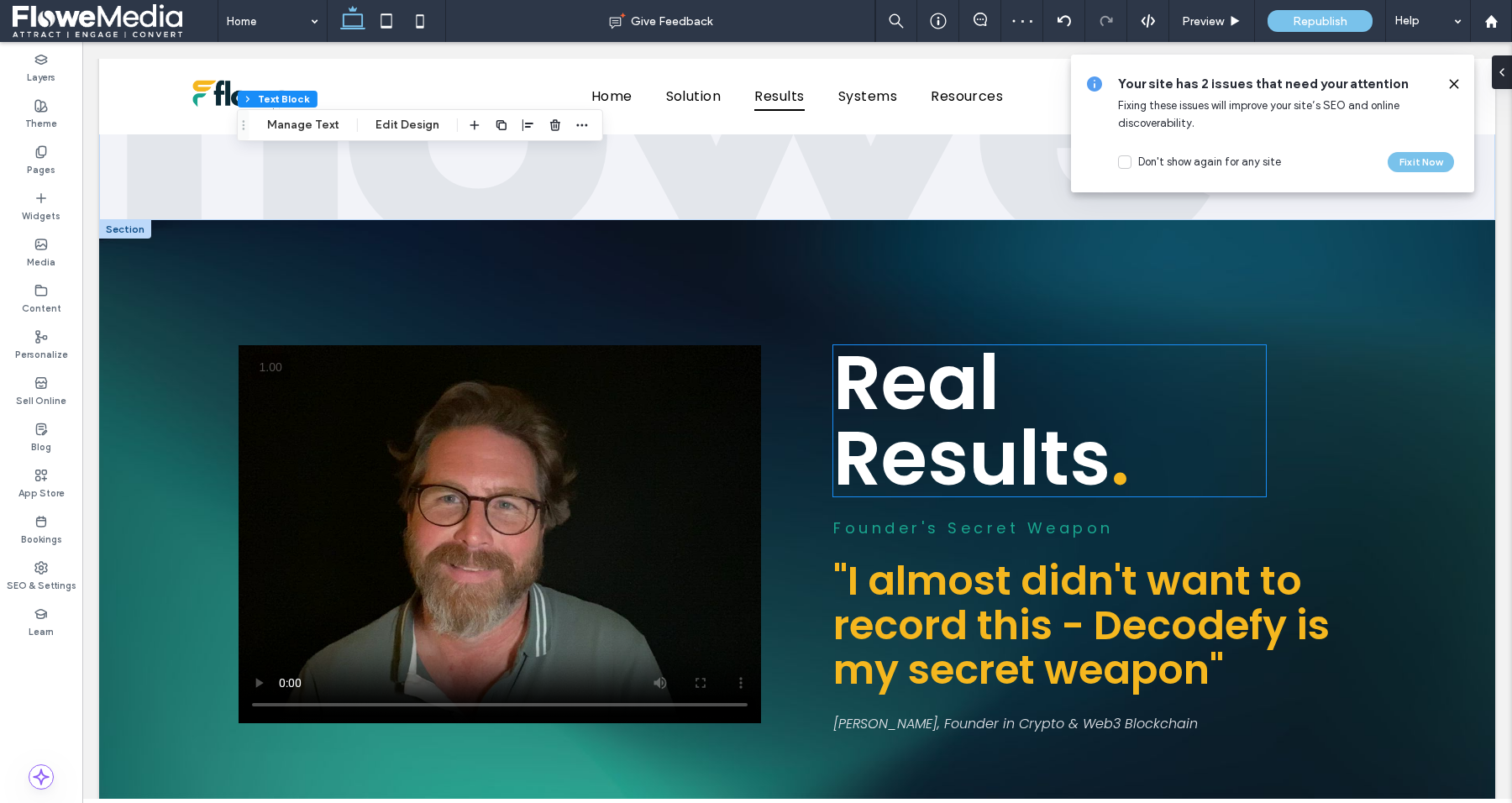
scroll to position [1364, 0]
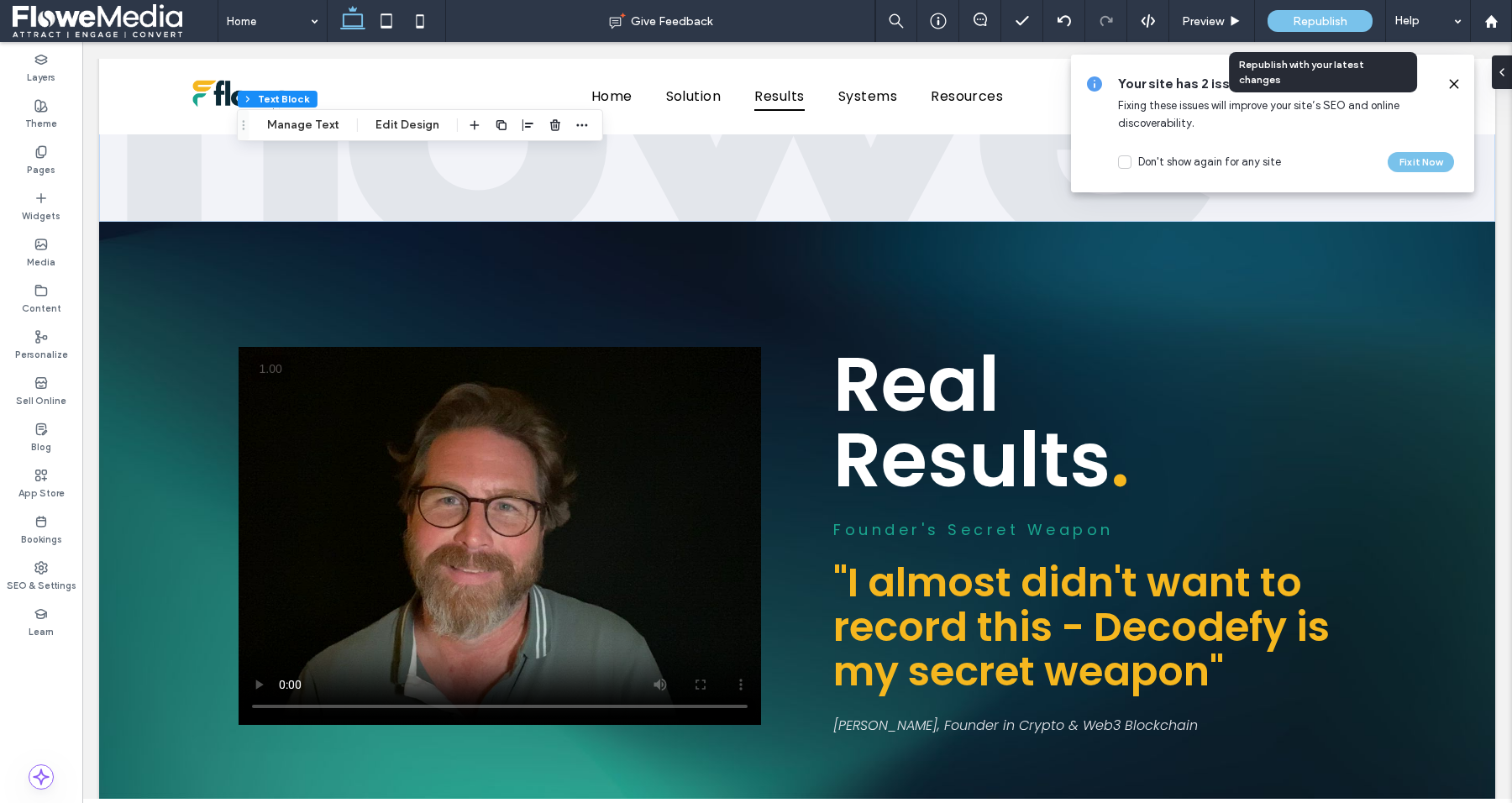
click at [1323, 24] on span "Republish" at bounding box center [1319, 21] width 54 height 14
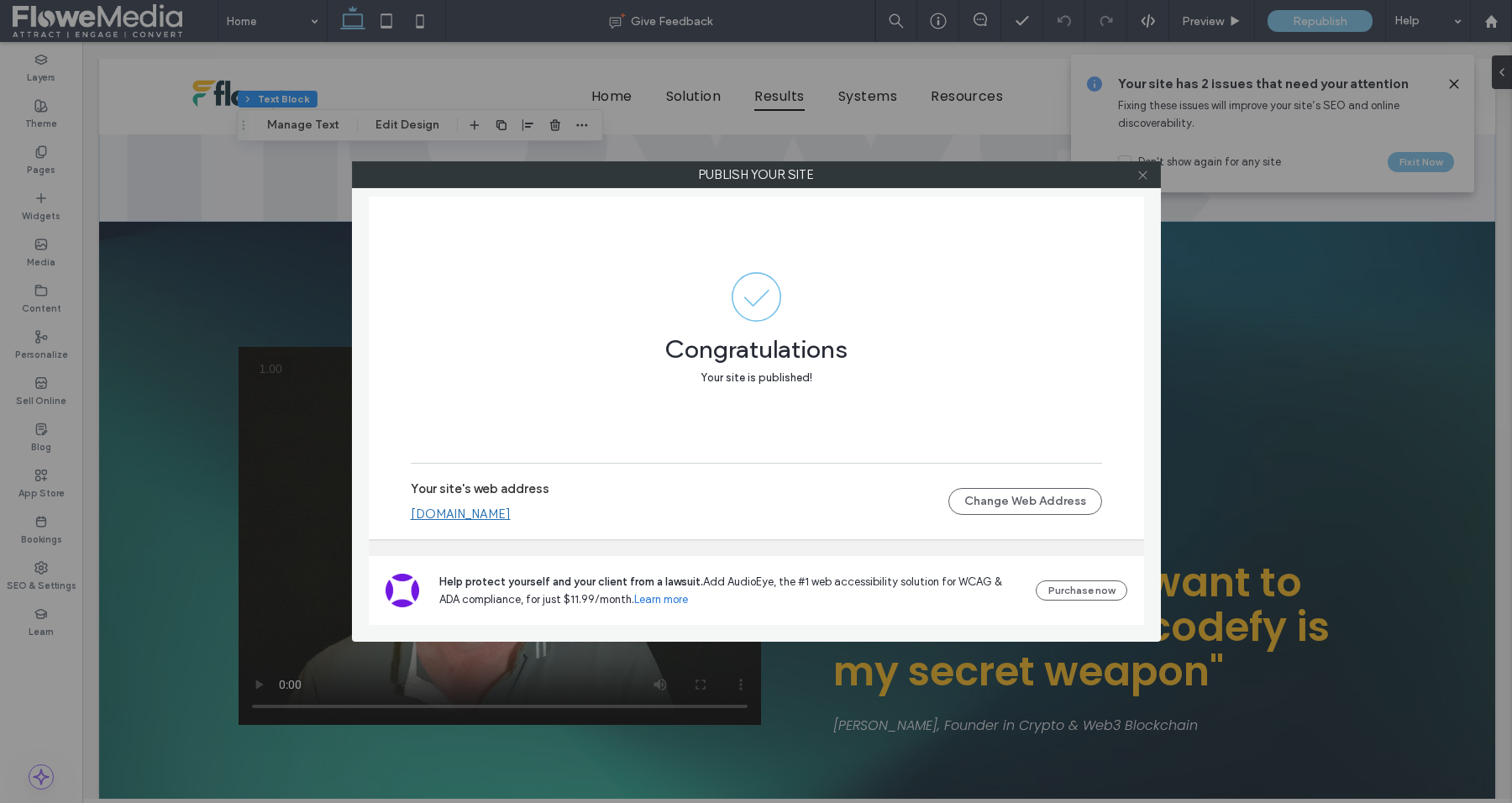
click at [1143, 173] on icon at bounding box center [1143, 175] width 13 height 13
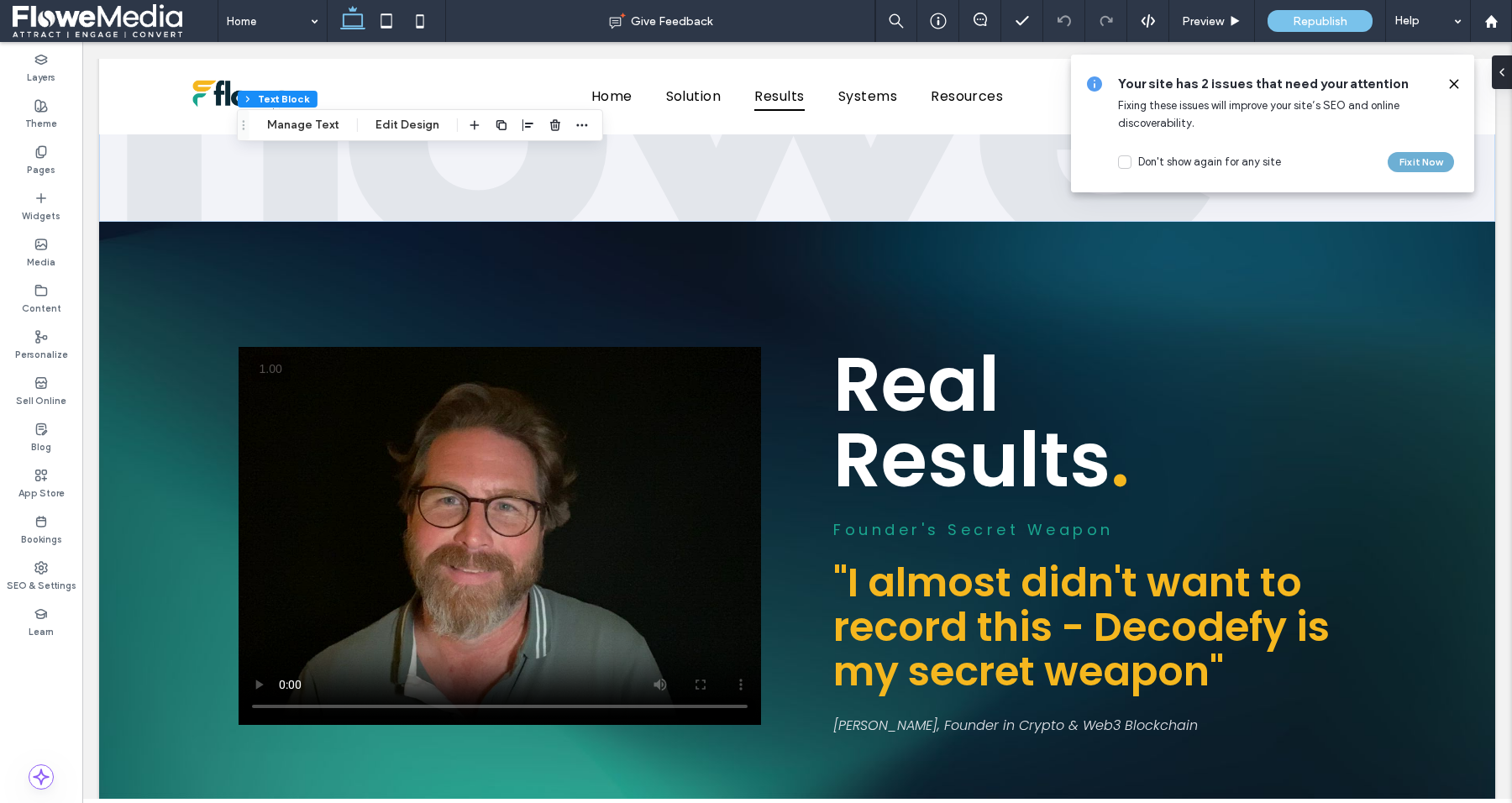
click at [1422, 169] on button "Fix it Now" at bounding box center [1420, 162] width 66 height 20
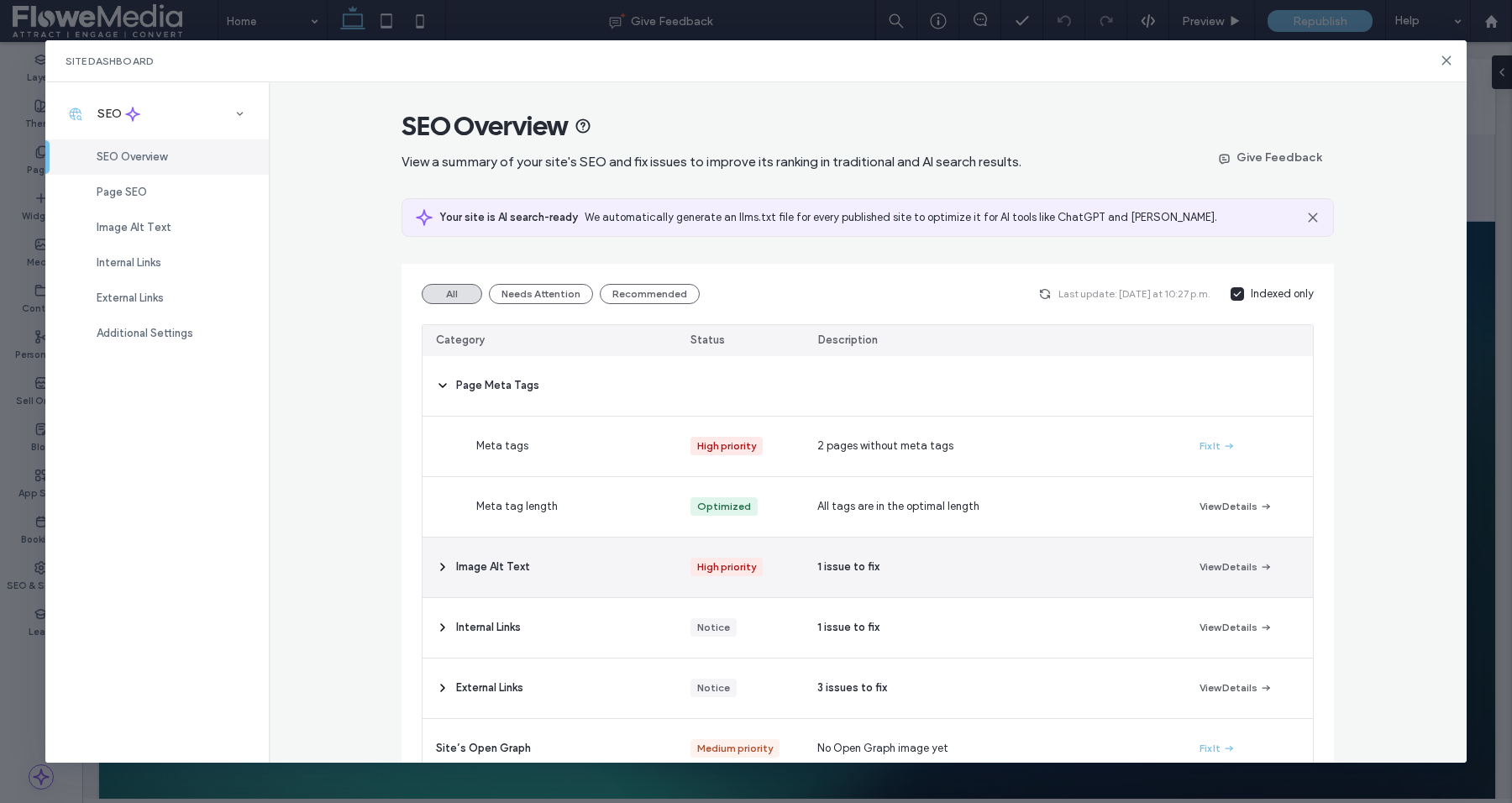
click at [515, 571] on span "Image Alt Text" at bounding box center [493, 567] width 74 height 17
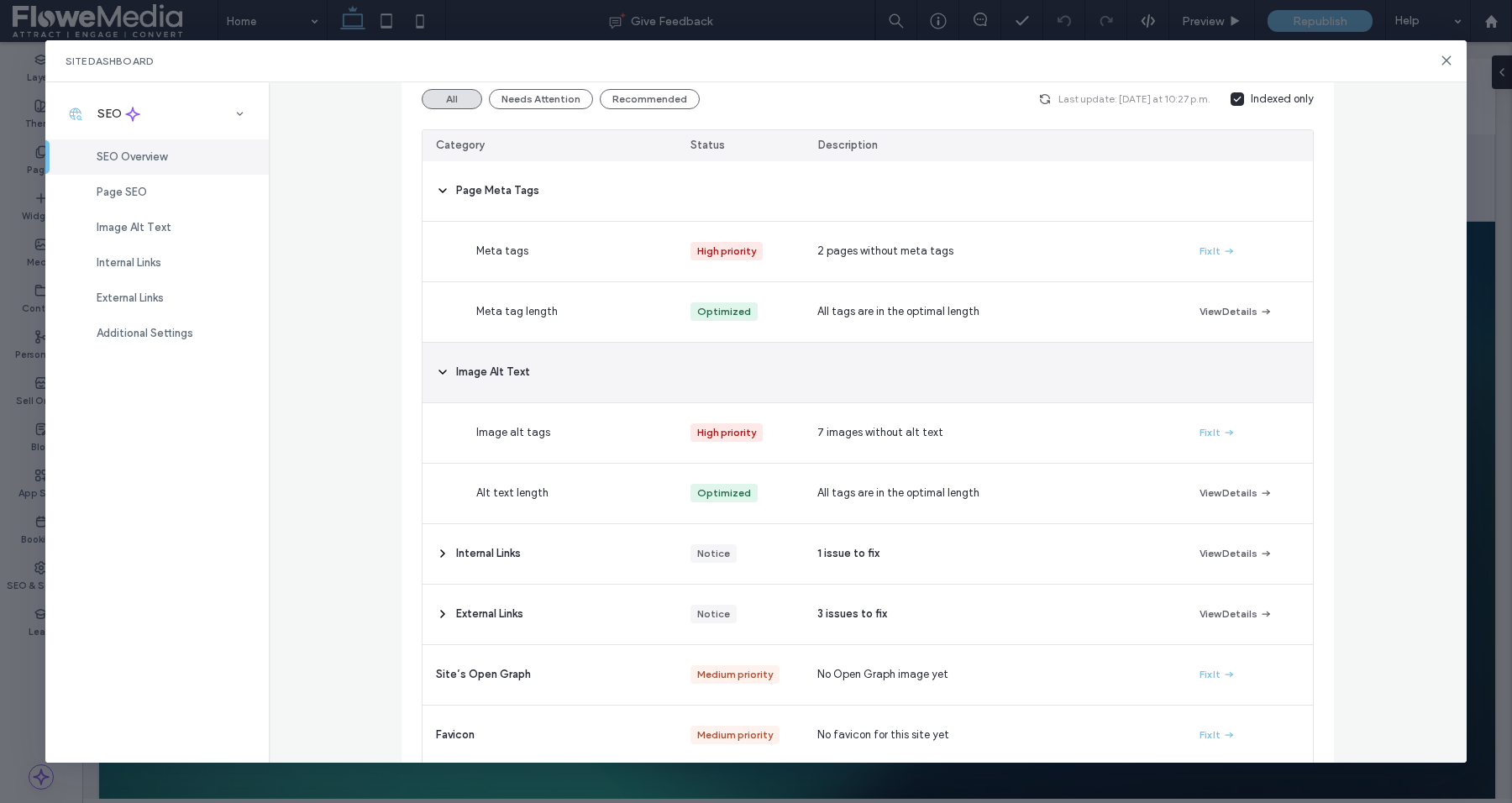
scroll to position [201, 0]
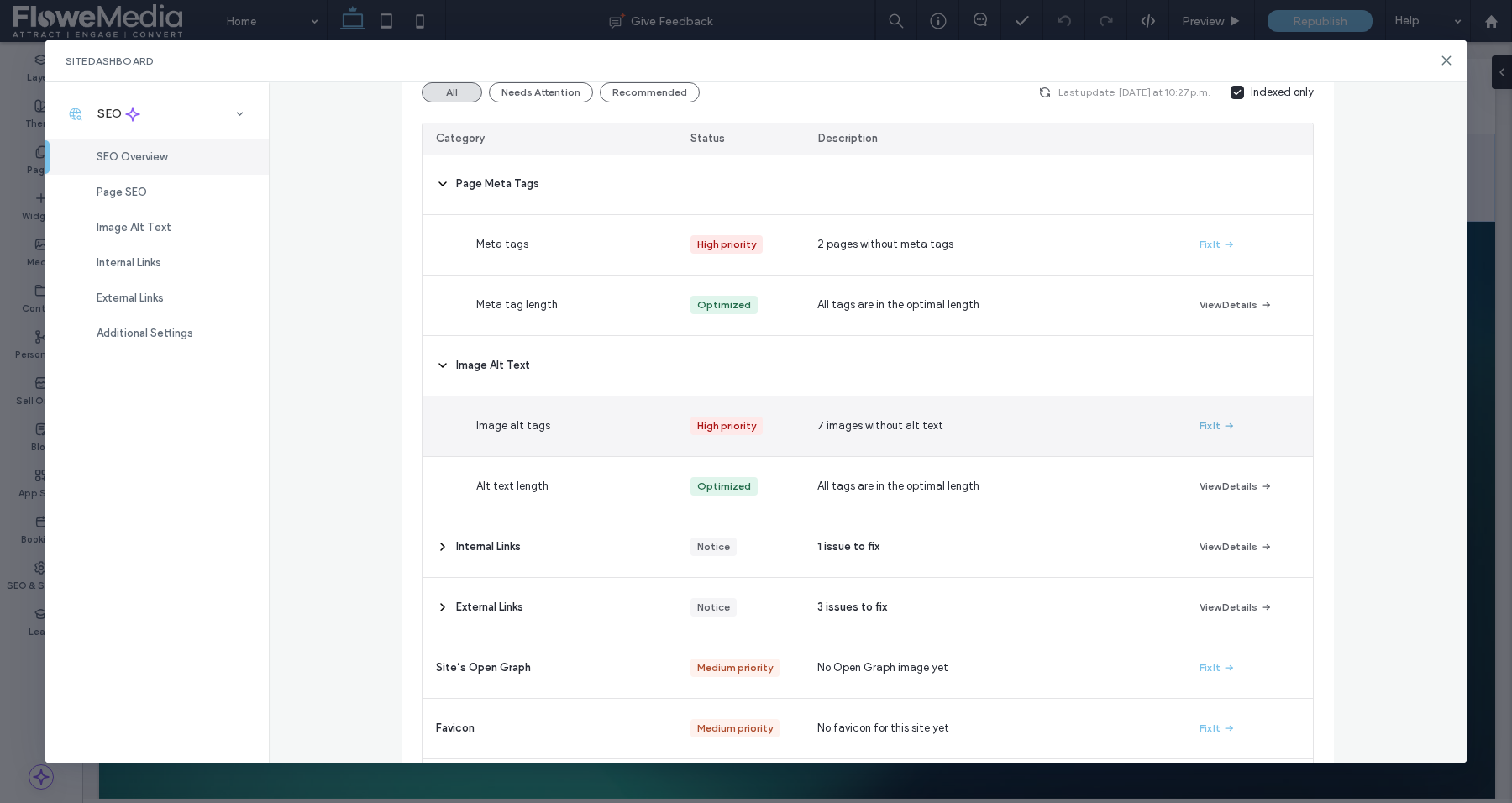
click at [1212, 425] on button "Fix It" at bounding box center [1218, 426] width 37 height 20
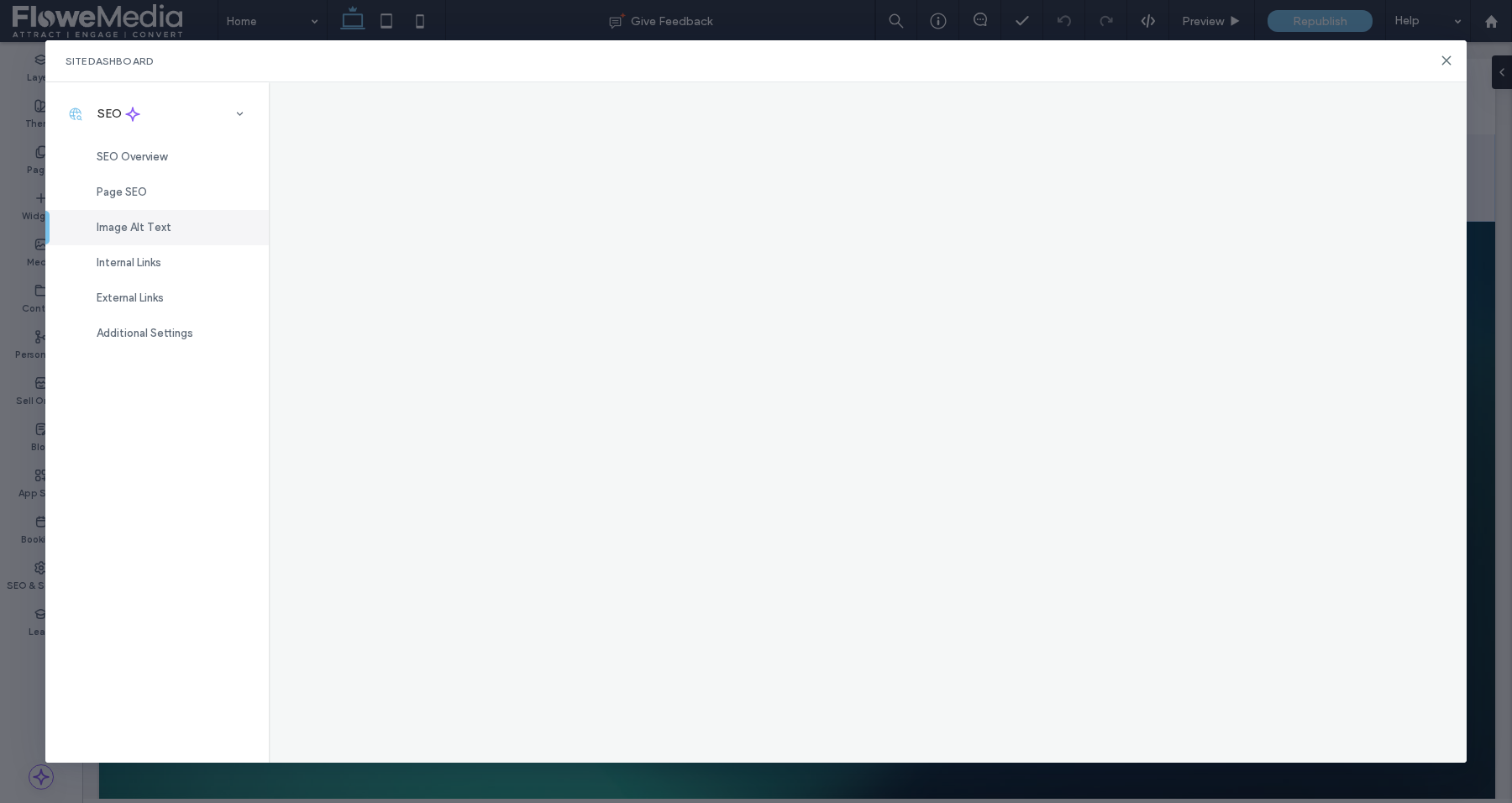
scroll to position [0, 0]
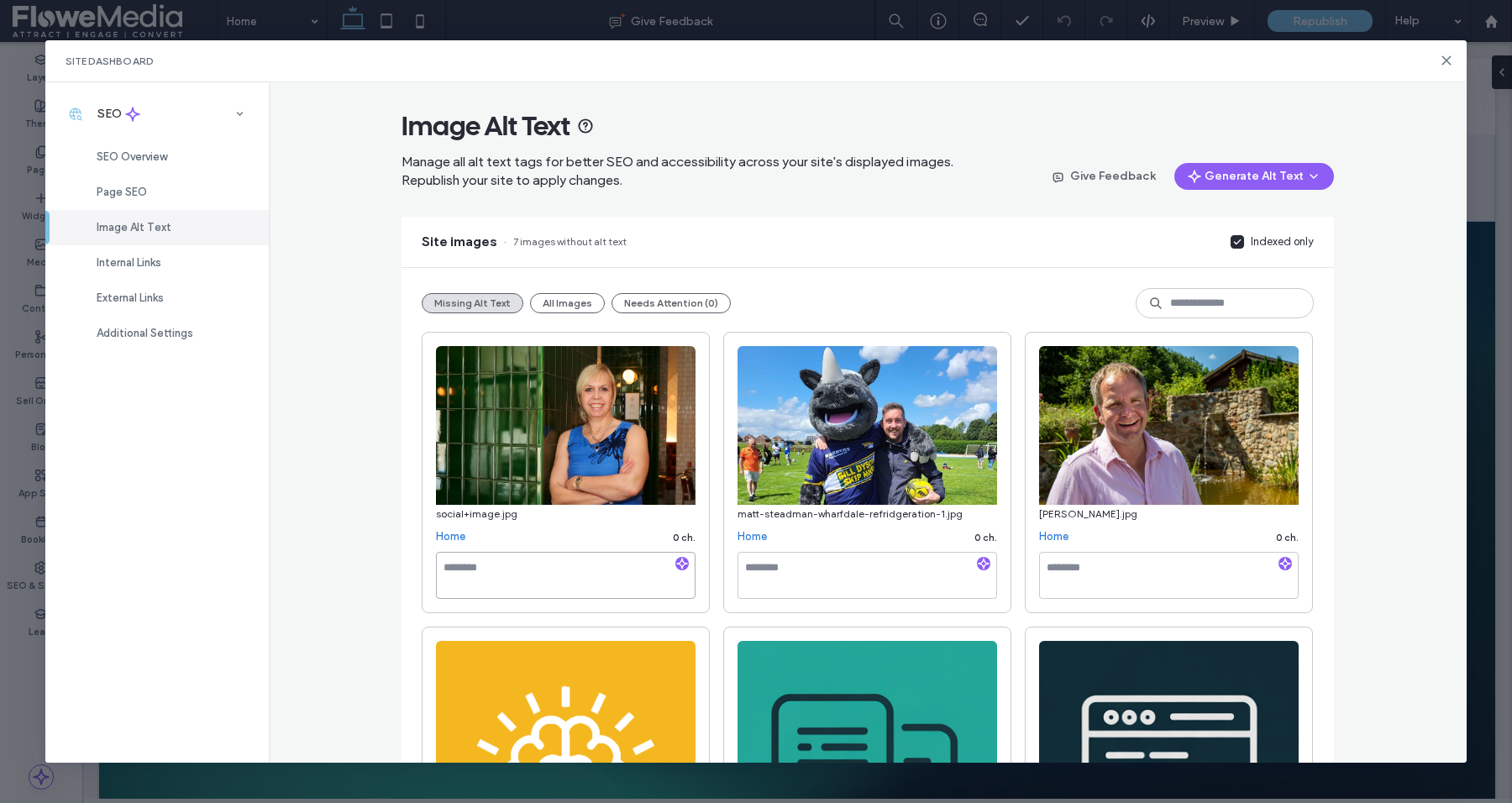
click at [463, 568] on textarea at bounding box center [566, 576] width 260 height 47
type textarea "**********"
click at [758, 564] on textarea "To enrich screen reader interactions, please activate Accessibility in Grammarl…" at bounding box center [867, 576] width 260 height 47
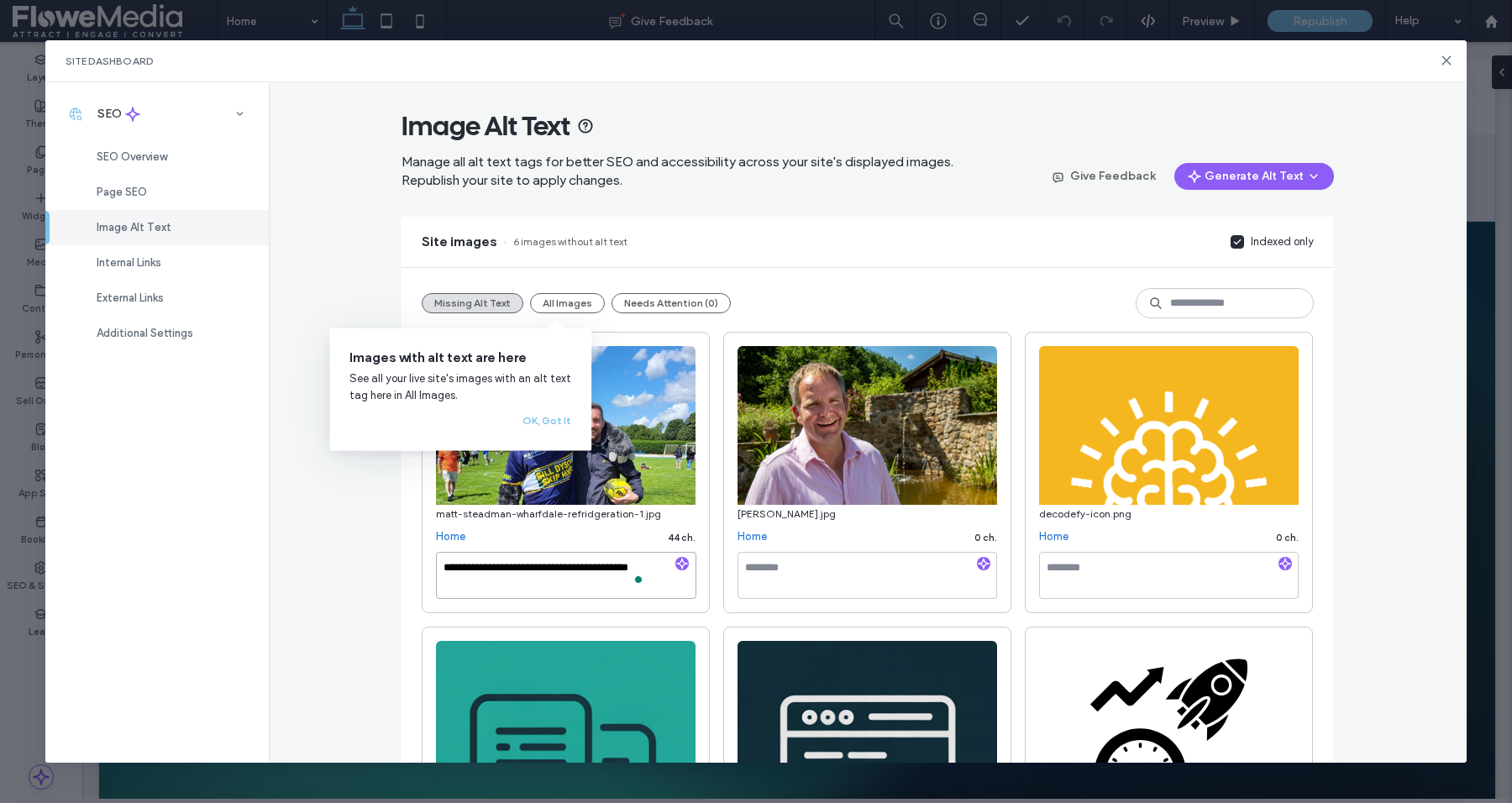
type textarea "**********"
click at [807, 567] on textarea at bounding box center [867, 576] width 260 height 47
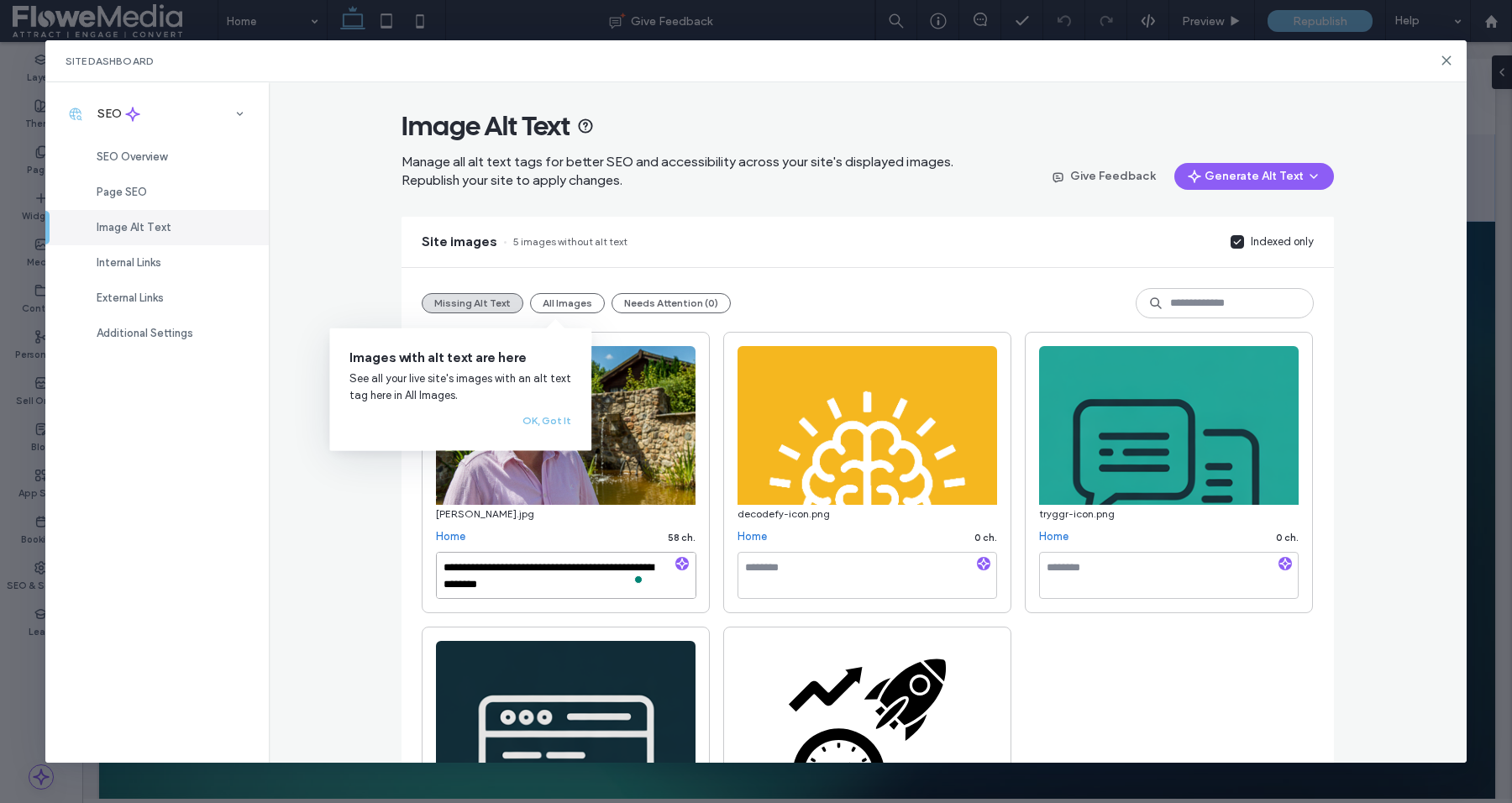
type textarea "**********"
click at [774, 571] on textarea at bounding box center [867, 576] width 260 height 47
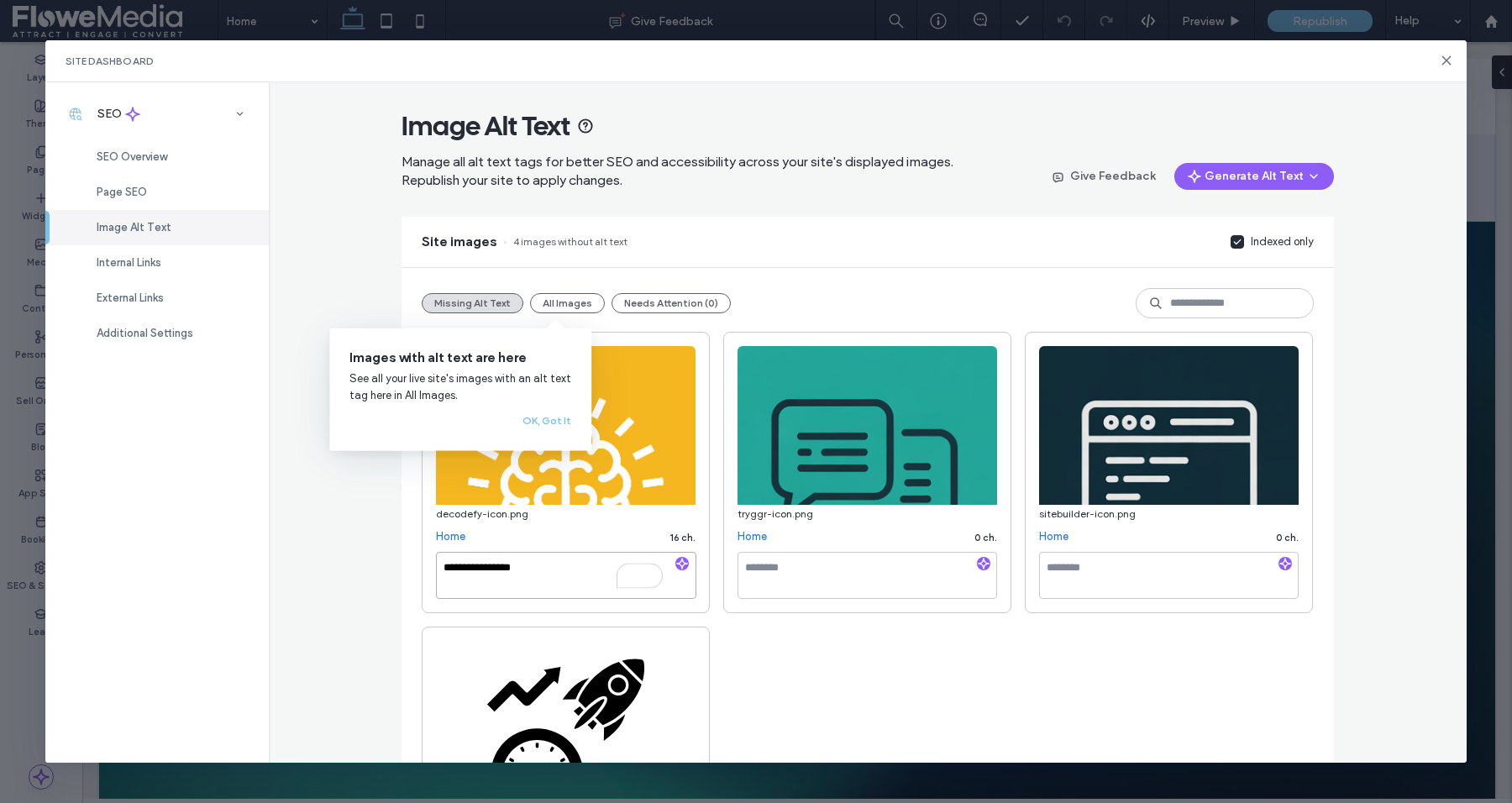
type textarea "**********"
click at [746, 577] on textarea "To enrich screen reader interactions, please activate Accessibility in Grammarl…" at bounding box center [867, 576] width 260 height 47
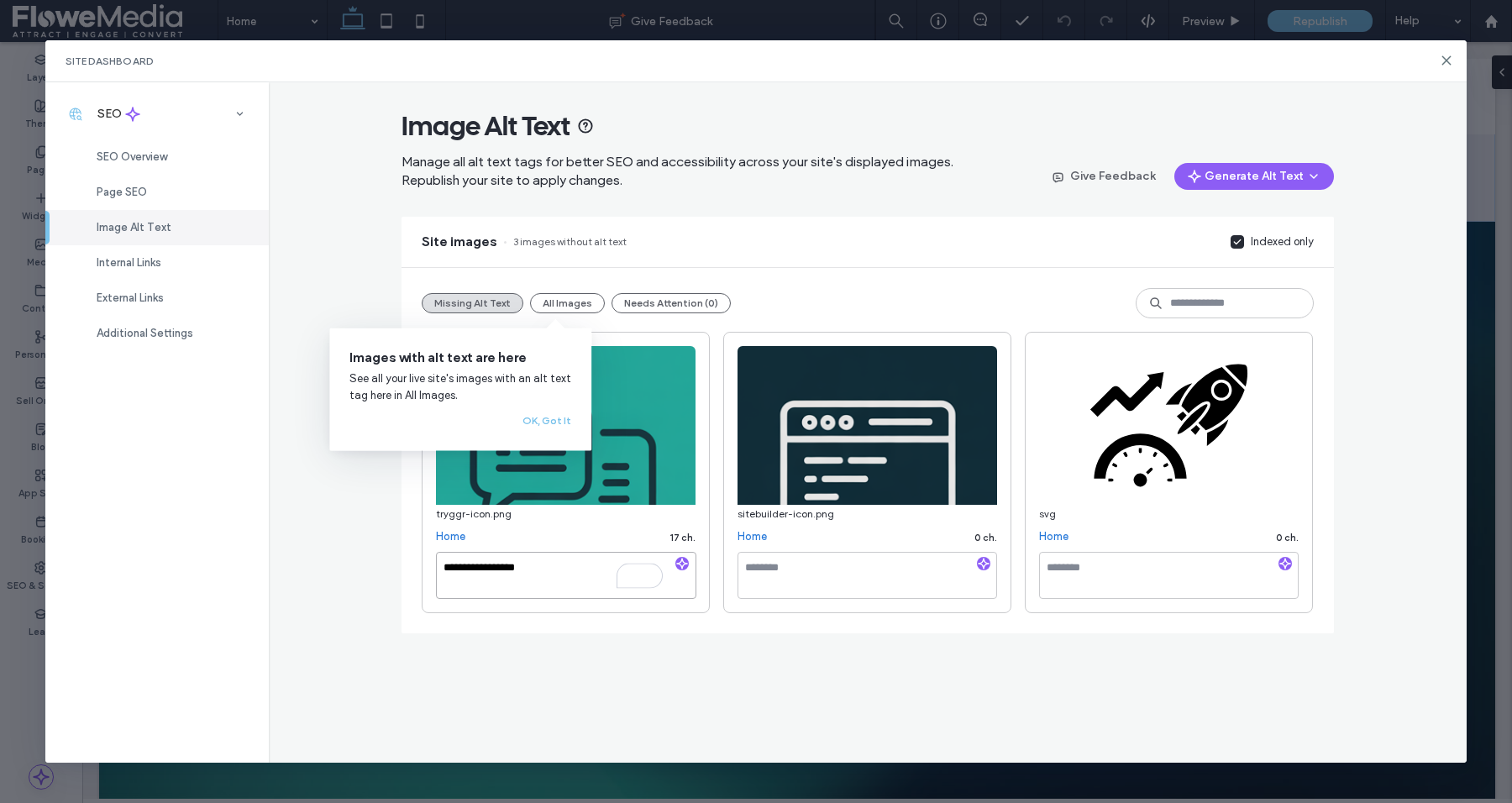
type textarea "**********"
click at [774, 574] on textarea at bounding box center [867, 576] width 260 height 47
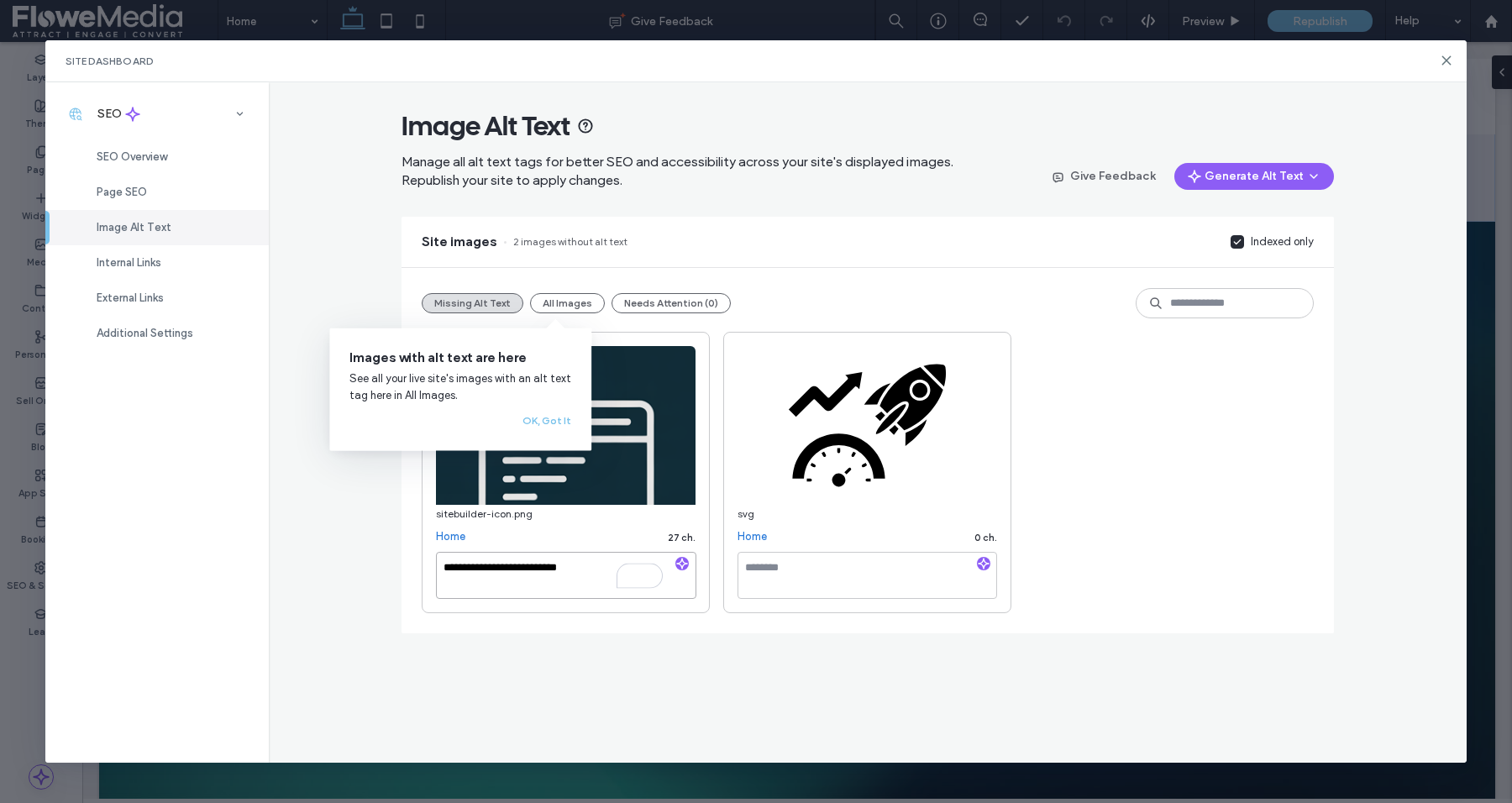
type textarea "**********"
click at [772, 570] on textarea "To enrich screen reader interactions, please activate Accessibility in Grammarl…" at bounding box center [867, 576] width 260 height 47
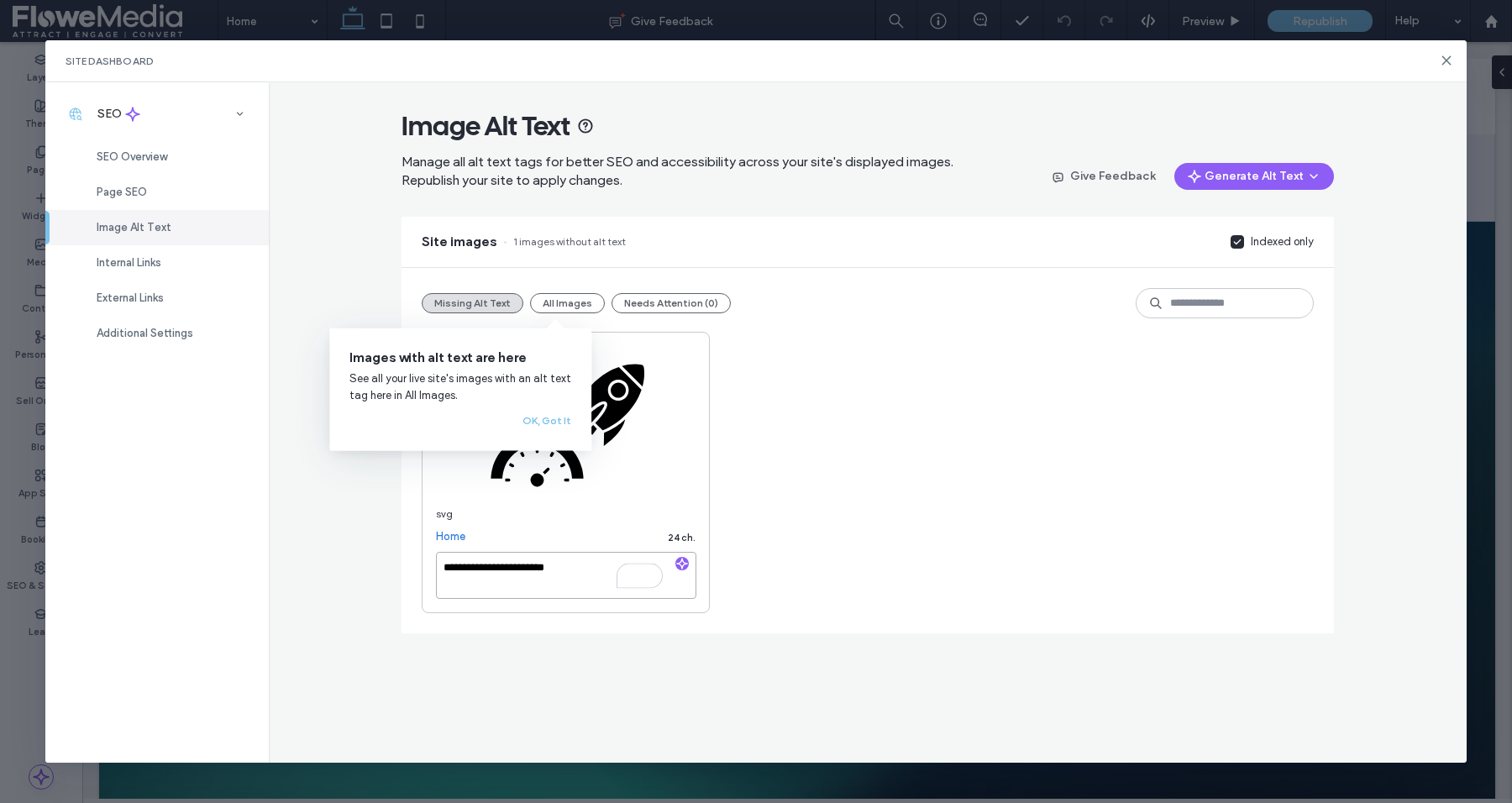
type textarea "**********"
click at [790, 469] on div "**********" at bounding box center [867, 472] width 892 height 281
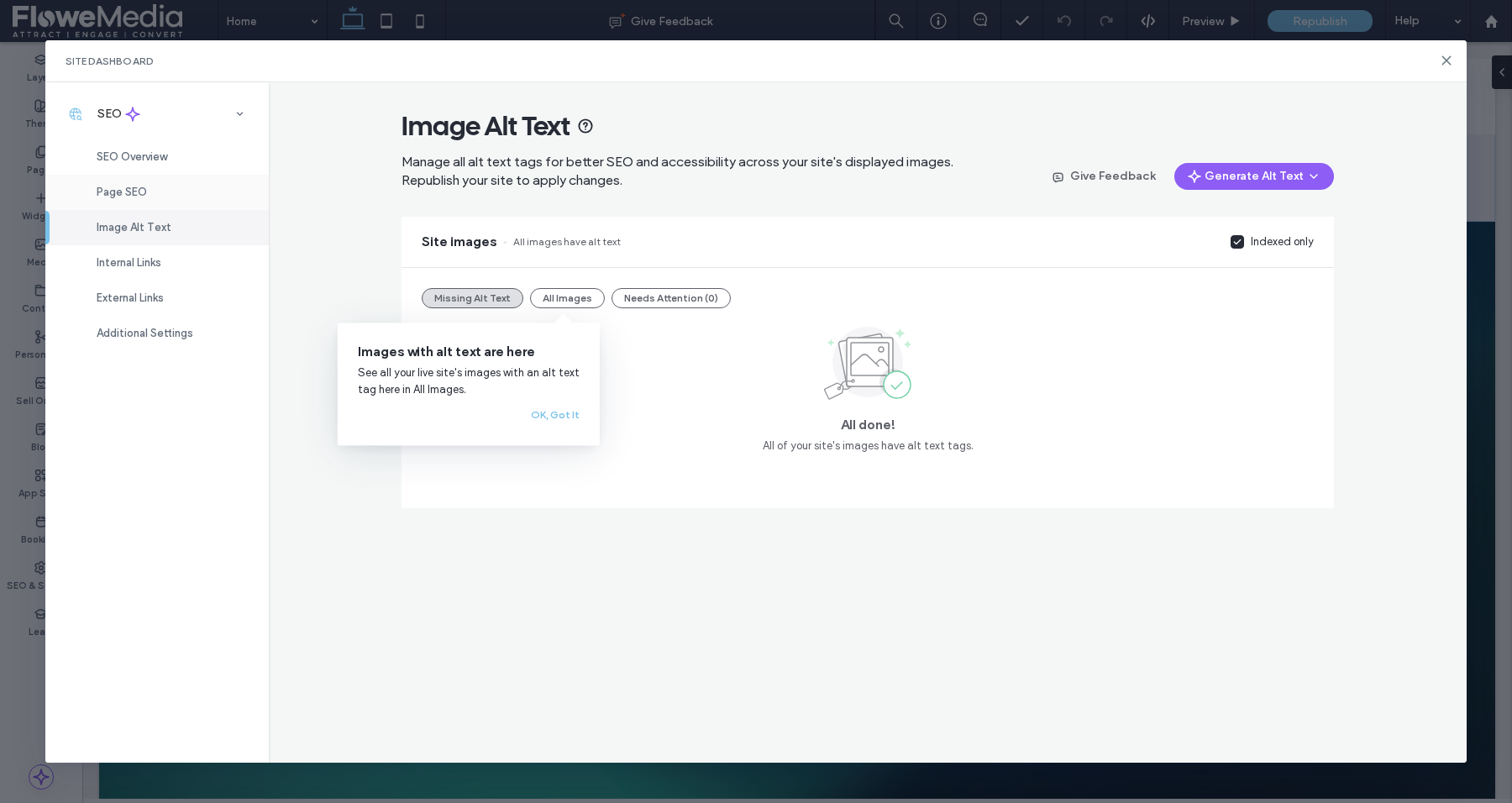
click at [141, 194] on span "Page SEO" at bounding box center [121, 192] width 50 height 13
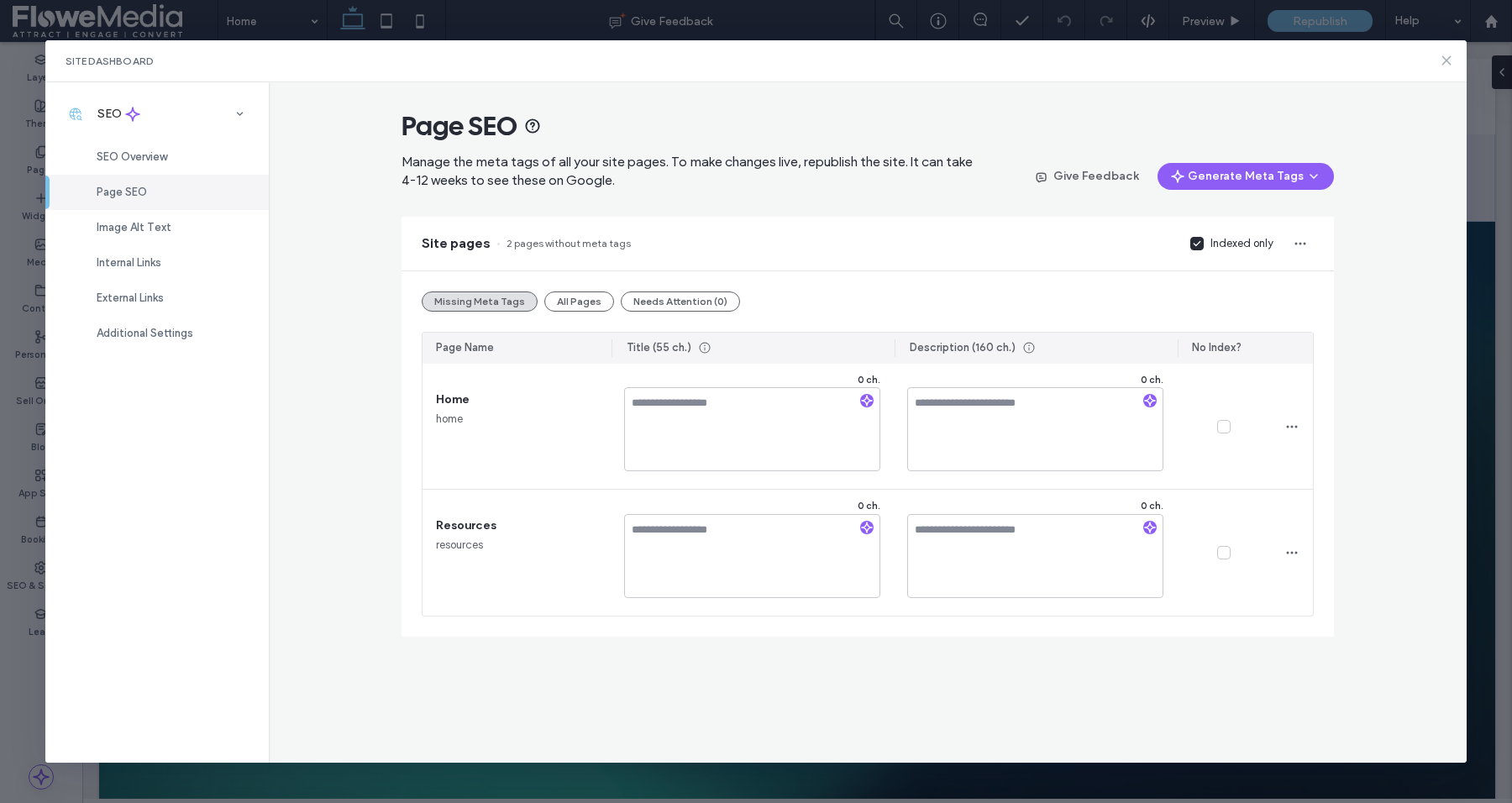
click at [1449, 60] on icon at bounding box center [1447, 60] width 14 height 14
